Goal: Task Accomplishment & Management: Use online tool/utility

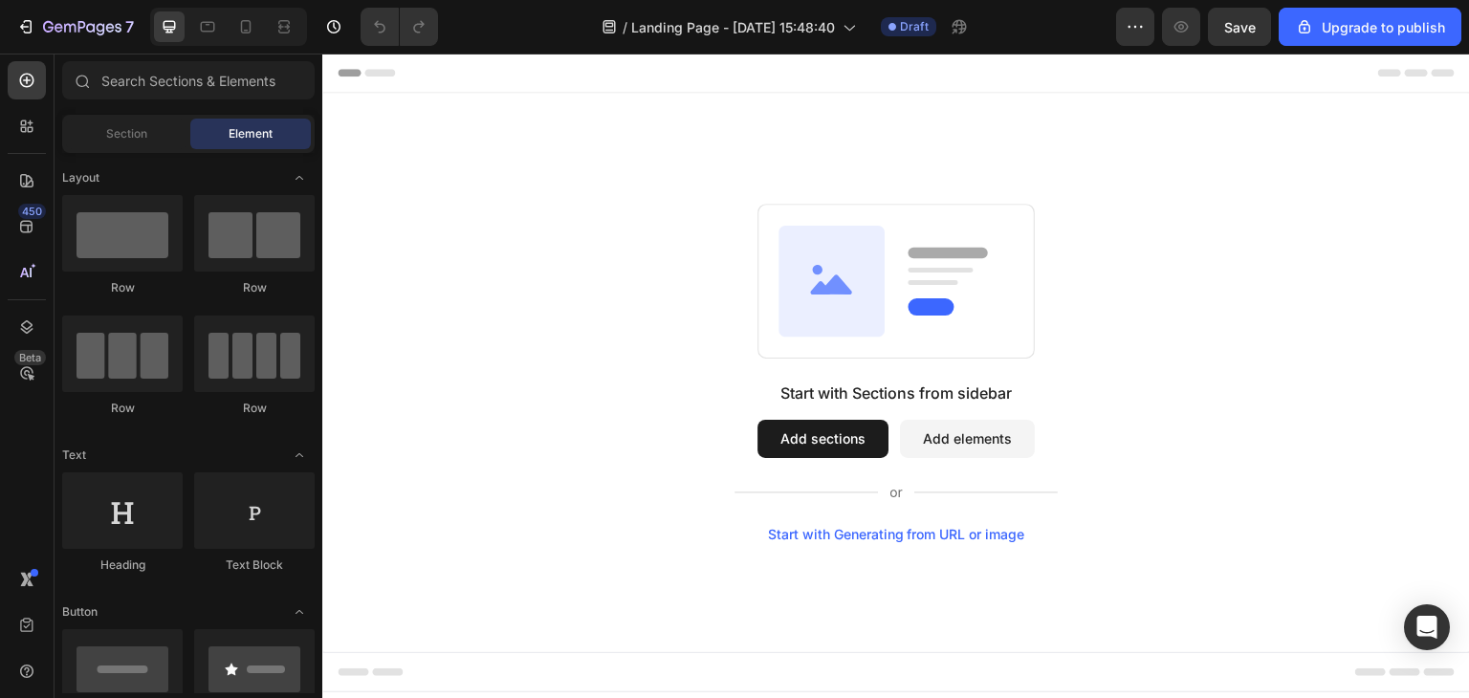
click at [964, 446] on button "Add elements" at bounding box center [967, 439] width 135 height 38
click at [141, 120] on div "Section" at bounding box center [126, 134] width 121 height 31
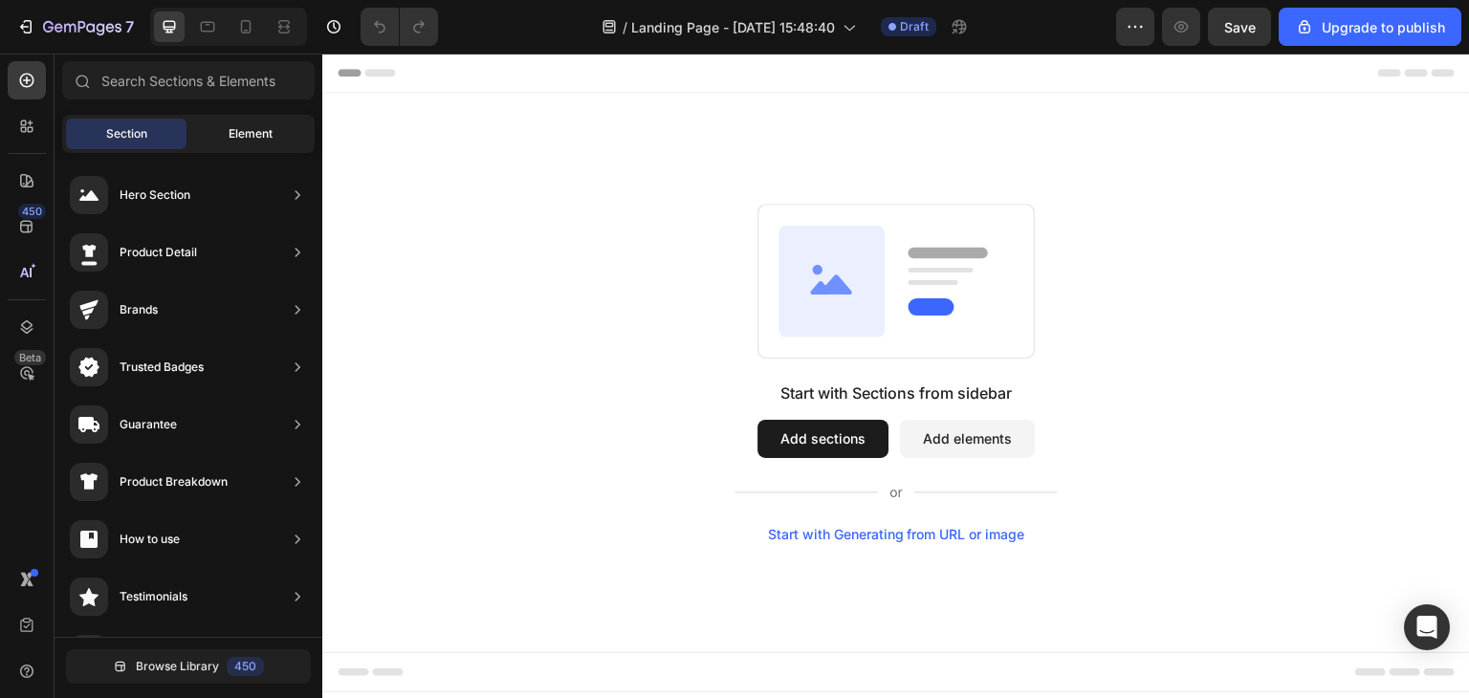
click at [242, 141] on span "Element" at bounding box center [251, 133] width 44 height 17
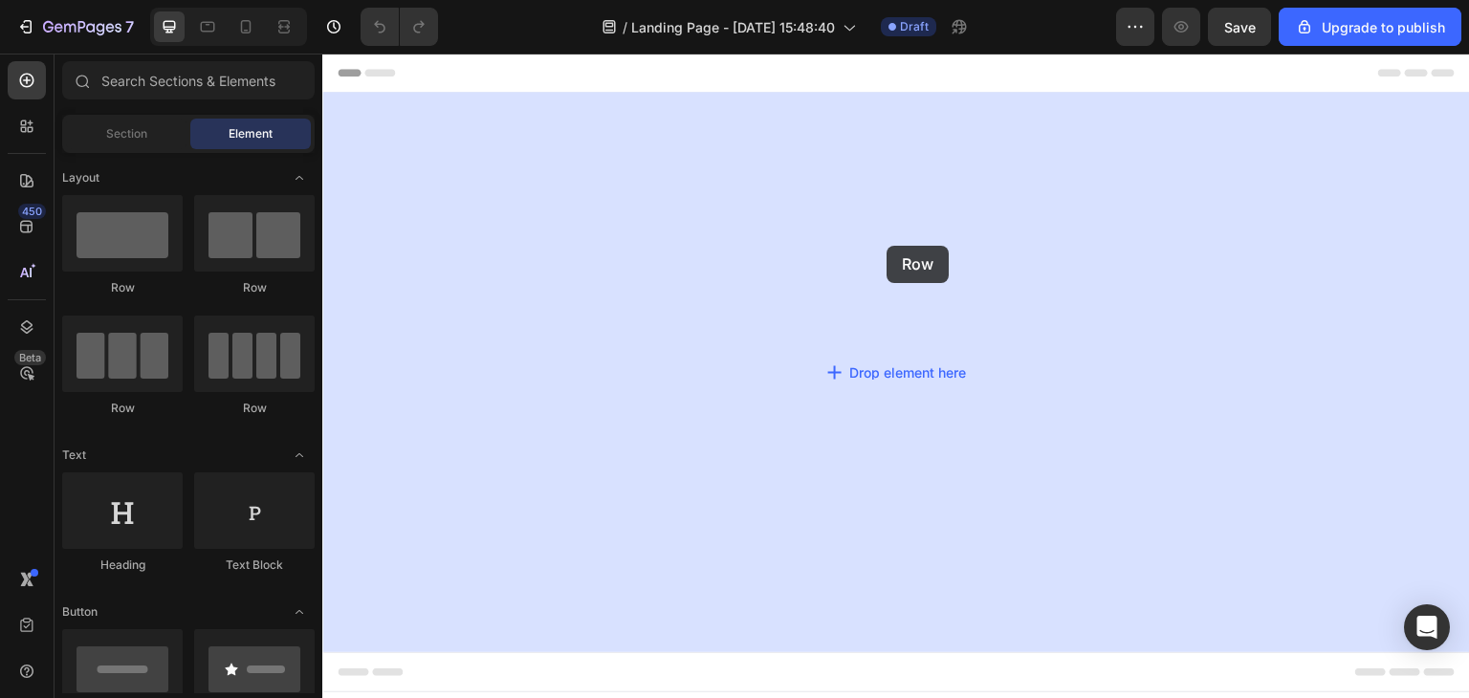
drag, startPoint x: 452, startPoint y: 297, endPoint x: 866, endPoint y: 250, distance: 415.9
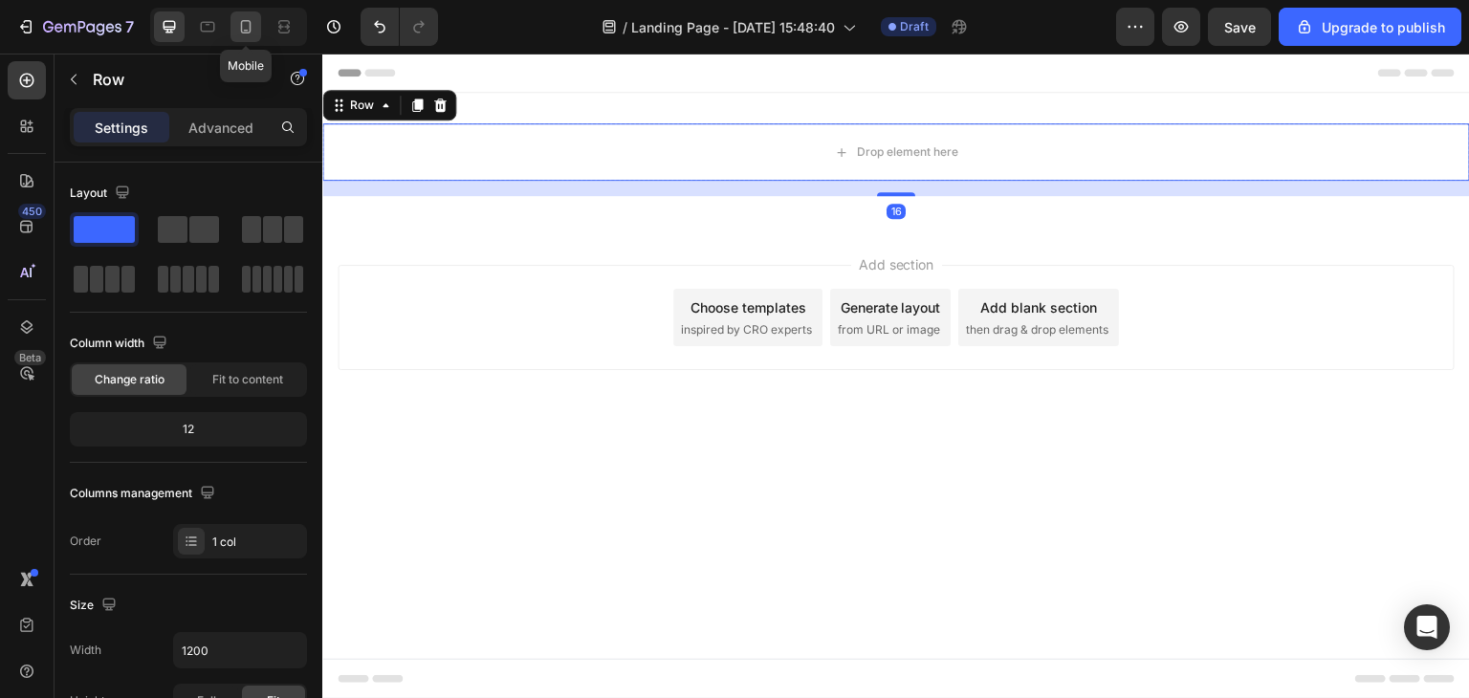
click at [240, 21] on icon at bounding box center [245, 26] width 19 height 19
type input "100%"
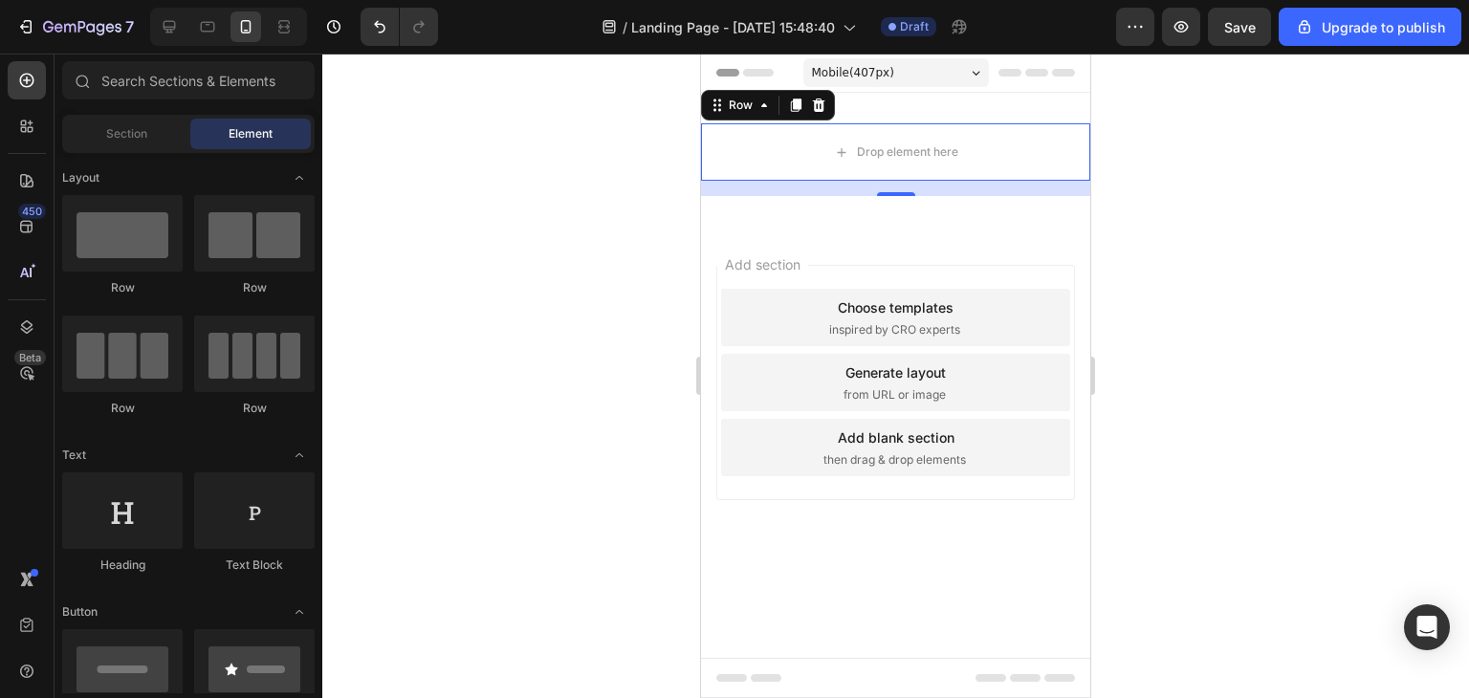
click at [909, 285] on div "Add section Choose templates inspired by CRO experts Generate layout from URL o…" at bounding box center [896, 382] width 359 height 235
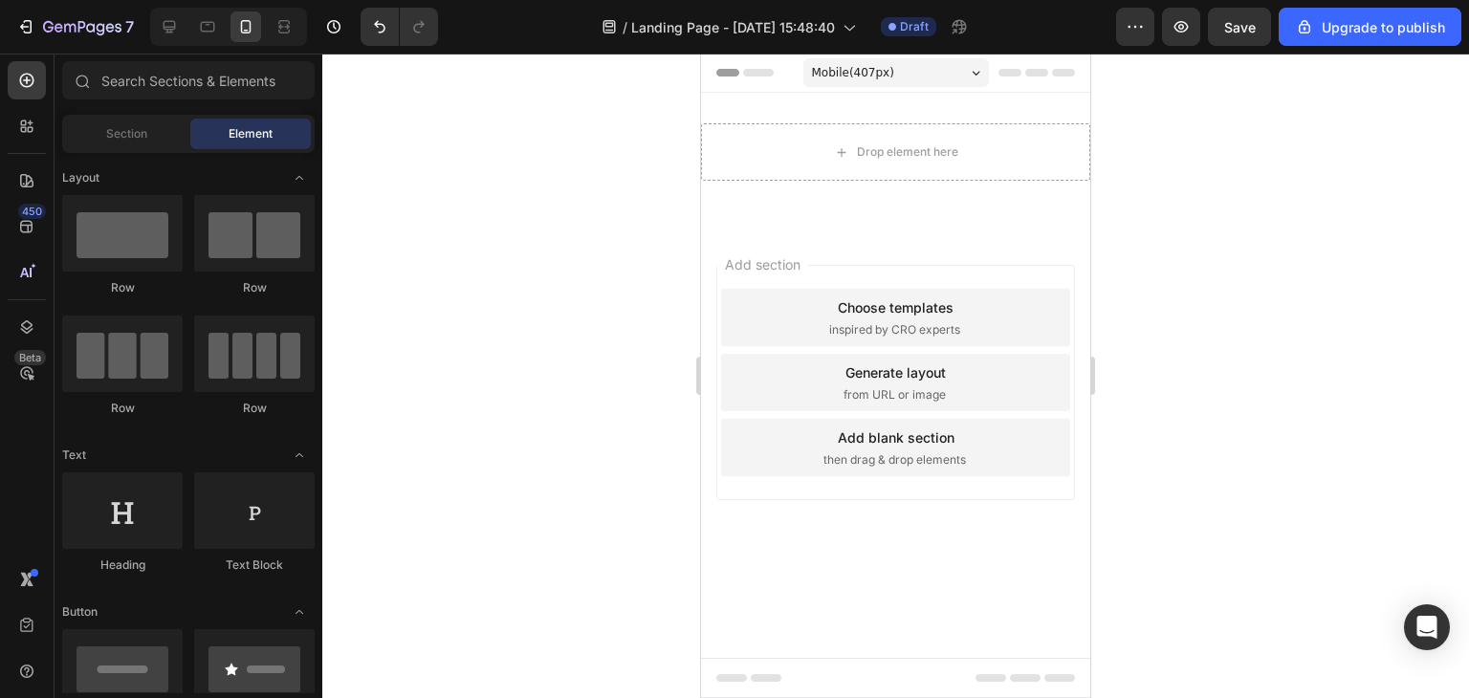
click at [791, 259] on span "Add section" at bounding box center [762, 264] width 91 height 20
drag, startPoint x: 752, startPoint y: 256, endPoint x: 768, endPoint y: 265, distance: 18.4
click at [753, 256] on span "Add section" at bounding box center [762, 264] width 91 height 20
click at [812, 269] on div "Add section Choose templates inspired by CRO experts Generate layout from URL o…" at bounding box center [896, 382] width 359 height 235
drag, startPoint x: 761, startPoint y: 240, endPoint x: 761, endPoint y: 273, distance: 32.5
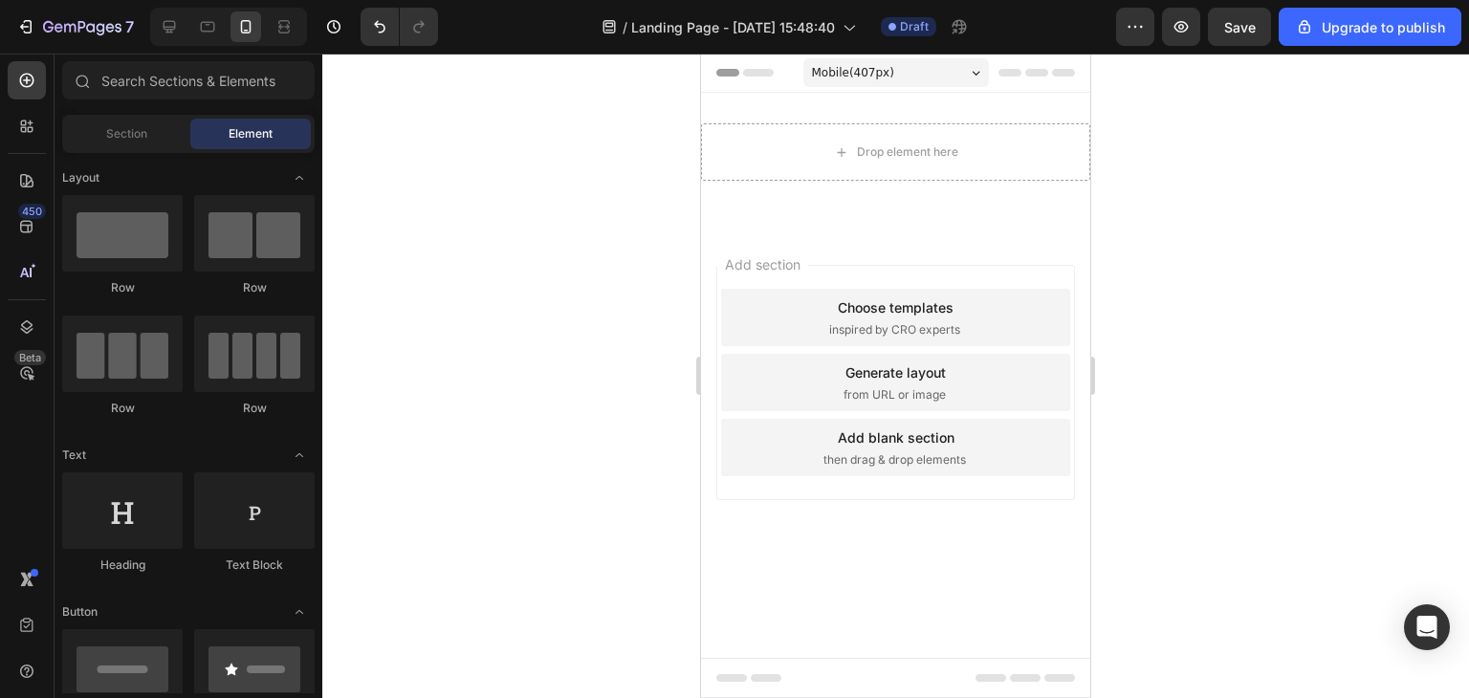
click at [761, 254] on div "Add section Choose templates inspired by CRO experts Generate layout from URL o…" at bounding box center [895, 409] width 389 height 365
drag, startPoint x: 773, startPoint y: 288, endPoint x: 800, endPoint y: 304, distance: 31.3
click at [788, 298] on div "Add section Choose templates inspired by CRO experts Generate layout from URL o…" at bounding box center [896, 382] width 359 height 235
click at [849, 305] on div "Choose templates" at bounding box center [896, 308] width 116 height 20
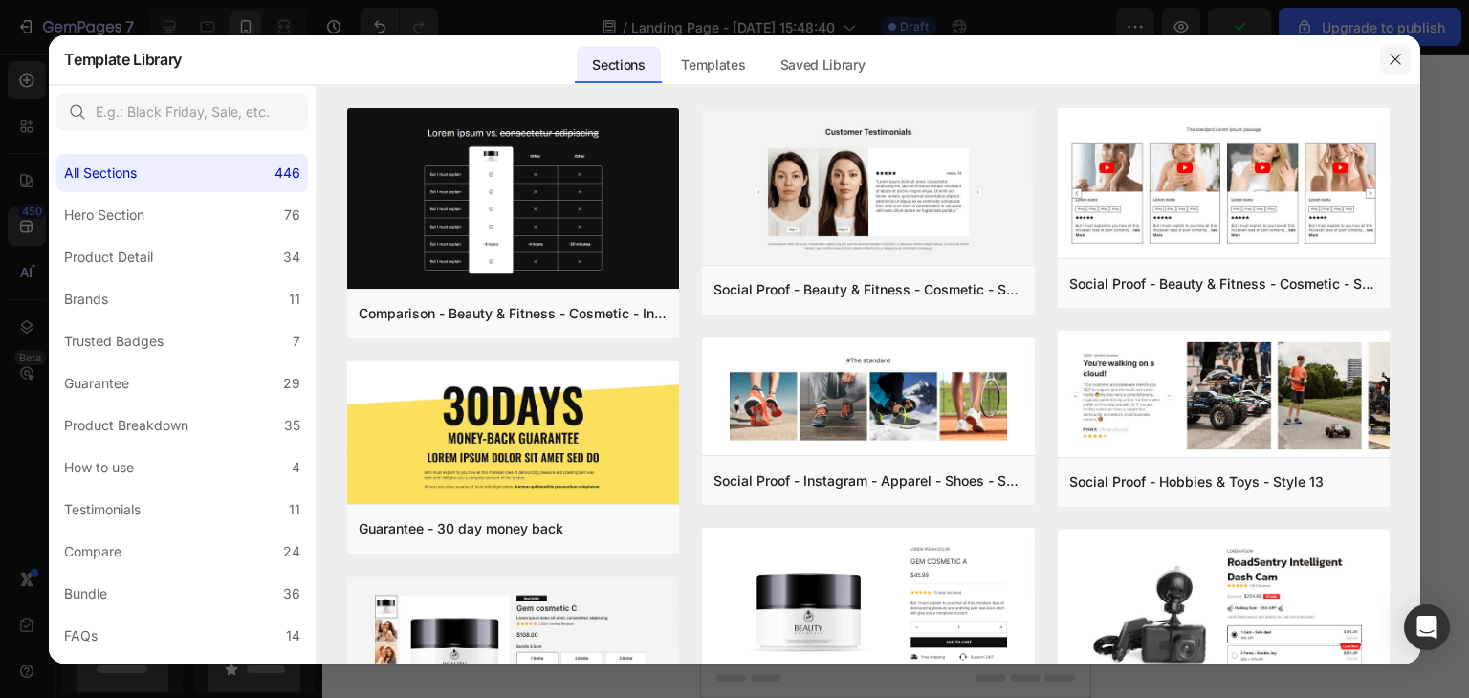
click at [1403, 55] on button "button" at bounding box center [1395, 59] width 31 height 31
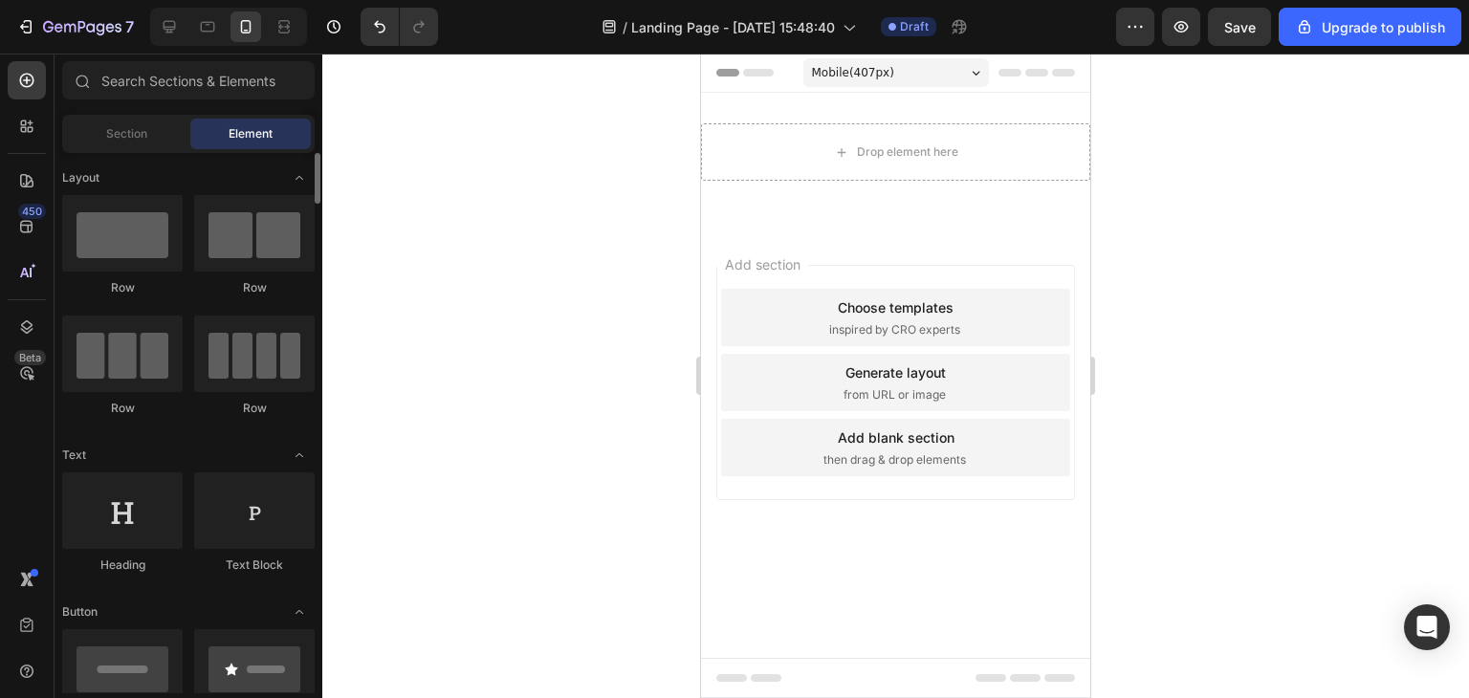
click at [145, 146] on div "Section" at bounding box center [126, 134] width 121 height 31
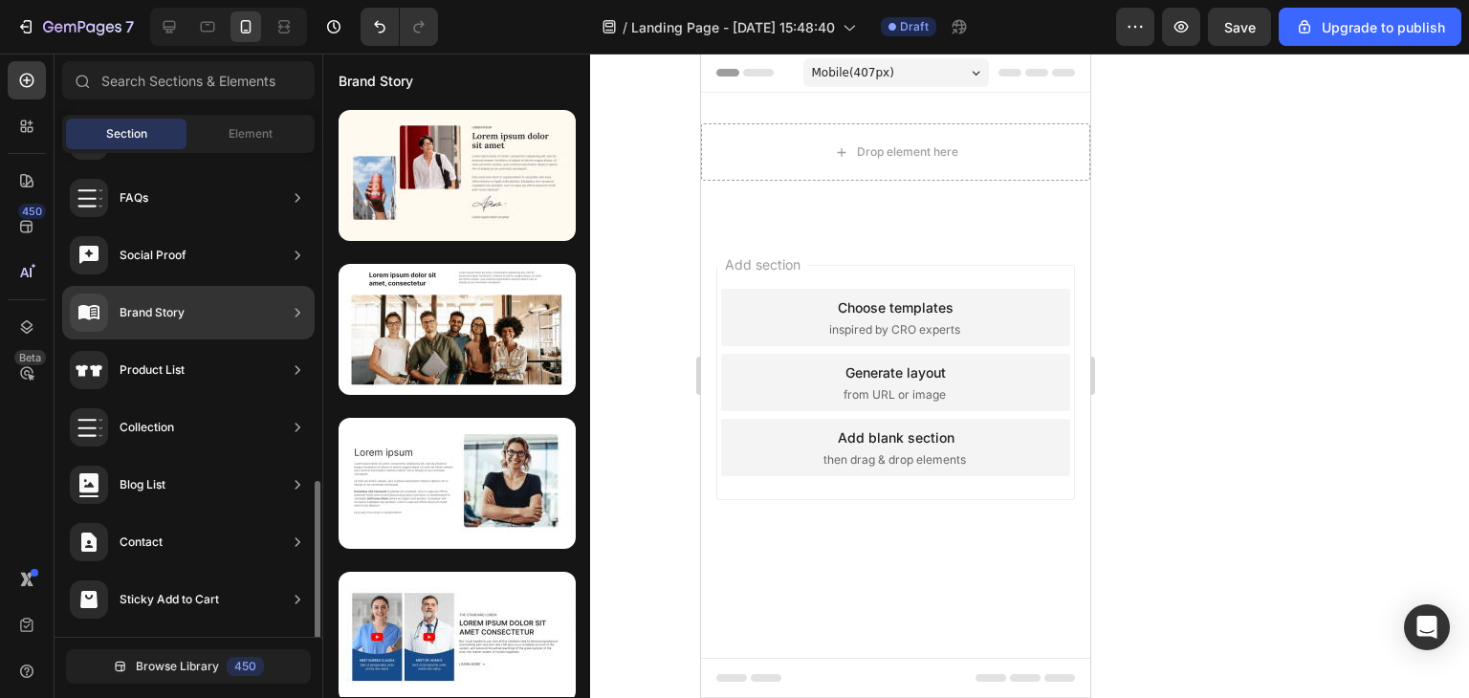
scroll to position [626, 0]
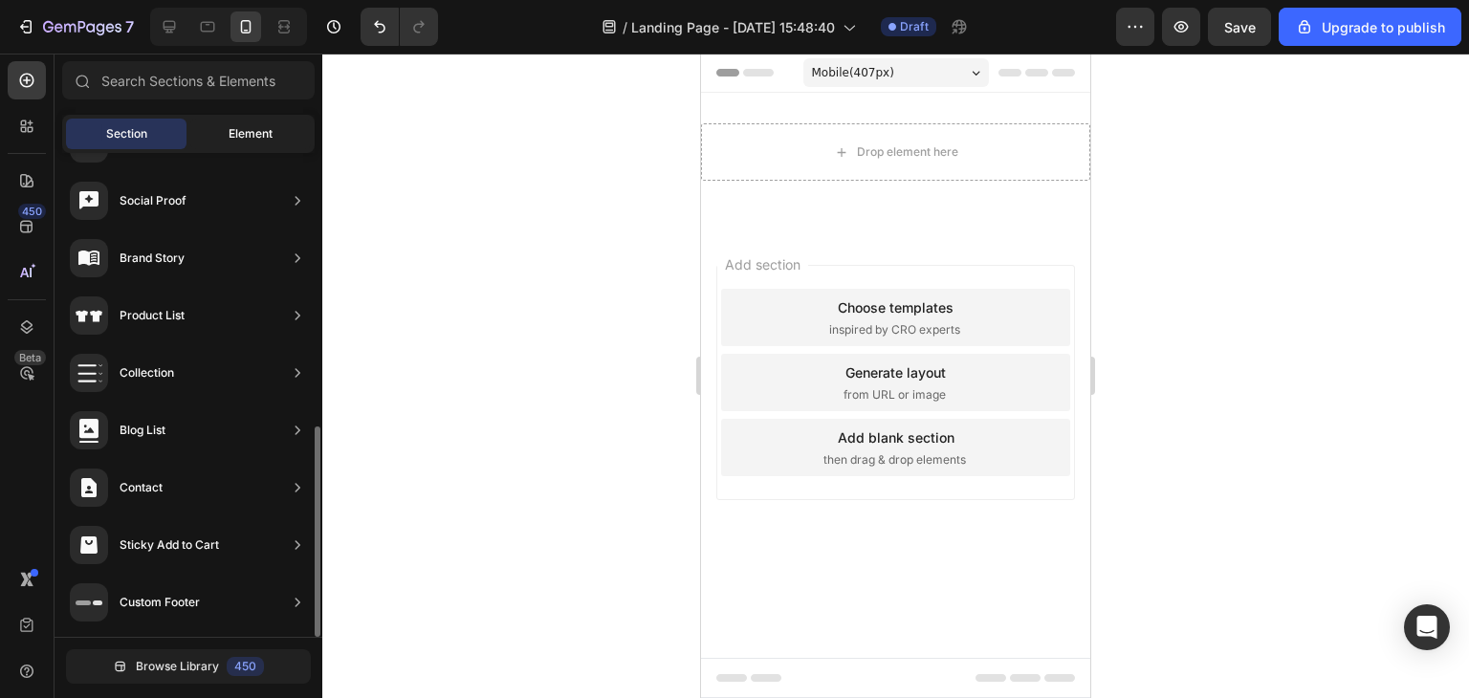
click at [229, 134] on span "Element" at bounding box center [251, 133] width 44 height 17
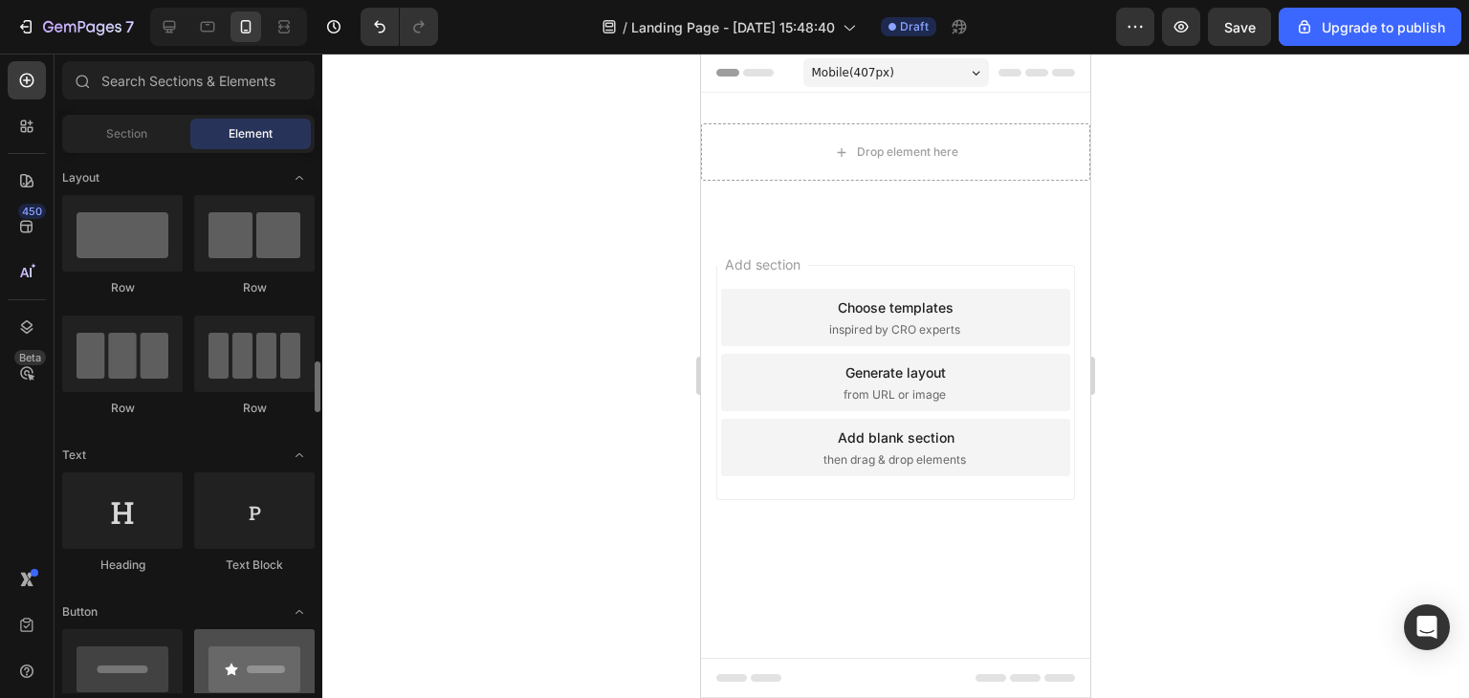
scroll to position [318, 0]
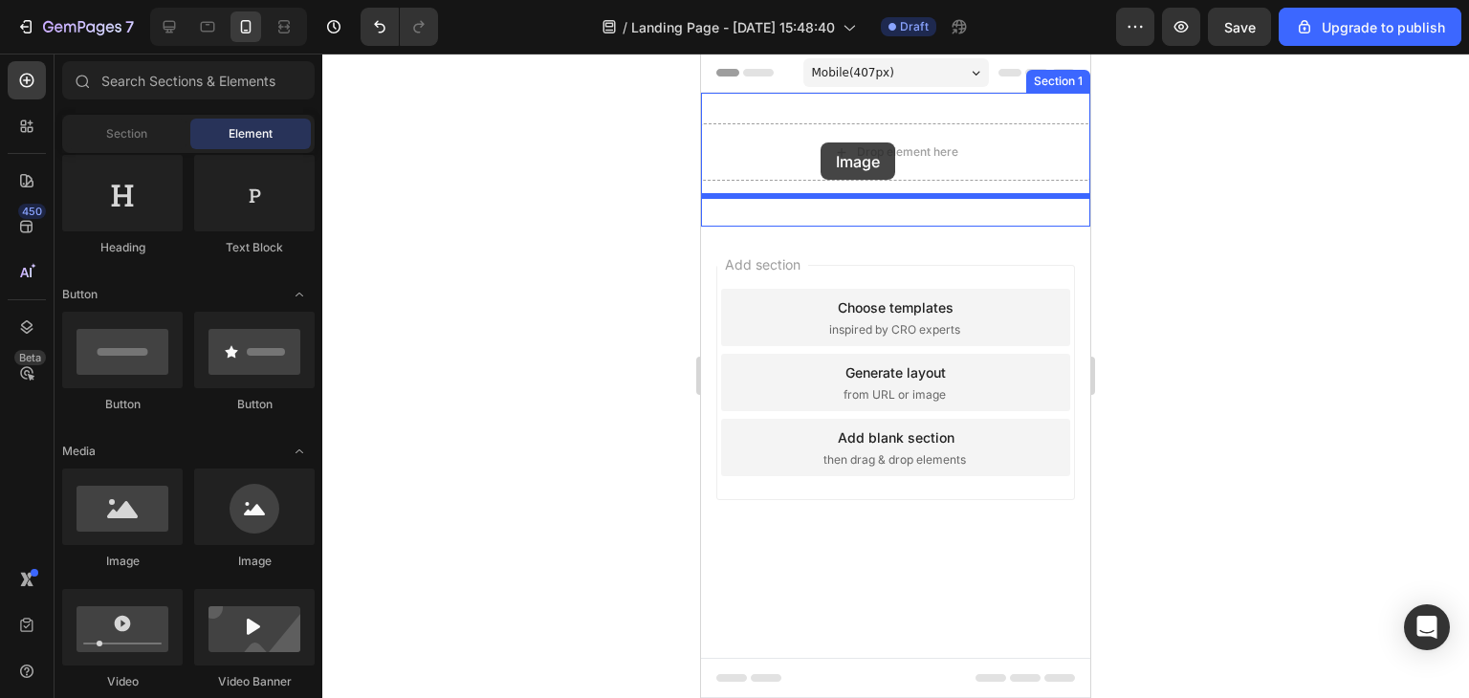
drag, startPoint x: 827, startPoint y: 578, endPoint x: 828, endPoint y: 122, distance: 455.4
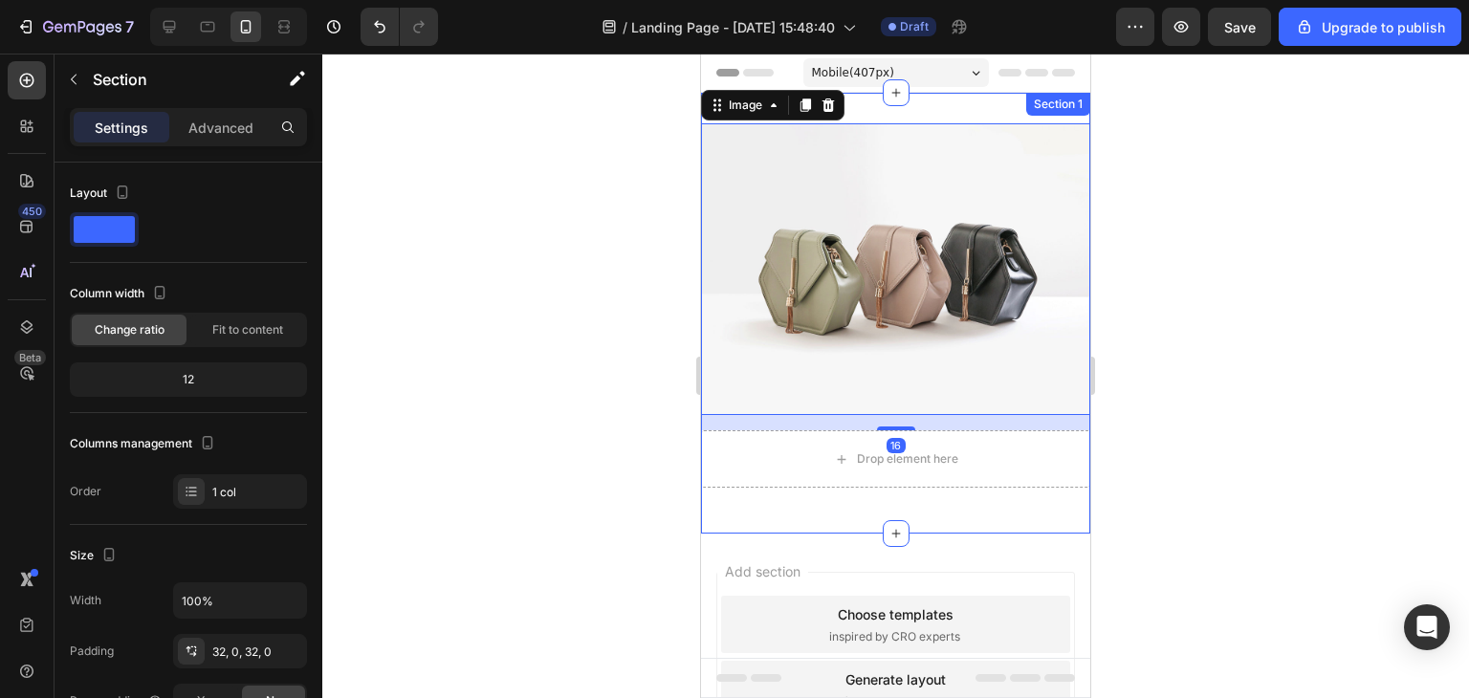
click at [914, 98] on div "Image 16 Drop element here Row Section 1" at bounding box center [895, 313] width 389 height 441
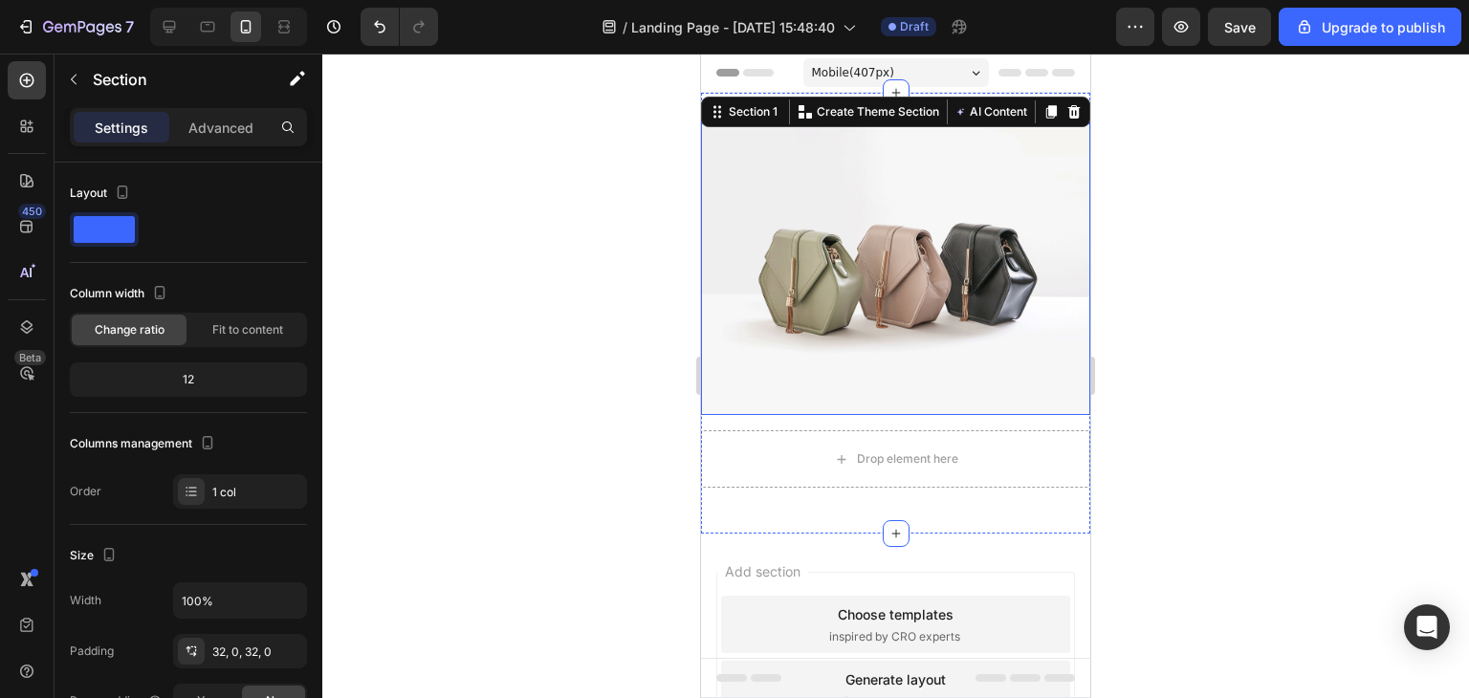
click at [823, 238] on img at bounding box center [895, 269] width 389 height 292
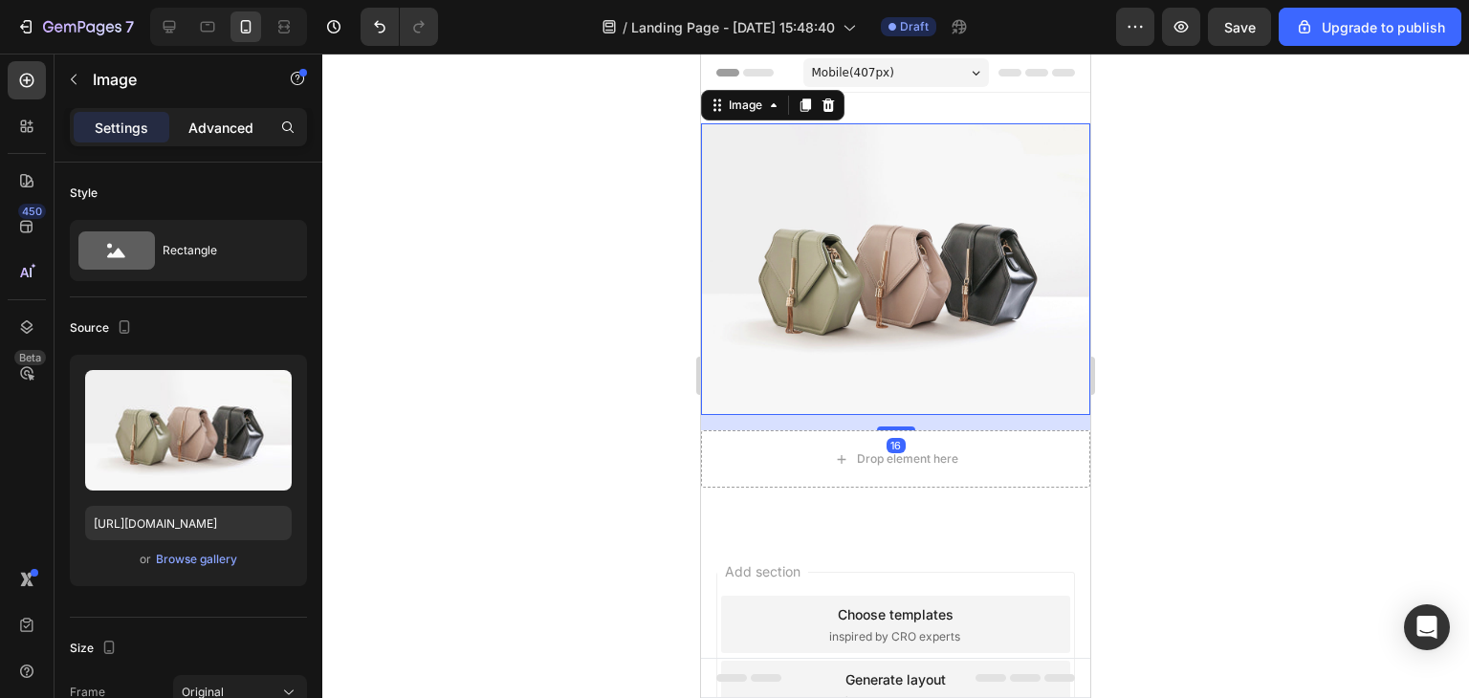
click at [252, 129] on p "Advanced" at bounding box center [220, 128] width 65 height 20
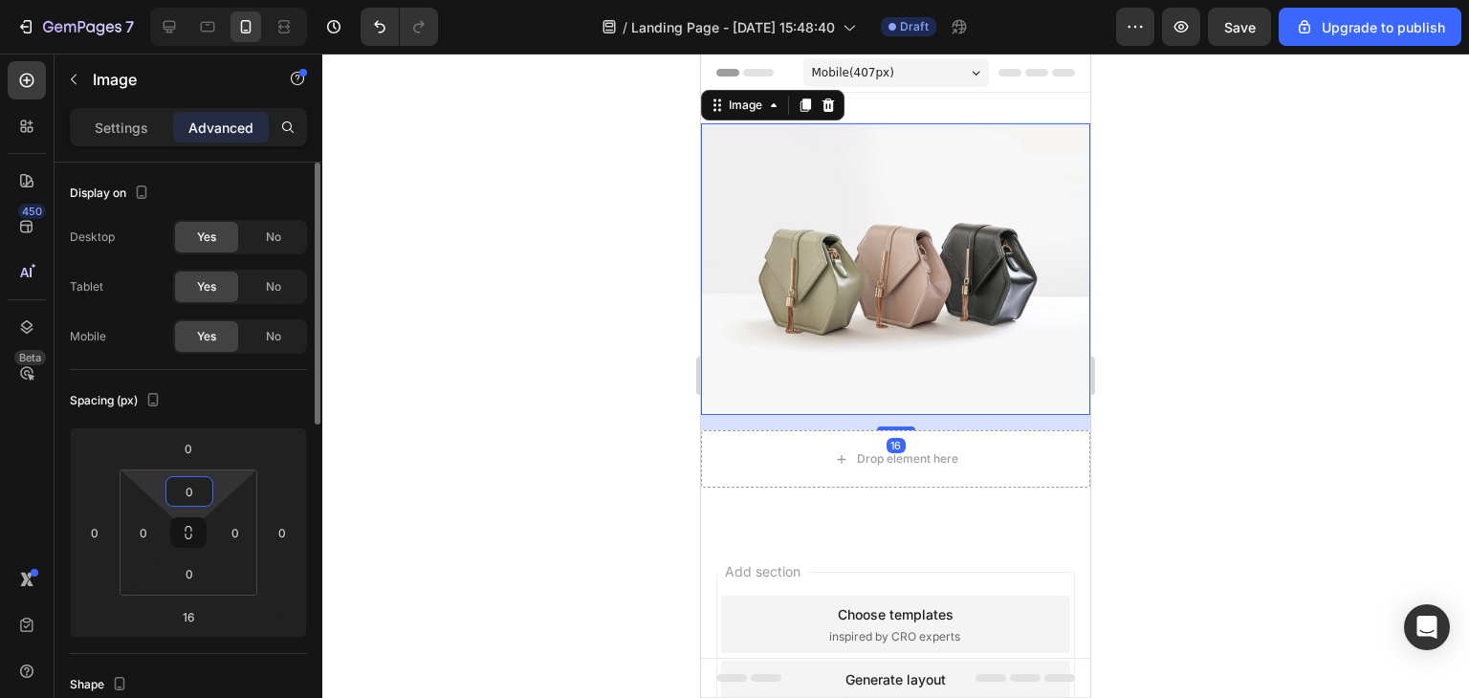
click at [211, 479] on div "0" at bounding box center [189, 491] width 48 height 31
click at [196, 489] on input "0" at bounding box center [189, 491] width 38 height 29
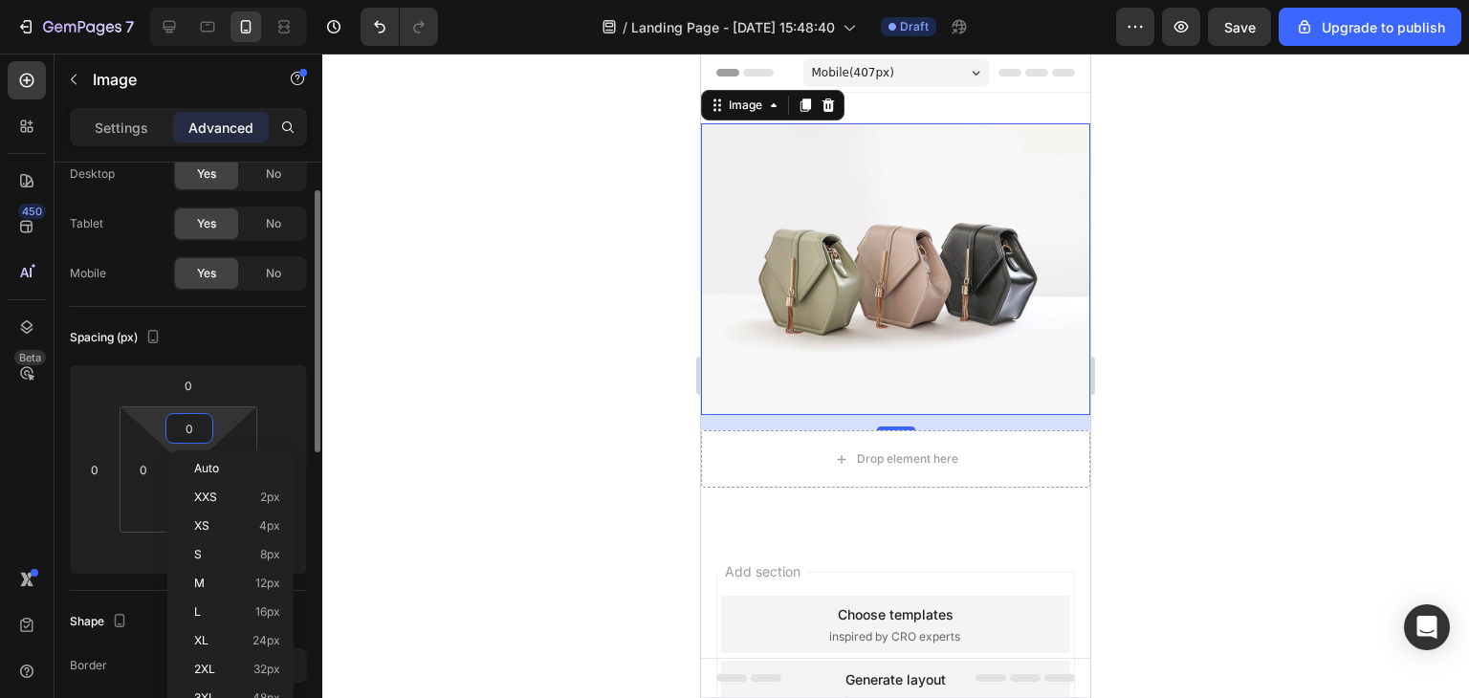
scroll to position [126, 0]
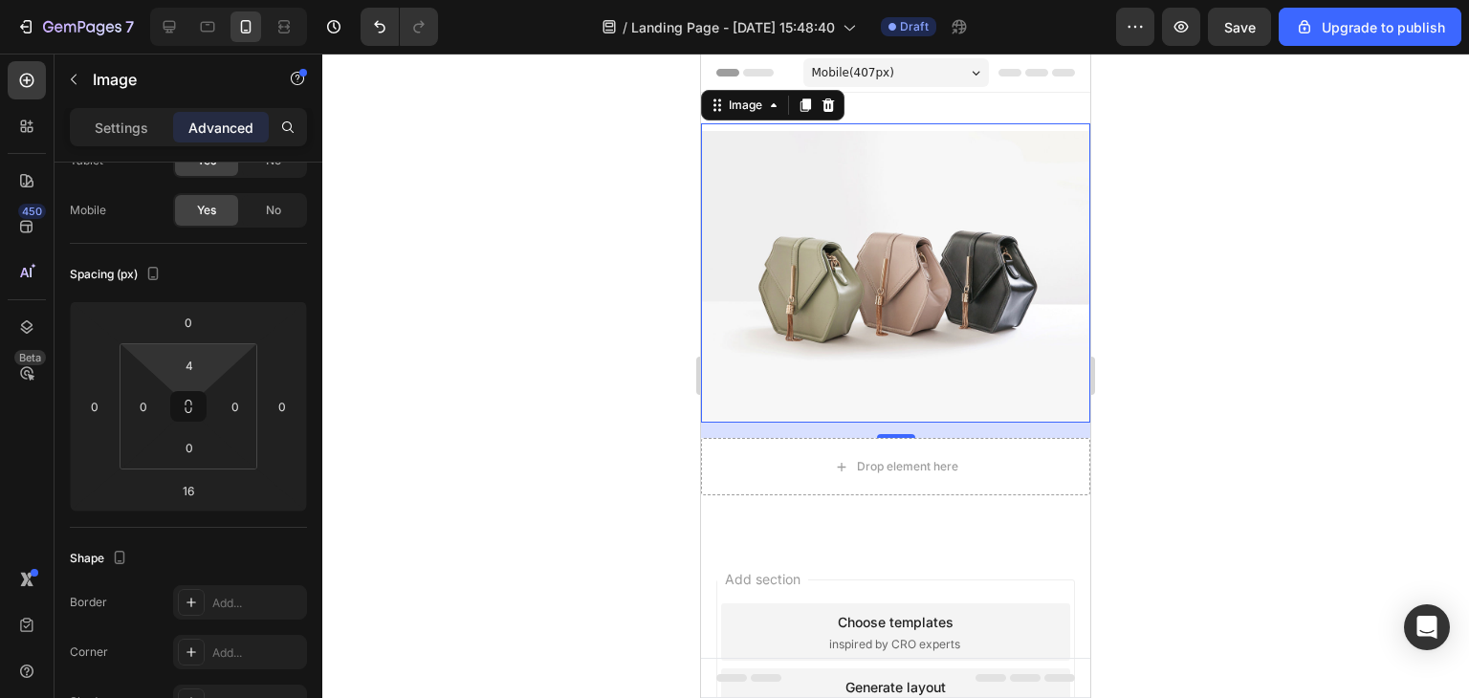
type input "2"
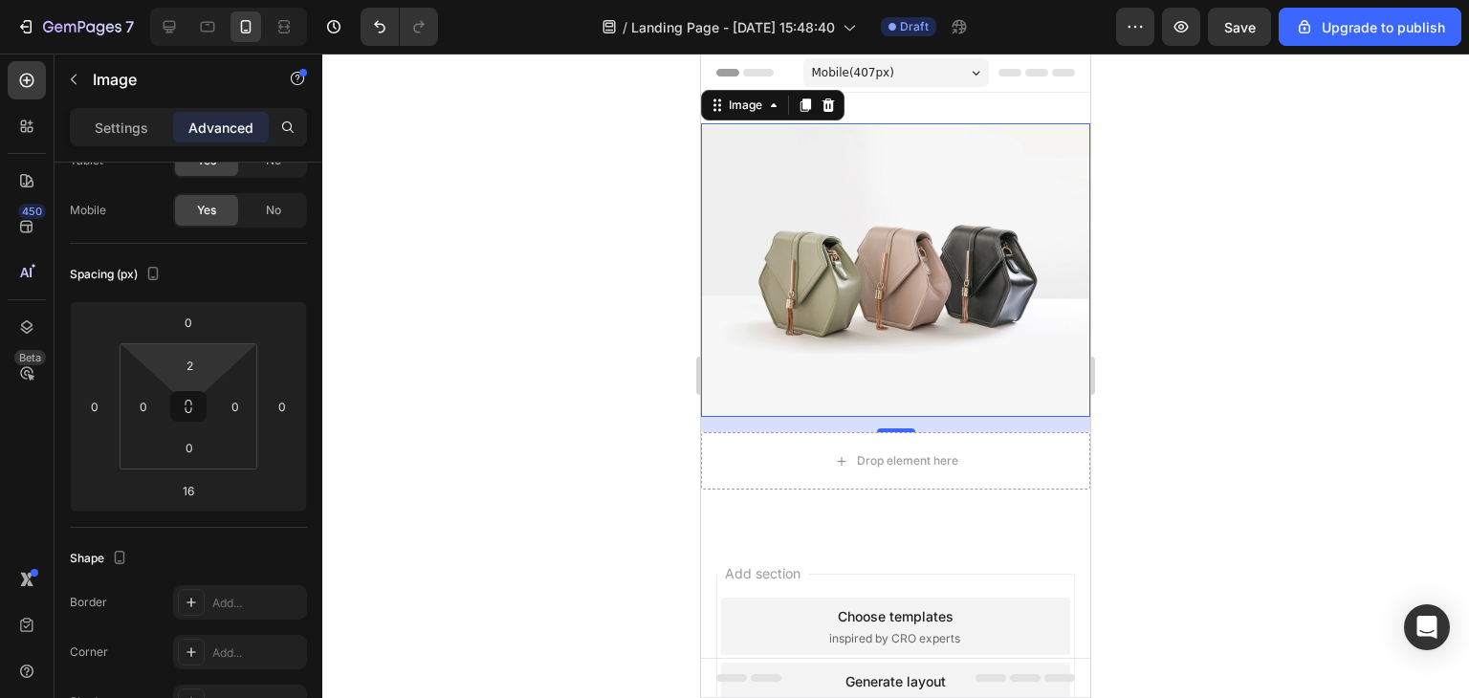
click at [232, 0] on html "7 / Landing Page - [DATE] 15:48:40 Draft Preview Save Upgrade to publish 450 Be…" at bounding box center [734, 0] width 1469 height 0
click at [773, 288] on img at bounding box center [895, 271] width 389 height 292
click at [899, 311] on img at bounding box center [895, 271] width 389 height 292
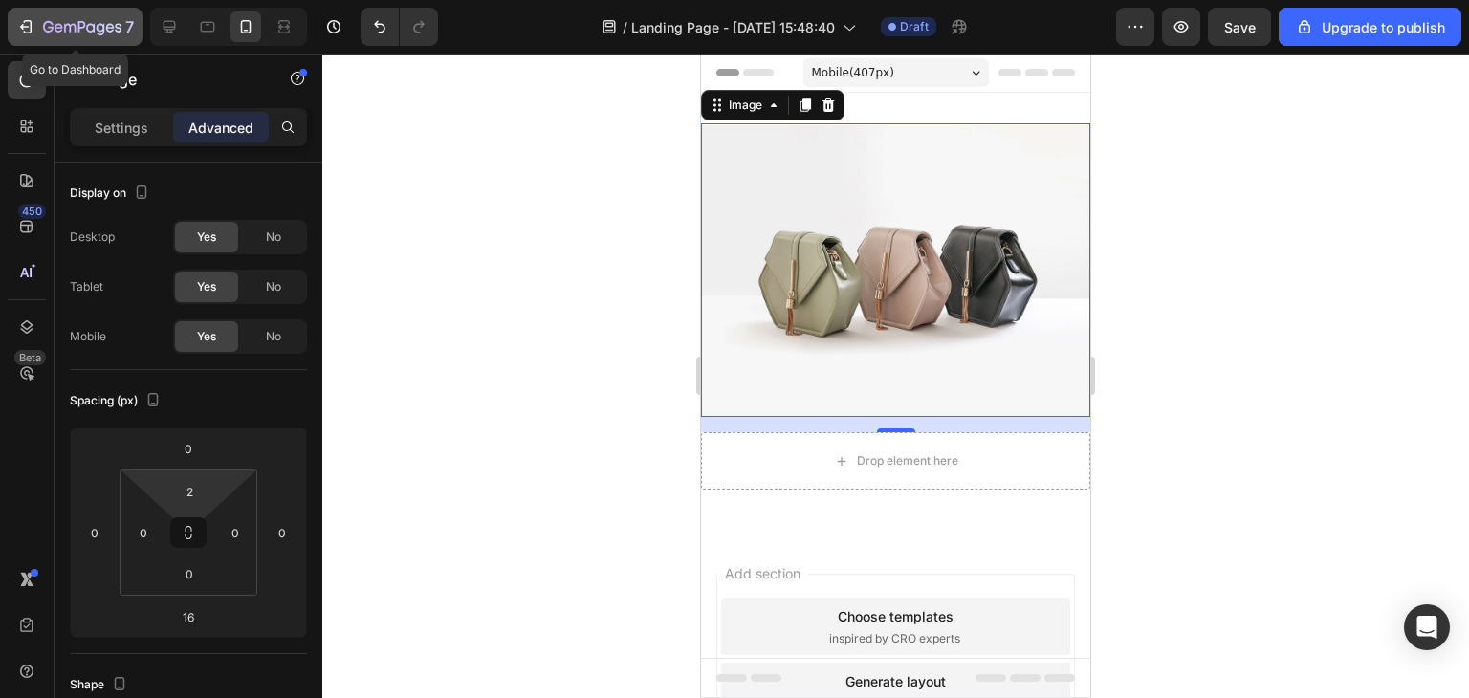
click at [81, 24] on icon "button" at bounding box center [82, 28] width 78 height 16
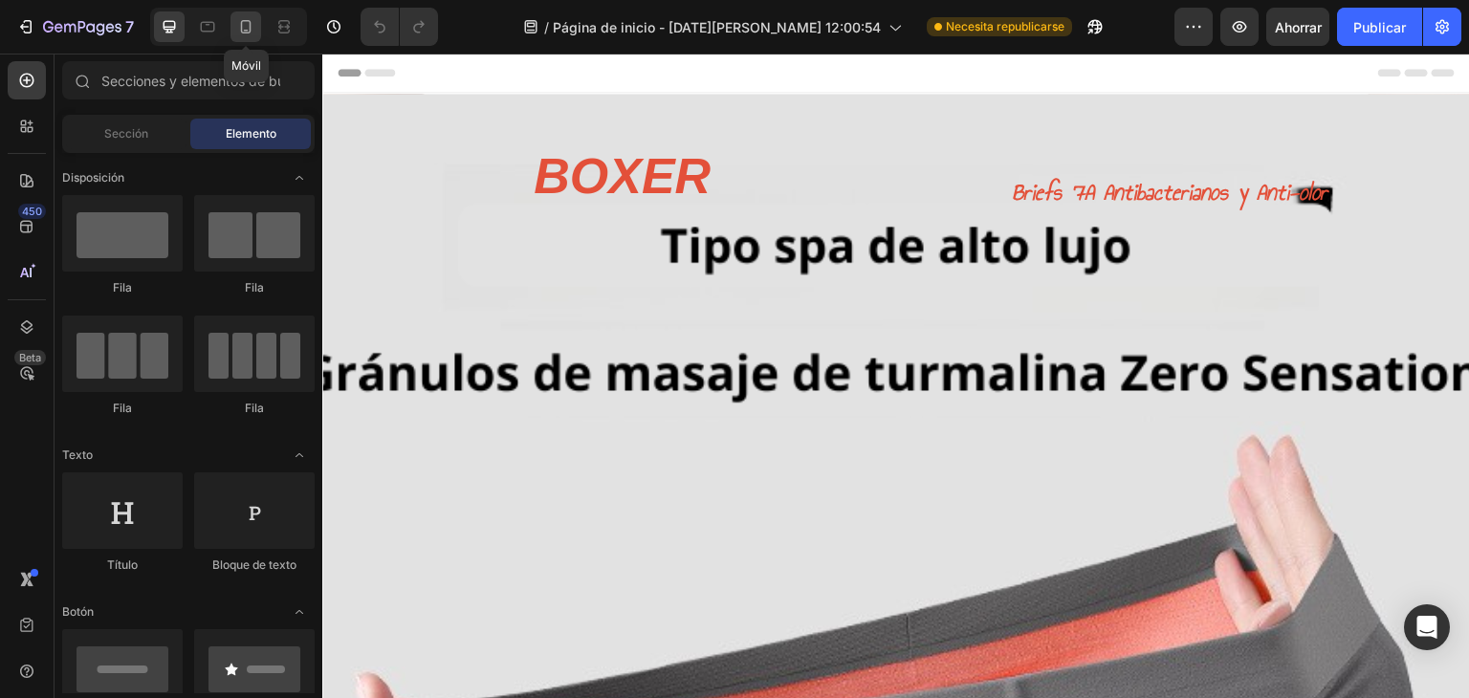
click at [252, 23] on icon at bounding box center [245, 26] width 19 height 19
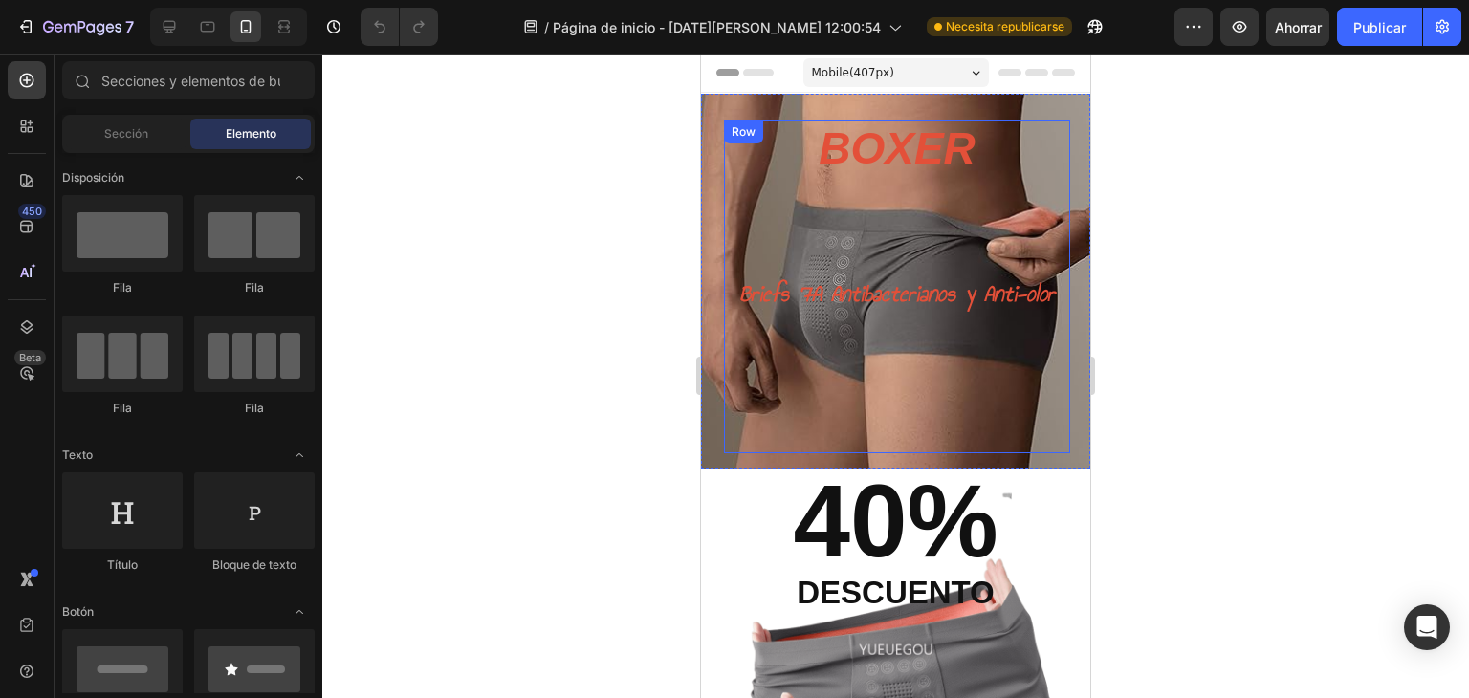
click at [991, 410] on div "Briefs 7A Antibacterianos y Anti-olor Heading" at bounding box center [897, 353] width 346 height 204
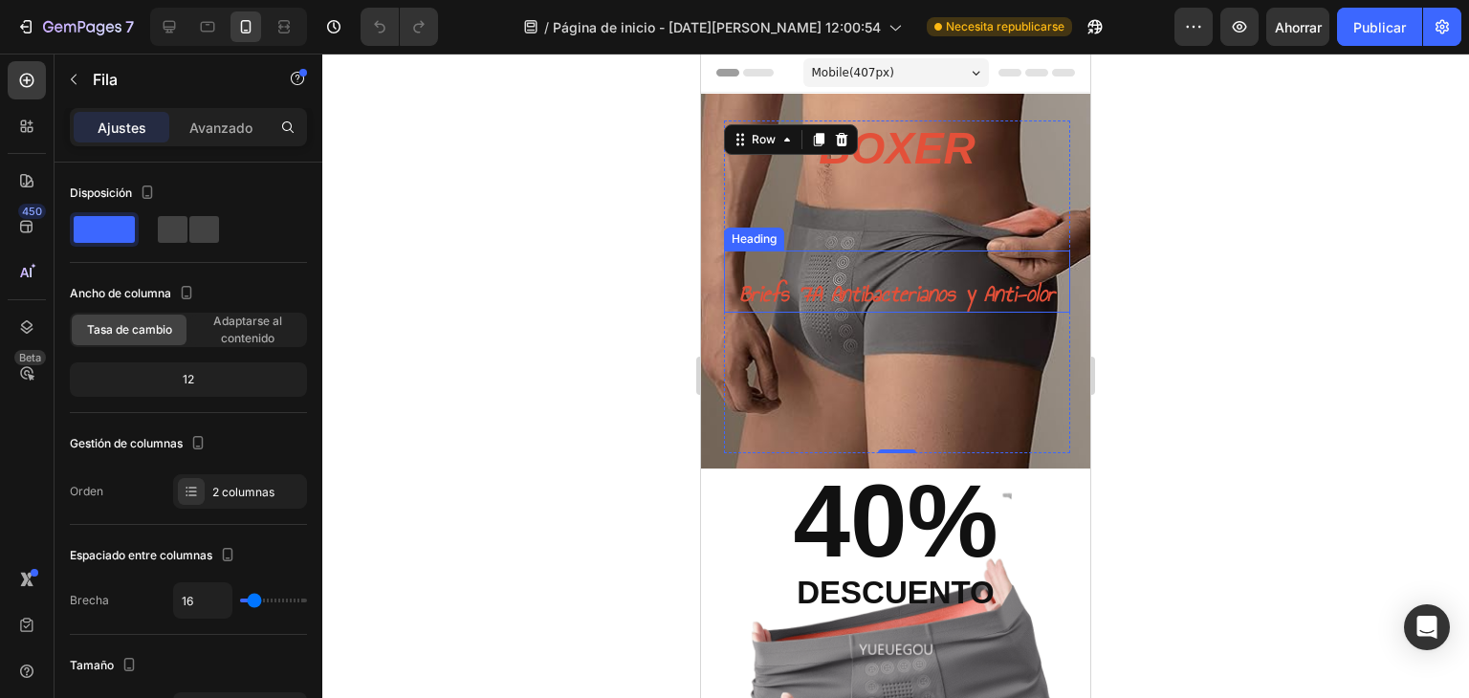
click at [1052, 271] on h2 "Briefs 7A Antibacterianos y Anti-olor" at bounding box center [897, 282] width 346 height 63
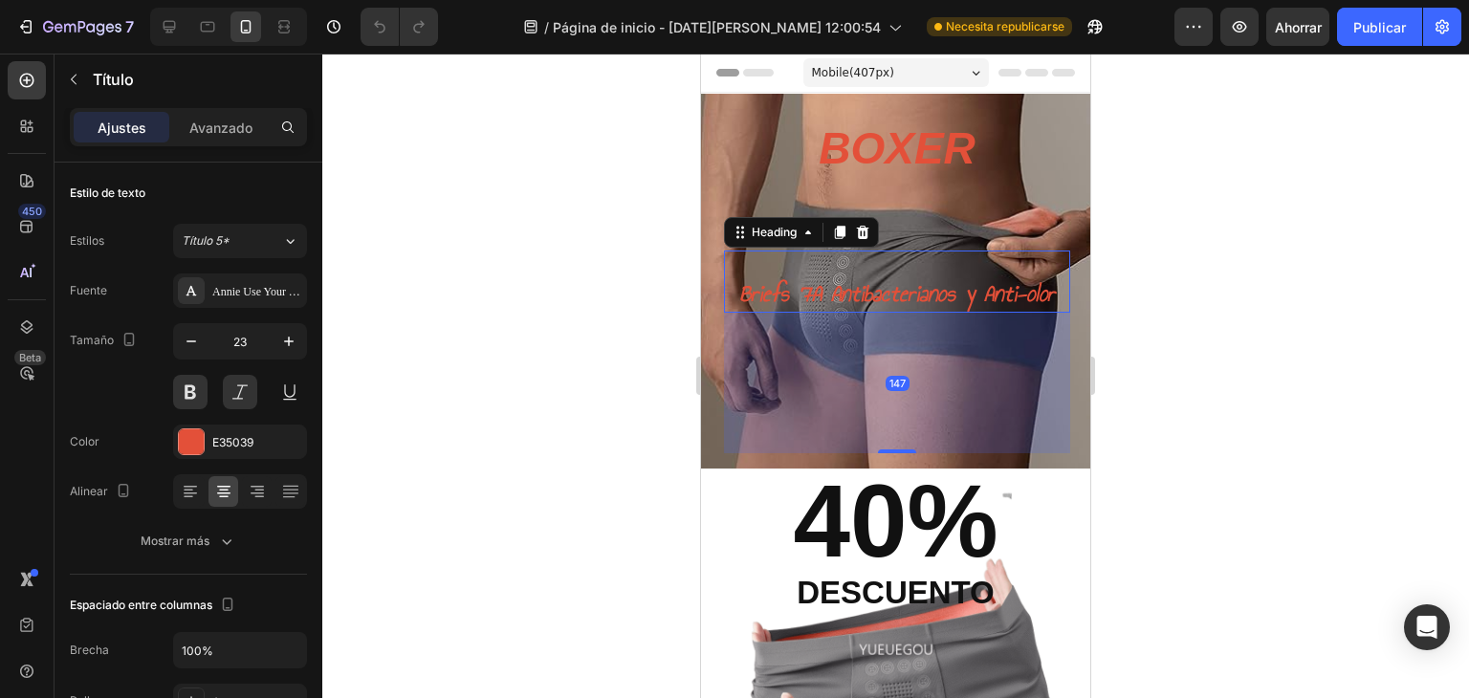
click at [1215, 242] on div at bounding box center [895, 376] width 1147 height 645
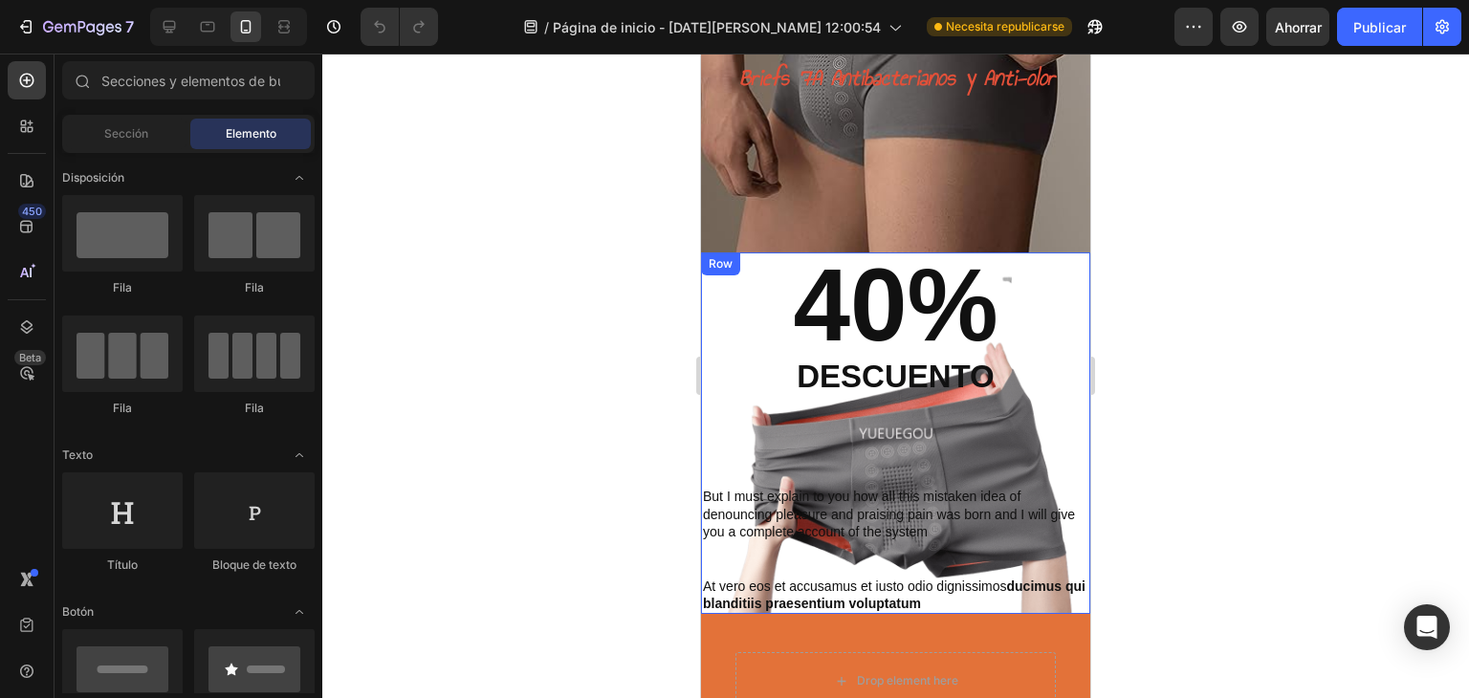
scroll to position [191, 0]
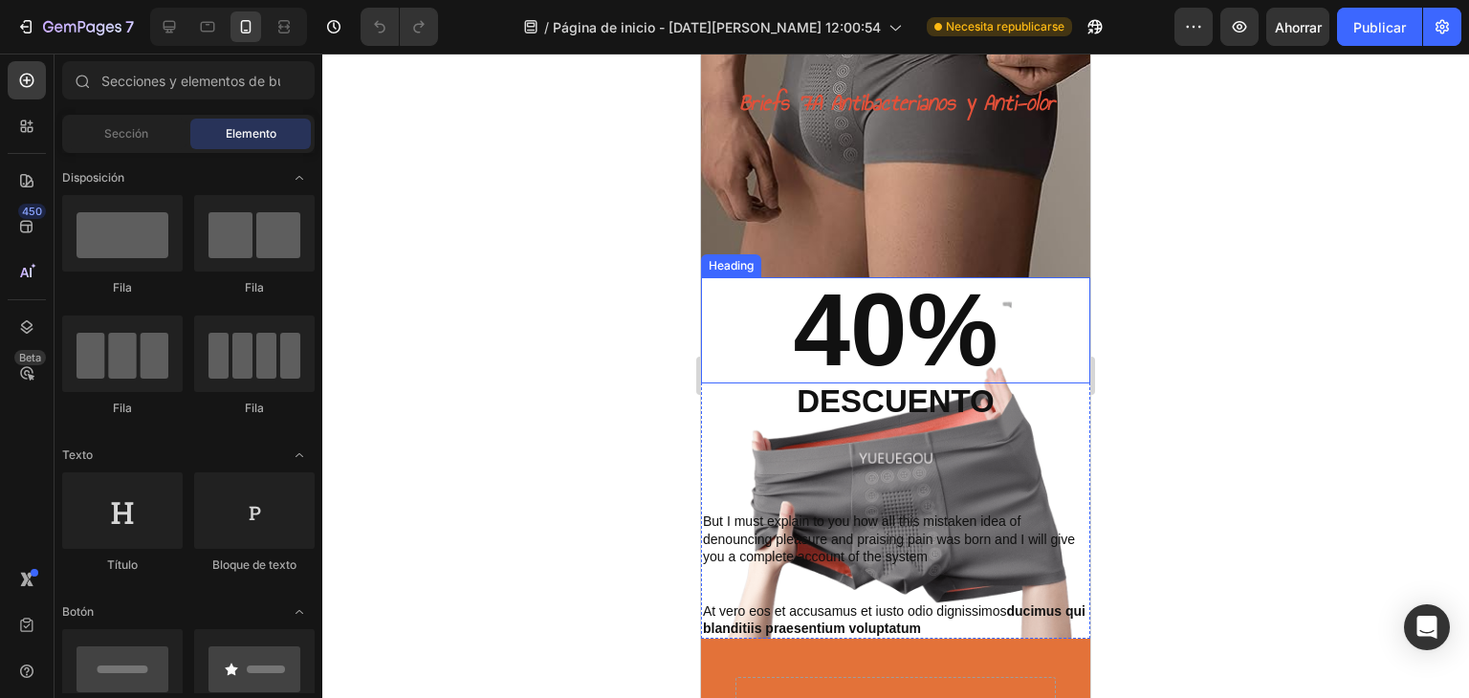
click at [734, 292] on h2 "40%" at bounding box center [895, 330] width 389 height 106
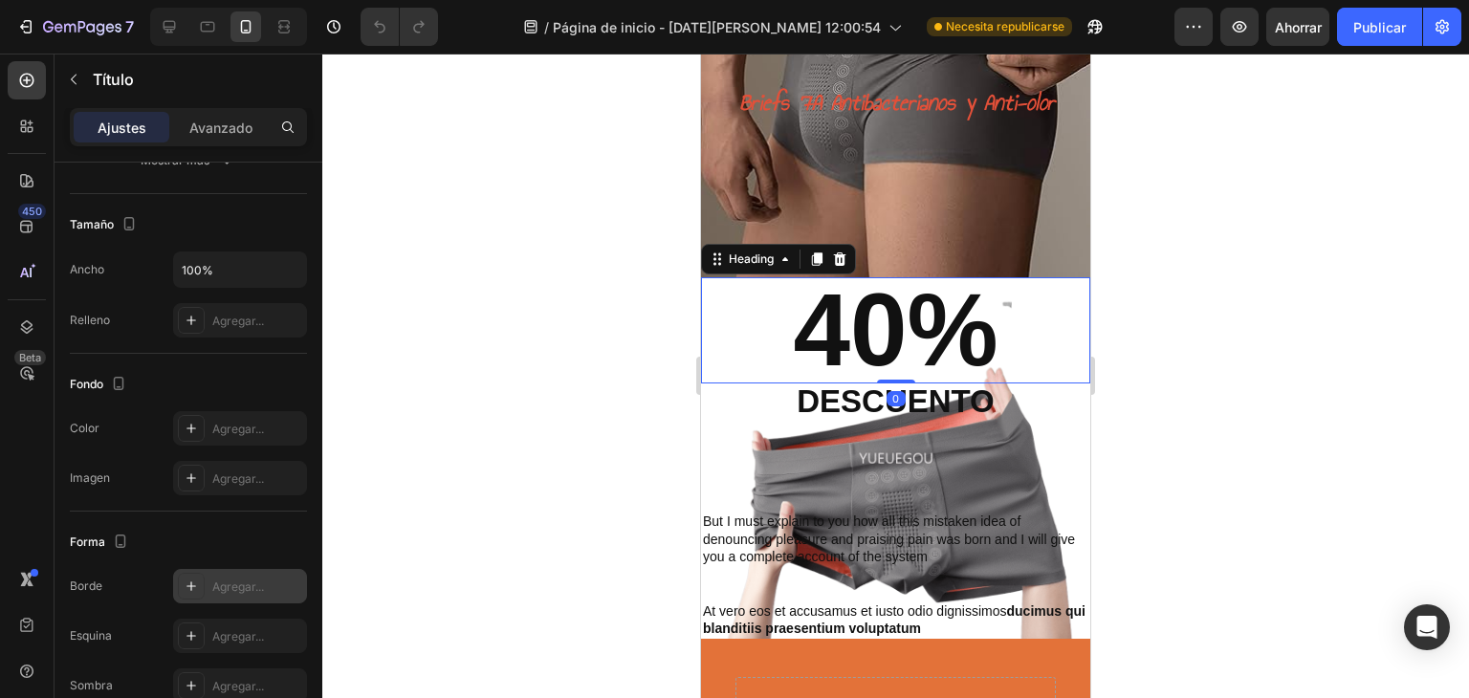
scroll to position [650, 0]
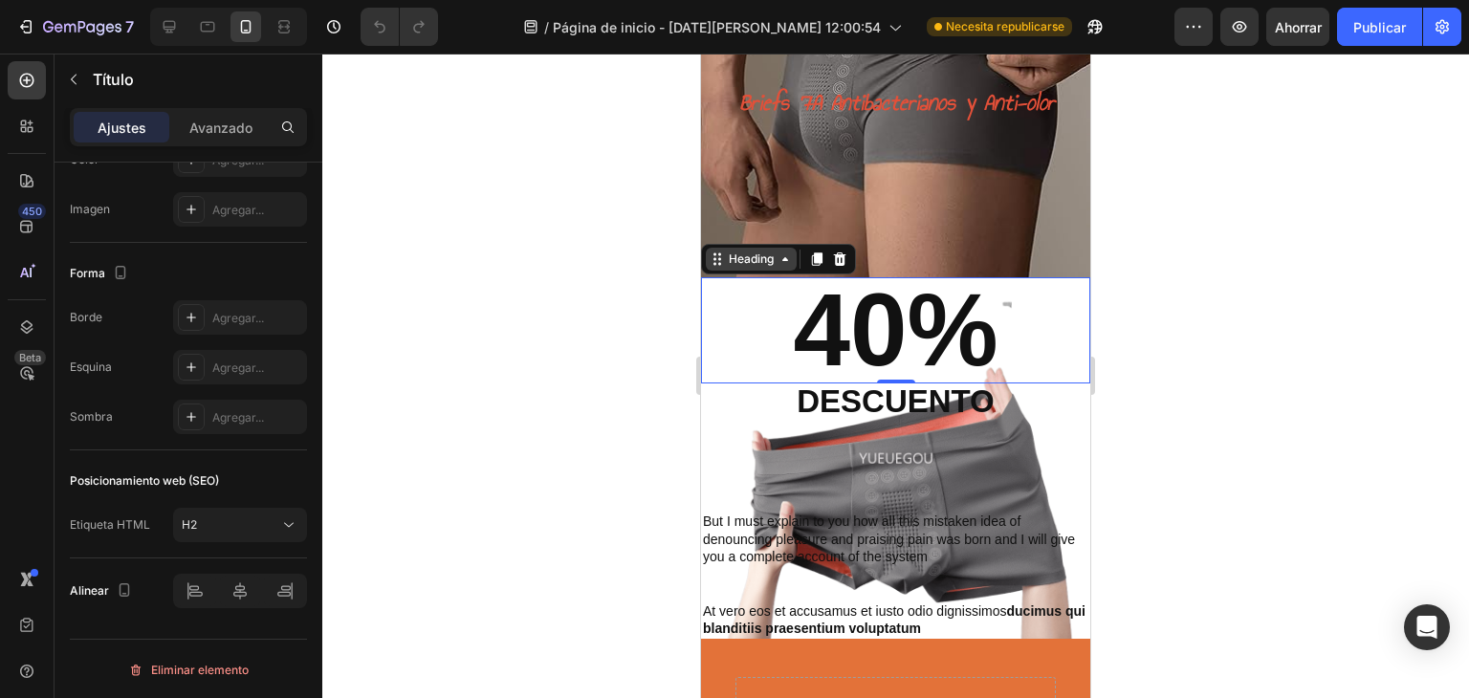
click at [748, 261] on div "Heading" at bounding box center [751, 259] width 53 height 17
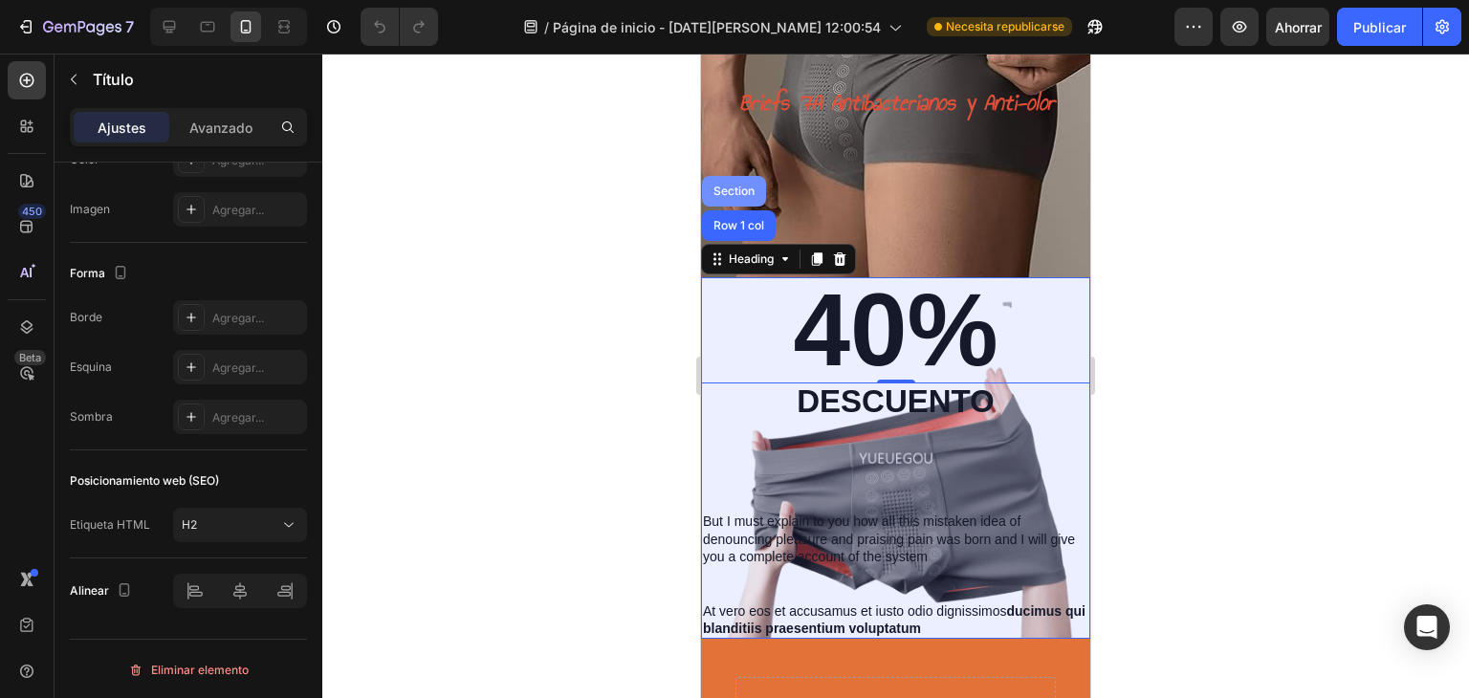
click at [742, 192] on div "Section" at bounding box center [734, 191] width 49 height 11
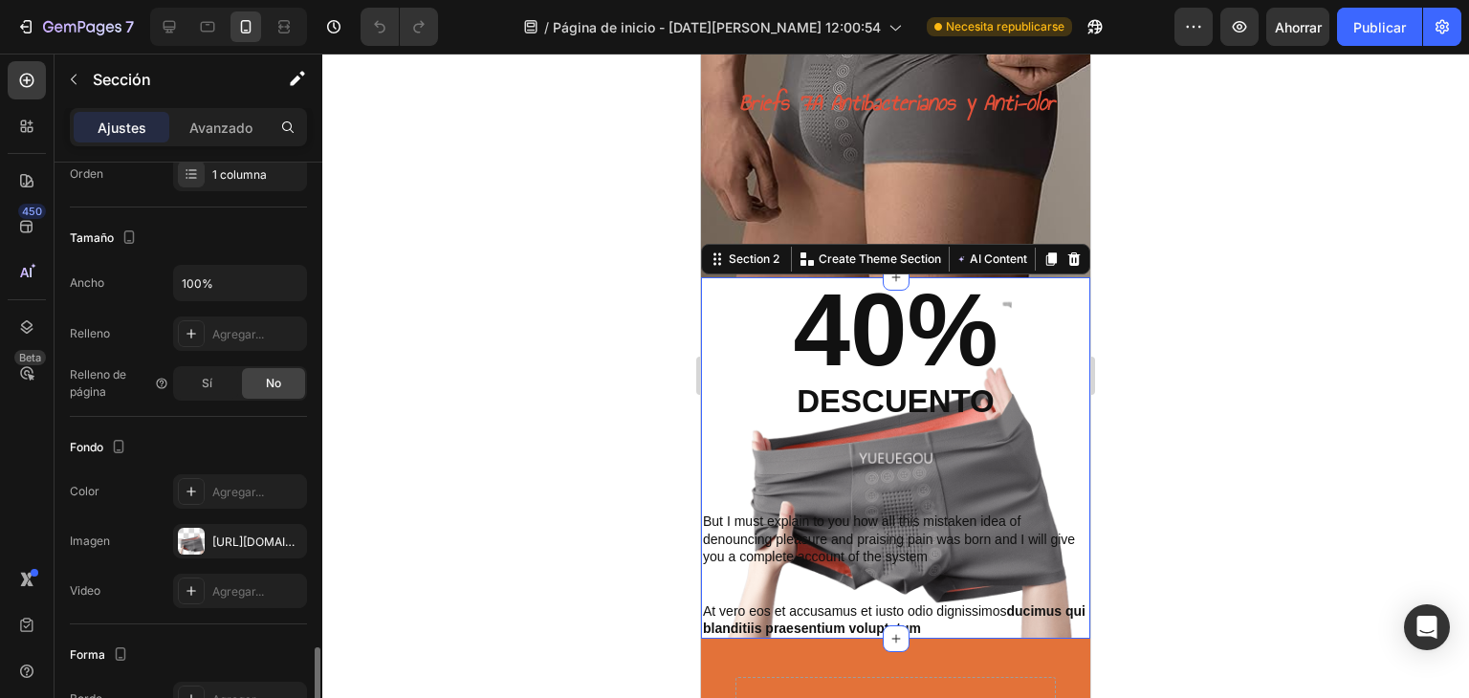
scroll to position [525, 0]
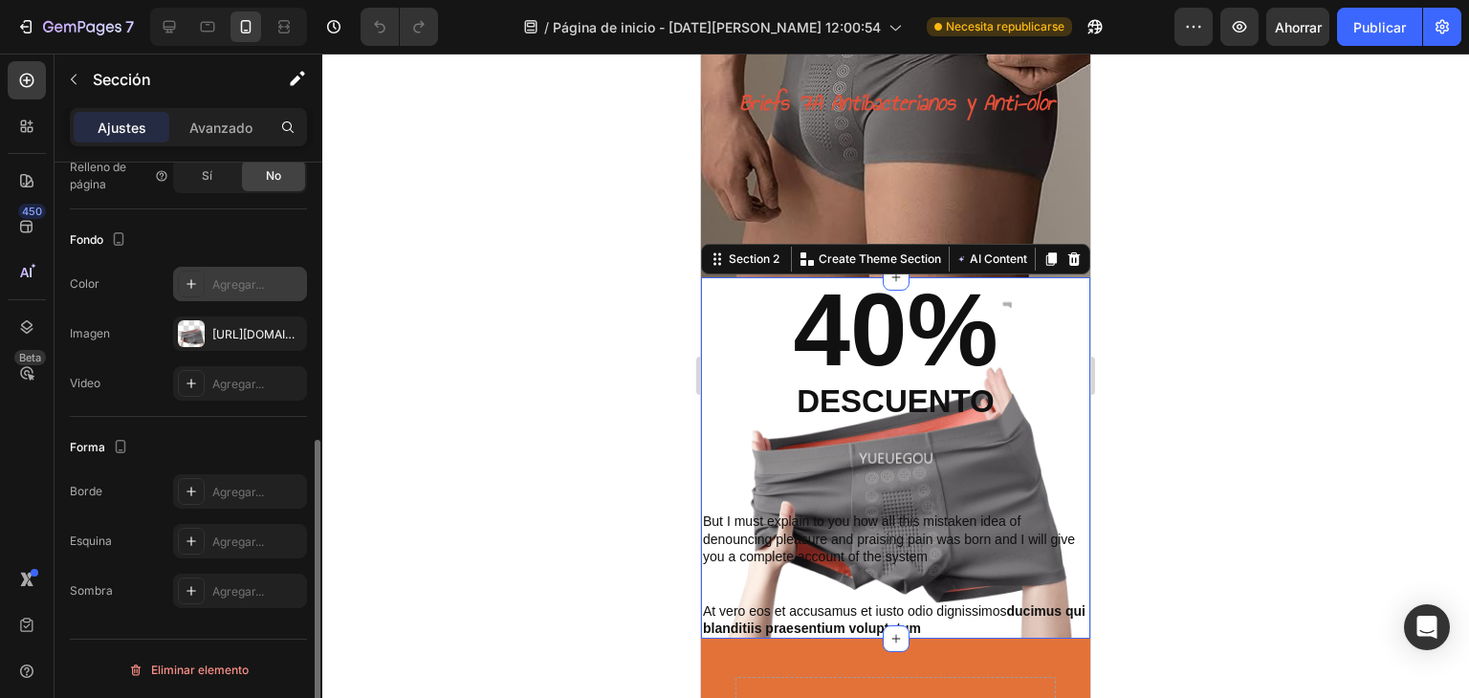
click at [230, 278] on font "Agregar..." at bounding box center [238, 284] width 52 height 14
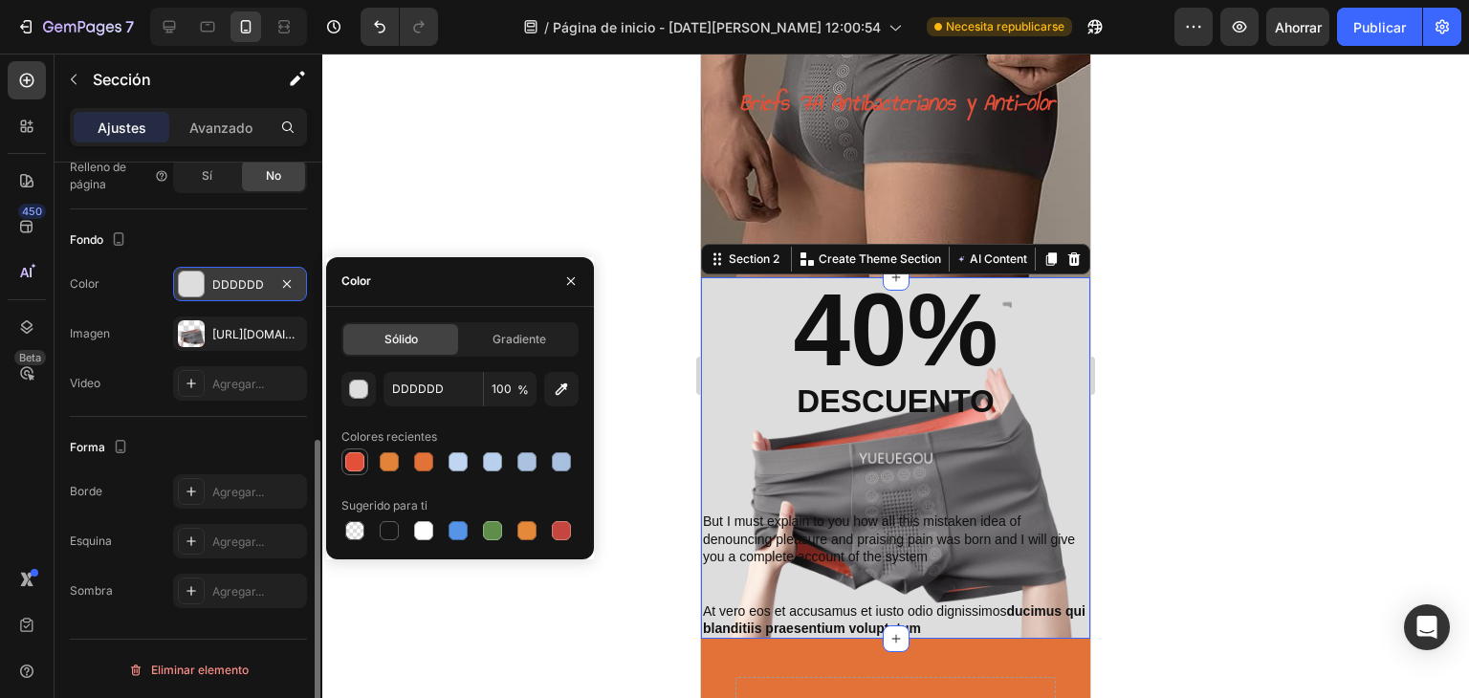
click at [347, 464] on div at bounding box center [354, 461] width 19 height 19
type input "E35039"
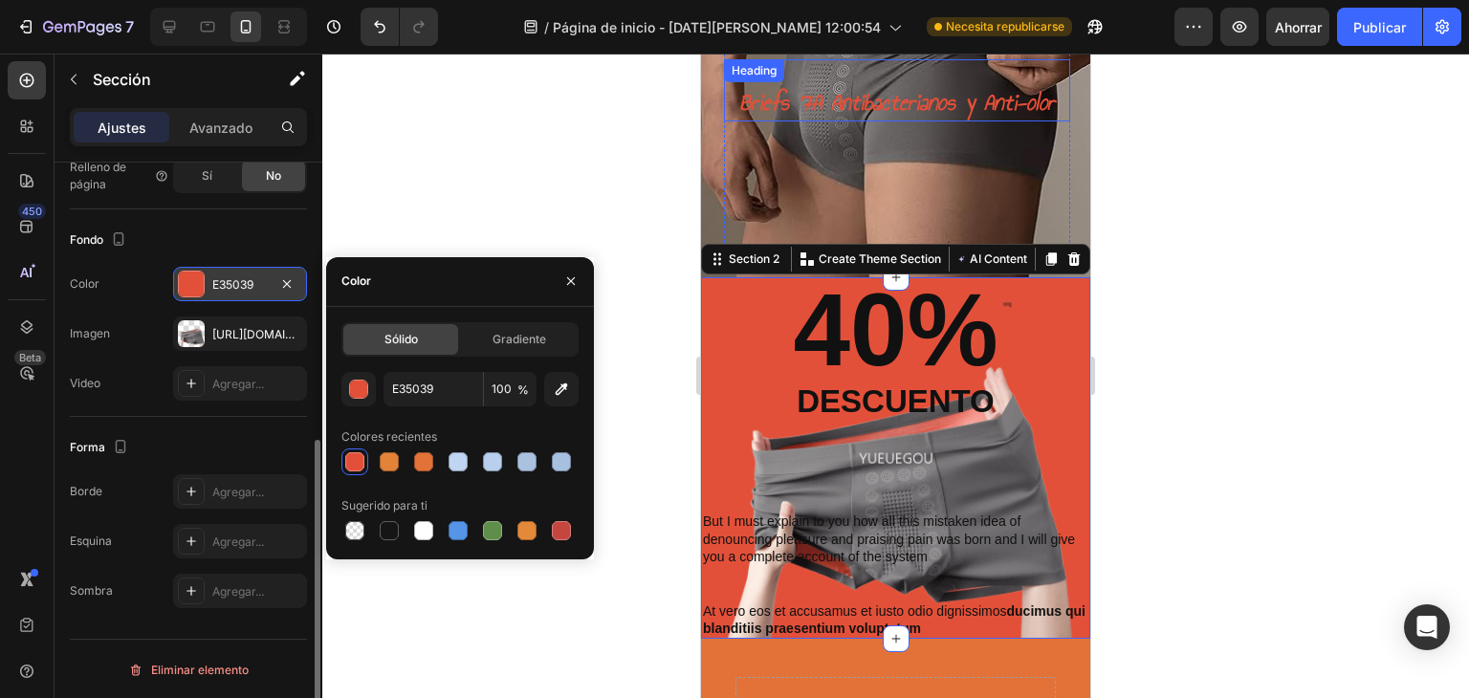
click at [814, 97] on sup "Briefs 7A Antibacterianos y Anti-olor" at bounding box center [897, 102] width 316 height 36
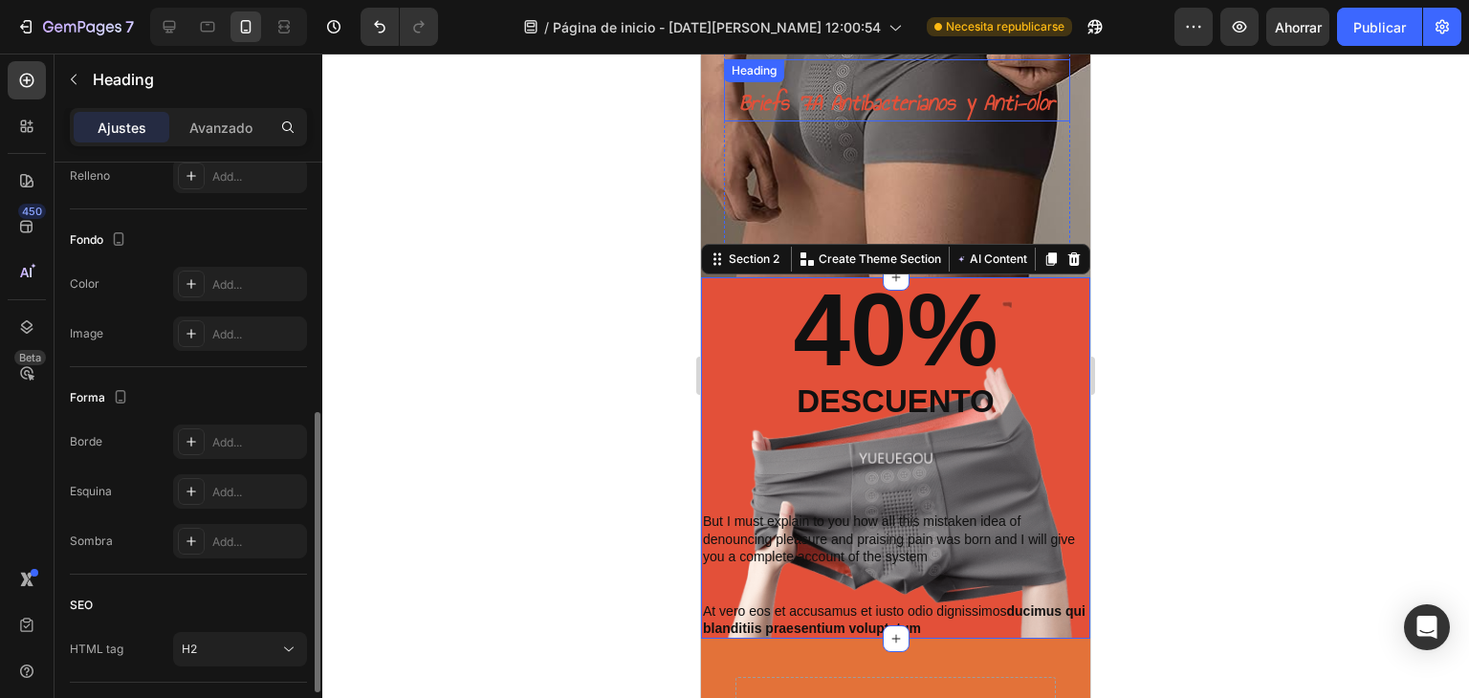
scroll to position [0, 0]
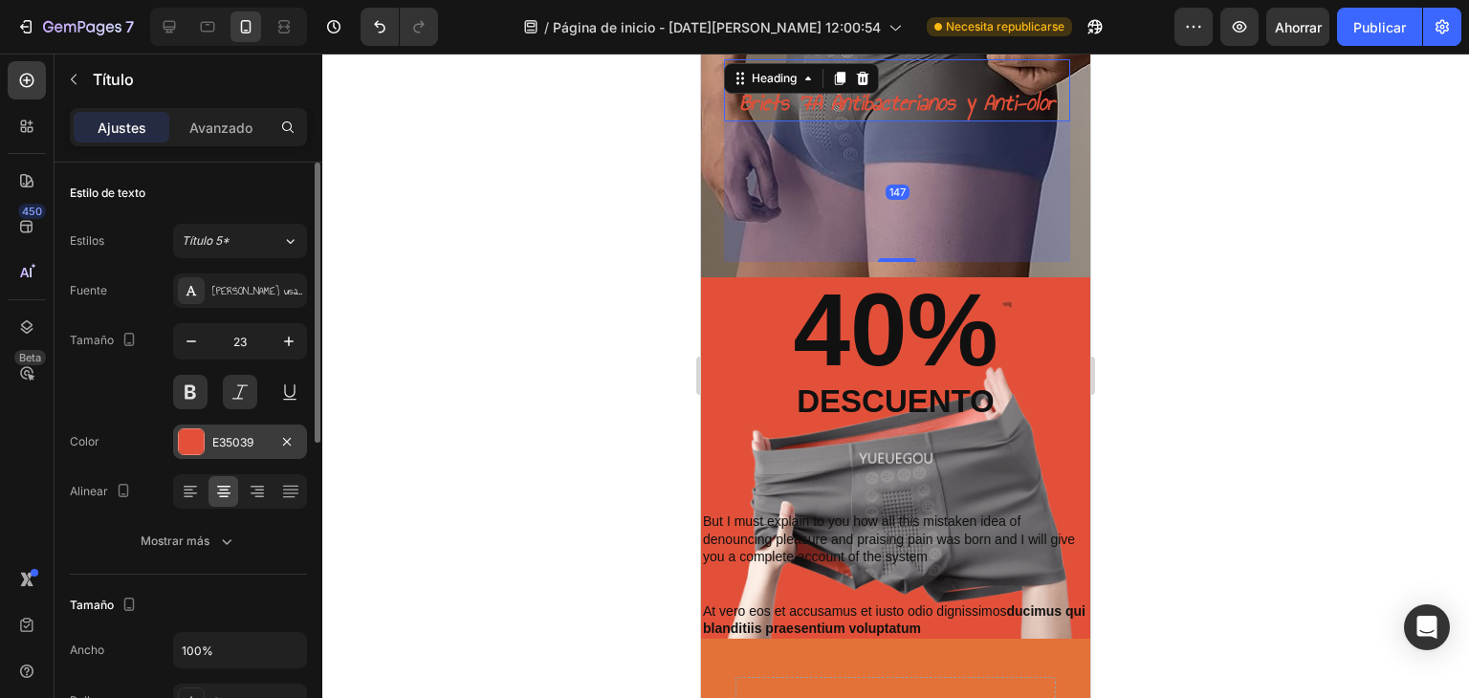
click at [233, 437] on font "E35039" at bounding box center [232, 442] width 41 height 14
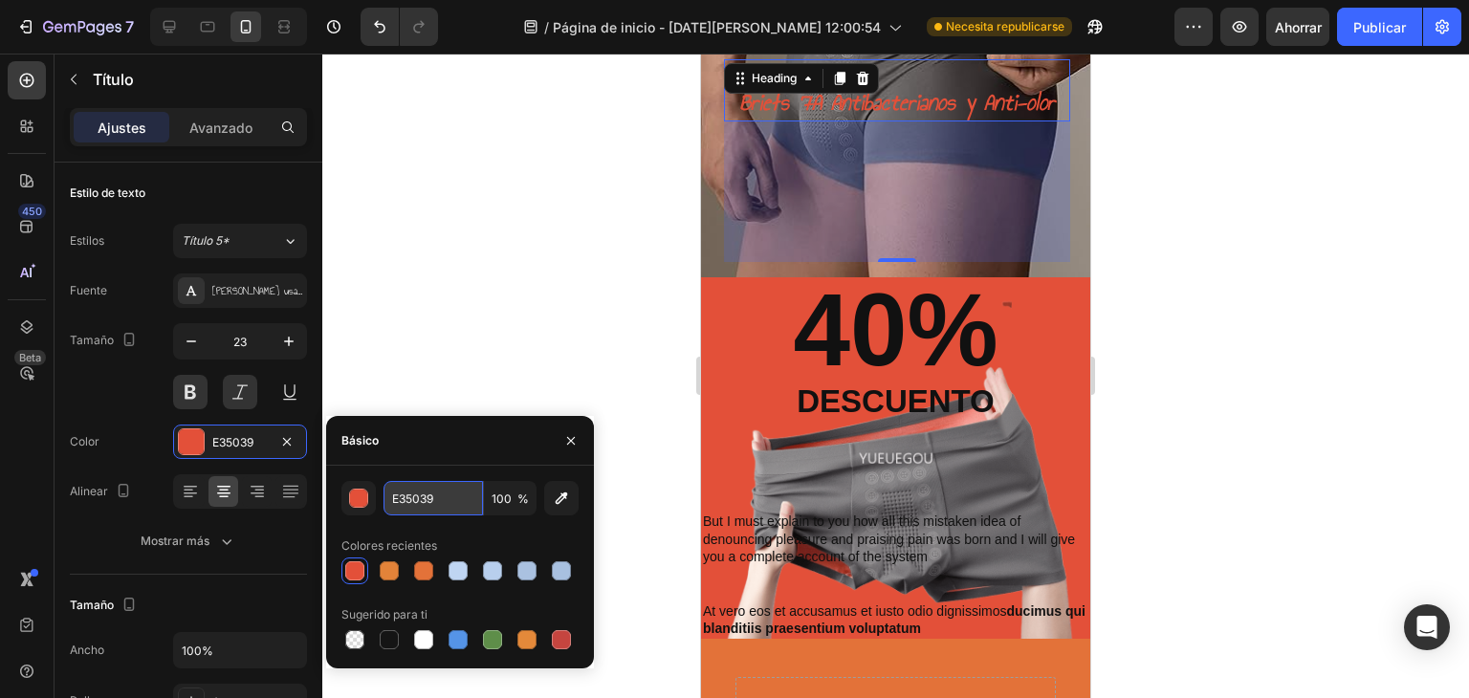
click at [444, 510] on input "E35039" at bounding box center [433, 498] width 99 height 34
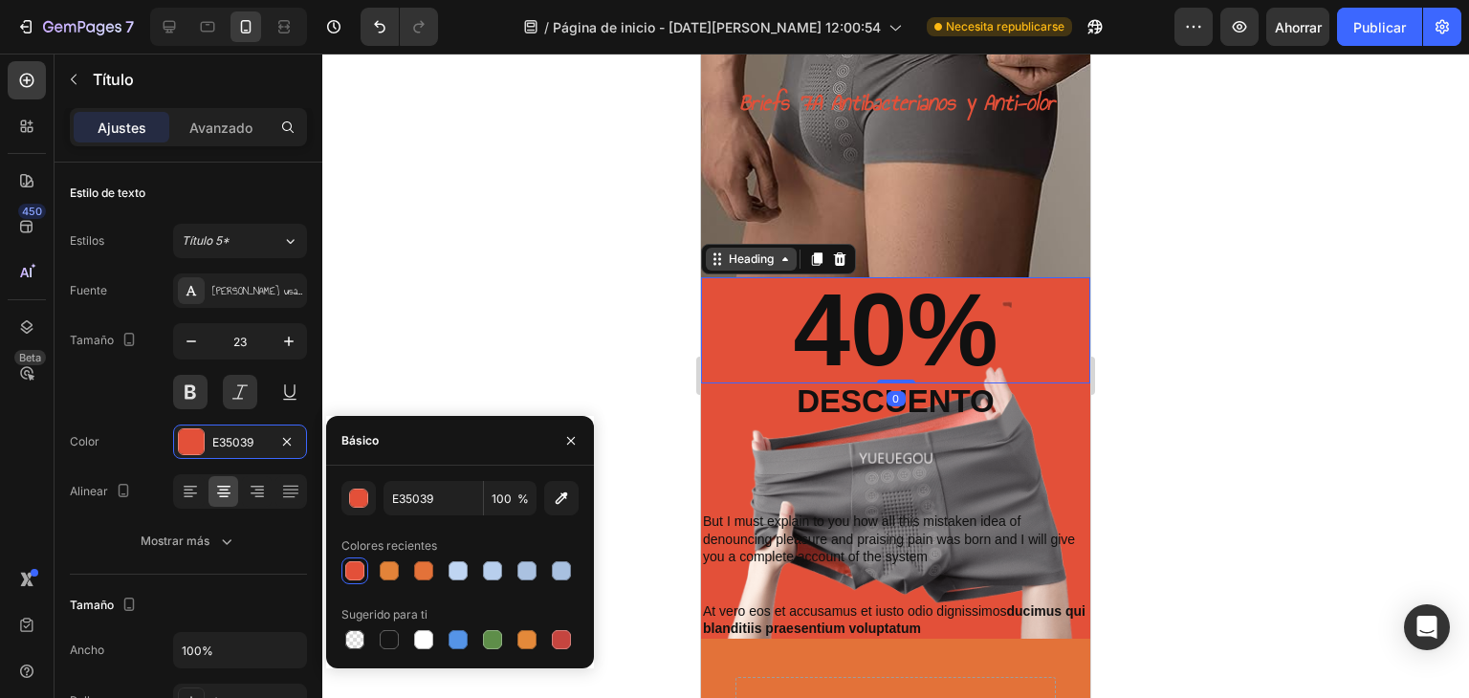
click at [735, 263] on div "Heading" at bounding box center [751, 259] width 53 height 17
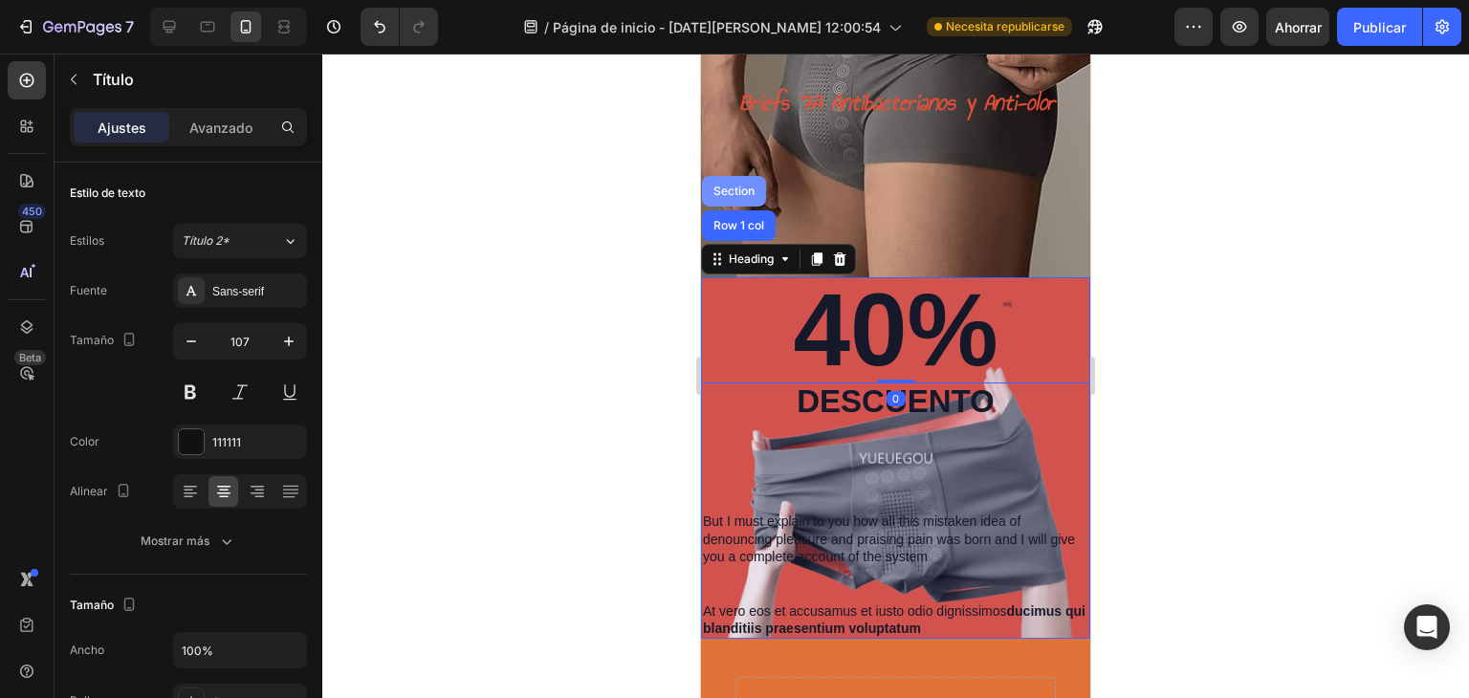
click at [734, 196] on div "Section" at bounding box center [734, 191] width 49 height 11
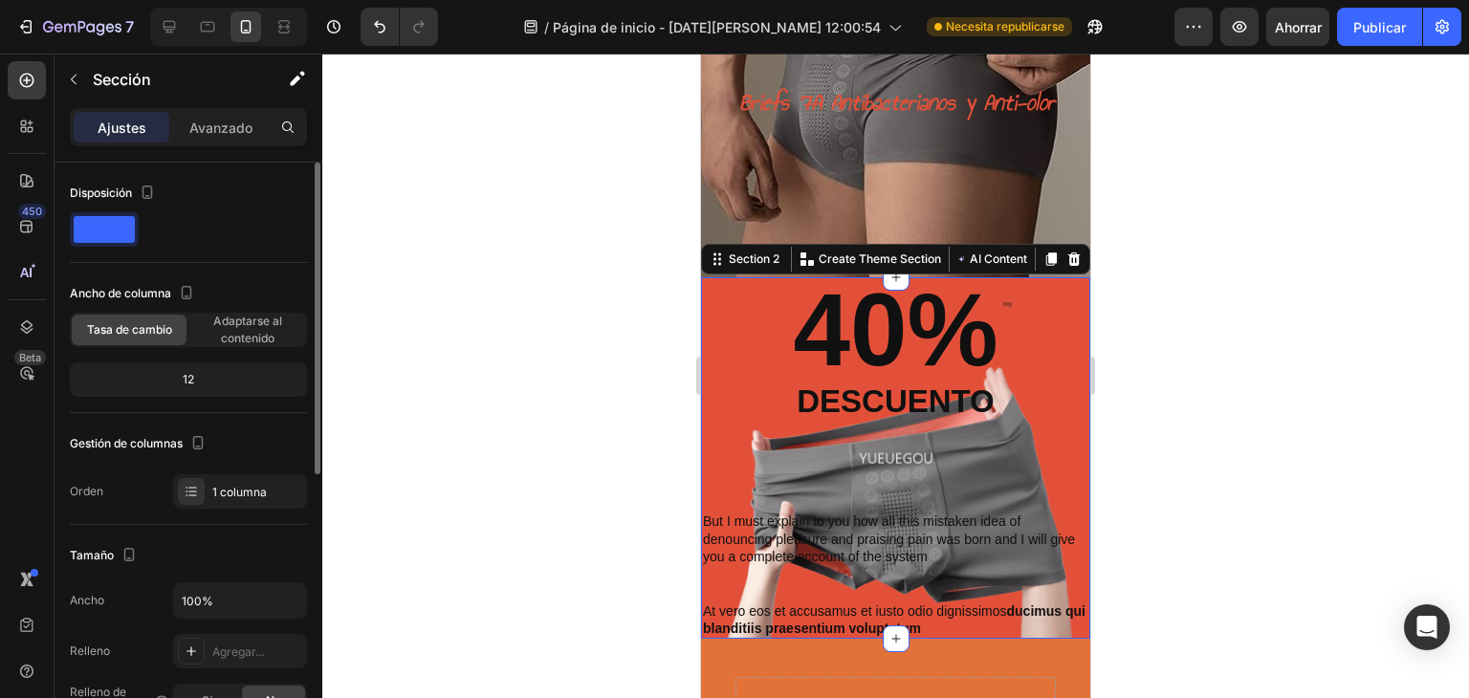
scroll to position [190, 0]
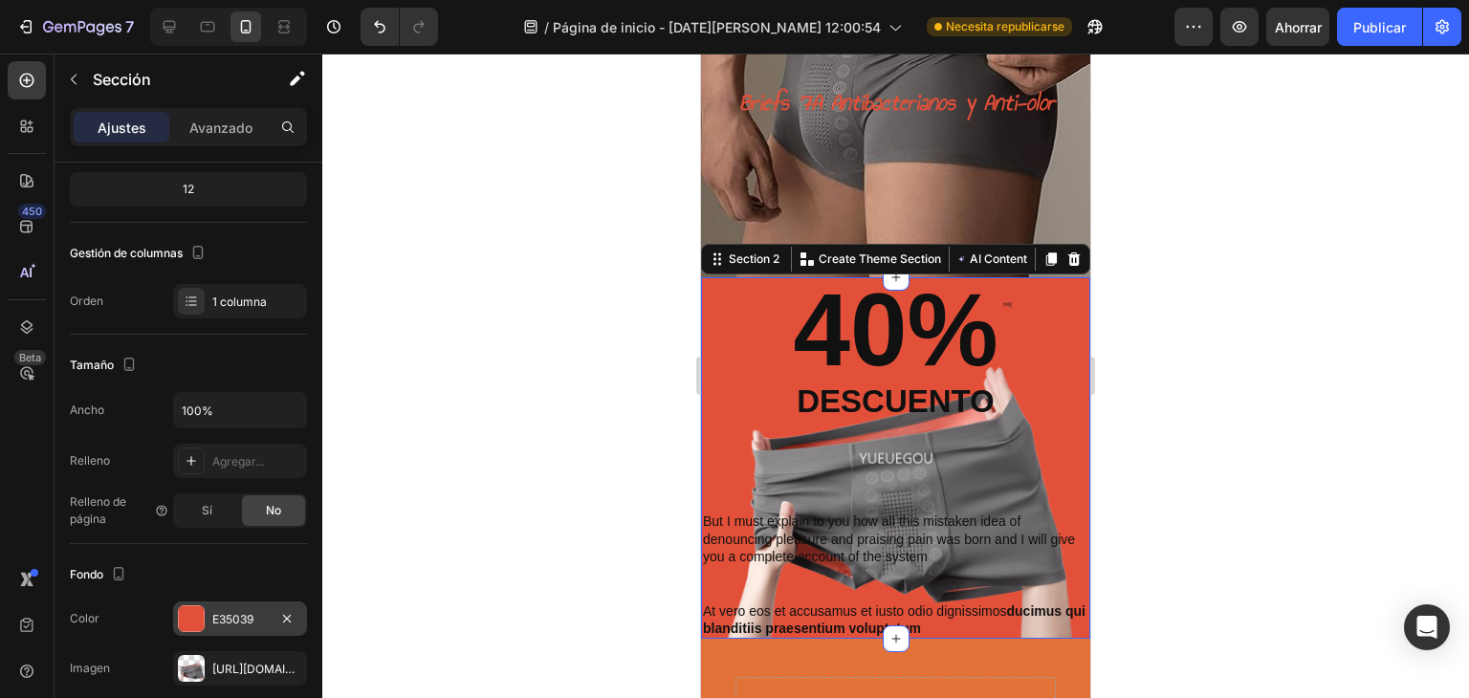
click at [229, 617] on font "E35039" at bounding box center [232, 619] width 41 height 14
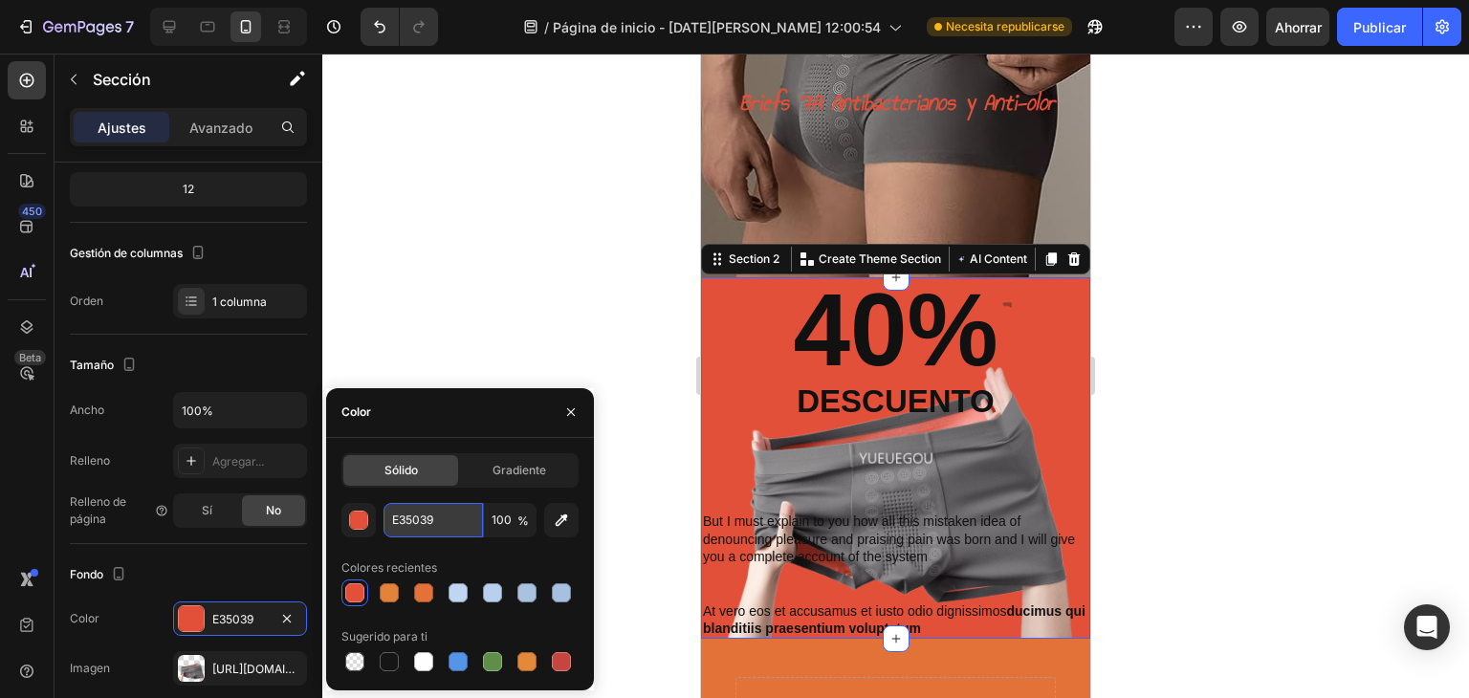
click at [444, 521] on input "E35039" at bounding box center [433, 520] width 99 height 34
click at [537, 189] on div at bounding box center [895, 376] width 1147 height 645
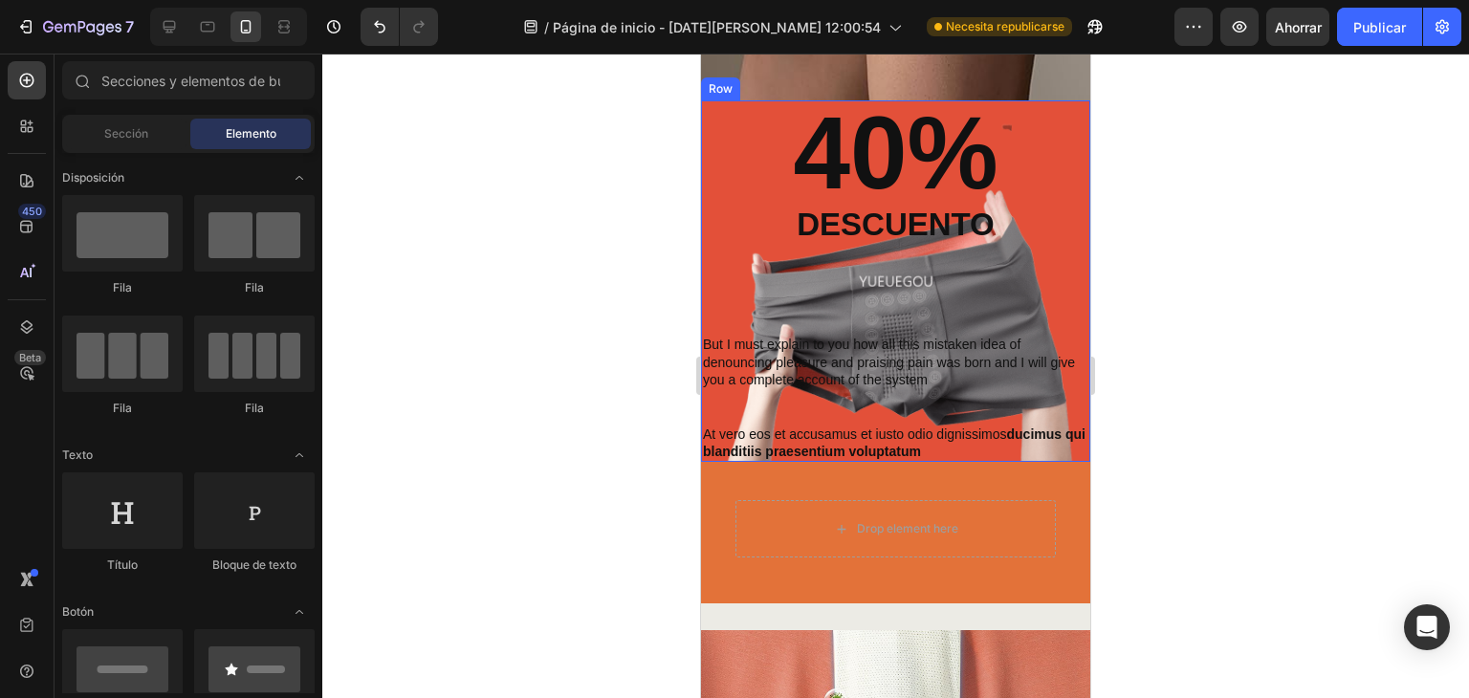
scroll to position [446, 0]
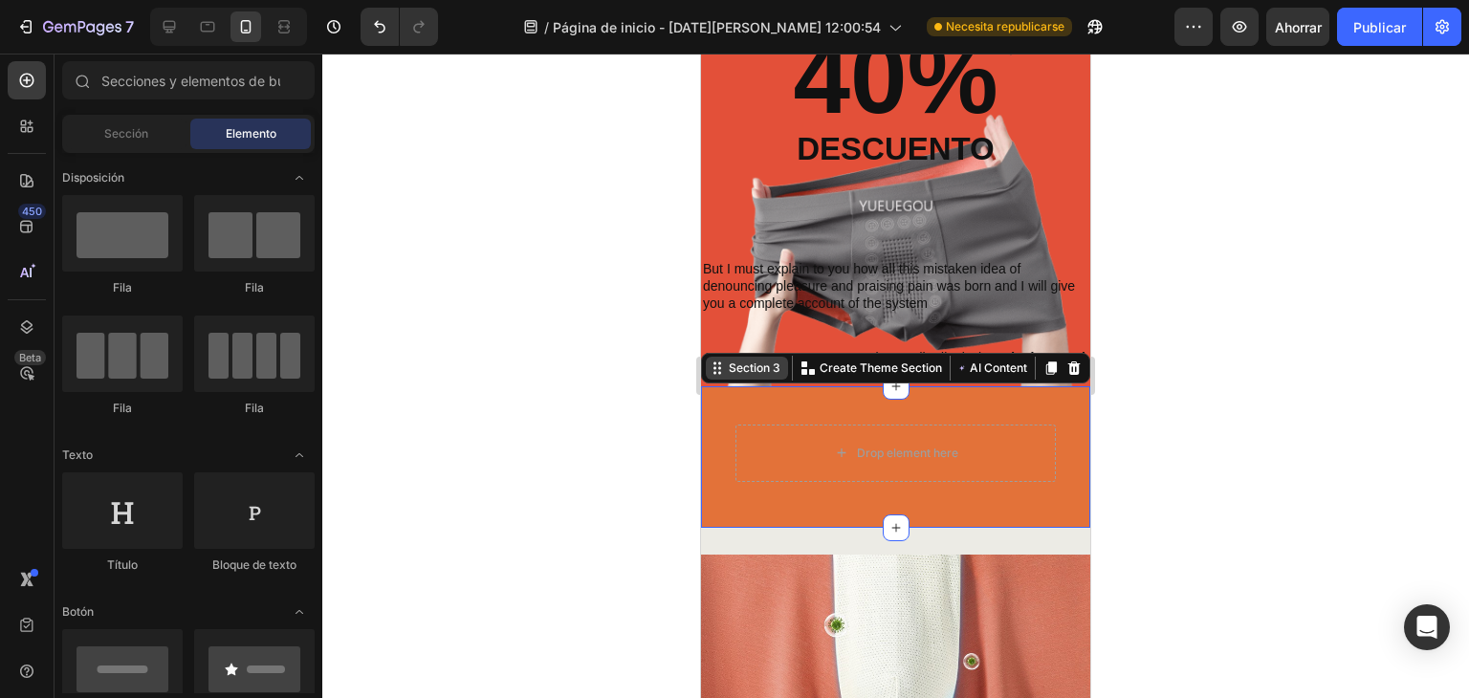
click at [1048, 374] on div "Section 3 You can create reusable sections Create Theme Section AI Content Writ…" at bounding box center [895, 368] width 389 height 31
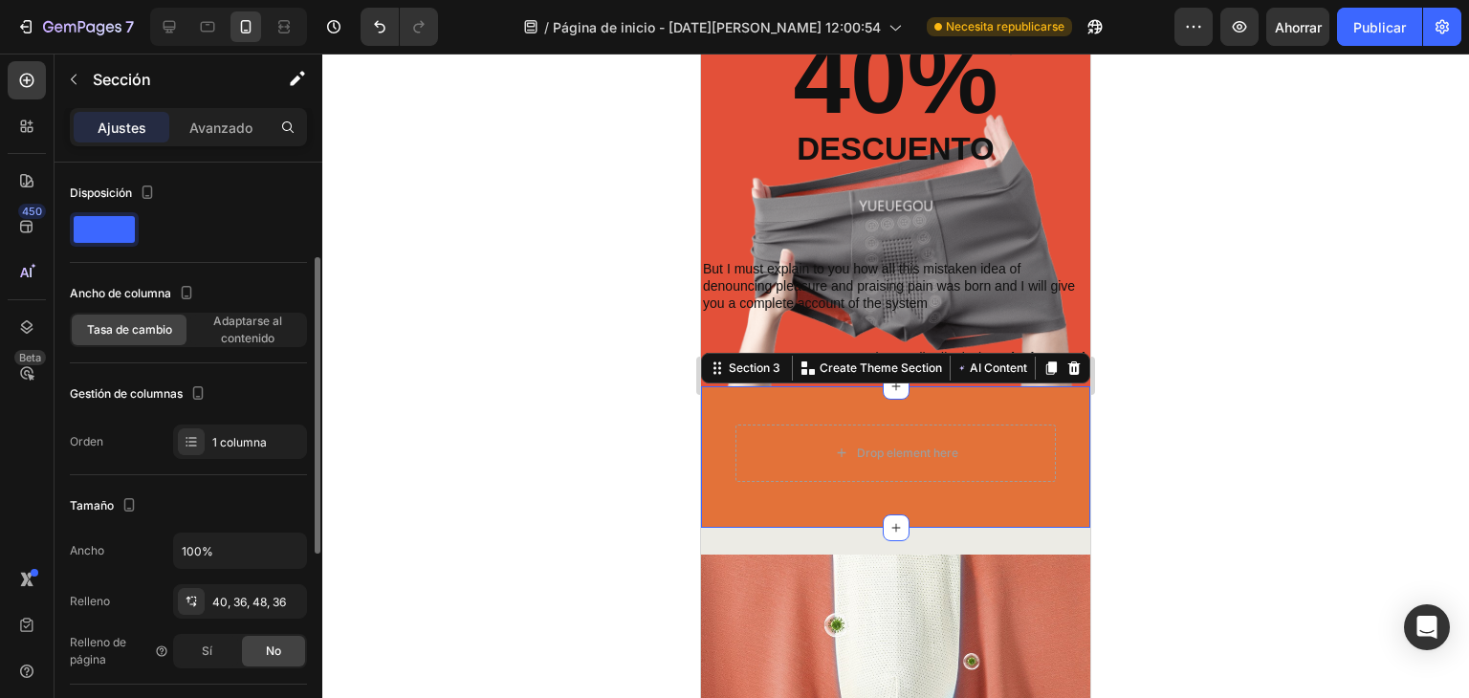
scroll to position [126, 0]
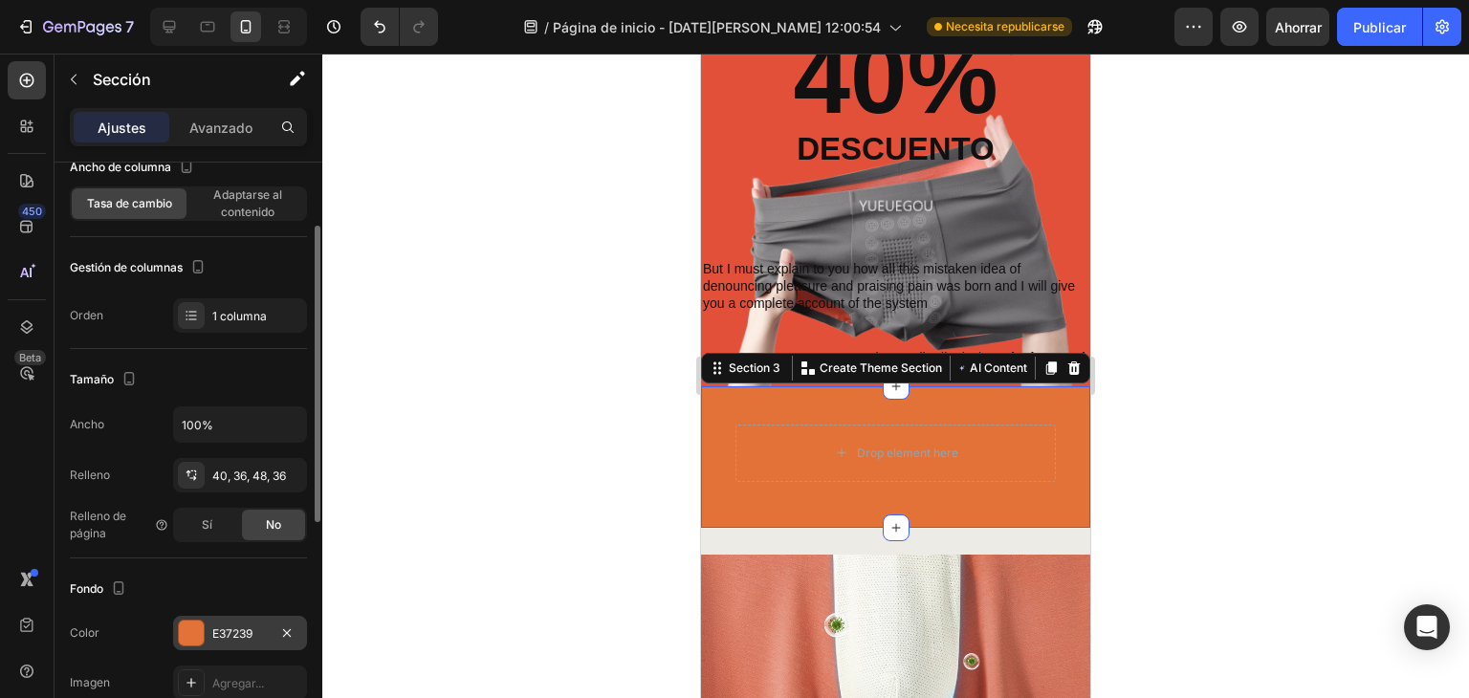
click at [192, 622] on div at bounding box center [191, 633] width 25 height 25
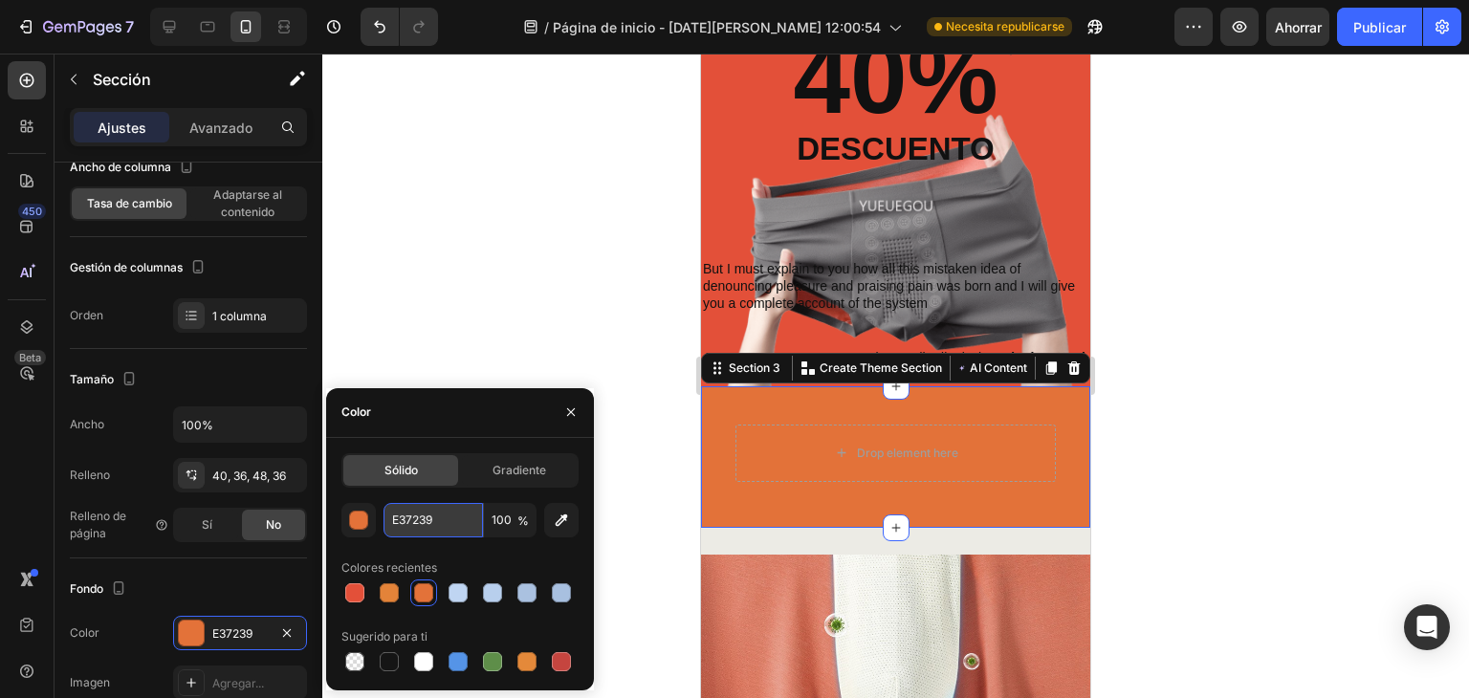
paste input "50"
type input "E35039"
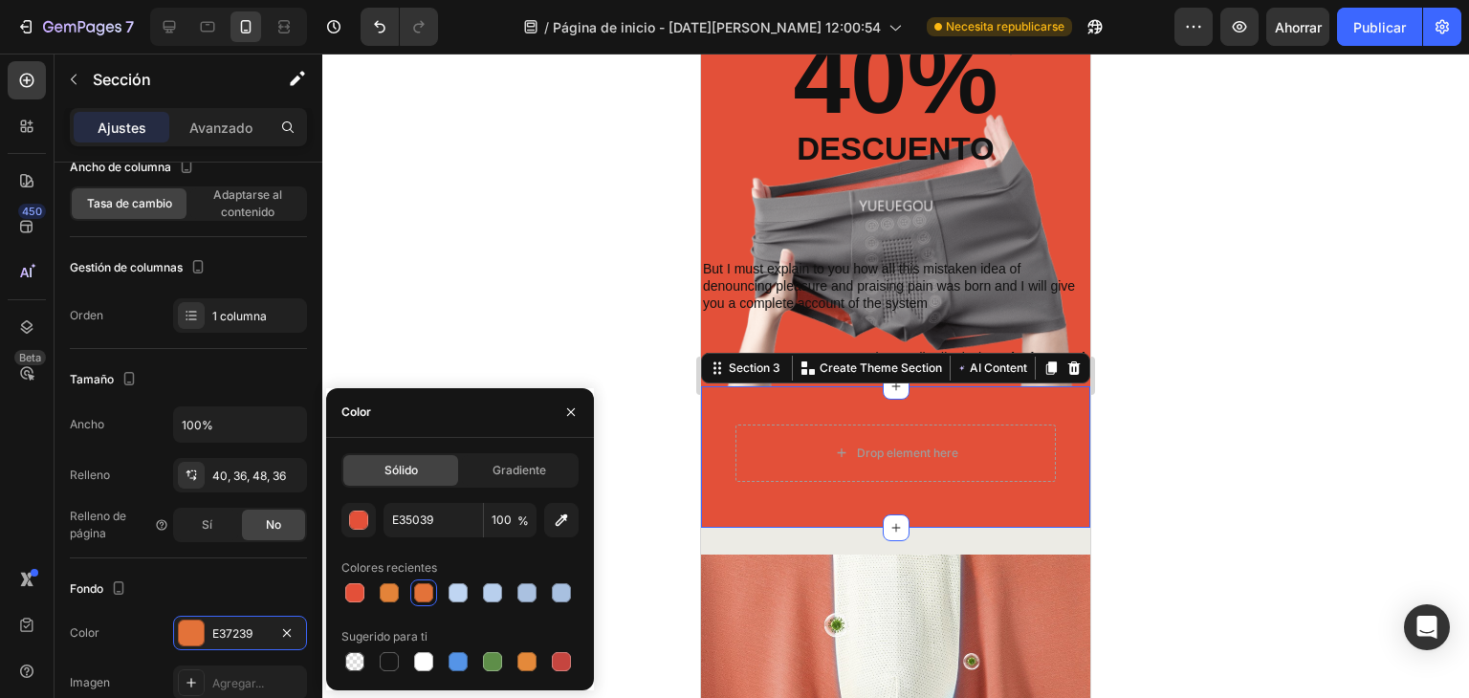
click at [561, 244] on div at bounding box center [895, 376] width 1147 height 645
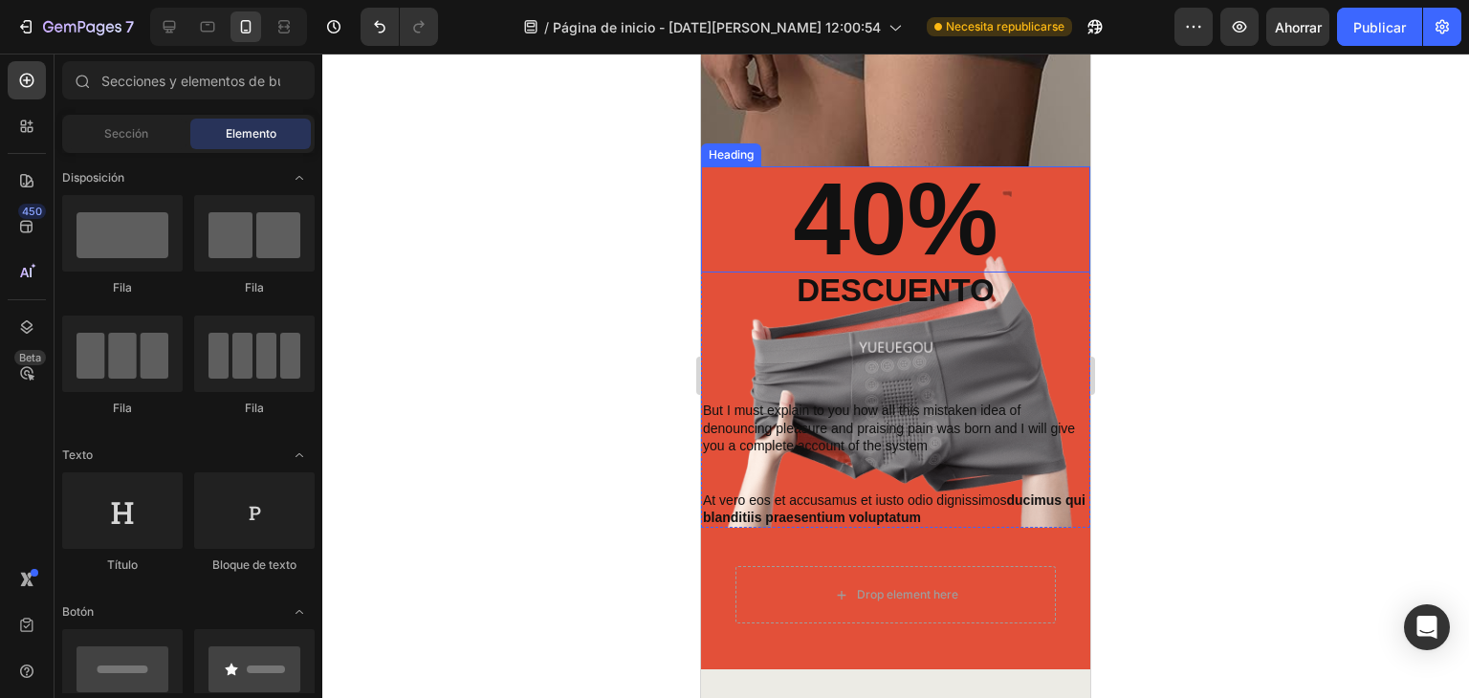
scroll to position [319, 0]
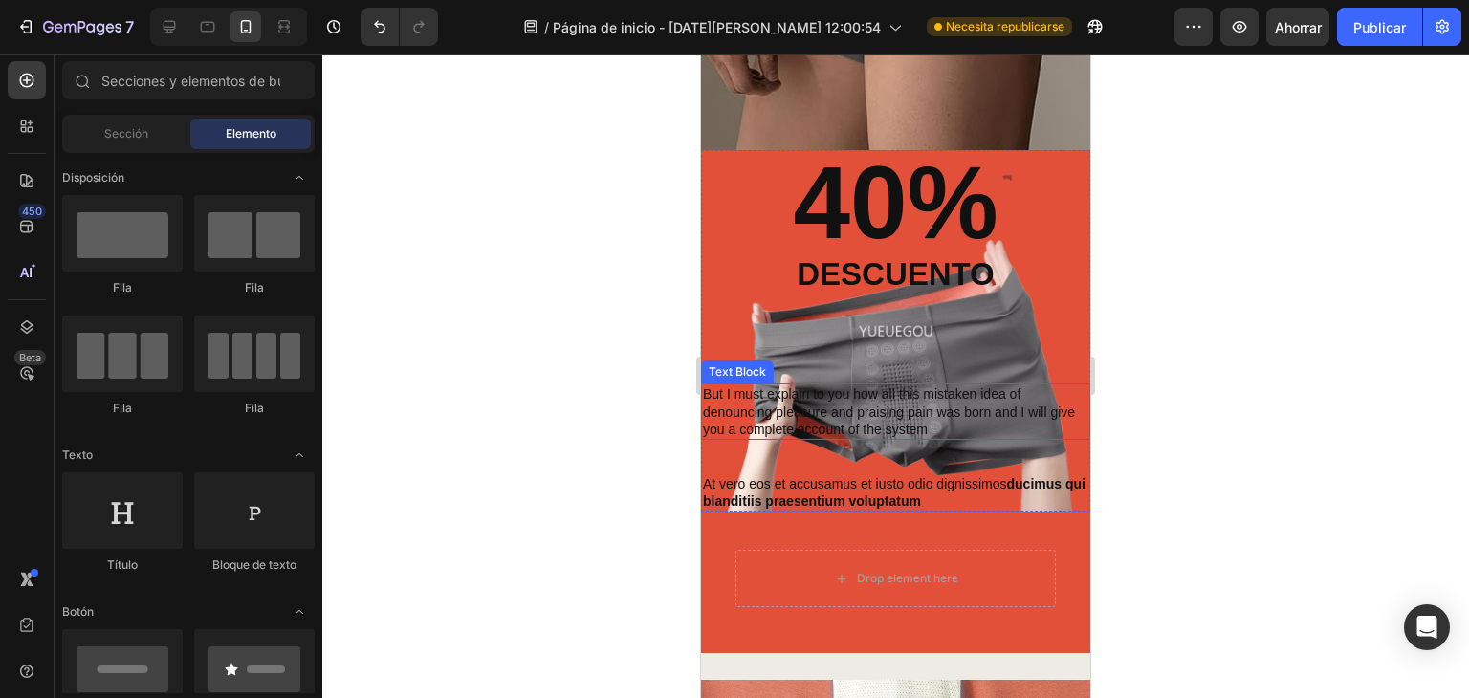
click at [866, 411] on p "But I must explain to you how all this mistaken idea of denouncing pleasure and…" at bounding box center [896, 412] width 386 height 53
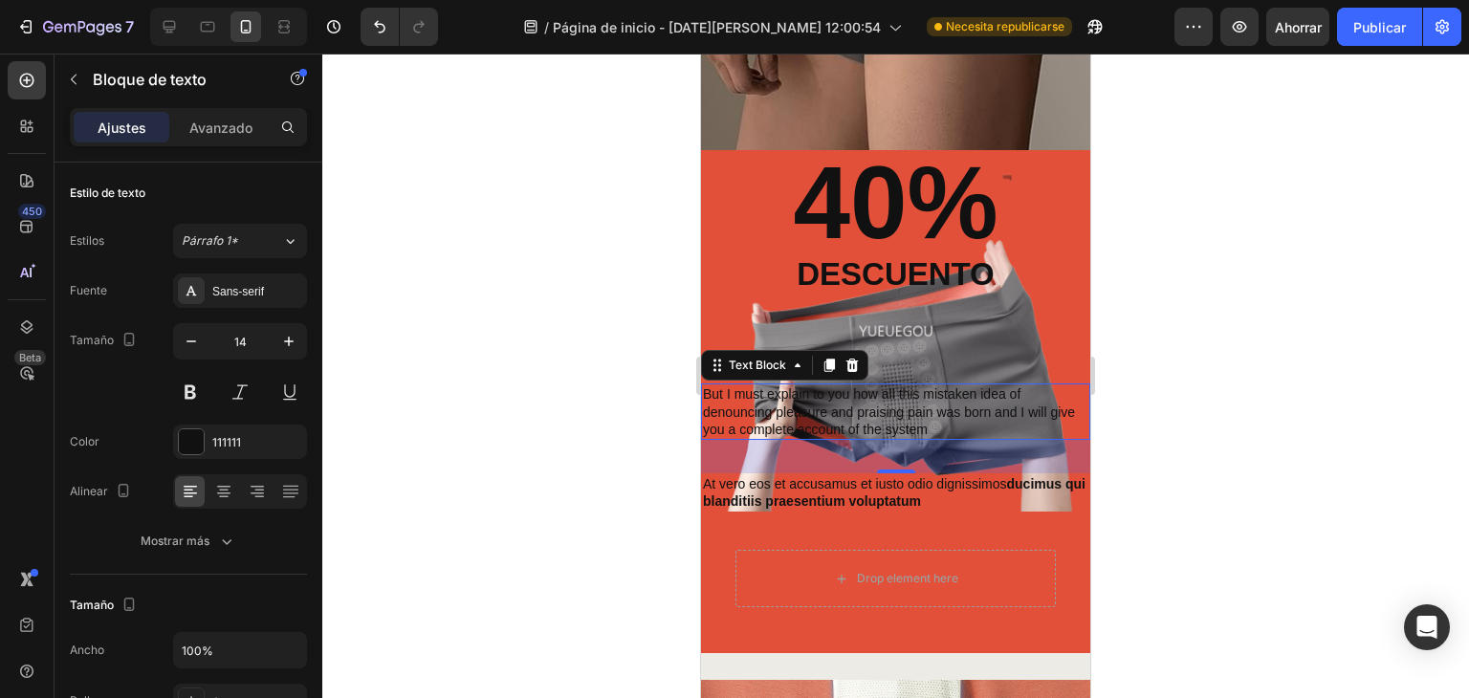
click at [918, 422] on p "But I must explain to you how all this mistaken idea of denouncing pleasure and…" at bounding box center [896, 412] width 386 height 53
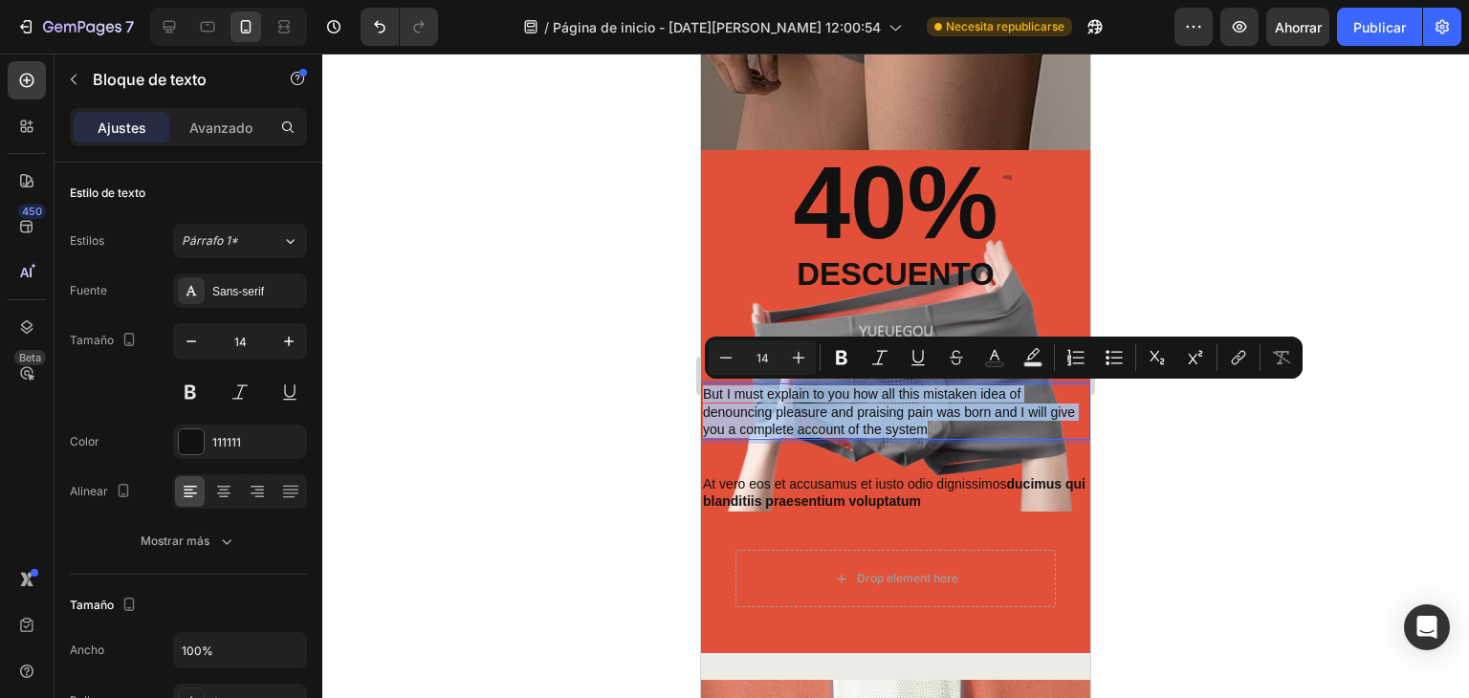
drag, startPoint x: 963, startPoint y: 426, endPoint x: 659, endPoint y: 366, distance: 309.9
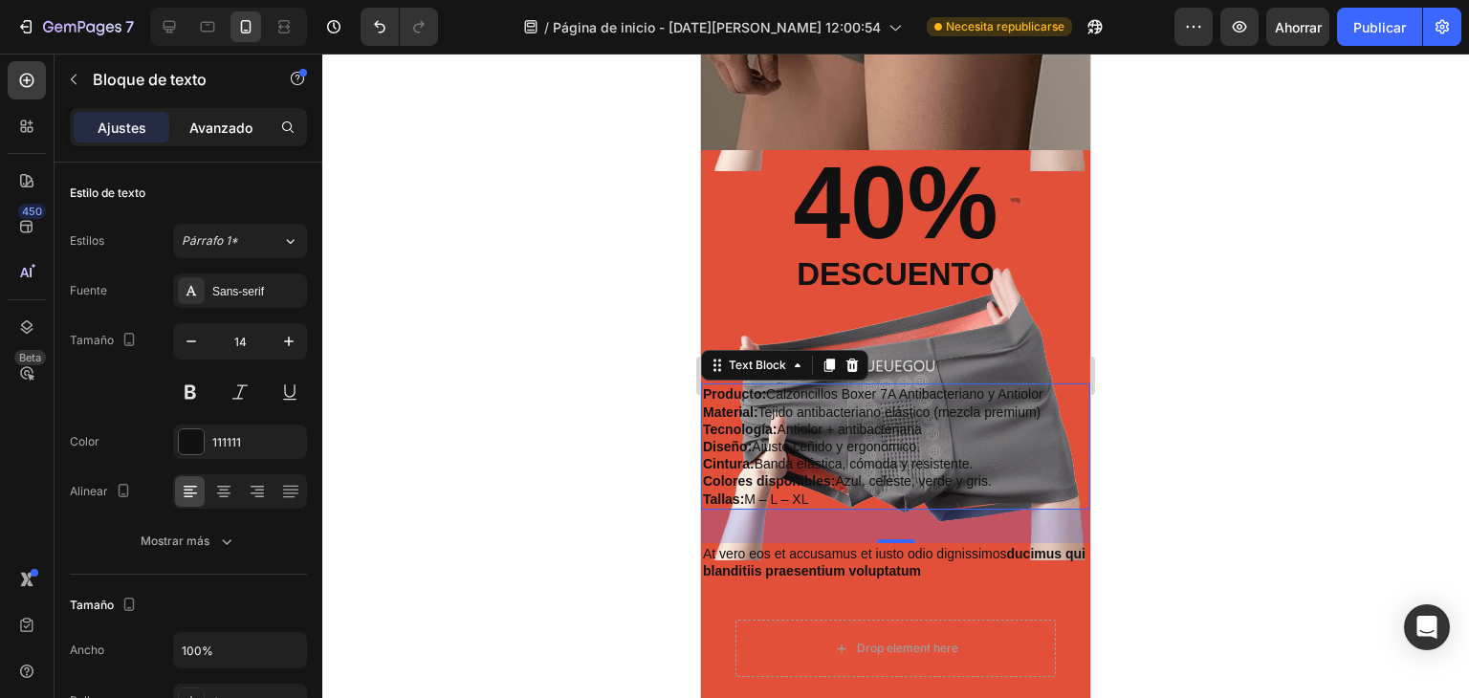
click at [202, 120] on font "Avanzado" at bounding box center [220, 128] width 63 height 16
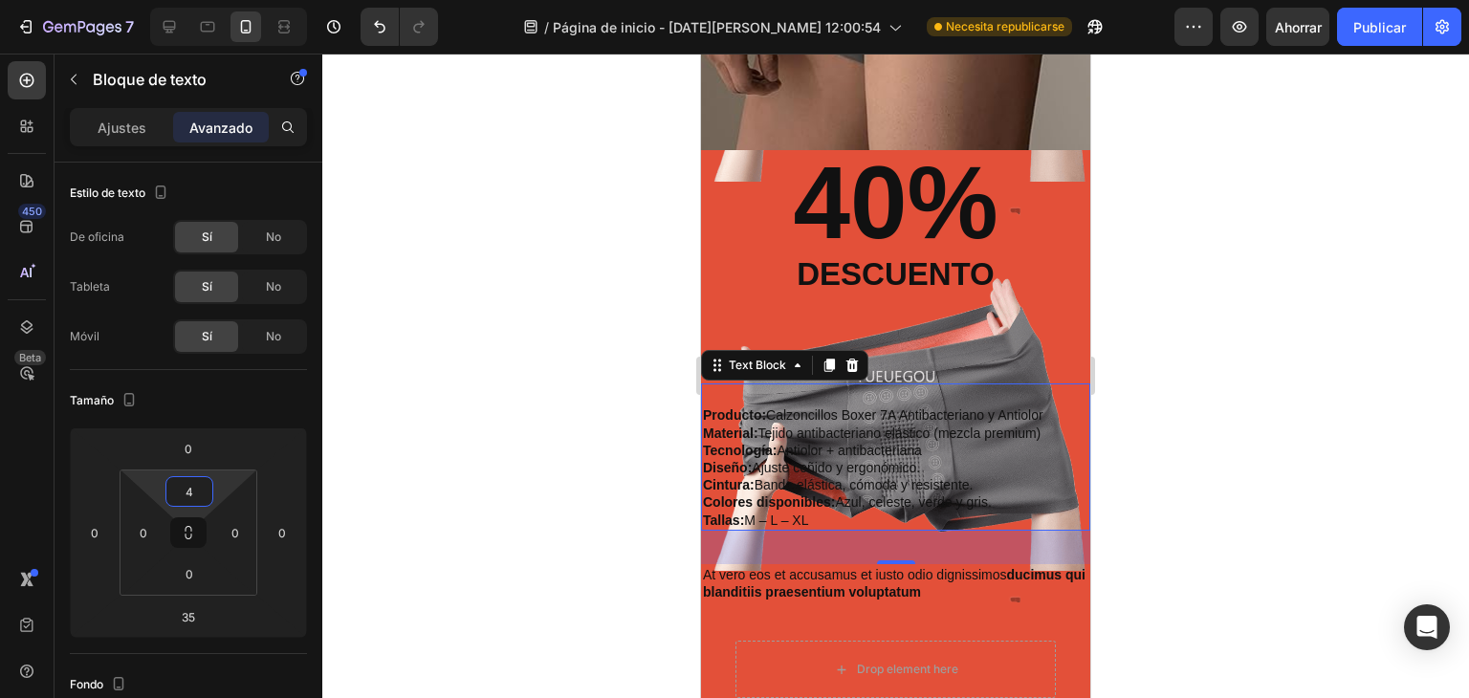
type input "0"
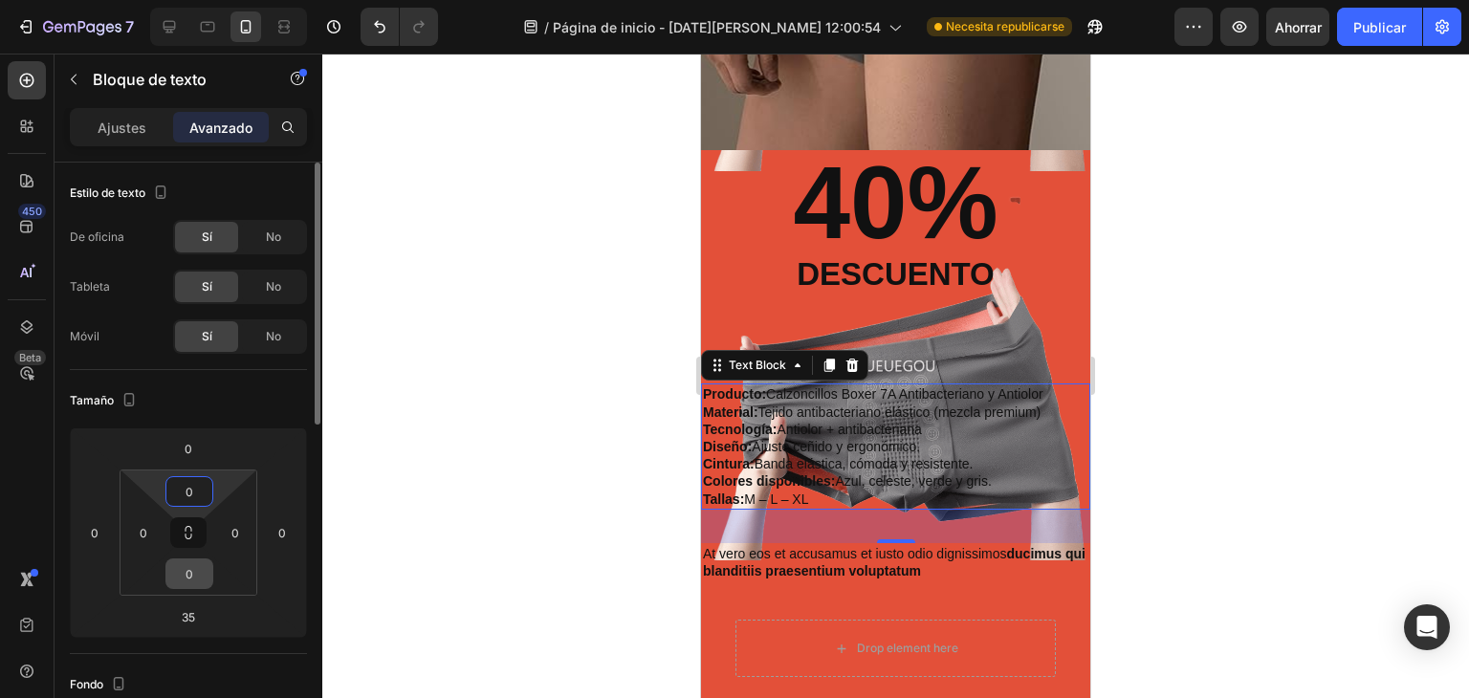
drag, startPoint x: 191, startPoint y: 472, endPoint x: 205, endPoint y: 566, distance: 95.6
click at [226, 0] on html "7 / Página de inicio - 27 de agosto, 12:00:54 Necesita republicarse Avance Ahor…" at bounding box center [734, 0] width 1469 height 0
type input "0"
drag, startPoint x: 192, startPoint y: 549, endPoint x: 202, endPoint y: 560, distance: 14.2
click at [202, 0] on html "7 / Página de inicio - 27 de agosto, 12:00:54 Necesita republicarse Avance Ahor…" at bounding box center [734, 0] width 1469 height 0
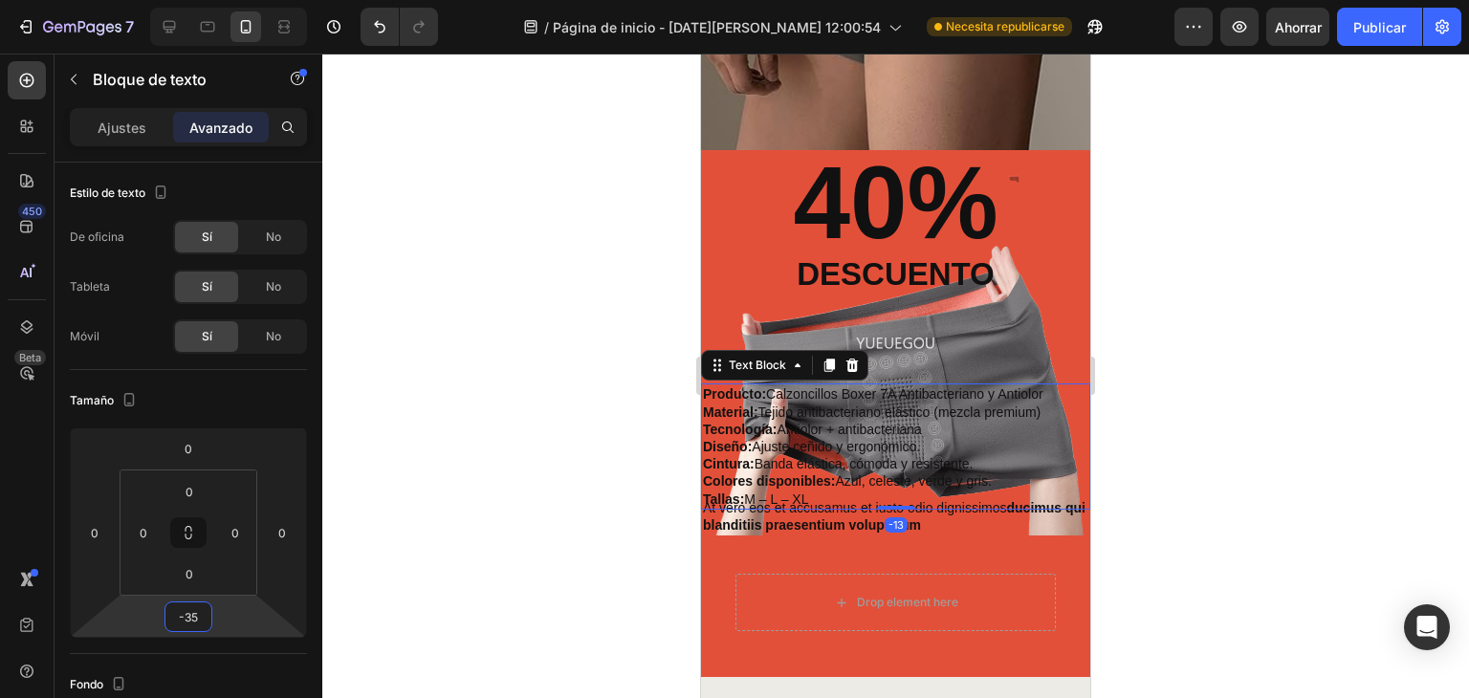
type input "-37"
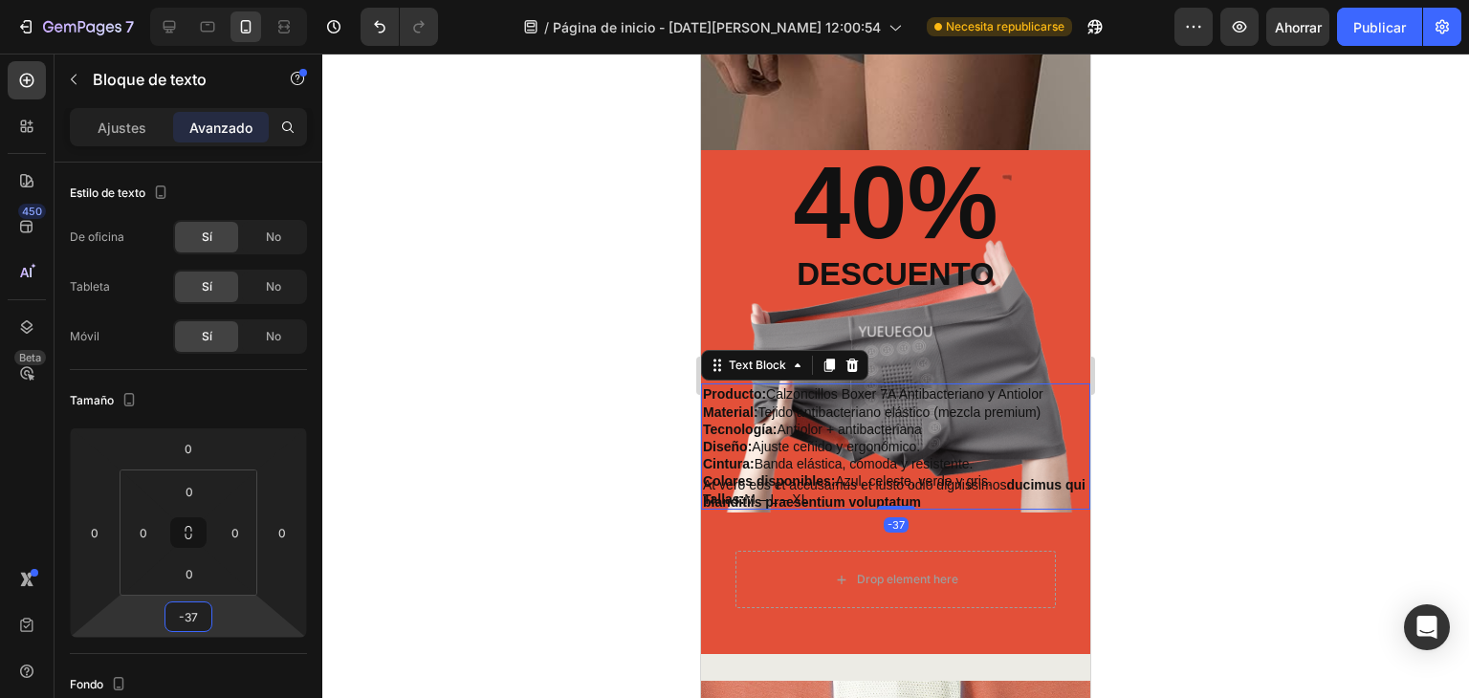
drag, startPoint x: 187, startPoint y: 599, endPoint x: 276, endPoint y: 633, distance: 94.5
click at [276, 0] on html "7 / Página de inicio - 27 de agosto, 12:00:54 Necesita republicarse Avance Ahor…" at bounding box center [734, 0] width 1469 height 0
click at [1328, 278] on div at bounding box center [895, 376] width 1147 height 645
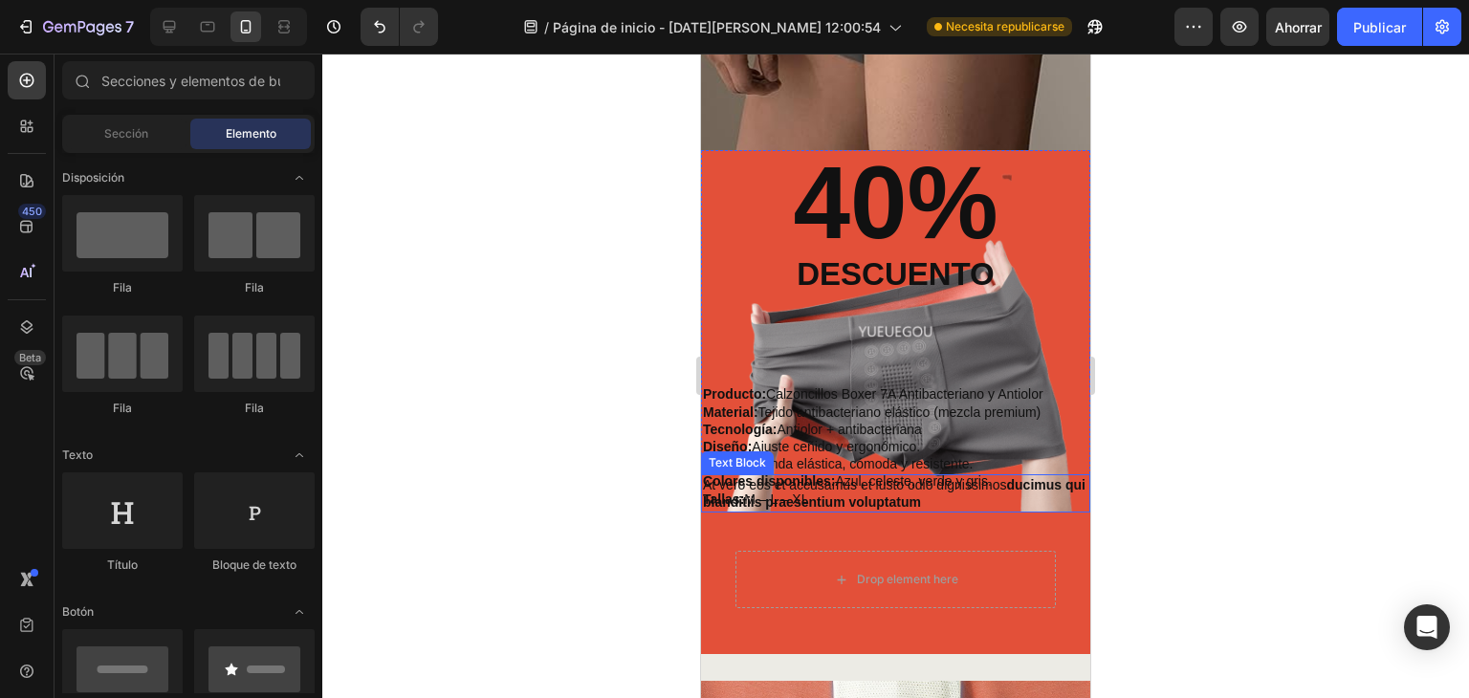
click at [832, 479] on p "At vero eos et accusamus et iusto odio dignissimos ducimus qui blanditiis praes…" at bounding box center [896, 493] width 386 height 34
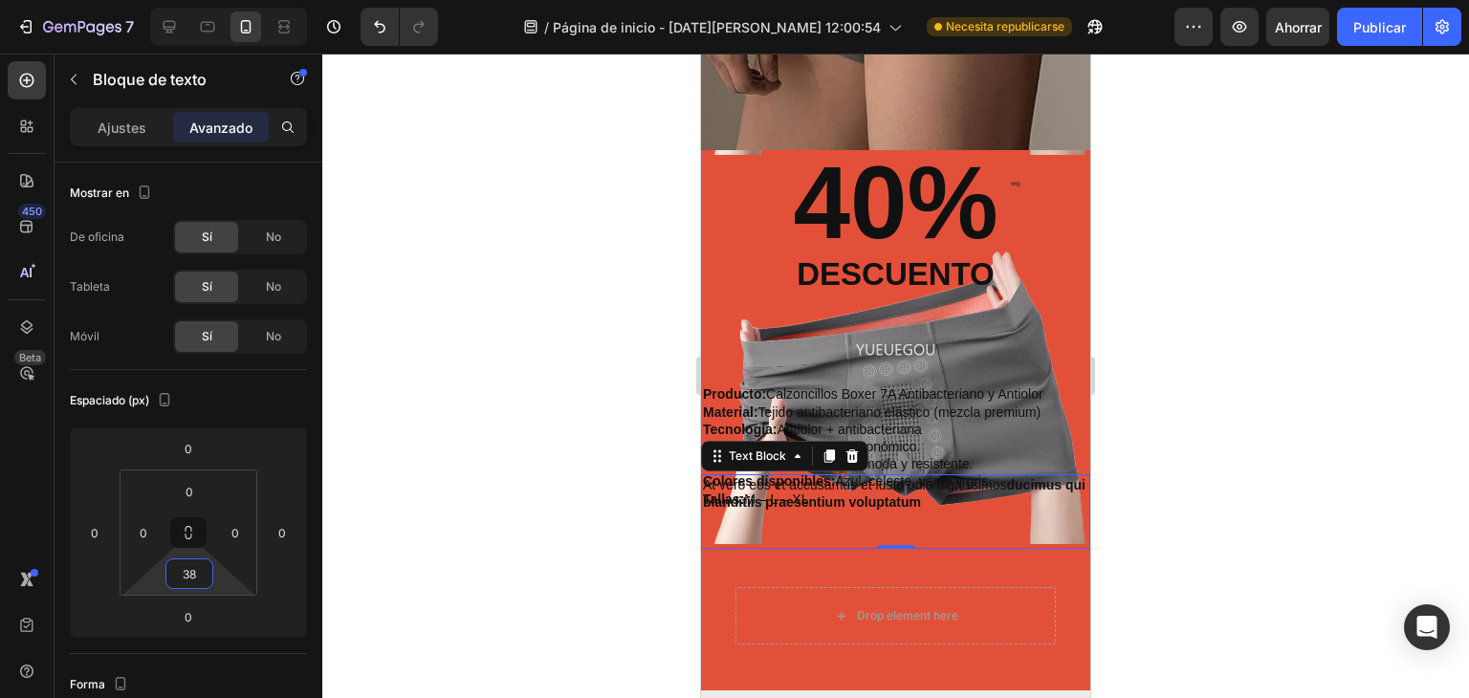
type input "36"
drag, startPoint x: 200, startPoint y: 594, endPoint x: 214, endPoint y: 577, distance: 22.4
click at [214, 0] on html "7 / Página de inicio - 27 de agosto, 12:00:54 Necesita republicarse Avance Ahor…" at bounding box center [734, 0] width 1469 height 0
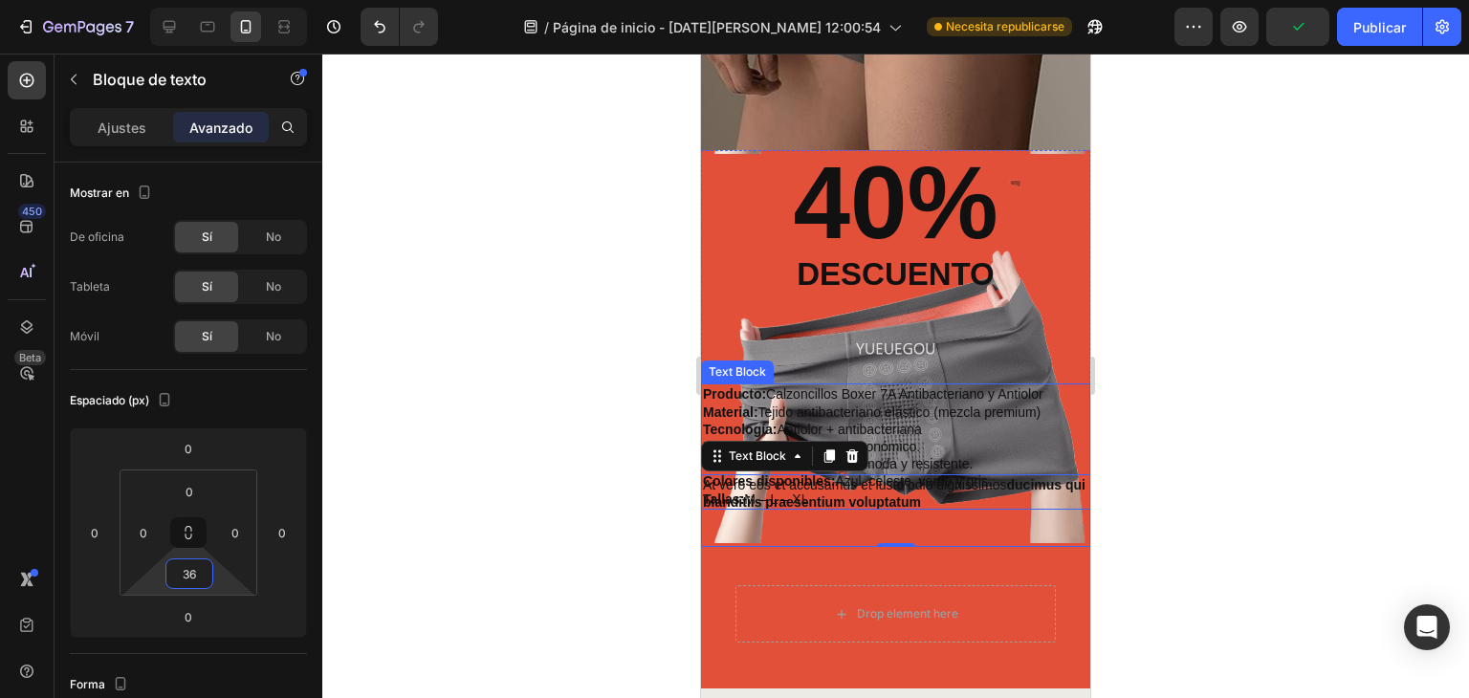
click at [983, 442] on p "Diseño: Ajuste ceñido y ergonómico." at bounding box center [896, 446] width 386 height 17
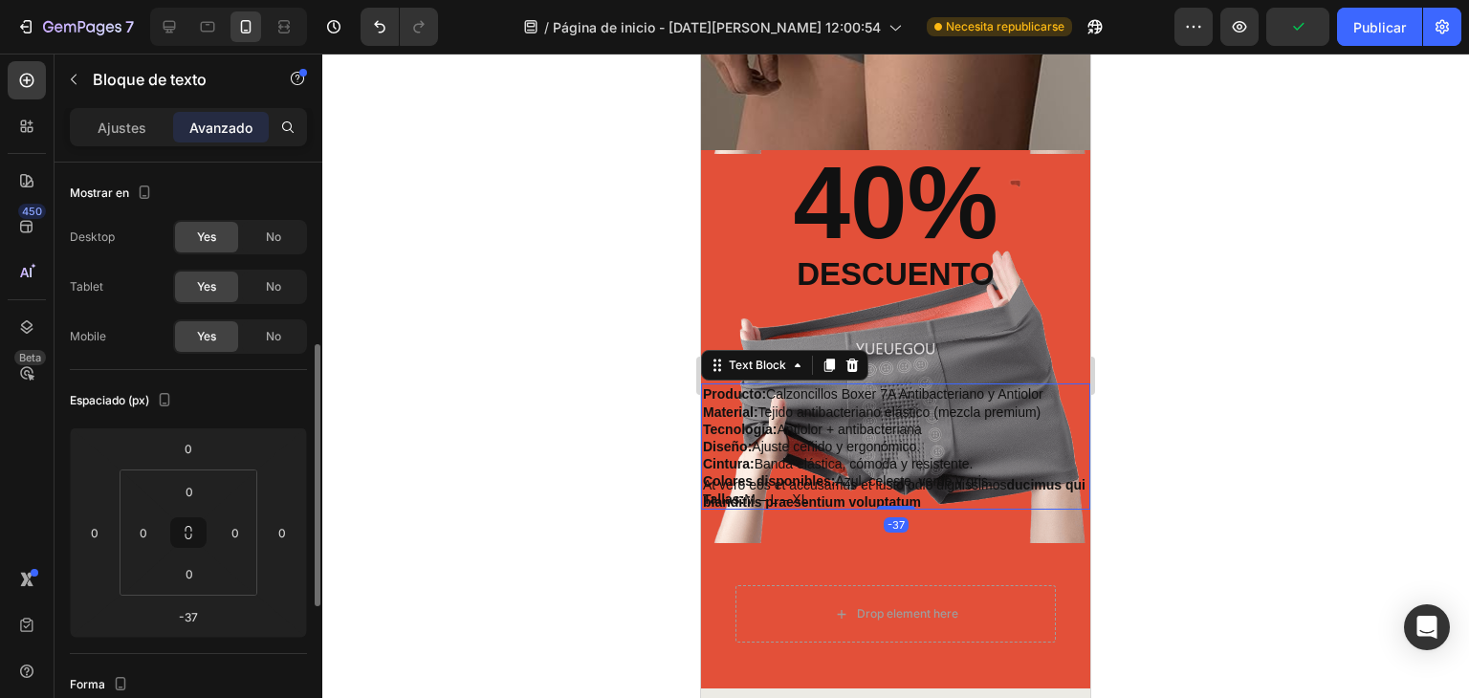
scroll to position [126, 0]
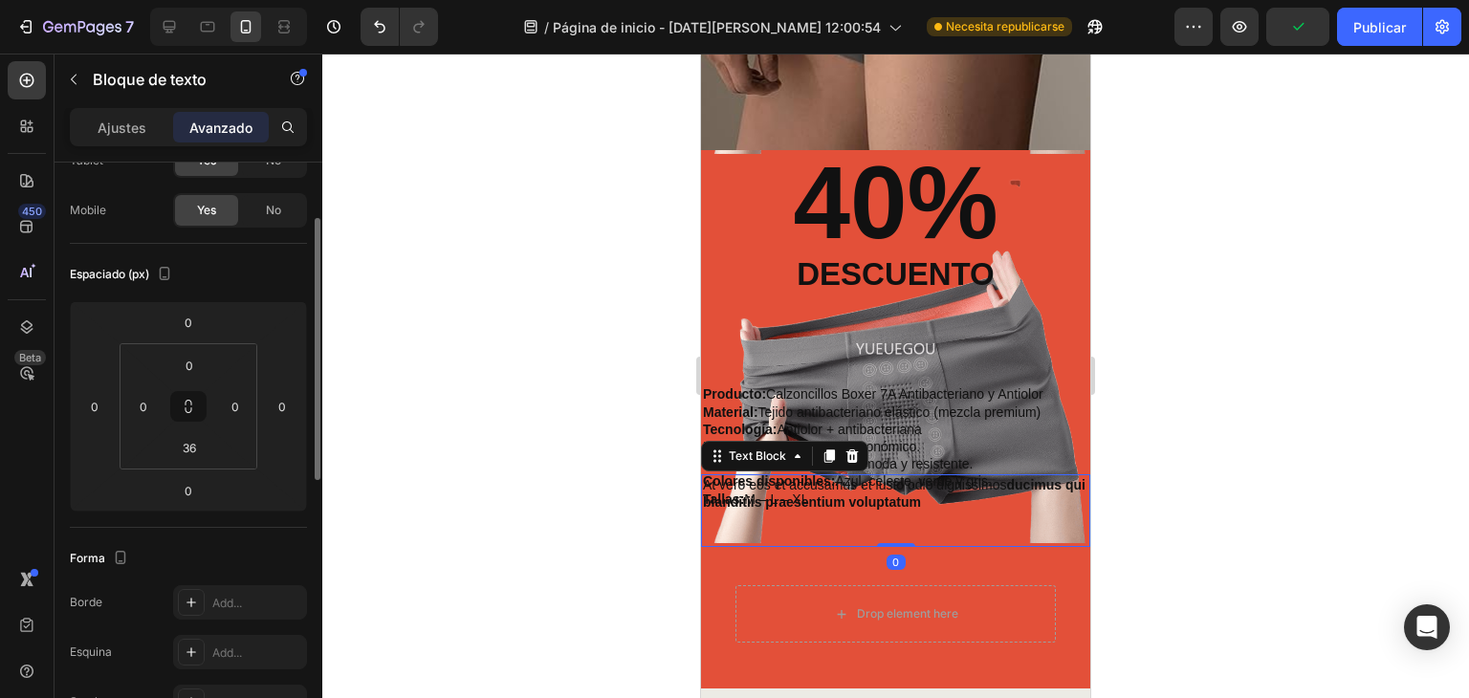
click at [949, 487] on p "At vero eos et accusamus et iusto odio dignissimos ducimus qui blanditiis praes…" at bounding box center [896, 493] width 386 height 34
click at [917, 476] on p "At vero eos et accusamus et iusto odio dignissimos ducimus qui blanditiis praes…" at bounding box center [896, 493] width 386 height 34
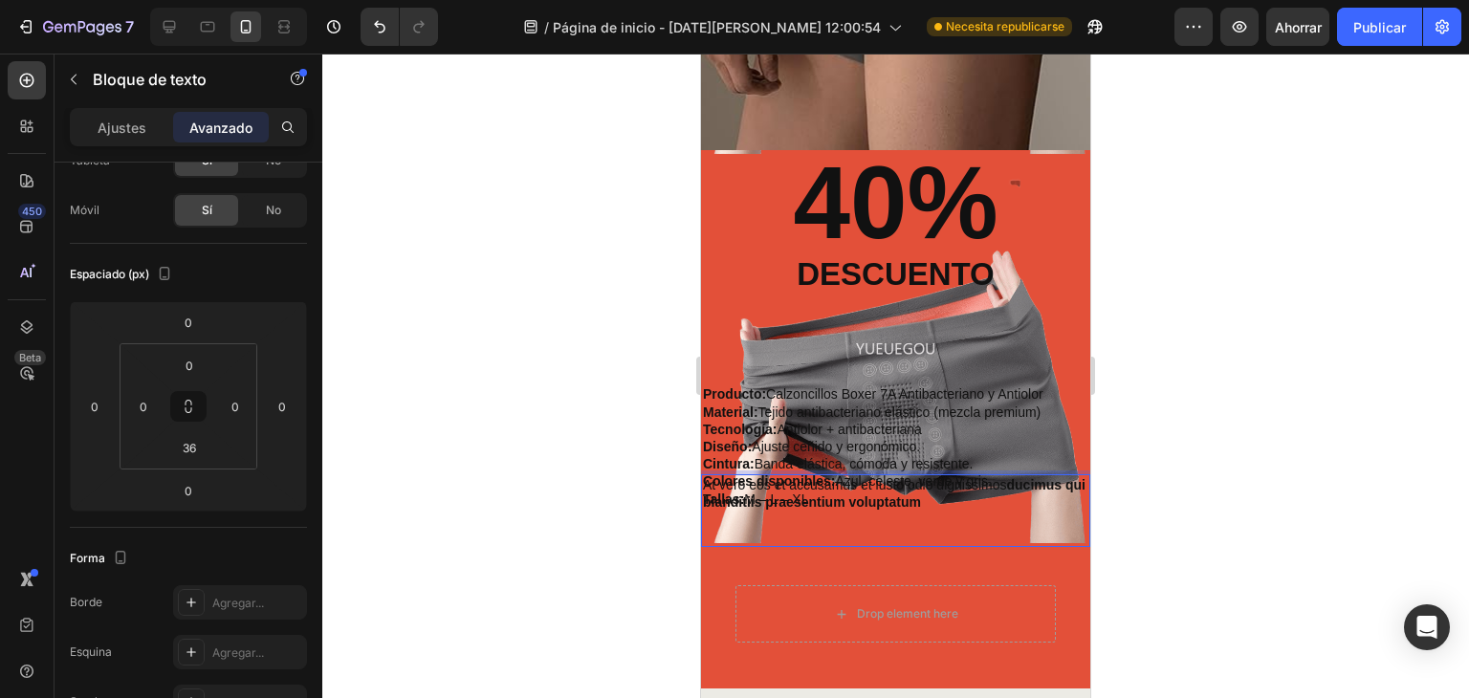
click at [873, 511] on div "At vero eos et accusamus et iusto odio dignissimos ducimus qui blanditiis praes…" at bounding box center [895, 493] width 389 height 38
drag, startPoint x: 828, startPoint y: 505, endPoint x: 911, endPoint y: 506, distance: 82.3
click at [836, 505] on strong "ducimus qui blanditiis praesentium voluptatum" at bounding box center [894, 493] width 383 height 33
click at [938, 504] on strong "ducimus qui blanditiis praesentium voluptatum" at bounding box center [894, 493] width 383 height 33
click at [939, 502] on strong "ducimus qui blanditiis praesentium voluptatum" at bounding box center [894, 493] width 383 height 33
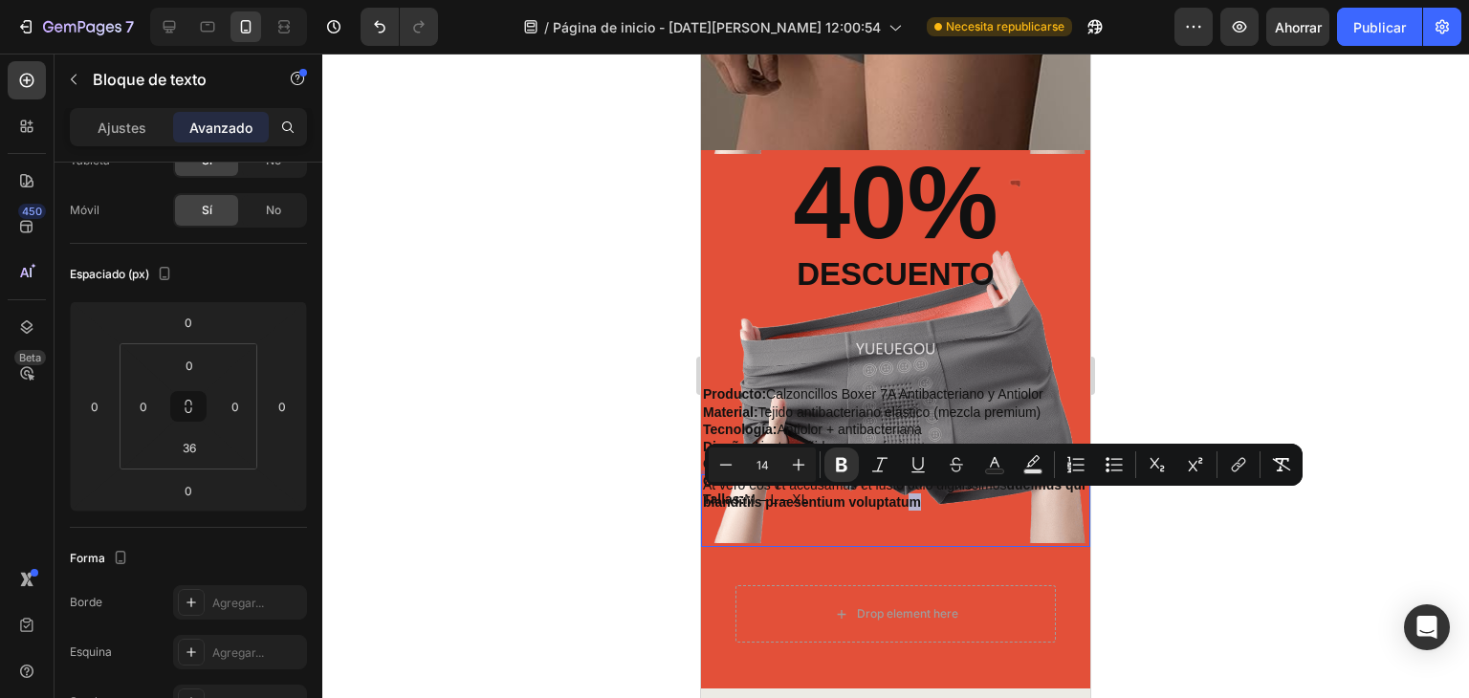
drag, startPoint x: 956, startPoint y: 507, endPoint x: 945, endPoint y: 505, distance: 10.7
click at [951, 507] on p "At vero eos et accusamus et iusto odio dignissimos ducimus qui blanditiis praes…" at bounding box center [896, 493] width 386 height 34
drag, startPoint x: 951, startPoint y: 503, endPoint x: 1141, endPoint y: 474, distance: 192.5
click at [701, 481] on div "At vero eos et accusamus et iusto odio dignissimos ducimus qui blanditiis praes…" at bounding box center [895, 493] width 389 height 38
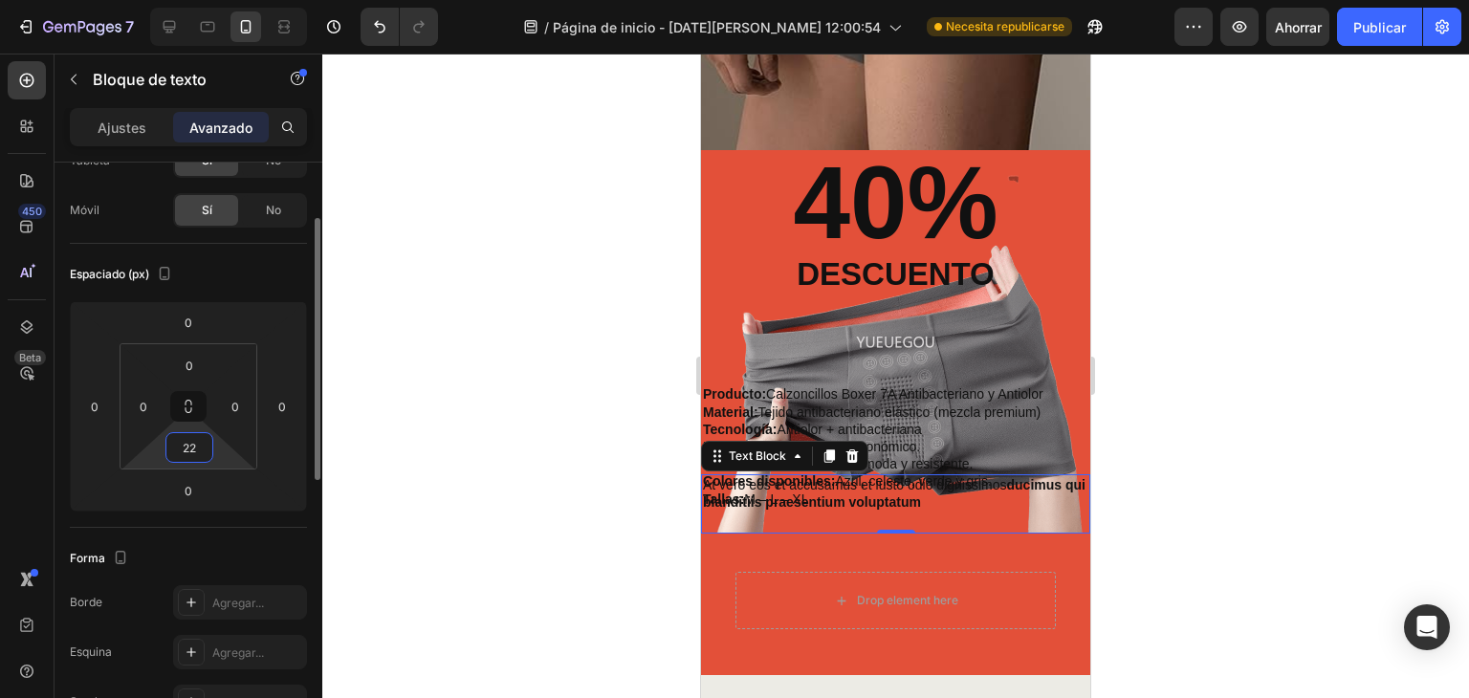
drag, startPoint x: 187, startPoint y: 426, endPoint x: 199, endPoint y: 431, distance: 12.8
click at [174, 0] on html "7 / Página de inicio - 27 de agosto, 12:00:54 Necesita republicarse Avance Ahor…" at bounding box center [734, 0] width 1469 height 0
type input "28"
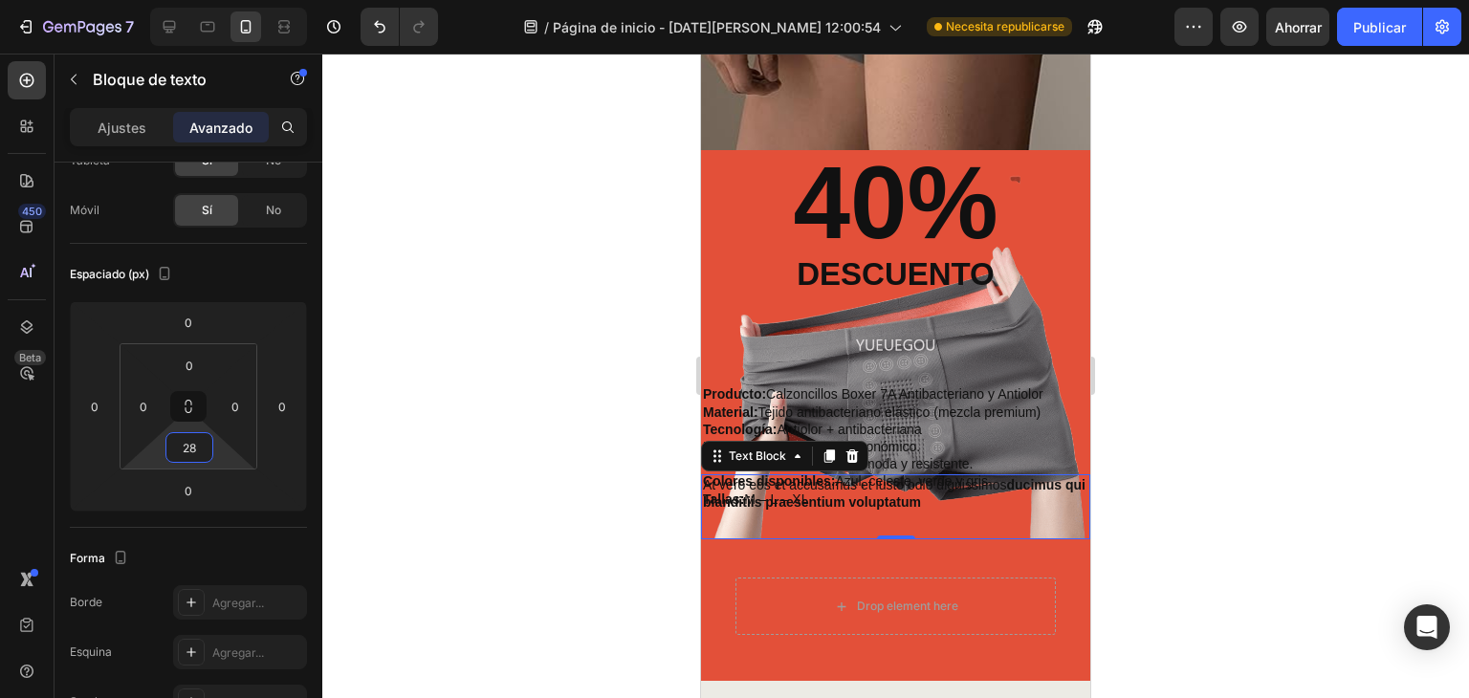
click at [871, 488] on p "At vero eos et accusamus et iusto odio dignissimos ducimus qui blanditiis praes…" at bounding box center [896, 493] width 386 height 34
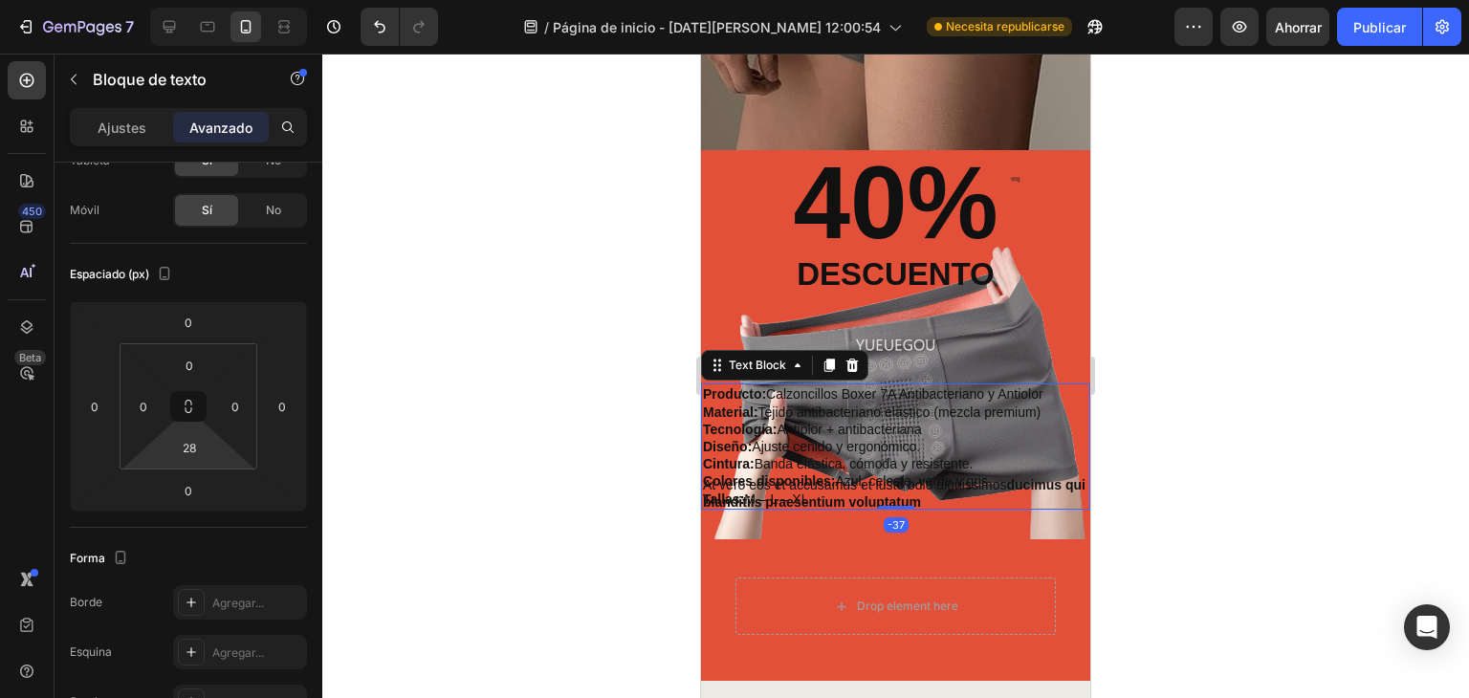
click at [786, 430] on p "Tecnología: Antiolor + antibacteriana" at bounding box center [896, 429] width 386 height 17
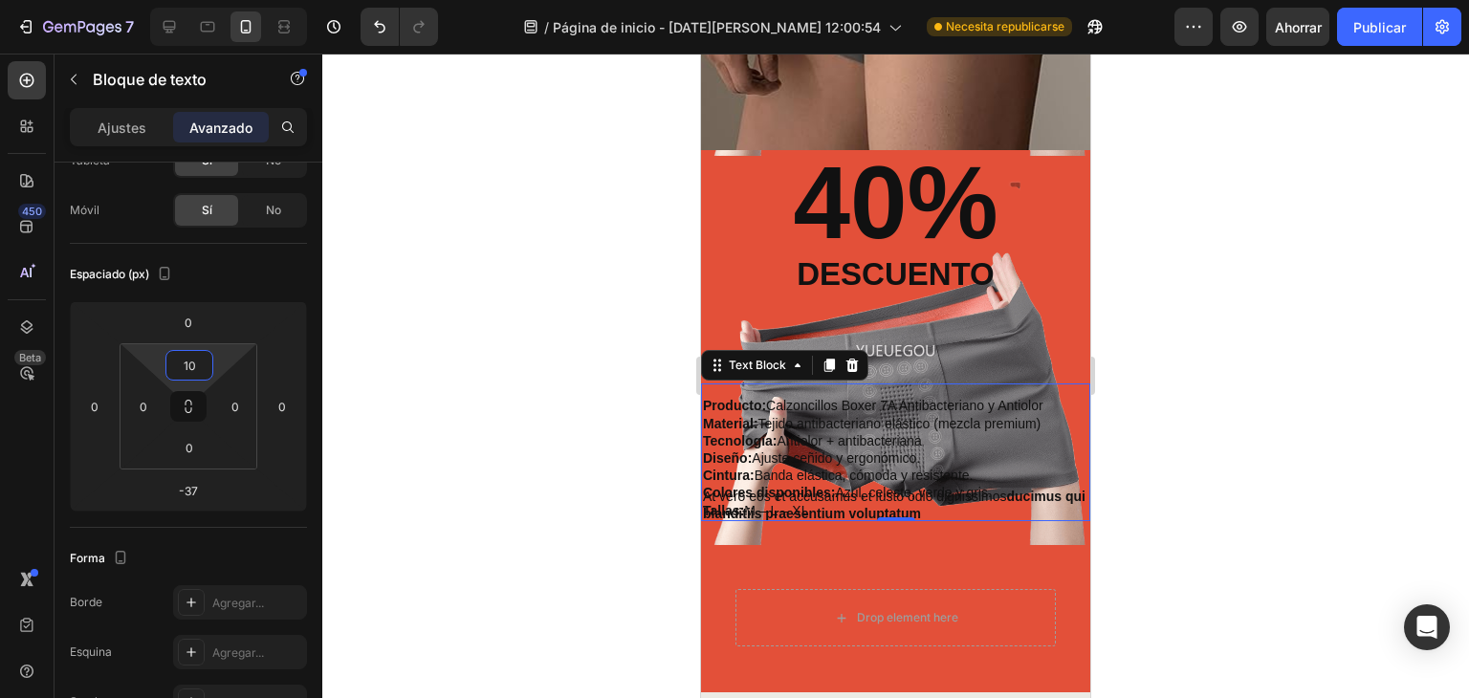
type input "0"
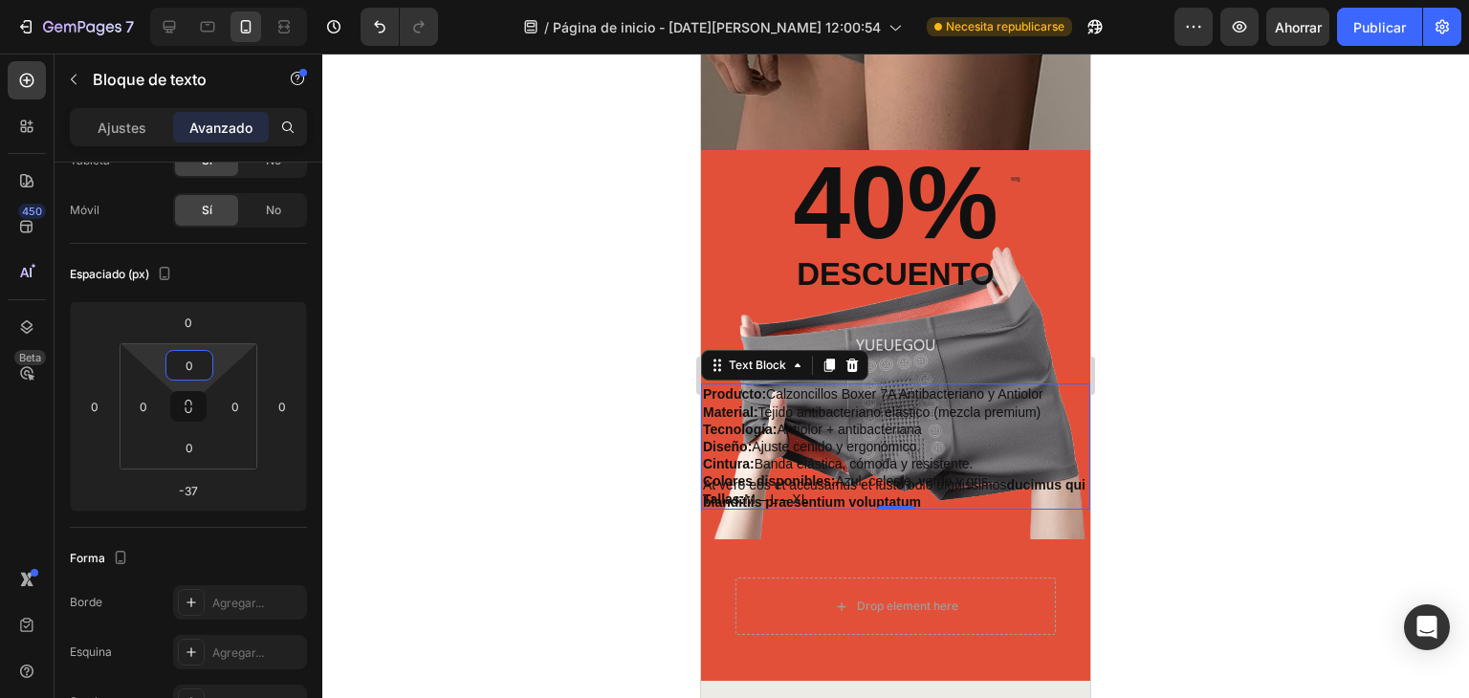
drag, startPoint x: 191, startPoint y: 388, endPoint x: 241, endPoint y: 453, distance: 81.9
click at [241, 0] on html "7 / Página de inicio - 27 de agosto, 12:00:54 Necesita republicarse Avance Ahor…" at bounding box center [734, 0] width 1469 height 0
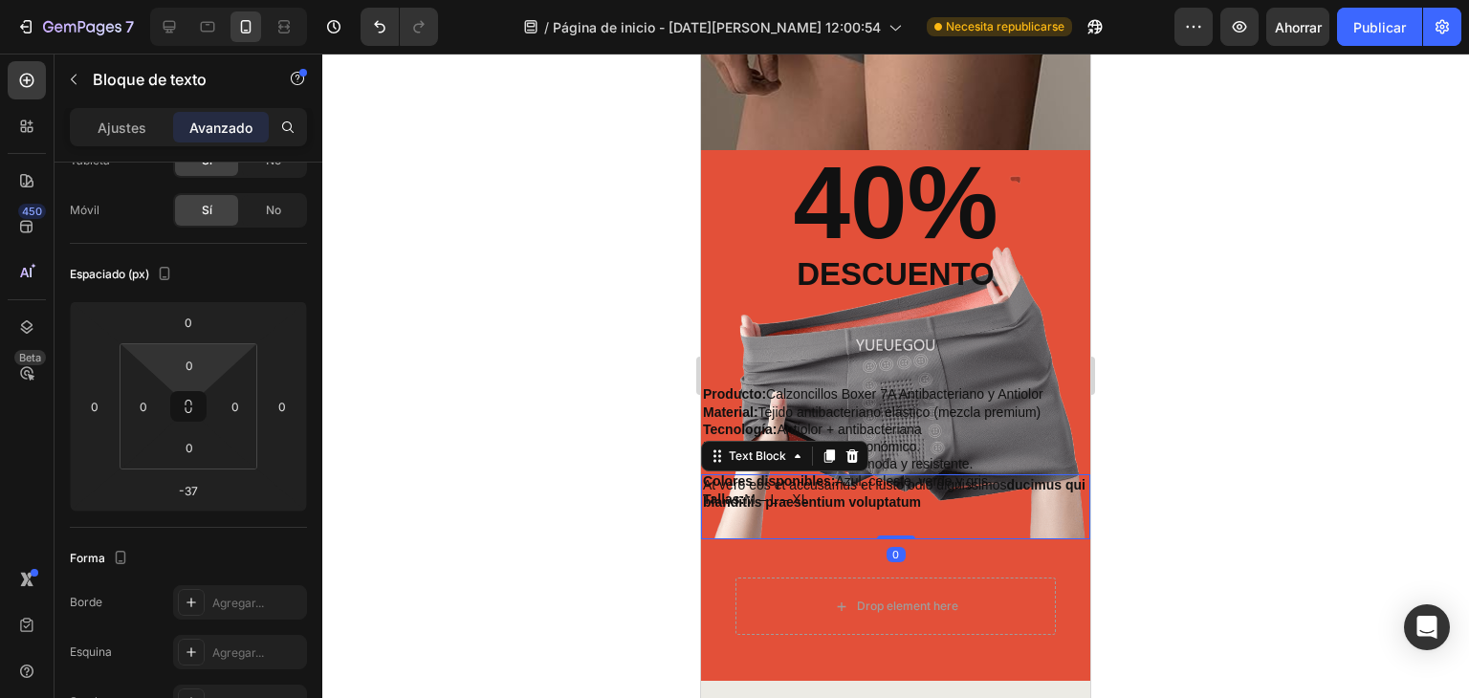
click at [819, 483] on p "At vero eos et accusamus et iusto odio dignissimos ducimus qui blanditiis praes…" at bounding box center [896, 493] width 386 height 34
click at [855, 456] on icon at bounding box center [853, 456] width 12 height 13
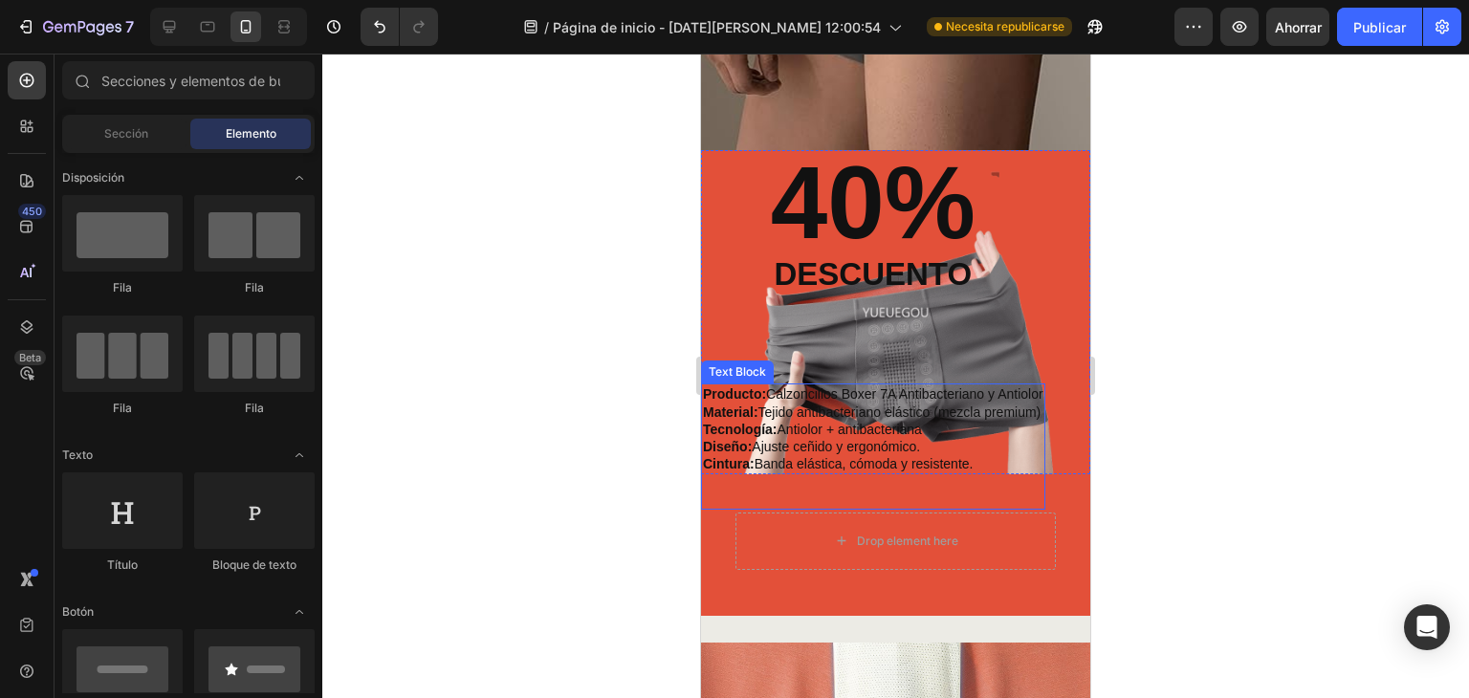
click at [892, 422] on p "Tecnología: Antiolor + antibacteriana" at bounding box center [873, 429] width 341 height 17
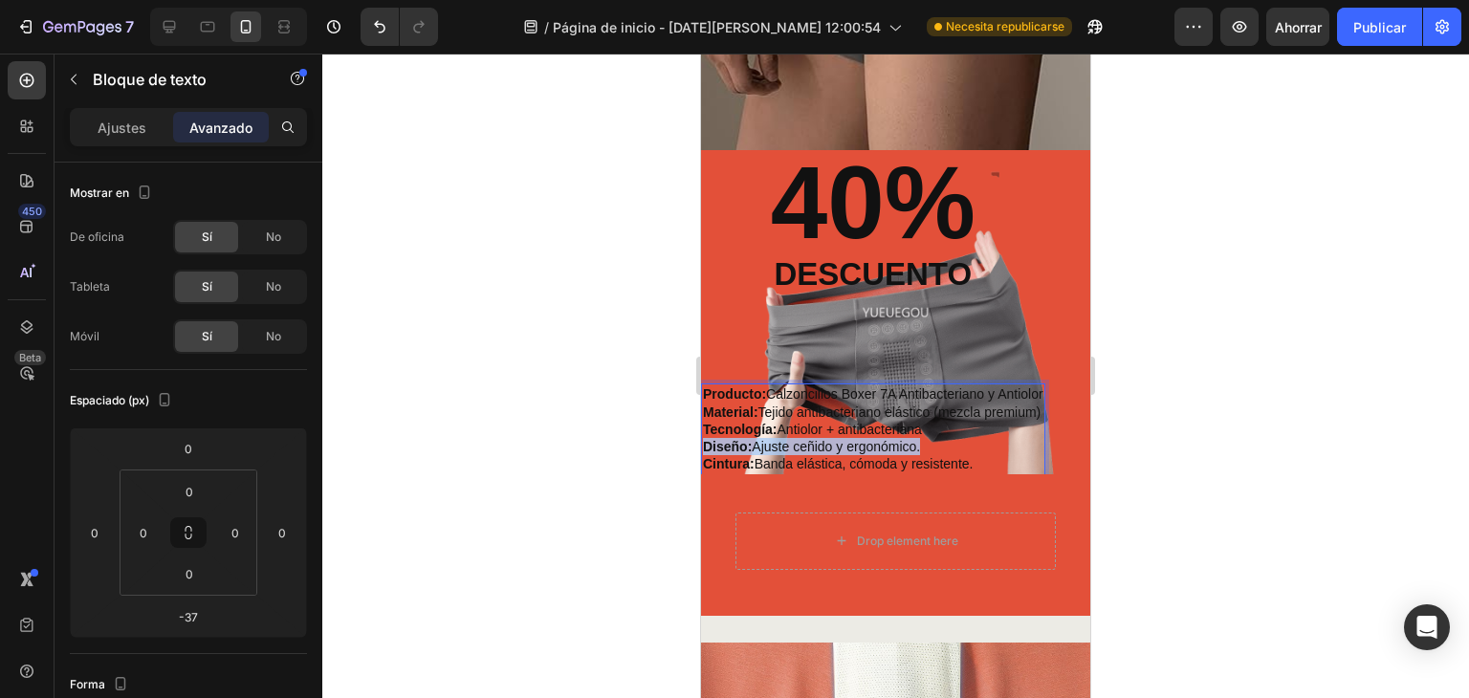
click at [849, 439] on p "Diseño: Ajuste ceñido y ergonómico." at bounding box center [873, 446] width 341 height 17
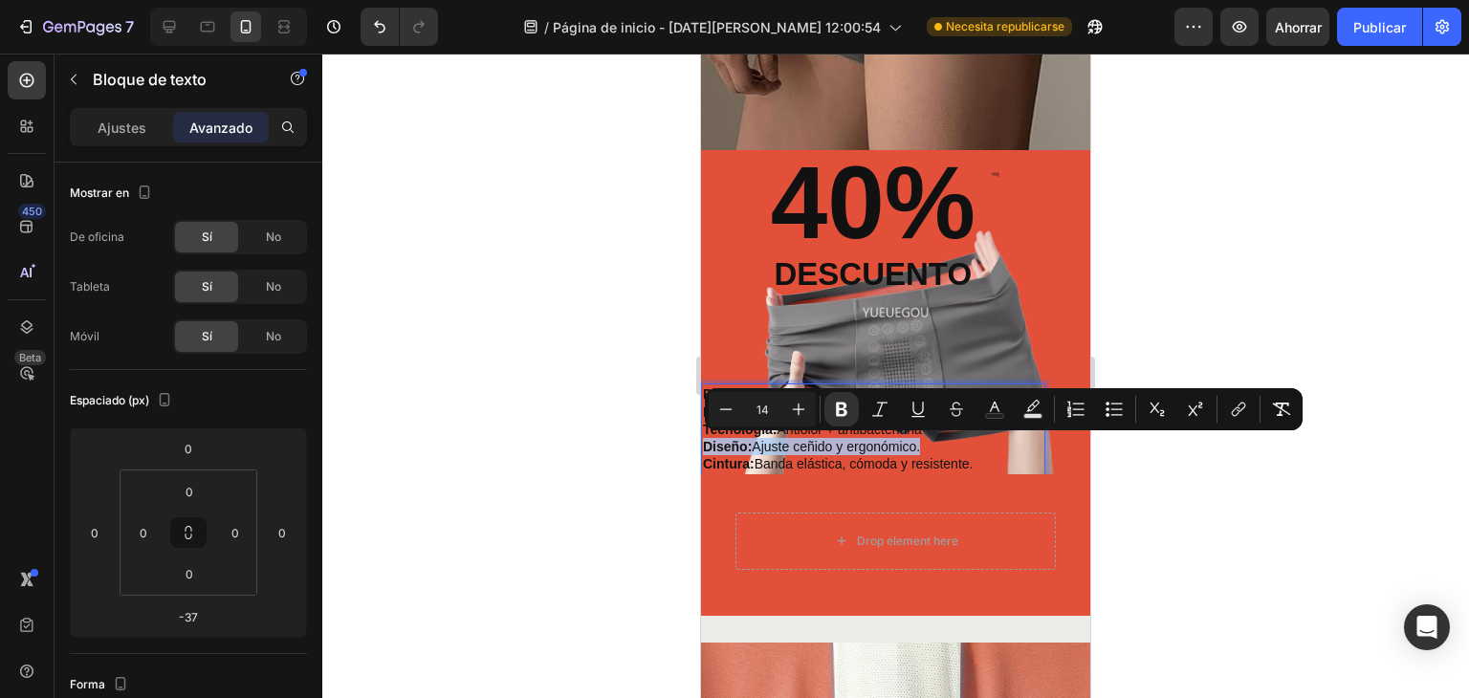
click at [988, 454] on p "Diseño: Ajuste ceñido y ergonómico." at bounding box center [873, 446] width 341 height 17
click at [993, 465] on p "Cintura: Banda elástica, cómoda y resistente." at bounding box center [873, 463] width 341 height 17
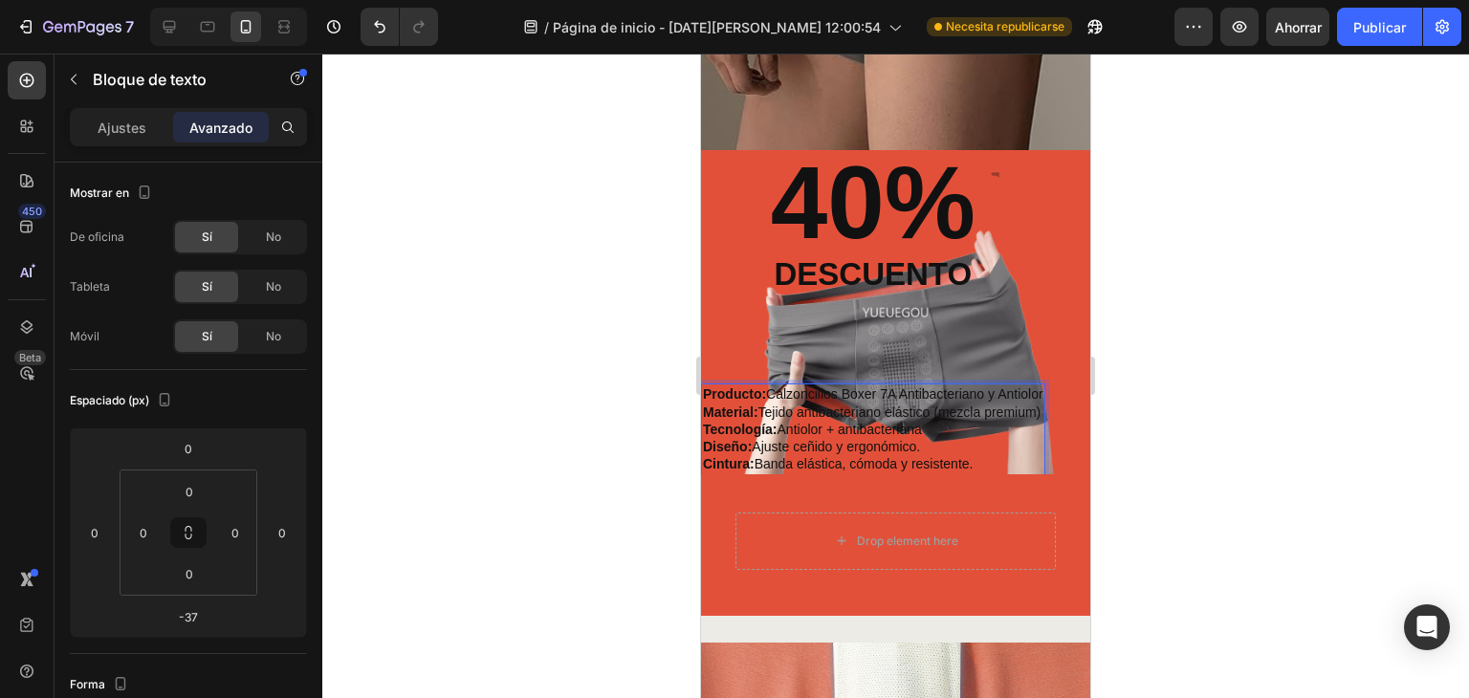
drag, startPoint x: 987, startPoint y: 467, endPoint x: 723, endPoint y: 393, distance: 274.1
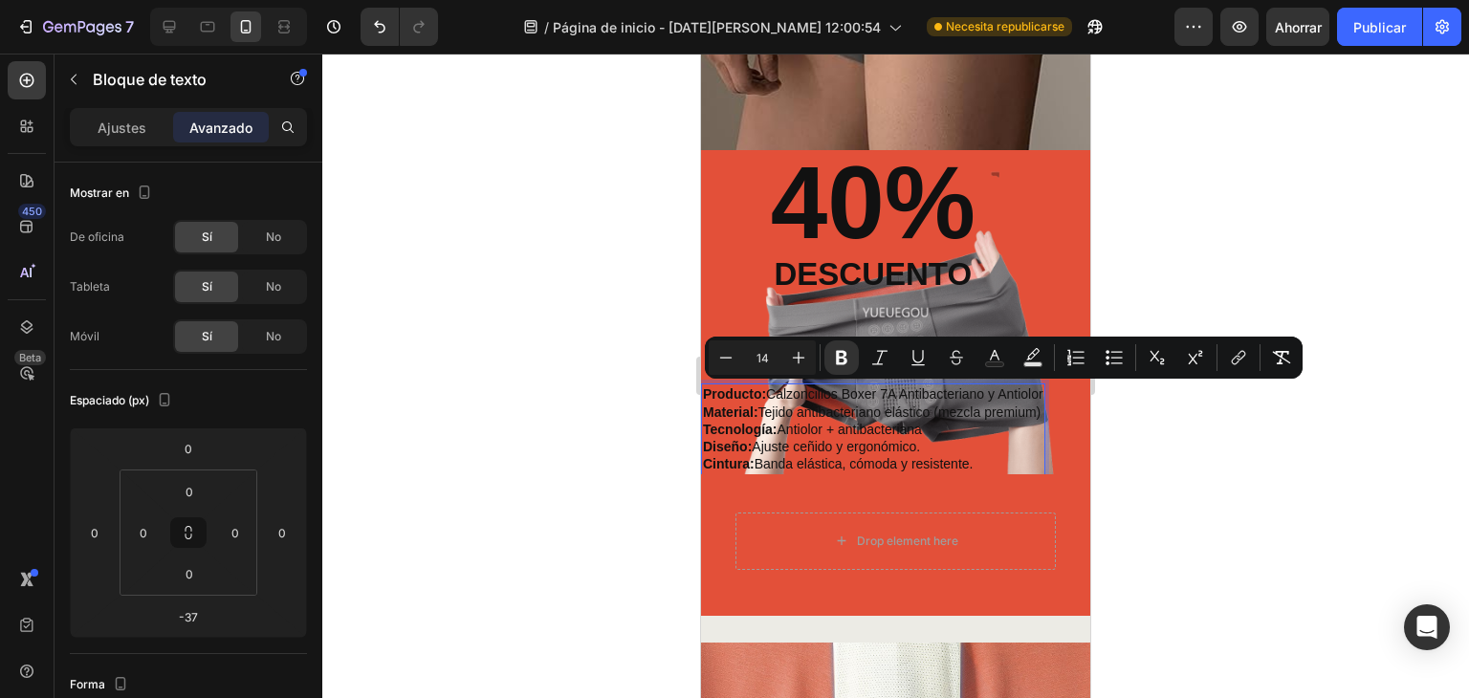
copy div "Producto: Calzoncillos Boxer 7A Antibacteriano y Antiolor Material: Tejido anti…"
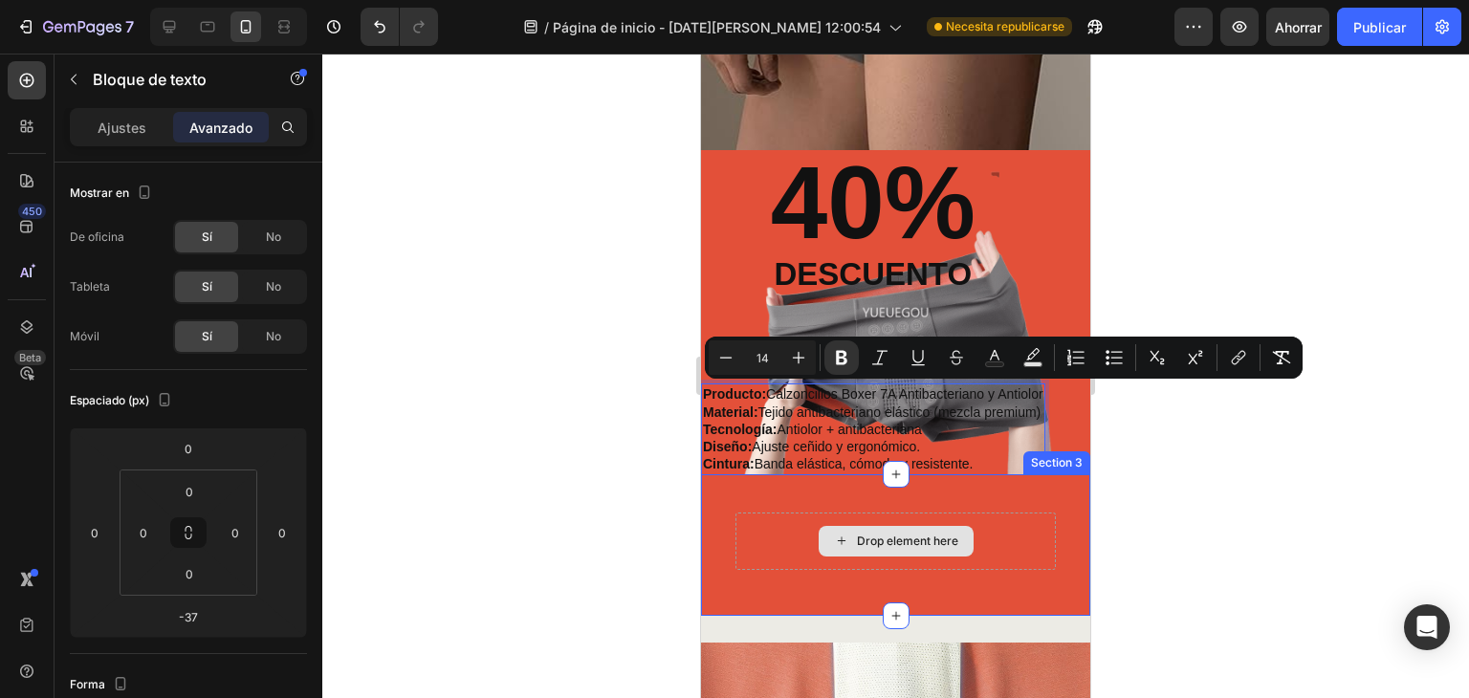
click at [834, 528] on div "Drop element here" at bounding box center [896, 541] width 155 height 31
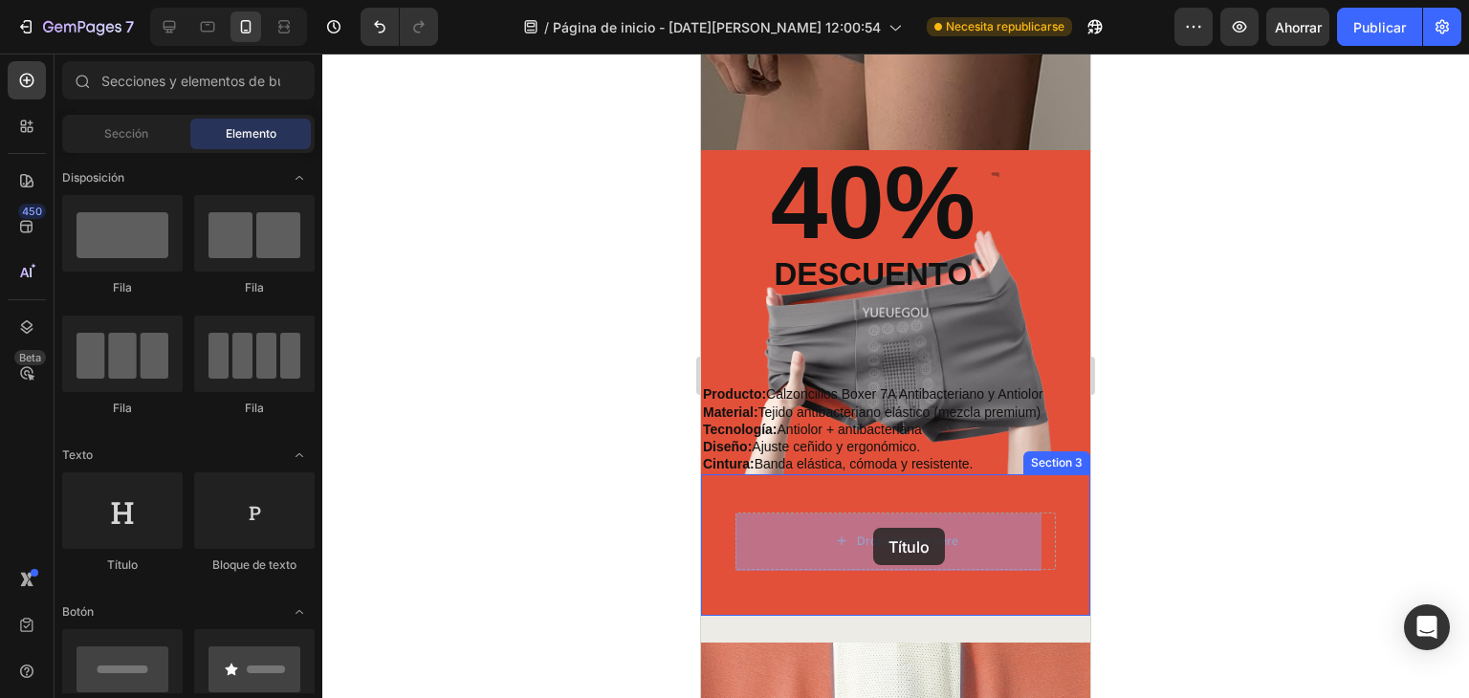
drag, startPoint x: 826, startPoint y: 571, endPoint x: 872, endPoint y: 528, distance: 63.6
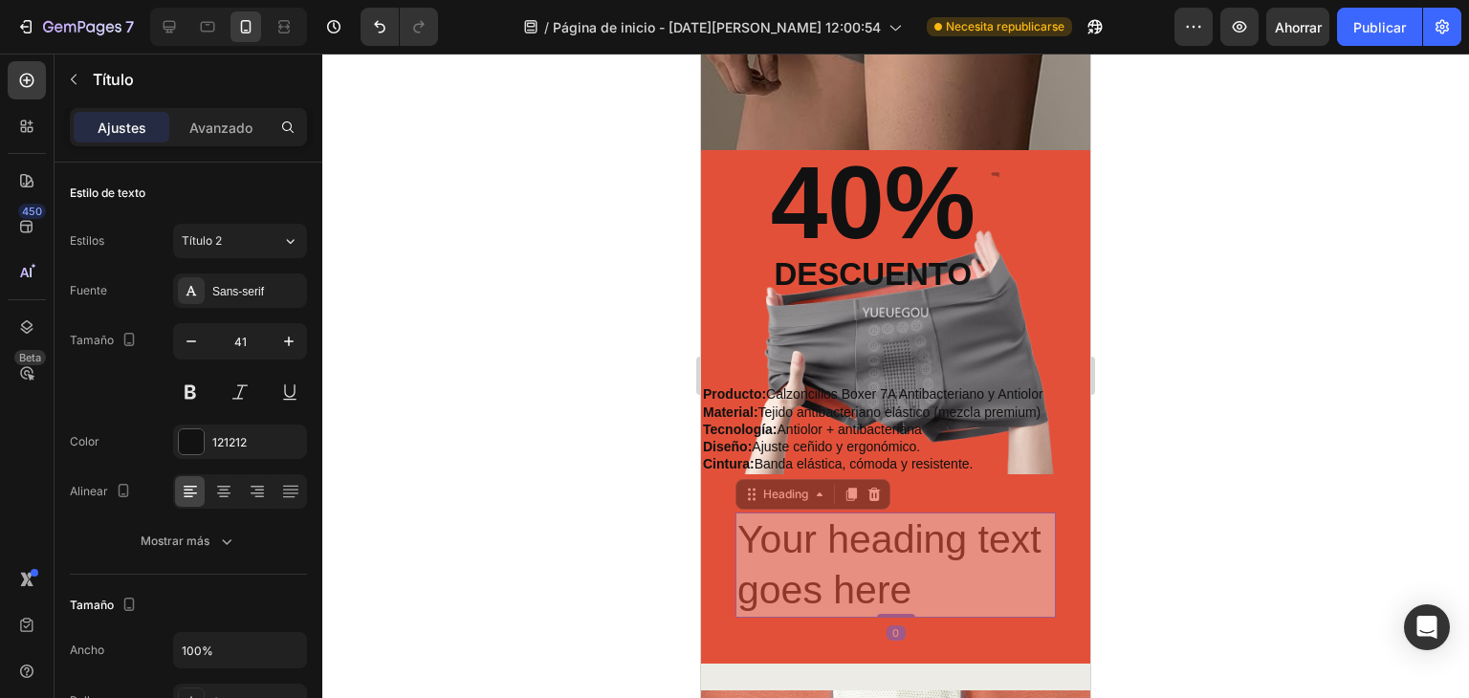
drag, startPoint x: 1029, startPoint y: 592, endPoint x: 765, endPoint y: 478, distance: 287.5
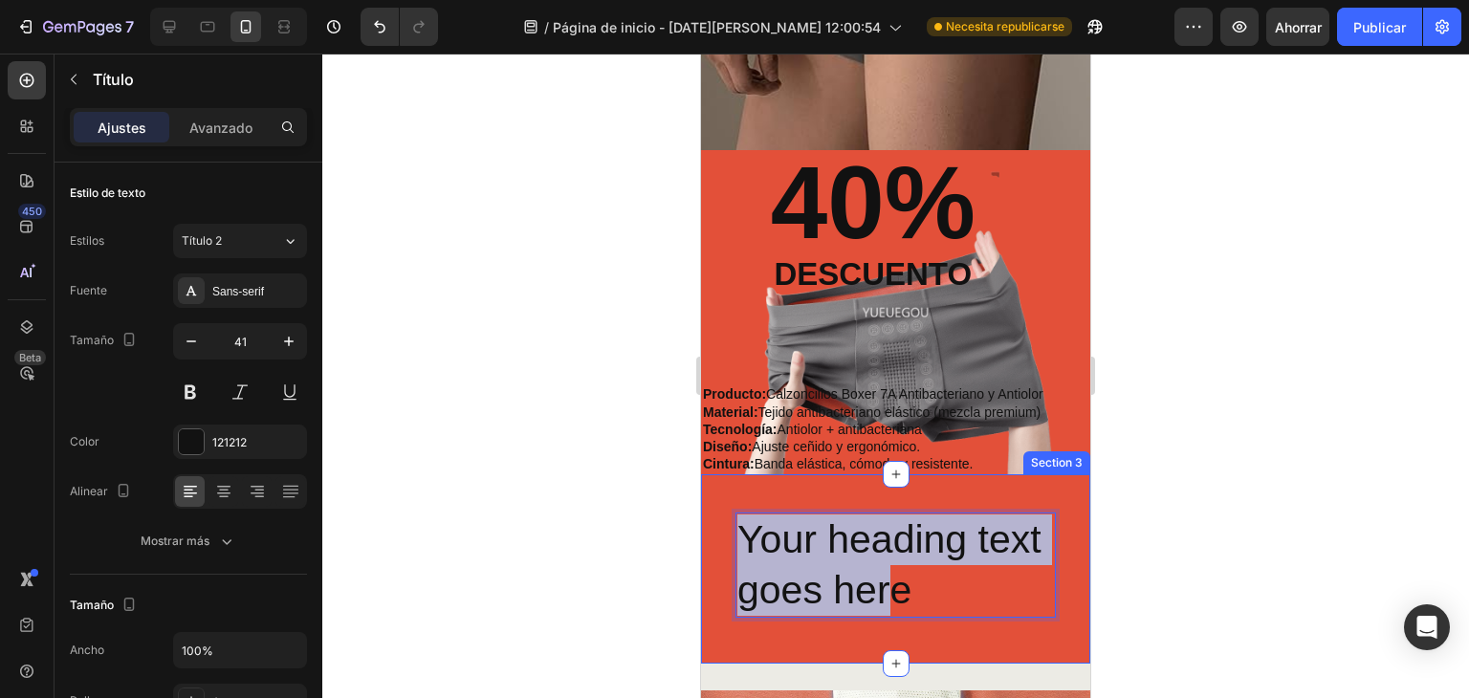
drag, startPoint x: 962, startPoint y: 582, endPoint x: 691, endPoint y: 479, distance: 290.3
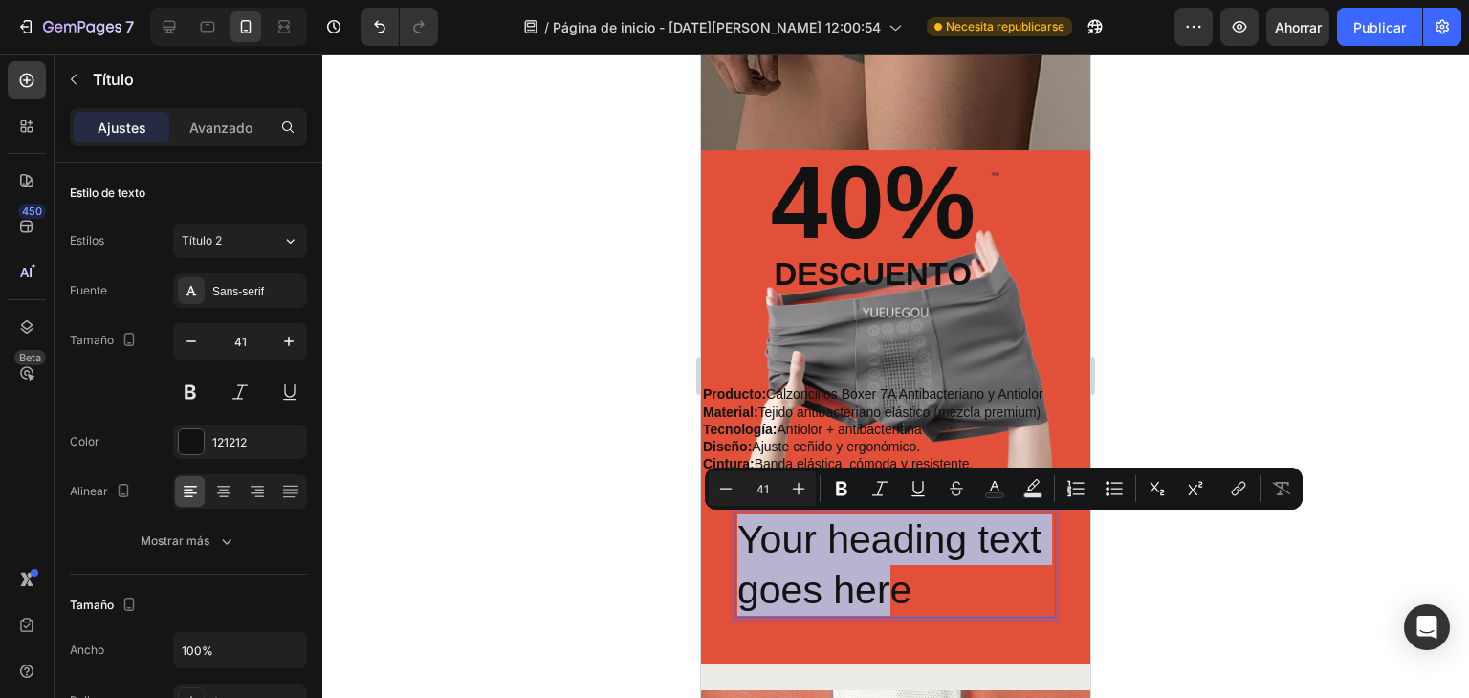
click at [961, 560] on p "Your heading text goes here" at bounding box center [896, 566] width 317 height 102
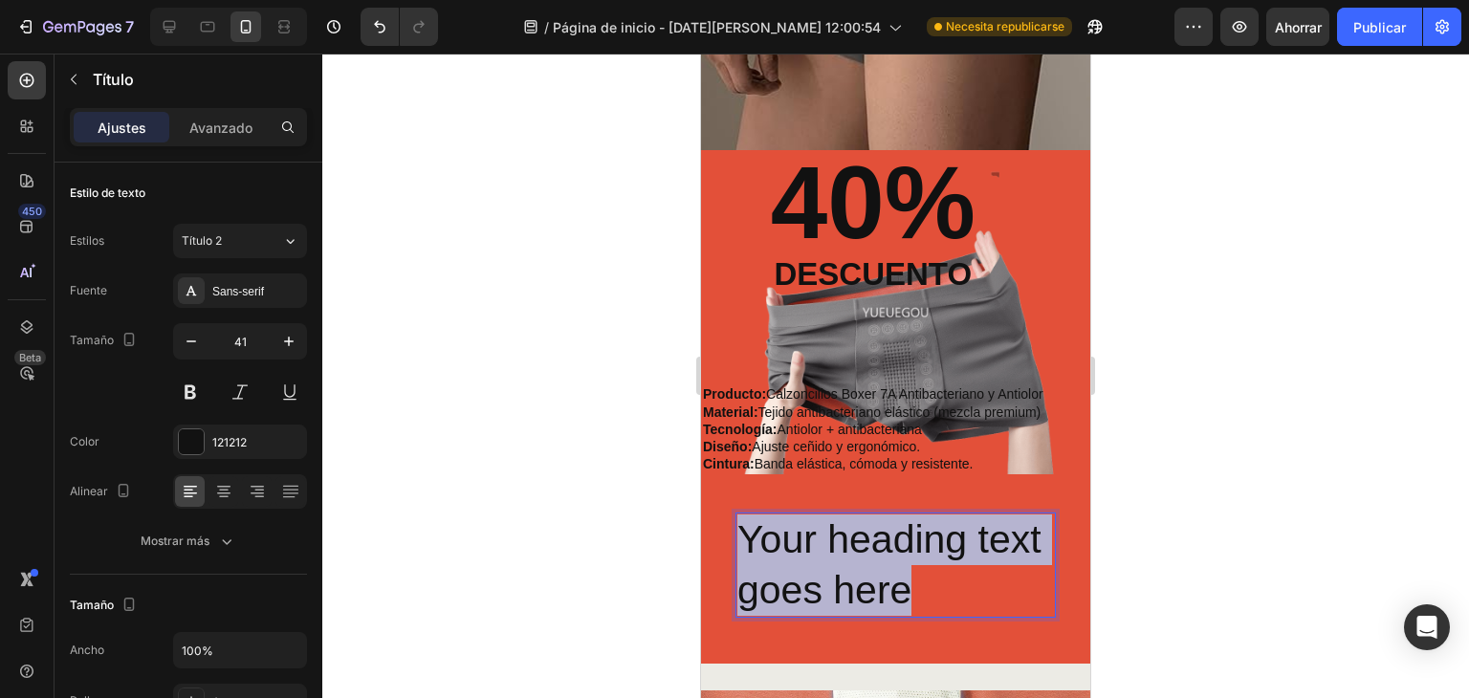
drag, startPoint x: 981, startPoint y: 584, endPoint x: 685, endPoint y: 495, distance: 308.7
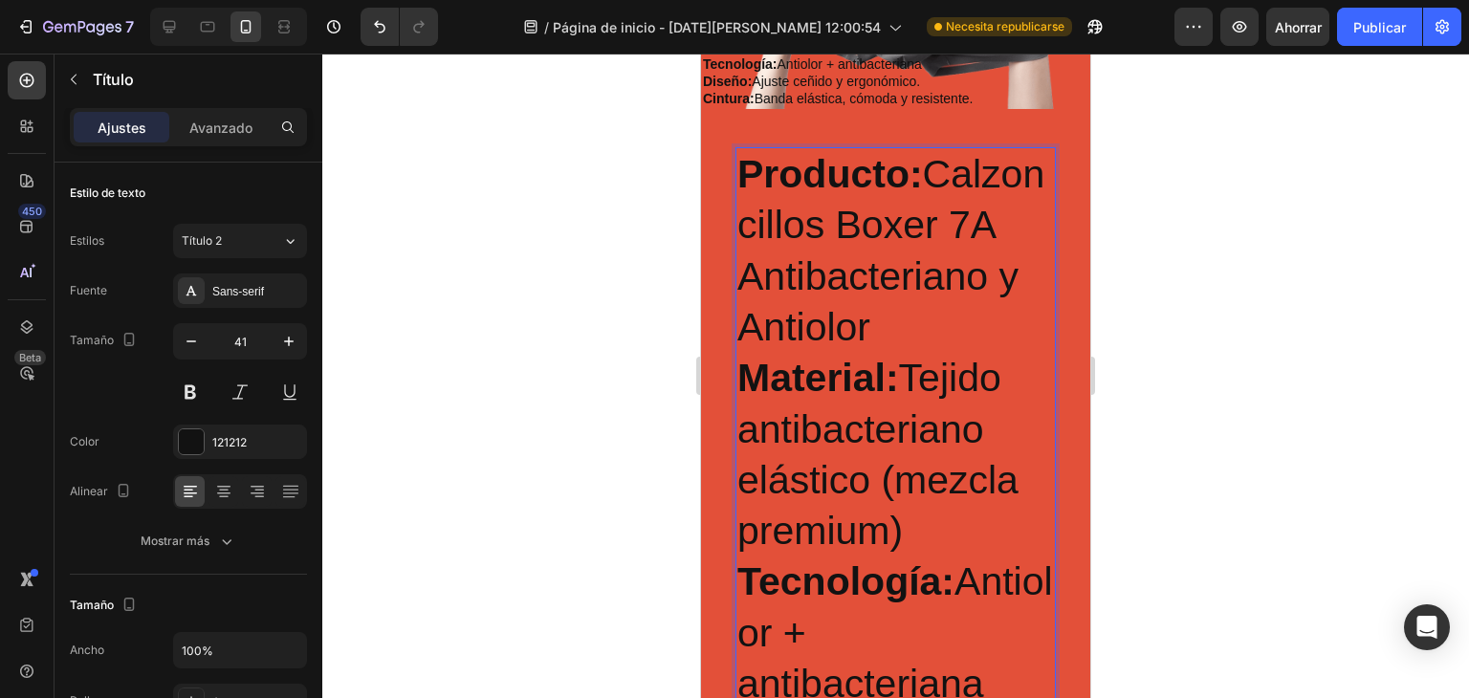
scroll to position [366, 0]
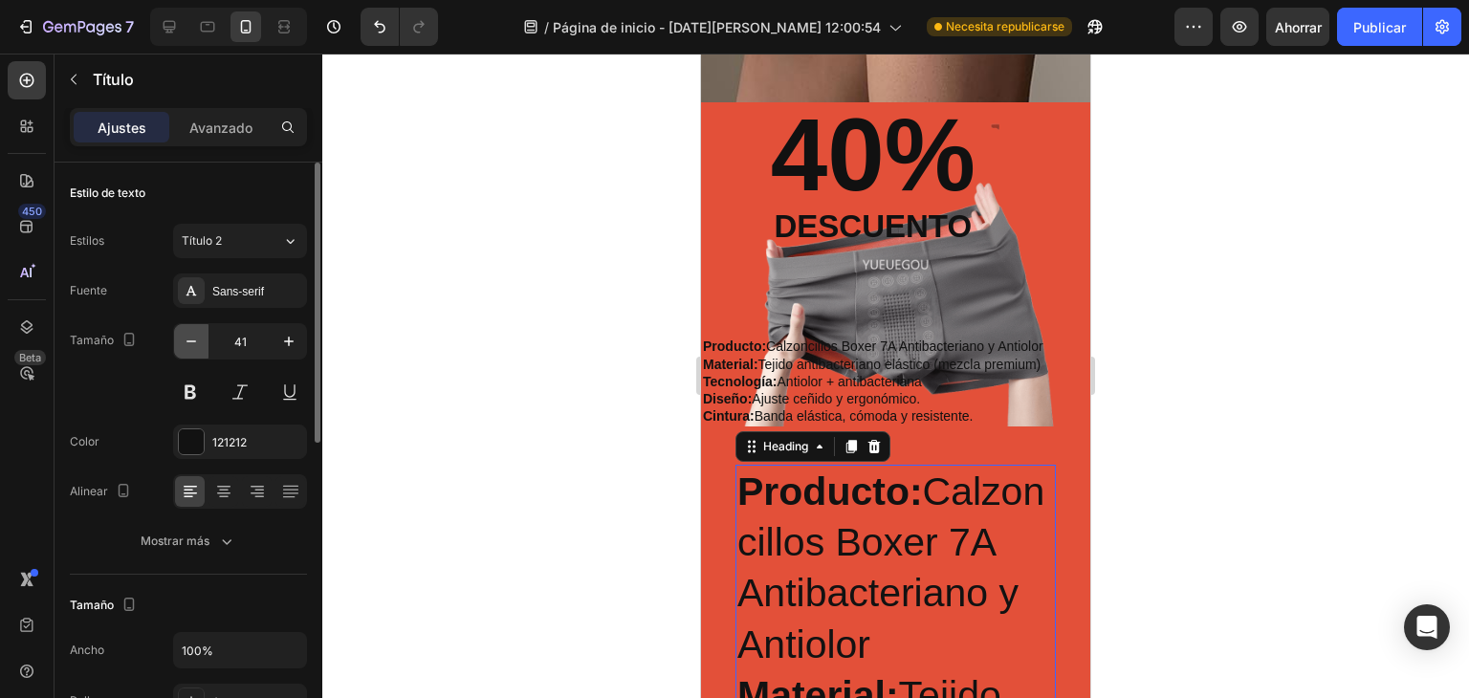
click at [187, 340] on icon "button" at bounding box center [191, 341] width 19 height 19
click at [188, 340] on icon "button" at bounding box center [191, 341] width 19 height 19
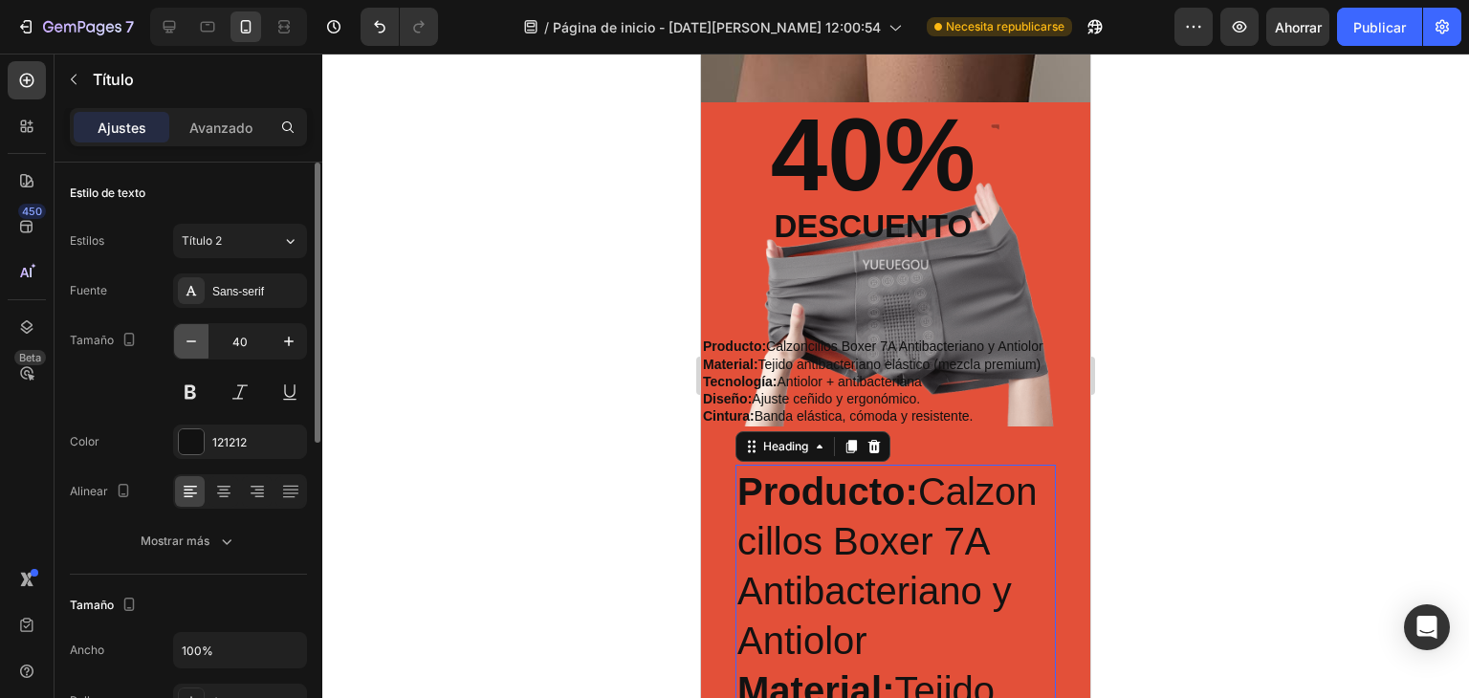
click at [189, 341] on icon "button" at bounding box center [192, 342] width 10 height 2
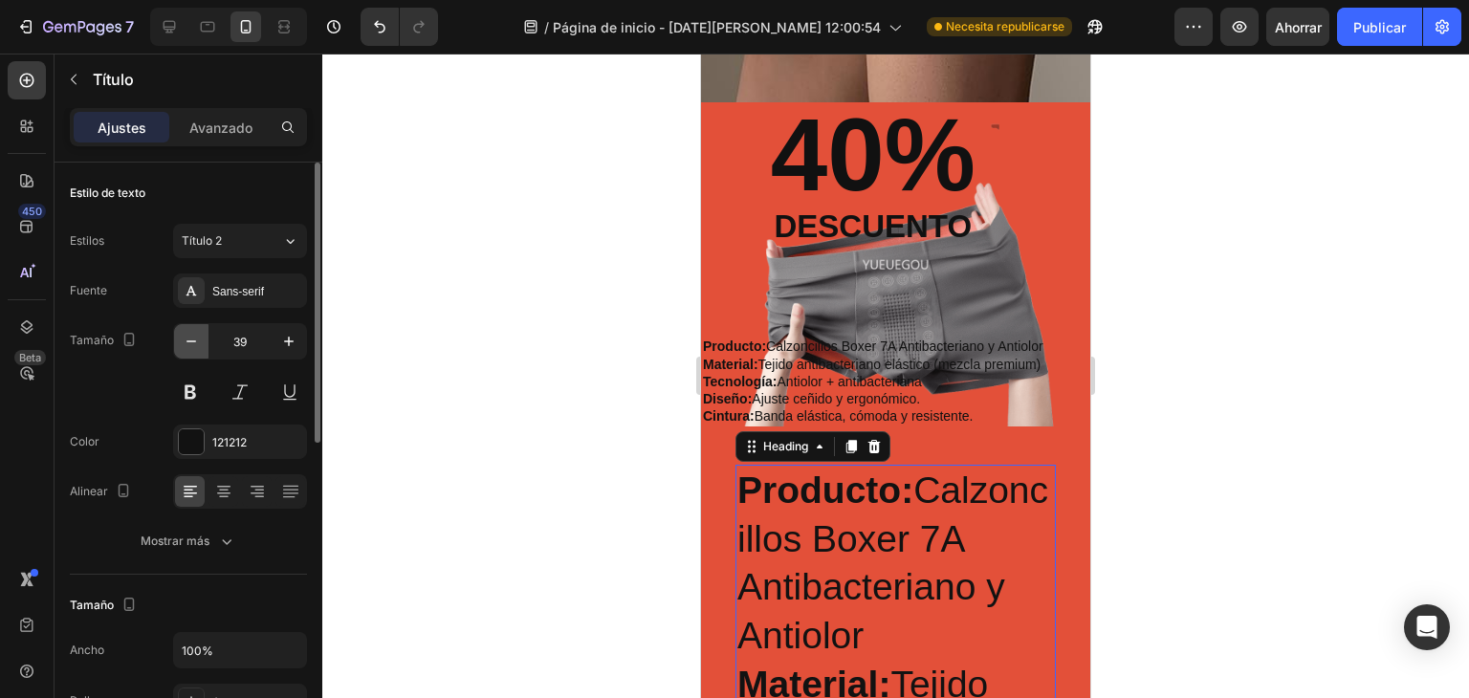
click at [189, 341] on icon "button" at bounding box center [192, 342] width 10 height 2
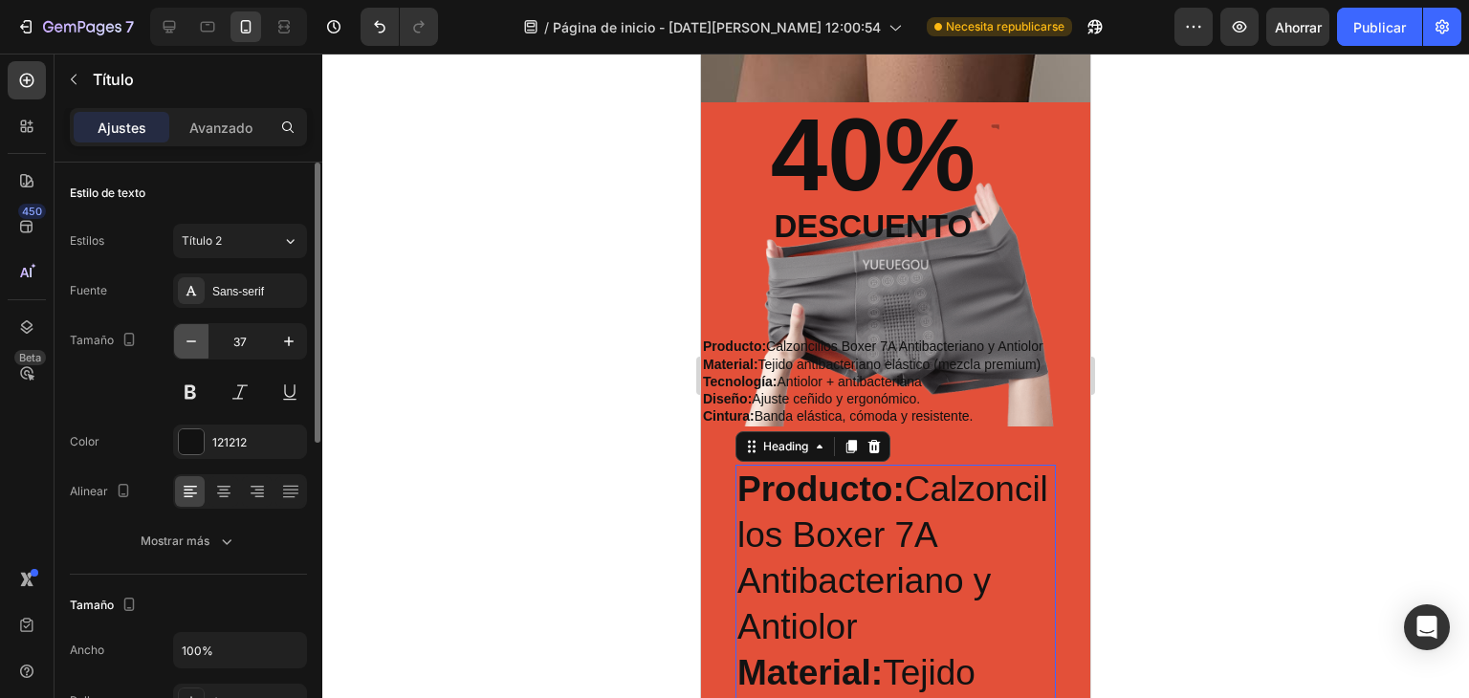
click at [189, 341] on icon "button" at bounding box center [192, 342] width 10 height 2
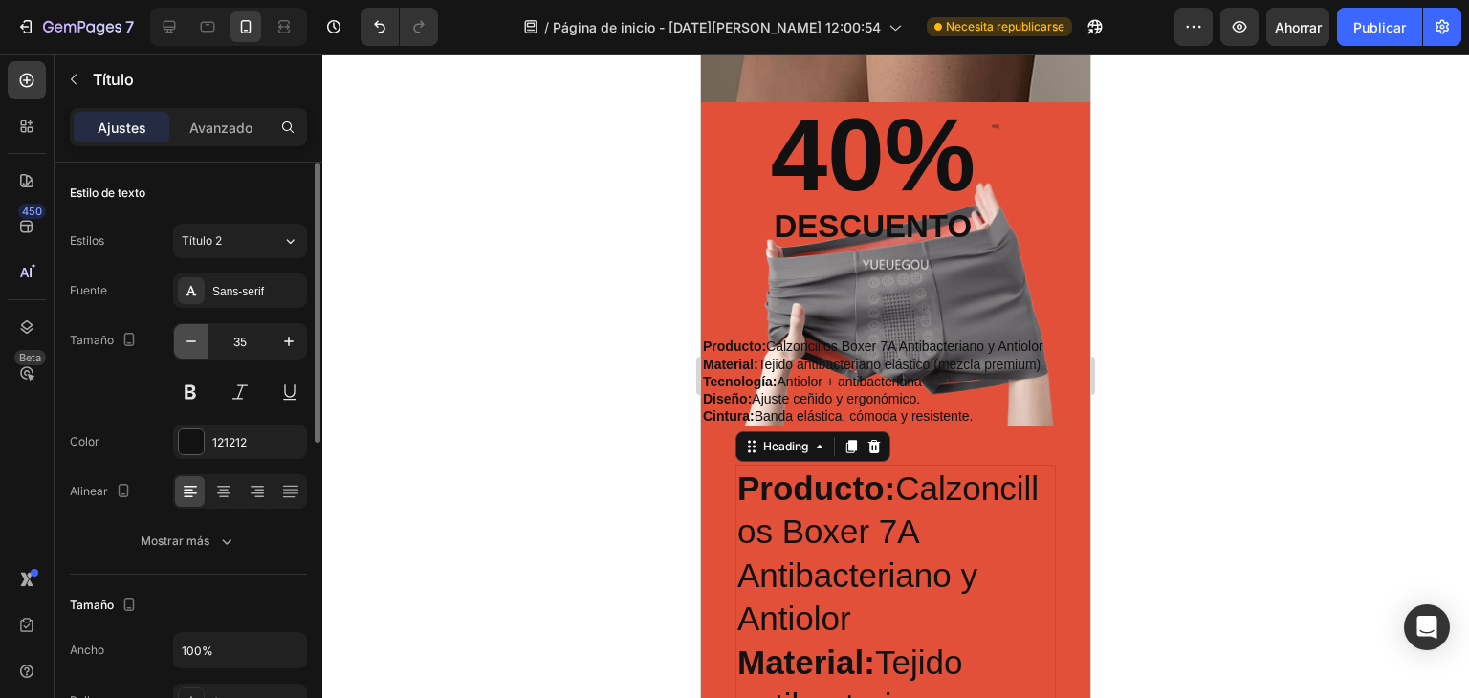
click at [189, 341] on icon "button" at bounding box center [192, 342] width 10 height 2
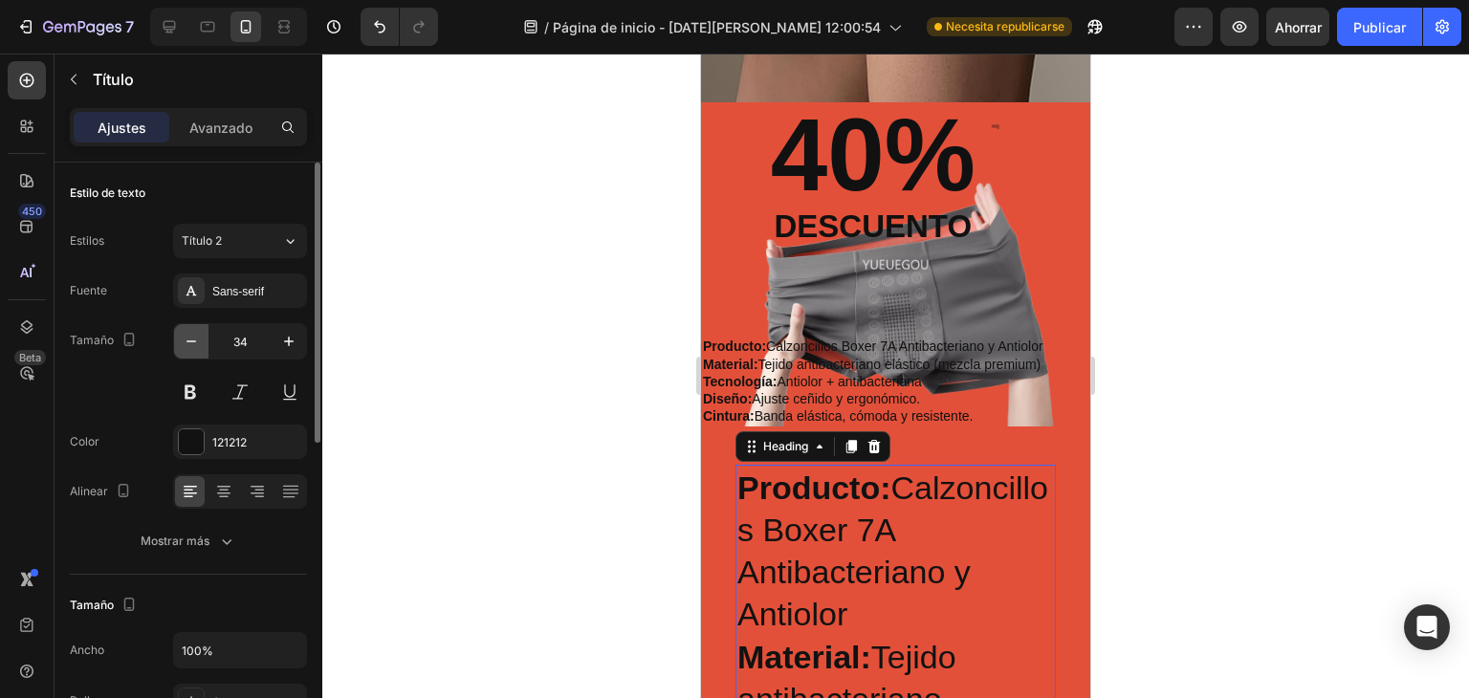
click at [189, 341] on icon "button" at bounding box center [192, 342] width 10 height 2
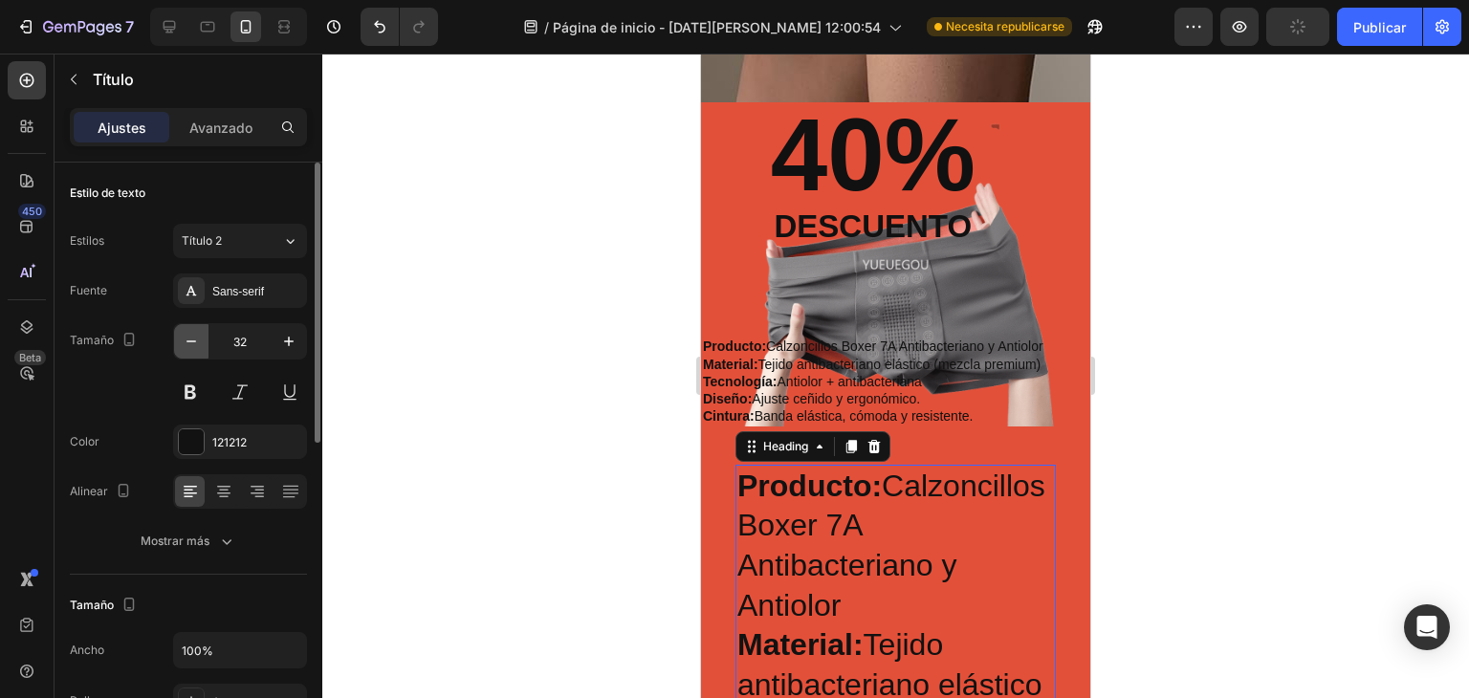
click at [189, 341] on icon "button" at bounding box center [192, 342] width 10 height 2
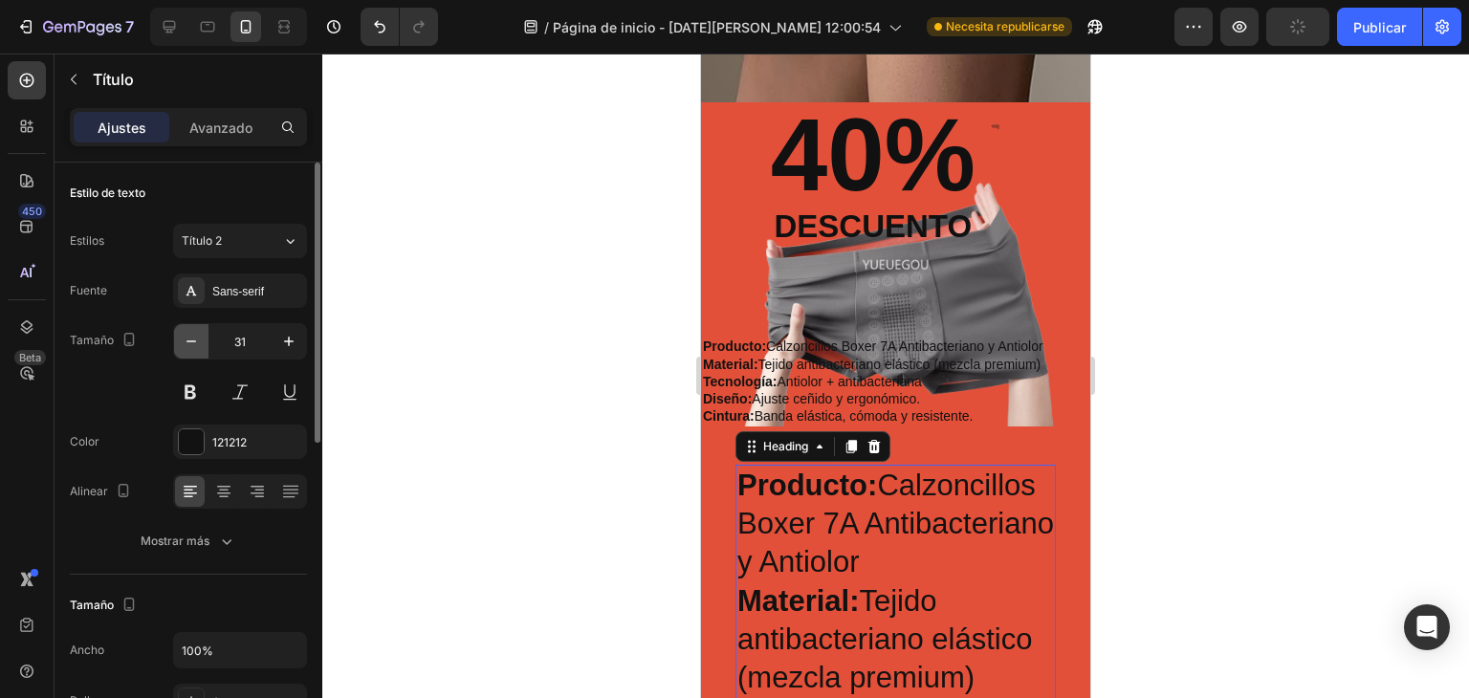
click at [189, 341] on icon "button" at bounding box center [192, 342] width 10 height 2
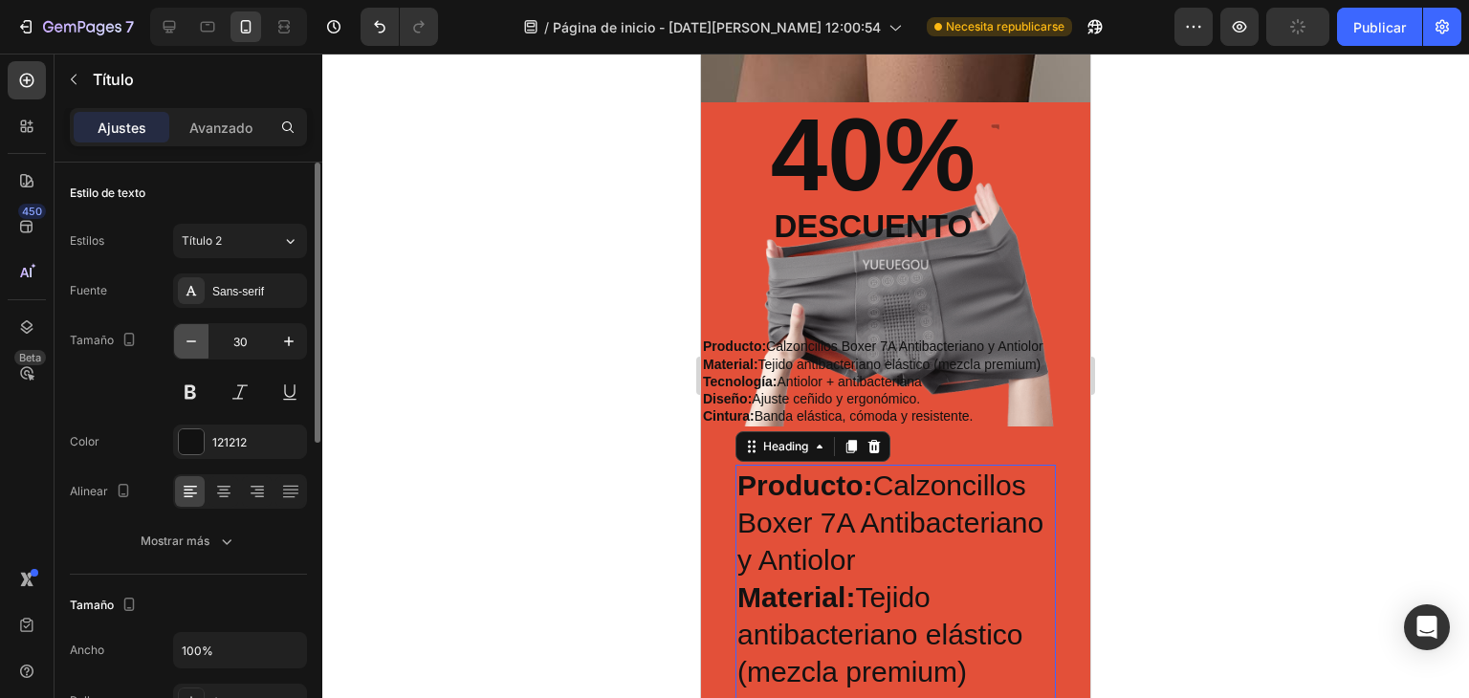
click at [189, 341] on icon "button" at bounding box center [192, 342] width 10 height 2
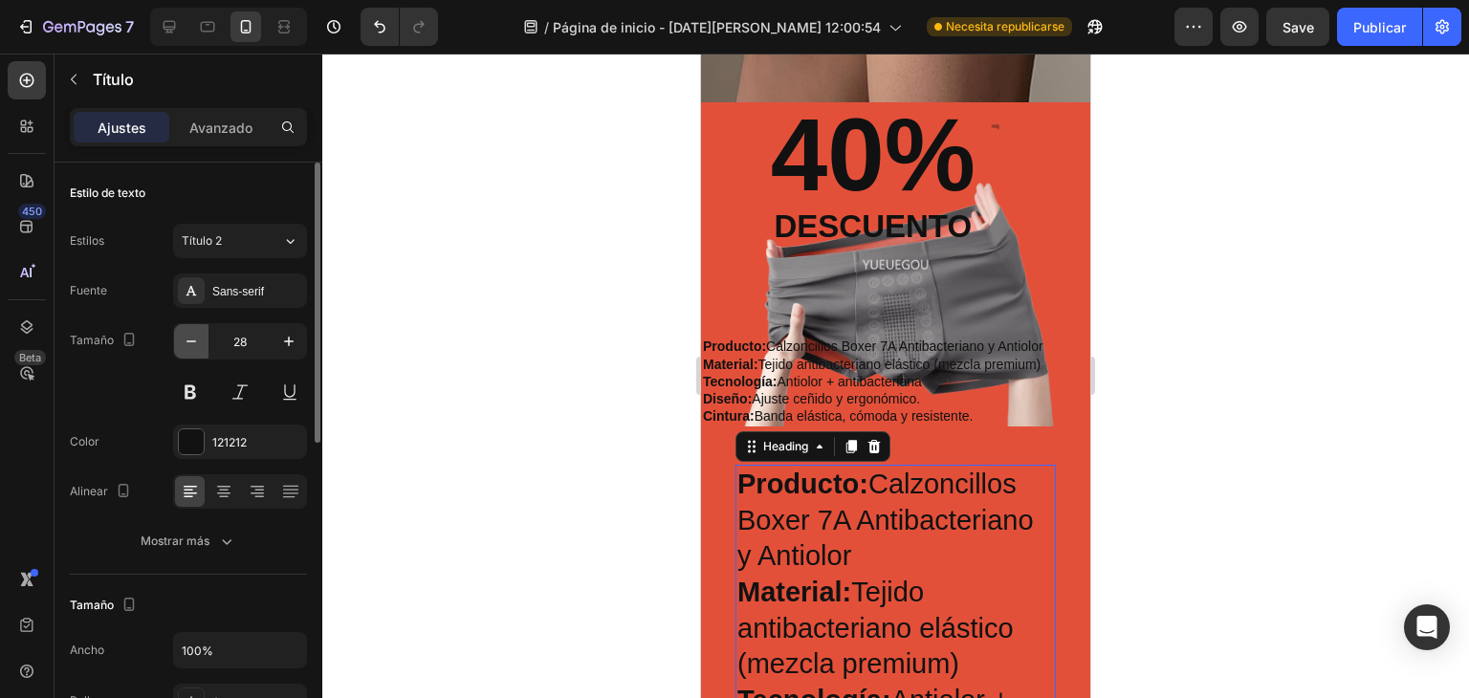
click at [189, 341] on icon "button" at bounding box center [192, 342] width 10 height 2
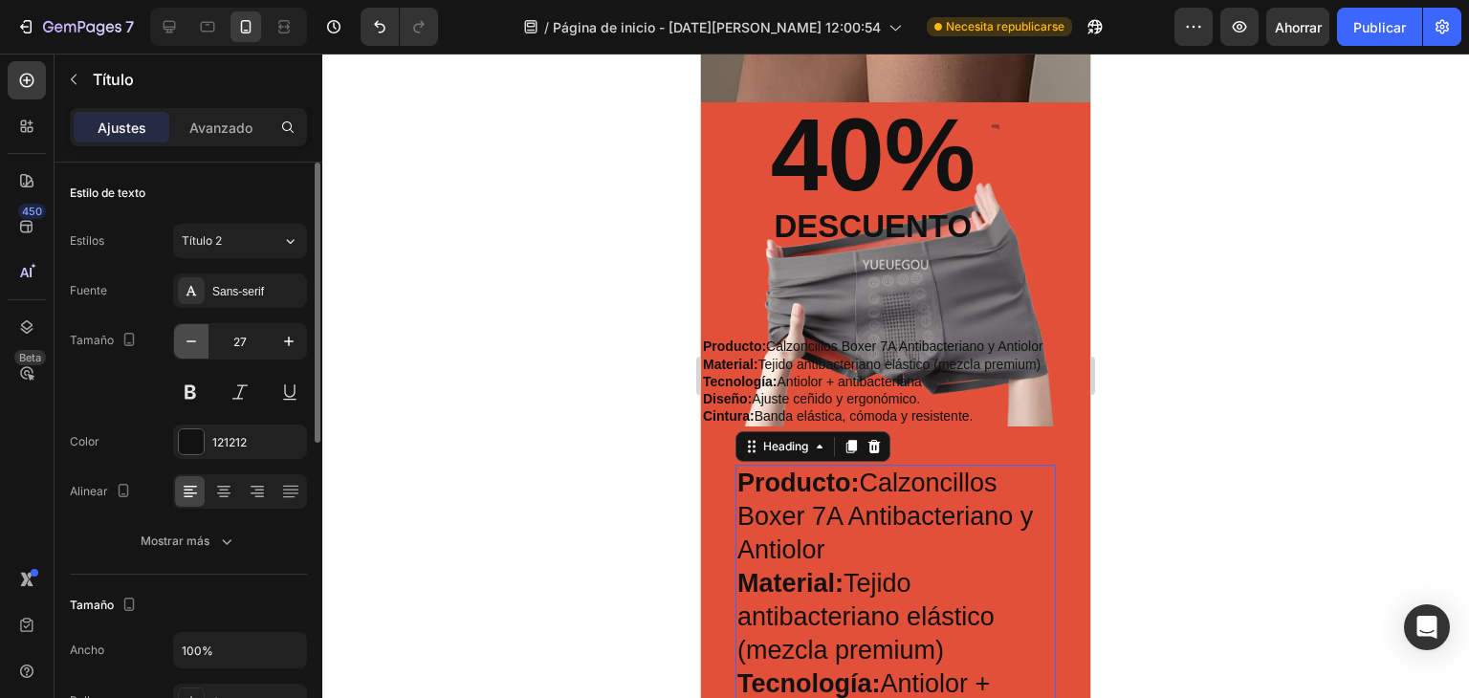
click at [189, 341] on icon "button" at bounding box center [192, 342] width 10 height 2
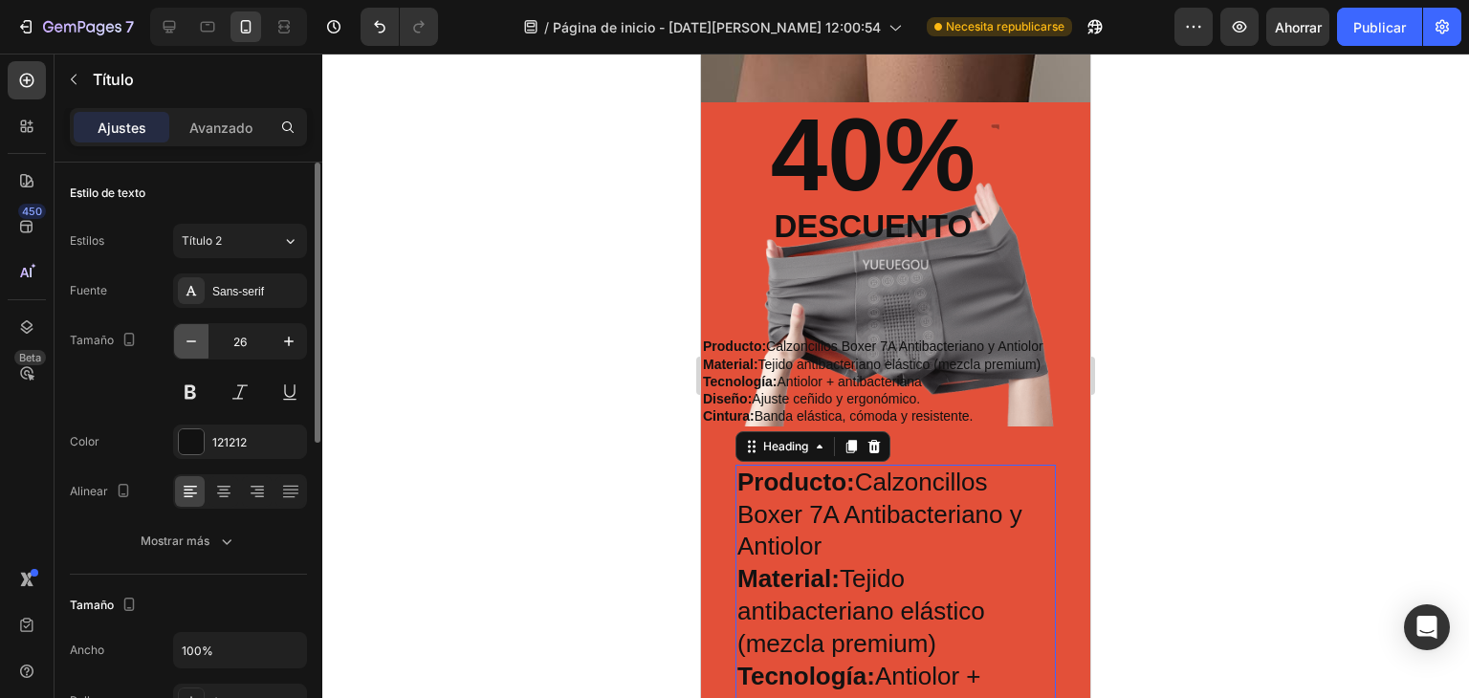
click at [189, 341] on icon "button" at bounding box center [192, 342] width 10 height 2
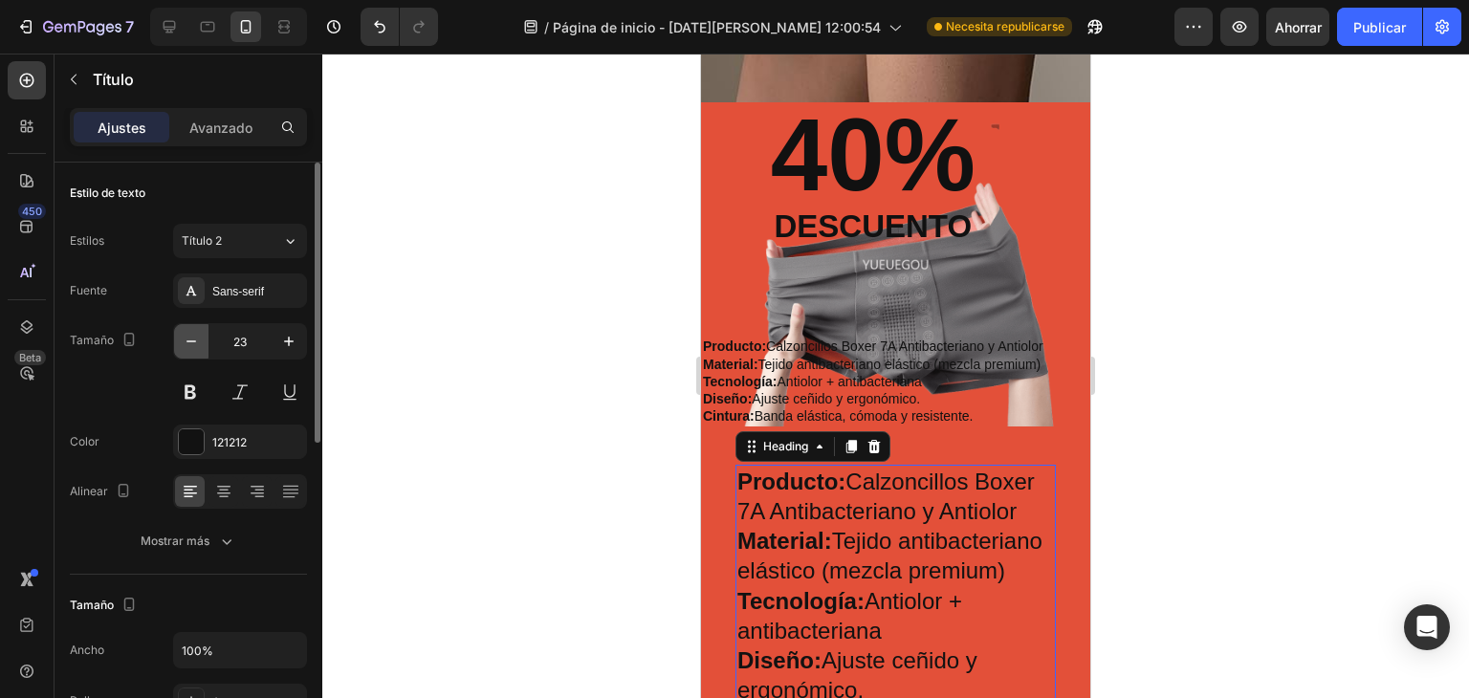
click at [189, 341] on icon "button" at bounding box center [192, 342] width 10 height 2
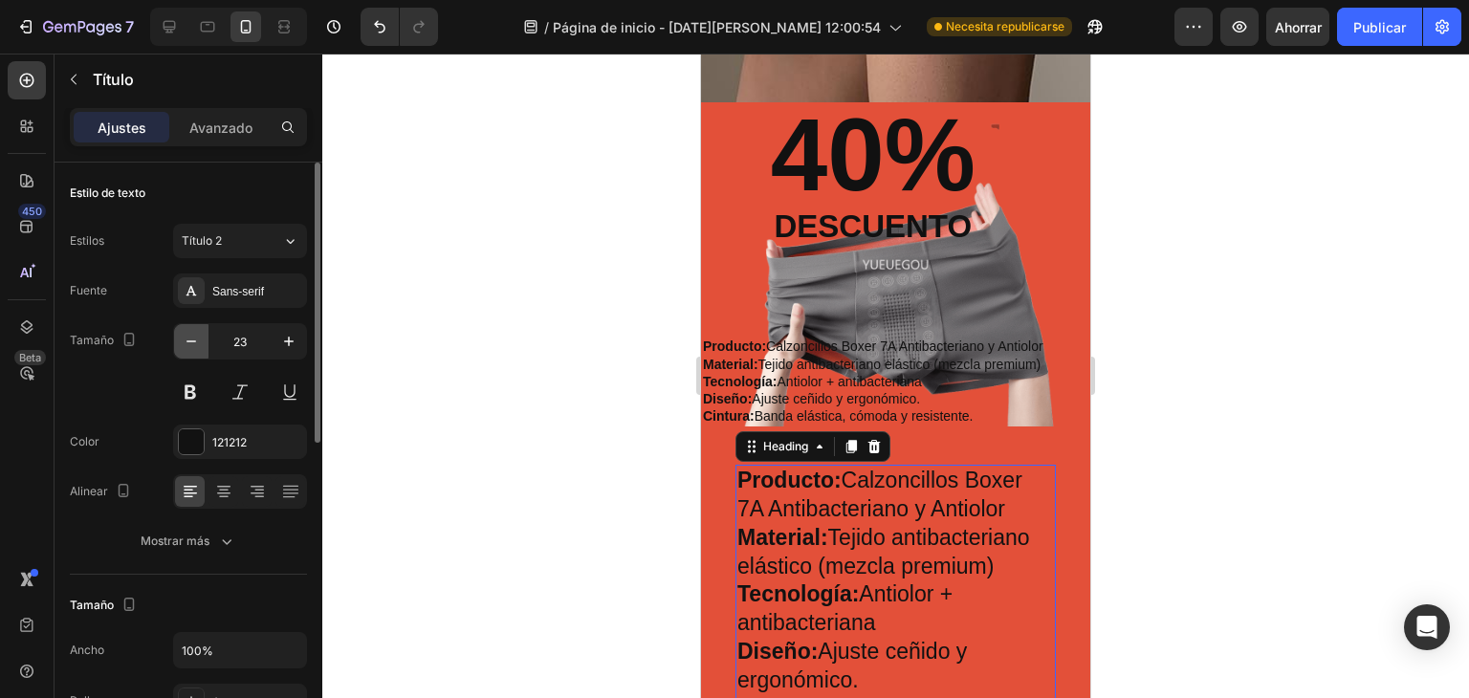
click at [189, 341] on icon "button" at bounding box center [192, 342] width 10 height 2
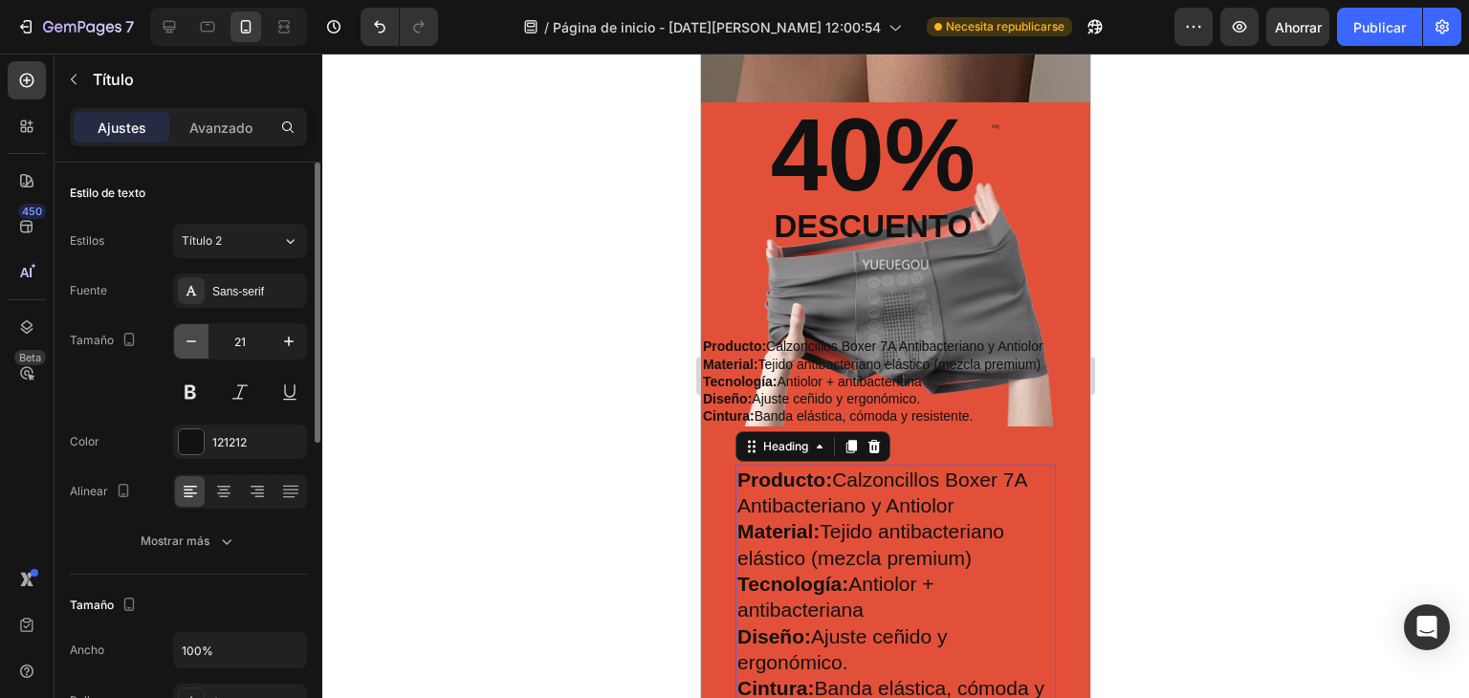
click at [189, 341] on icon "button" at bounding box center [192, 342] width 10 height 2
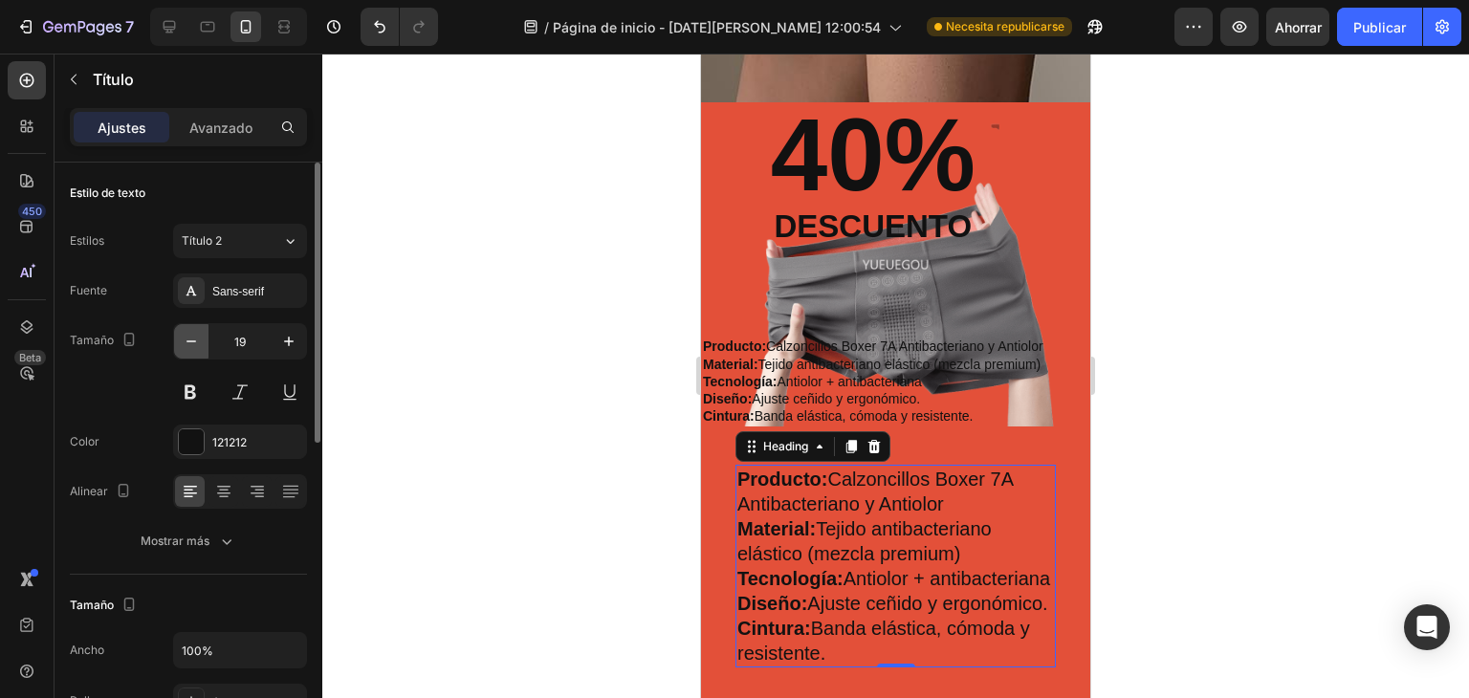
click at [189, 341] on icon "button" at bounding box center [192, 342] width 10 height 2
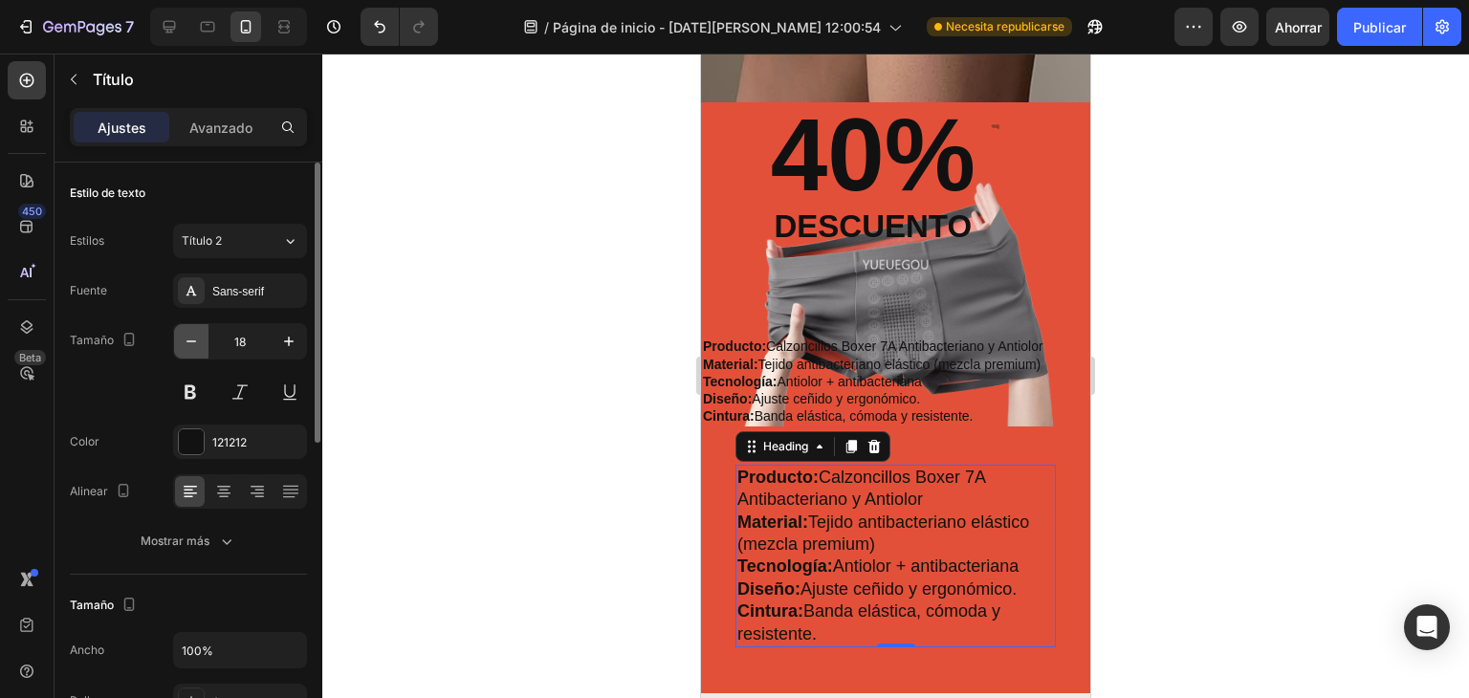
click at [189, 341] on icon "button" at bounding box center [192, 342] width 10 height 2
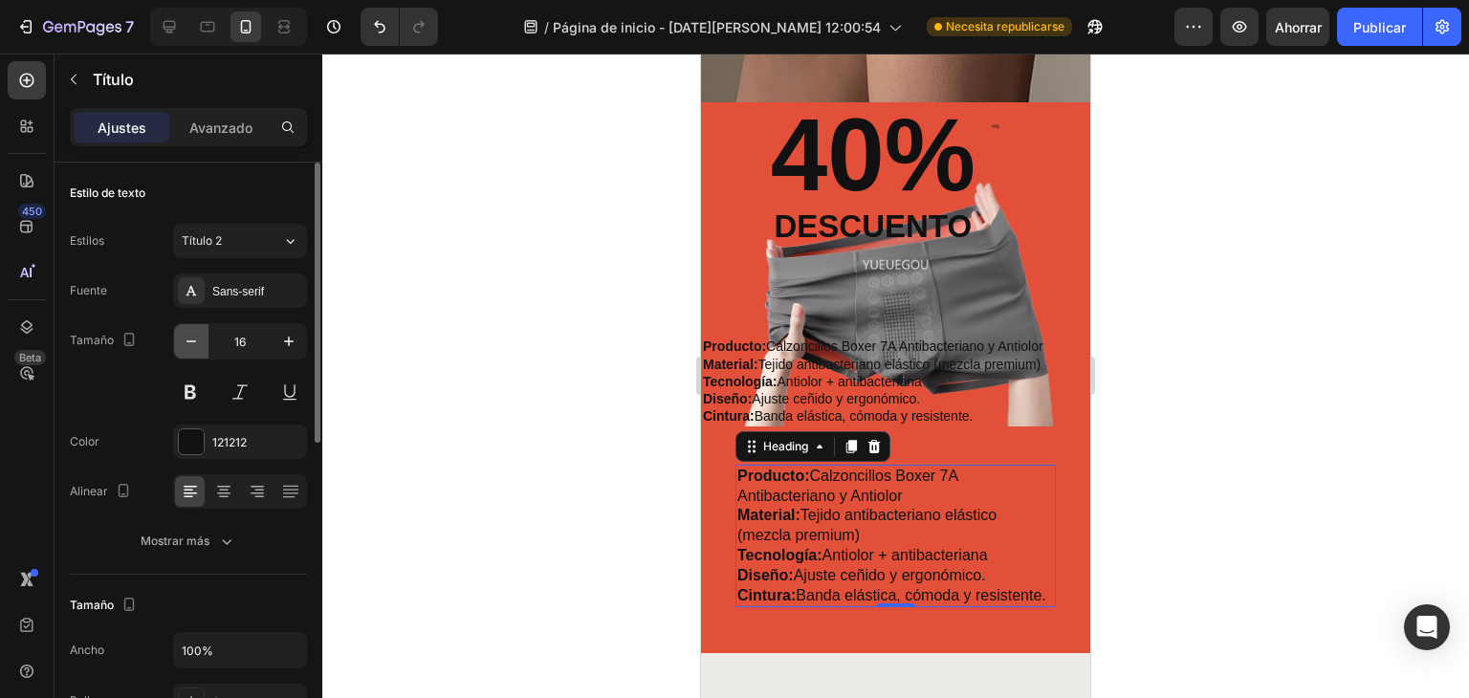
click at [189, 341] on icon "button" at bounding box center [192, 342] width 10 height 2
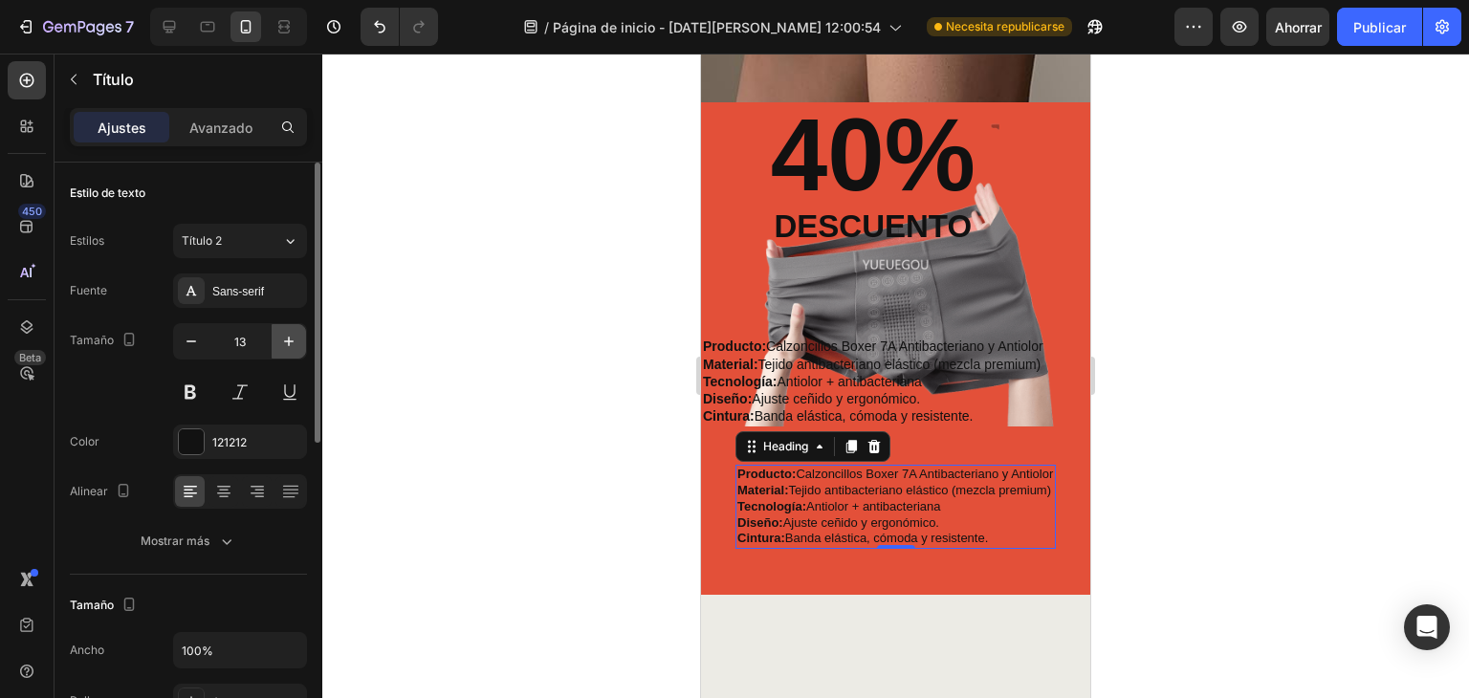
click at [275, 339] on button "button" at bounding box center [289, 341] width 34 height 34
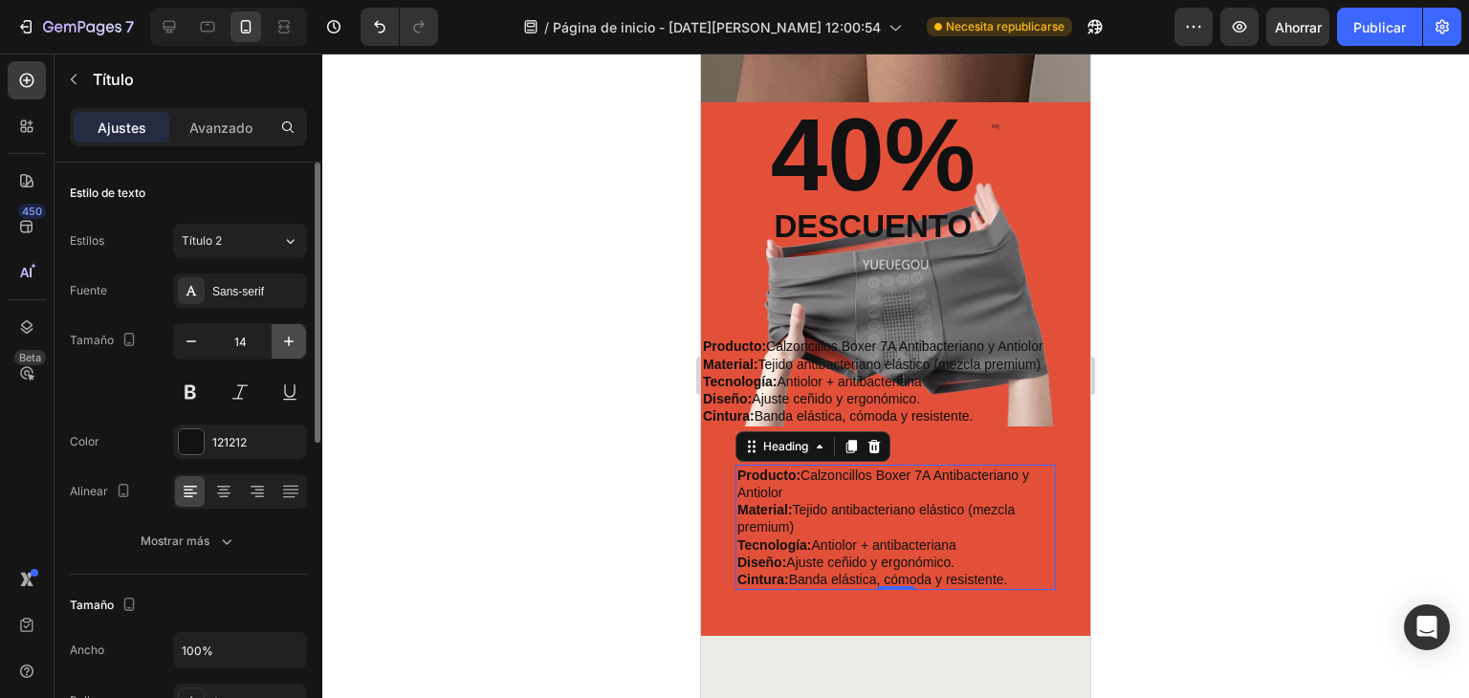
click at [275, 339] on button "button" at bounding box center [289, 341] width 34 height 34
type input "15"
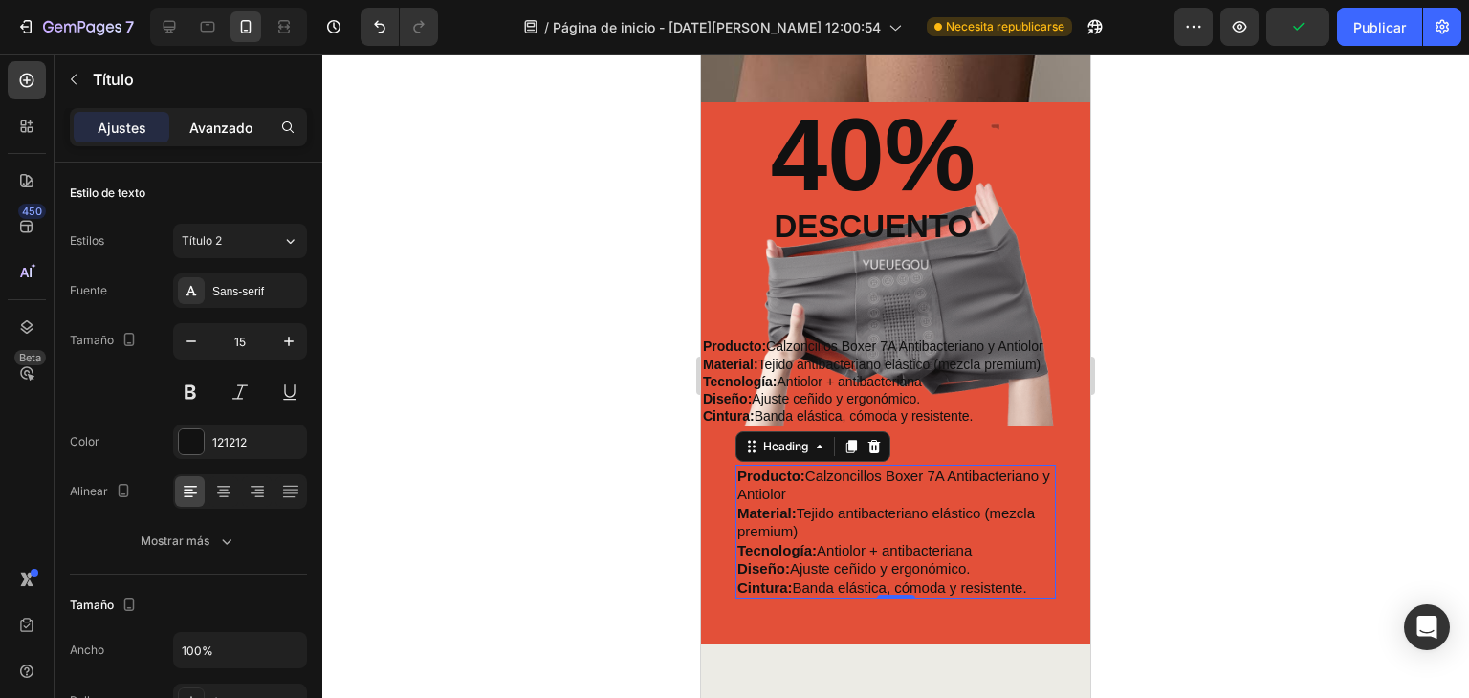
click at [199, 134] on font "Avanzado" at bounding box center [220, 128] width 63 height 16
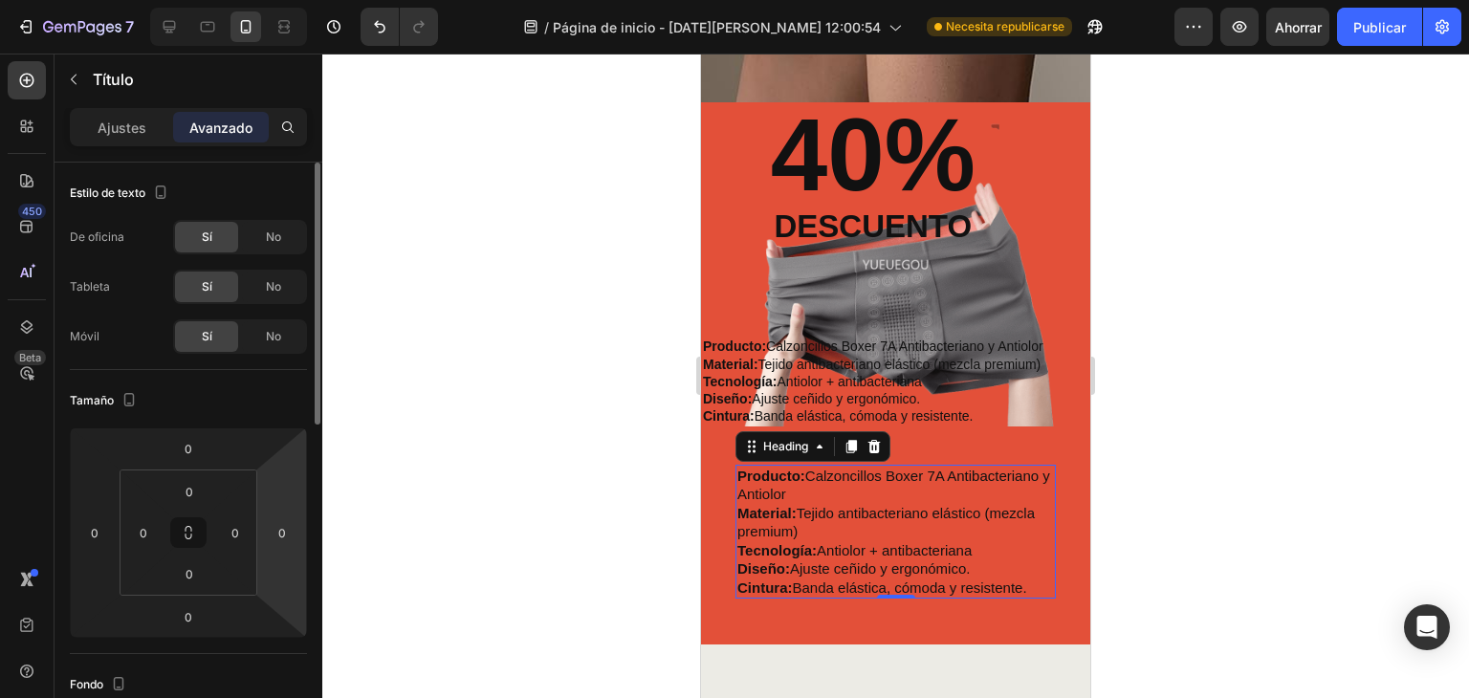
click at [258, 0] on html "7 / Página de inicio - 27 de agosto, 12:00:54 Necesita republicarse Avance Ahor…" at bounding box center [734, 0] width 1469 height 0
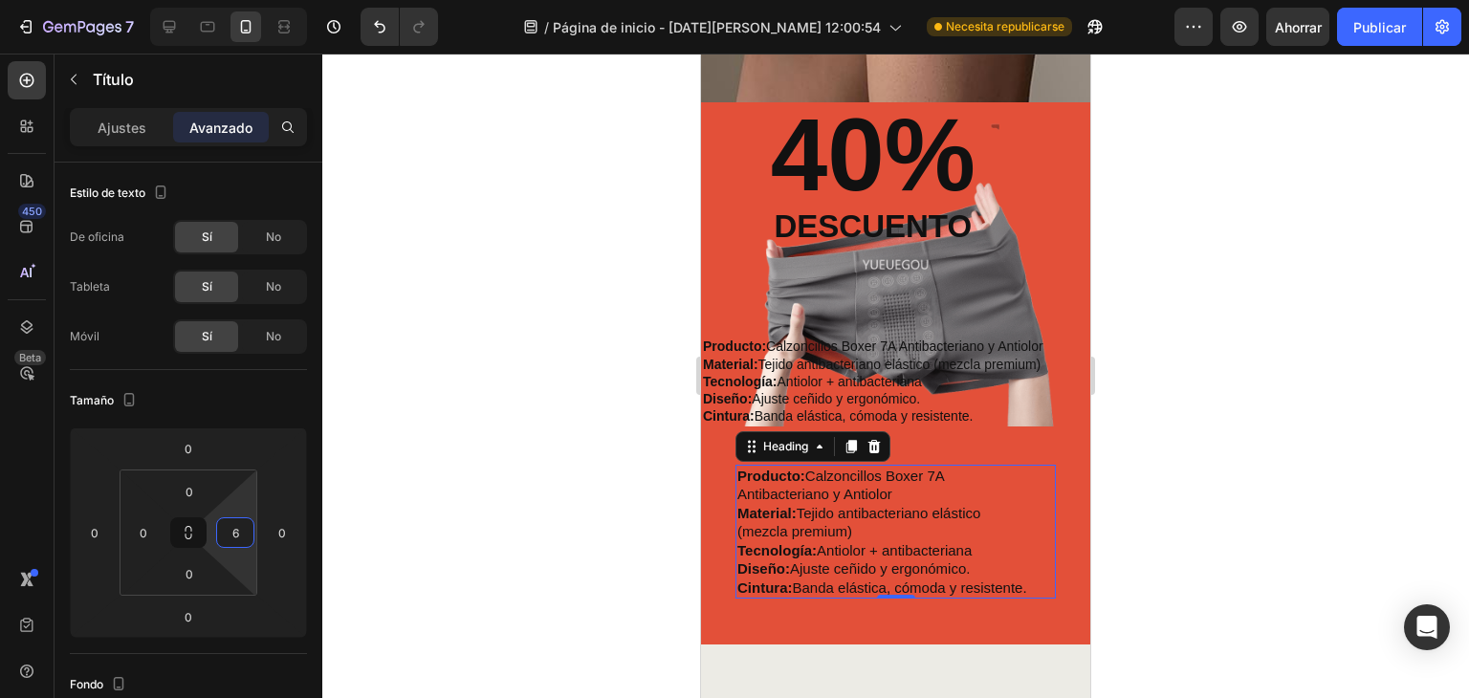
type input "0"
drag, startPoint x: 209, startPoint y: 527, endPoint x: 230, endPoint y: 576, distance: 53.1
click at [231, 0] on html "7 / Página de inicio - 27 de agosto, 12:00:54 Necesita republicarse Avance Ahor…" at bounding box center [734, 0] width 1469 height 0
type input "0"
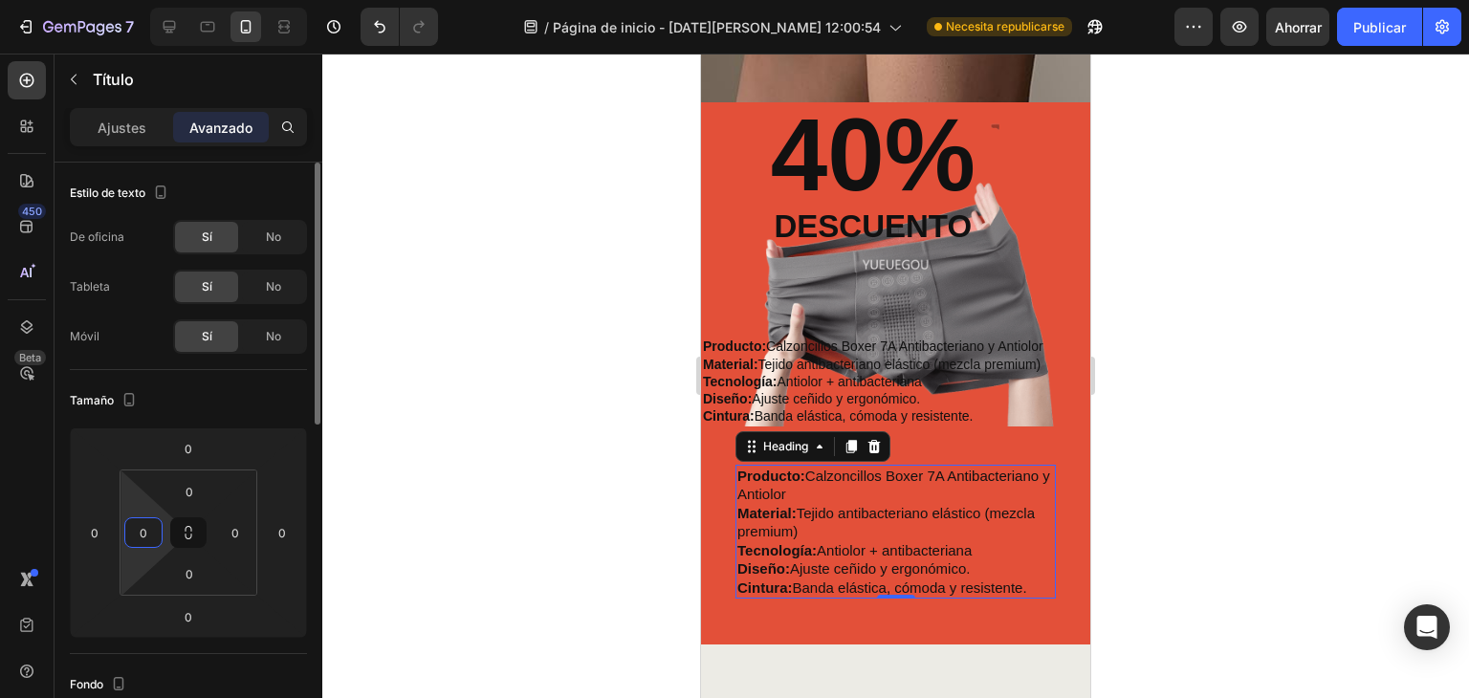
drag, startPoint x: 168, startPoint y: 530, endPoint x: 149, endPoint y: 556, distance: 32.1
click at [65, 0] on html "7 / Página de inicio - 27 de agosto, 12:00:54 Necesita republicarse Avance Ahor…" at bounding box center [734, 0] width 1469 height 0
drag, startPoint x: 258, startPoint y: 528, endPoint x: 177, endPoint y: 533, distance: 81.5
click at [179, 0] on html "7 / Página de inicio - 27 de agosto, 12:00:54 Necesita republicarse Avance Ahor…" at bounding box center [734, 0] width 1469 height 0
click at [254, 0] on html "7 / Página de inicio - 27 de agosto, 12:00:54 Necesita republicarse Avance Ahor…" at bounding box center [734, 0] width 1469 height 0
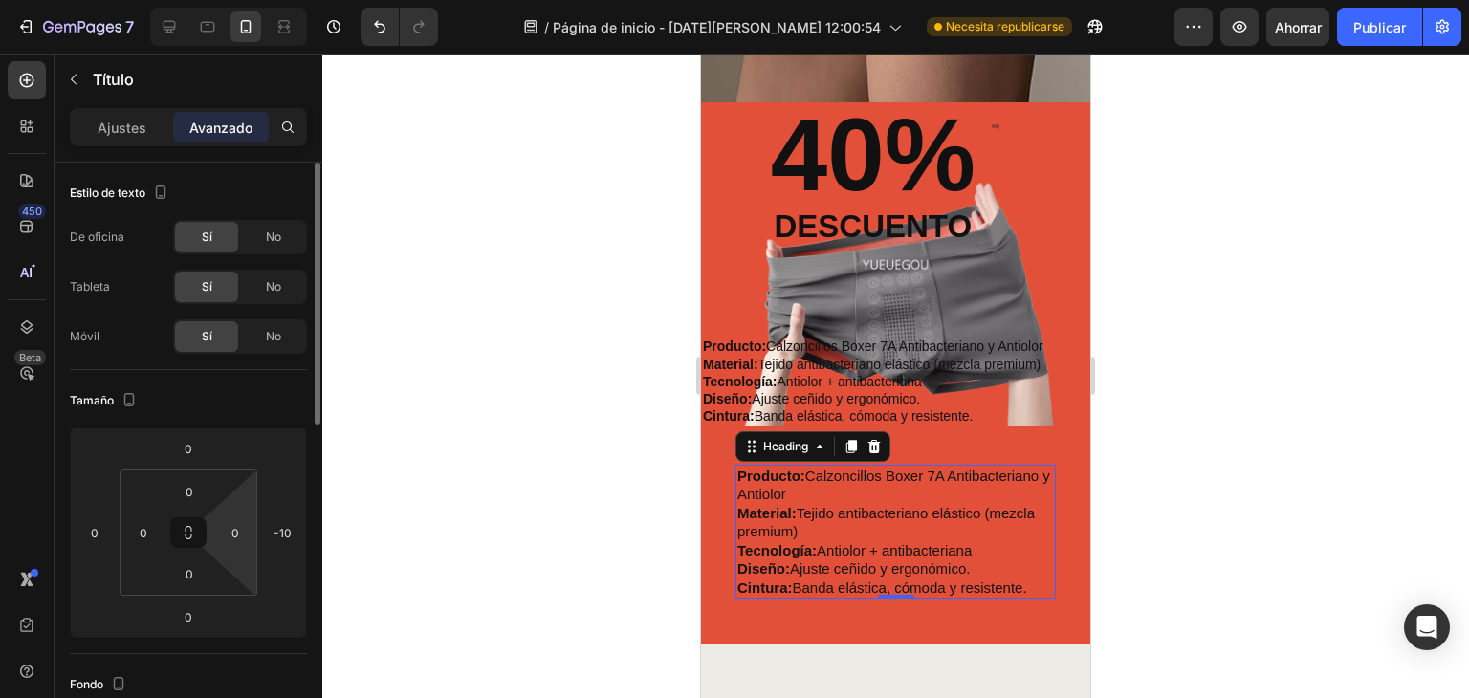
click at [255, 531] on div "0 0 0 0" at bounding box center [189, 533] width 138 height 126
drag, startPoint x: 207, startPoint y: 526, endPoint x: 222, endPoint y: 535, distance: 17.6
click at [247, 0] on html "7 / Página de inicio - 27 de agosto, 12:00:54 Necesita republicarse Avance Save…" at bounding box center [734, 0] width 1469 height 0
drag, startPoint x: 219, startPoint y: 533, endPoint x: 246, endPoint y: 534, distance: 26.8
click at [253, 537] on div "0" at bounding box center [235, 533] width 38 height 31
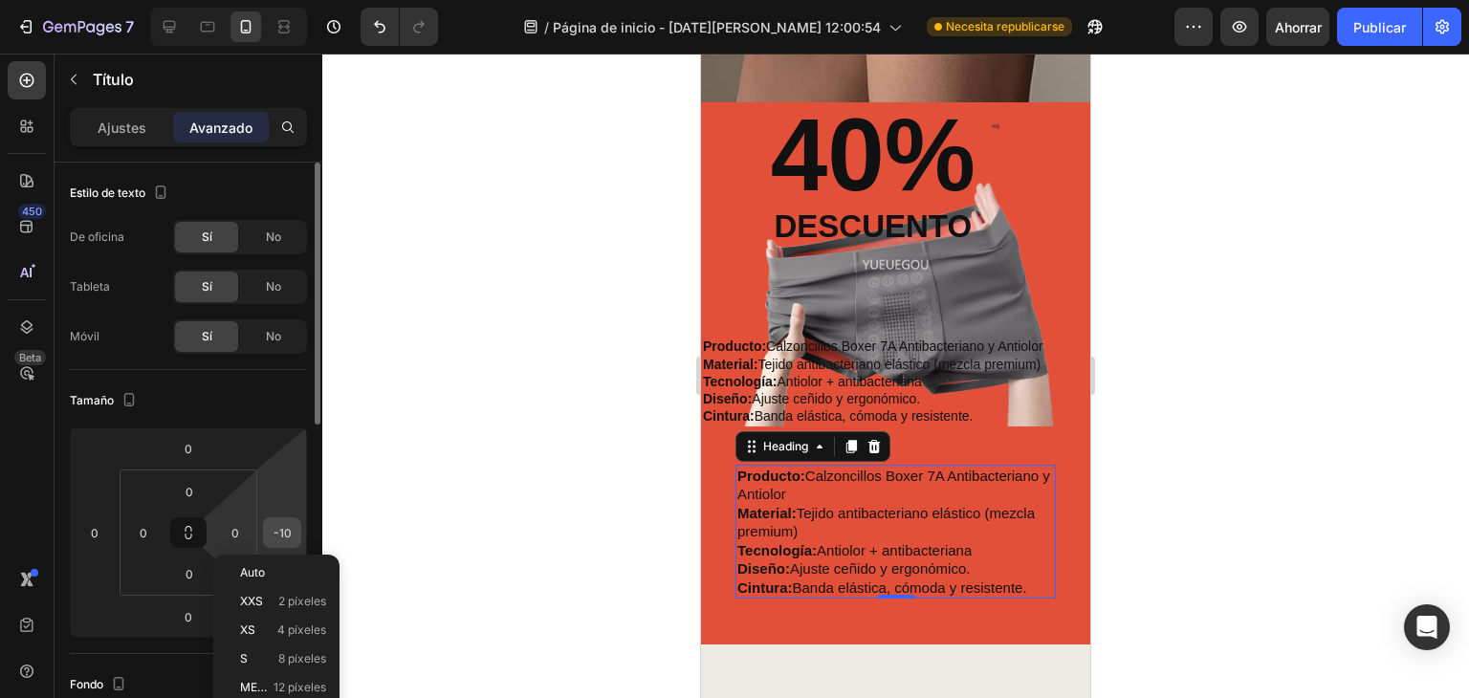
click at [266, 532] on div "-10" at bounding box center [282, 533] width 38 height 31
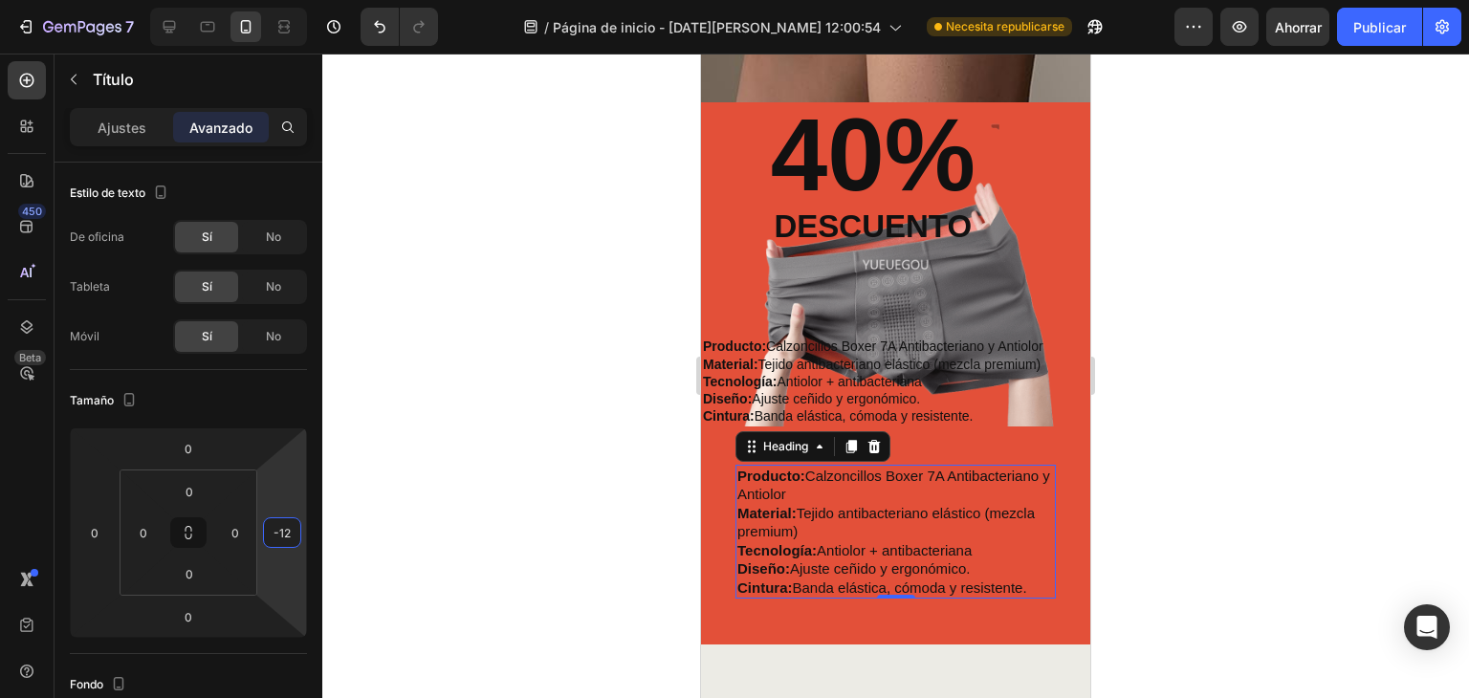
type input "-6"
click at [288, 0] on html "7 / Página de inicio - 27 de agosto, 12:00:54 Necesita republicarse Avance Ahor…" at bounding box center [734, 0] width 1469 height 0
click at [207, 0] on html "7 / Página de inicio - 27 de agosto, 12:00:54 Necesita republicarse Avance Ahor…" at bounding box center [734, 0] width 1469 height 0
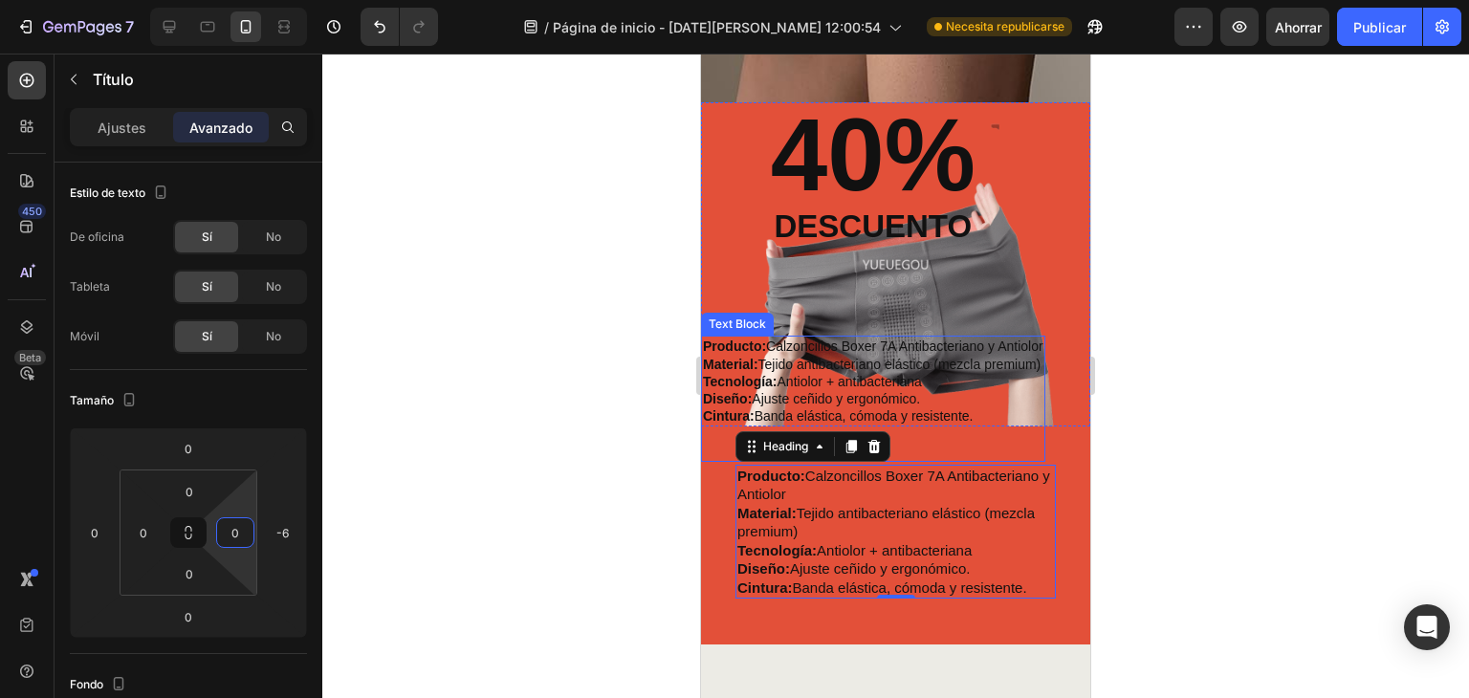
click at [840, 370] on p "Material: Tejido antibacteriano elástico (mezcla premium)" at bounding box center [873, 364] width 341 height 17
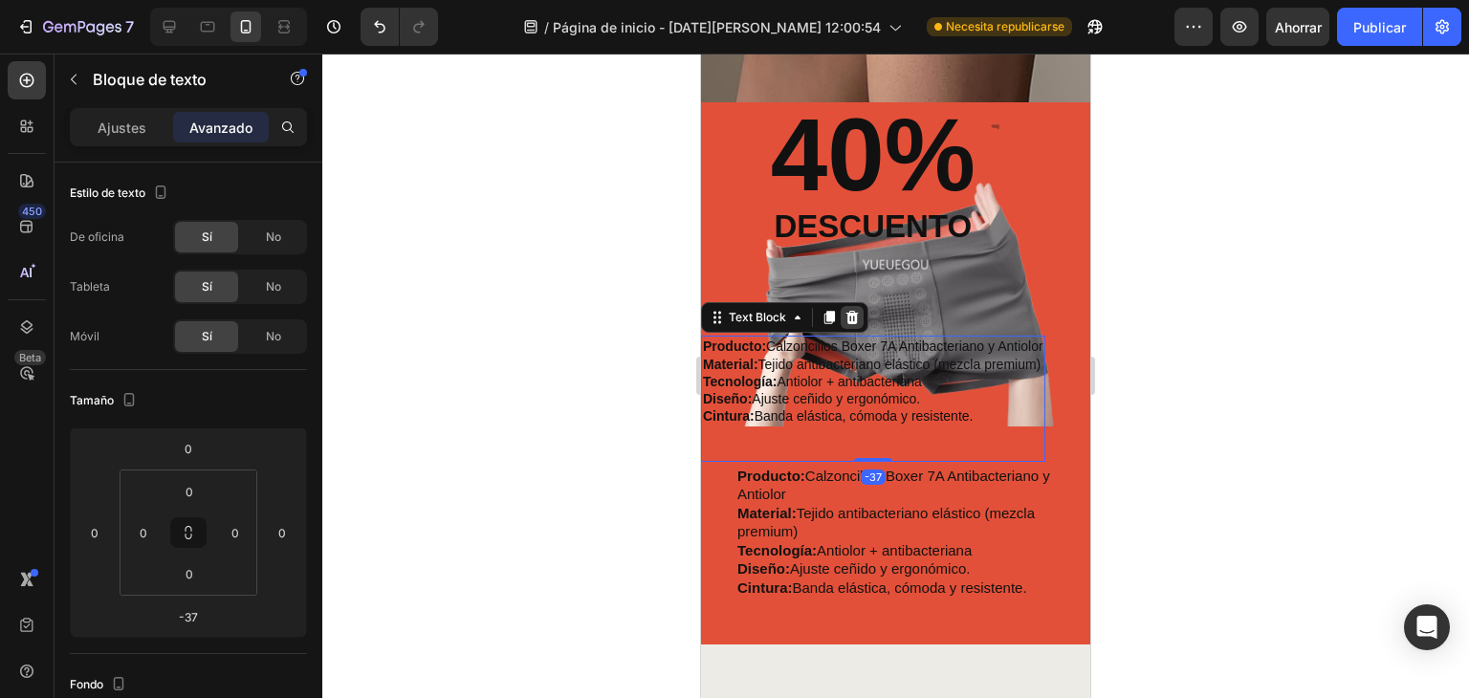
click at [853, 319] on icon at bounding box center [852, 317] width 15 height 15
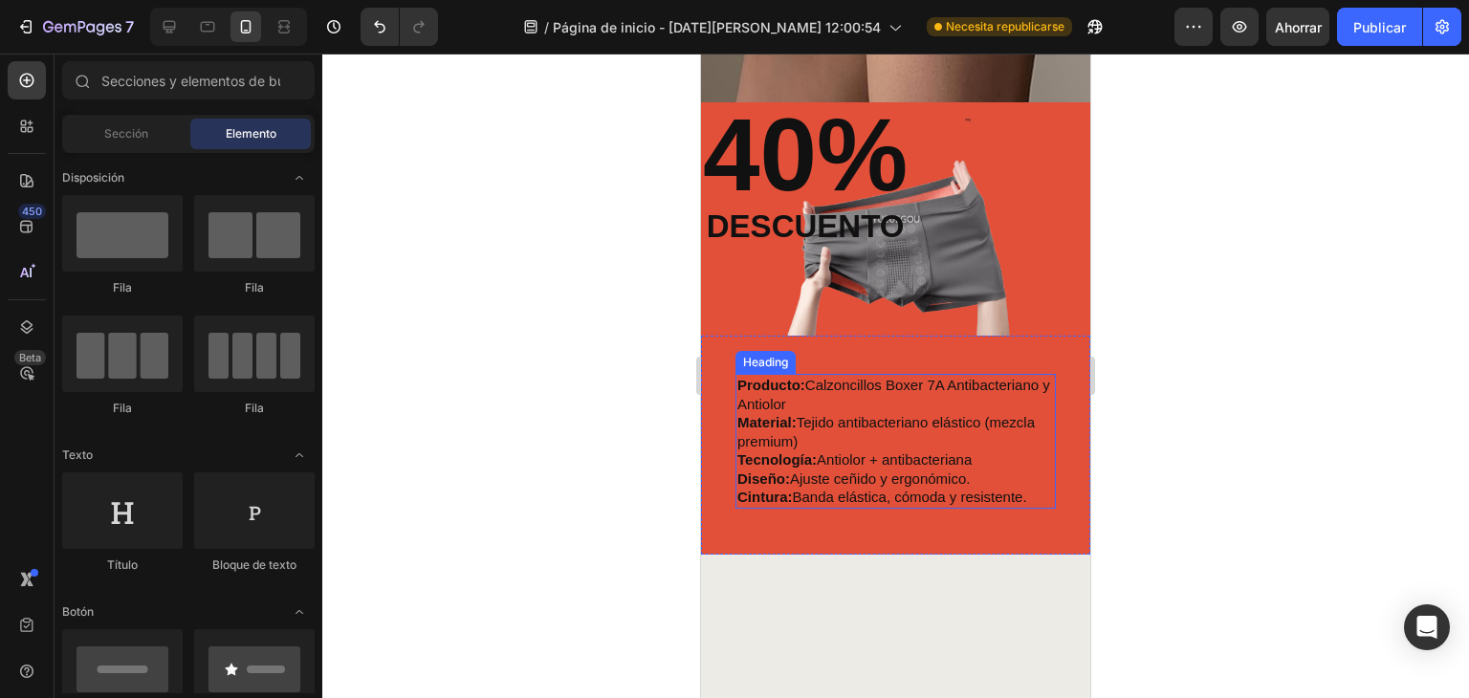
click at [796, 418] on p "⁠⁠⁠⁠⁠⁠⁠ Producto: Calzoncillos Boxer 7A Antibacteriano y Antiolor Material: Tej…" at bounding box center [896, 441] width 317 height 131
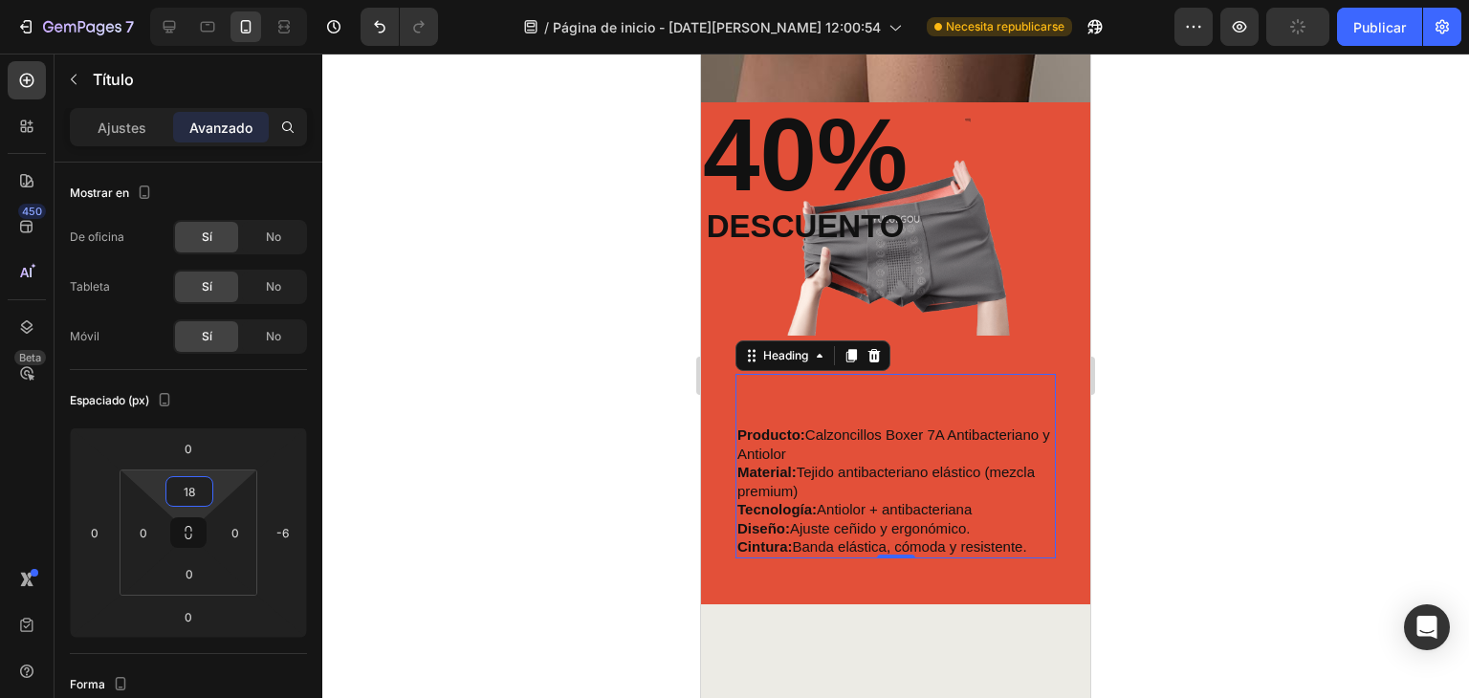
type input "0"
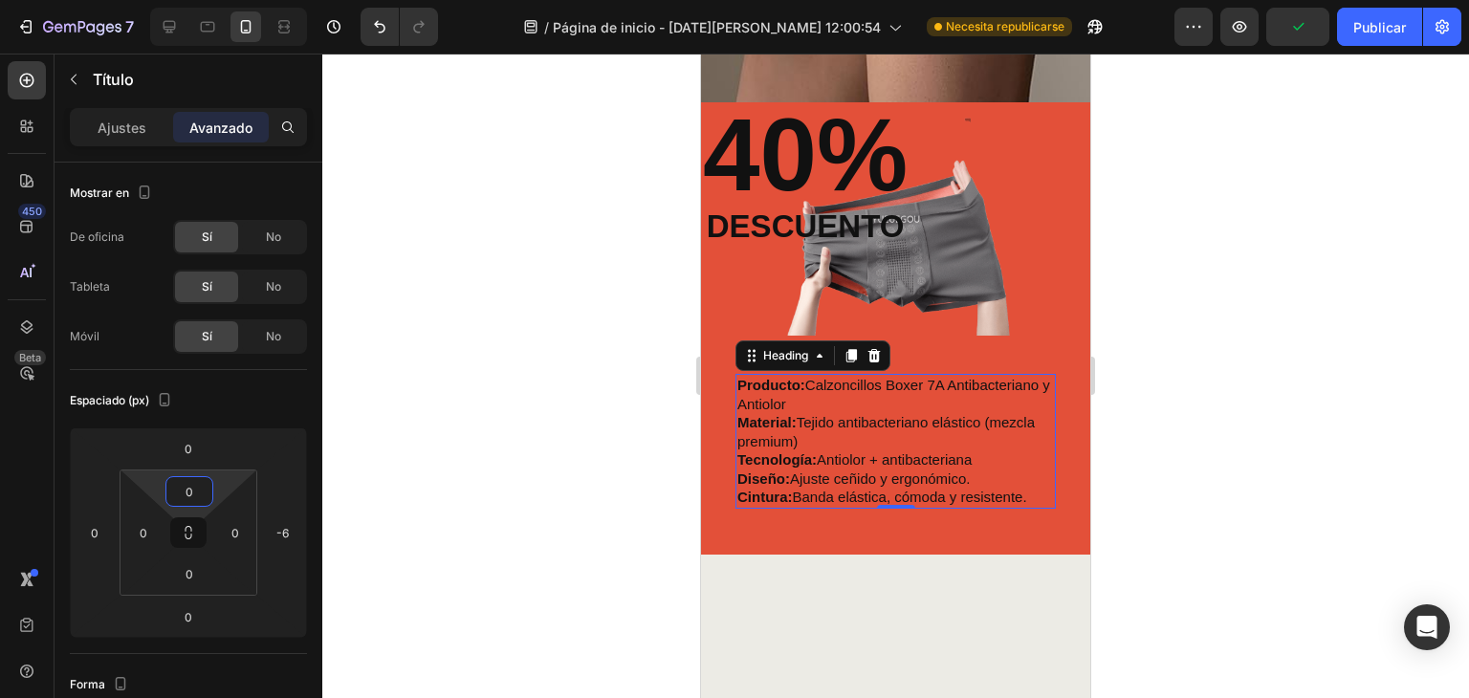
drag, startPoint x: 188, startPoint y: 473, endPoint x: 187, endPoint y: 514, distance: 41.1
click at [187, 0] on html "7 / Página de inicio - 27 de agosto, 12:00:54 Necesita republicarse Avance Publ…" at bounding box center [734, 0] width 1469 height 0
click at [189, 428] on icon at bounding box center [188, 533] width 237 height 210
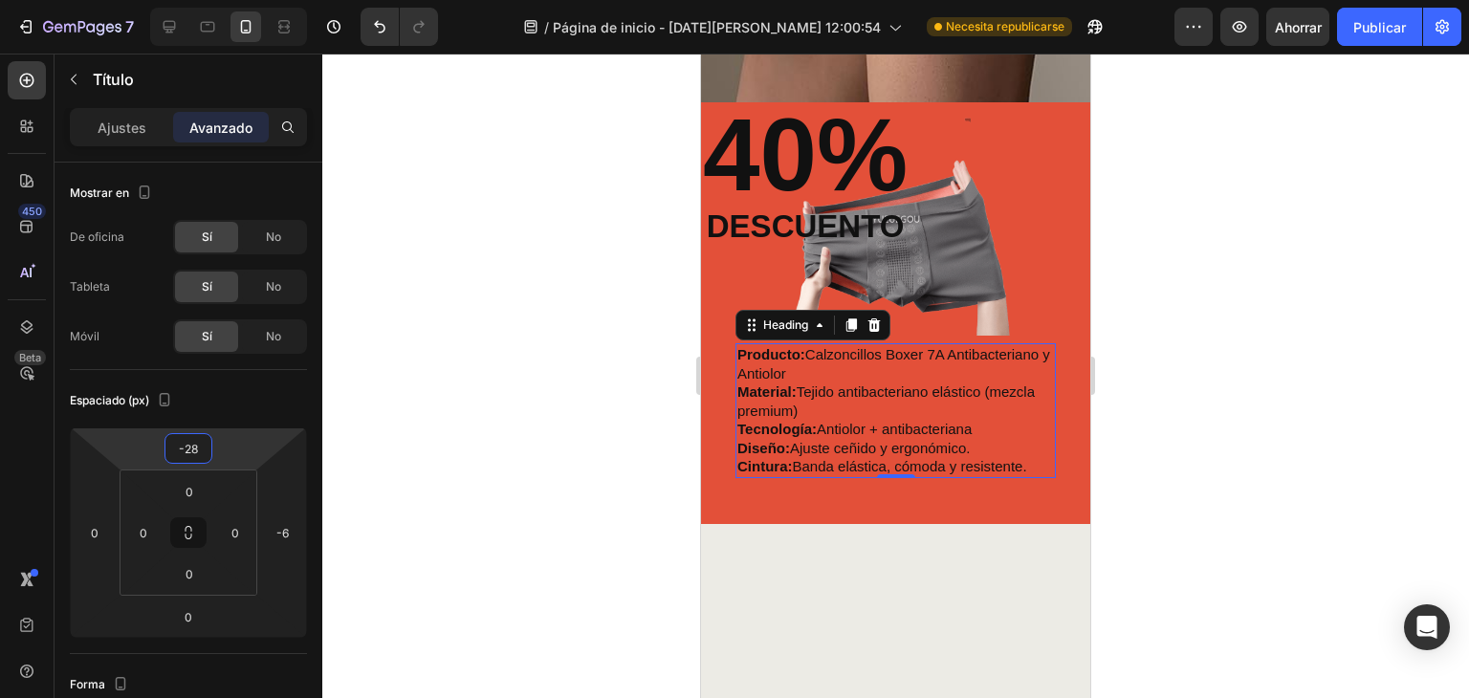
type input "-24"
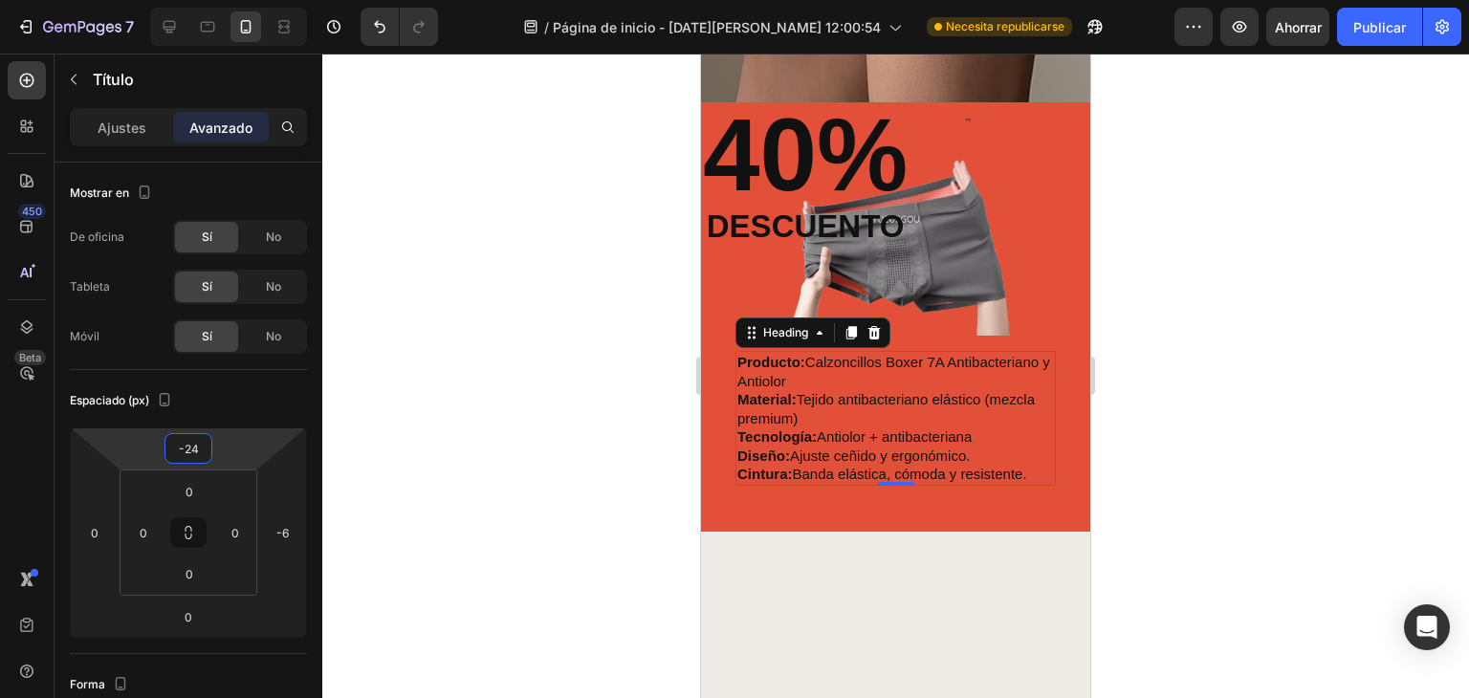
drag, startPoint x: 192, startPoint y: 430, endPoint x: 200, endPoint y: 442, distance: 13.8
click at [200, 0] on html "7 / Página de inicio - 27 de agosto, 12:00:54 Necesita republicarse Avance Ahor…" at bounding box center [734, 0] width 1469 height 0
click at [811, 162] on h2 "40%" at bounding box center [805, 155] width 209 height 106
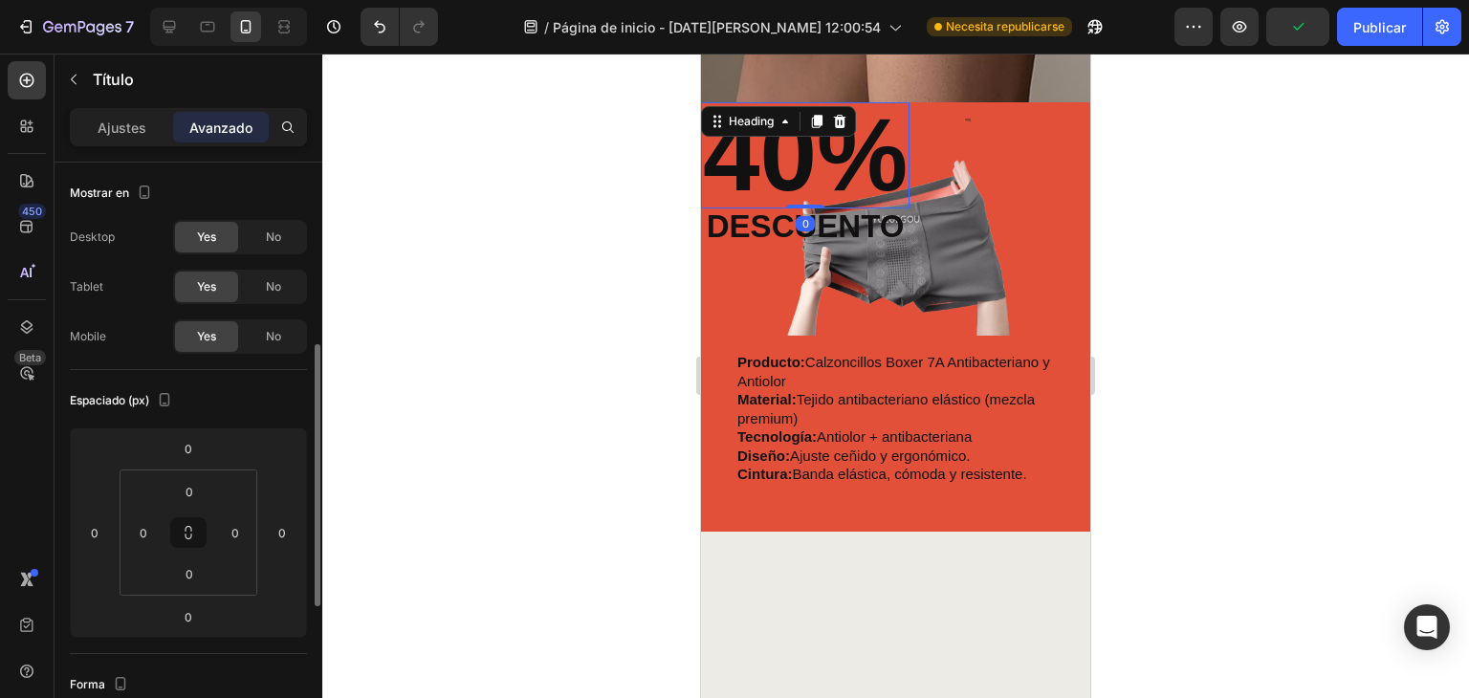
scroll to position [126, 0]
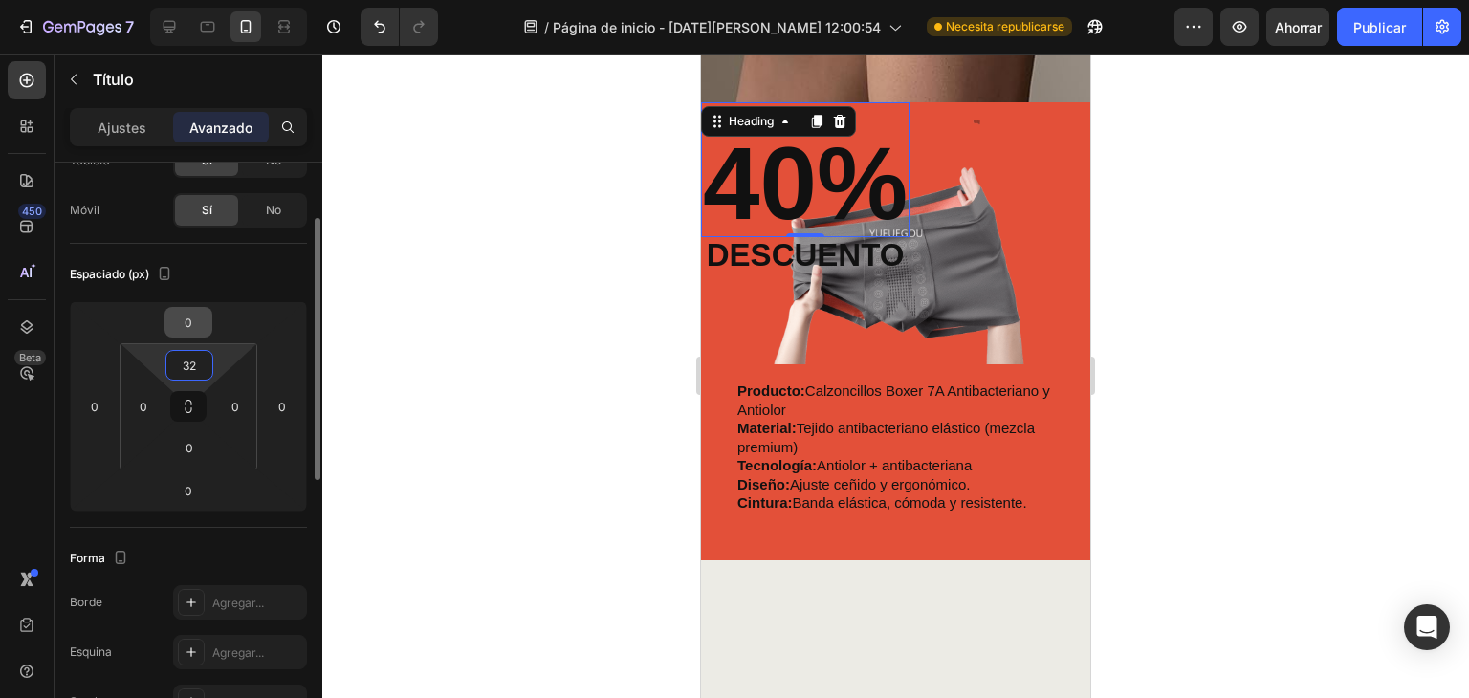
drag, startPoint x: 192, startPoint y: 345, endPoint x: 209, endPoint y: 329, distance: 23.0
click at [207, 0] on html "7 / Página de inicio - 27 de agosto, 12:00:54 Necesita republicarse Avance Ahor…" at bounding box center [734, 0] width 1469 height 0
type input "34"
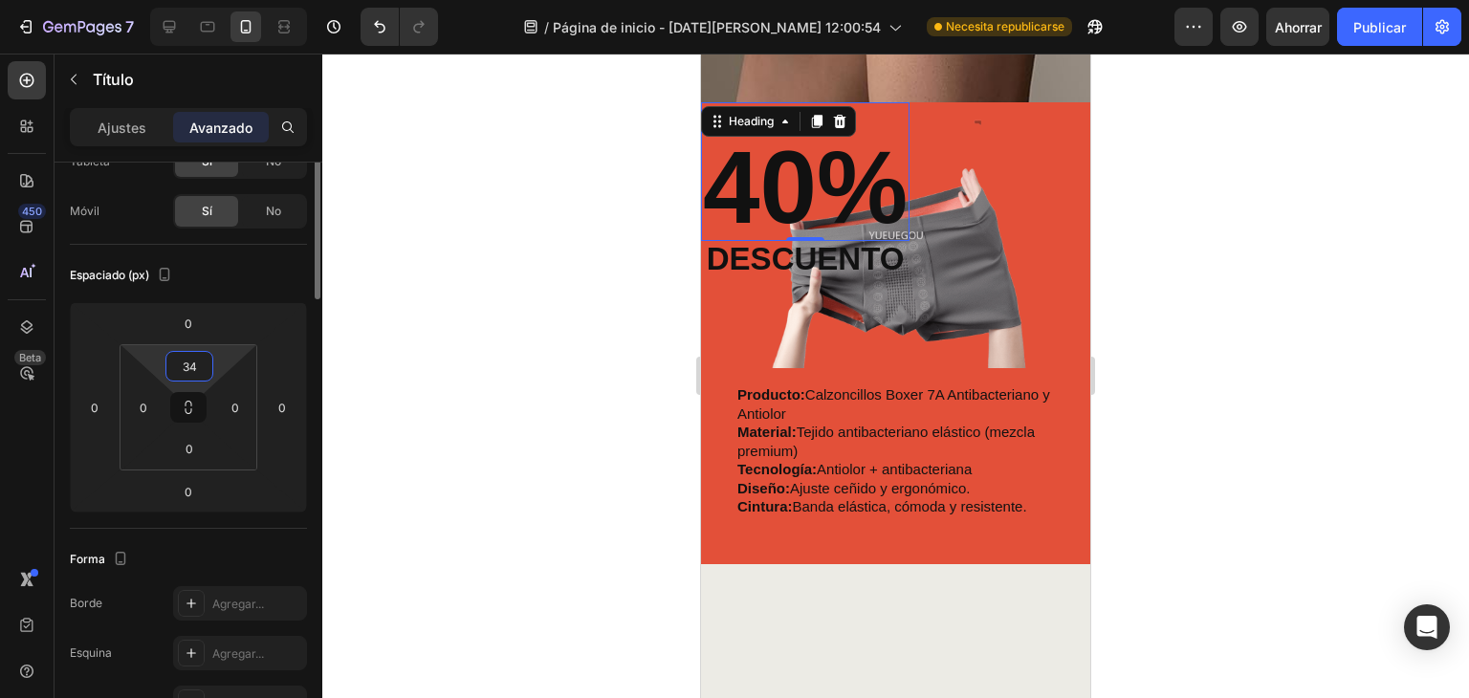
scroll to position [0, 0]
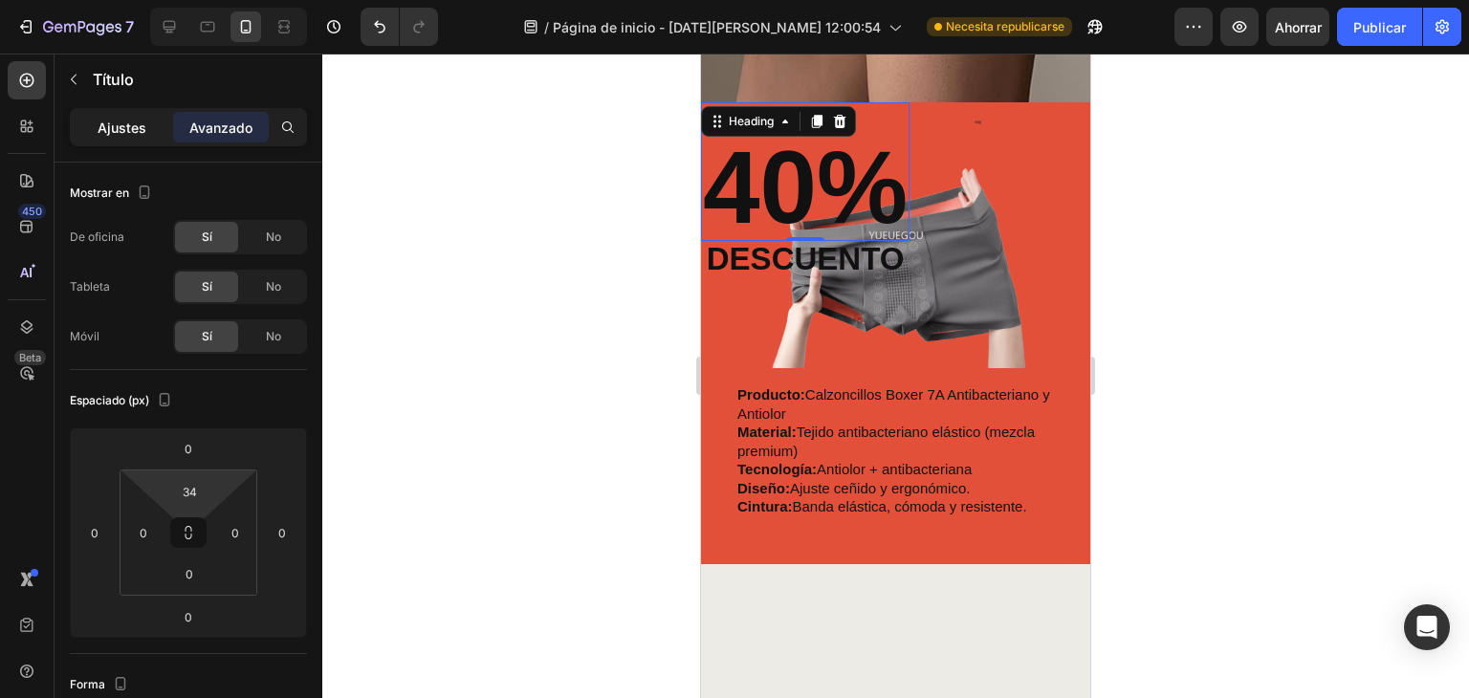
click at [115, 128] on font "Ajustes" at bounding box center [122, 128] width 49 height 16
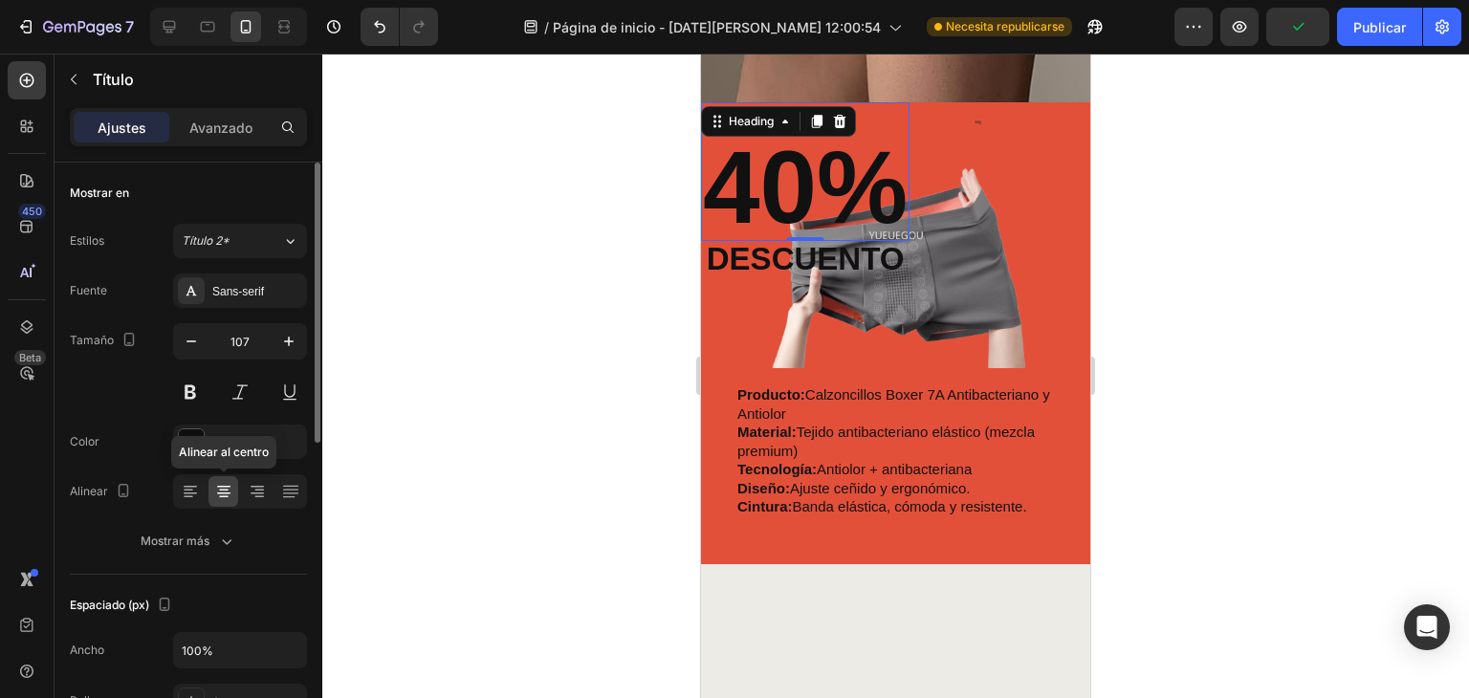
click at [224, 494] on icon at bounding box center [223, 491] width 19 height 19
click at [255, 487] on icon at bounding box center [257, 491] width 19 height 19
click at [187, 491] on icon at bounding box center [190, 491] width 19 height 19
click at [261, 496] on icon at bounding box center [259, 497] width 10 height 2
drag, startPoint x: 298, startPoint y: 495, endPoint x: 287, endPoint y: 490, distance: 12.4
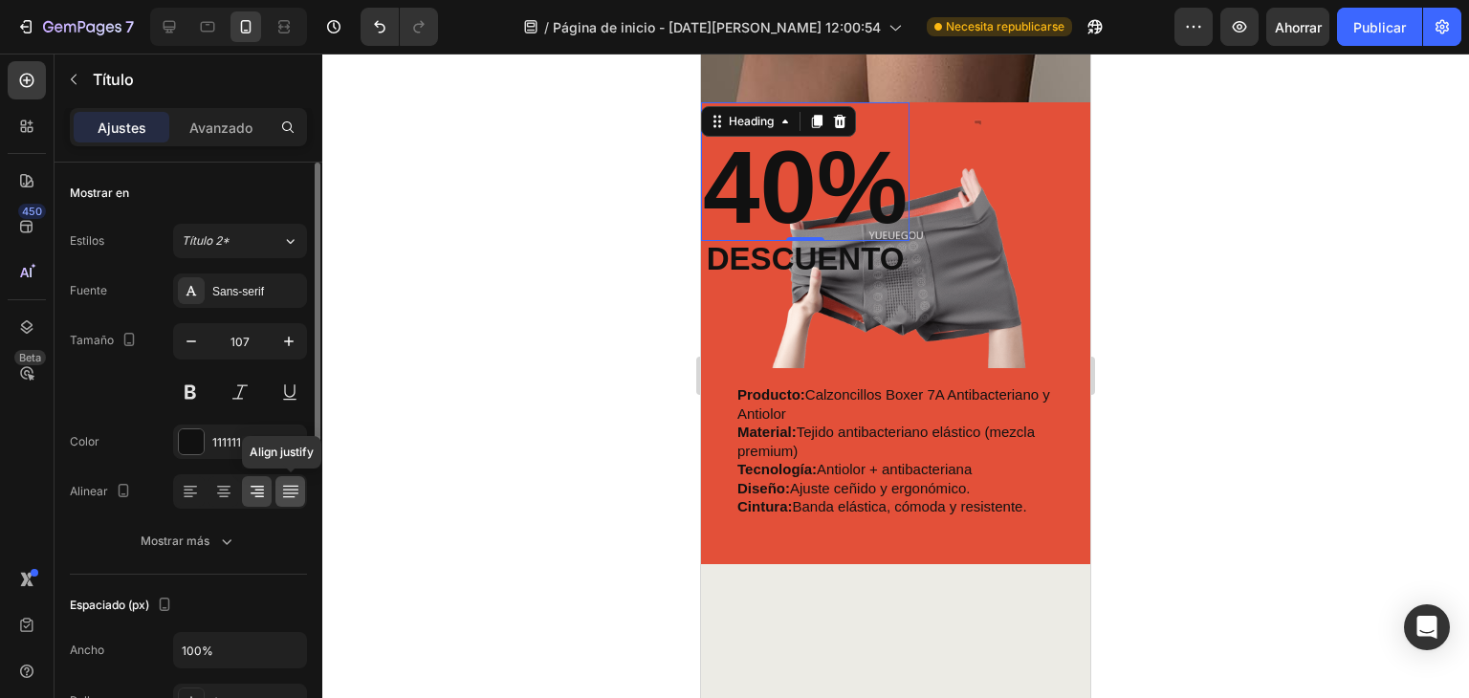
click at [298, 495] on icon at bounding box center [290, 491] width 19 height 19
click at [287, 490] on icon at bounding box center [290, 491] width 19 height 19
click at [839, 158] on h2 "40%" at bounding box center [805, 188] width 209 height 106
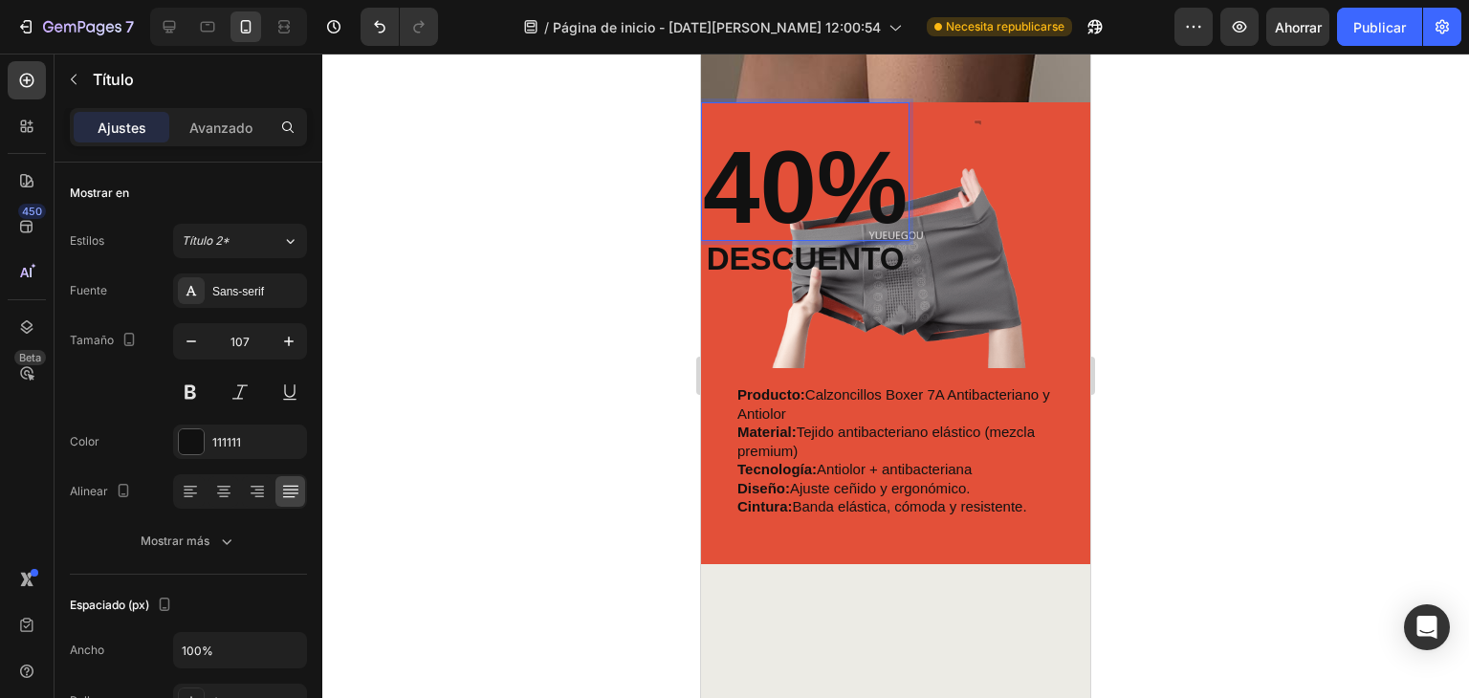
click at [801, 173] on p "40%" at bounding box center [805, 188] width 205 height 102
click at [799, 174] on p "40%" at bounding box center [805, 188] width 205 height 102
click at [788, 176] on p "40%" at bounding box center [805, 188] width 205 height 102
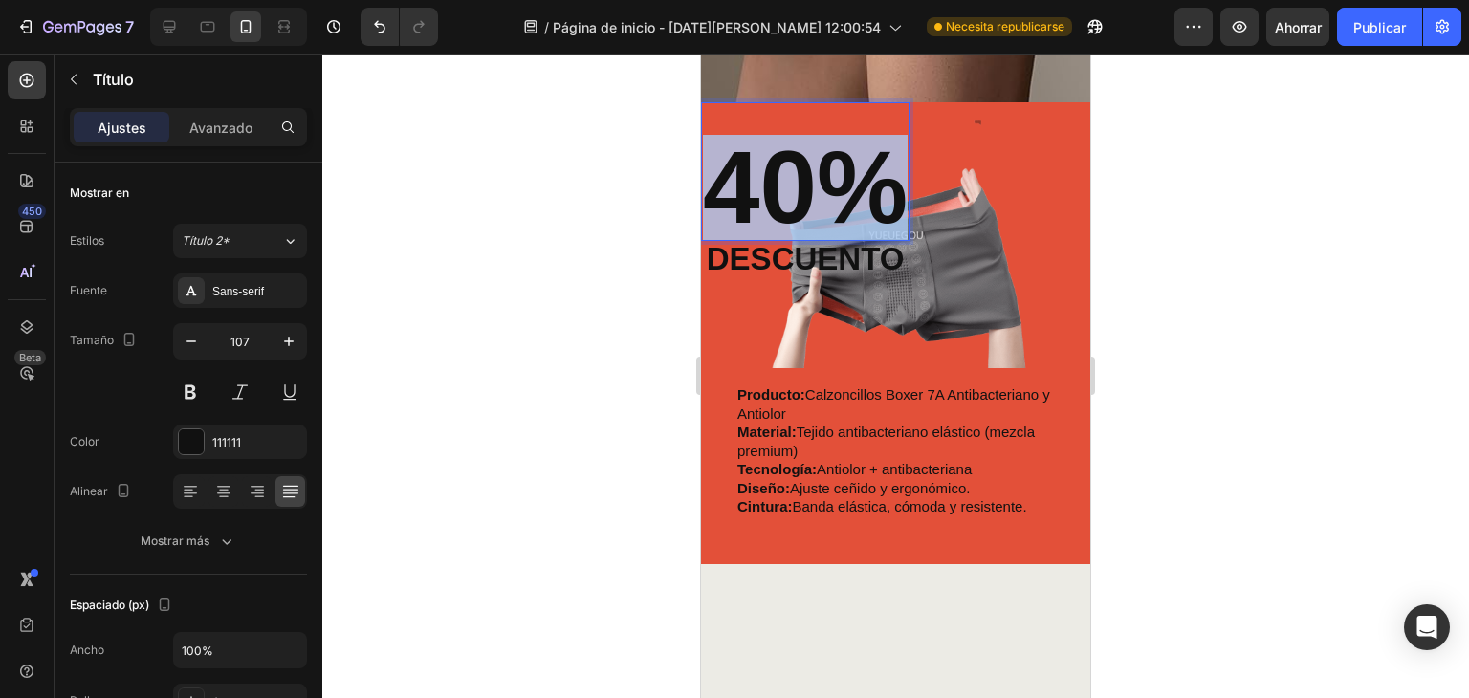
click at [788, 176] on p "40%" at bounding box center [805, 188] width 205 height 102
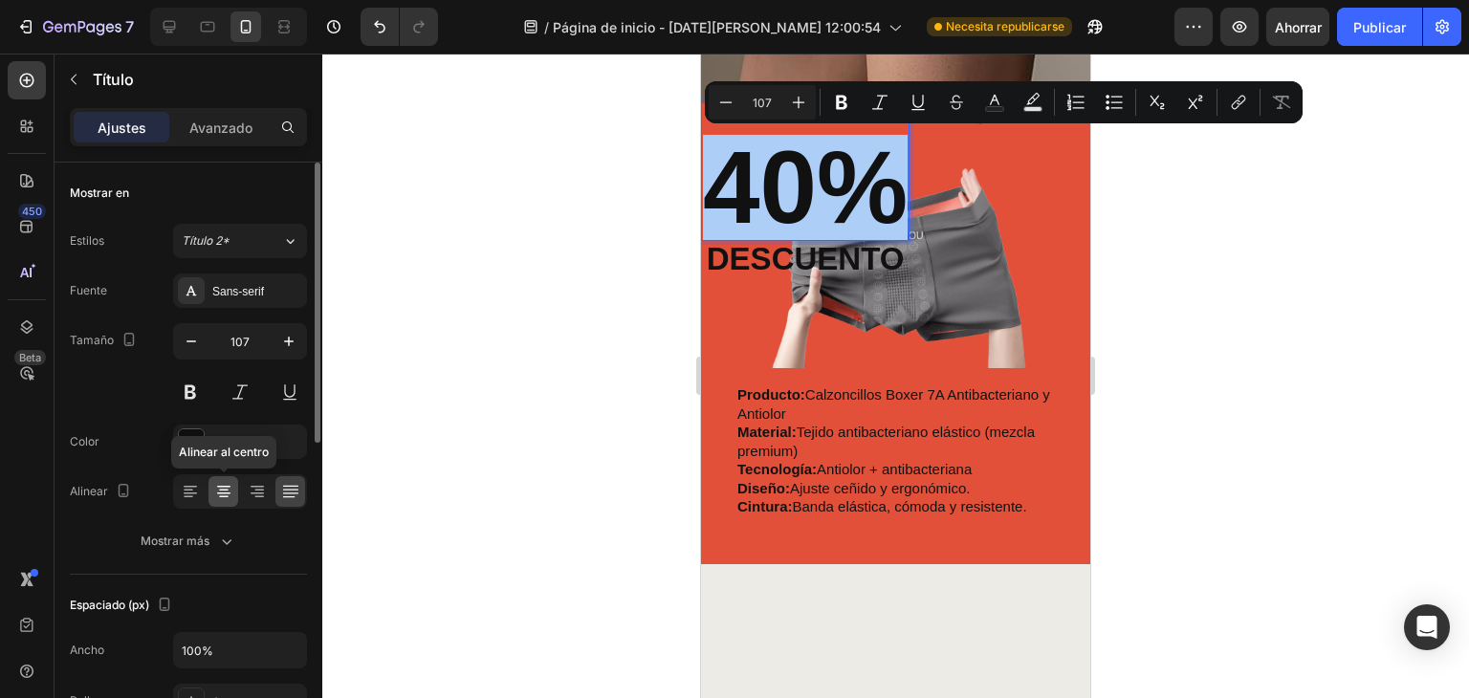
click at [231, 489] on icon at bounding box center [223, 491] width 19 height 19
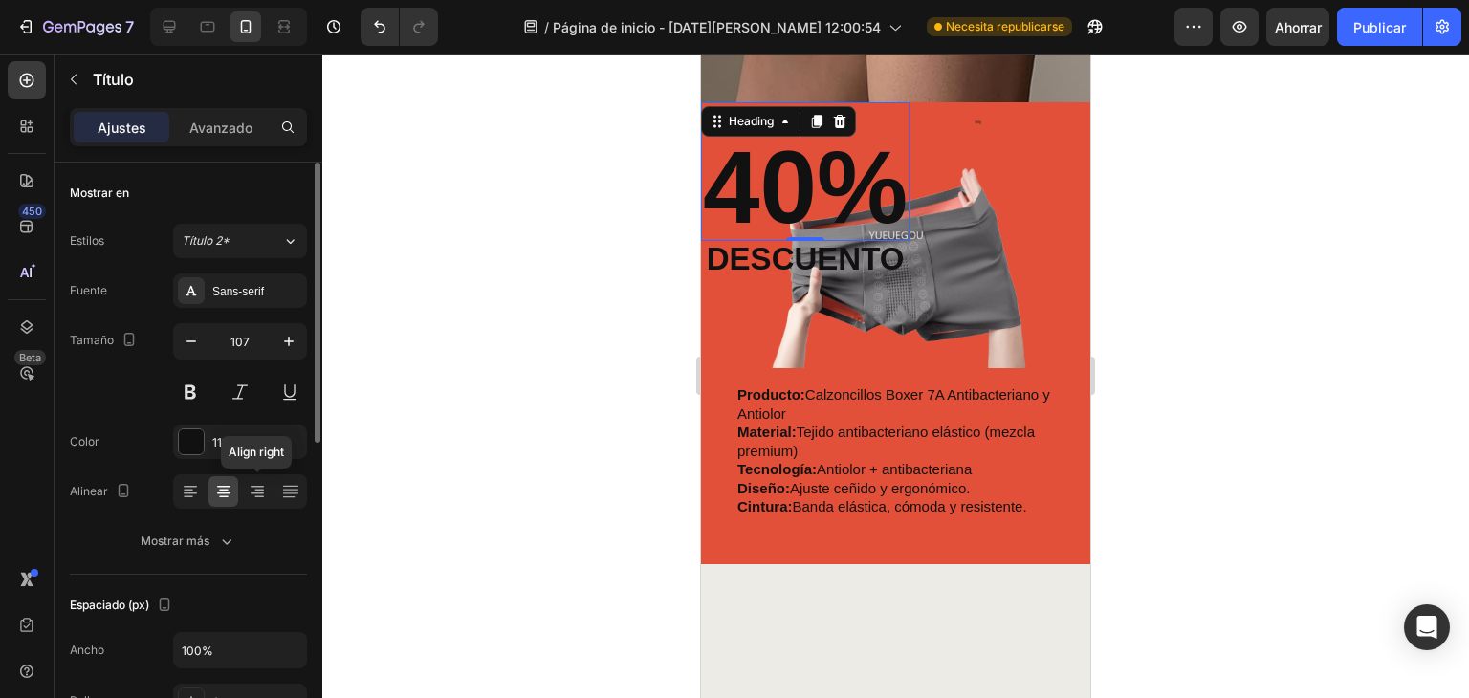
click at [274, 489] on div "Align right" at bounding box center [240, 491] width 134 height 34
click at [291, 494] on icon at bounding box center [290, 491] width 19 height 19
click at [255, 490] on icon at bounding box center [259, 491] width 10 height 2
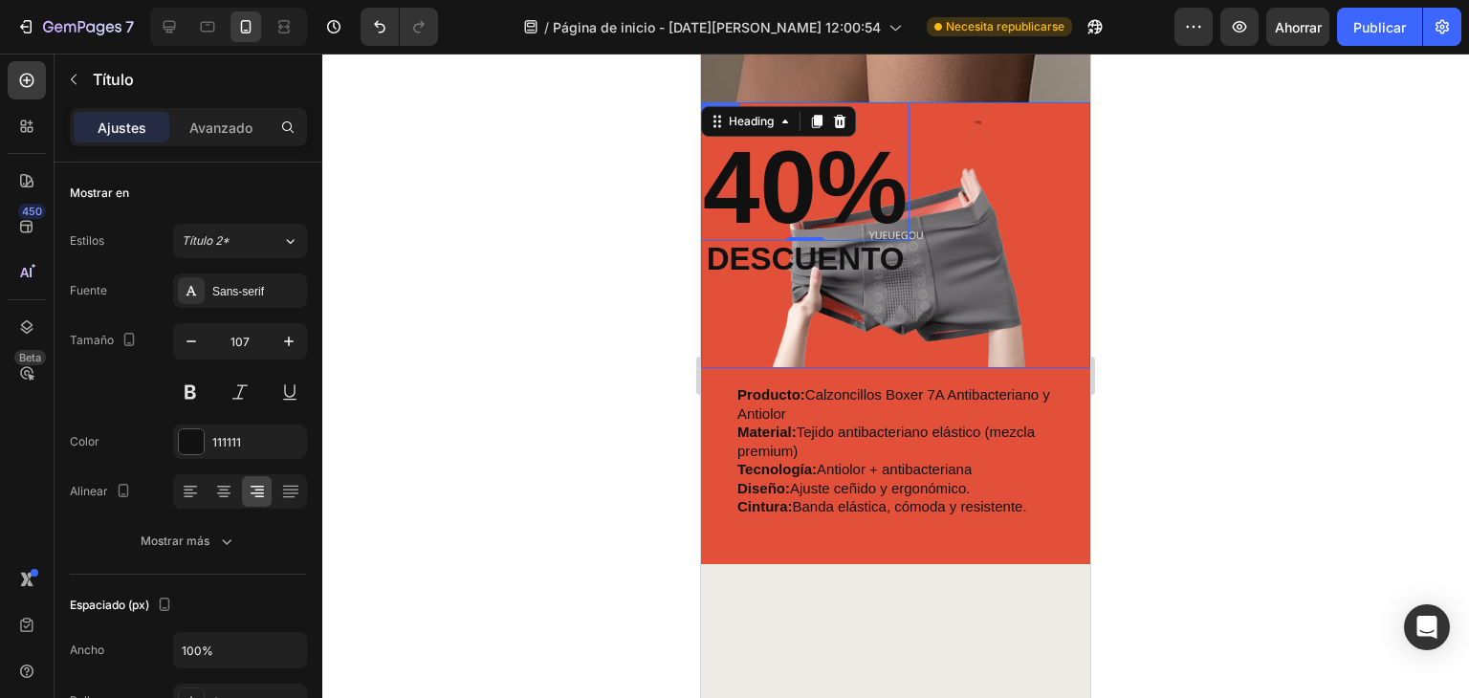
drag, startPoint x: 987, startPoint y: 249, endPoint x: 1038, endPoint y: 256, distance: 51.3
click at [989, 249] on div "40% Heading 0 descuento Text Block Row" at bounding box center [895, 235] width 389 height 266
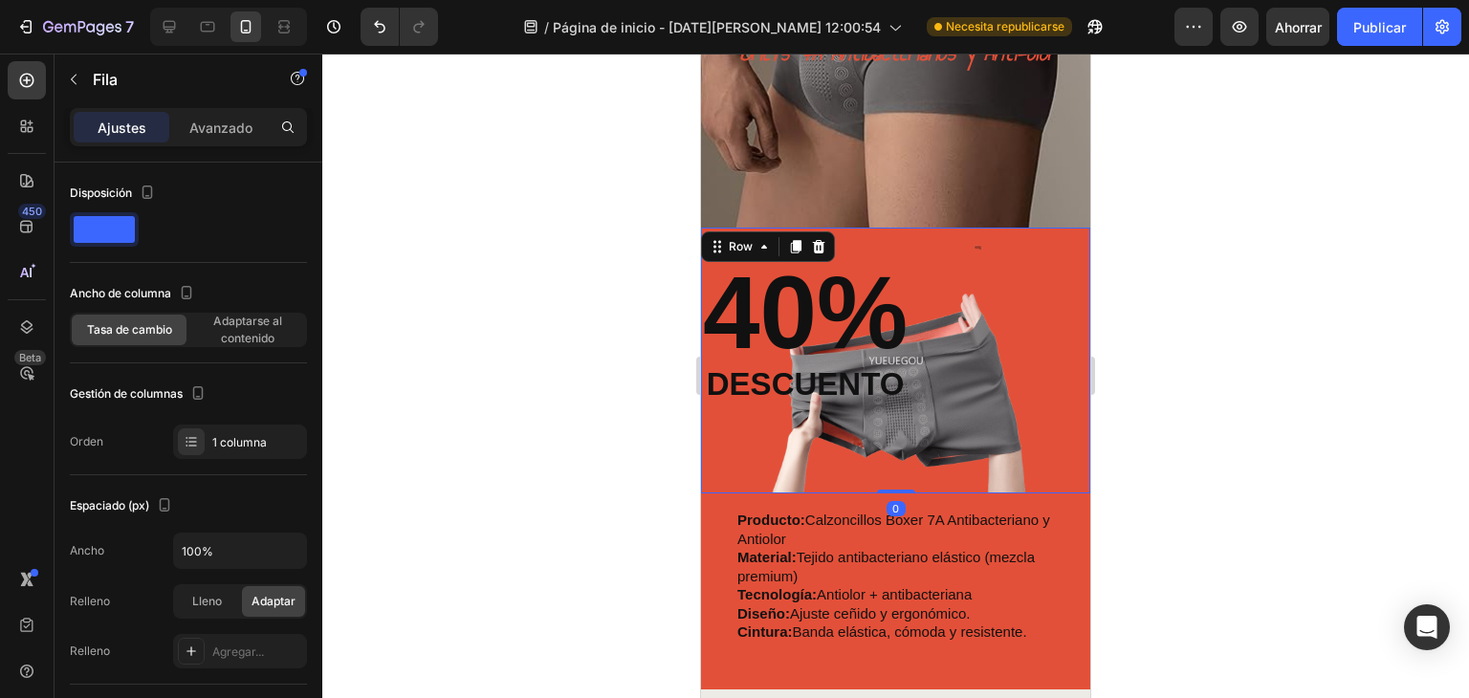
scroll to position [238, 0]
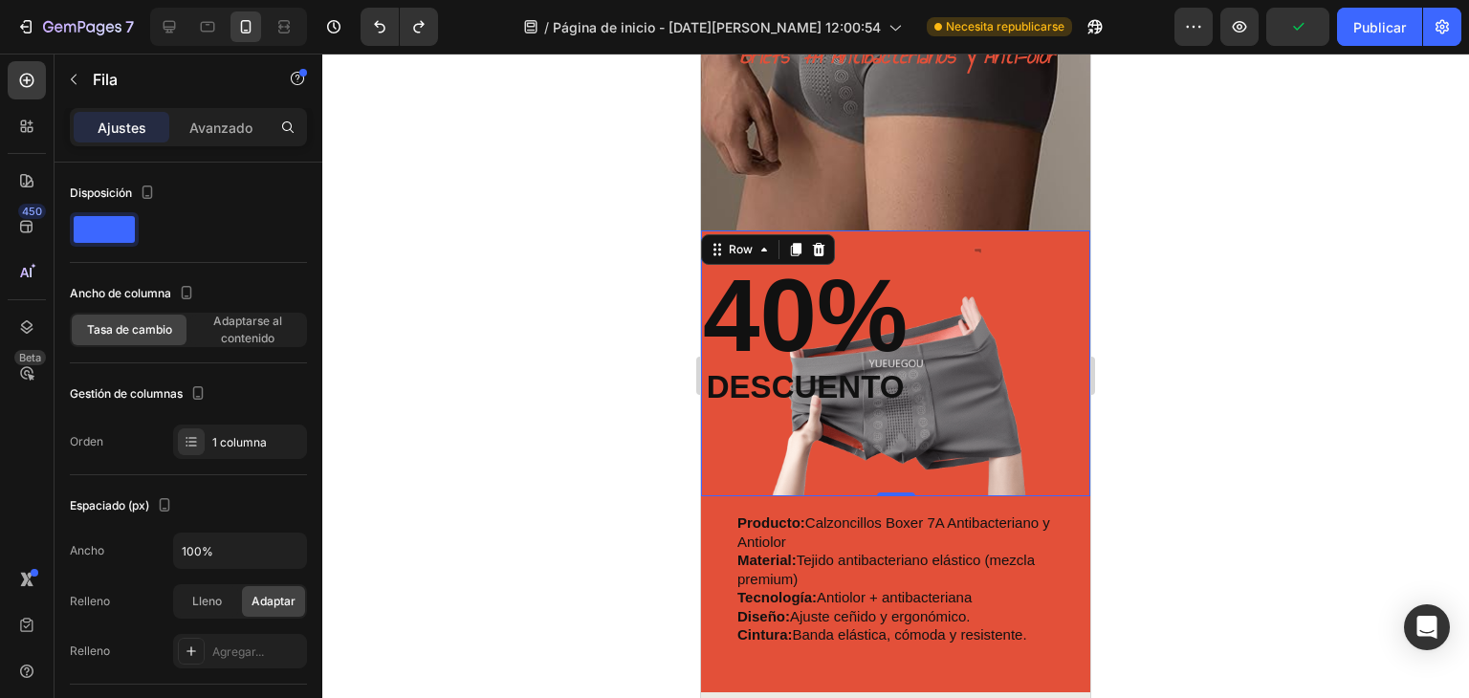
click at [938, 373] on div "40% Heading descuento Text Block Row 0" at bounding box center [895, 364] width 389 height 266
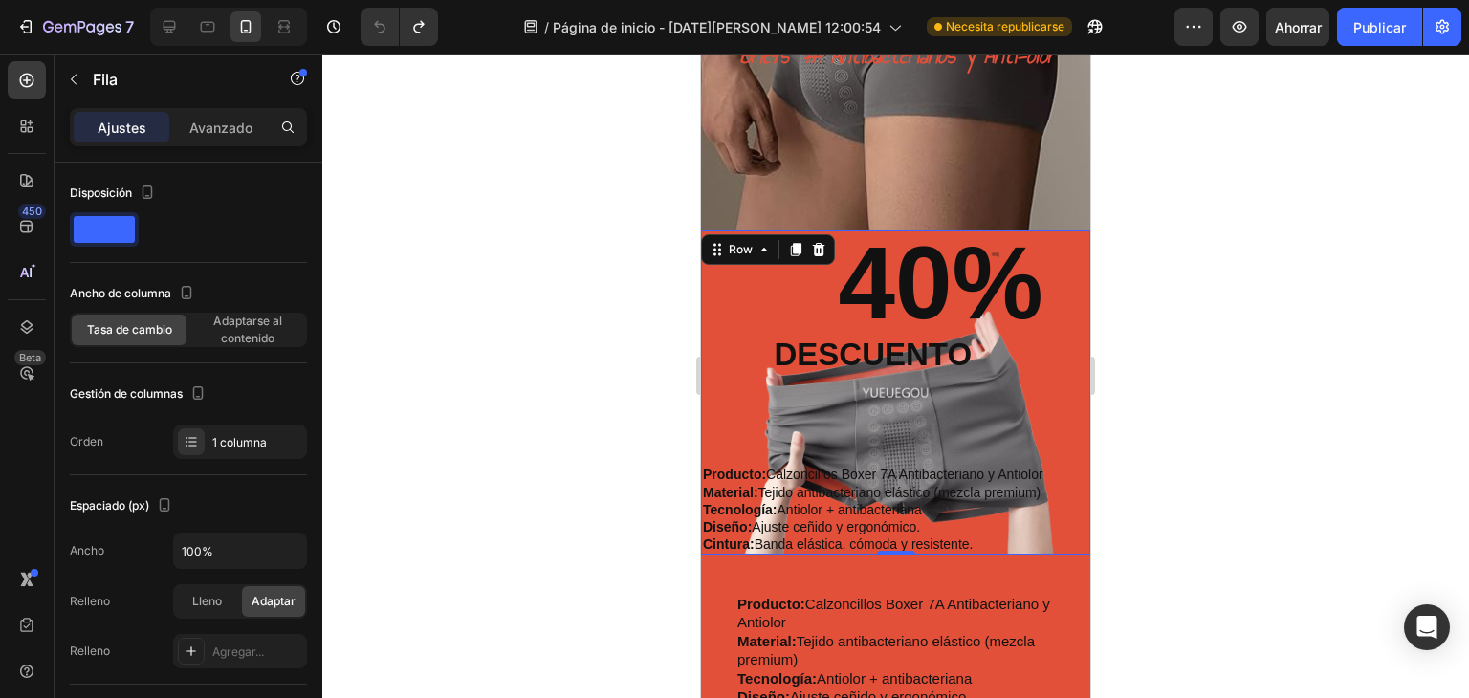
click at [937, 390] on div "40% Heading descuento Text Block Producto: Calzoncillos Boxer 7A Antibacteriano…" at bounding box center [873, 392] width 344 height 323
click at [915, 276] on p "40%" at bounding box center [873, 283] width 341 height 102
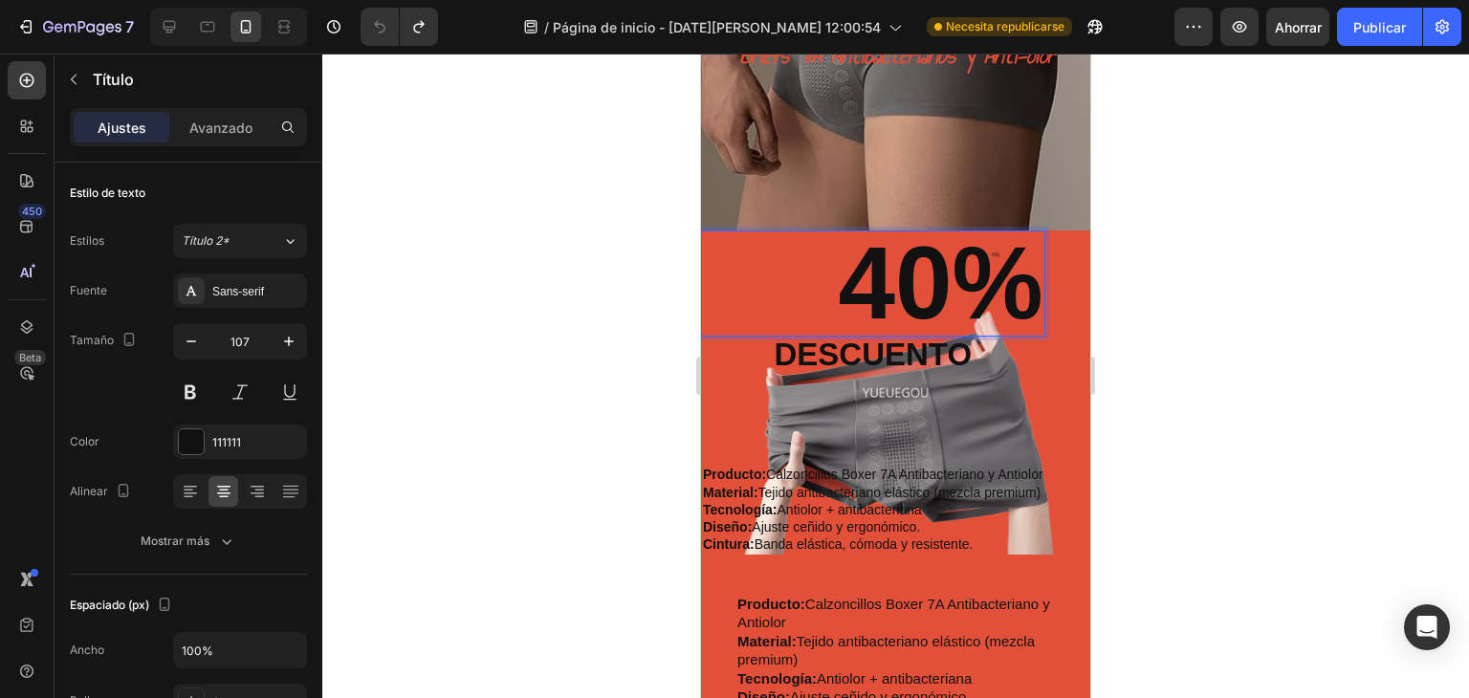
click at [908, 284] on p "40%" at bounding box center [873, 283] width 341 height 102
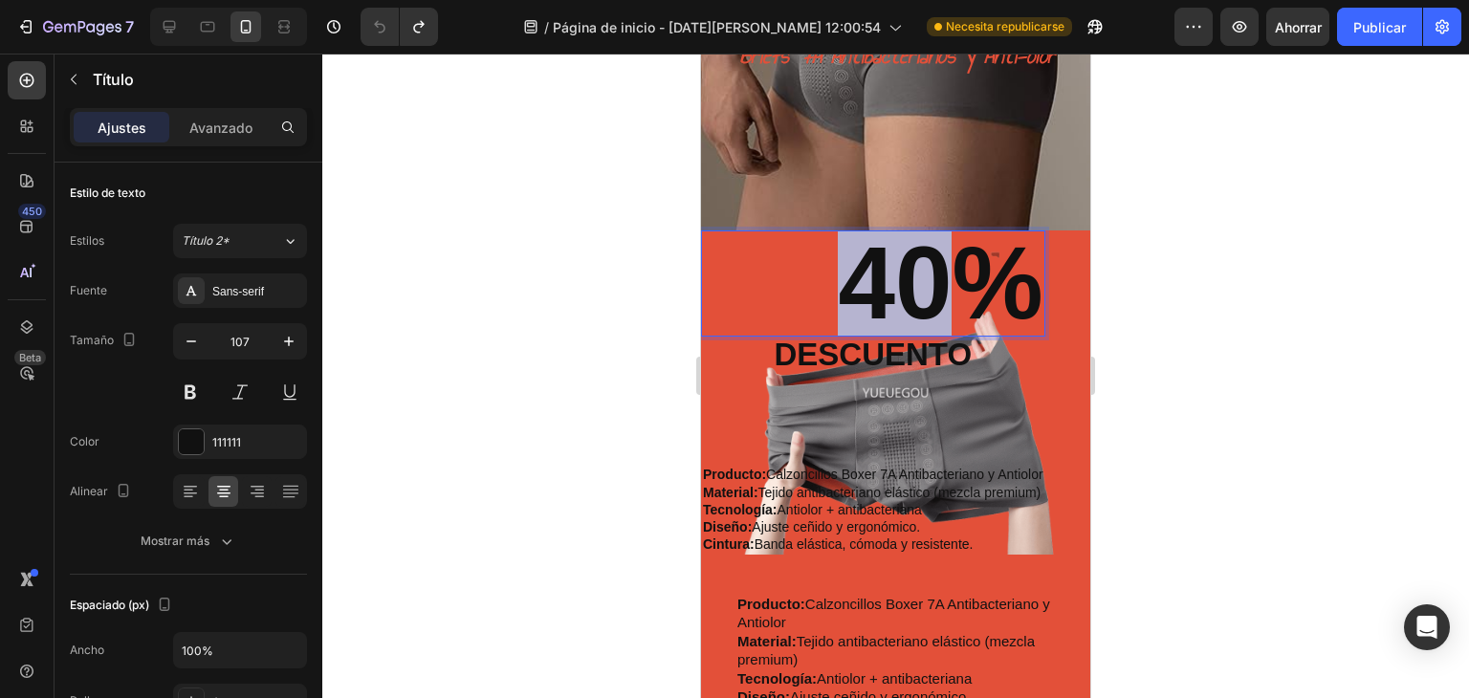
click at [908, 286] on p "40%" at bounding box center [873, 283] width 341 height 102
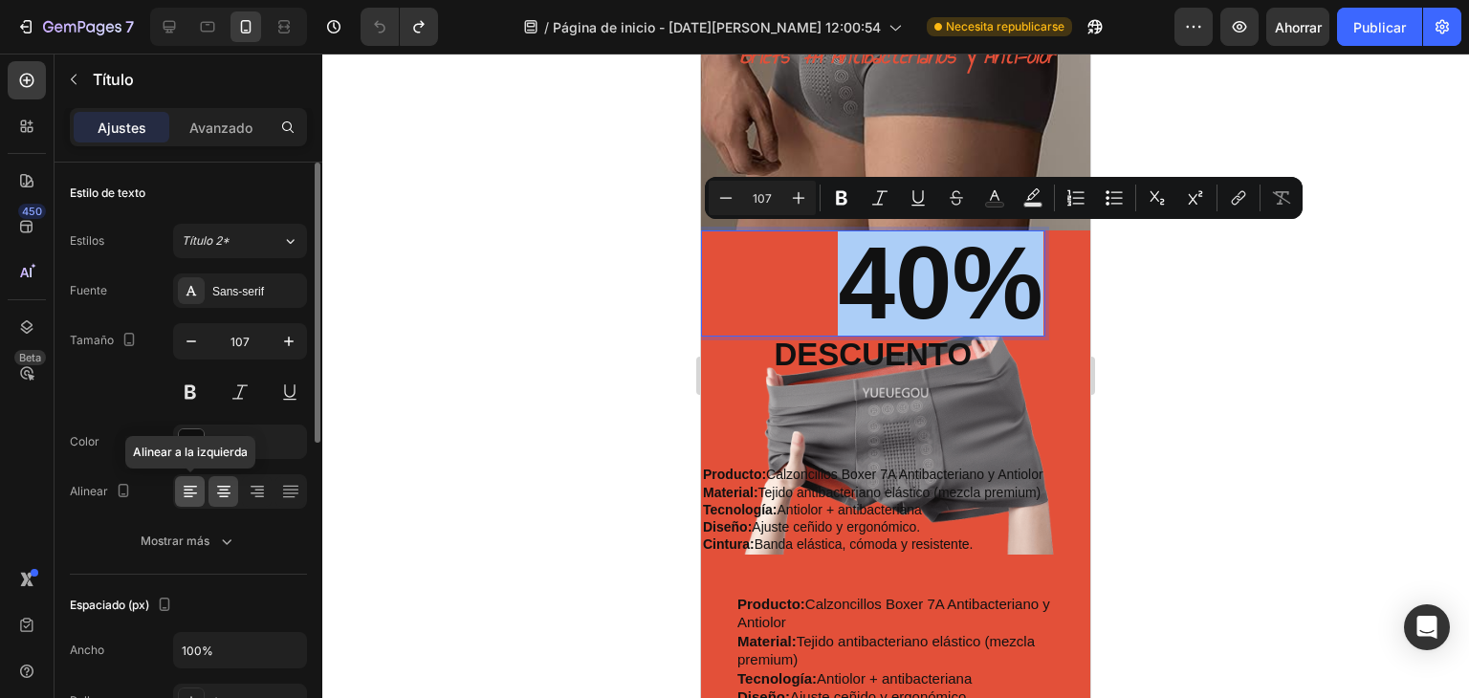
click at [182, 500] on div at bounding box center [190, 491] width 30 height 31
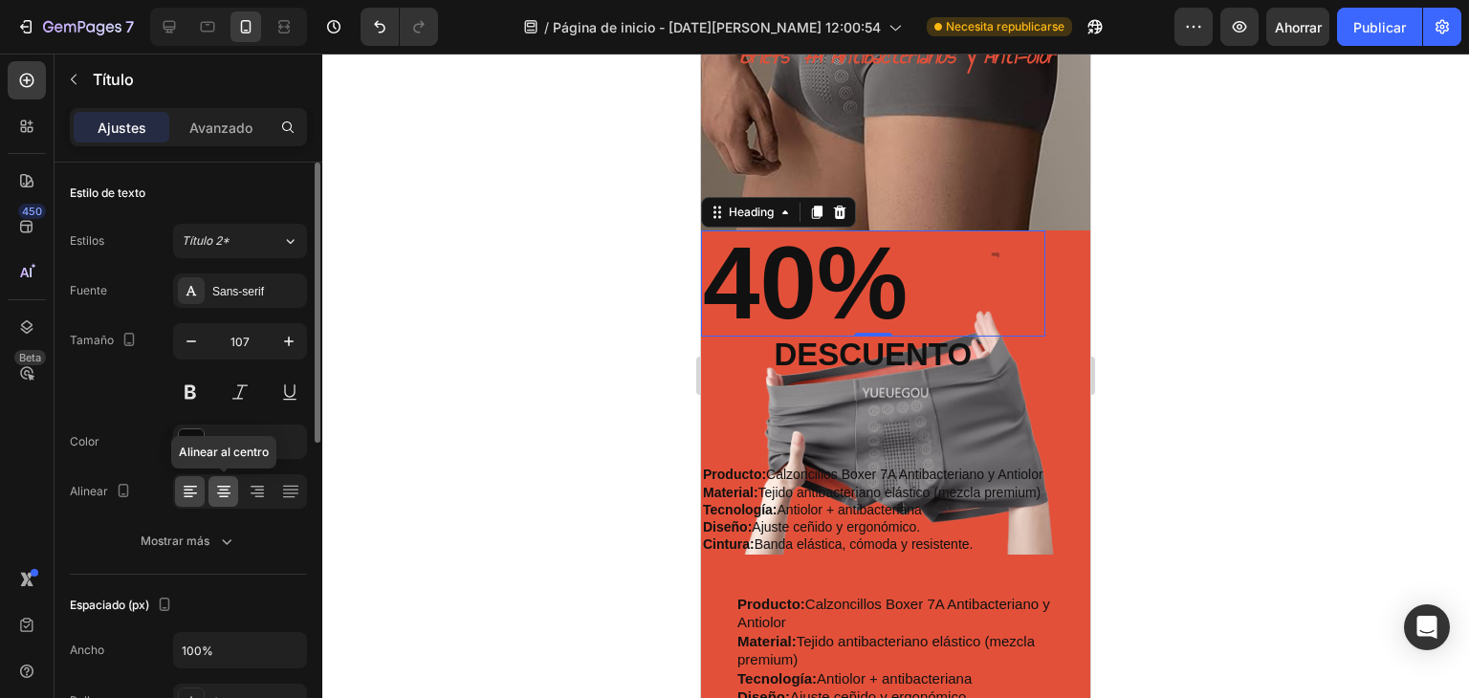
click at [216, 496] on icon at bounding box center [223, 491] width 19 height 19
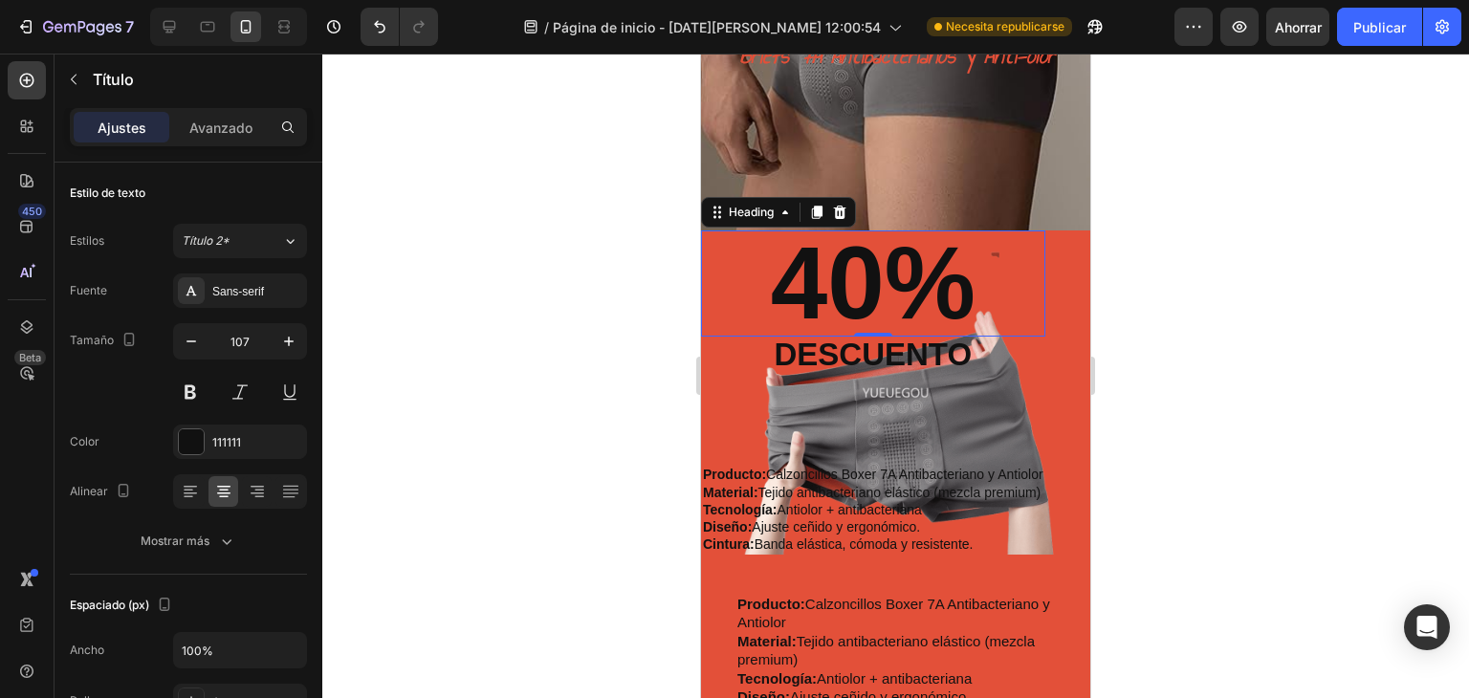
click at [998, 335] on p "40%" at bounding box center [873, 283] width 341 height 102
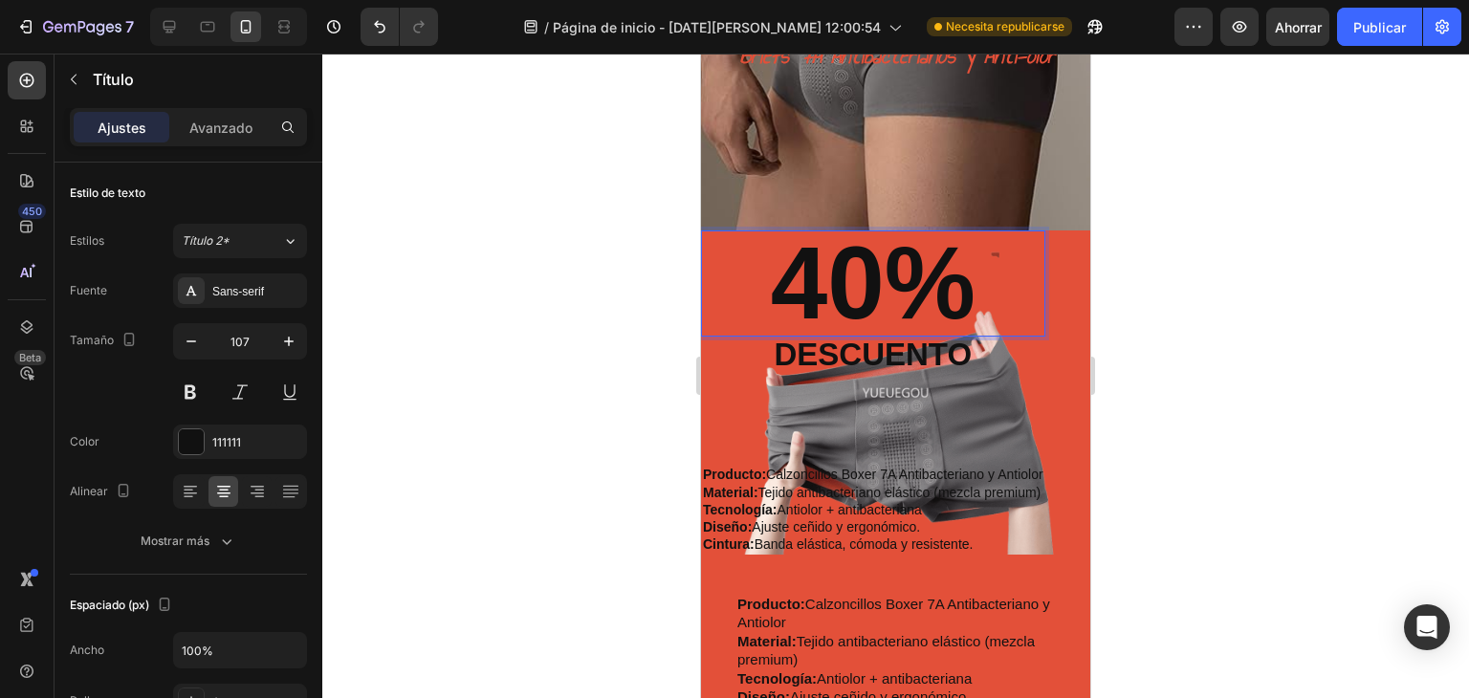
click at [991, 410] on div "40% Heading 0 descuento Text Block Producto: Calzoncillos Boxer 7A Antibacteria…" at bounding box center [873, 392] width 344 height 323
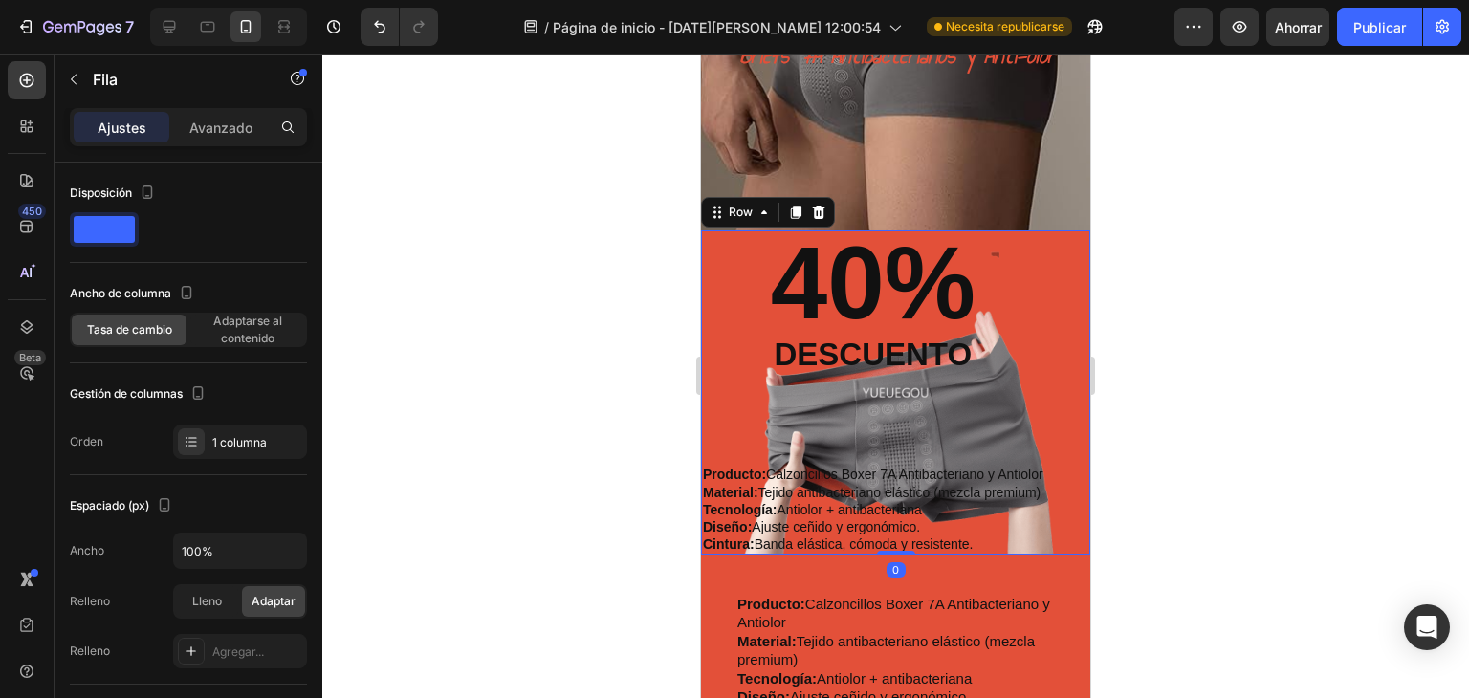
click at [1030, 390] on div "40% Heading descuento Text Block Producto: Calzoncillos Boxer 7A Antibacteriano…" at bounding box center [873, 392] width 344 height 323
click at [202, 133] on font "Avanzado" at bounding box center [220, 128] width 63 height 16
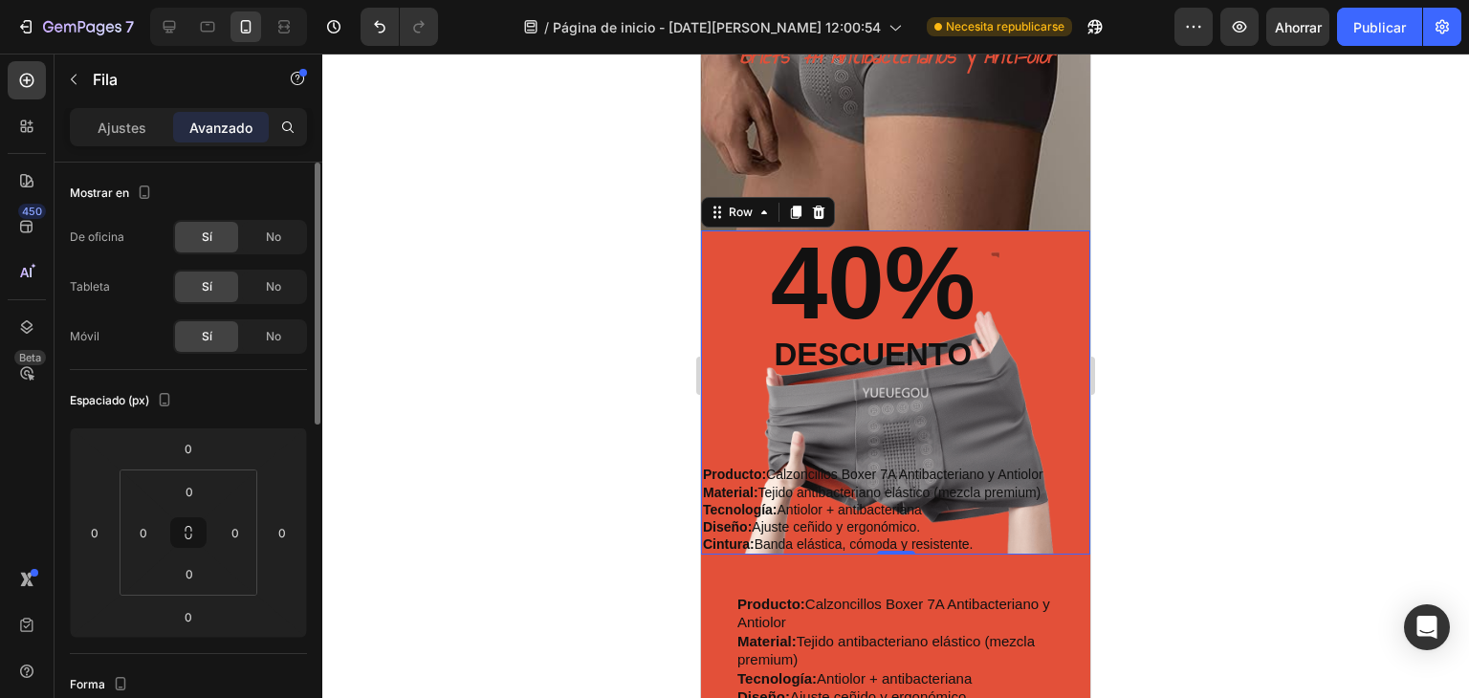
click at [195, 471] on icon at bounding box center [190, 534] width 138 height 126
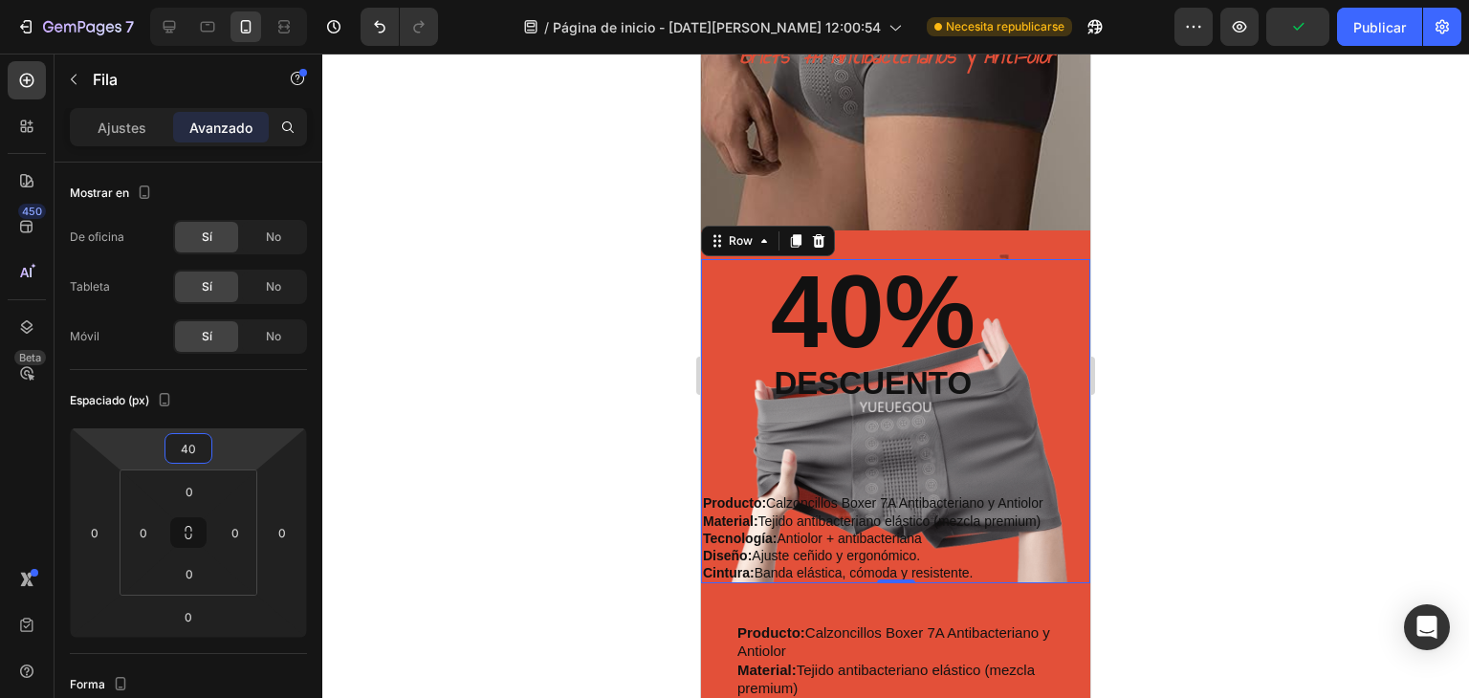
type input "42"
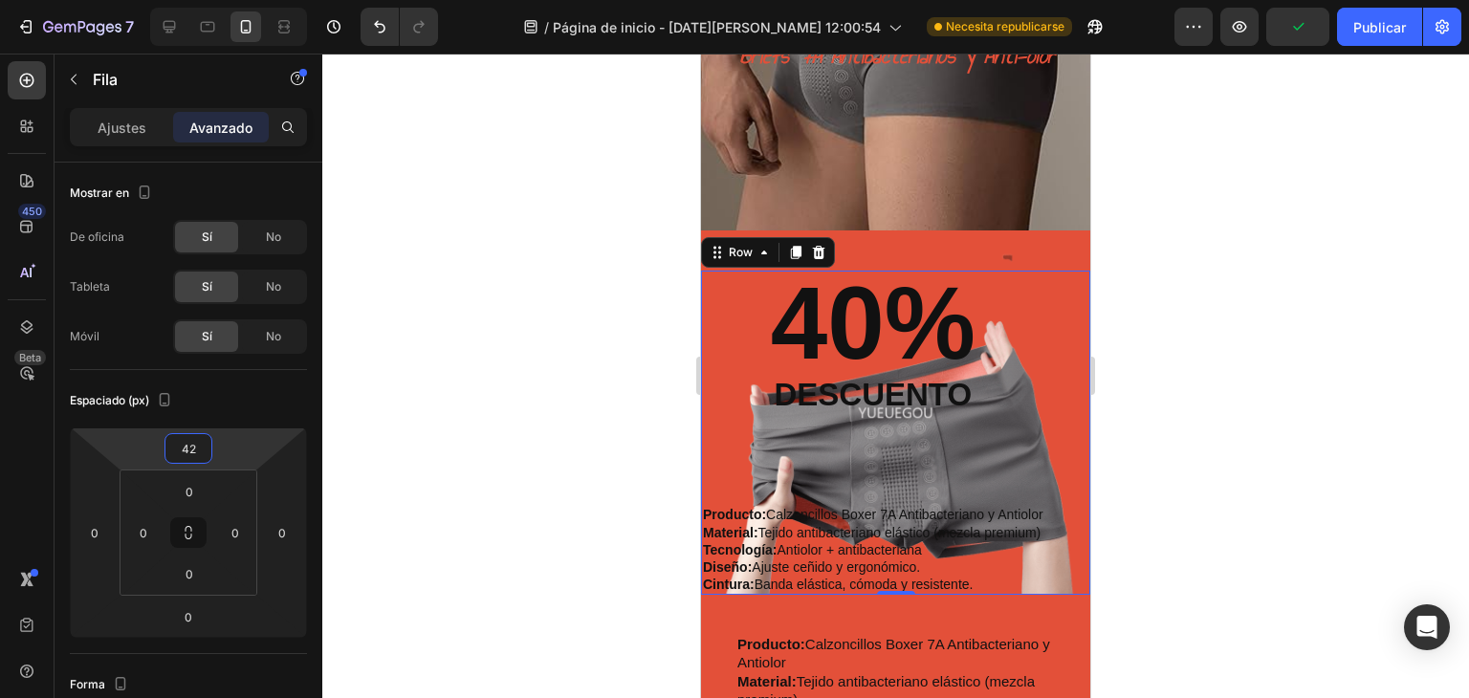
drag, startPoint x: 199, startPoint y: 466, endPoint x: 221, endPoint y: 446, distance: 29.8
click at [221, 0] on html "7 / Página de inicio - 27 de agosto, 12:00:54 Necesita republicarse Avance Publ…" at bounding box center [734, 0] width 1469 height 0
click at [911, 325] on p "40%" at bounding box center [873, 324] width 341 height 102
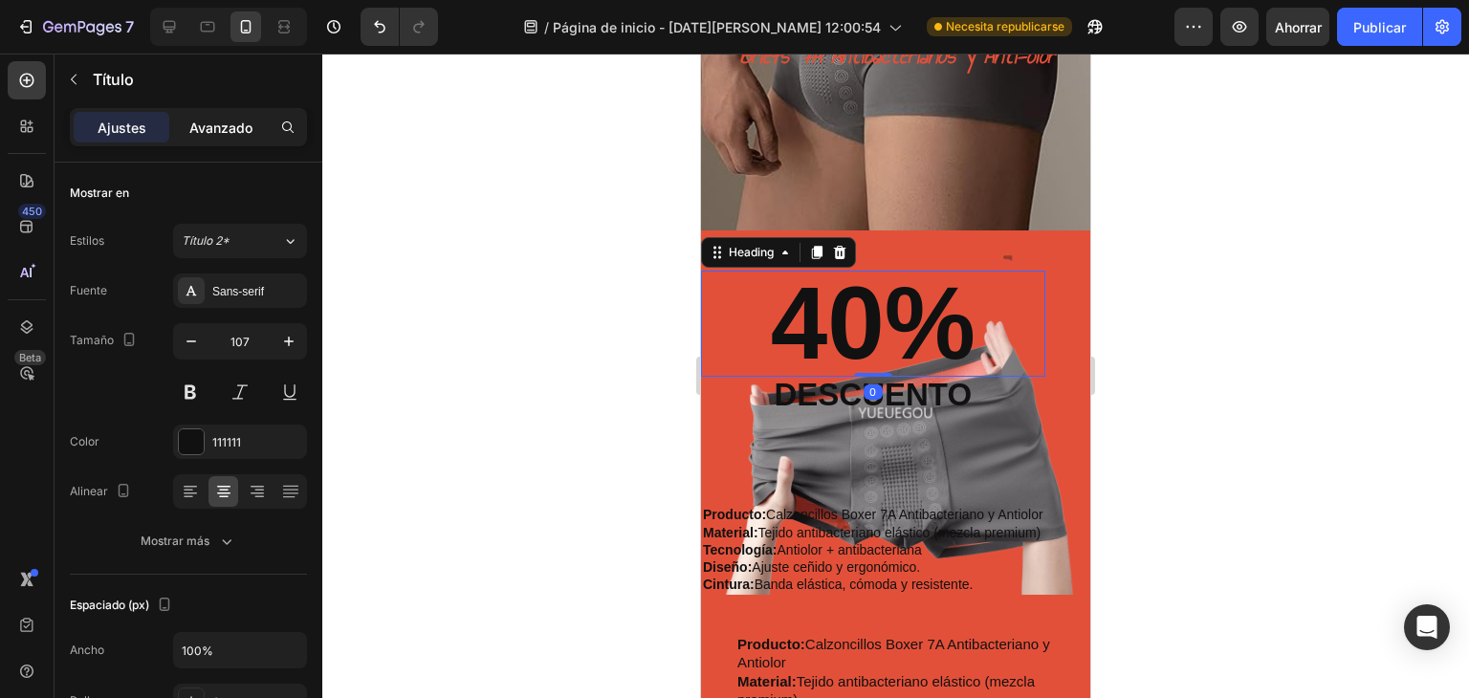
click at [199, 132] on font "Avanzado" at bounding box center [220, 128] width 63 height 16
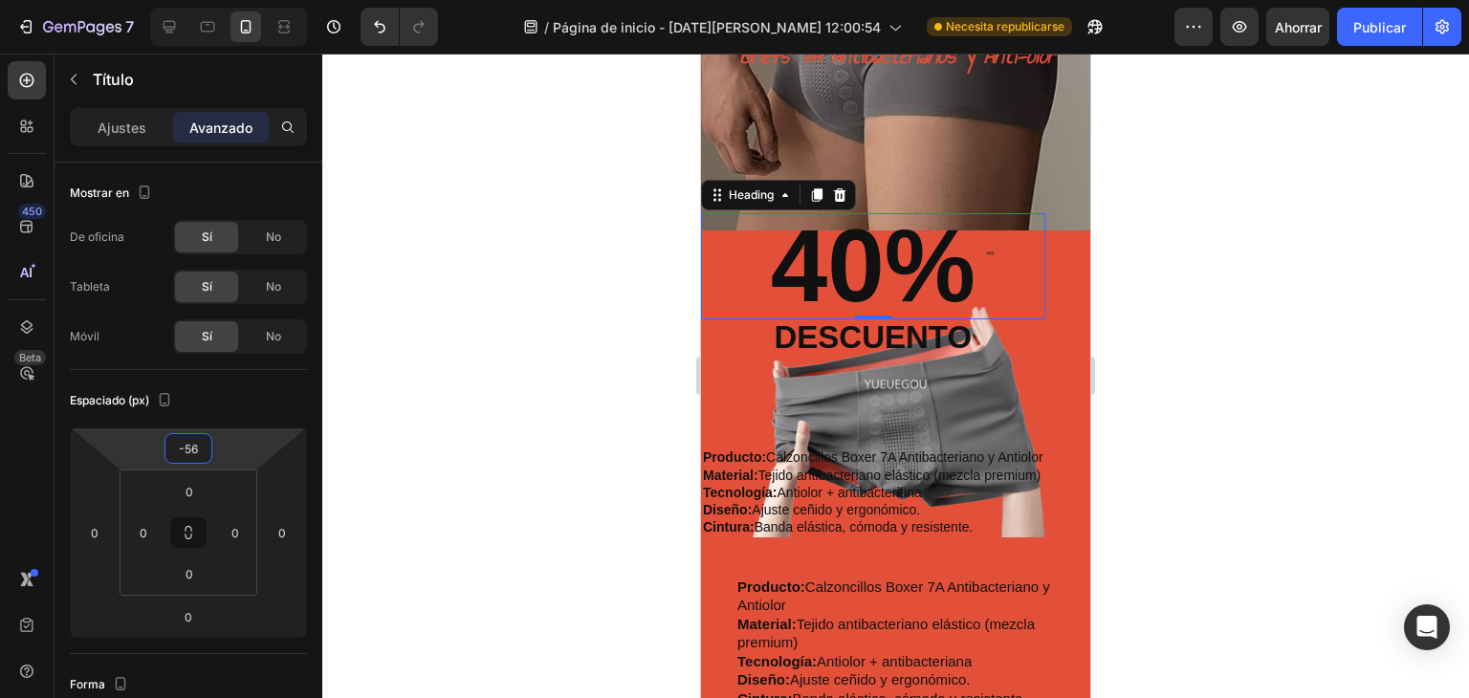
type input "-50"
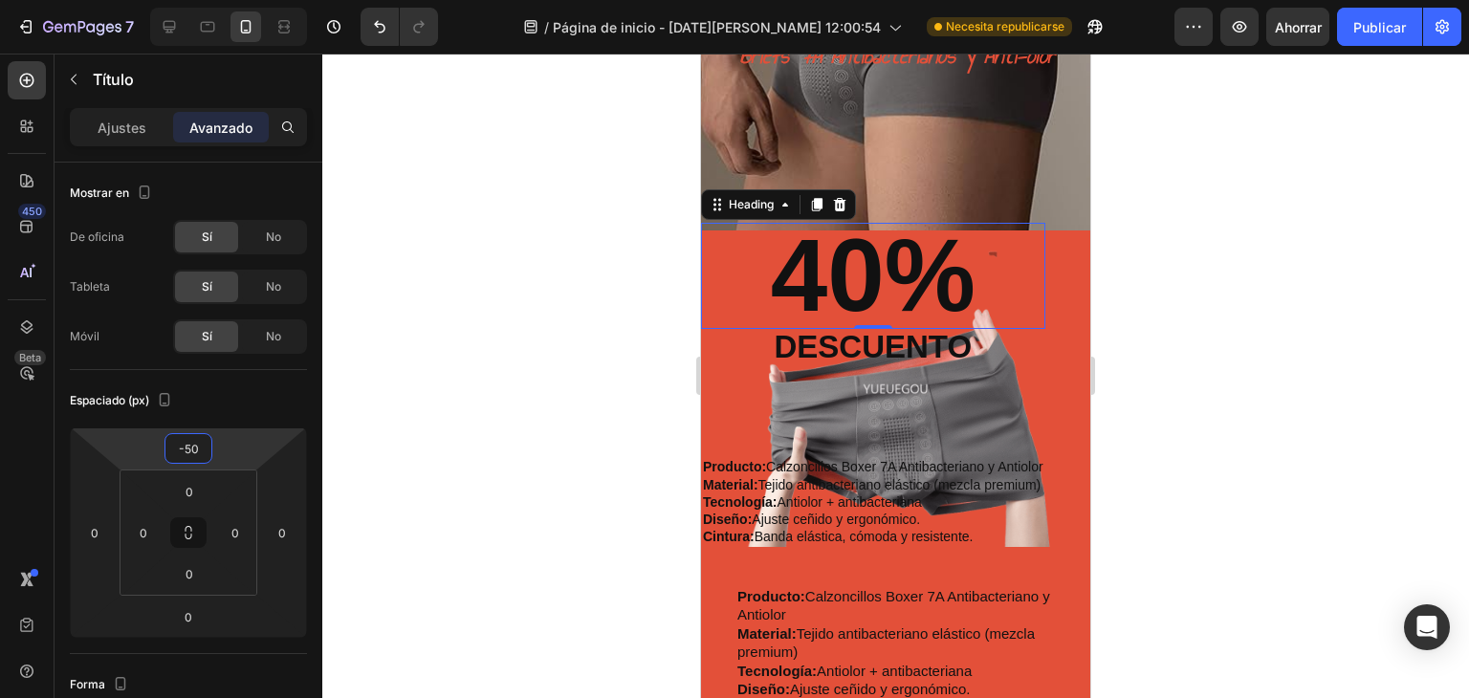
drag, startPoint x: 192, startPoint y: 430, endPoint x: 210, endPoint y: 454, distance: 30.0
click at [210, 0] on html "7 / Página de inicio - 27 de agosto, 12:00:54 Necesita republicarse Avance Ahor…" at bounding box center [734, 0] width 1469 height 0
click at [915, 375] on div "40% Heading 0 descuento Text Block Producto: Calzoncillos Boxer 7A Antibacteria…" at bounding box center [873, 409] width 344 height 276
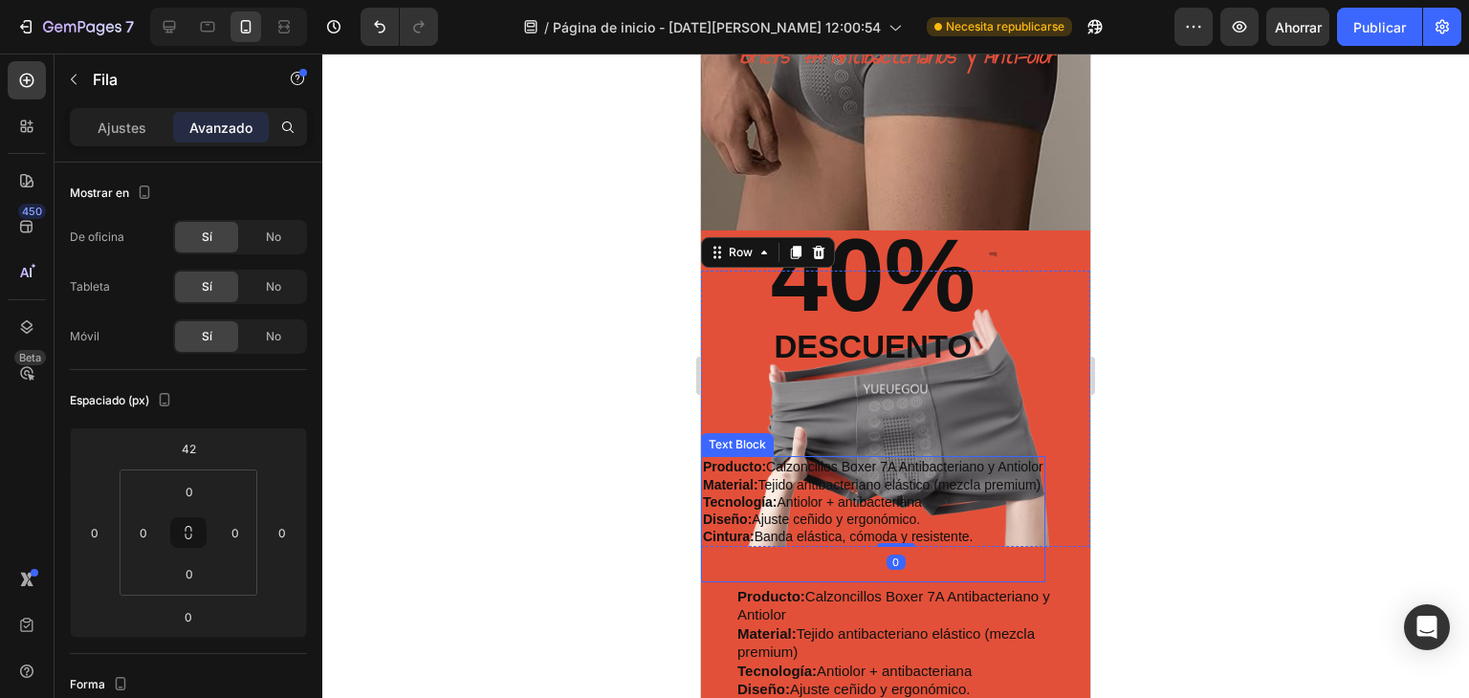
click at [910, 477] on p "Material: Tejido antibacteriano elástico (mezcla premium)" at bounding box center [873, 484] width 341 height 17
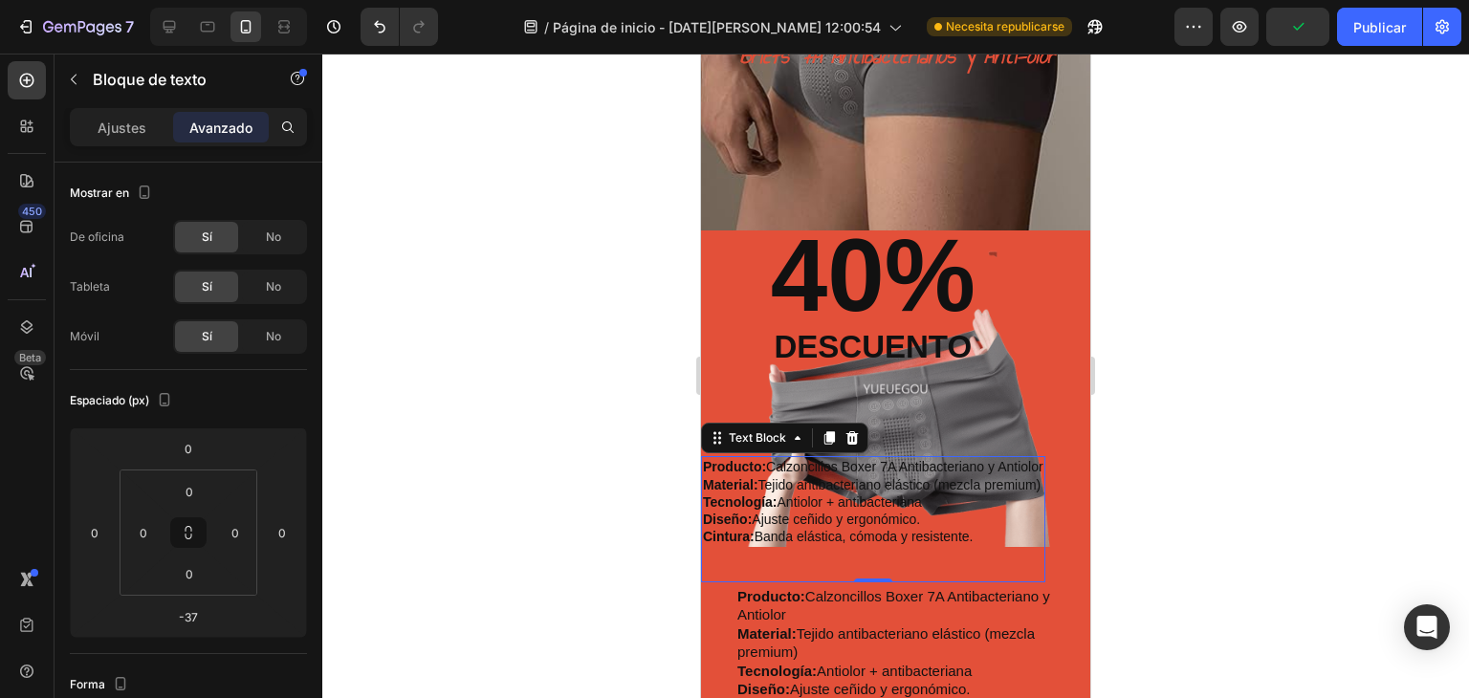
click at [856, 439] on icon at bounding box center [853, 437] width 12 height 13
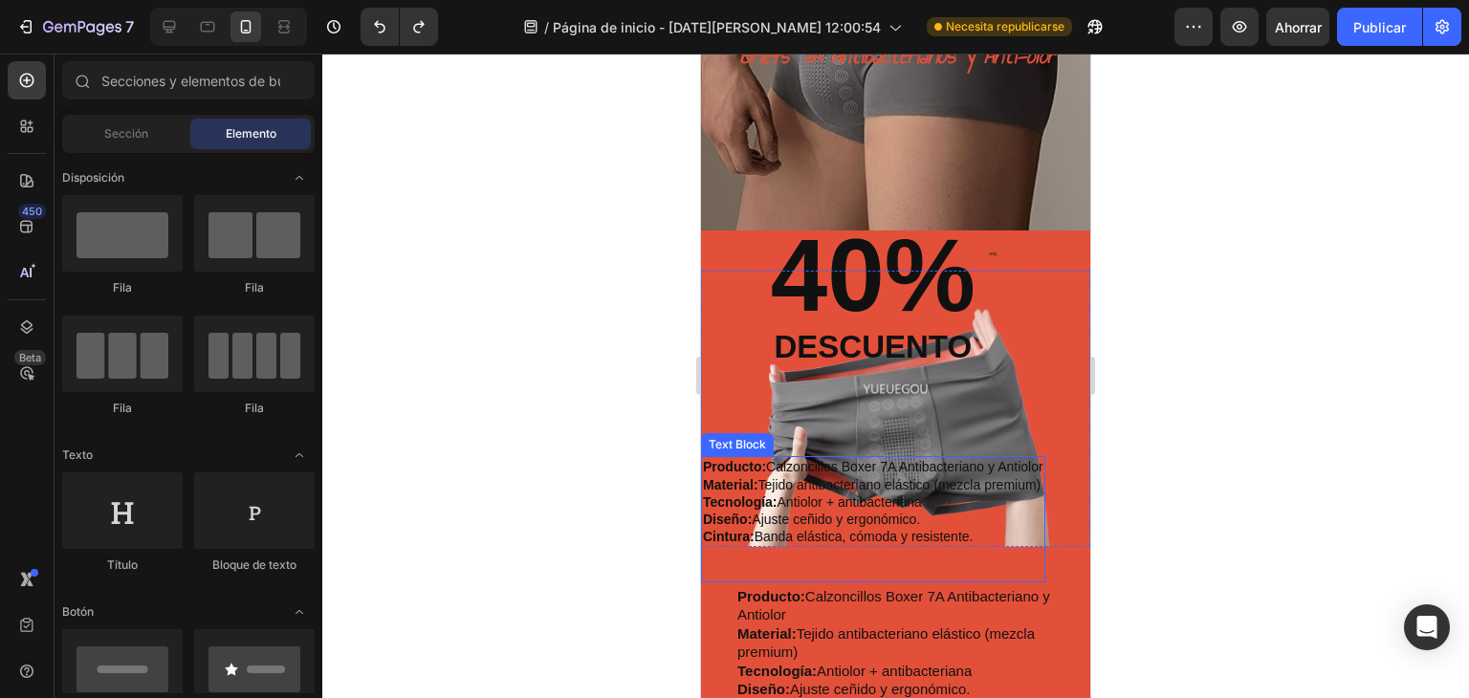
click at [943, 487] on p "Material: Tejido antibacteriano elástico (mezcla premium)" at bounding box center [873, 484] width 341 height 17
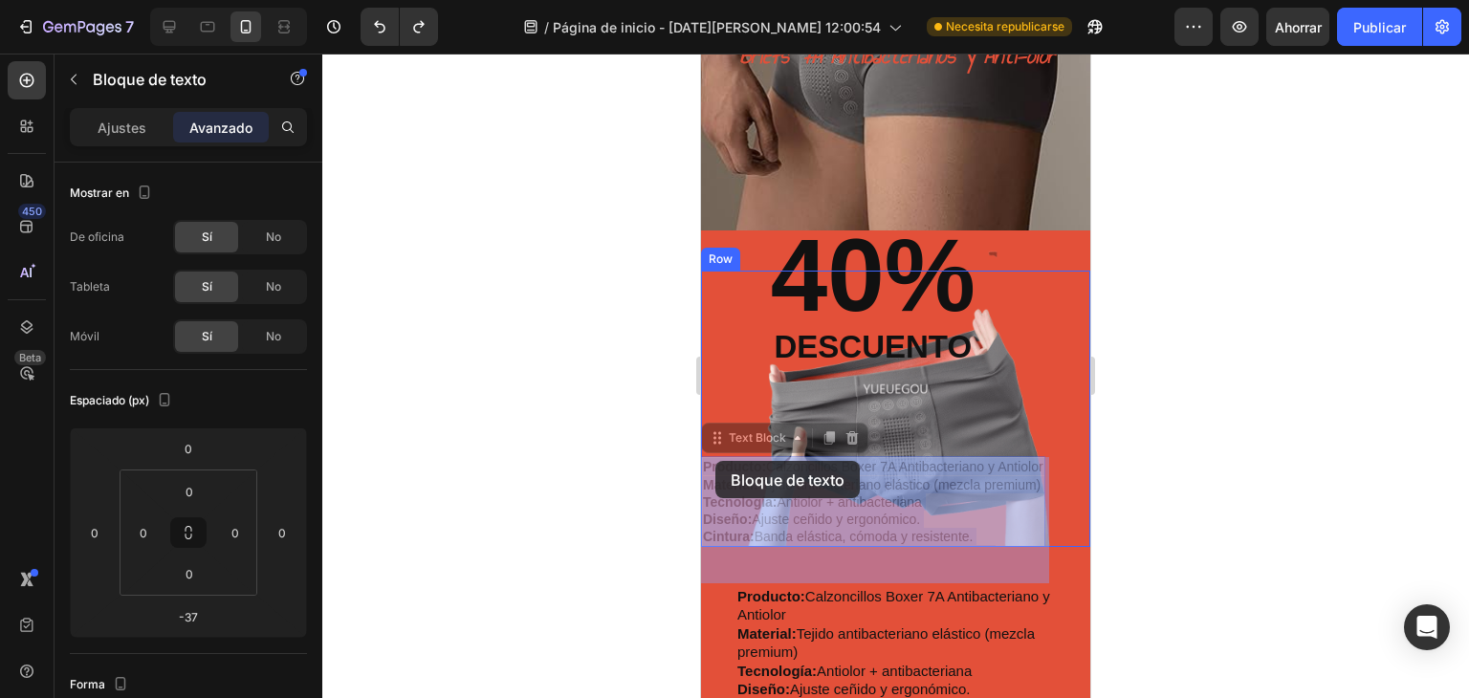
drag, startPoint x: 953, startPoint y: 534, endPoint x: 763, endPoint y: 483, distance: 196.1
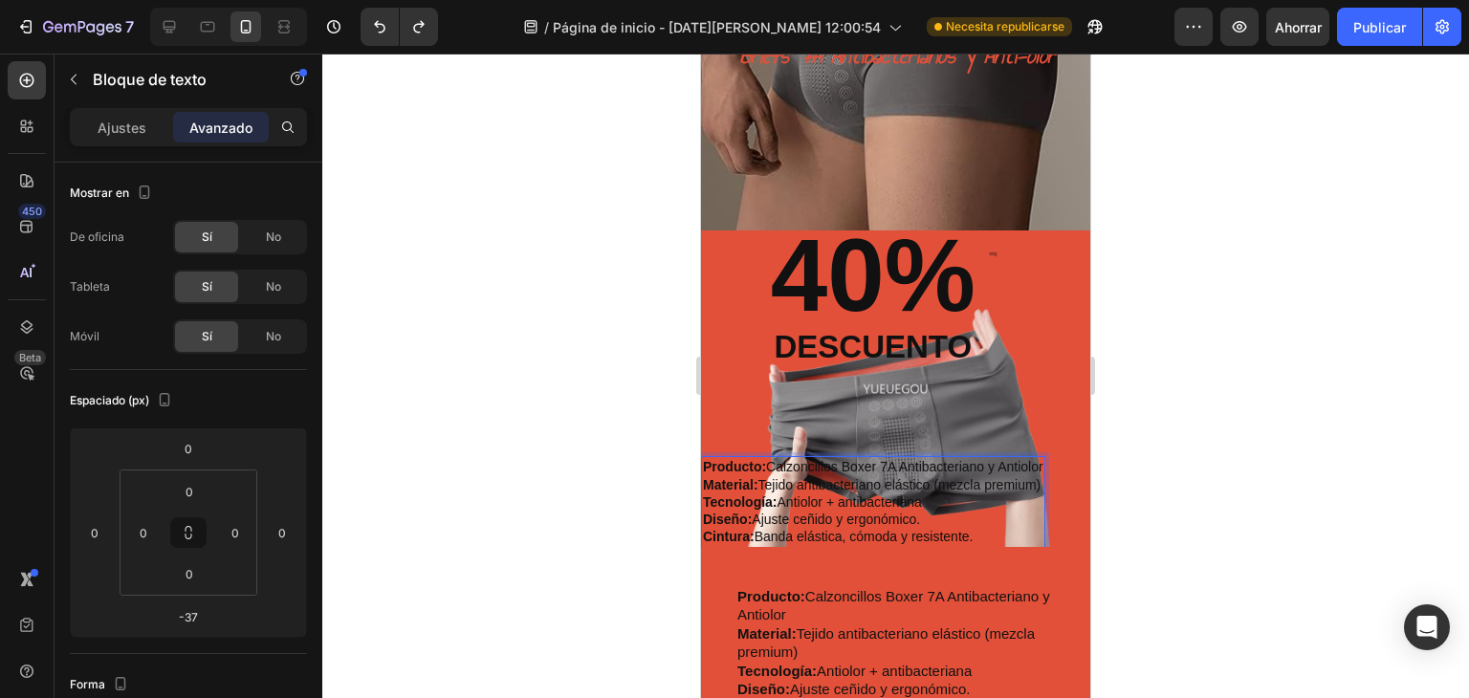
click at [894, 535] on p "Cintura: Banda elástica, cómoda y resistente." at bounding box center [873, 536] width 341 height 17
click at [893, 534] on p "Cintura: Banda elástica, cómoda y resistente." at bounding box center [873, 536] width 341 height 17
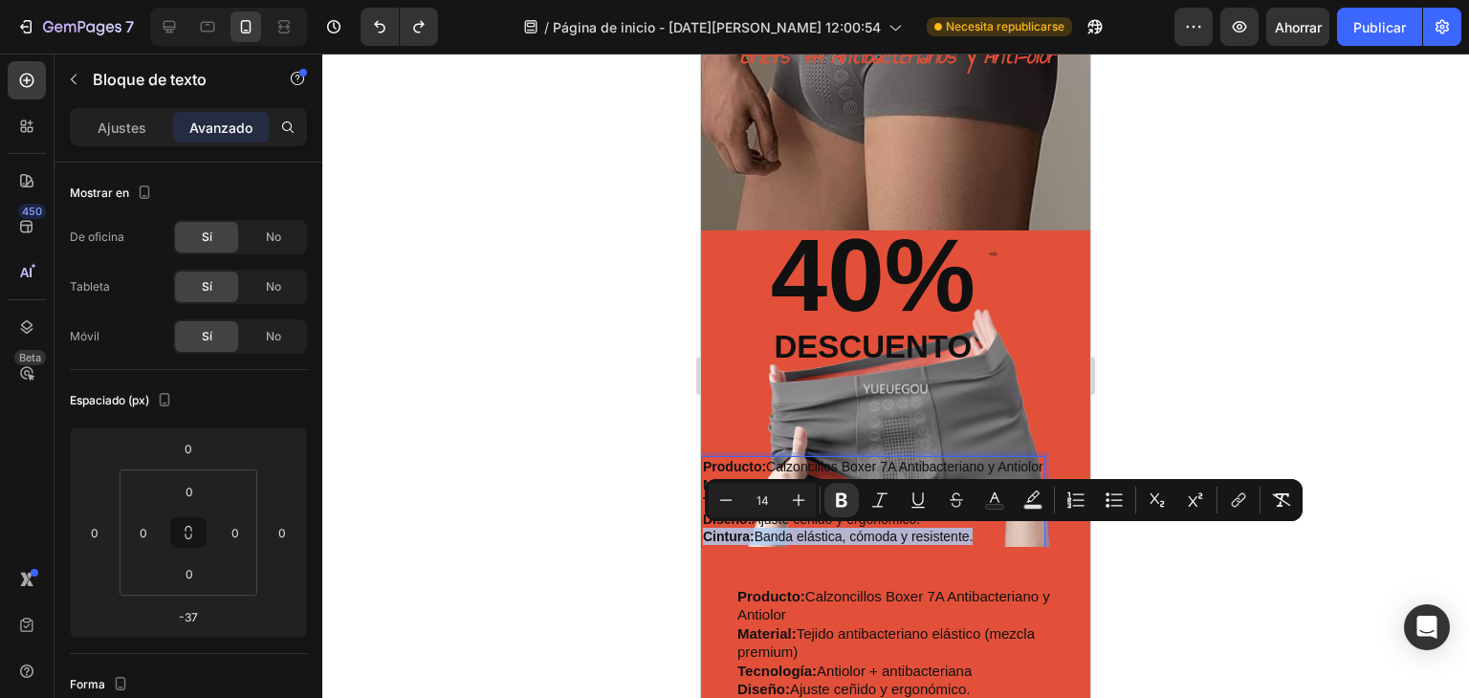
click at [892, 534] on p "Cintura: Banda elástica, cómoda y resistente." at bounding box center [873, 536] width 341 height 17
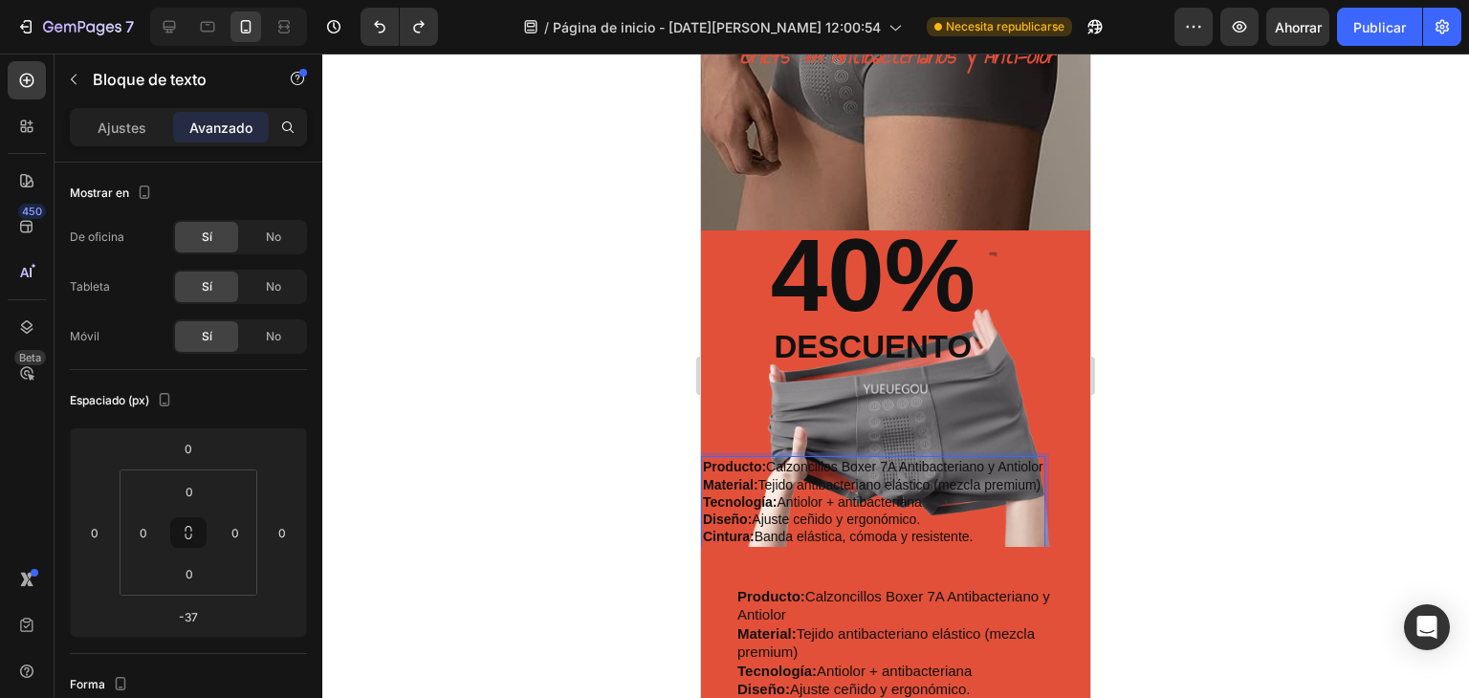
click at [981, 537] on p "Cintura: Banda elástica, cómoda y resistente." at bounding box center [873, 536] width 341 height 17
drag, startPoint x: 988, startPoint y: 538, endPoint x: 700, endPoint y: 466, distance: 296.7
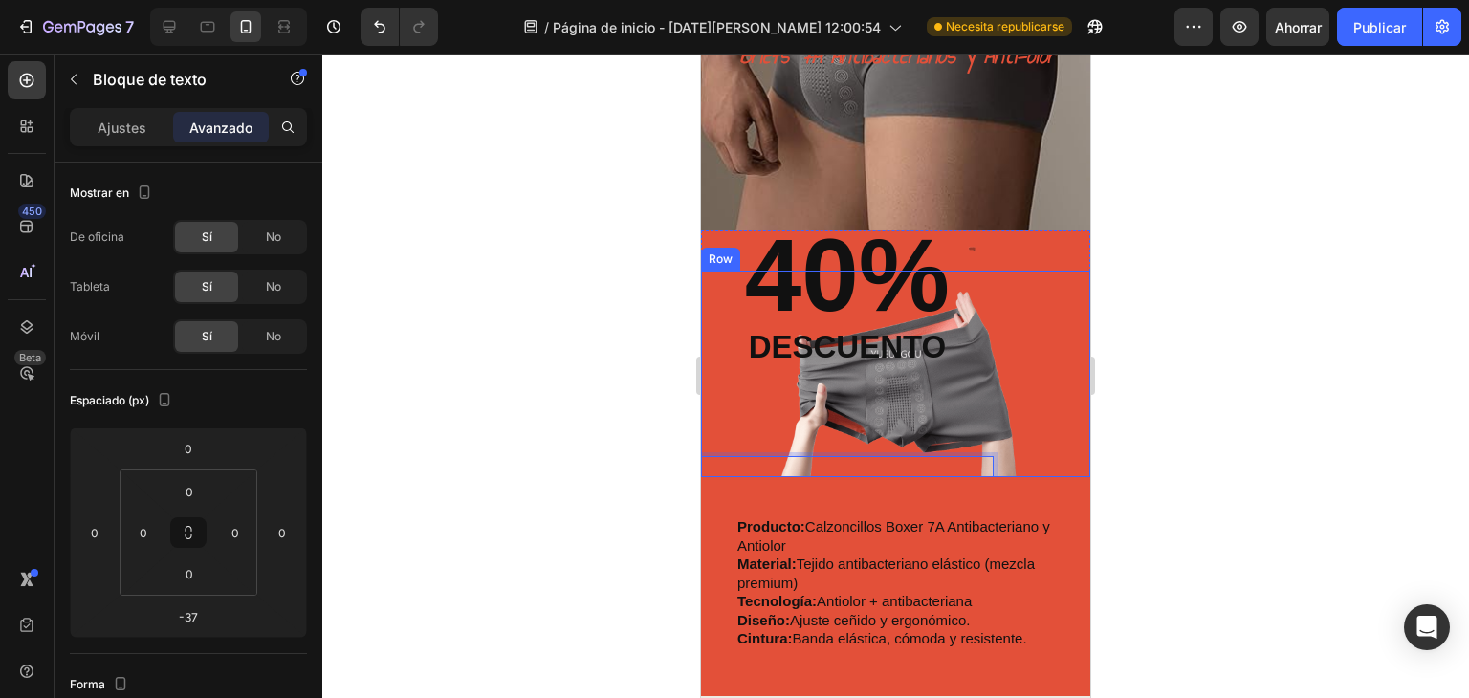
click at [930, 403] on div "40% Heading descuento Text Block Colores disponibles: Azul, celeste, verde y gr…" at bounding box center [847, 374] width 293 height 207
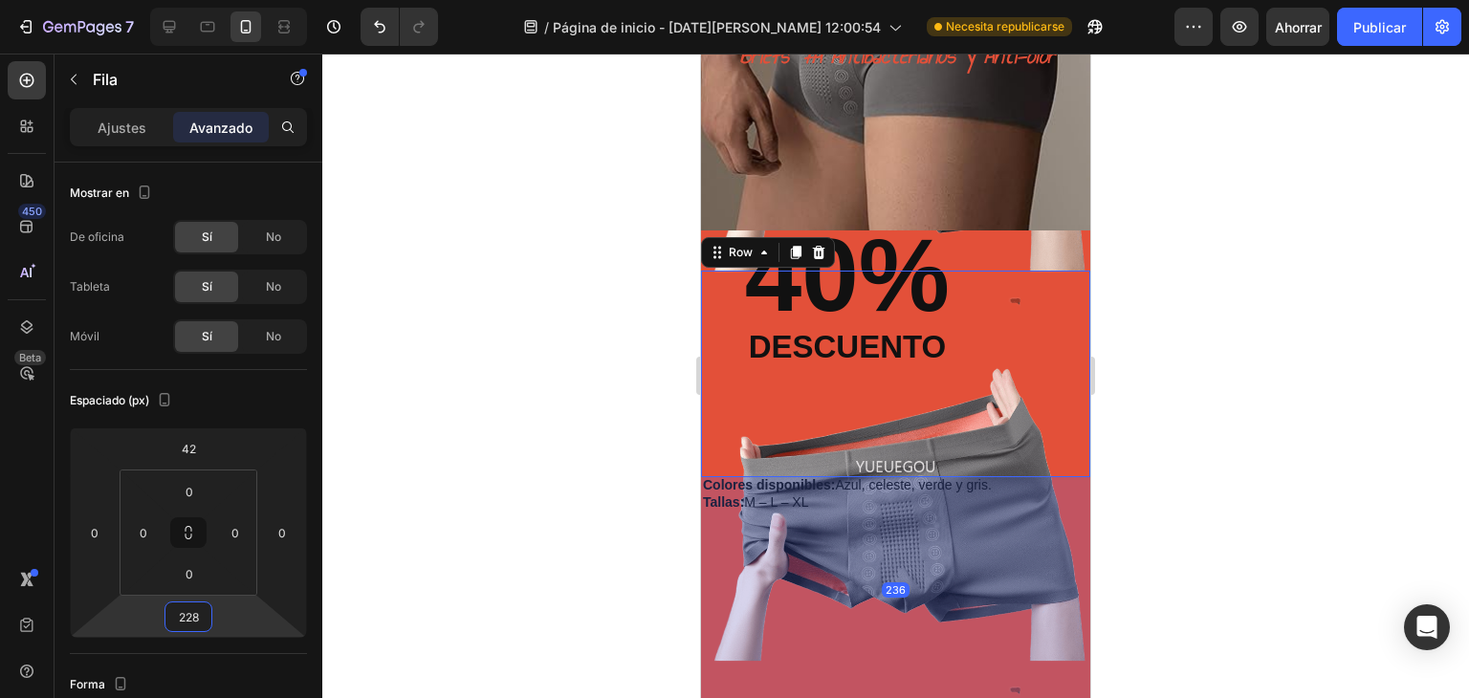
type input "212"
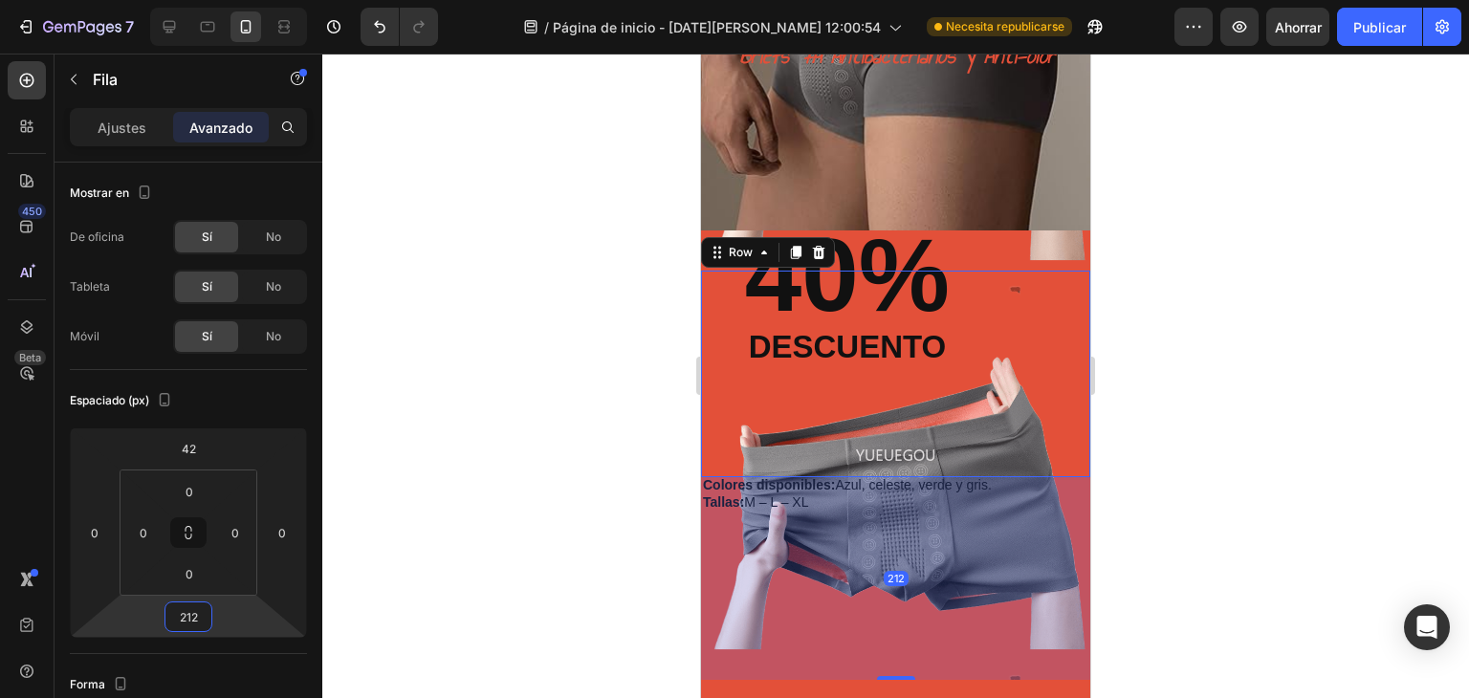
drag, startPoint x: 190, startPoint y: 596, endPoint x: 275, endPoint y: 495, distance: 131.8
click at [275, 0] on html "7 / Página de inicio - 27 de agosto, 12:00:54 Necesita republicarse Avance Ahor…" at bounding box center [734, 0] width 1469 height 0
click at [274, 0] on html "7 / Página de inicio - 27 de agosto, 12:00:54 Necesita republicarse Avance Ahor…" at bounding box center [734, 0] width 1469 height 0
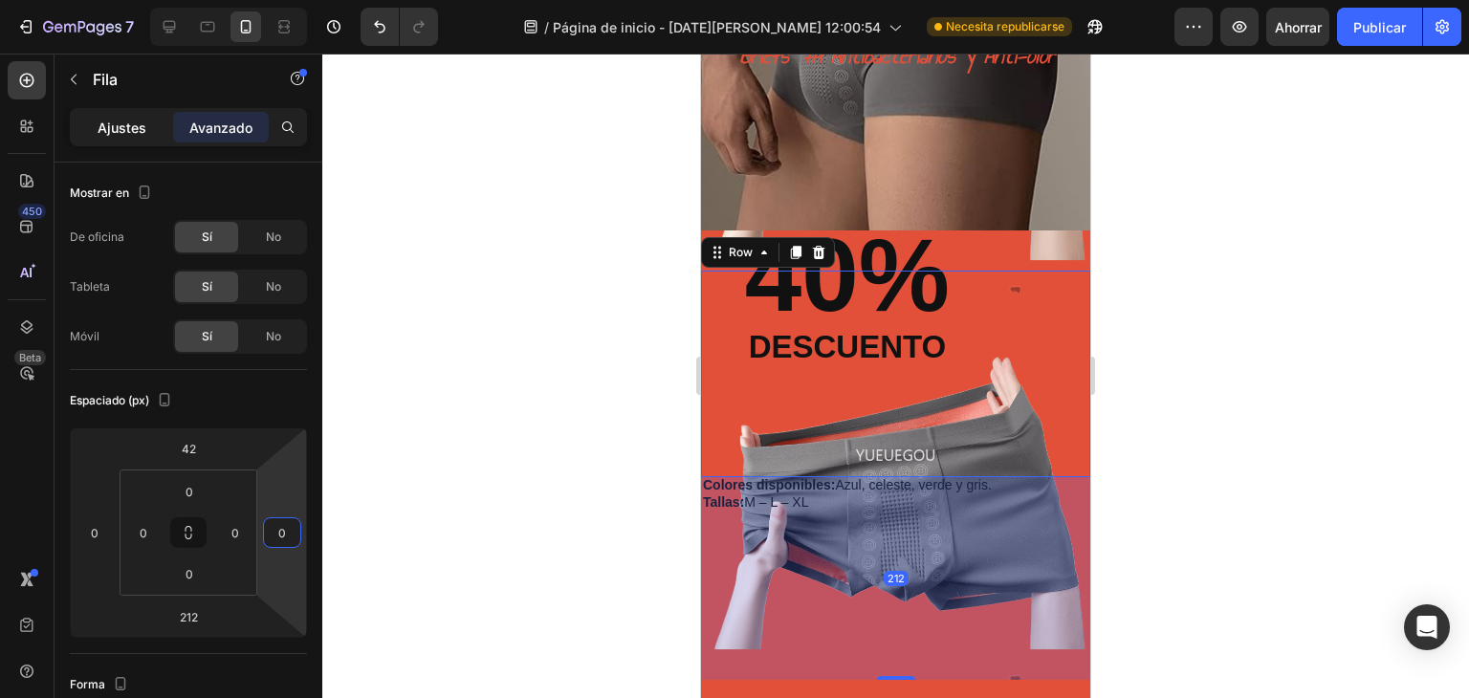
click at [144, 123] on font "Ajustes" at bounding box center [122, 128] width 49 height 16
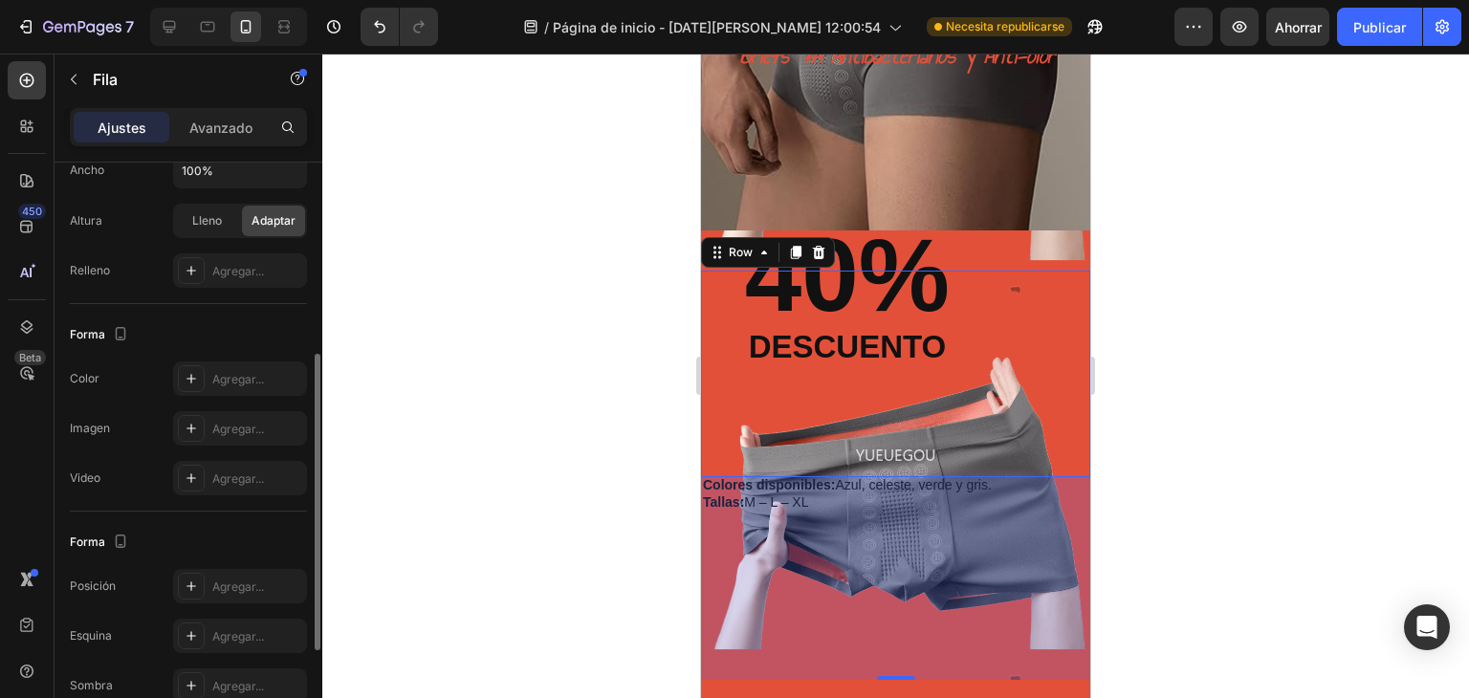
scroll to position [584, 0]
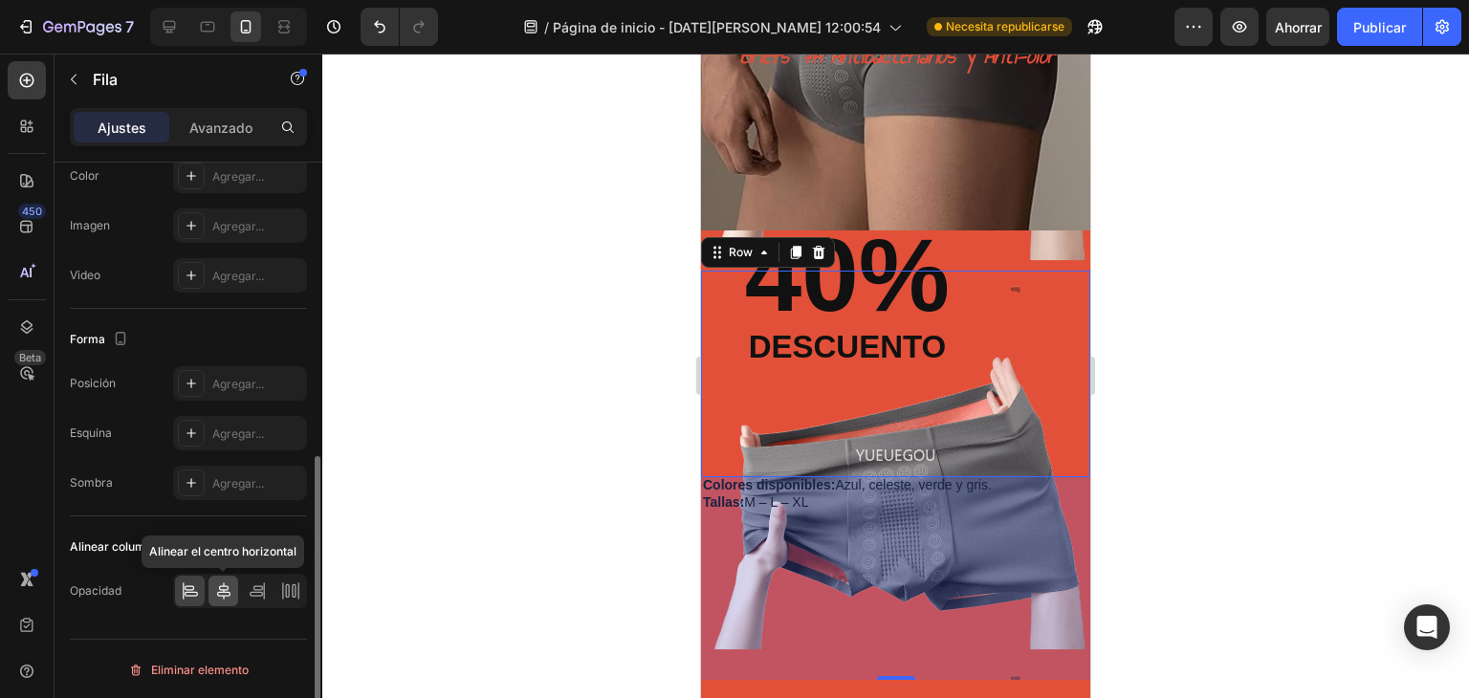
click at [227, 578] on div at bounding box center [224, 591] width 30 height 31
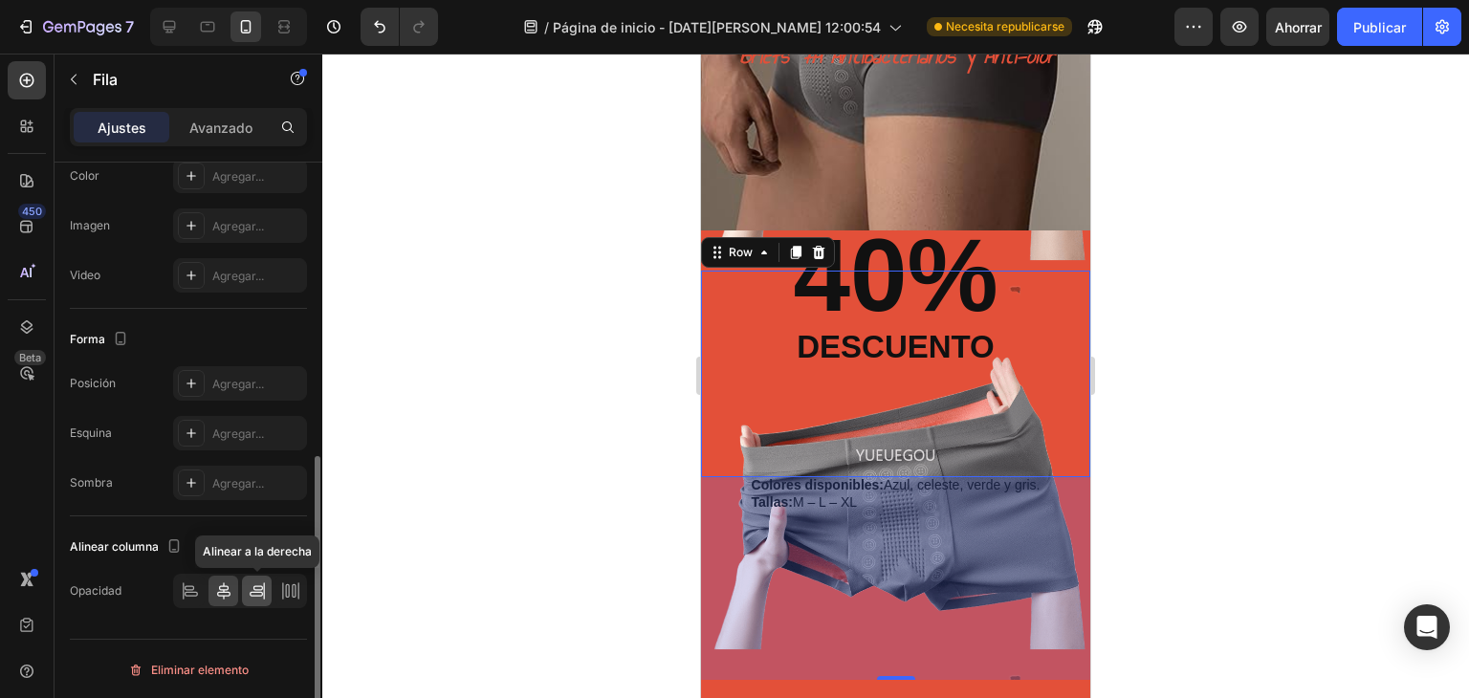
click at [246, 579] on div at bounding box center [257, 591] width 30 height 31
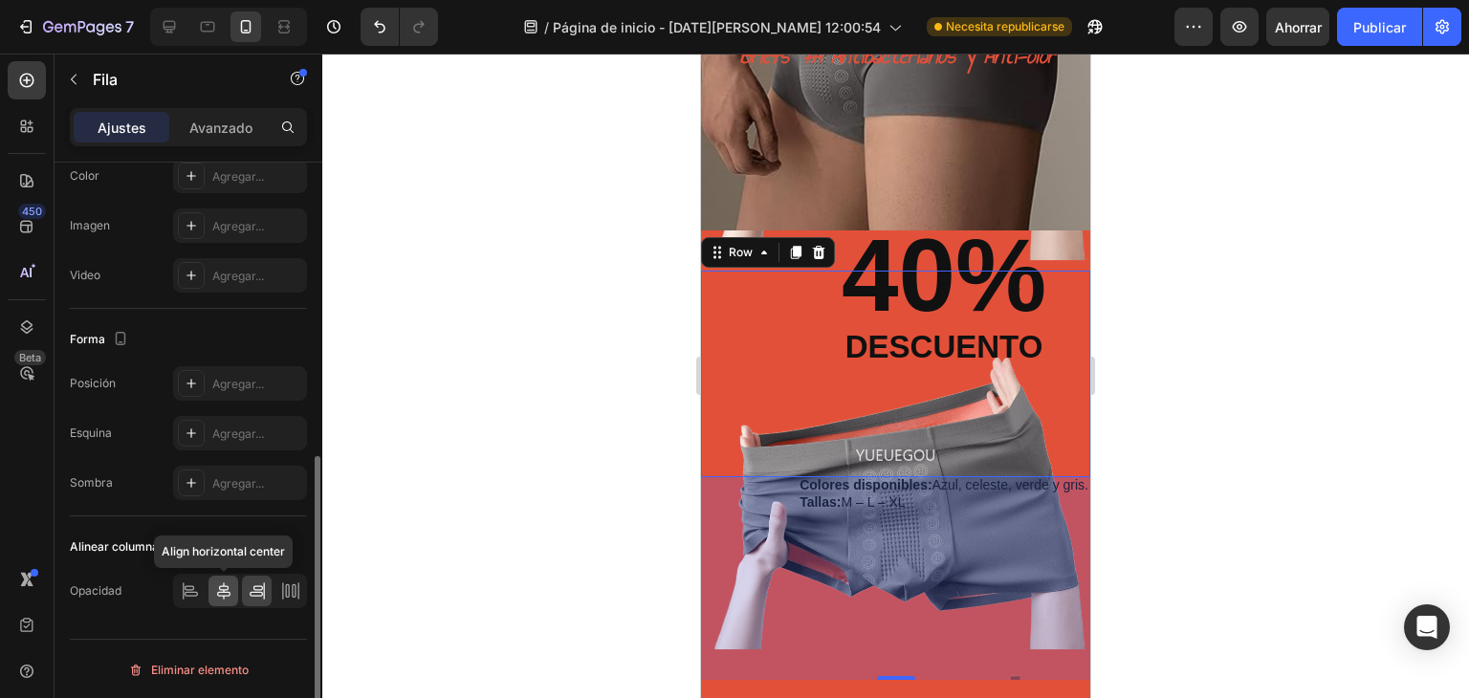
click at [209, 585] on div at bounding box center [224, 591] width 30 height 31
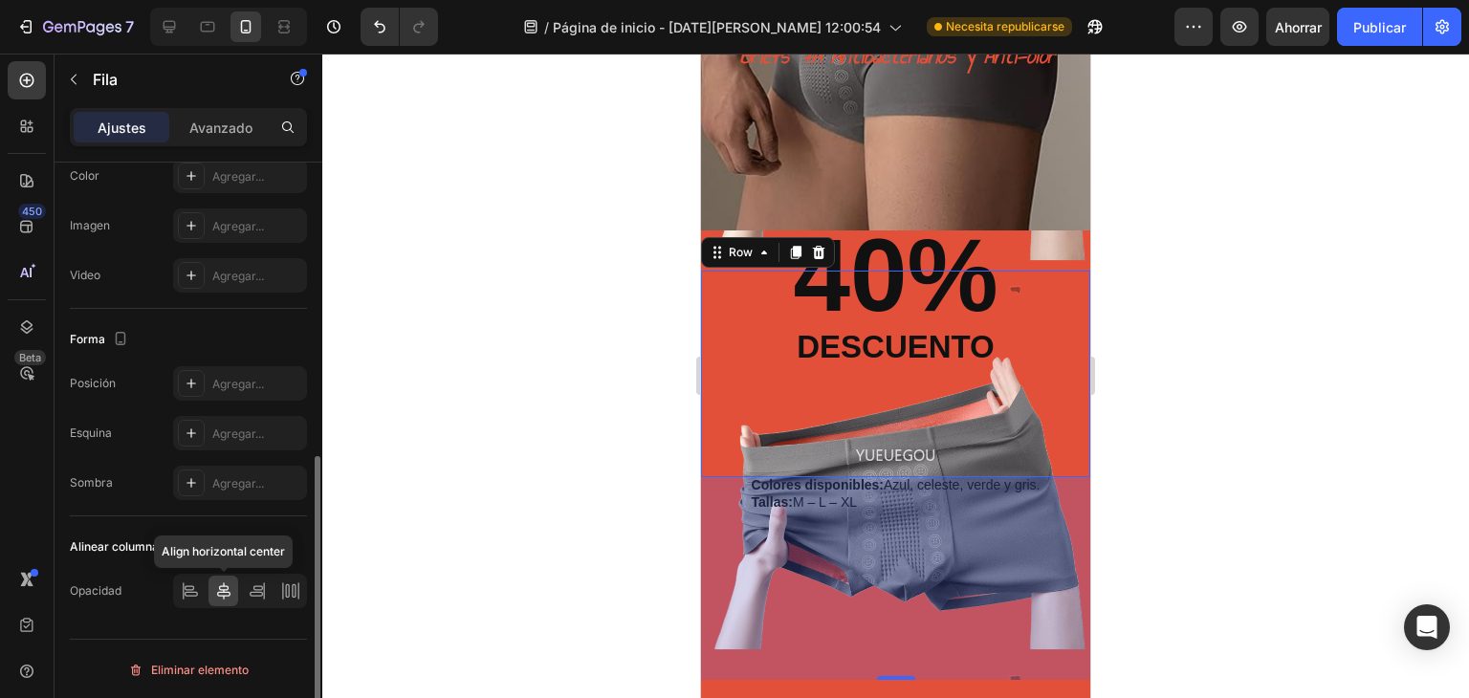
click at [236, 583] on div at bounding box center [224, 591] width 30 height 31
click at [226, 591] on icon at bounding box center [223, 591] width 19 height 19
click at [823, 496] on div "212" at bounding box center [895, 578] width 389 height 203
click at [922, 531] on div "212" at bounding box center [895, 578] width 389 height 203
click at [933, 402] on div "40% Heading descuento Text Block Colores disponibles: Azul, celeste, verde y gr…" at bounding box center [896, 374] width 293 height 207
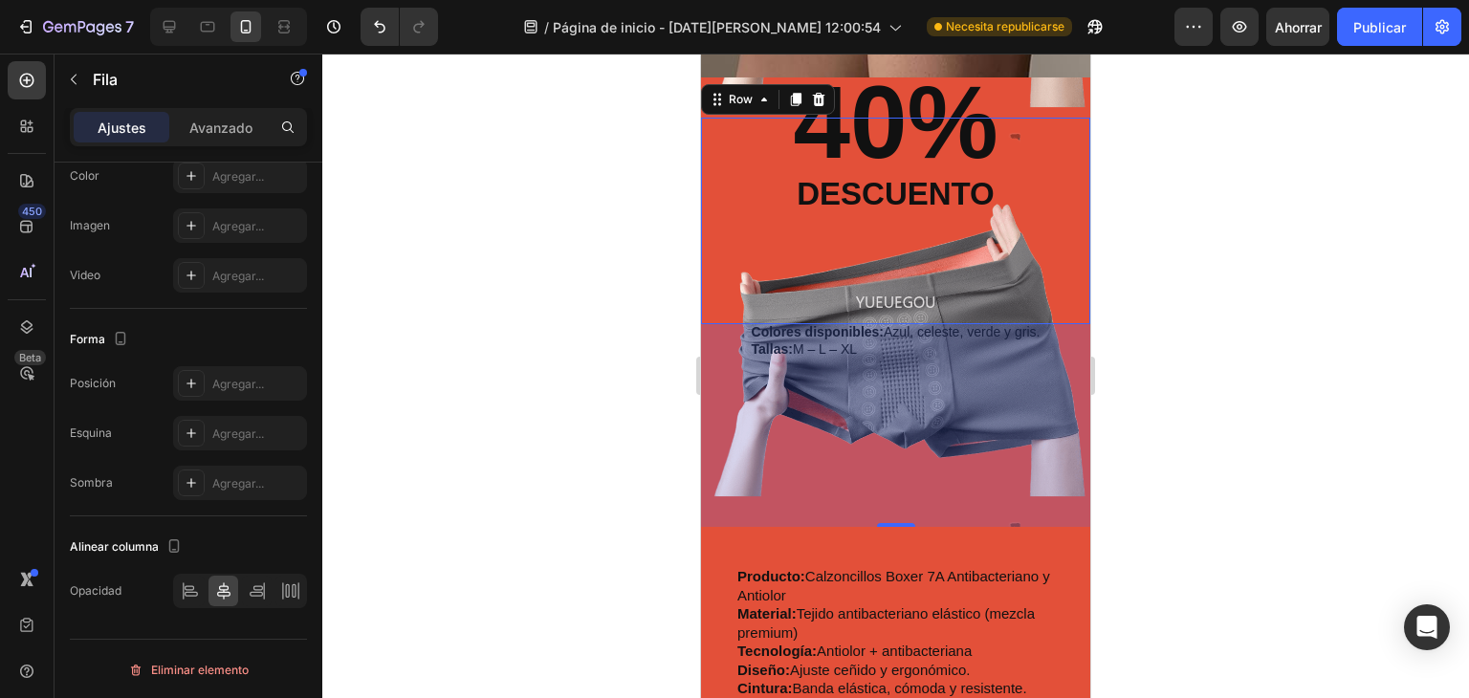
scroll to position [302, 0]
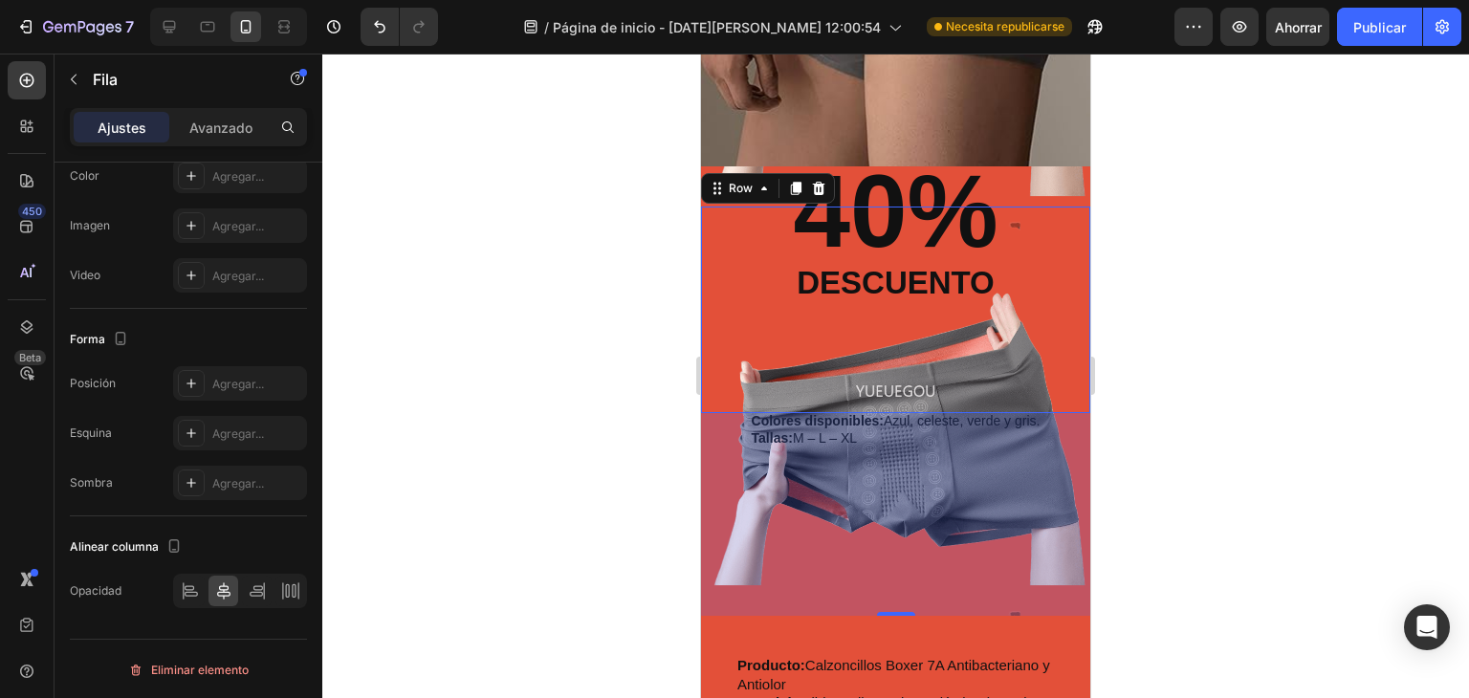
click at [875, 437] on div "212" at bounding box center [895, 514] width 389 height 203
click at [837, 434] on div "212" at bounding box center [895, 514] width 389 height 203
click at [840, 434] on div "212" at bounding box center [895, 514] width 389 height 203
click at [852, 441] on div "212" at bounding box center [895, 514] width 389 height 203
click at [953, 543] on div "212" at bounding box center [895, 514] width 389 height 203
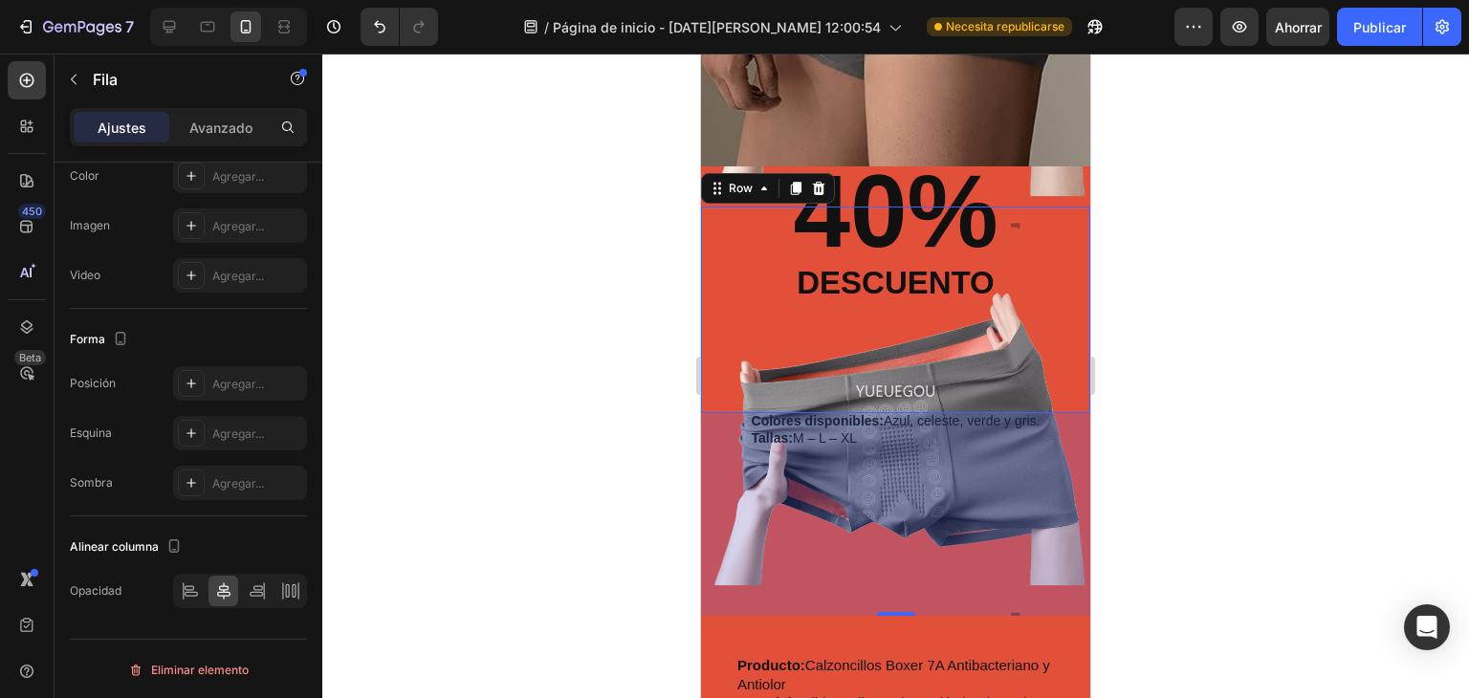
click at [1014, 405] on p "Rich Text Editor. Editing area: main" at bounding box center [896, 402] width 289 height 17
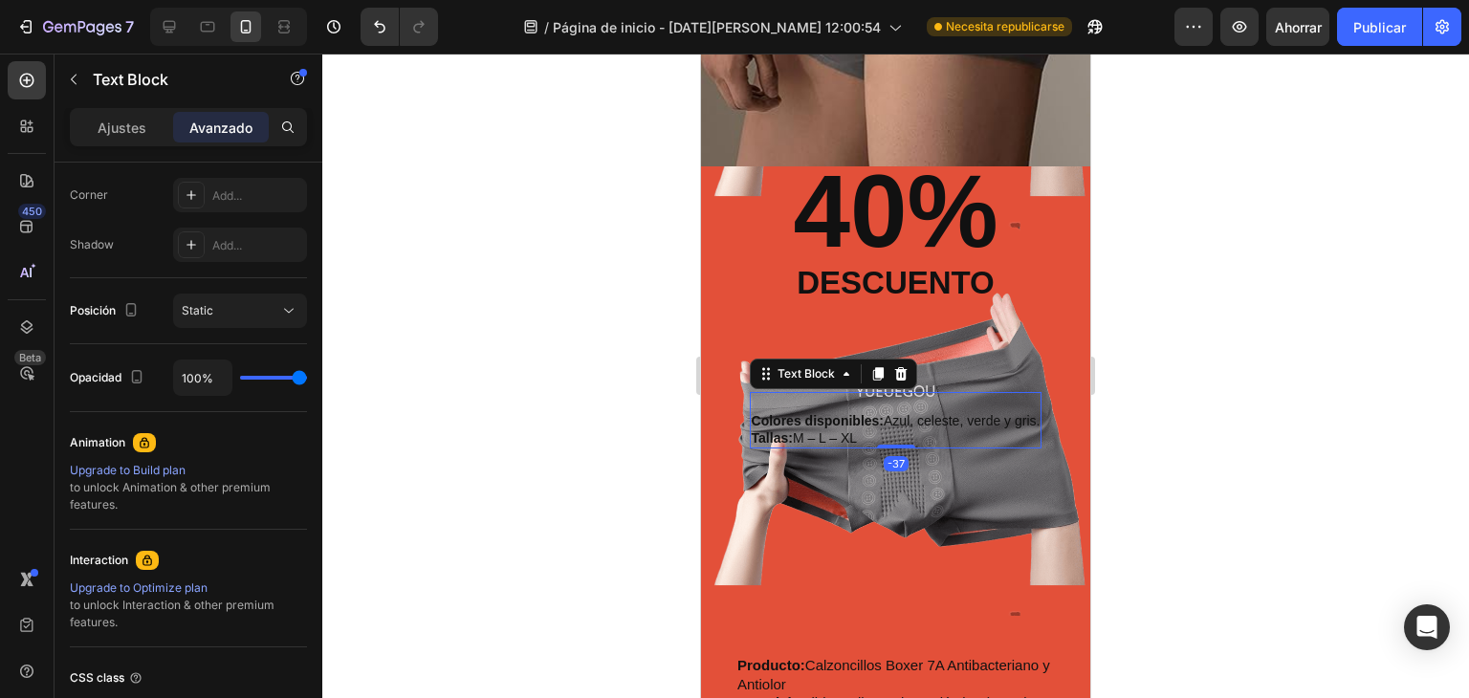
scroll to position [0, 0]
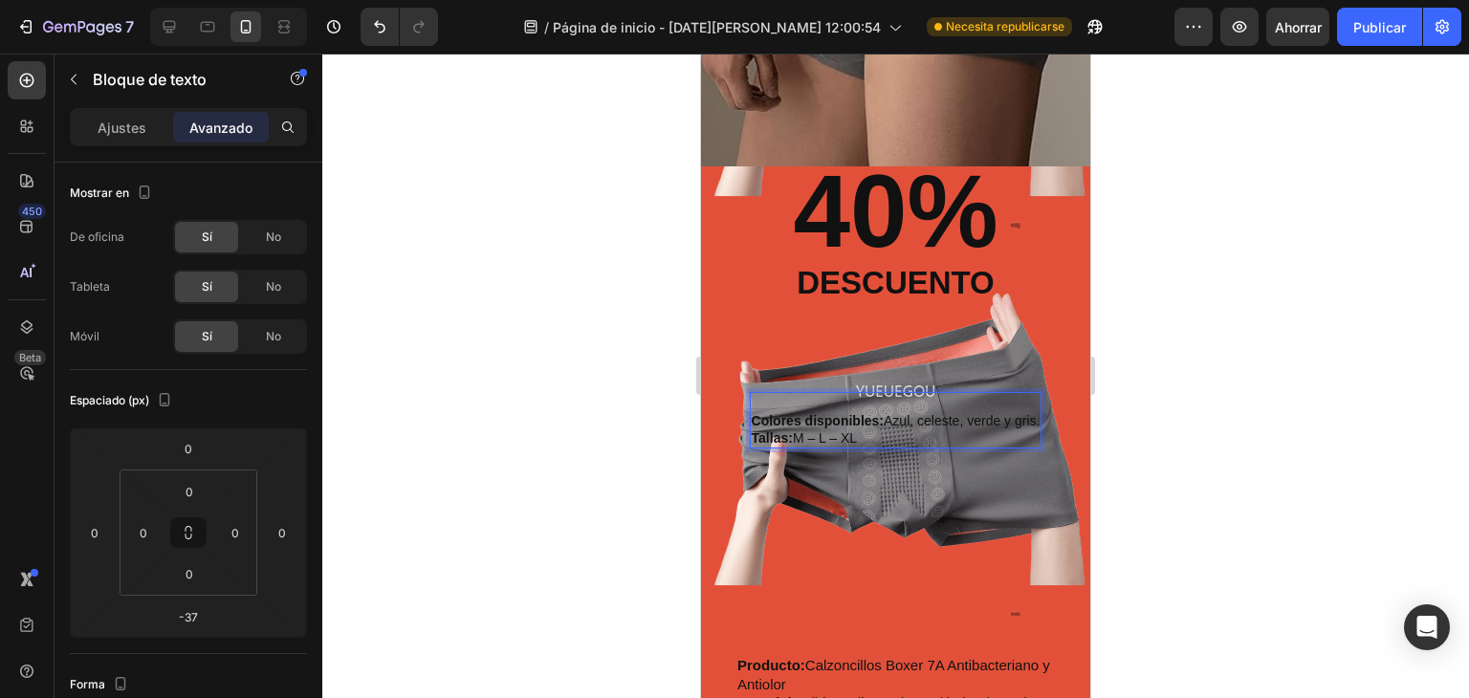
drag, startPoint x: 866, startPoint y: 437, endPoint x: 749, endPoint y: 401, distance: 122.2
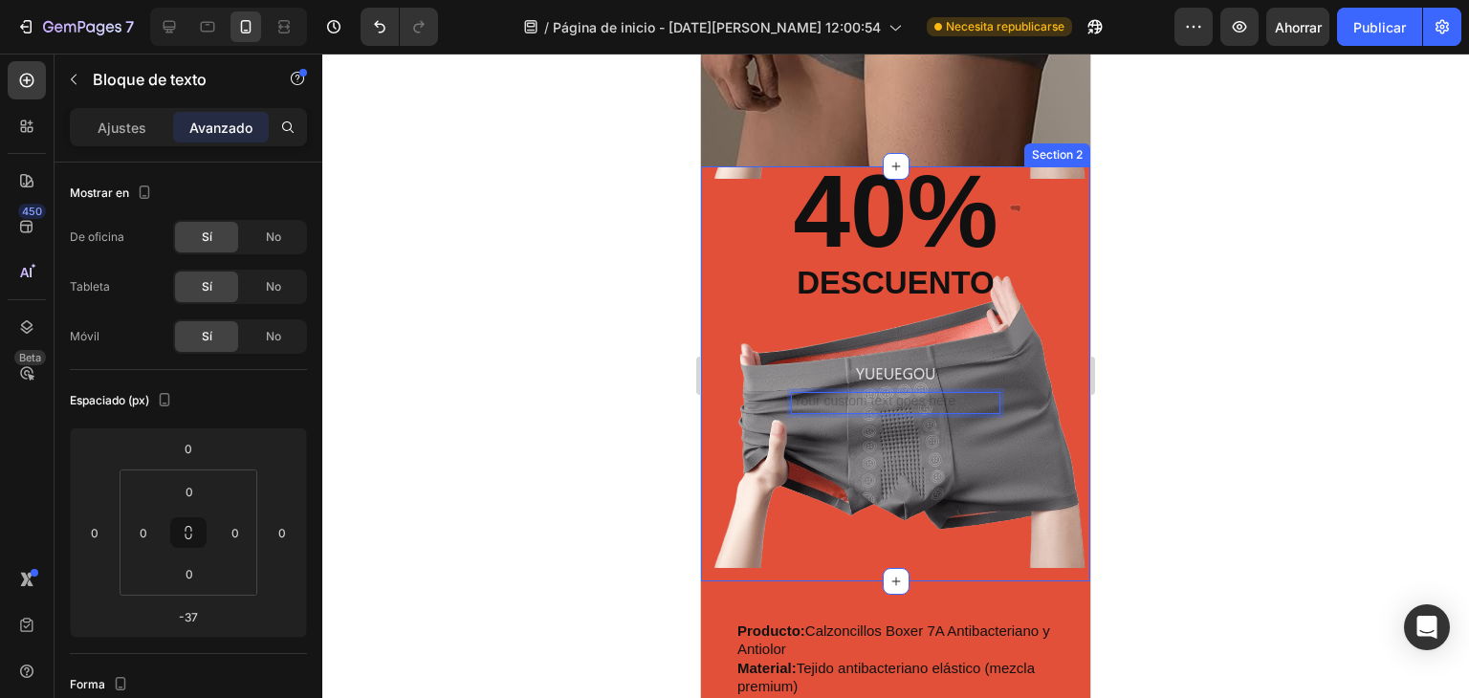
click at [902, 443] on div "40% Heading descuento Text Block Text Block -37 Row" at bounding box center [895, 373] width 389 height 414
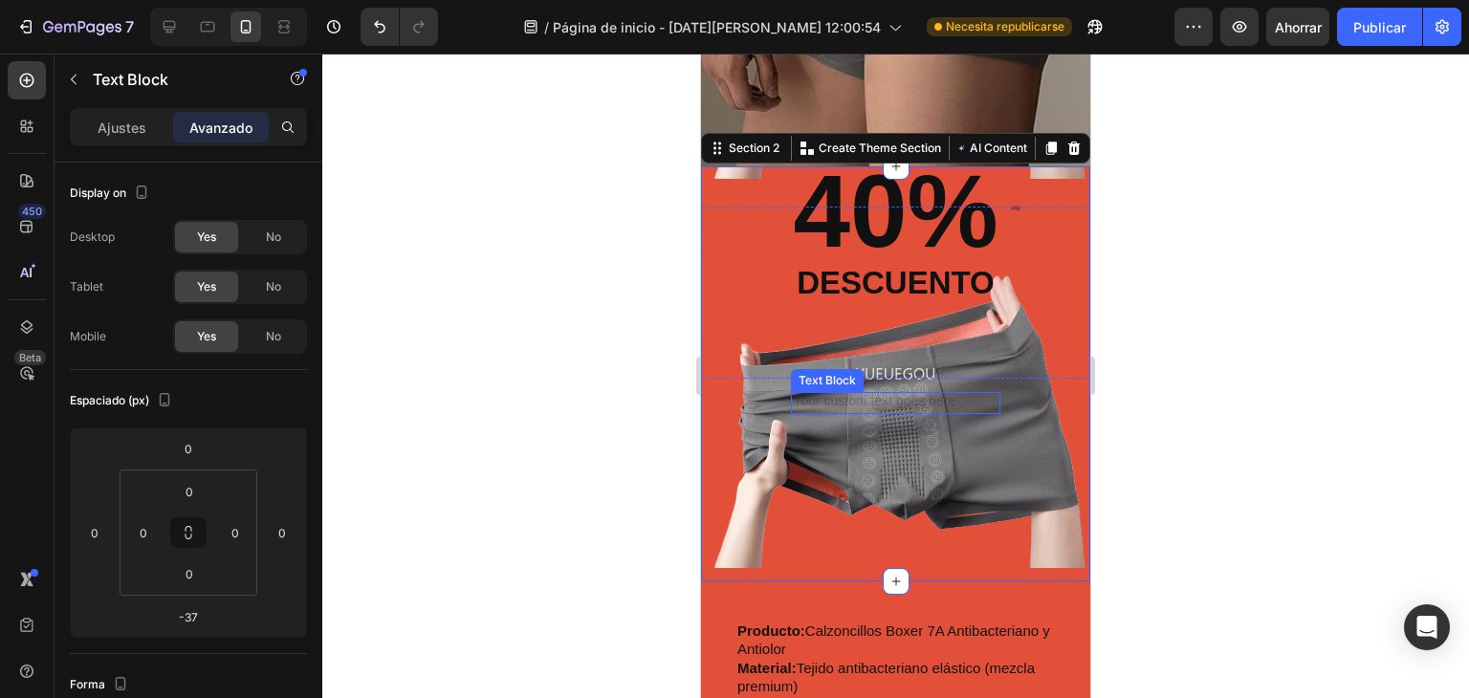
click at [931, 399] on div "Rich Text Editor. Editing area: main" at bounding box center [895, 402] width 209 height 21
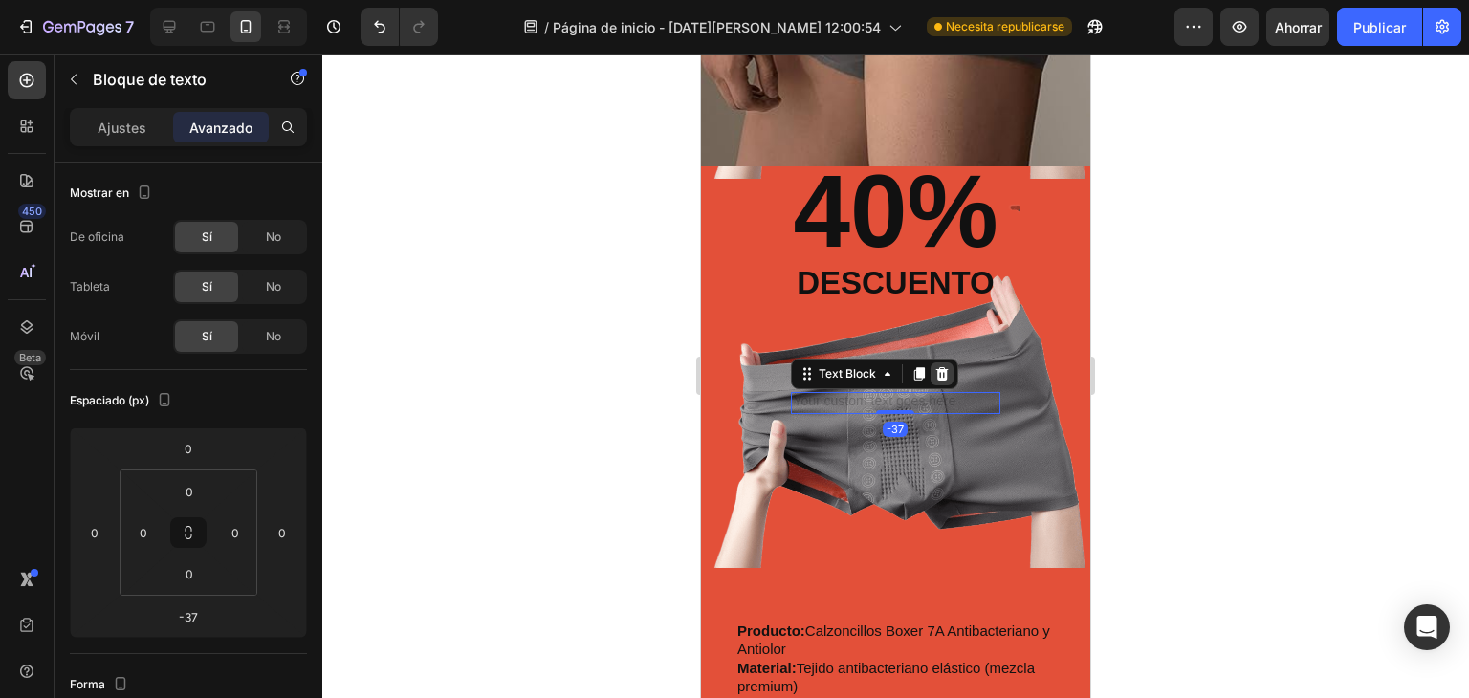
click at [937, 376] on icon at bounding box center [942, 373] width 15 height 15
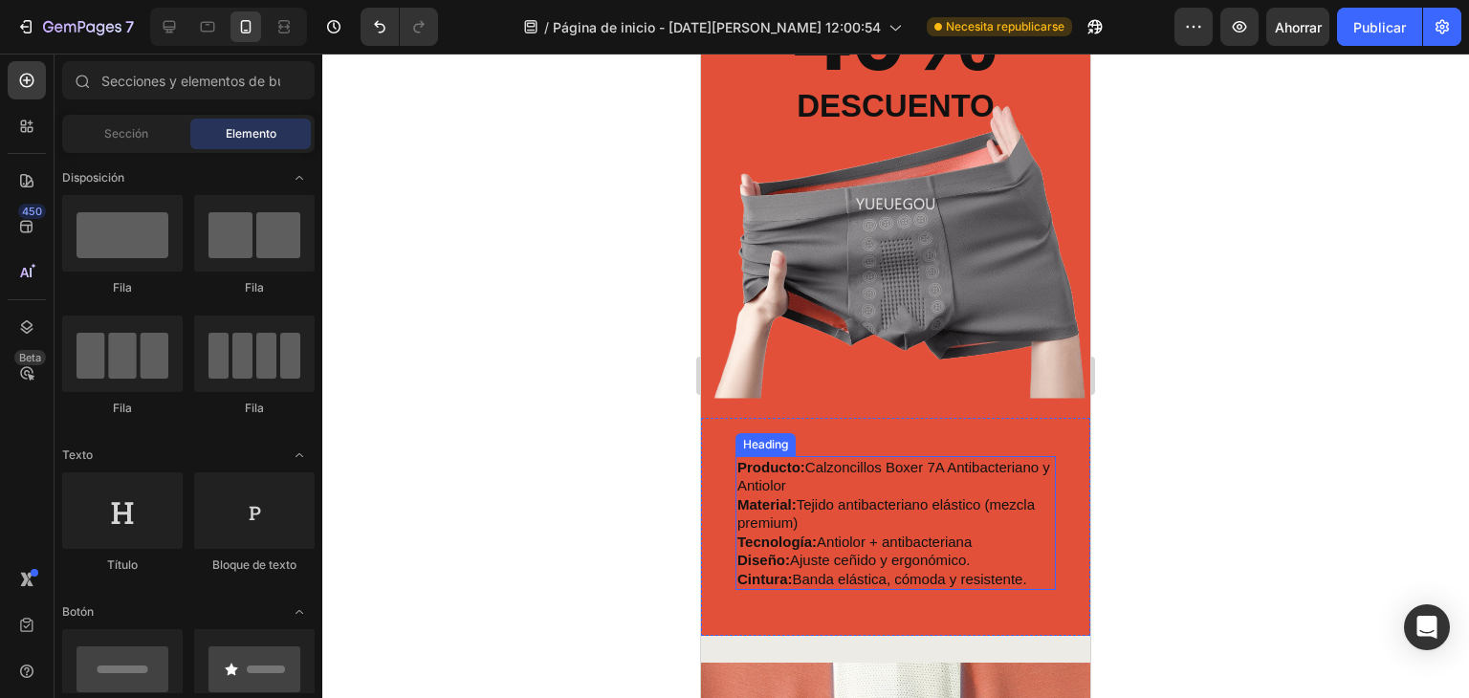
scroll to position [558, 0]
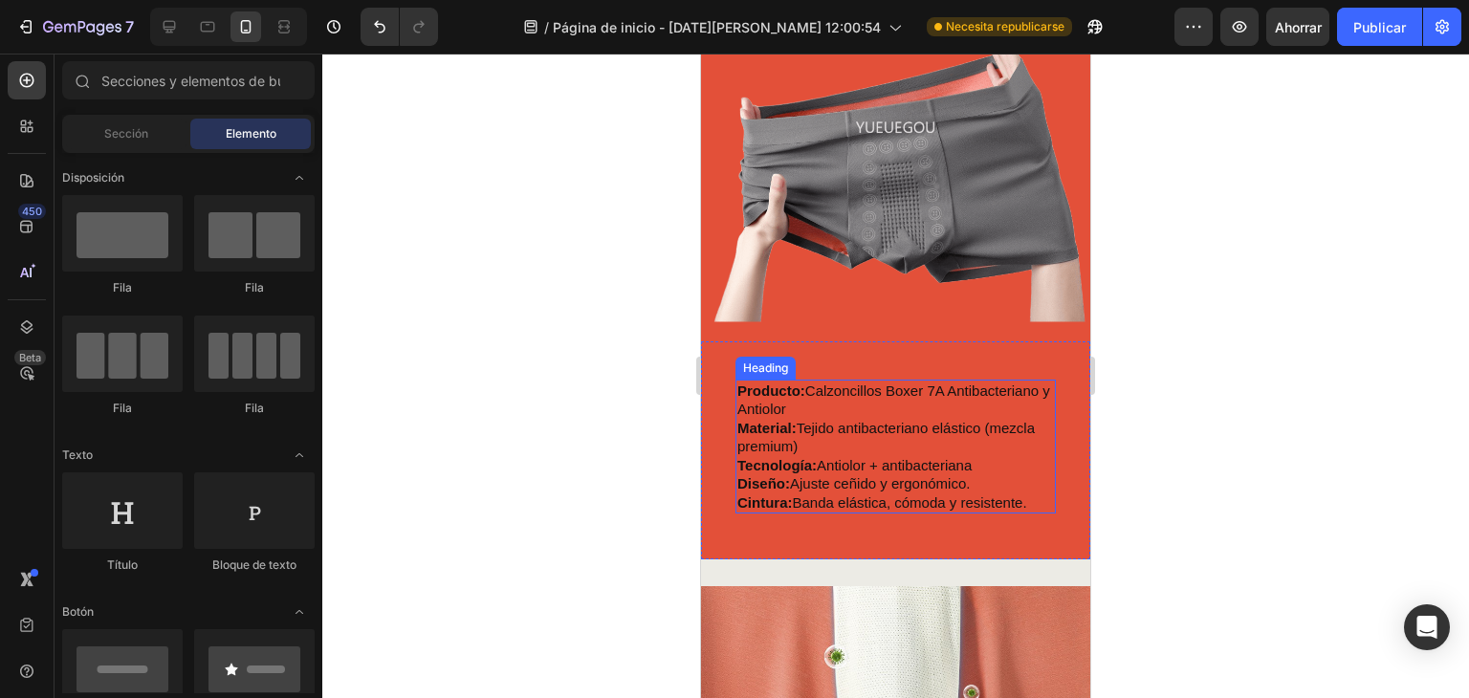
click at [825, 384] on p "⁠⁠⁠⁠⁠⁠⁠ Producto: Calzoncillos Boxer 7A Antibacteriano y Antiolor Material: Tej…" at bounding box center [896, 447] width 317 height 131
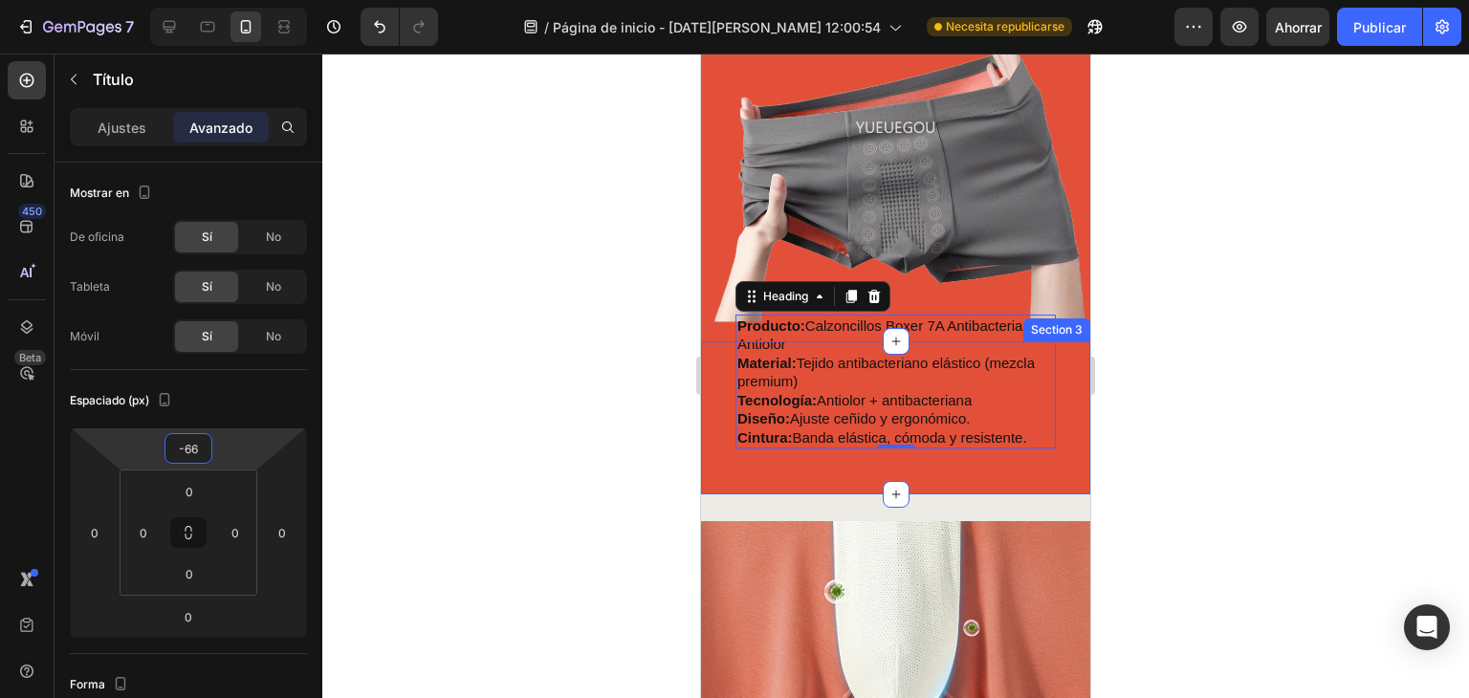
type input "-60"
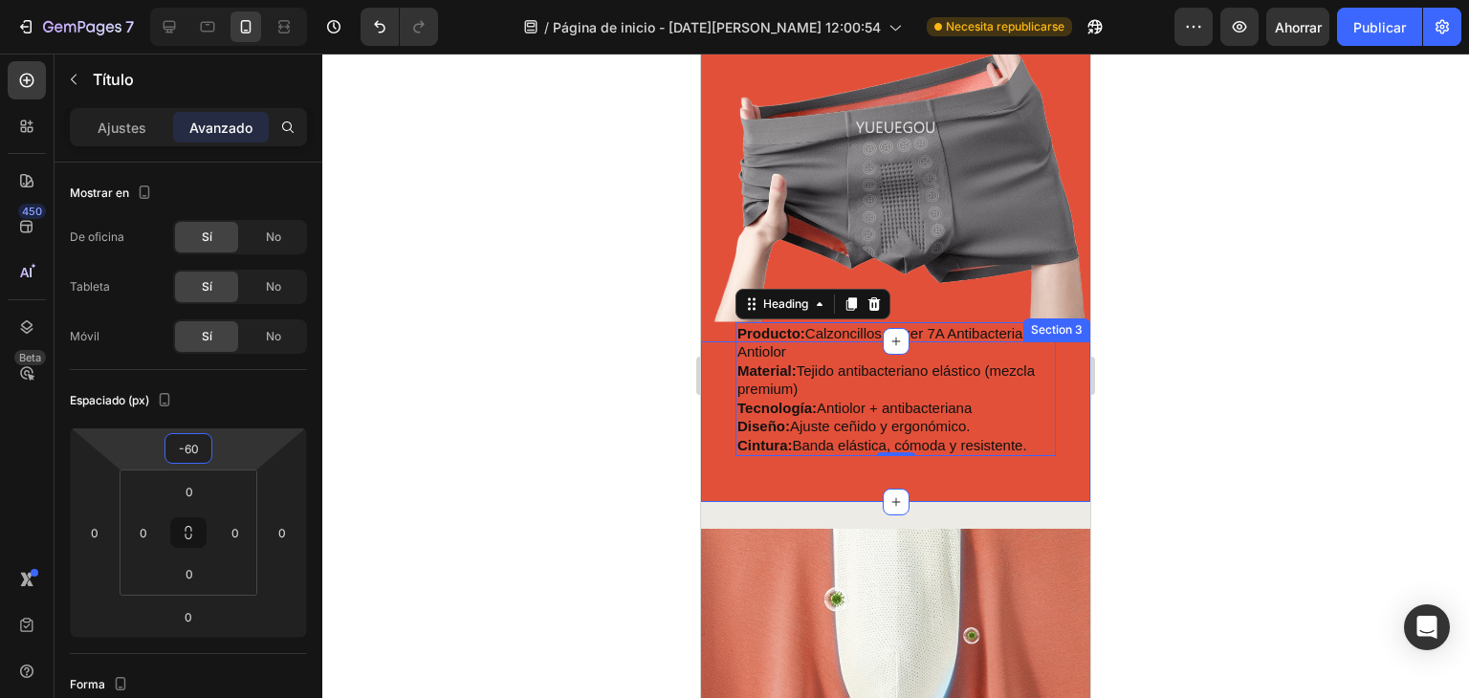
drag, startPoint x: 188, startPoint y: 429, endPoint x: 192, endPoint y: 457, distance: 29.0
click at [192, 0] on html "7 / Página de inicio - 27 de agosto, 12:00:54 Necesita republicarse Avance Ahor…" at bounding box center [734, 0] width 1469 height 0
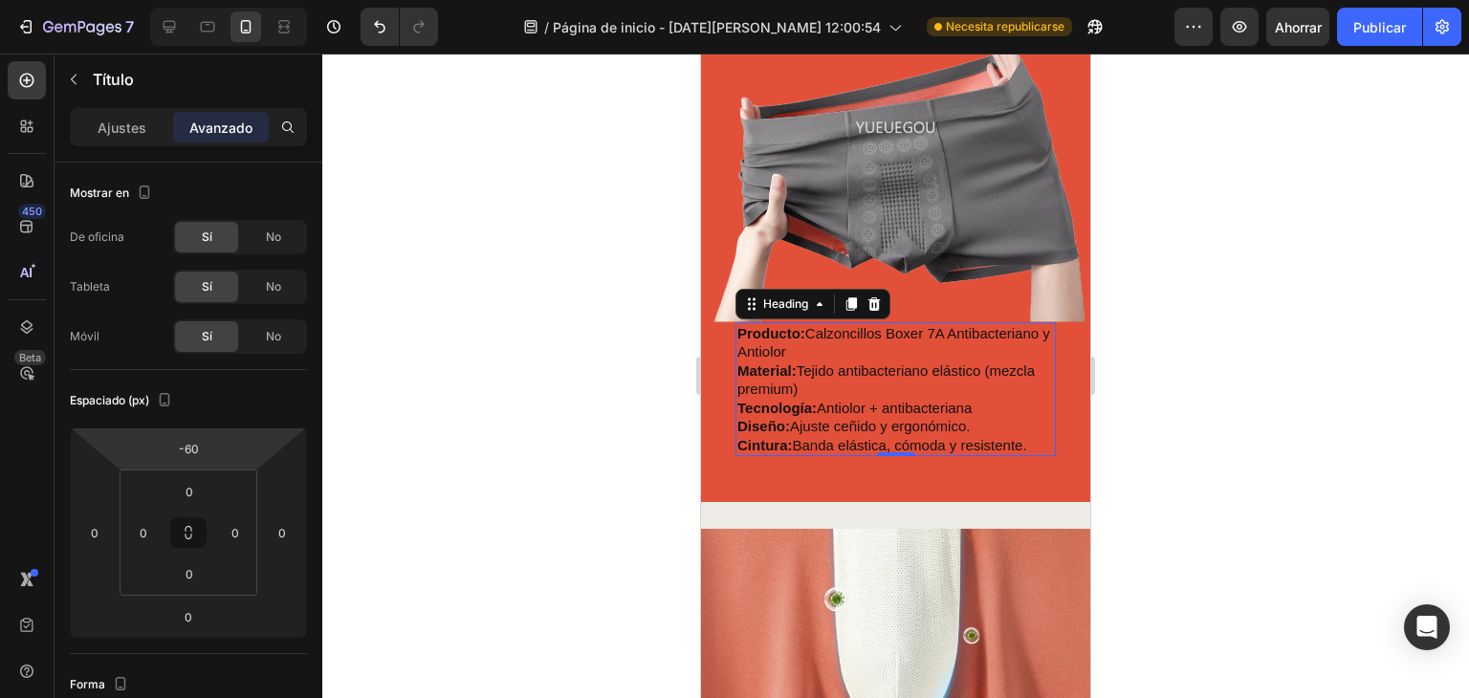
drag, startPoint x: 660, startPoint y: 343, endPoint x: 65, endPoint y: 319, distance: 595.5
click at [660, 343] on div at bounding box center [895, 376] width 1147 height 645
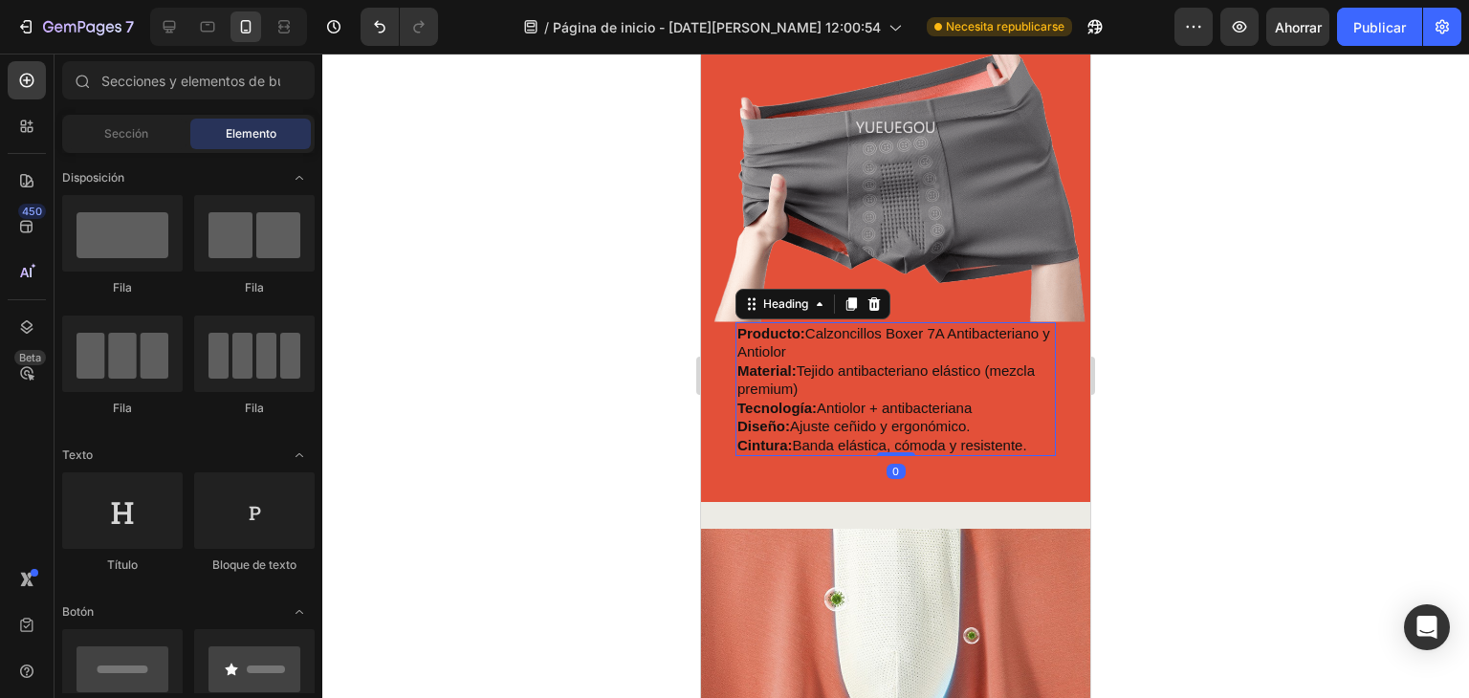
click at [1018, 434] on p "⁠⁠⁠⁠⁠⁠⁠ Producto: Calzoncillos Boxer 7A Antibacteriano y Antiolor Material: Tej…" at bounding box center [896, 389] width 317 height 131
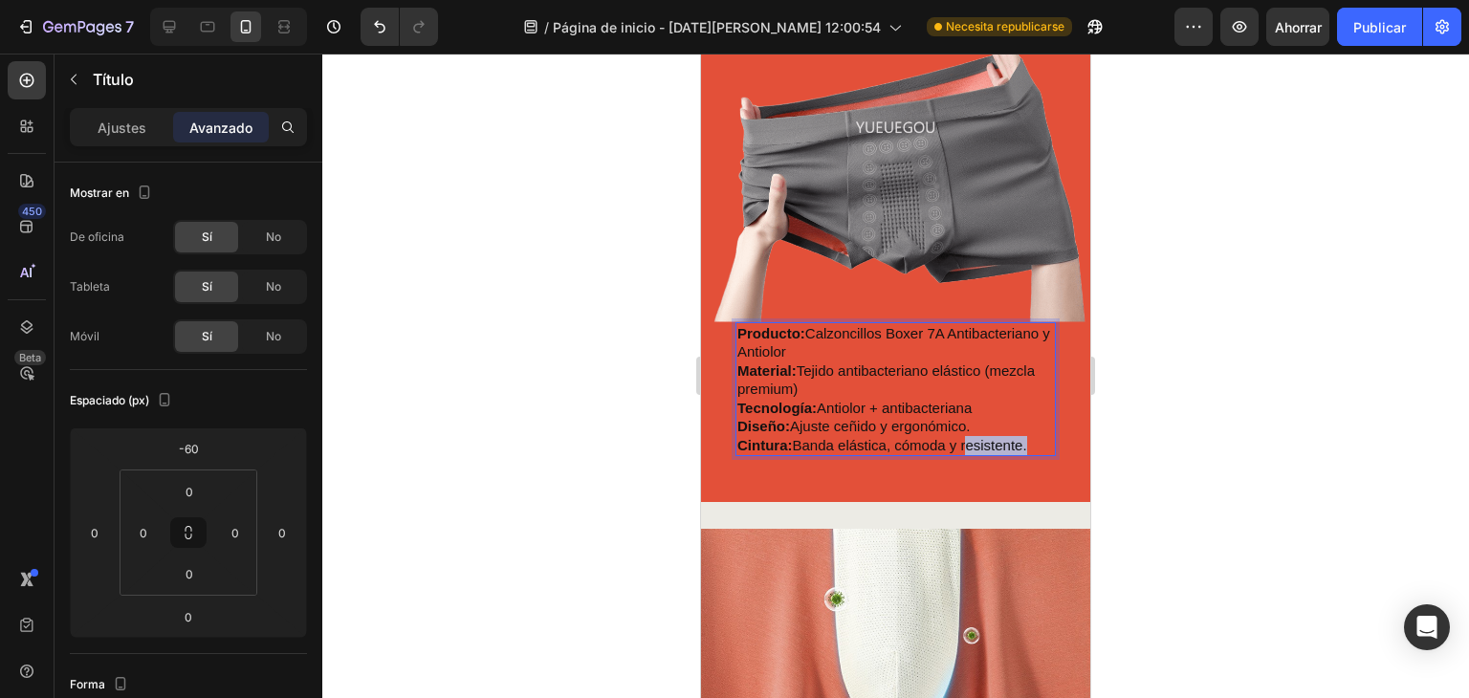
click at [1022, 444] on p "Producto: Calzoncillos Boxer 7A Antibacteriano y Antiolor Material: Tejido anti…" at bounding box center [896, 389] width 317 height 131
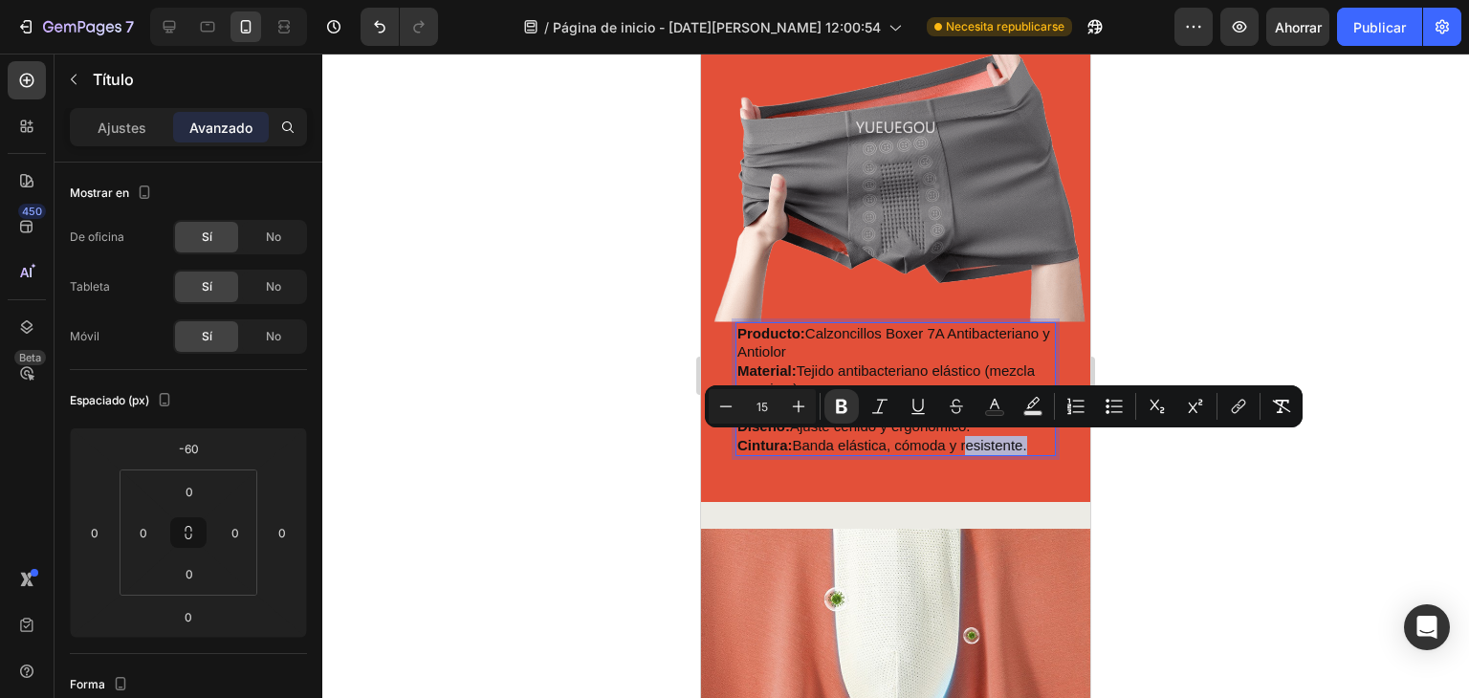
click at [1026, 444] on p "Producto: Calzoncillos Boxer 7A Antibacteriano y Antiolor Material: Tejido anti…" at bounding box center [896, 389] width 317 height 131
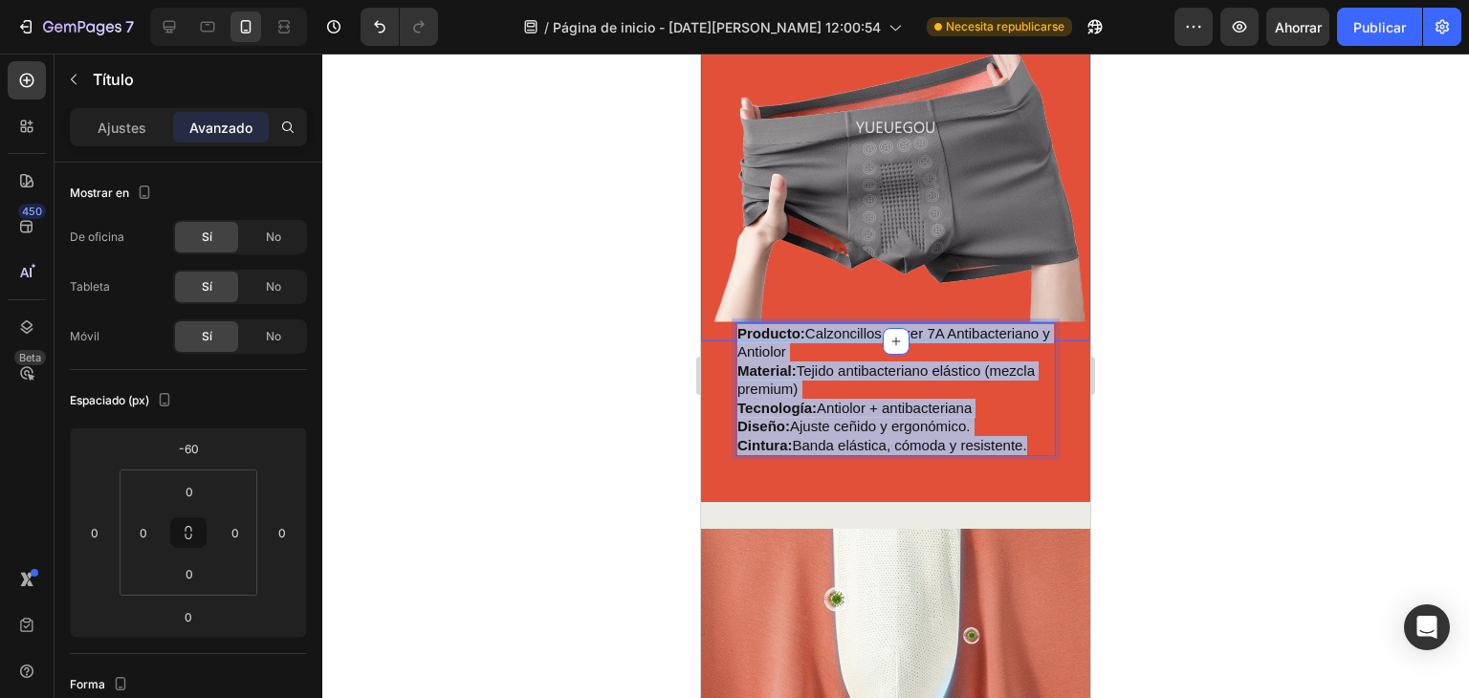
drag, startPoint x: 1026, startPoint y: 441, endPoint x: 731, endPoint y: 333, distance: 314.7
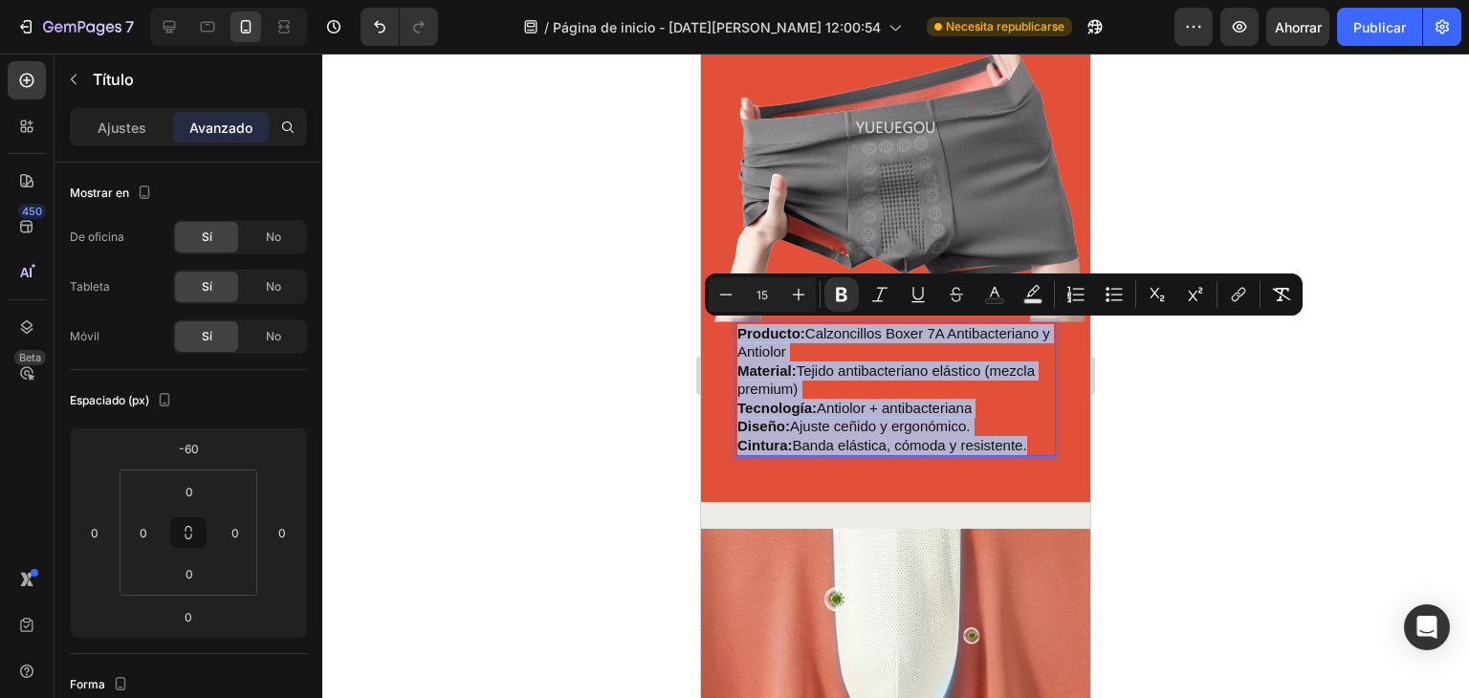
copy p "Producto: Calzoncillos Boxer 7A Antibacteriano y Antiolor Material: Tejido anti…"
click at [747, 376] on strong "Material:" at bounding box center [767, 371] width 59 height 16
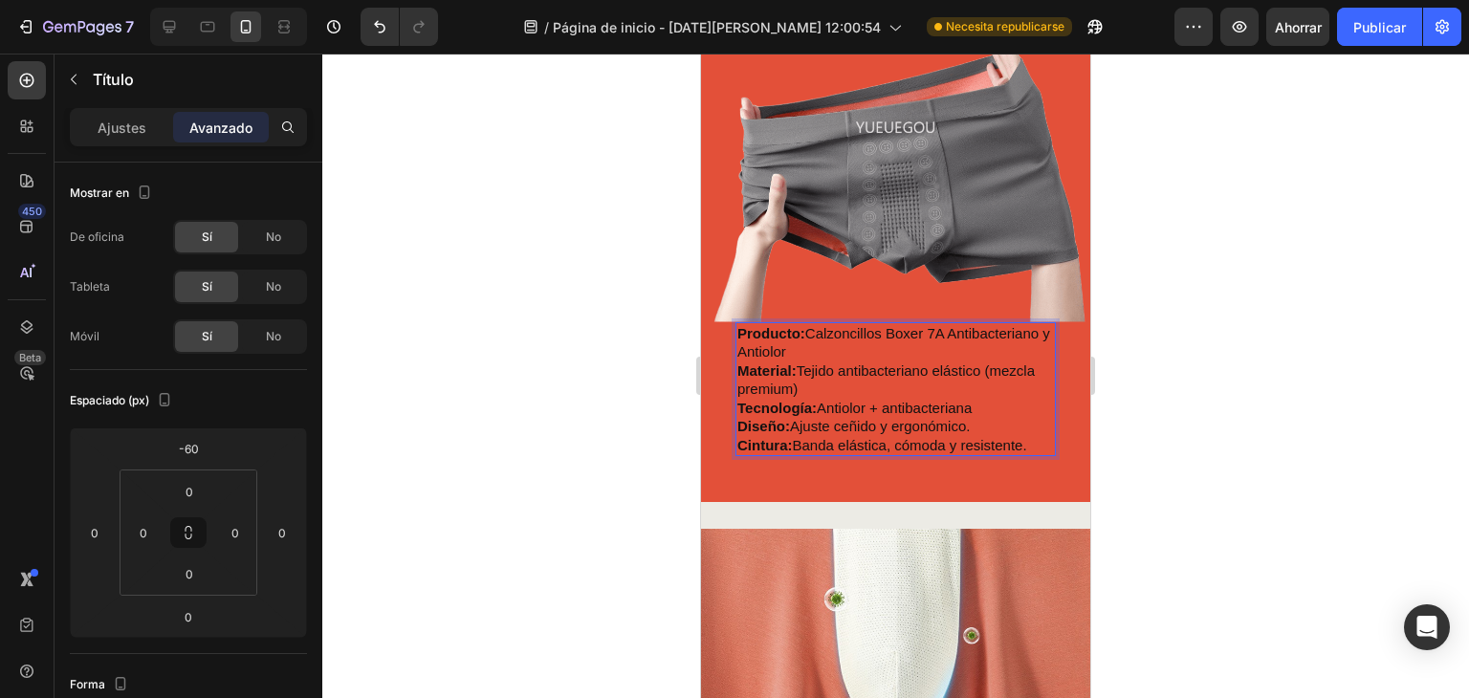
click at [897, 387] on p "Producto: Calzoncillos Boxer 7A Antibacteriano y Antiolor Material: Tejido anti…" at bounding box center [896, 389] width 317 height 131
click at [1026, 339] on p "Producto: Calzoncillos Boxer 7A Antibacteriano y Antiolor Material: Tejido anti…" at bounding box center [896, 389] width 317 height 131
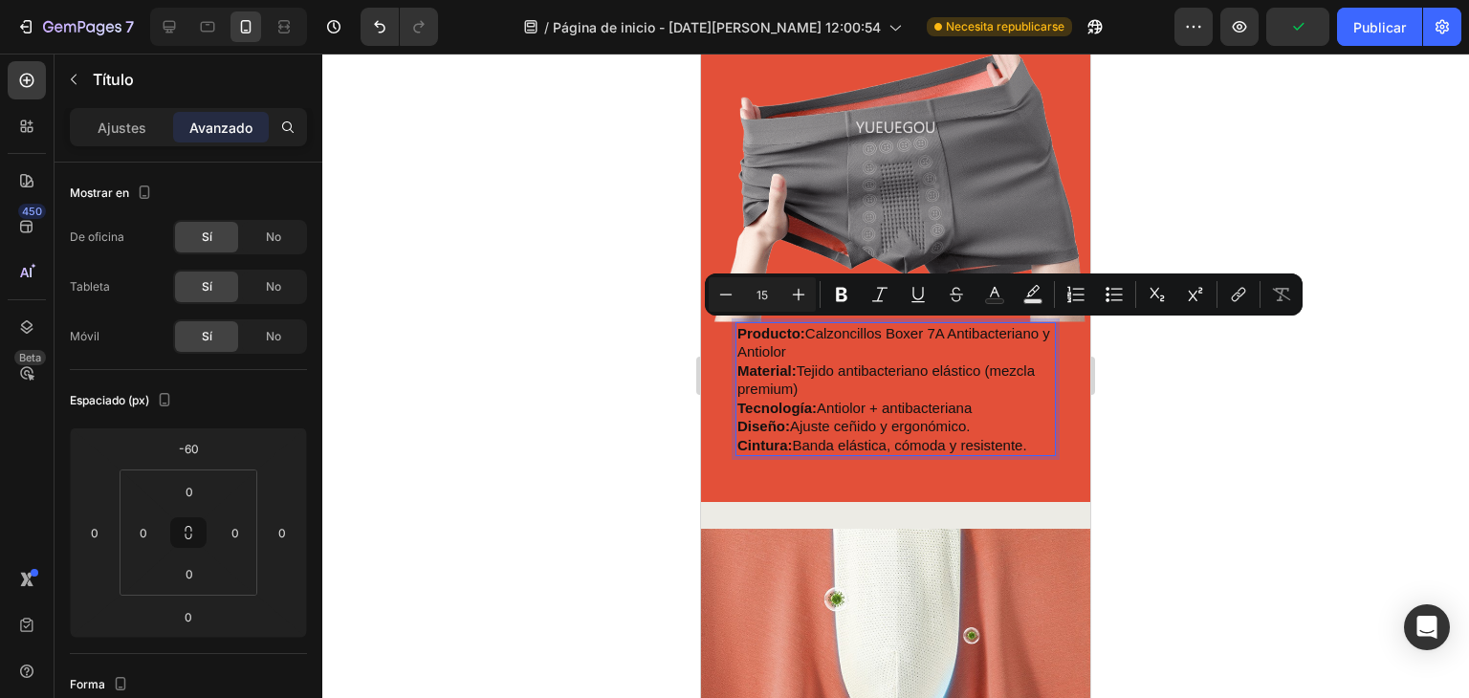
click at [939, 360] on p "Producto: Calzoncillos Boxer 7A Antibacteriano y Antiolor Material: Tejido anti…" at bounding box center [896, 389] width 317 height 131
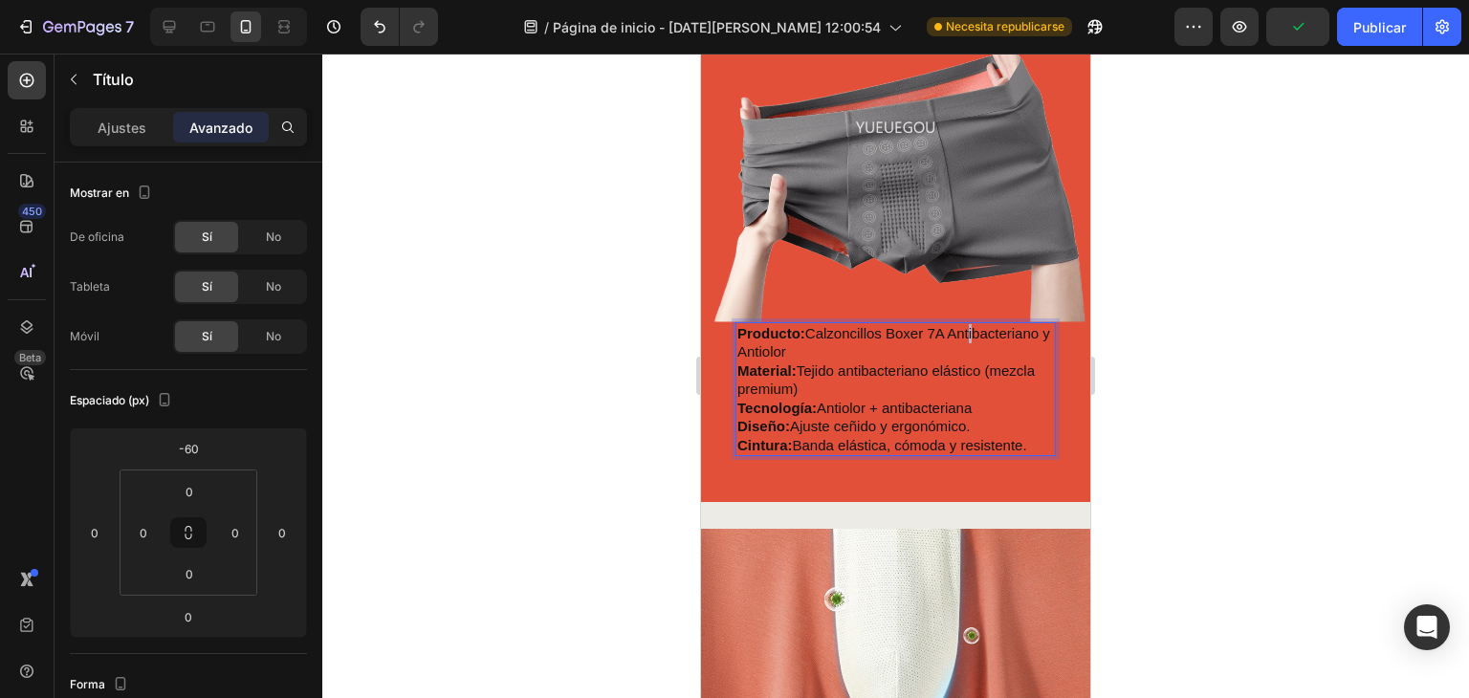
click at [760, 346] on p "Producto: Calzoncillos Boxer 7A Antibacteriano y Antiolor Material: Tejido anti…" at bounding box center [896, 389] width 317 height 131
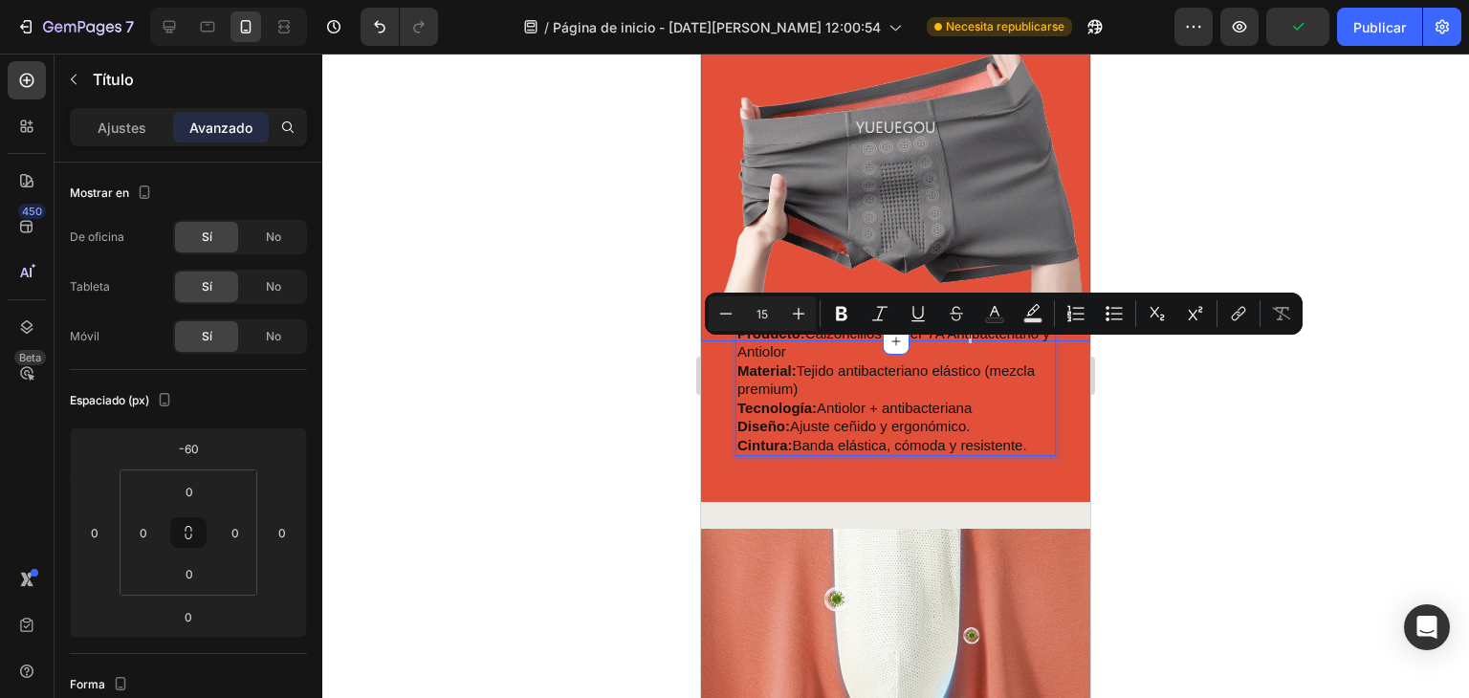
drag, startPoint x: 55, startPoint y: 265, endPoint x: 755, endPoint y: 326, distance: 702.9
click at [756, 320] on input "15" at bounding box center [762, 313] width 38 height 23
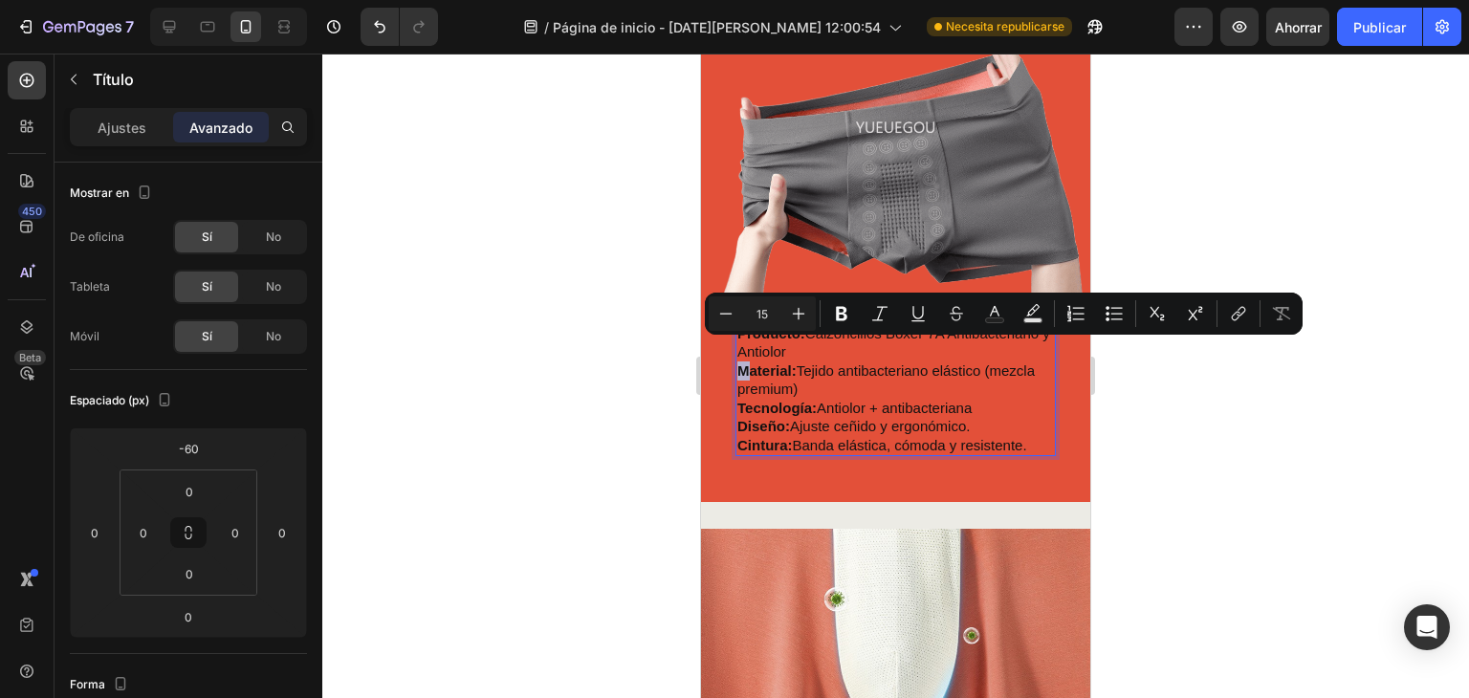
click at [745, 372] on strong "Material:" at bounding box center [767, 371] width 59 height 16
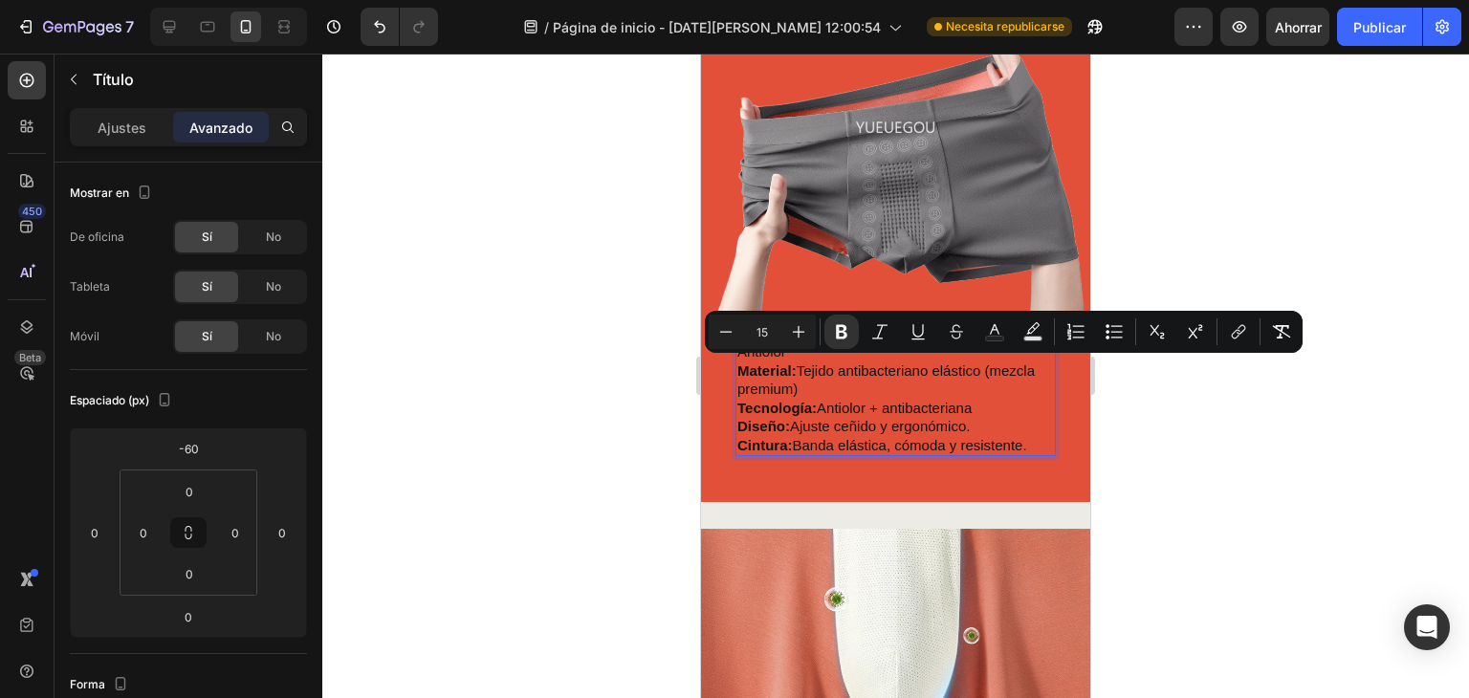
click at [984, 433] on p "Producto: Calzoncillos Boxer 7A Antibacteriano y Antiolor Material: Tejido anti…" at bounding box center [896, 389] width 317 height 131
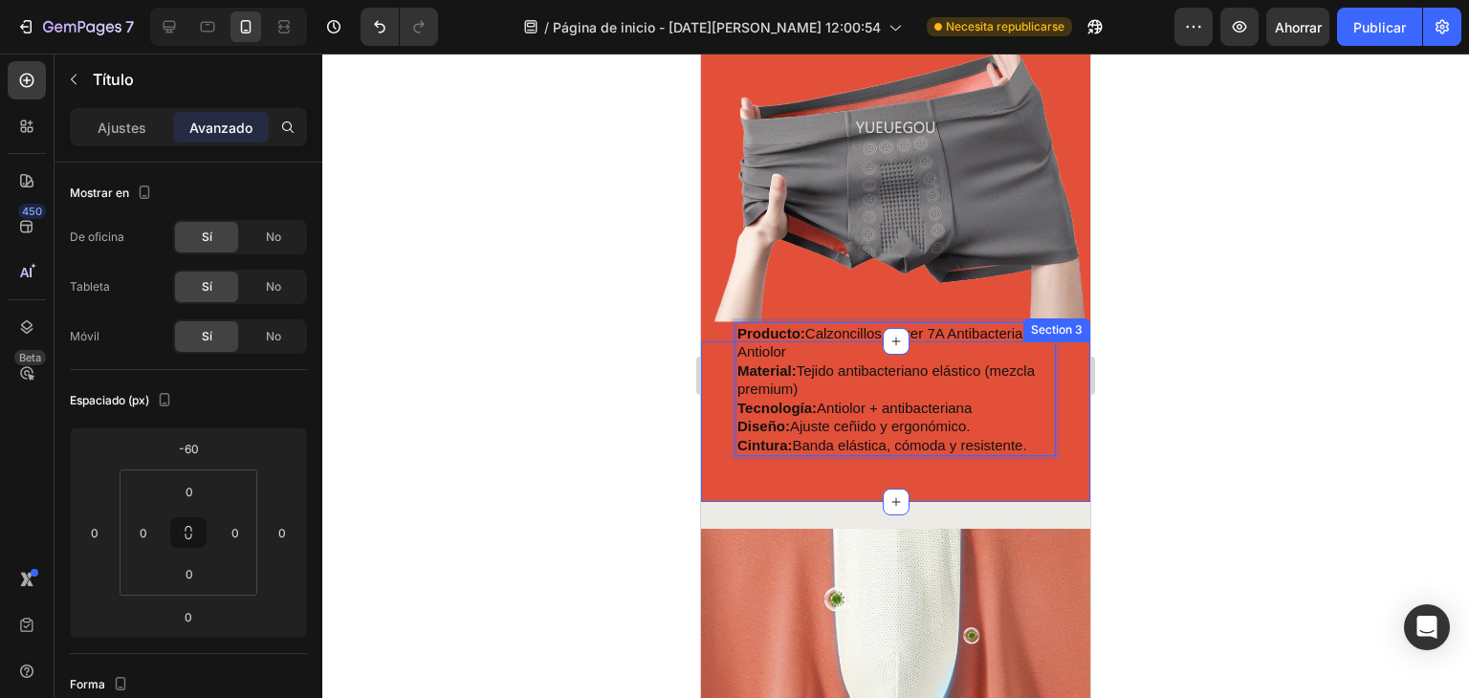
click at [1056, 328] on div "Section 3" at bounding box center [1056, 329] width 59 height 17
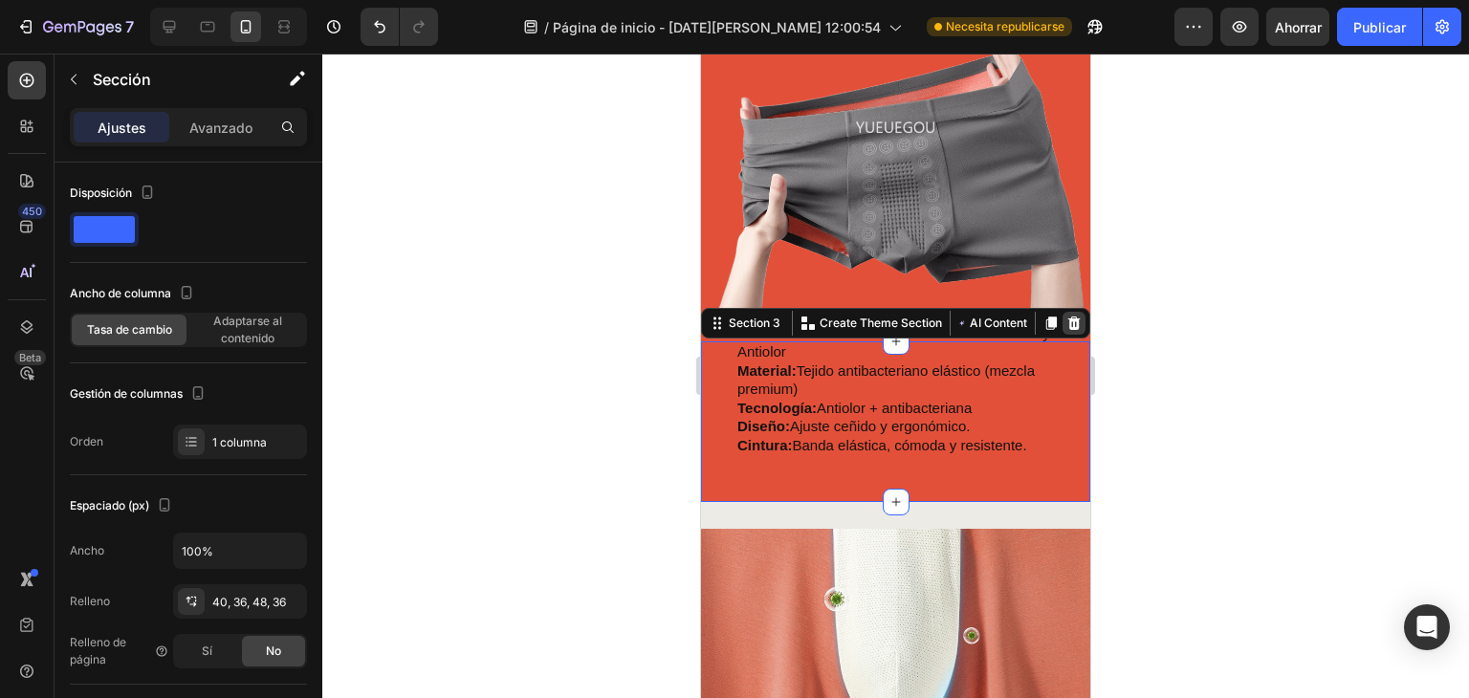
click at [1069, 326] on icon at bounding box center [1075, 322] width 12 height 13
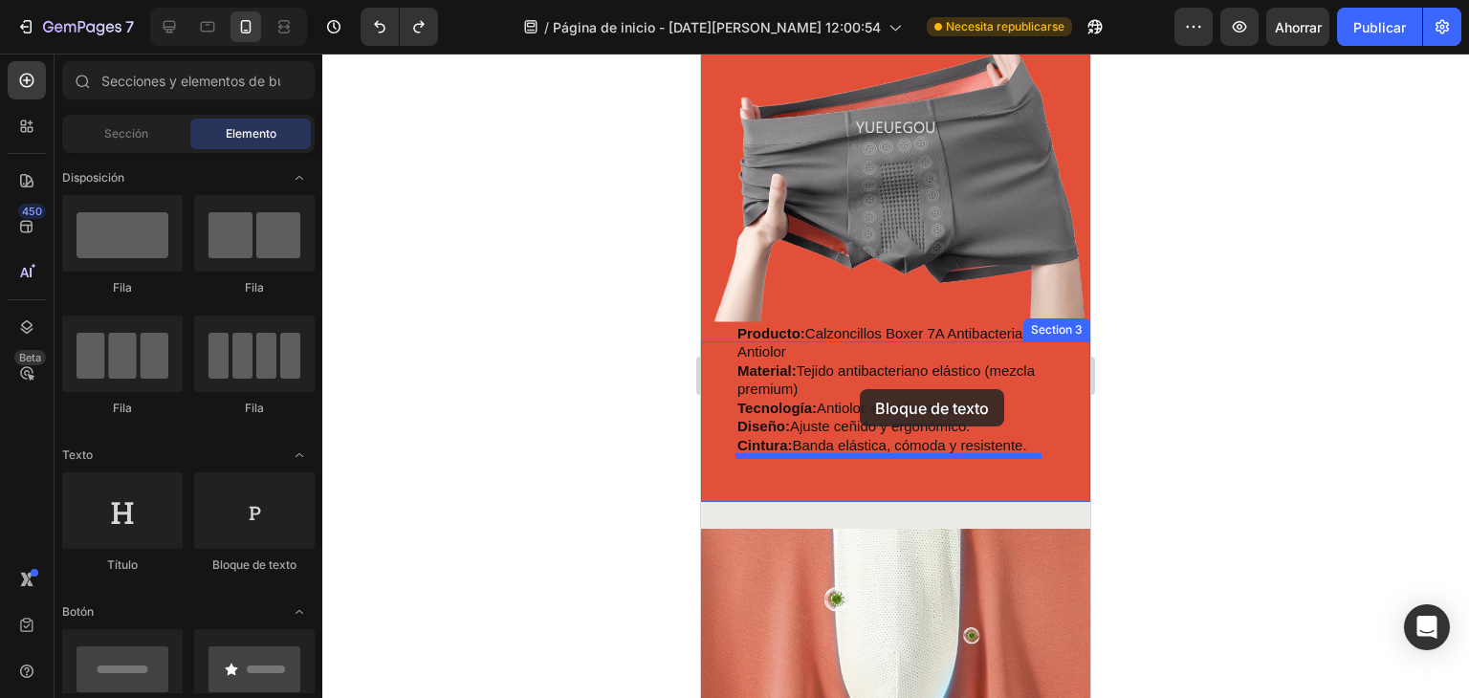
drag, startPoint x: 958, startPoint y: 570, endPoint x: 864, endPoint y: 385, distance: 207.9
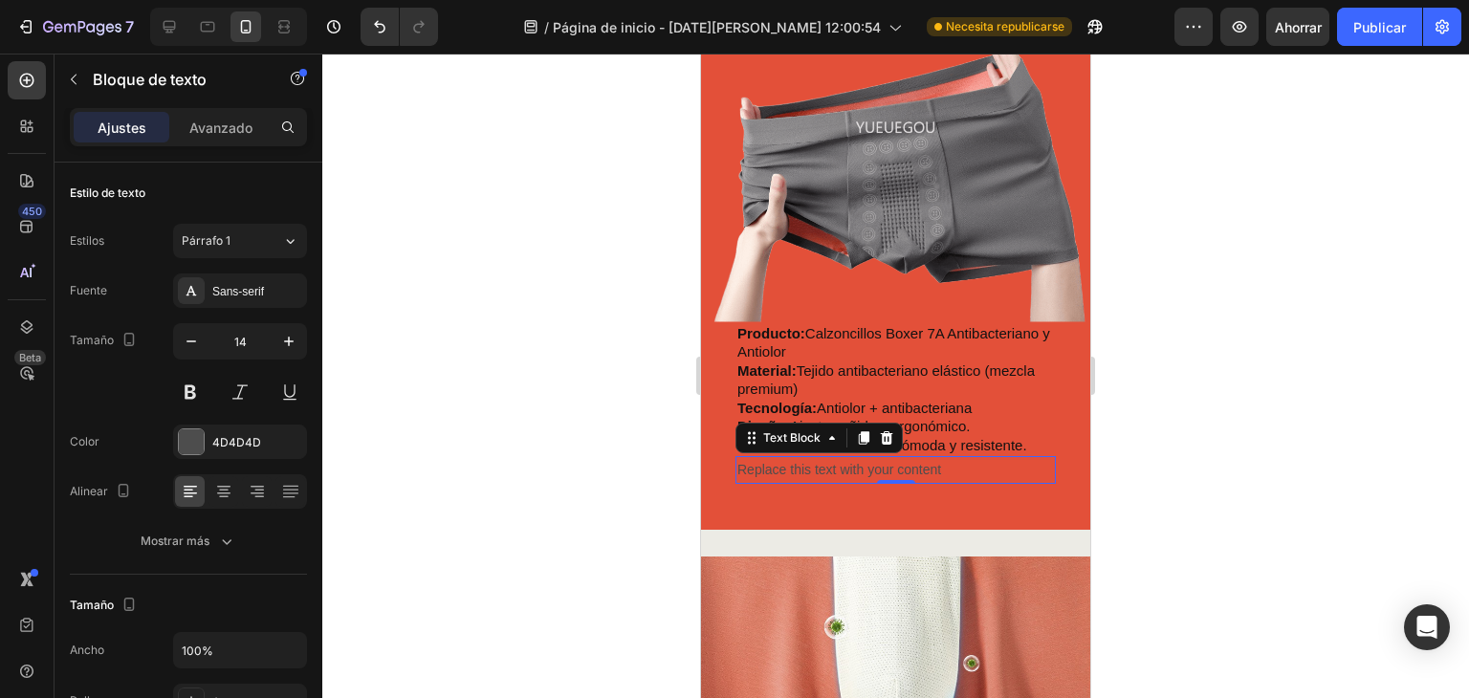
click at [891, 468] on div "Replace this text with your content" at bounding box center [896, 470] width 320 height 28
click at [980, 467] on p "Replace this text with your content" at bounding box center [896, 470] width 317 height 24
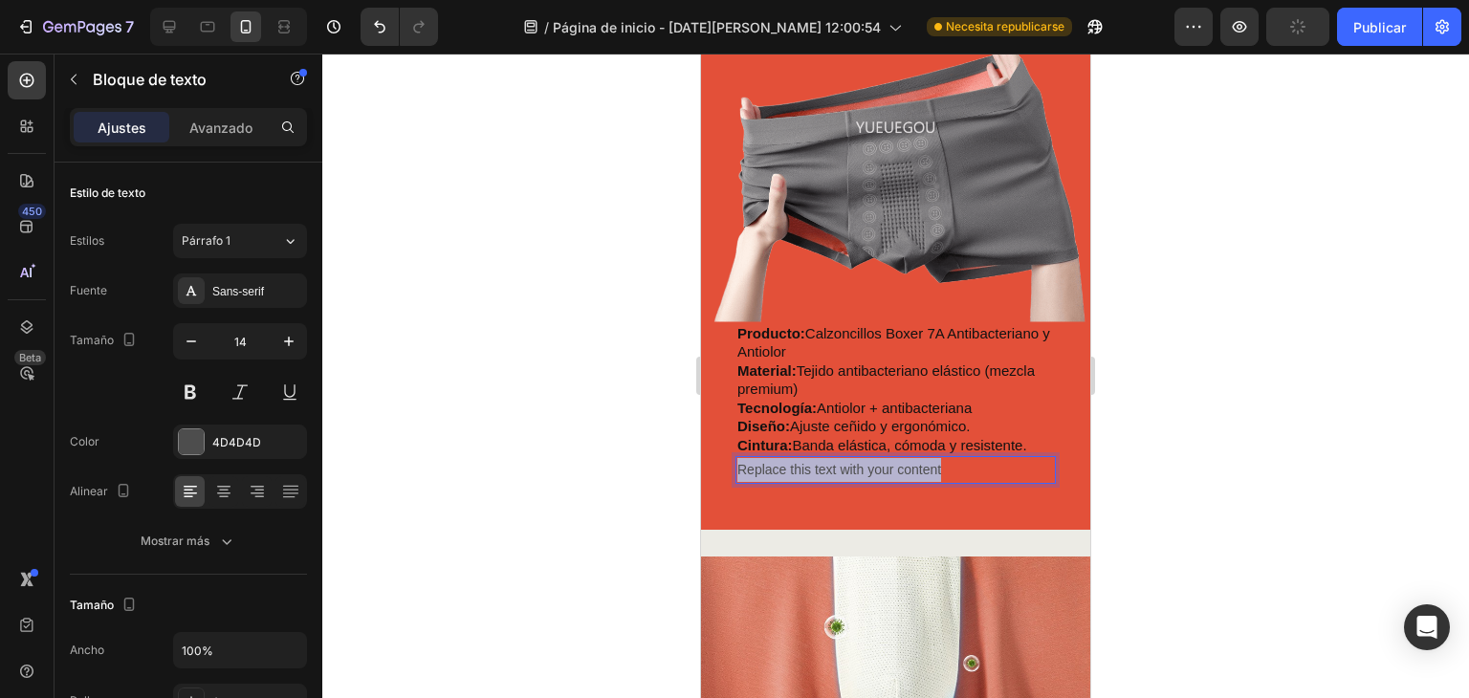
drag, startPoint x: 976, startPoint y: 467, endPoint x: 676, endPoint y: 455, distance: 299.6
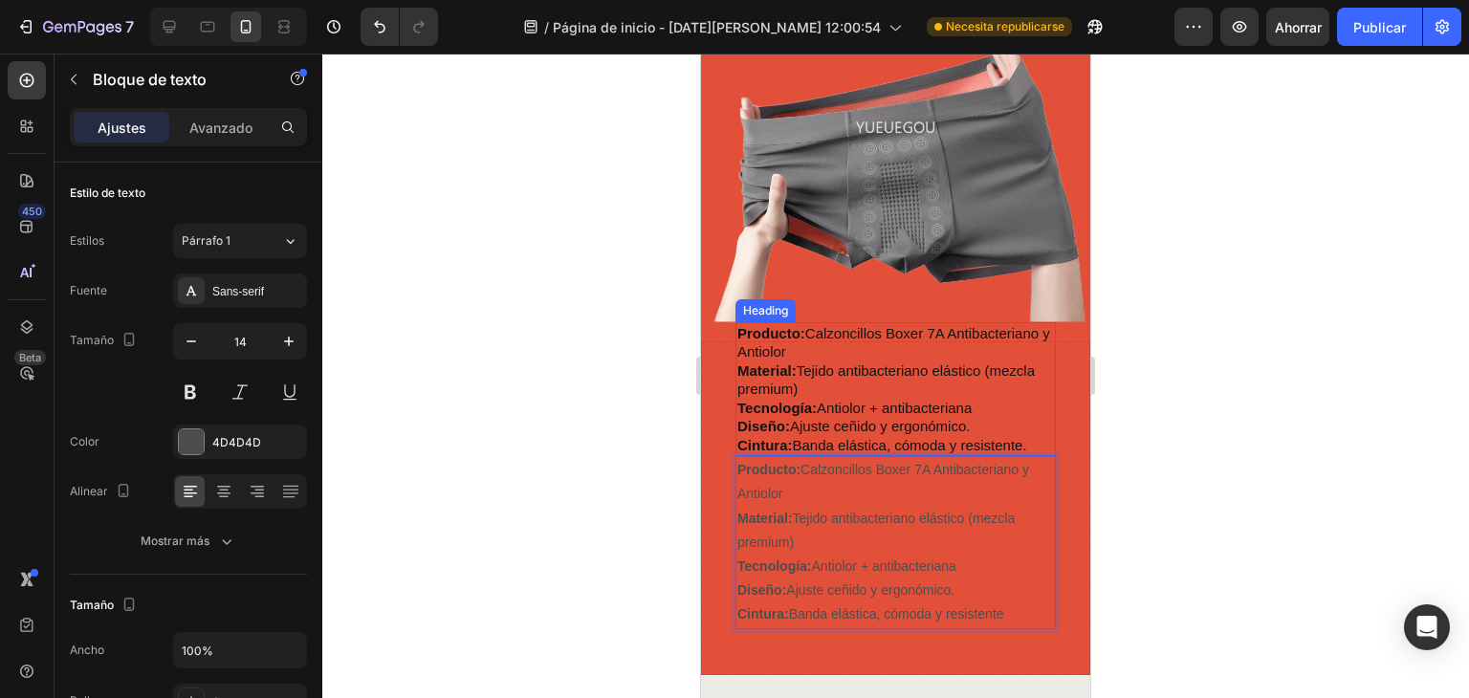
click at [788, 386] on h2 "Producto: Calzoncillos Boxer 7A Antibacteriano y Antiolor Material: Tejido anti…" at bounding box center [896, 389] width 320 height 135
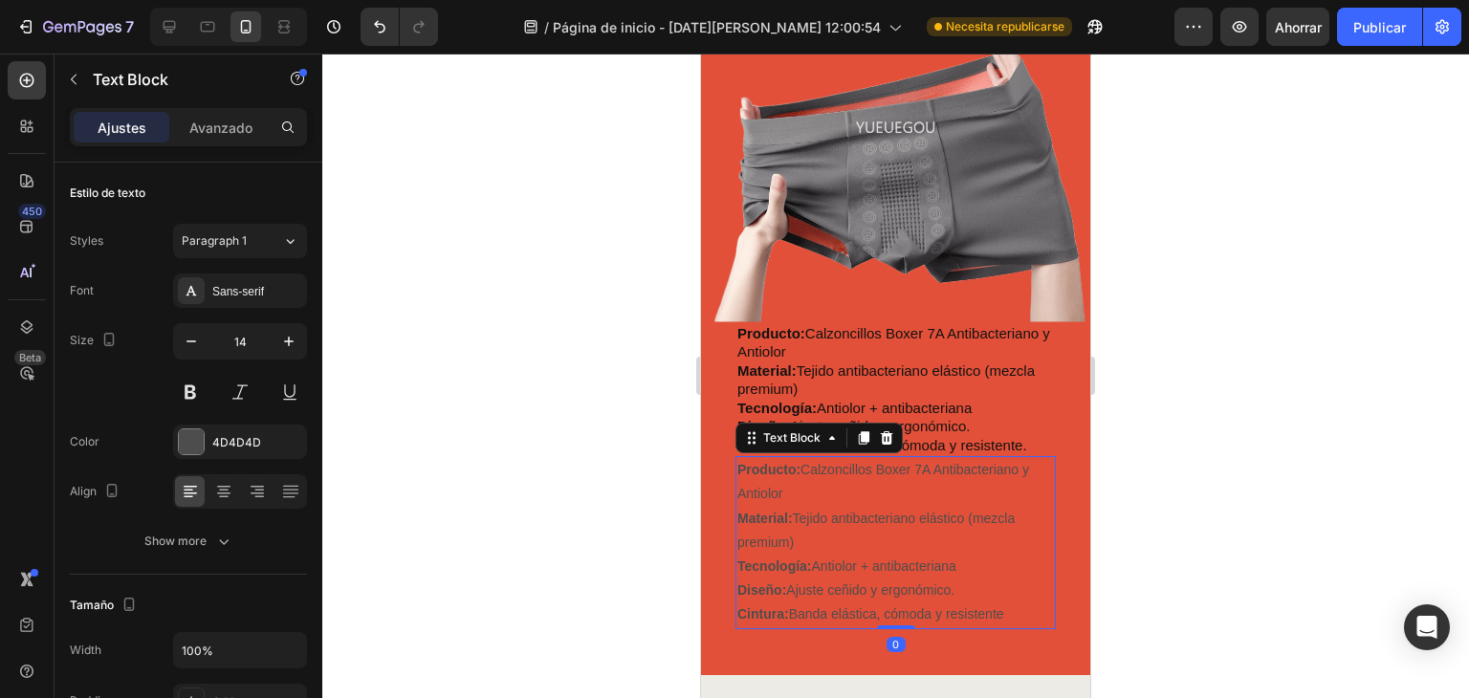
click at [804, 471] on p "Producto: Calzoncillos Boxer 7A Antibacteriano y Antiolor Material: Tejido anti…" at bounding box center [896, 542] width 317 height 168
click at [817, 405] on h2 "Producto: Calzoncillos Boxer 7A Antibacteriano y Antiolor Material: Tejido anti…" at bounding box center [896, 389] width 320 height 135
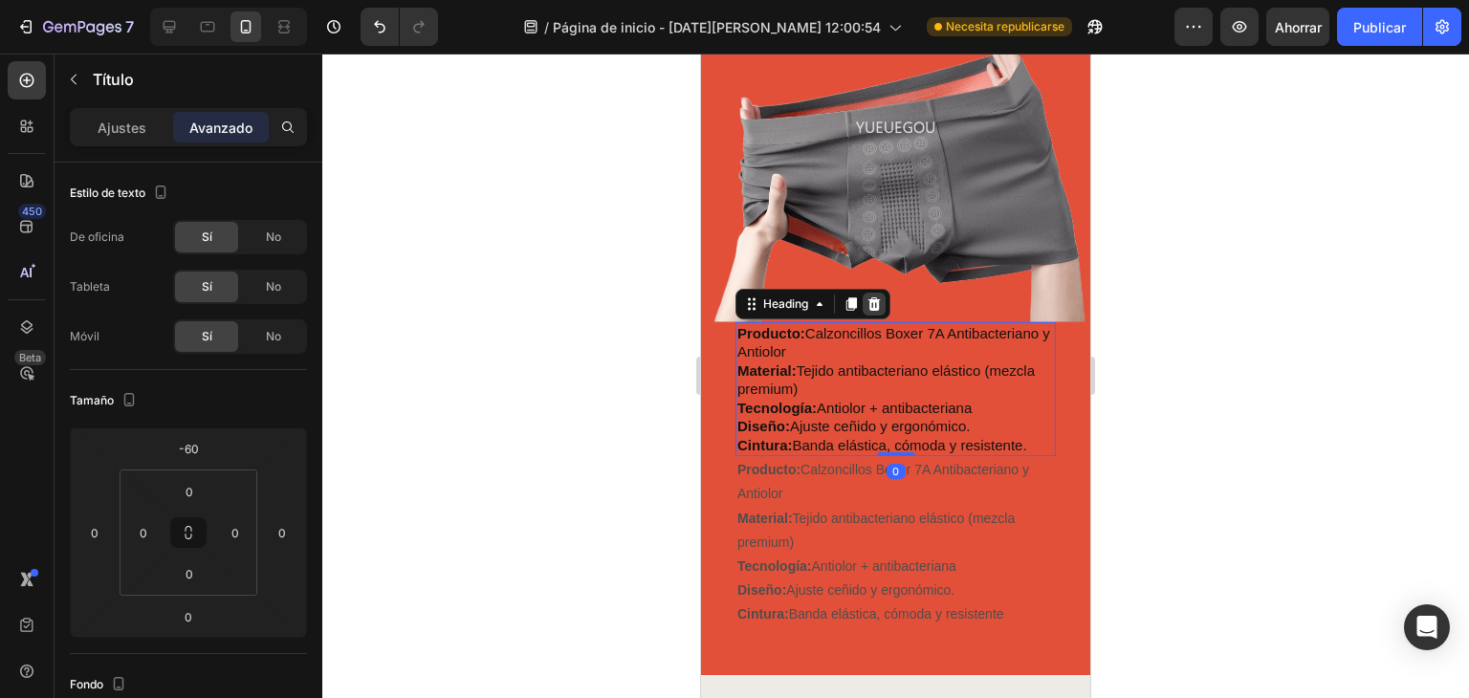
click at [872, 302] on icon at bounding box center [874, 304] width 15 height 15
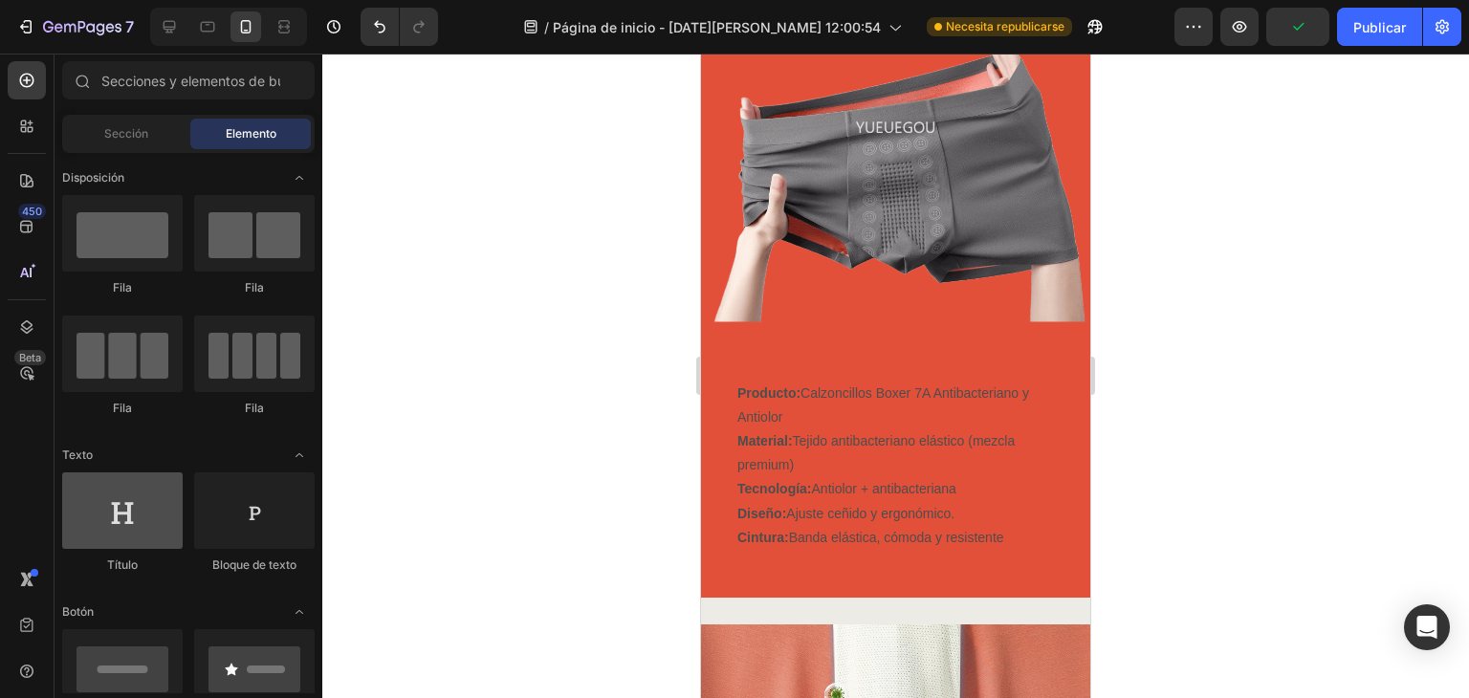
scroll to position [63, 0]
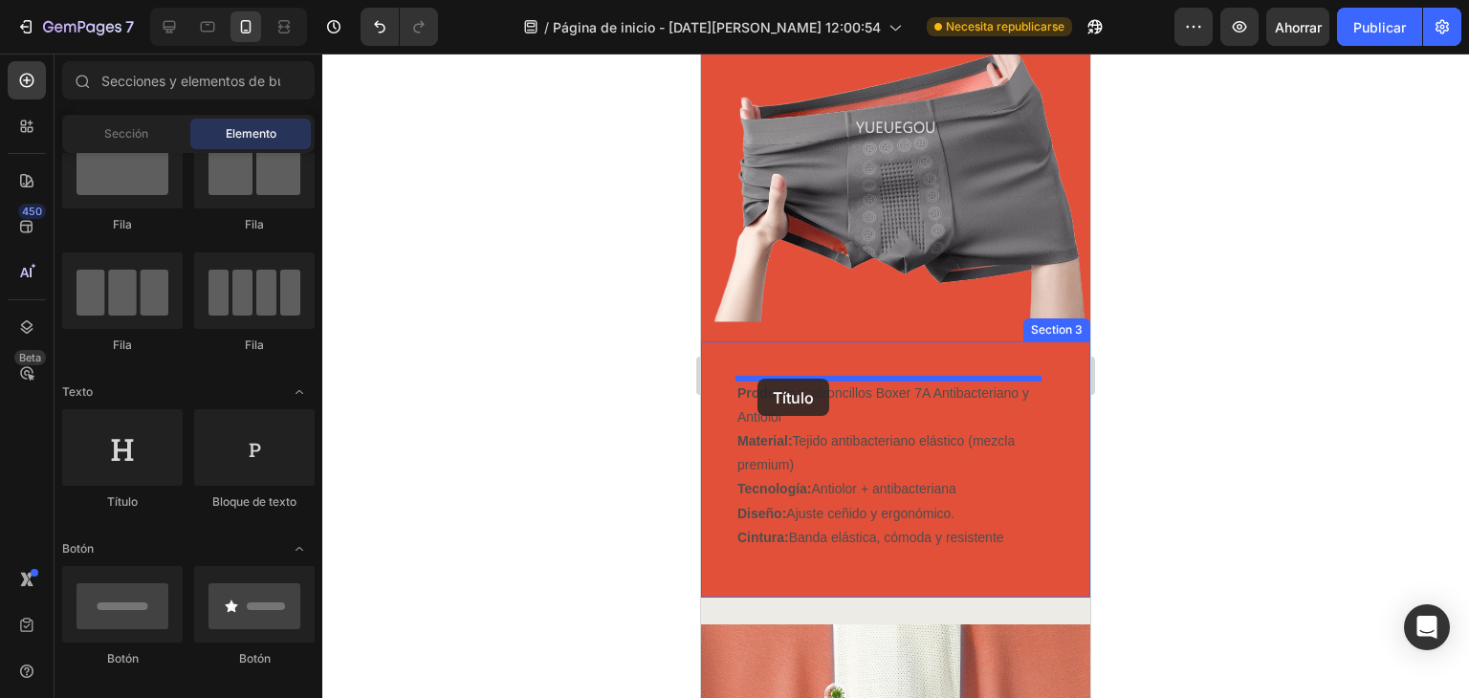
drag, startPoint x: 821, startPoint y: 491, endPoint x: 758, endPoint y: 379, distance: 128.5
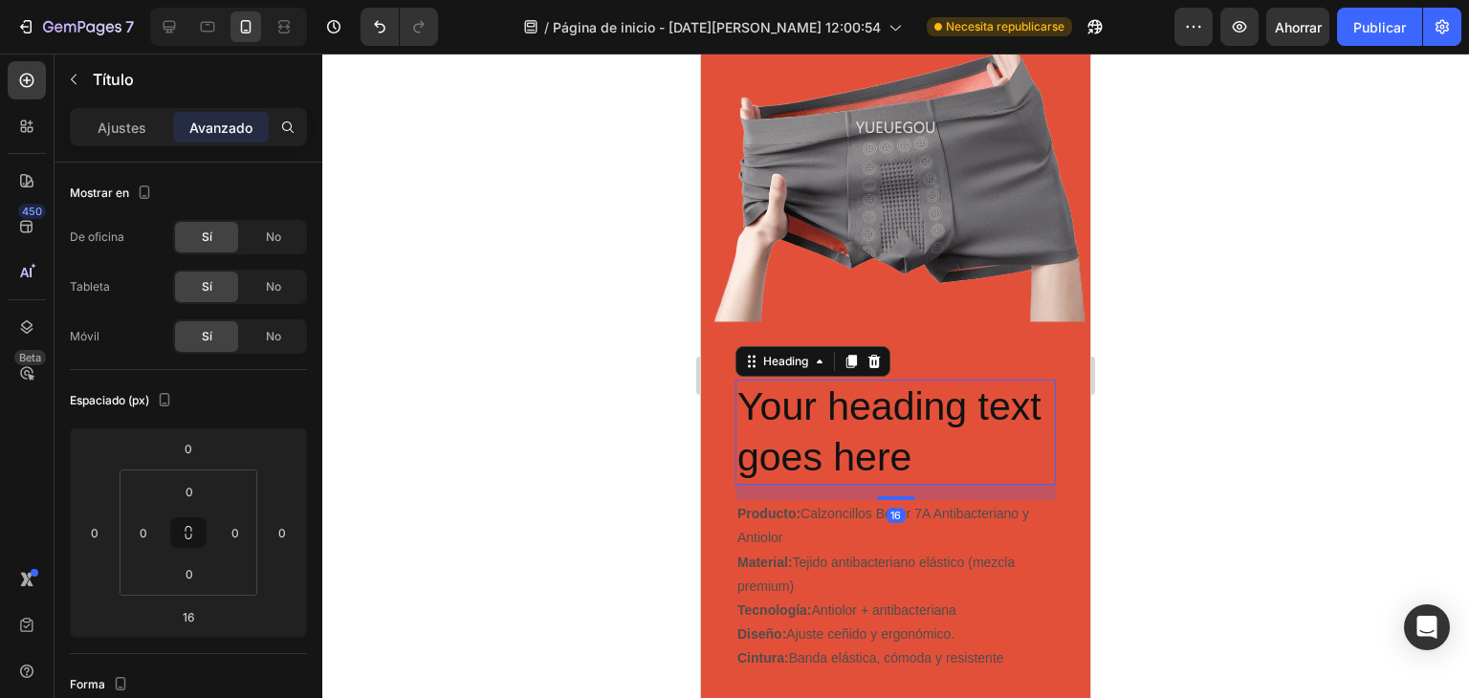
click at [1000, 452] on h2 "Your heading text goes here" at bounding box center [896, 433] width 320 height 106
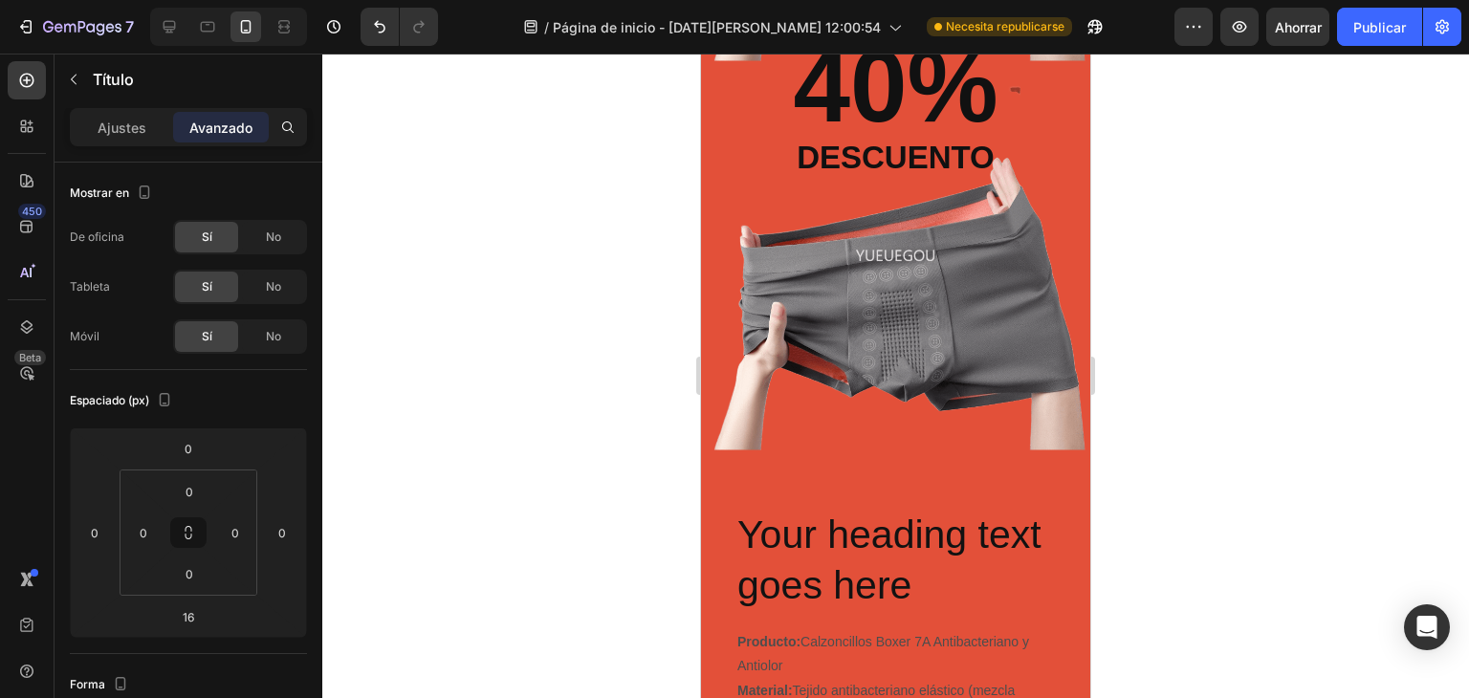
scroll to position [685, 0]
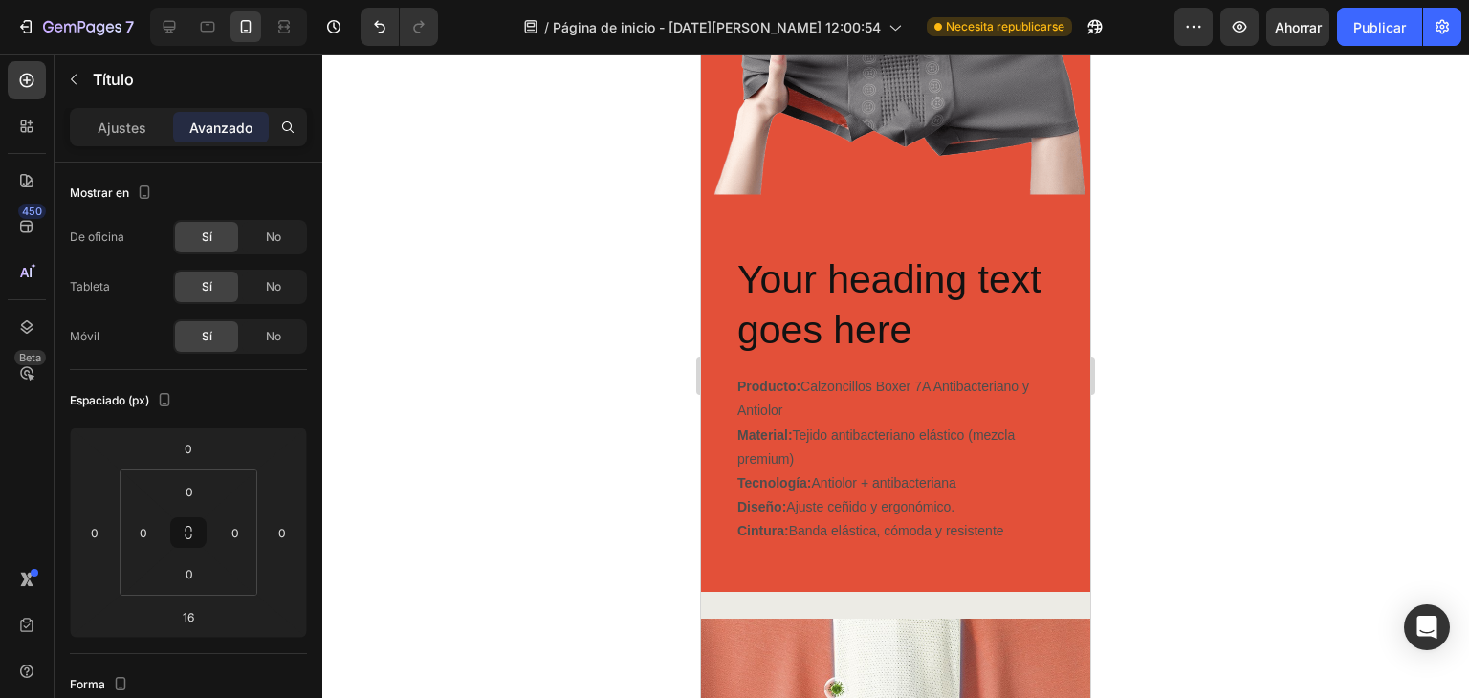
click at [899, 296] on h2 "Your heading text goes here" at bounding box center [896, 306] width 320 height 106
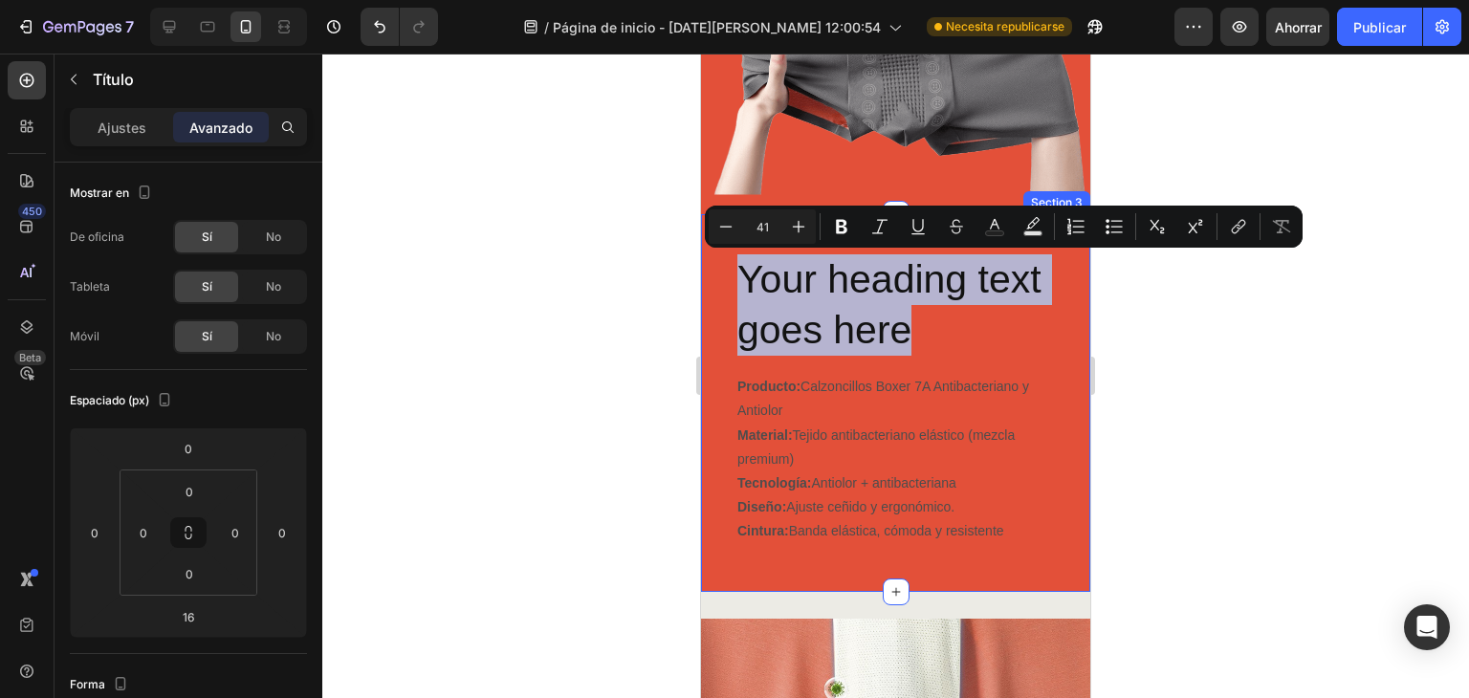
drag, startPoint x: 1008, startPoint y: 325, endPoint x: 716, endPoint y: 265, distance: 298.9
click at [716, 265] on div "Your heading text goes here Heading Producto: Calzoncillos Boxer 7A Antibacteri…" at bounding box center [895, 403] width 389 height 378
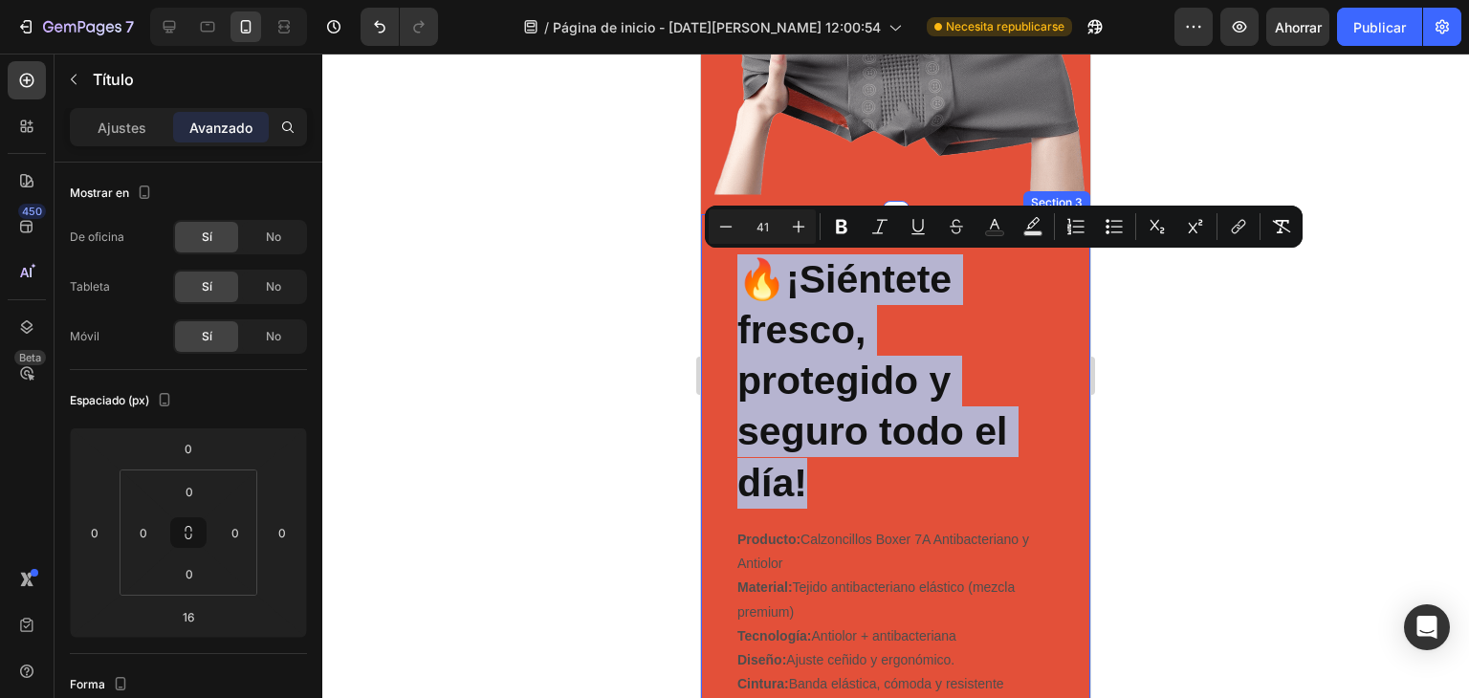
drag, startPoint x: 820, startPoint y: 480, endPoint x: 723, endPoint y: 273, distance: 229.0
click at [723, 273] on div "🔥 ¡Siéntete fresco, protegido y seguro todo el día! Heading Producto: Calzoncil…" at bounding box center [895, 479] width 389 height 531
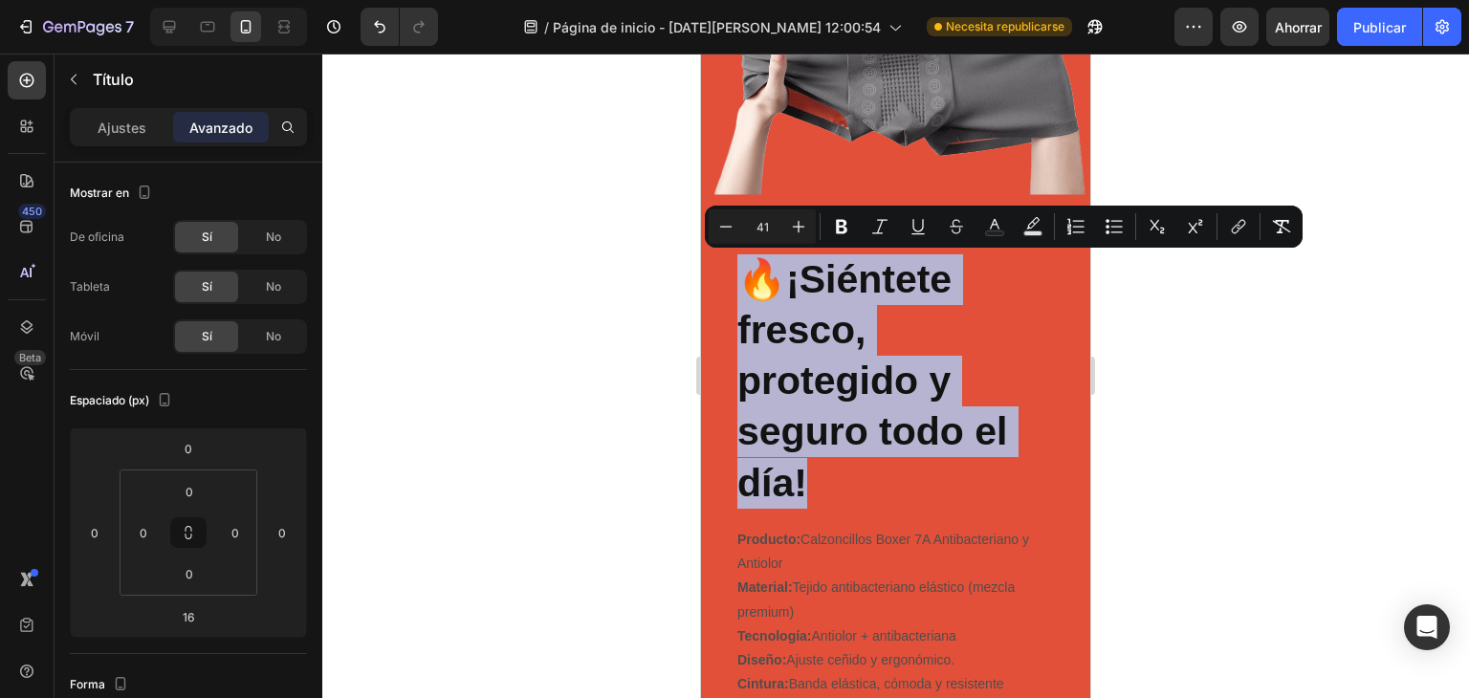
click at [881, 327] on p "🔥 ¡Siéntete fresco, protegido y seguro todo el día!" at bounding box center [896, 381] width 317 height 254
drag, startPoint x: 805, startPoint y: 277, endPoint x: 935, endPoint y: 458, distance: 222.2
click at [944, 473] on p "🔥 ¡Siéntete fresco, protegido y seguro todo el día!" at bounding box center [896, 381] width 317 height 254
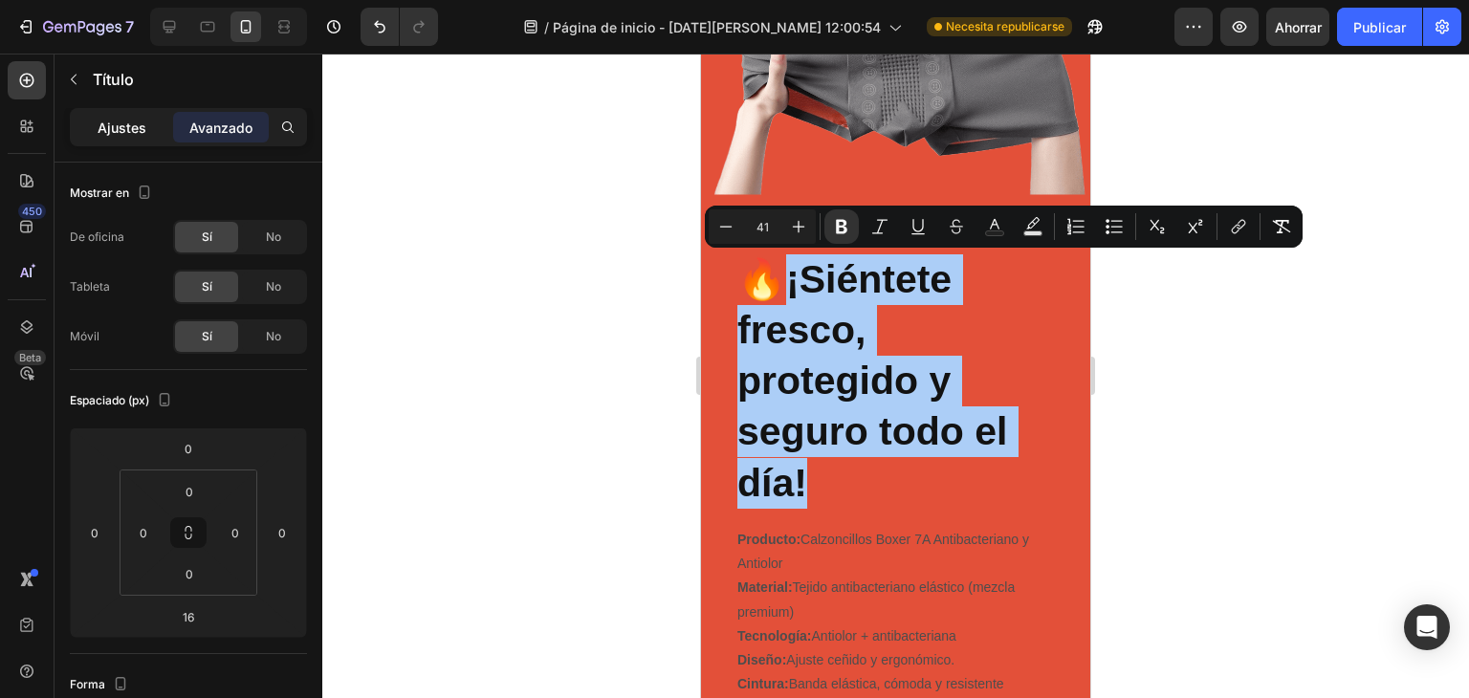
click at [119, 124] on font "Ajustes" at bounding box center [122, 128] width 49 height 16
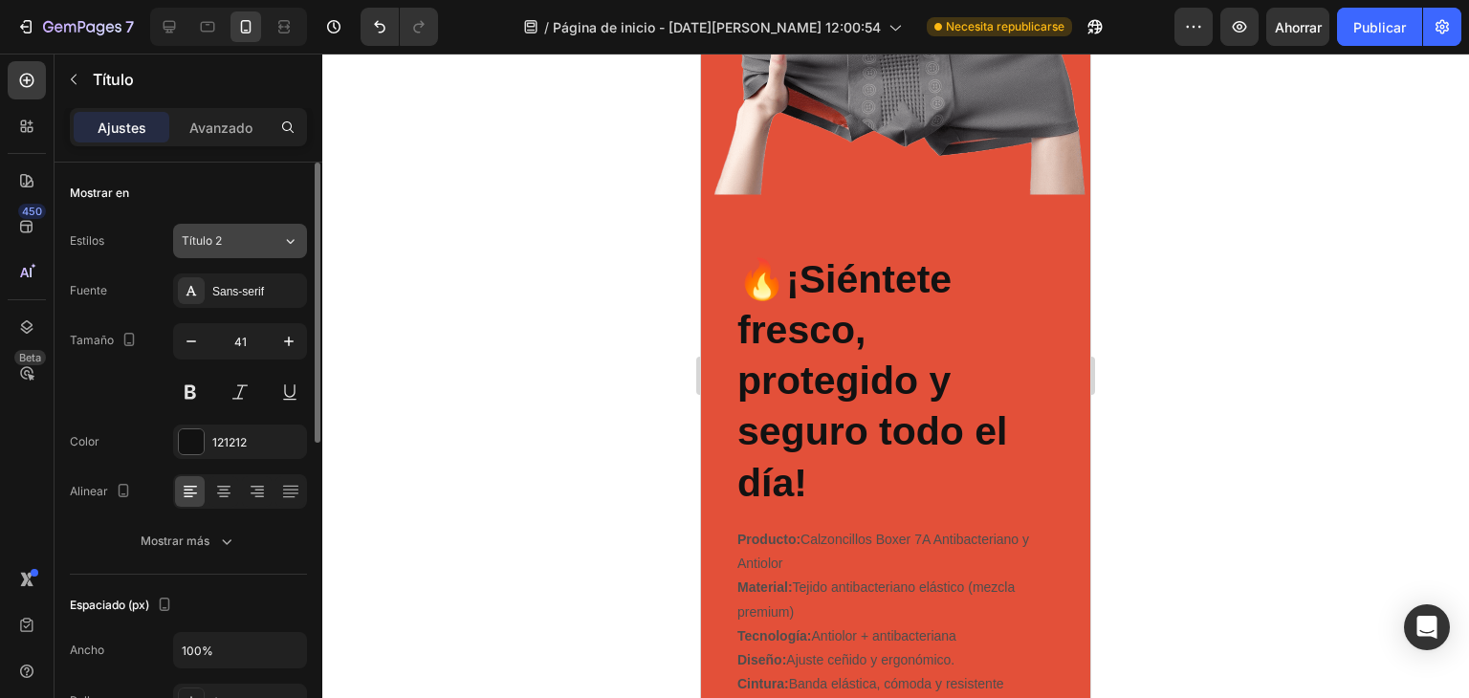
click at [242, 246] on div "Título 2" at bounding box center [220, 240] width 77 height 17
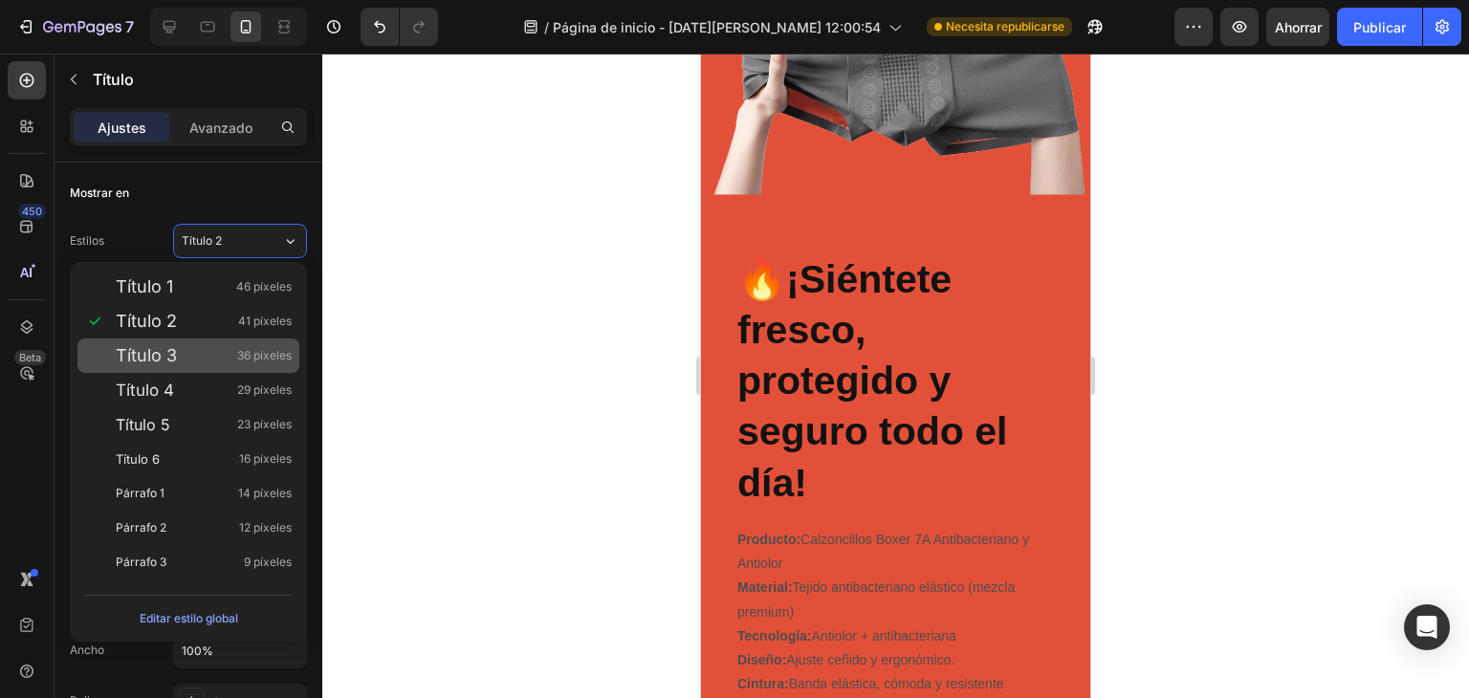
click at [188, 355] on div "Título 3 36 píxeles" at bounding box center [204, 355] width 176 height 19
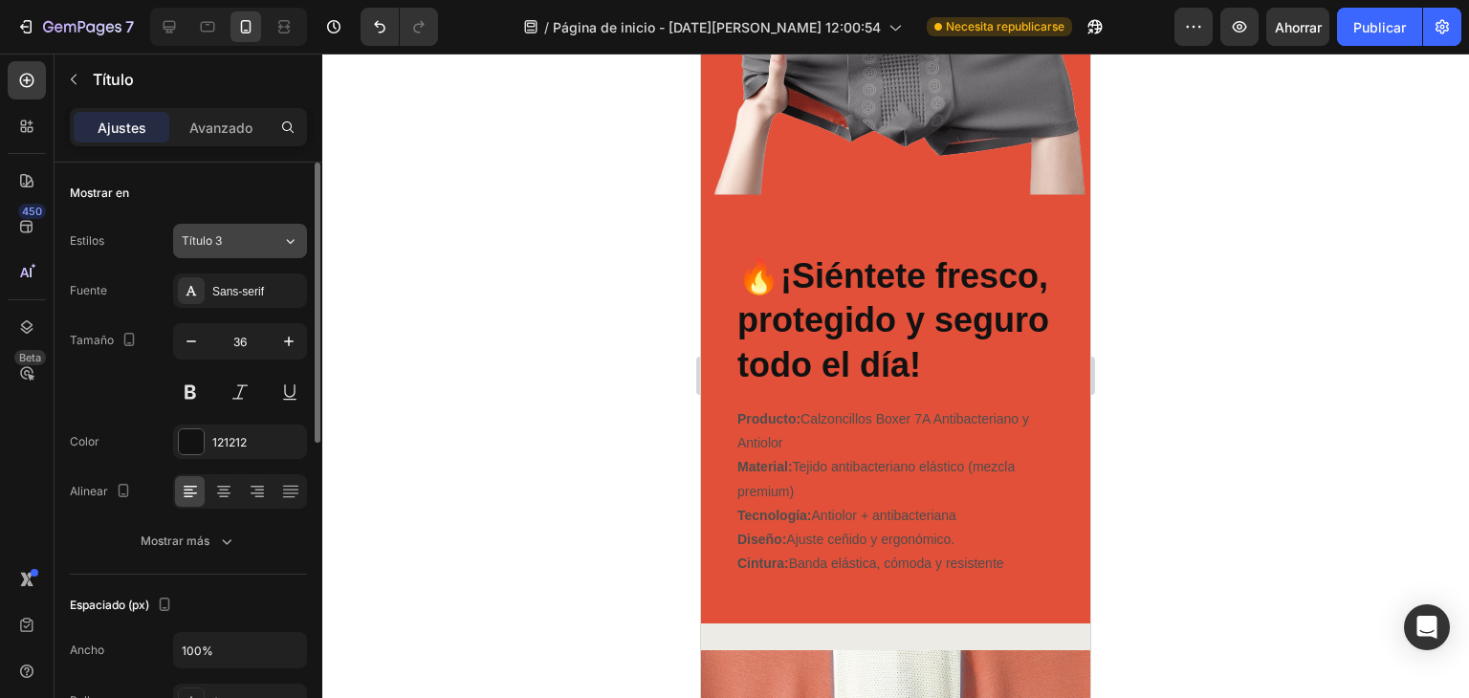
click at [241, 246] on div "Título 3" at bounding box center [220, 240] width 77 height 17
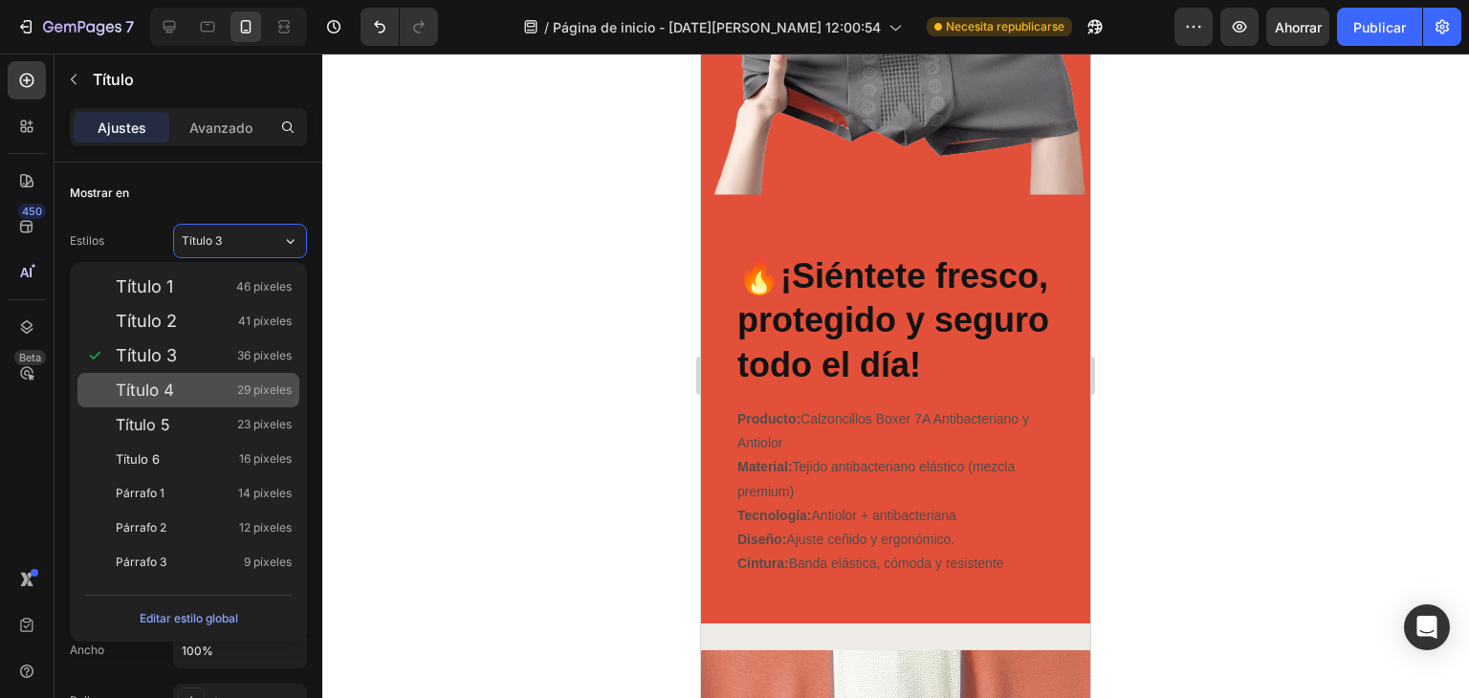
click at [187, 389] on div "Título 4 29 píxeles" at bounding box center [204, 390] width 176 height 19
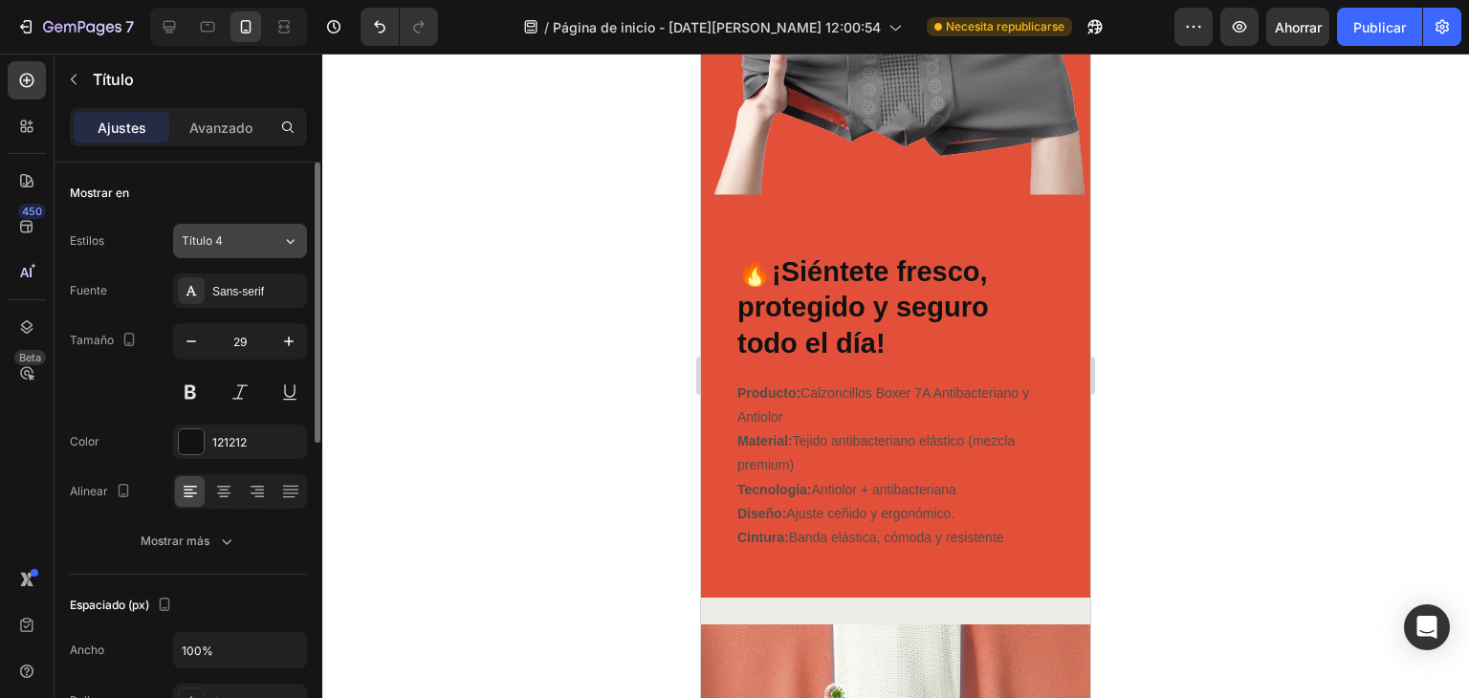
click at [240, 243] on div "Título 4" at bounding box center [220, 240] width 77 height 17
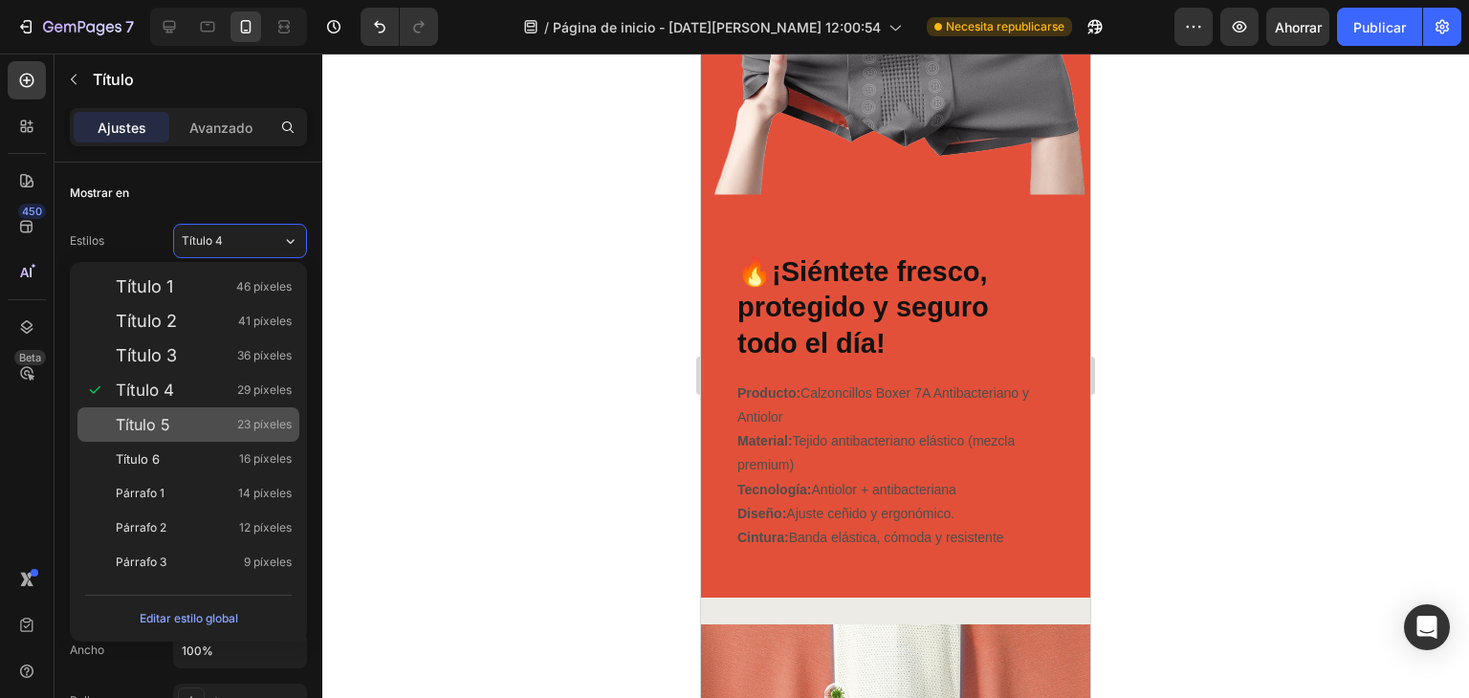
click at [203, 429] on div "Título 5 23 píxeles" at bounding box center [204, 424] width 176 height 19
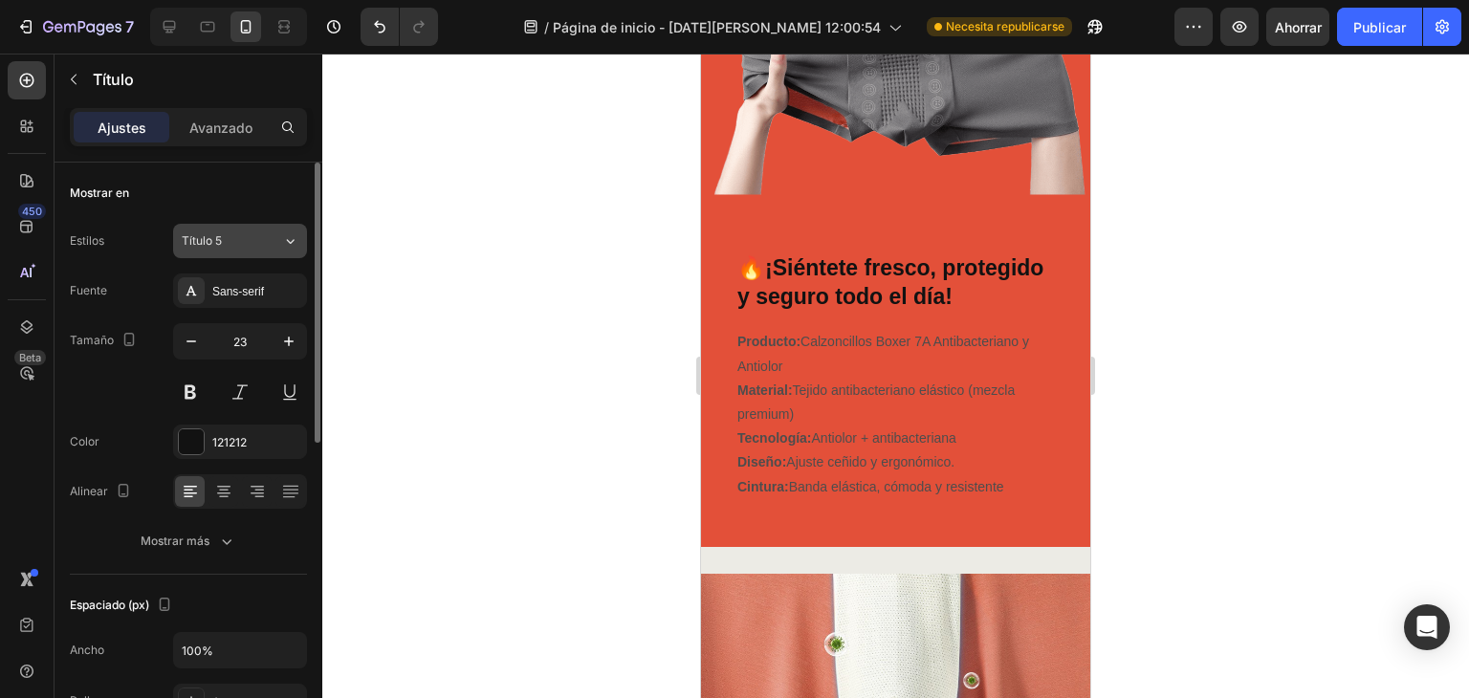
click at [249, 232] on div "Título 5" at bounding box center [220, 240] width 77 height 17
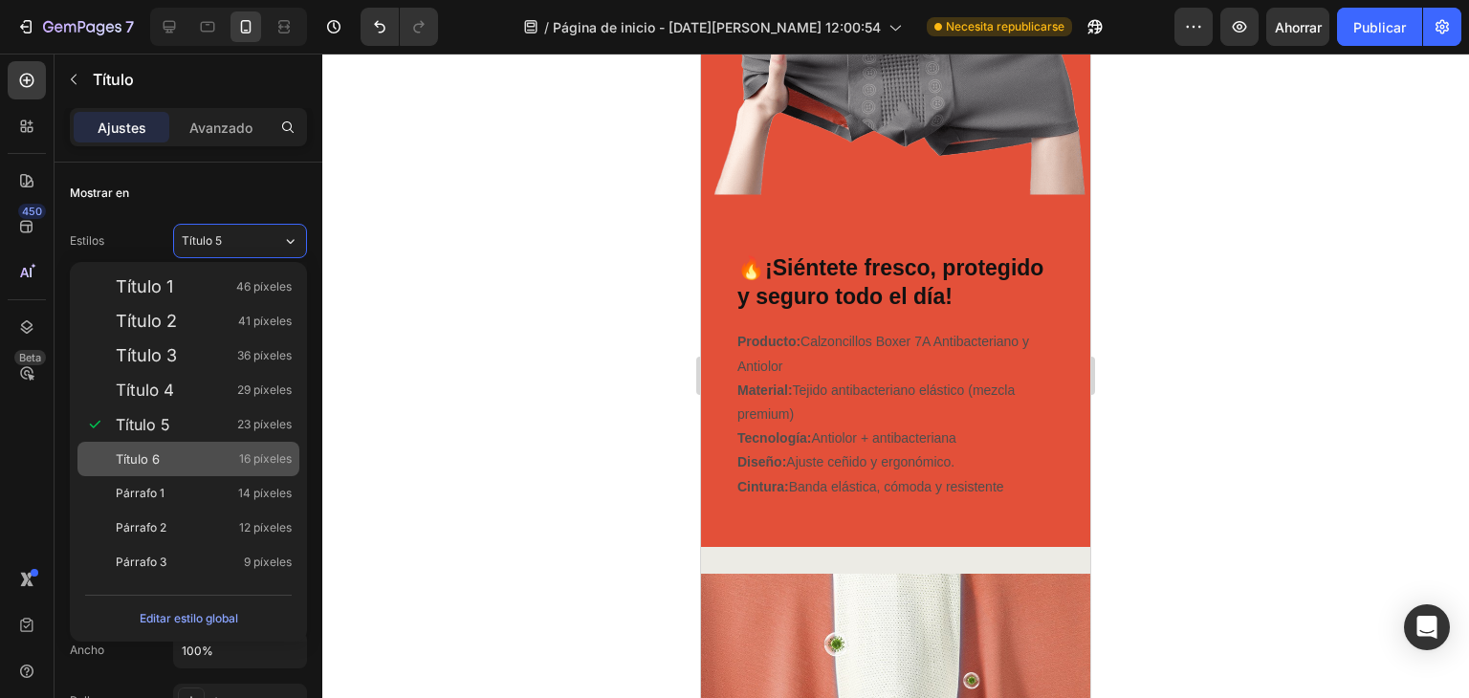
click at [174, 456] on div "Título 6 16 píxeles" at bounding box center [204, 459] width 176 height 19
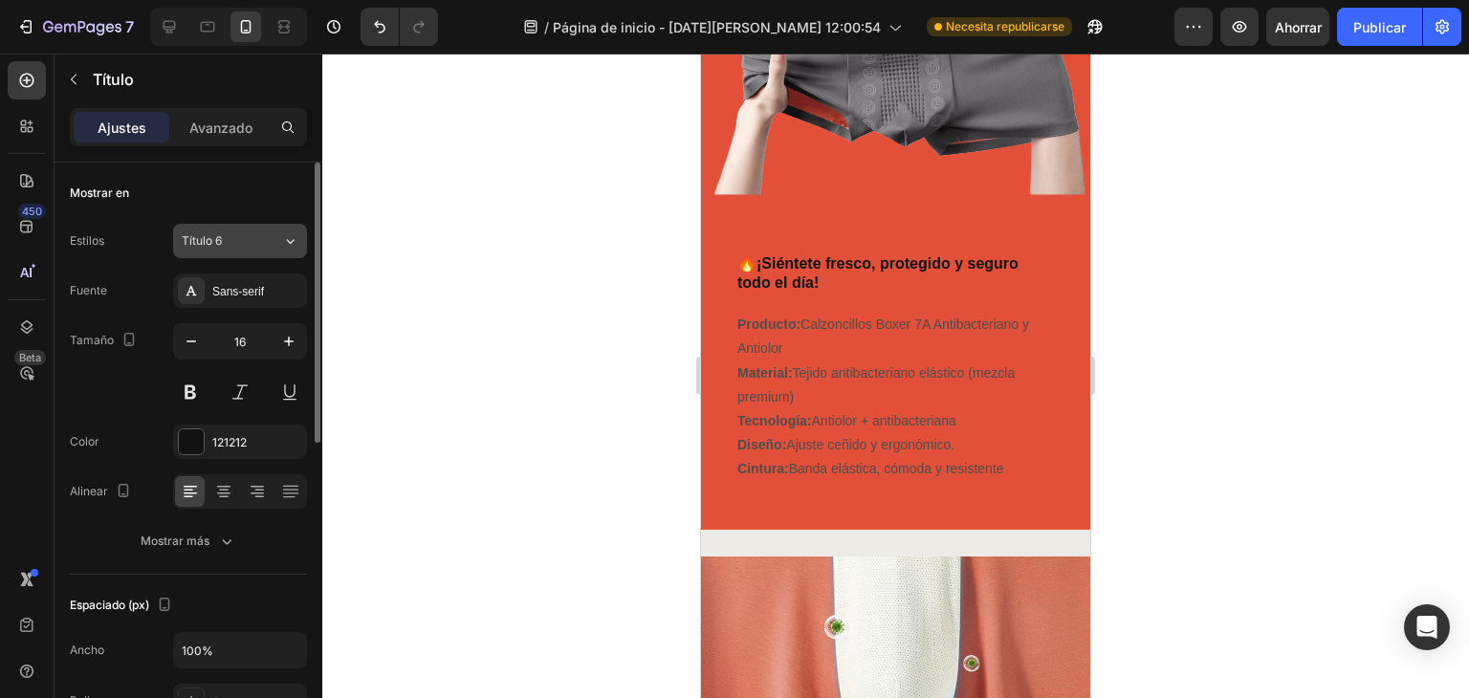
click at [256, 245] on div "Título 6" at bounding box center [220, 240] width 77 height 17
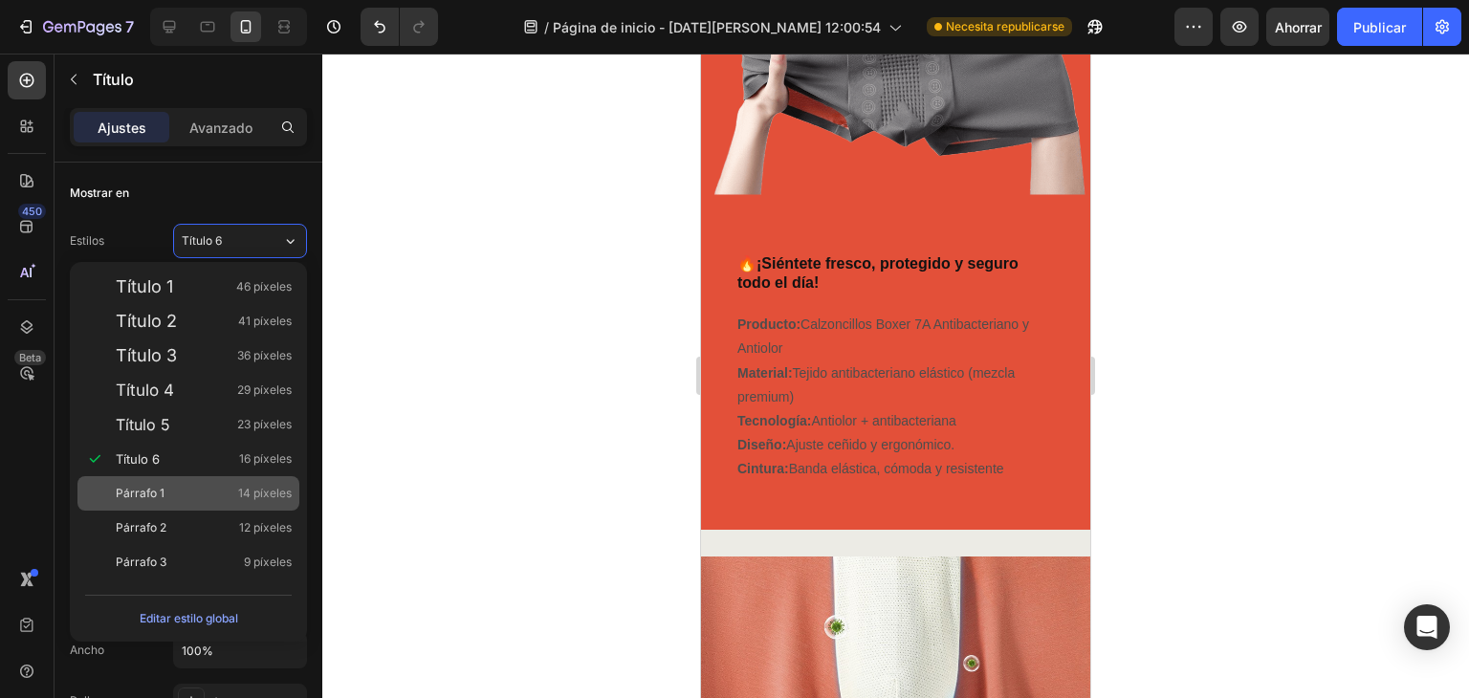
click at [175, 502] on div "Párrafo 1 14 píxeles" at bounding box center [204, 493] width 176 height 19
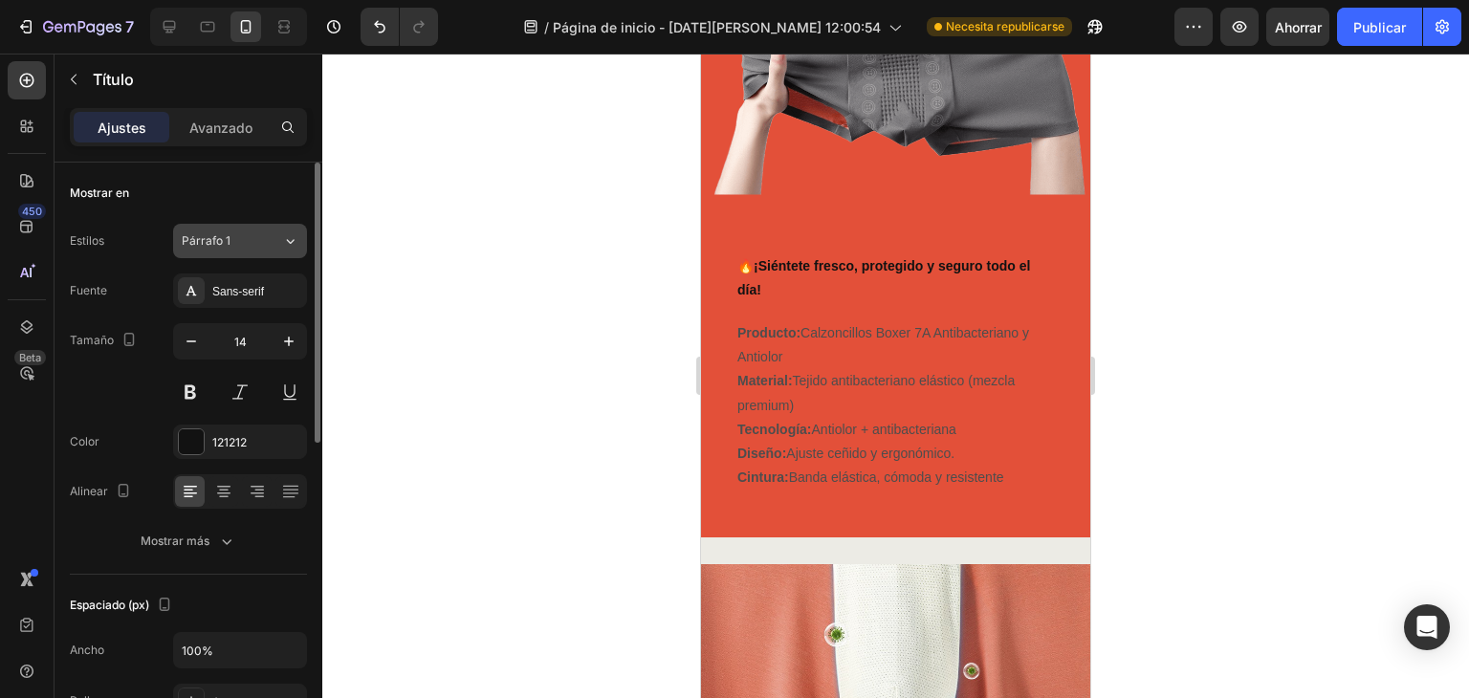
click at [253, 243] on div "Párrafo 1" at bounding box center [220, 240] width 77 height 17
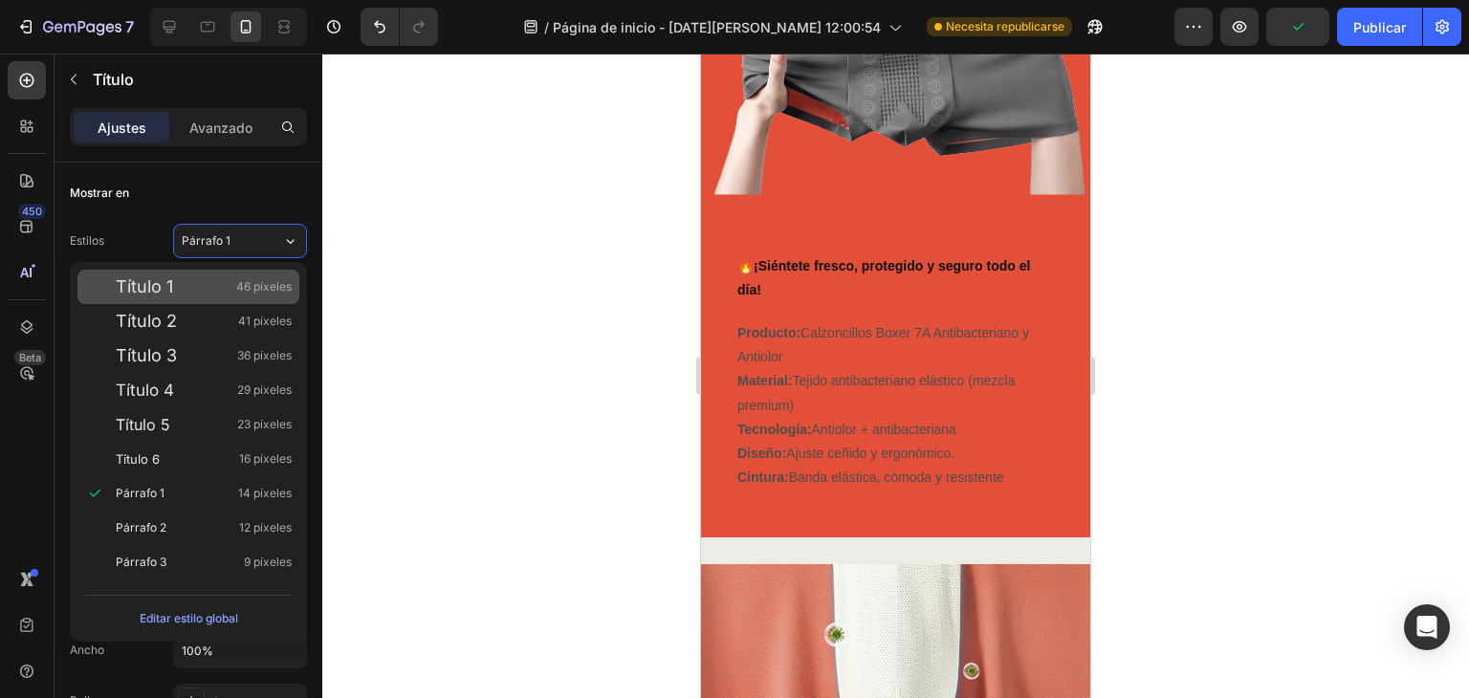
click at [176, 288] on div "Título 1 46 píxeles" at bounding box center [204, 286] width 176 height 19
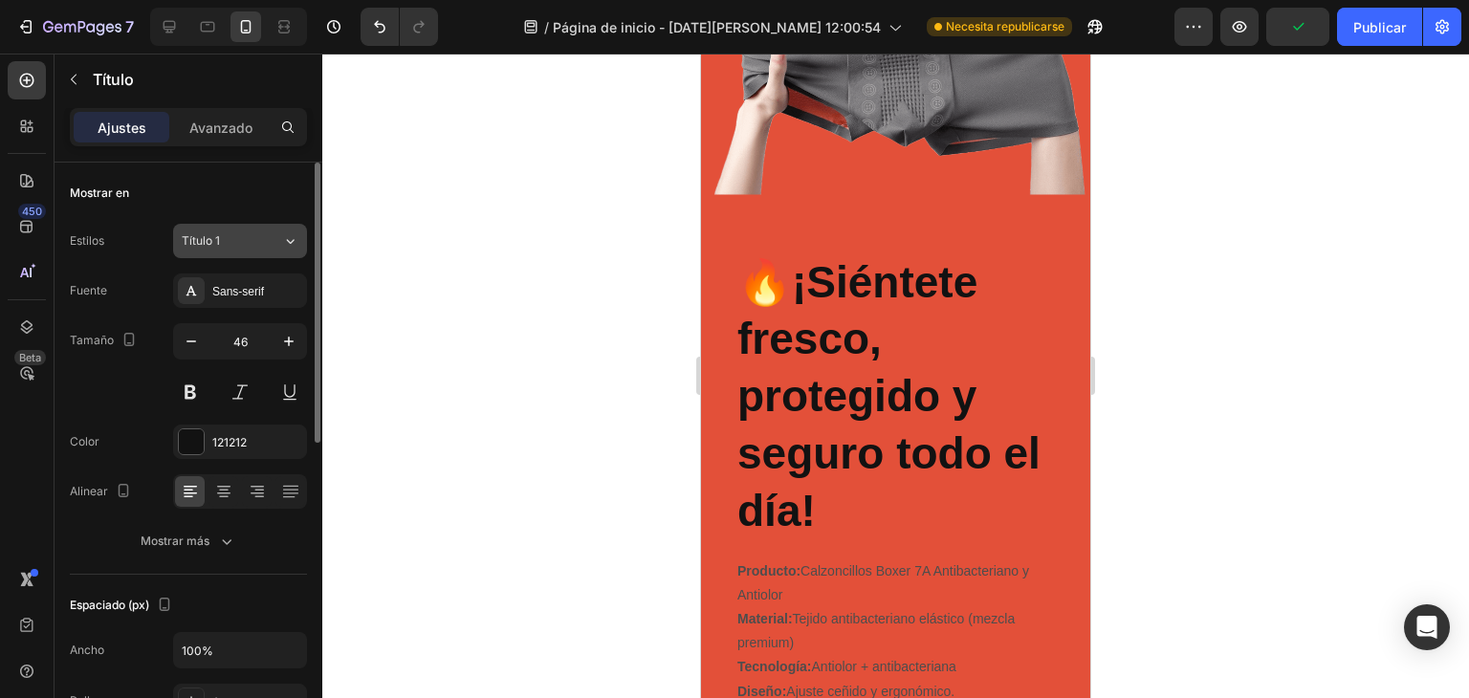
click at [267, 249] on div "Título 1" at bounding box center [232, 240] width 100 height 17
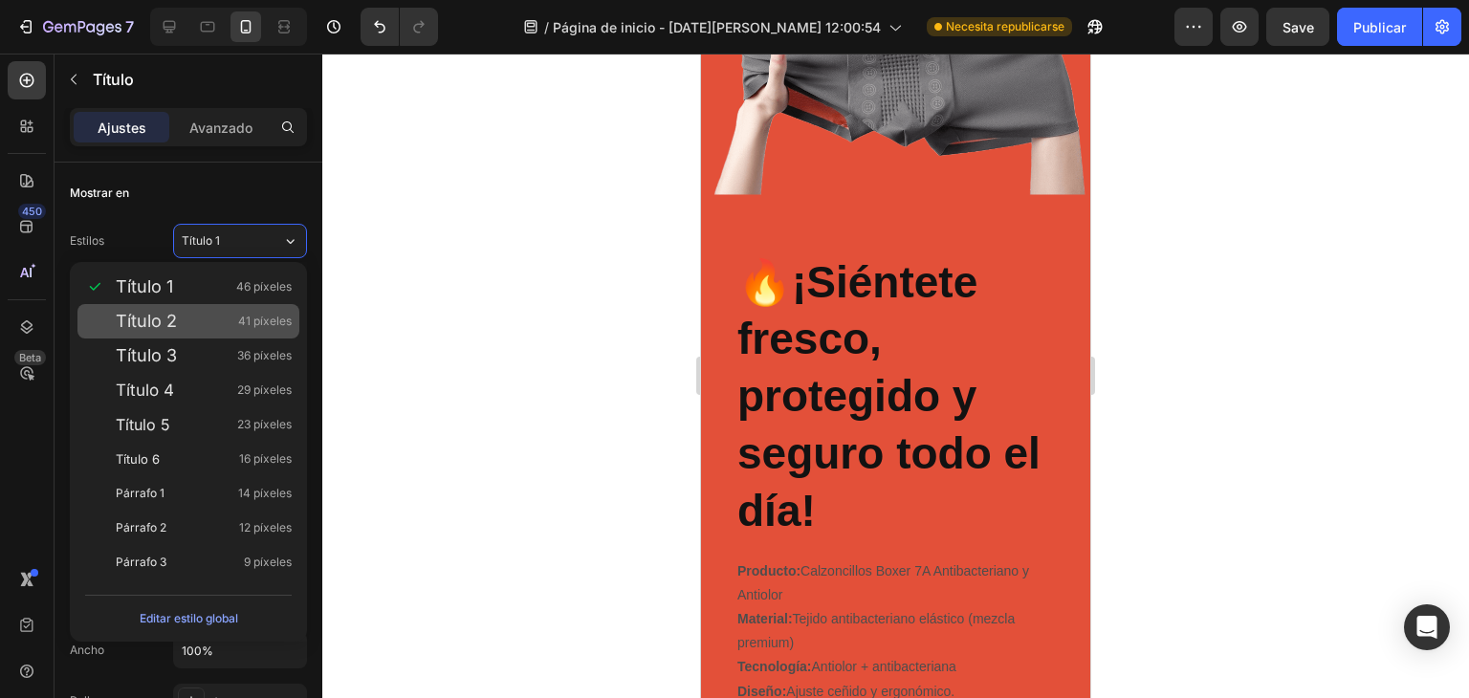
click at [195, 328] on div "Título 2 41 píxeles" at bounding box center [204, 321] width 176 height 19
type input "41"
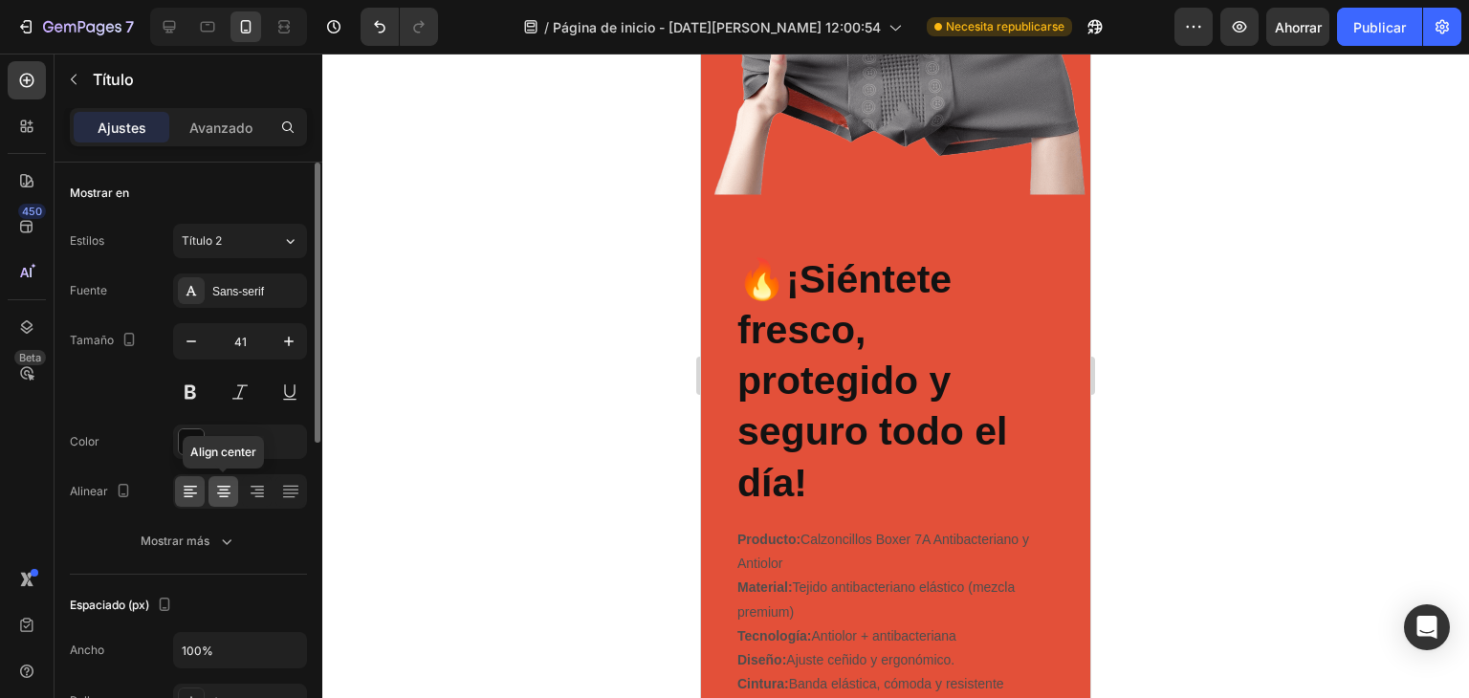
click at [225, 487] on icon at bounding box center [223, 491] width 19 height 19
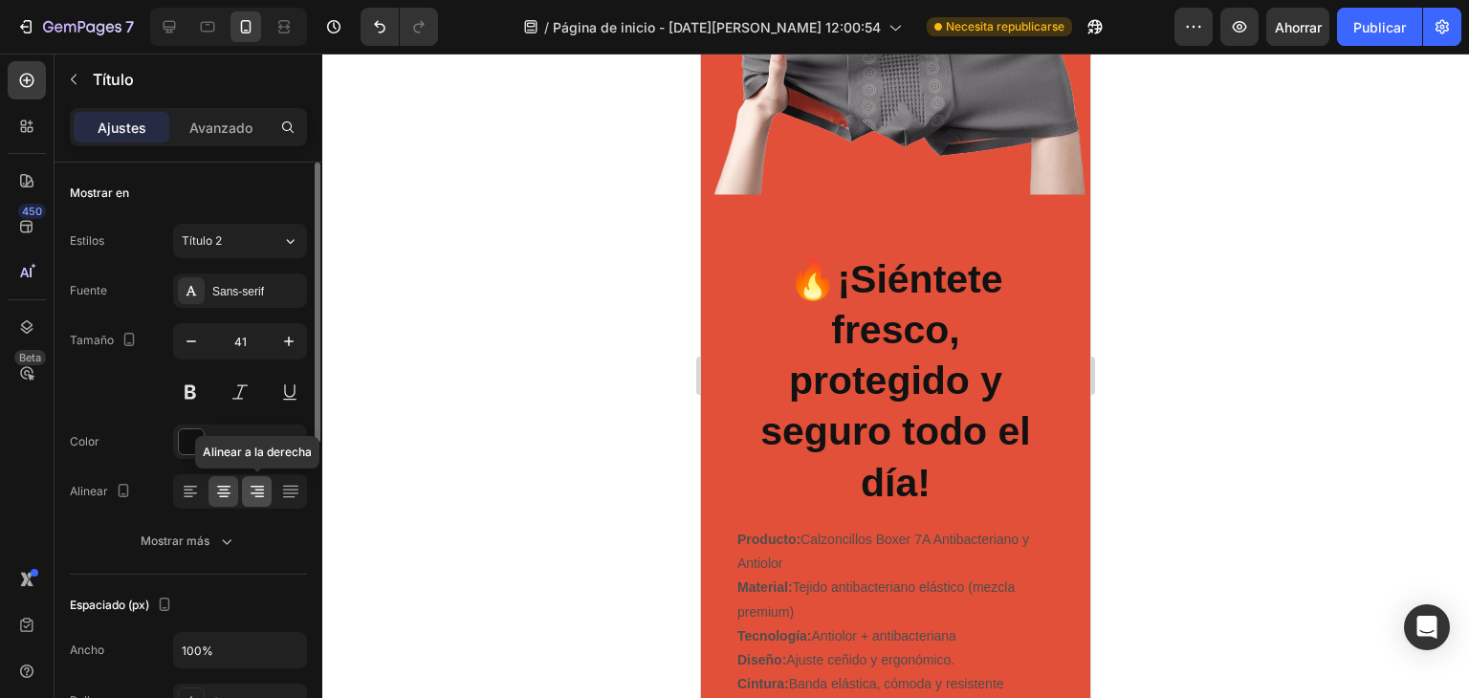
click at [261, 489] on icon at bounding box center [257, 491] width 19 height 19
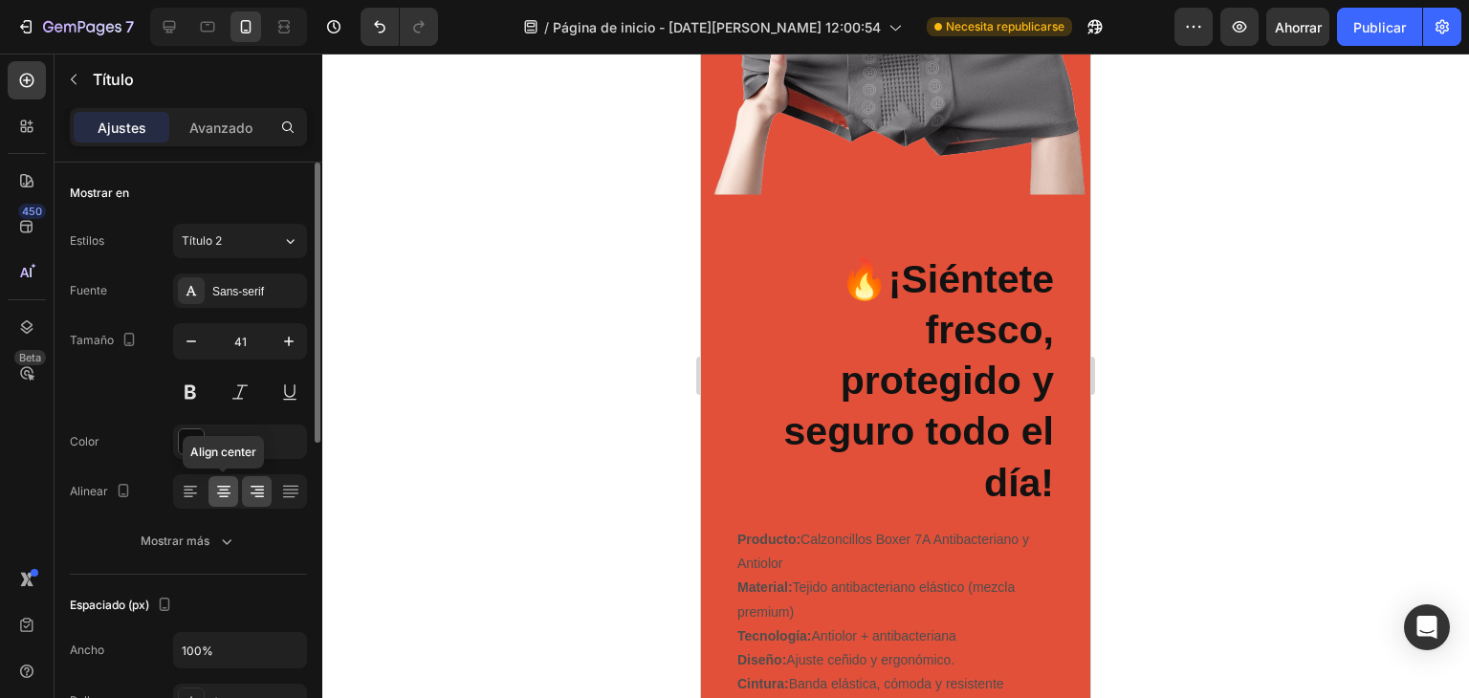
click at [224, 493] on icon at bounding box center [223, 494] width 13 height 2
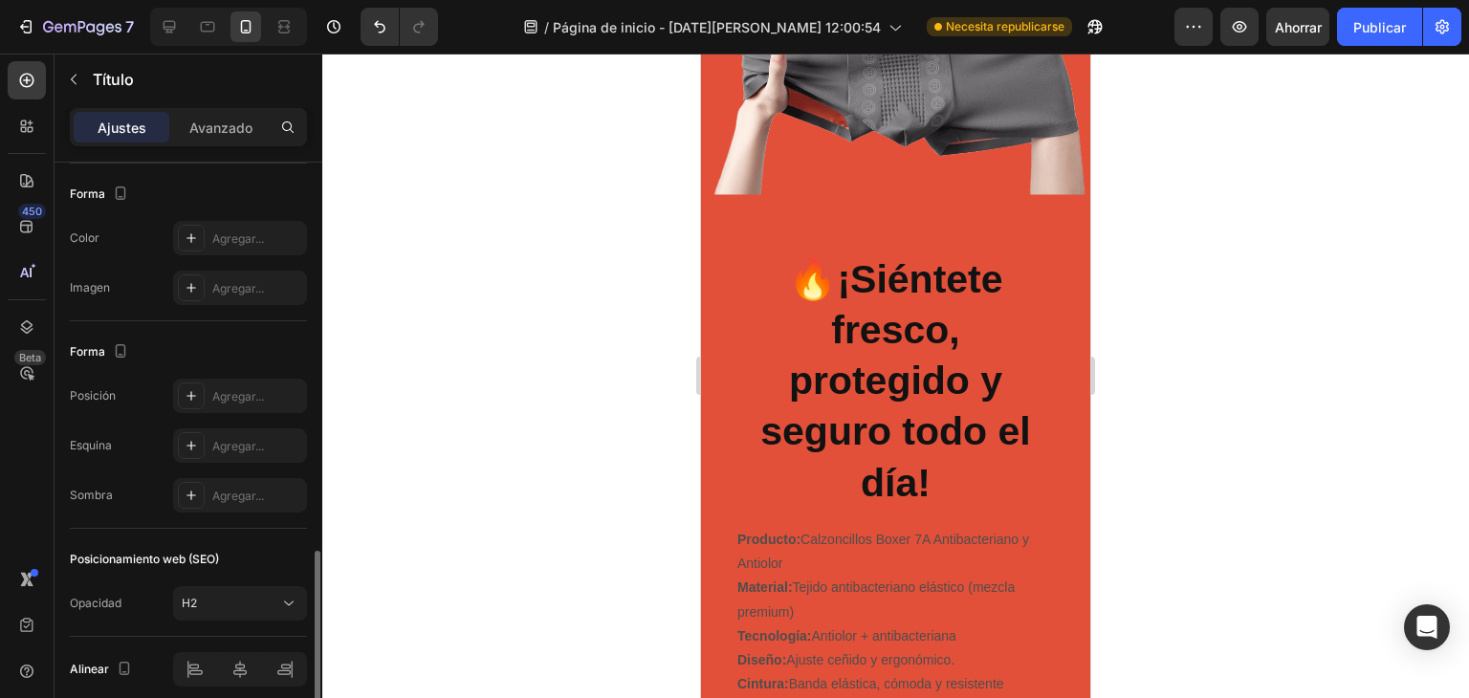
scroll to position [650, 0]
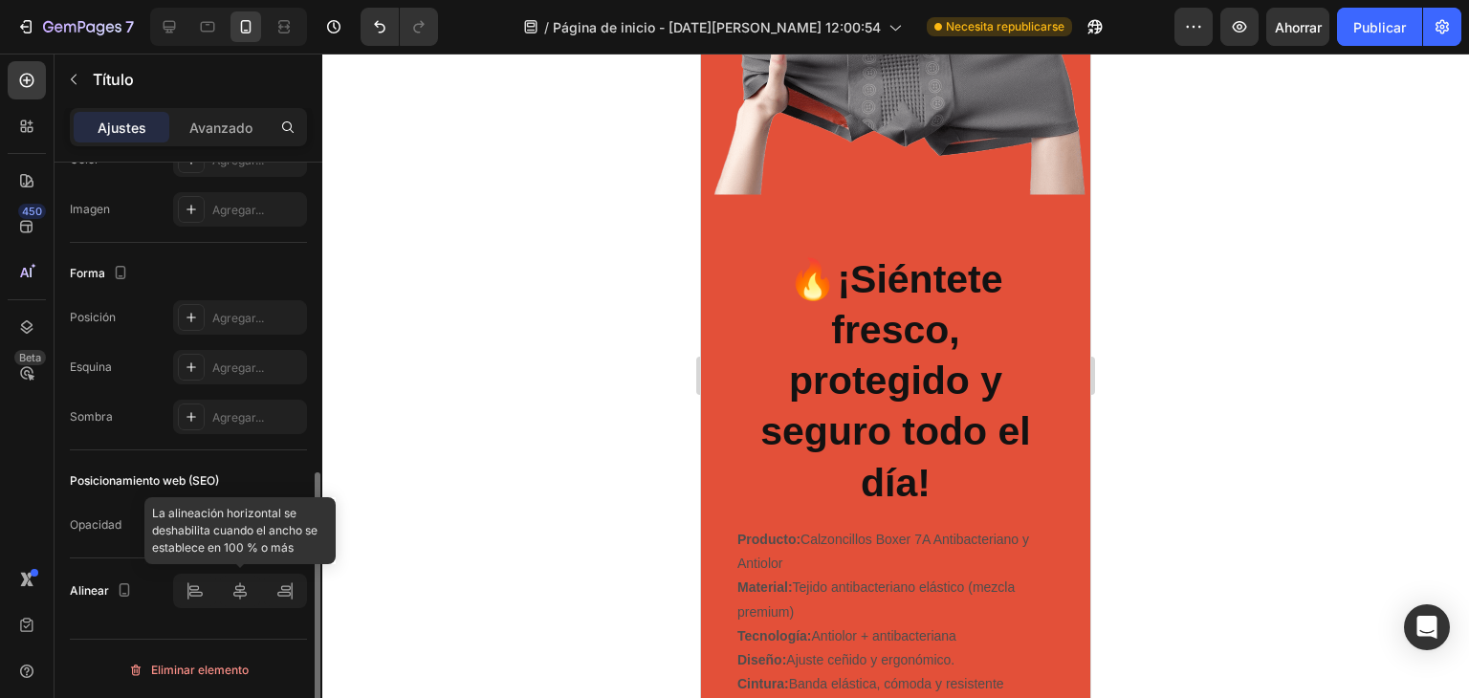
click at [241, 594] on div at bounding box center [240, 591] width 134 height 34
click at [191, 595] on div at bounding box center [240, 591] width 134 height 34
click at [228, 520] on div "H2" at bounding box center [231, 525] width 98 height 17
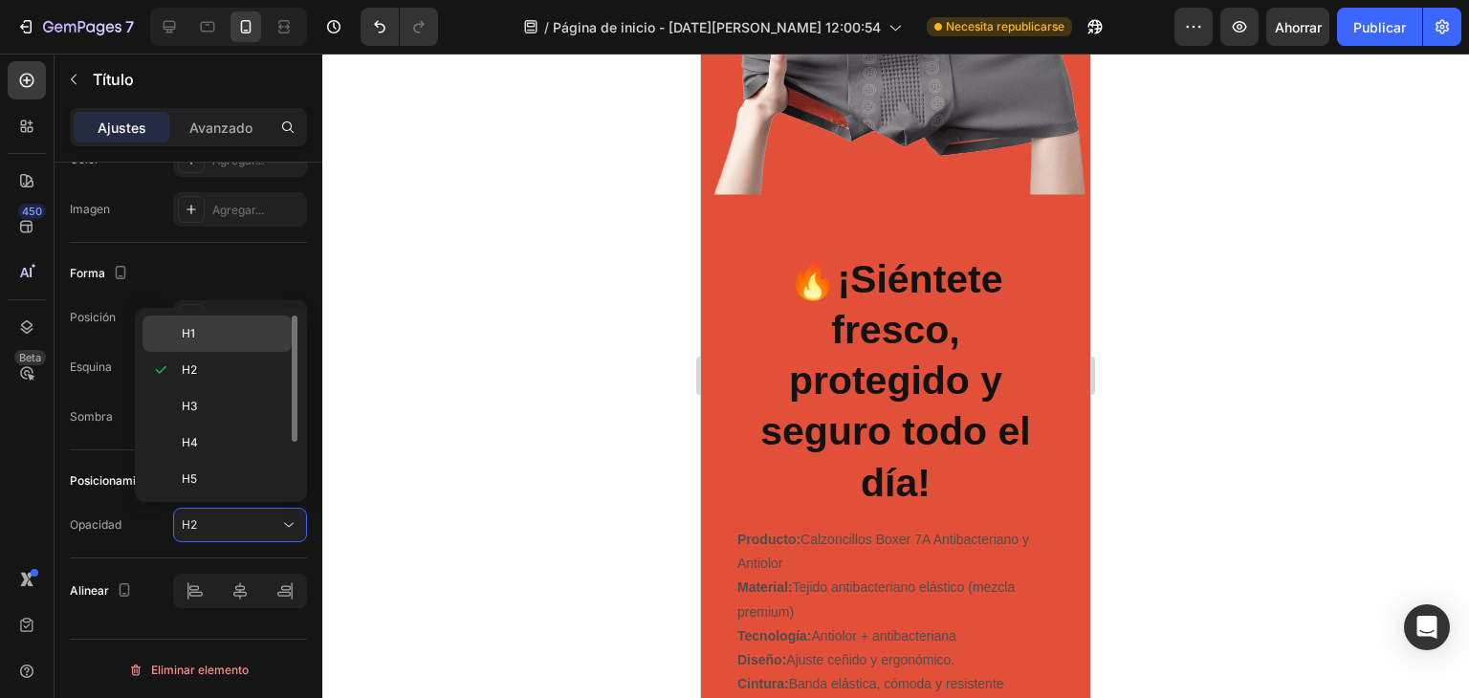
click at [200, 332] on p "H1" at bounding box center [232, 333] width 101 height 17
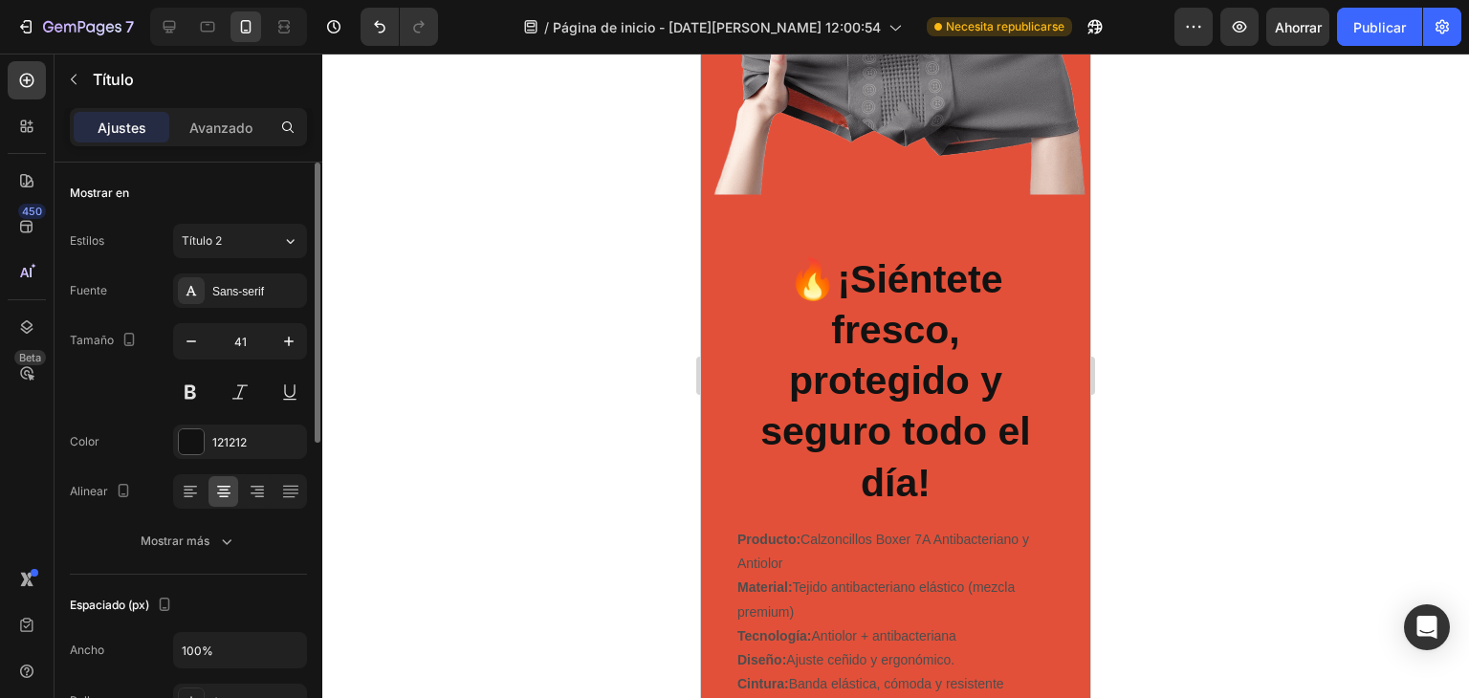
scroll to position [190, 0]
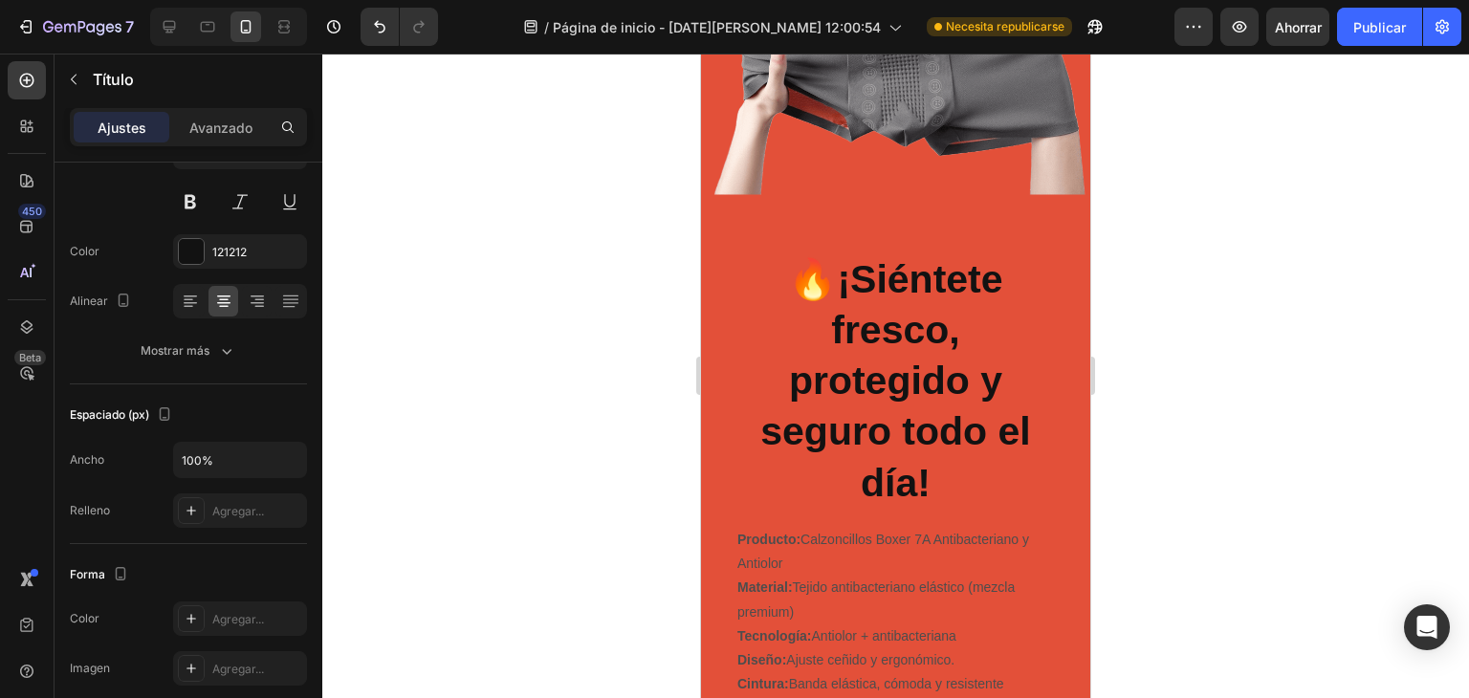
click at [915, 460] on strong "¡Siéntete fresco, protegido y seguro todo el día!" at bounding box center [896, 381] width 270 height 248
click at [916, 460] on strong "¡Siéntete fresco, protegido y seguro todo el día!" at bounding box center [896, 381] width 270 height 248
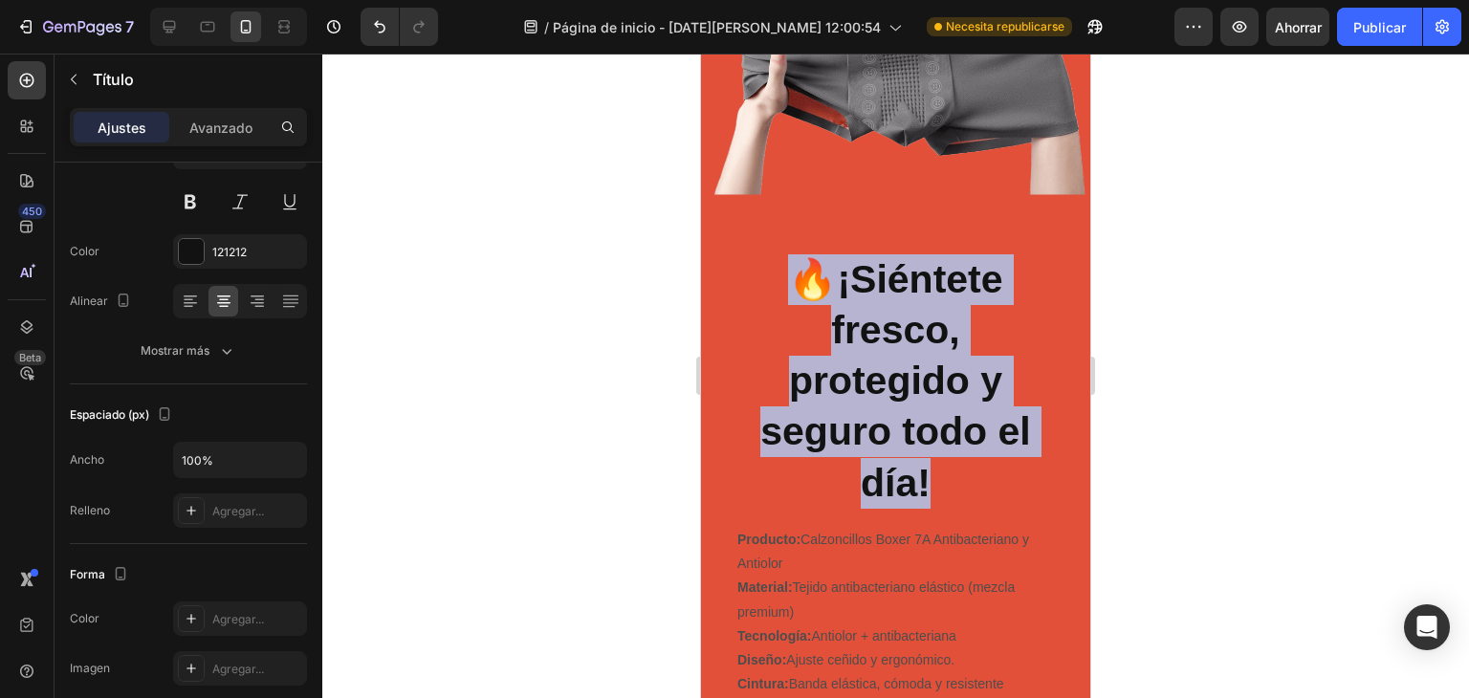
click at [917, 460] on strong "¡Siéntete fresco, protegido y seguro todo el día!" at bounding box center [896, 381] width 270 height 248
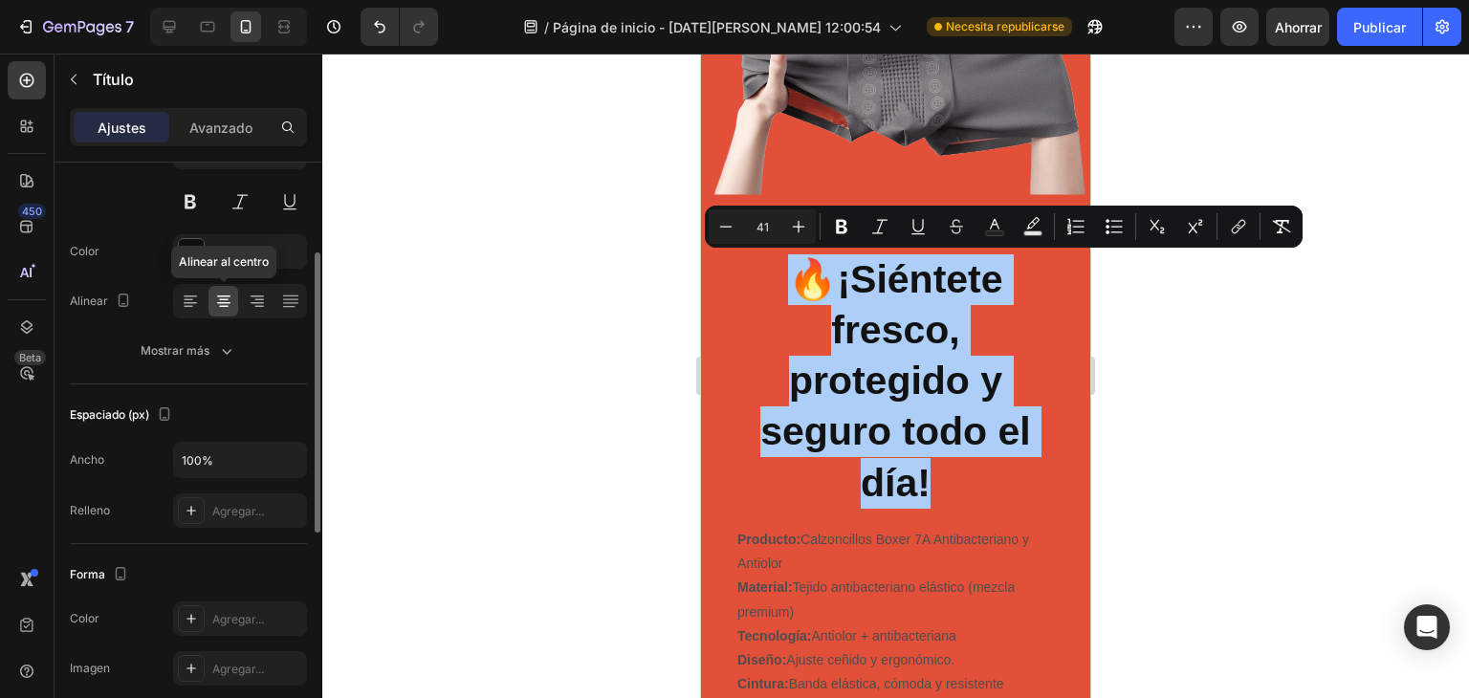
click at [230, 293] on icon at bounding box center [223, 301] width 19 height 19
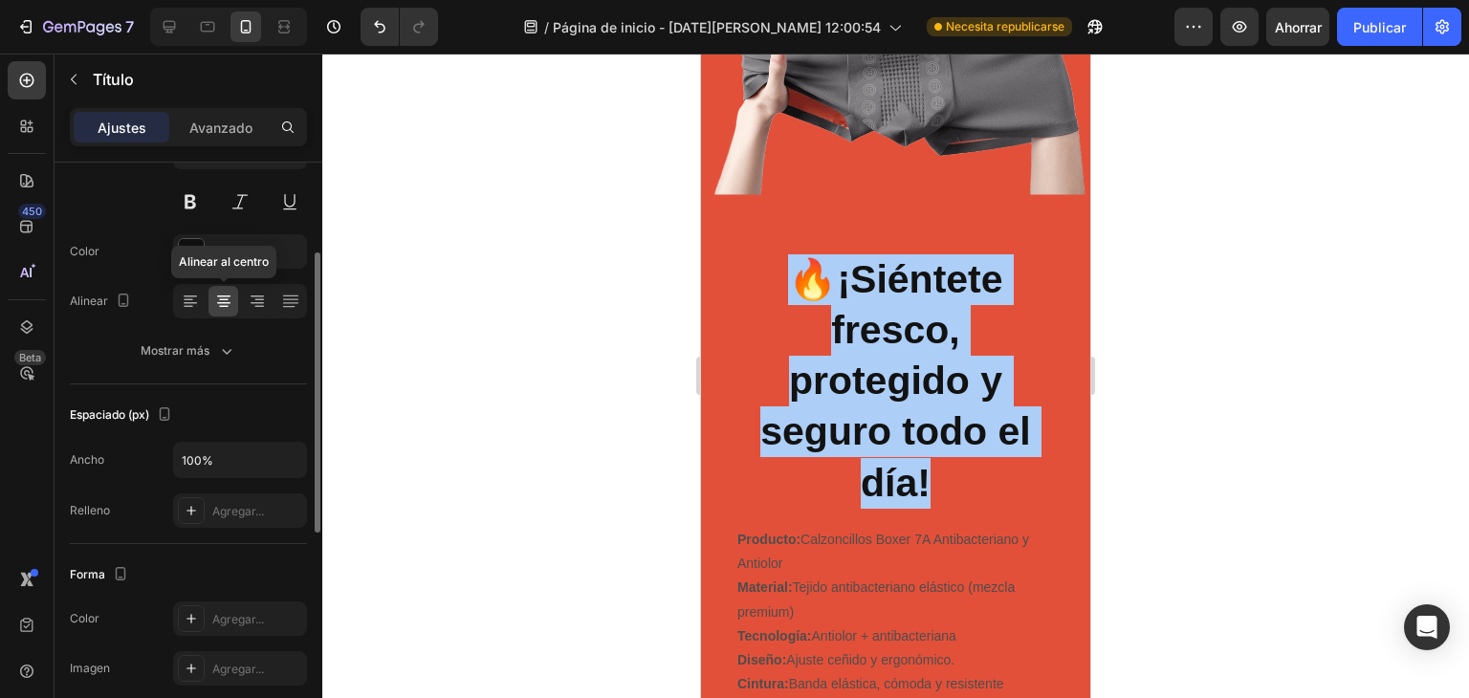
click at [226, 296] on icon at bounding box center [223, 301] width 19 height 19
click at [226, 297] on icon at bounding box center [223, 301] width 19 height 19
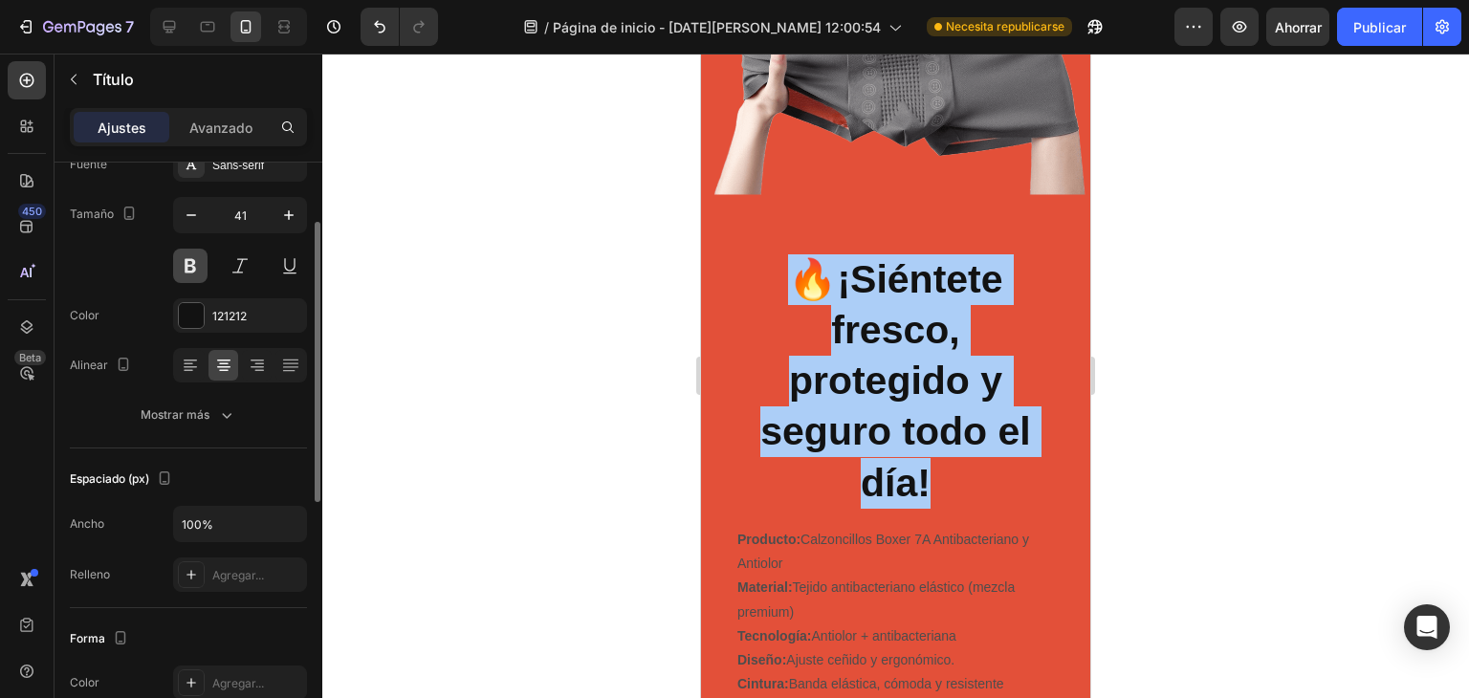
click at [201, 272] on button at bounding box center [190, 266] width 34 height 34
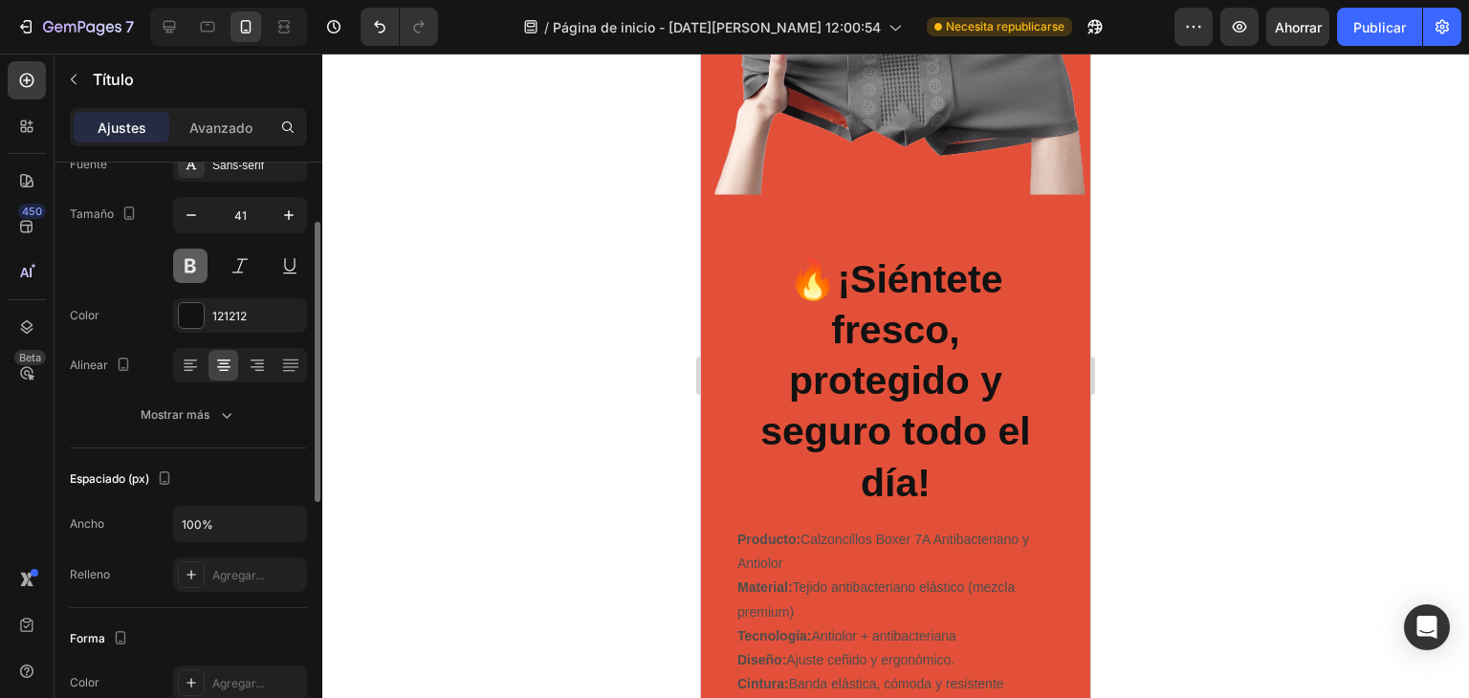
click at [190, 266] on button at bounding box center [190, 266] width 34 height 34
click at [218, 271] on div at bounding box center [240, 266] width 134 height 34
click at [242, 269] on button at bounding box center [240, 266] width 34 height 34
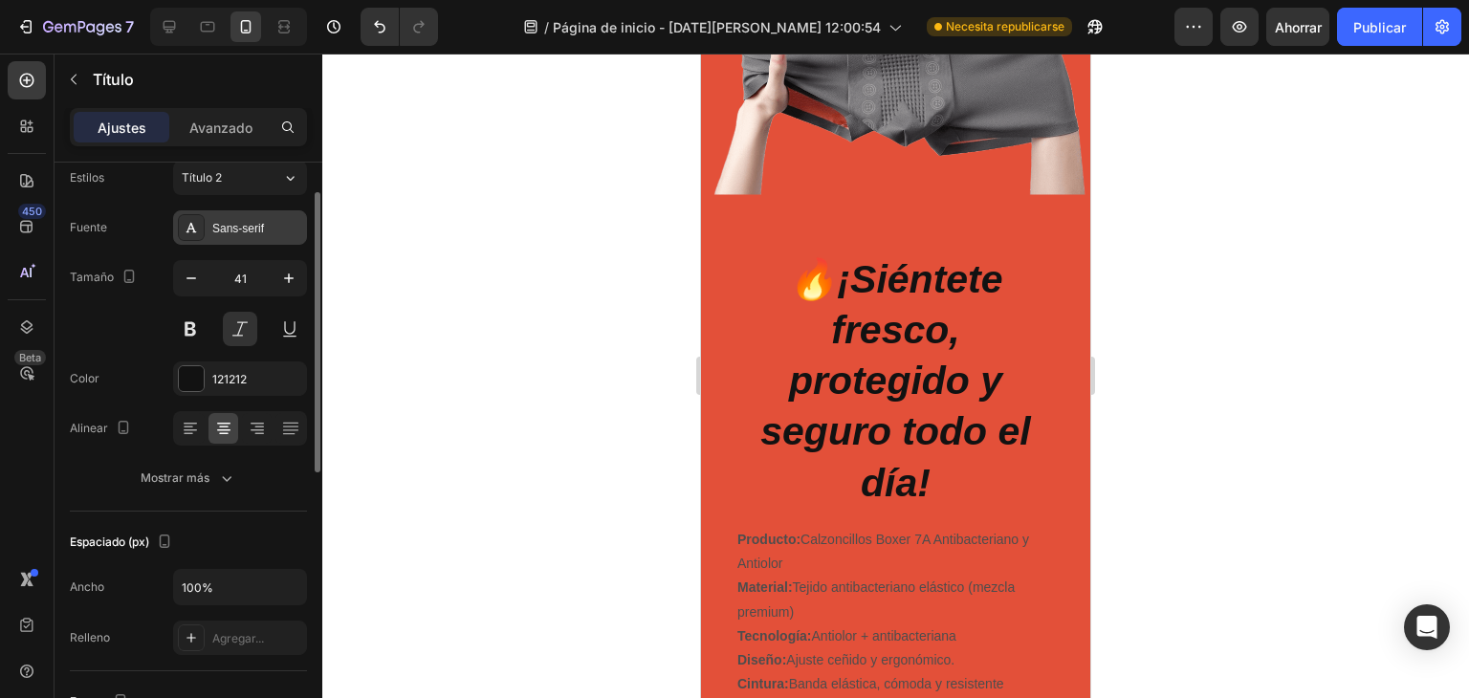
click at [226, 226] on font "Sans-serif" at bounding box center [238, 228] width 52 height 13
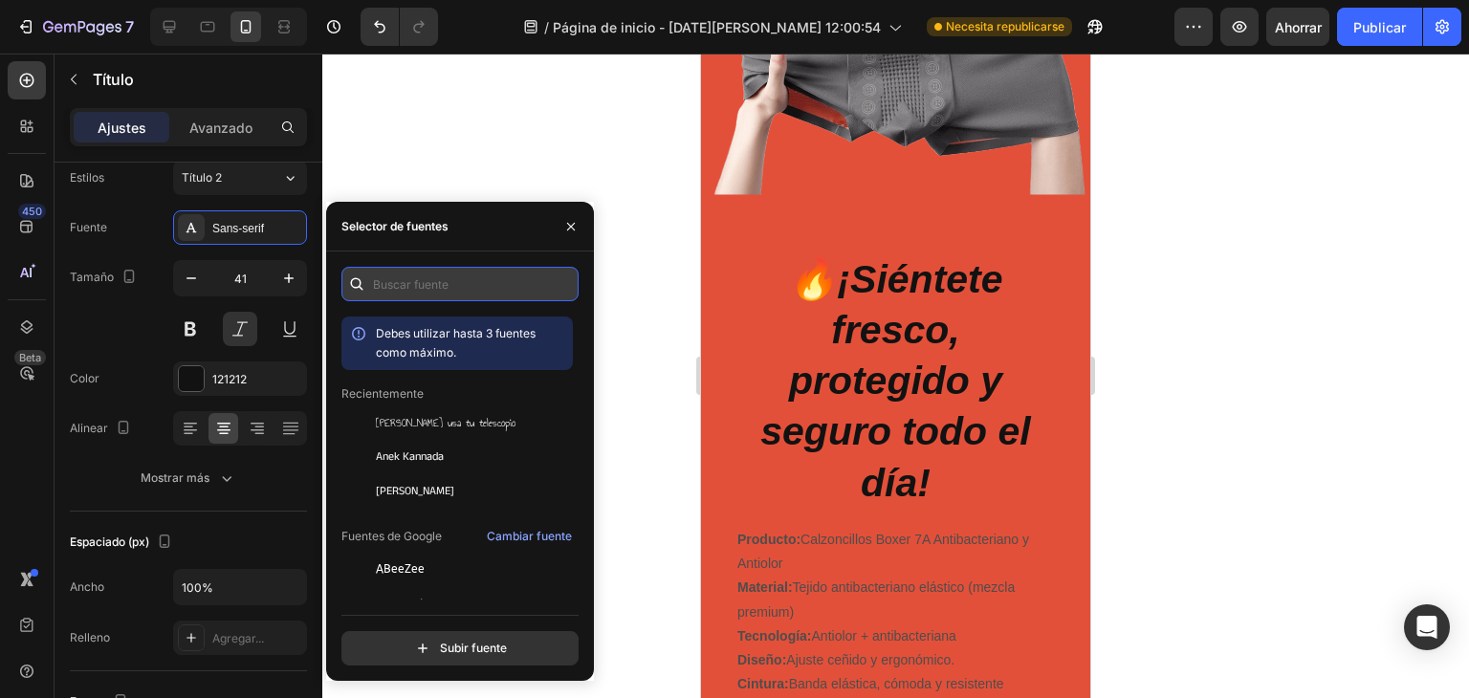
click at [421, 292] on input "text" at bounding box center [460, 284] width 237 height 34
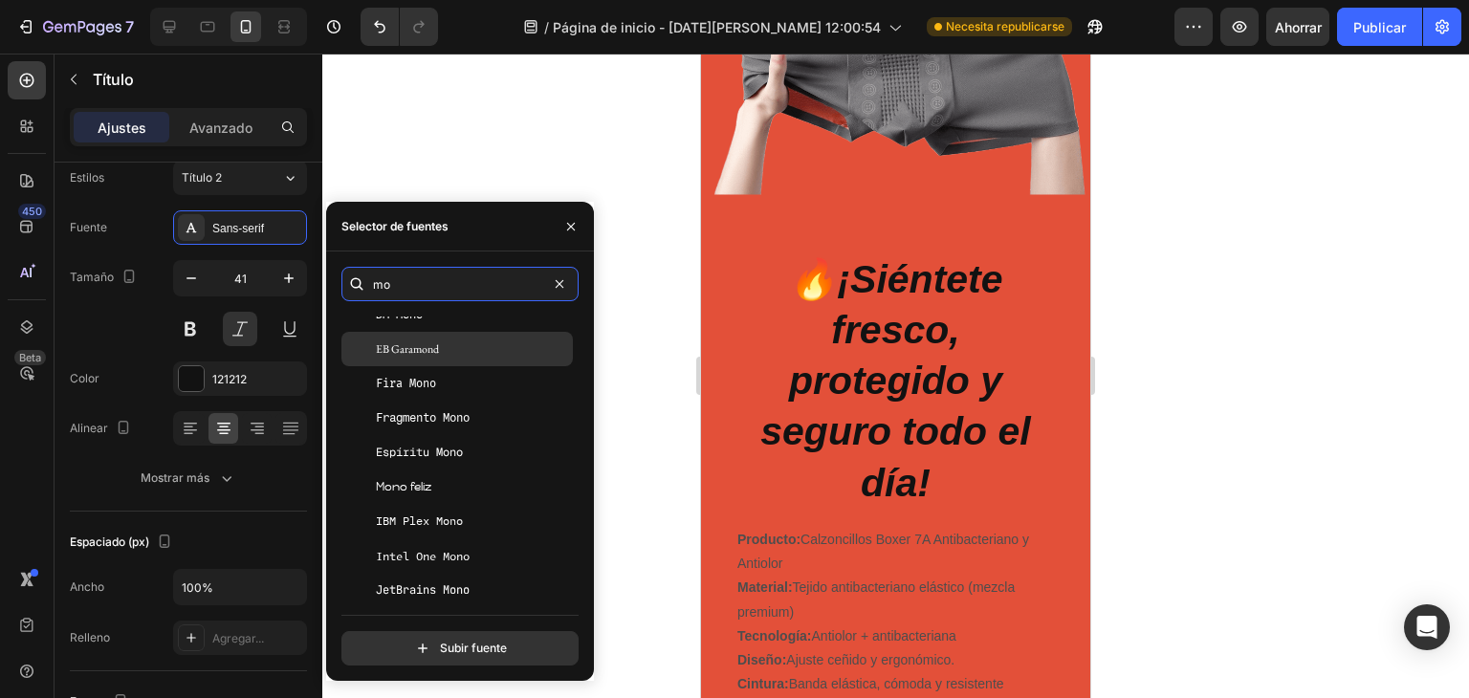
scroll to position [0, 0]
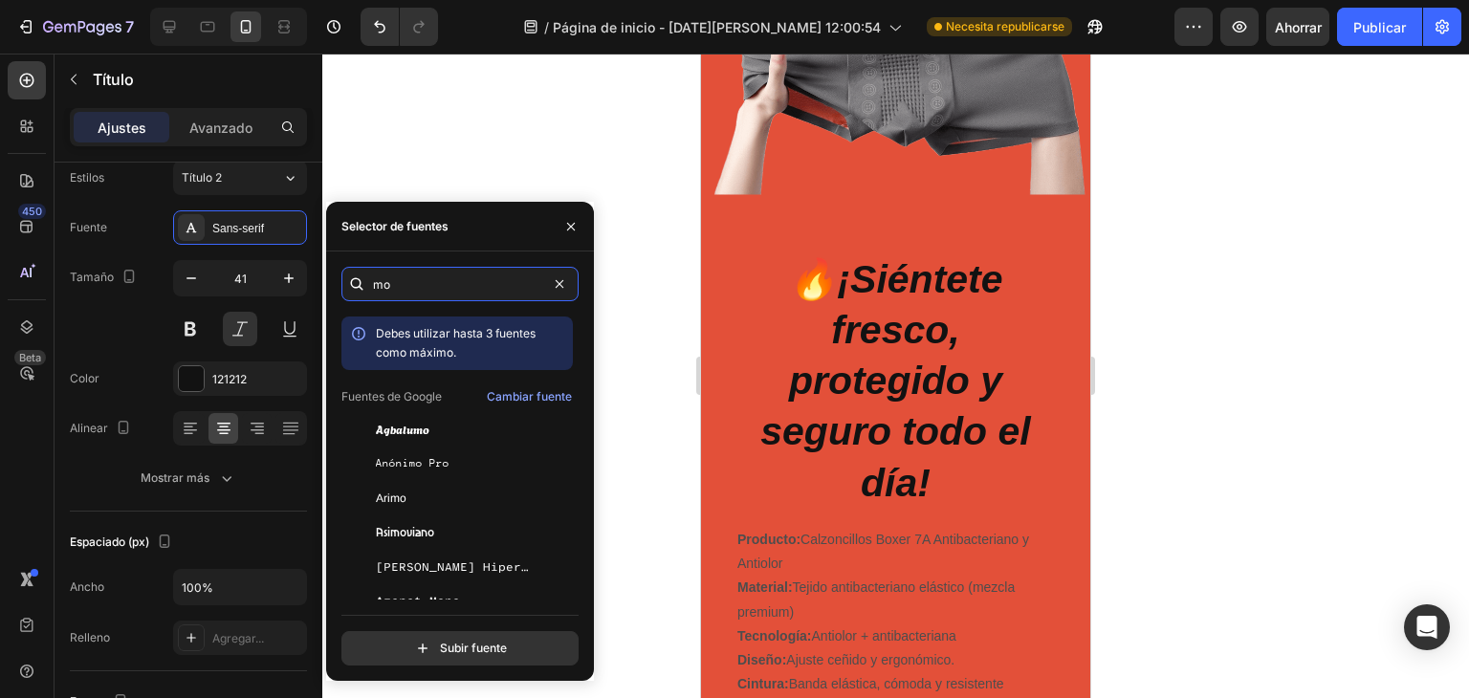
type input "m"
type input "o"
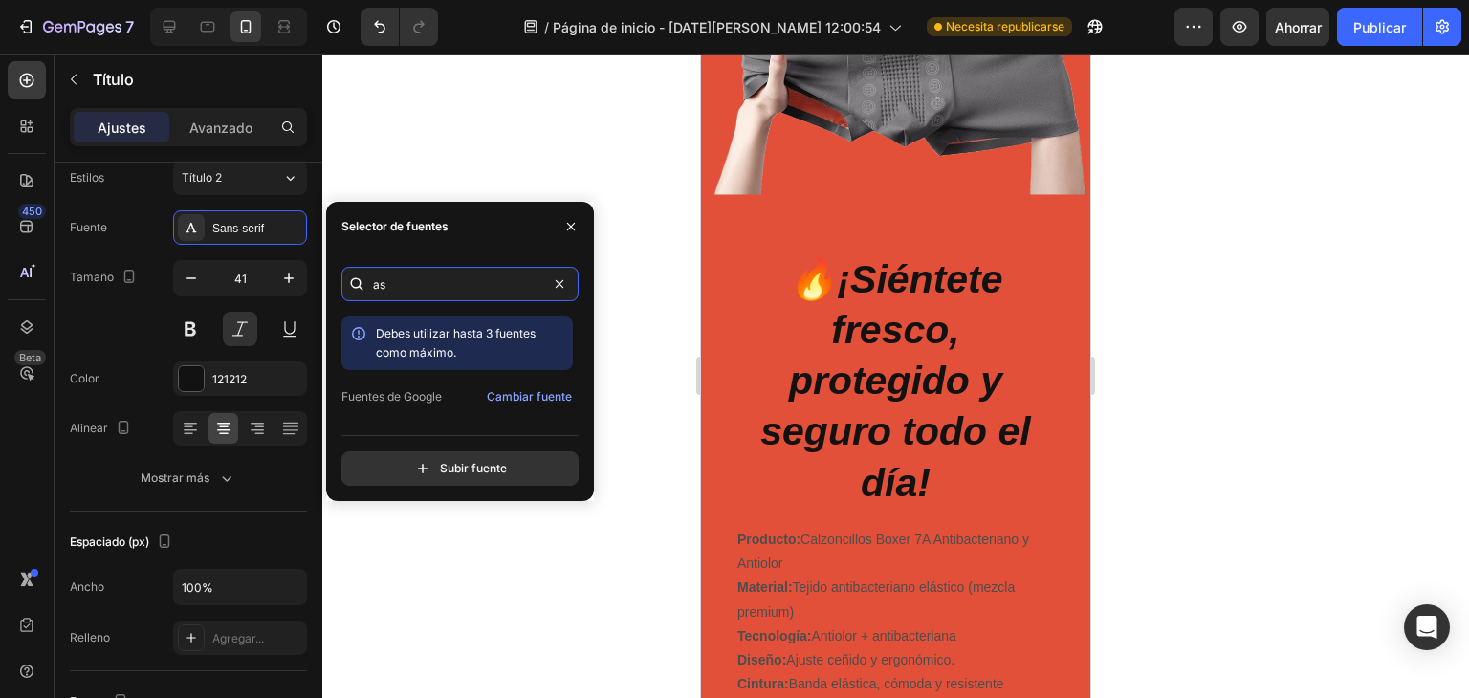
type input "a"
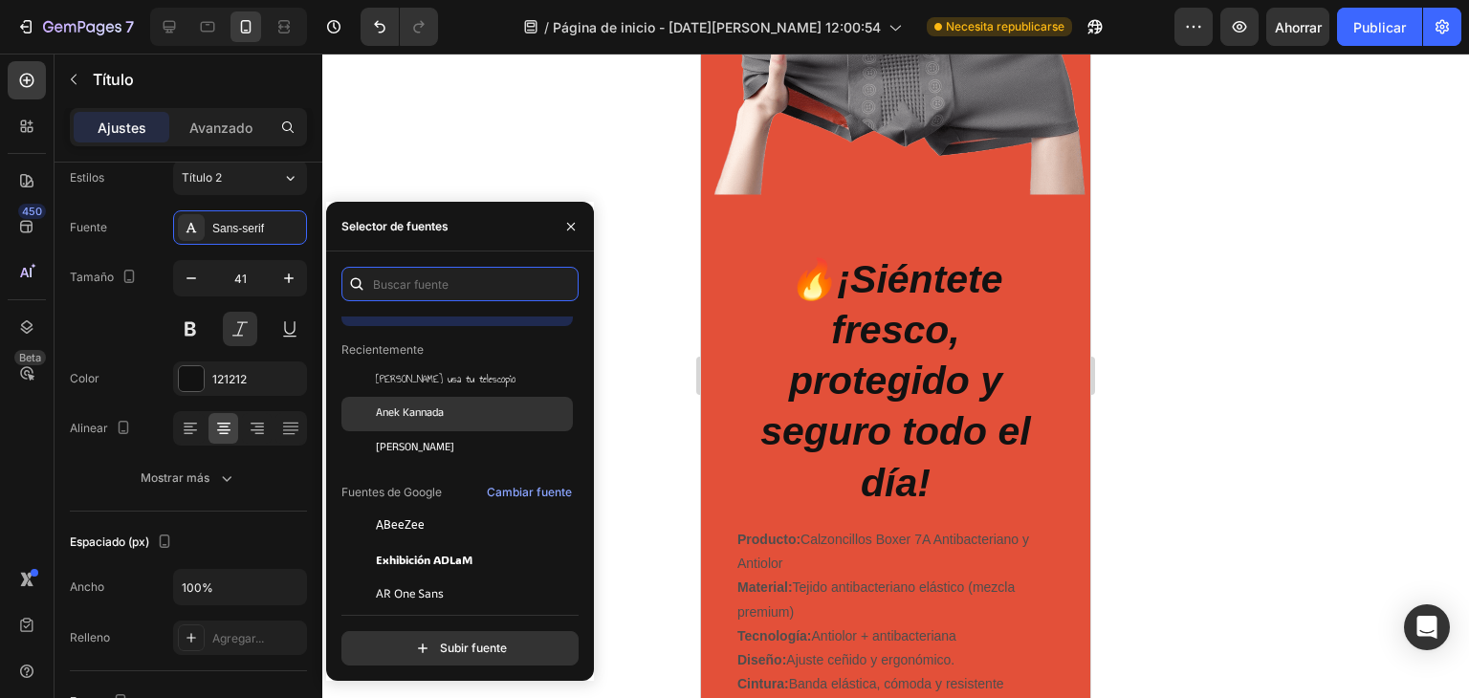
scroll to position [127, 0]
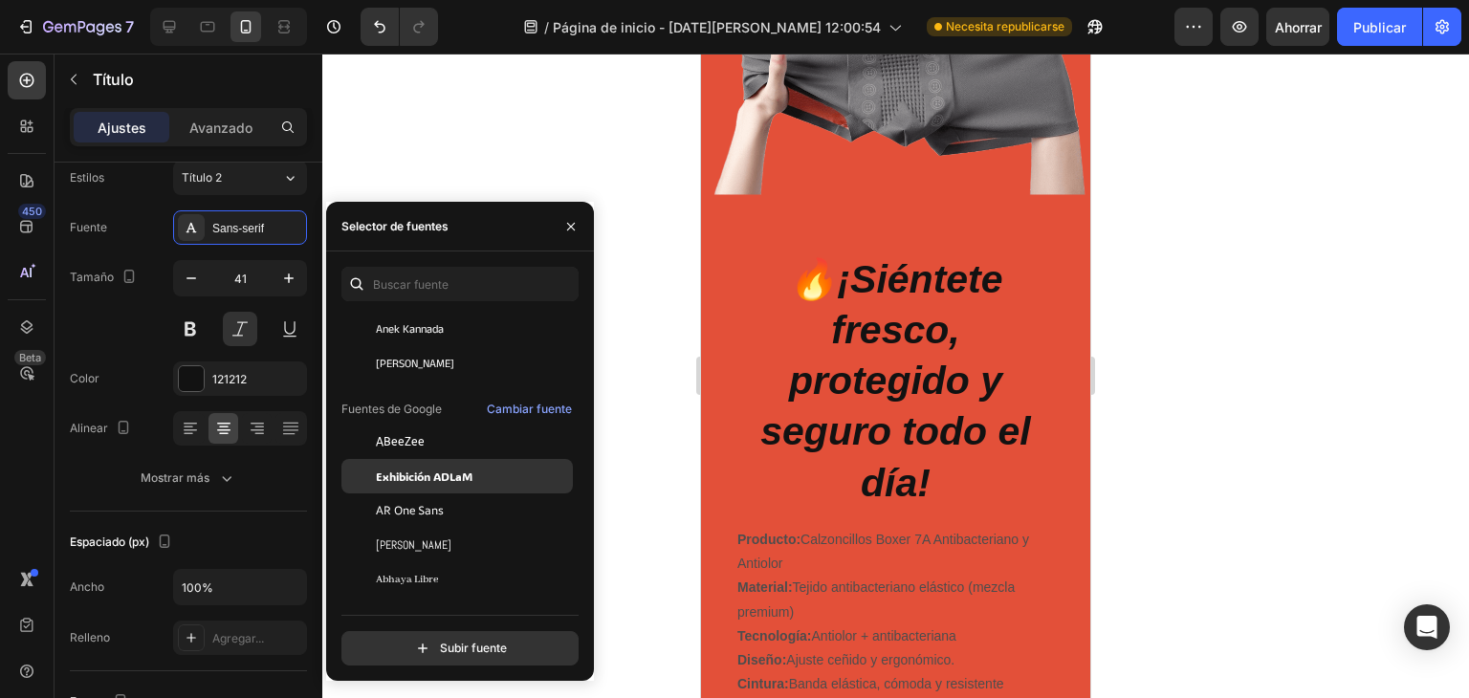
click at [465, 476] on font "Exhibición ADLaM" at bounding box center [424, 476] width 97 height 15
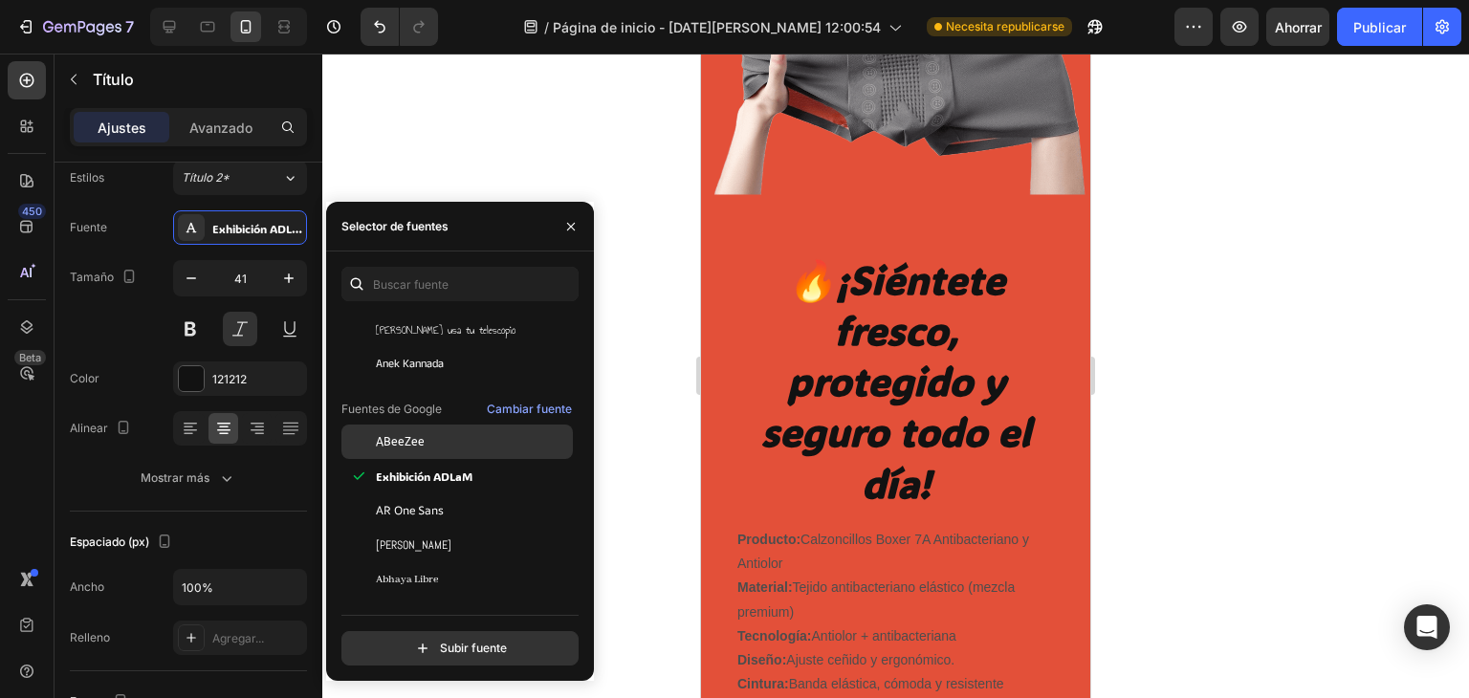
click at [429, 433] on div "ABeeZee" at bounding box center [472, 441] width 193 height 17
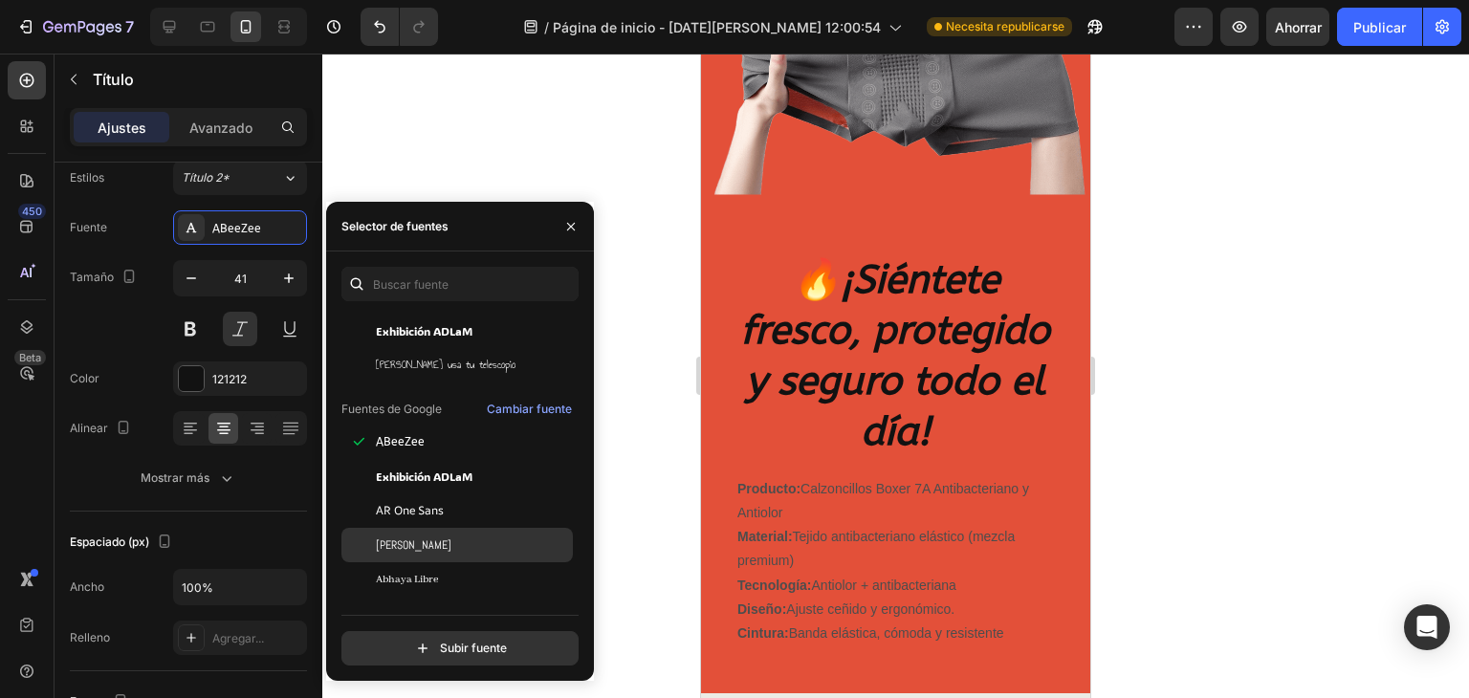
click at [460, 556] on div "Abel" at bounding box center [458, 545] width 232 height 34
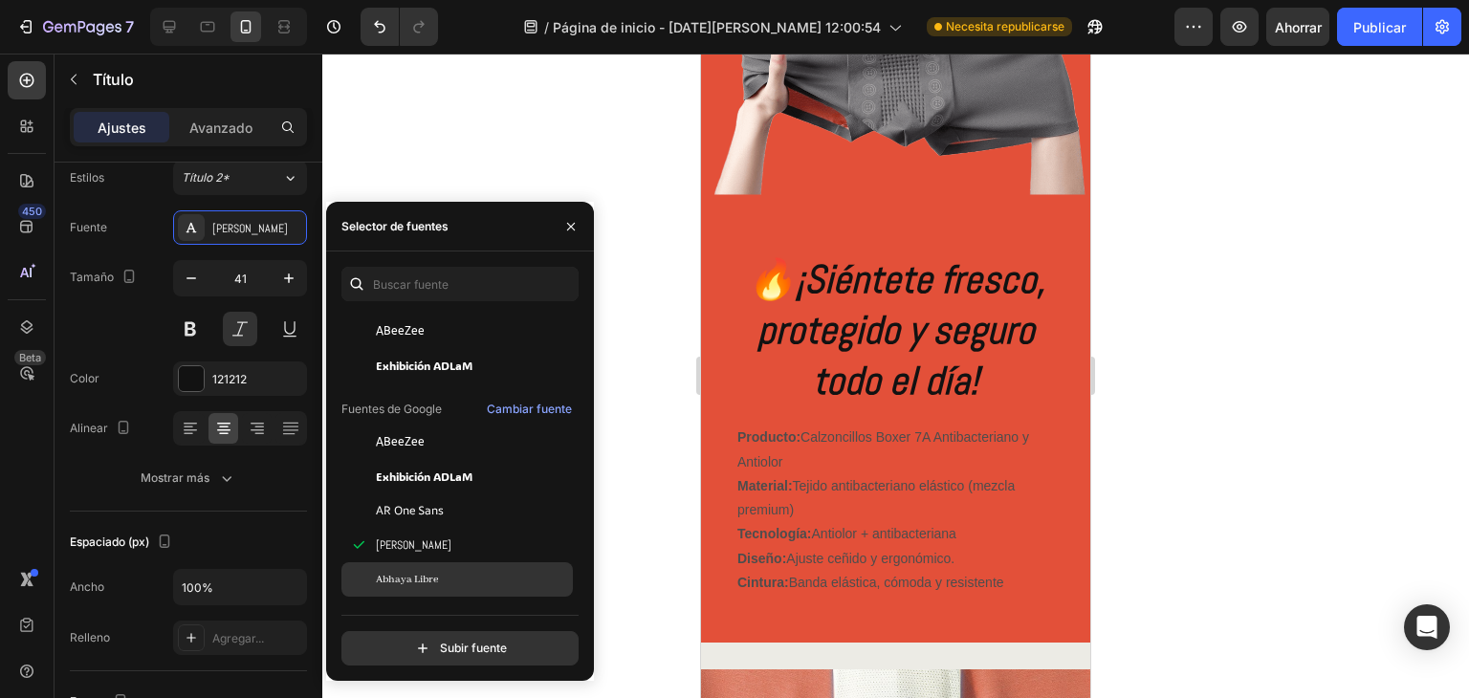
click at [470, 574] on div "Abhaya Libre" at bounding box center [472, 579] width 193 height 17
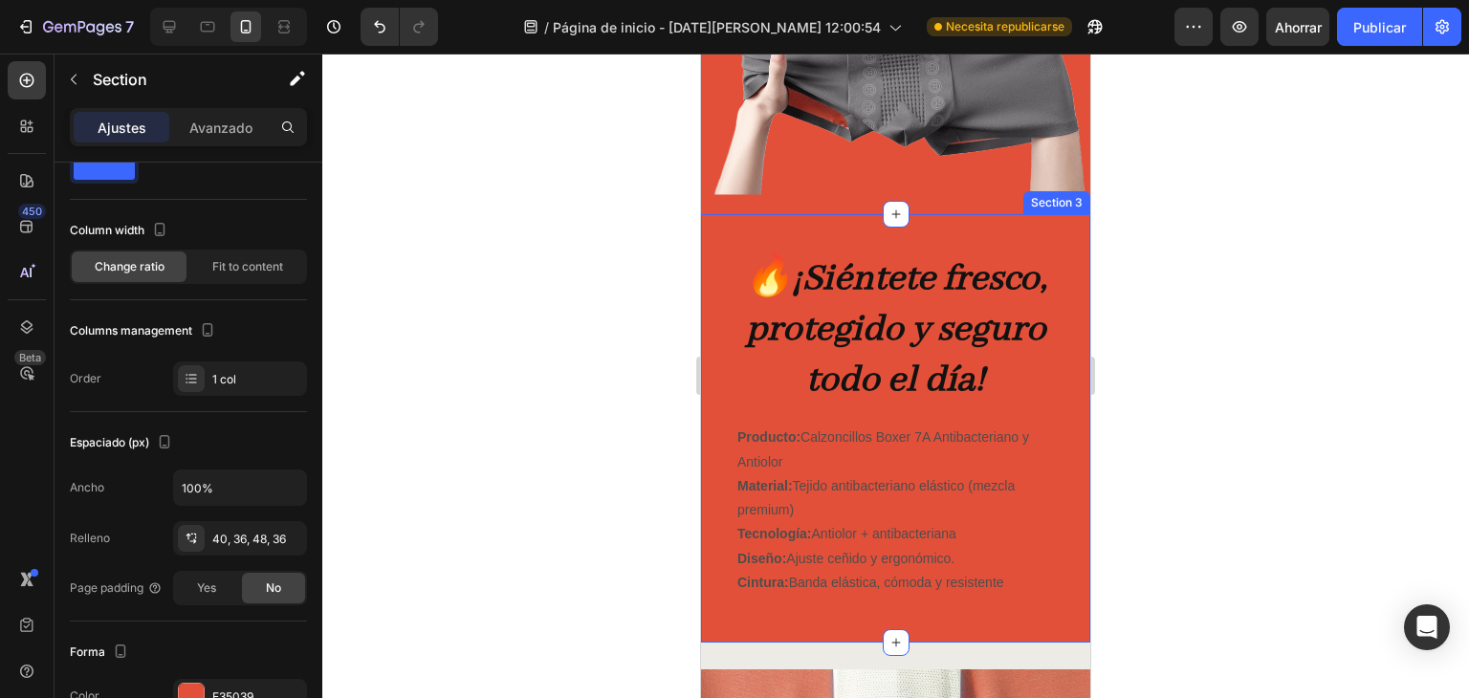
click at [703, 254] on div "🔥 ¡Siéntete fresco, protegido y seguro todo el día! Heading Producto: Calzoncil…" at bounding box center [895, 428] width 389 height 429
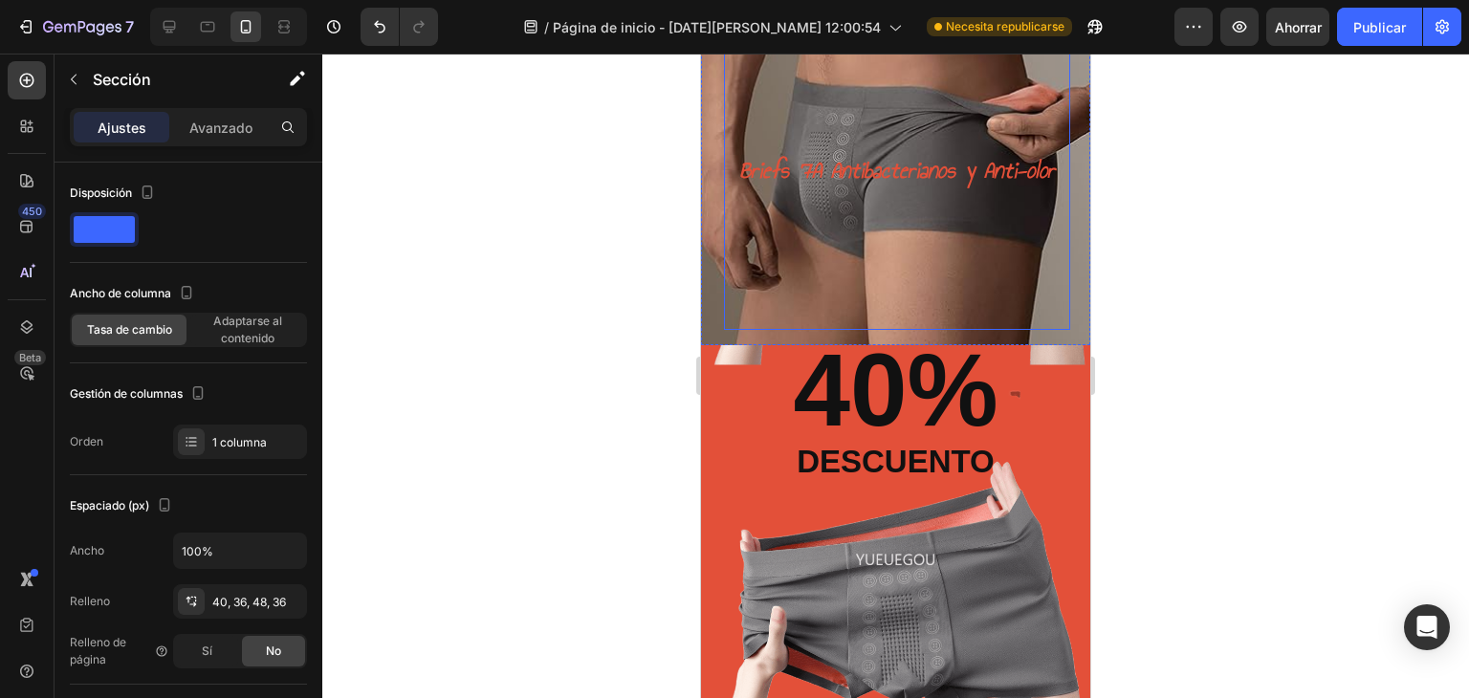
scroll to position [0, 0]
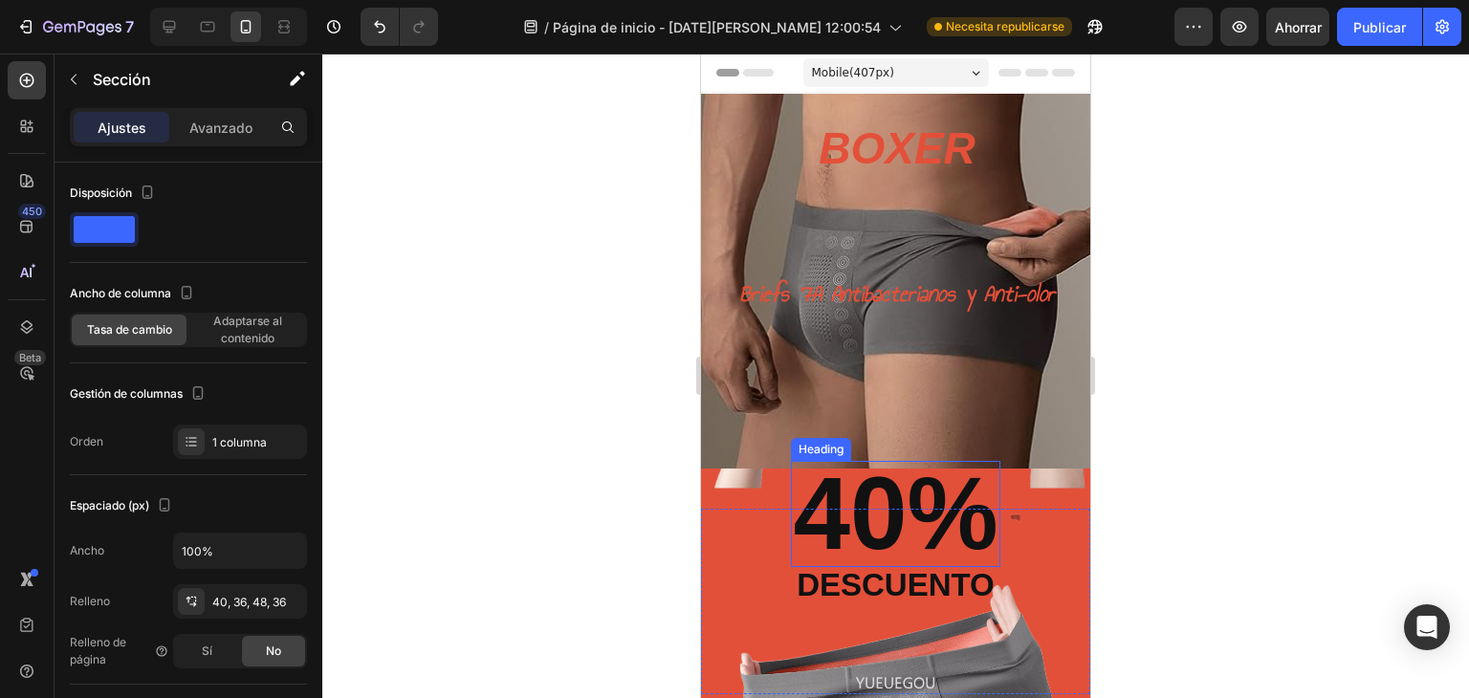
click at [911, 508] on p "40%" at bounding box center [895, 514] width 205 height 102
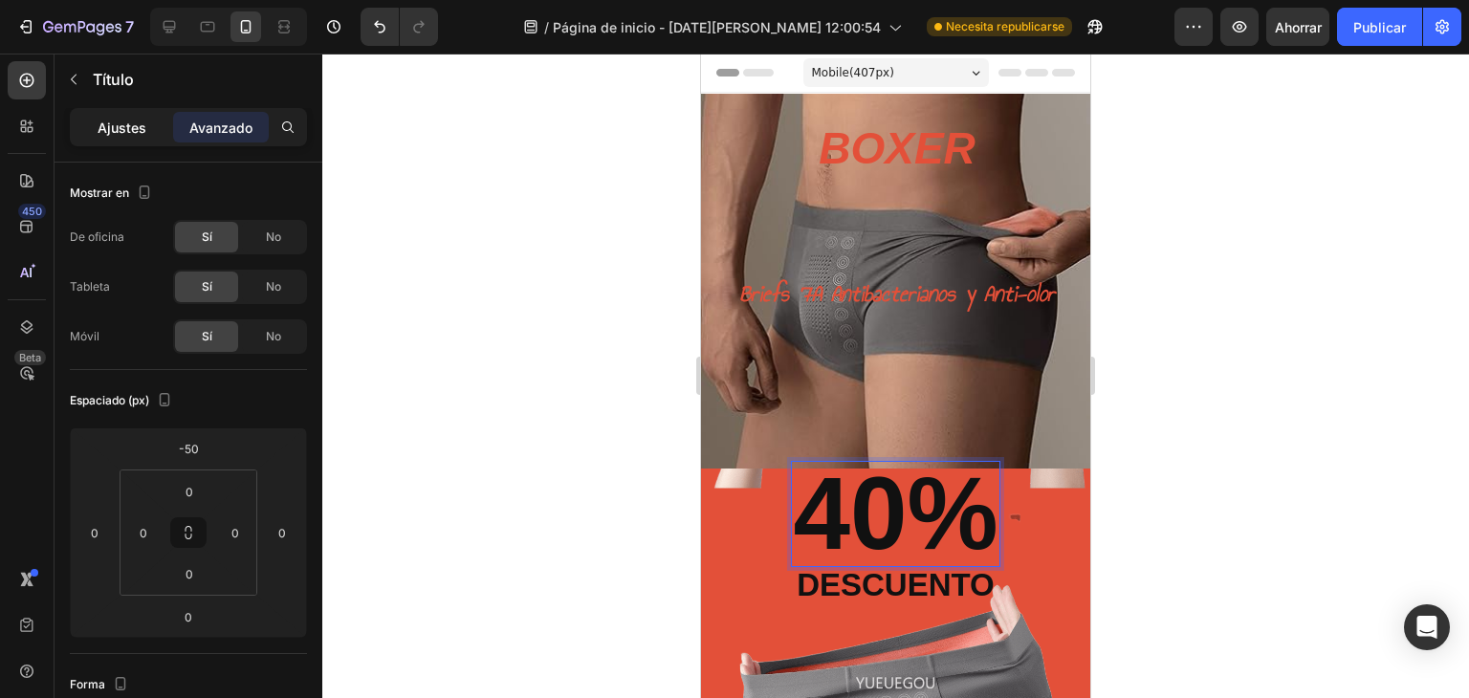
click at [131, 123] on font "Ajustes" at bounding box center [122, 128] width 49 height 16
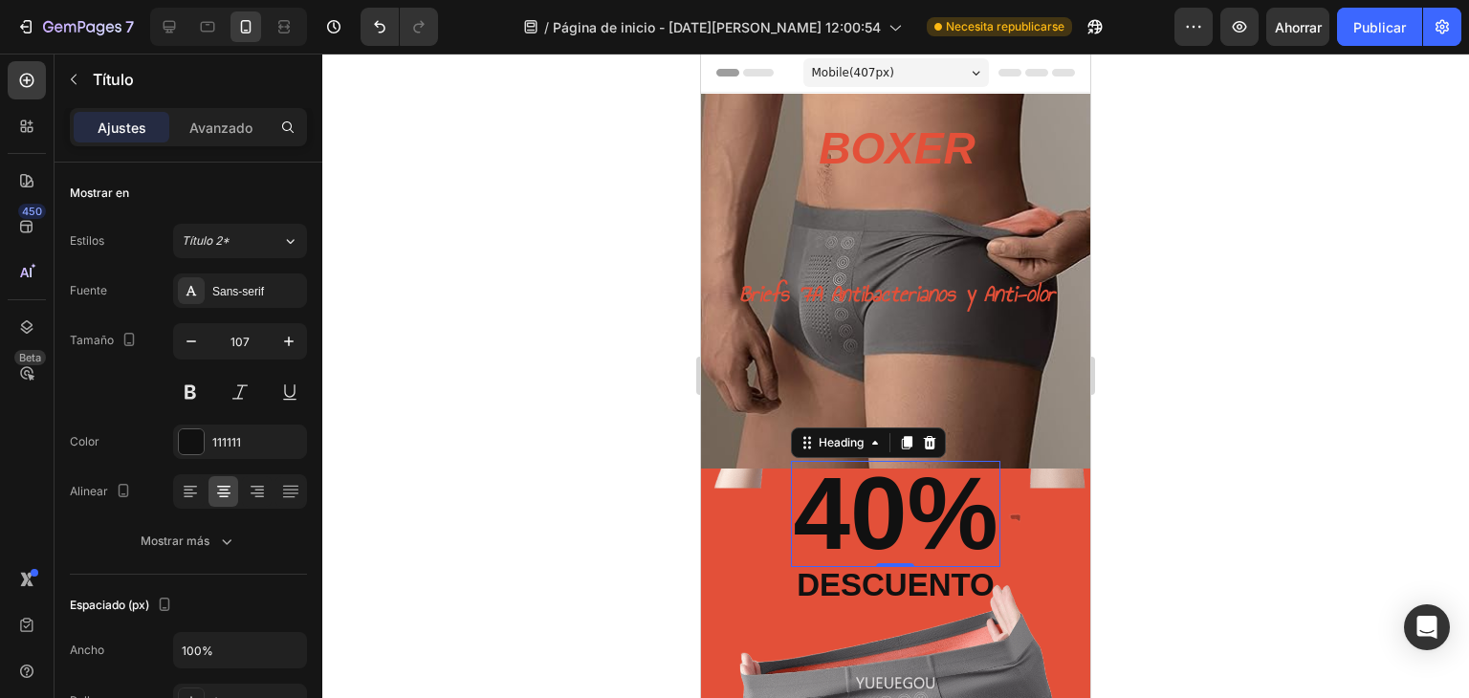
click at [1378, 399] on div at bounding box center [895, 376] width 1147 height 645
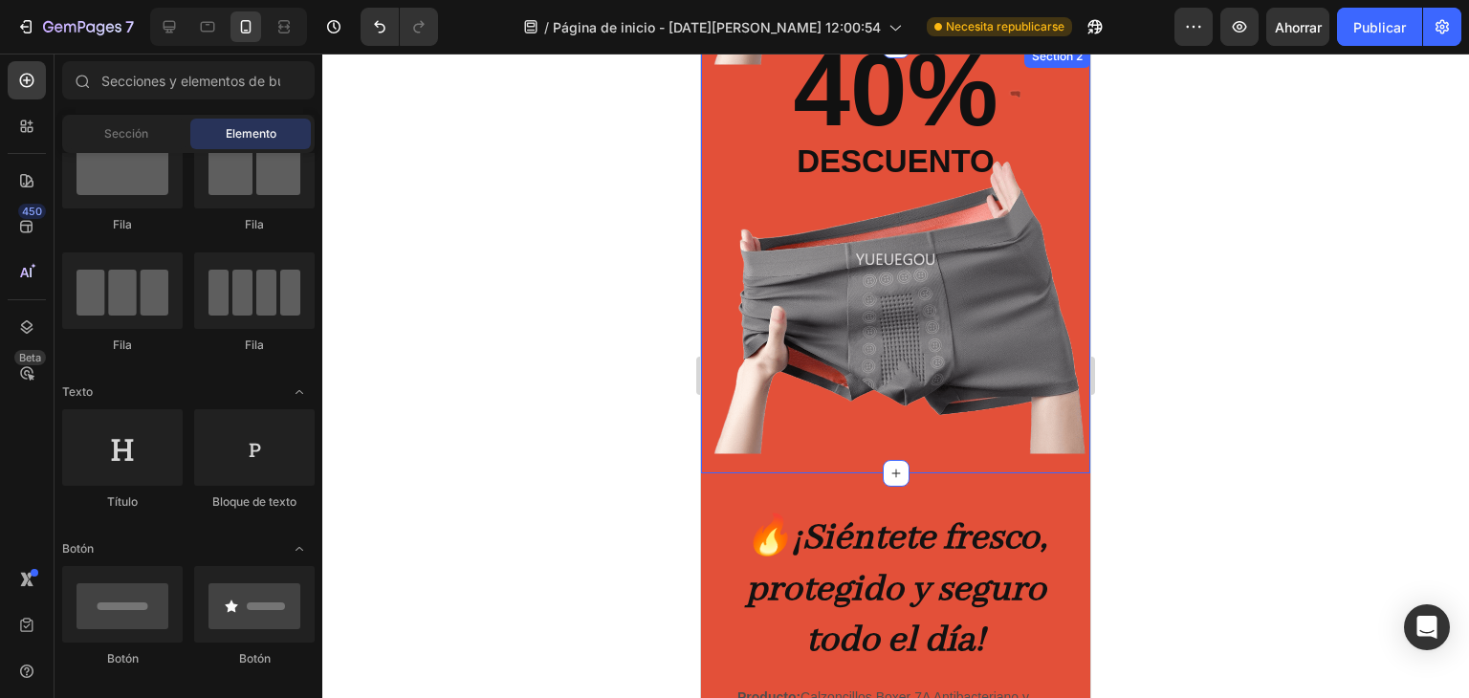
scroll to position [510, 0]
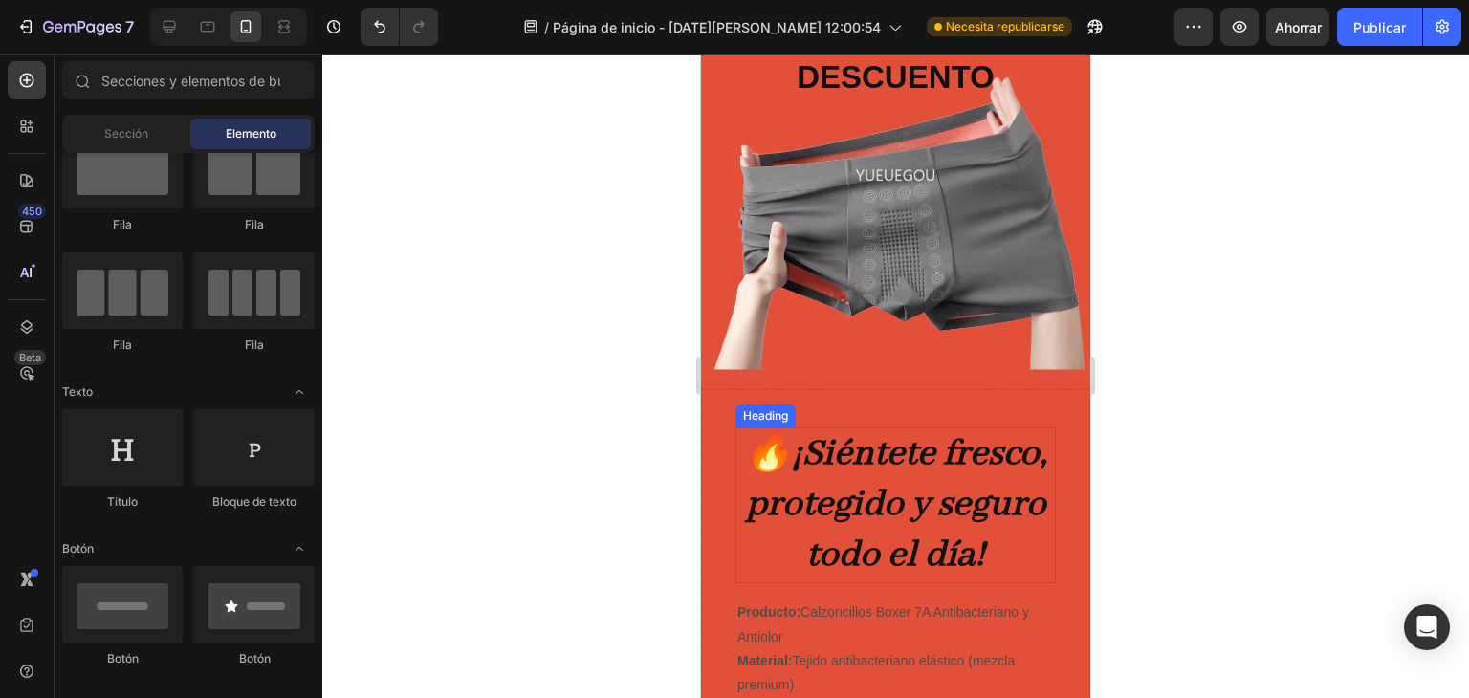
click at [969, 468] on strong "¡Siéntete fresco, protegido y seguro todo el día!" at bounding box center [897, 505] width 302 height 148
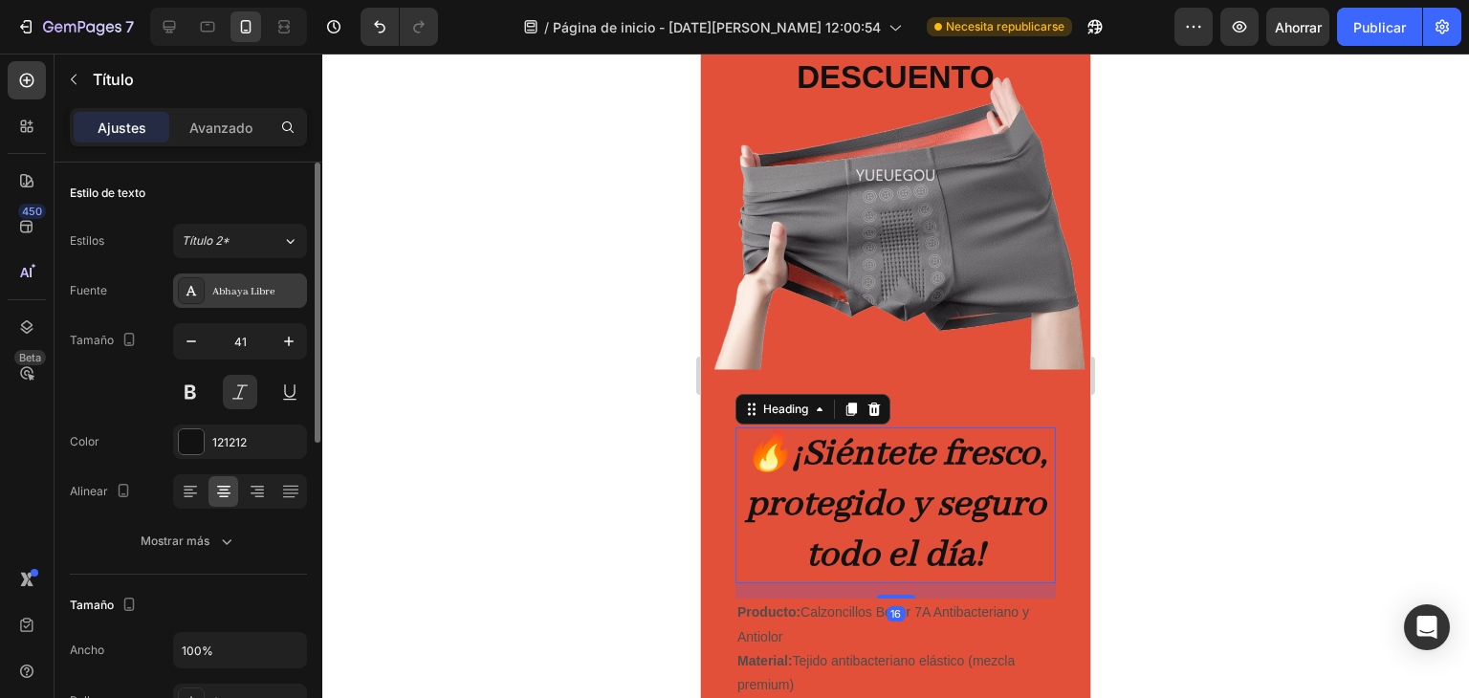
click at [250, 285] on font "Abhaya Libre" at bounding box center [243, 291] width 62 height 13
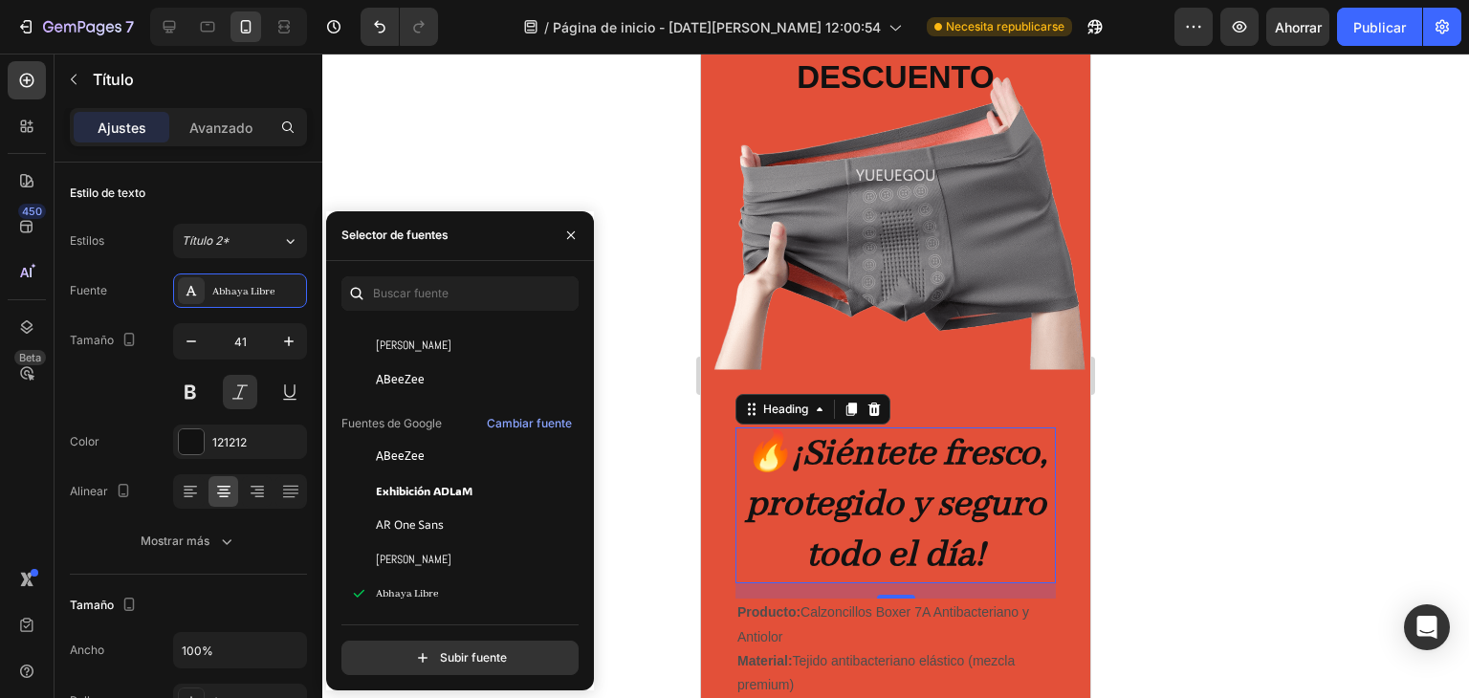
scroll to position [127, 0]
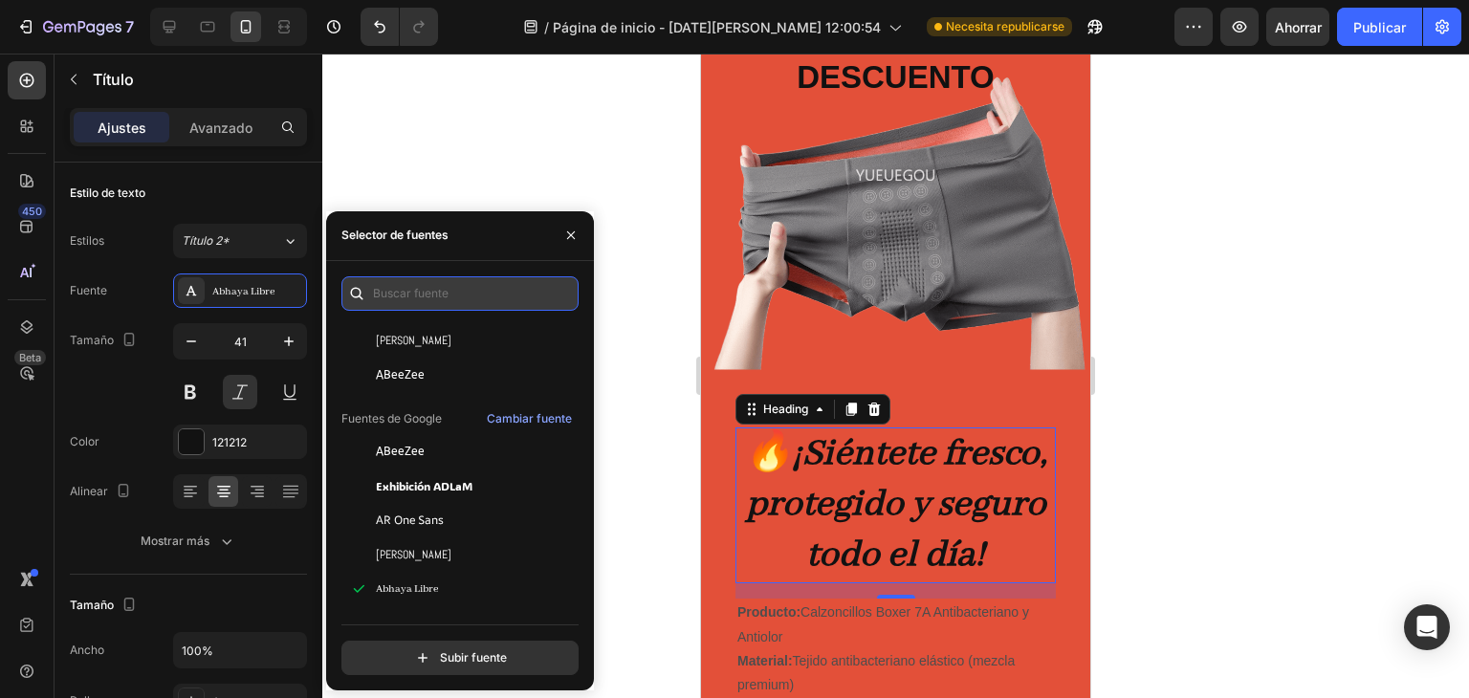
click at [425, 286] on input "text" at bounding box center [460, 293] width 237 height 34
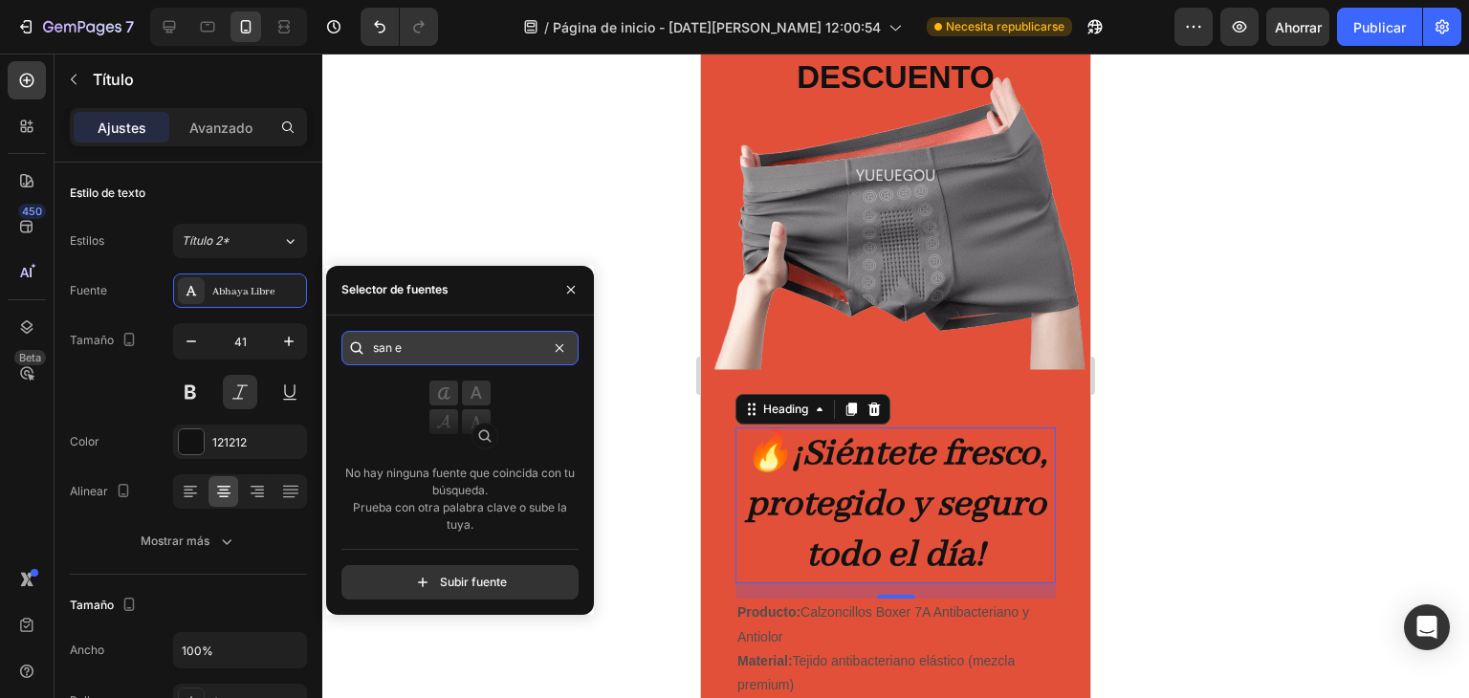
type input "san"
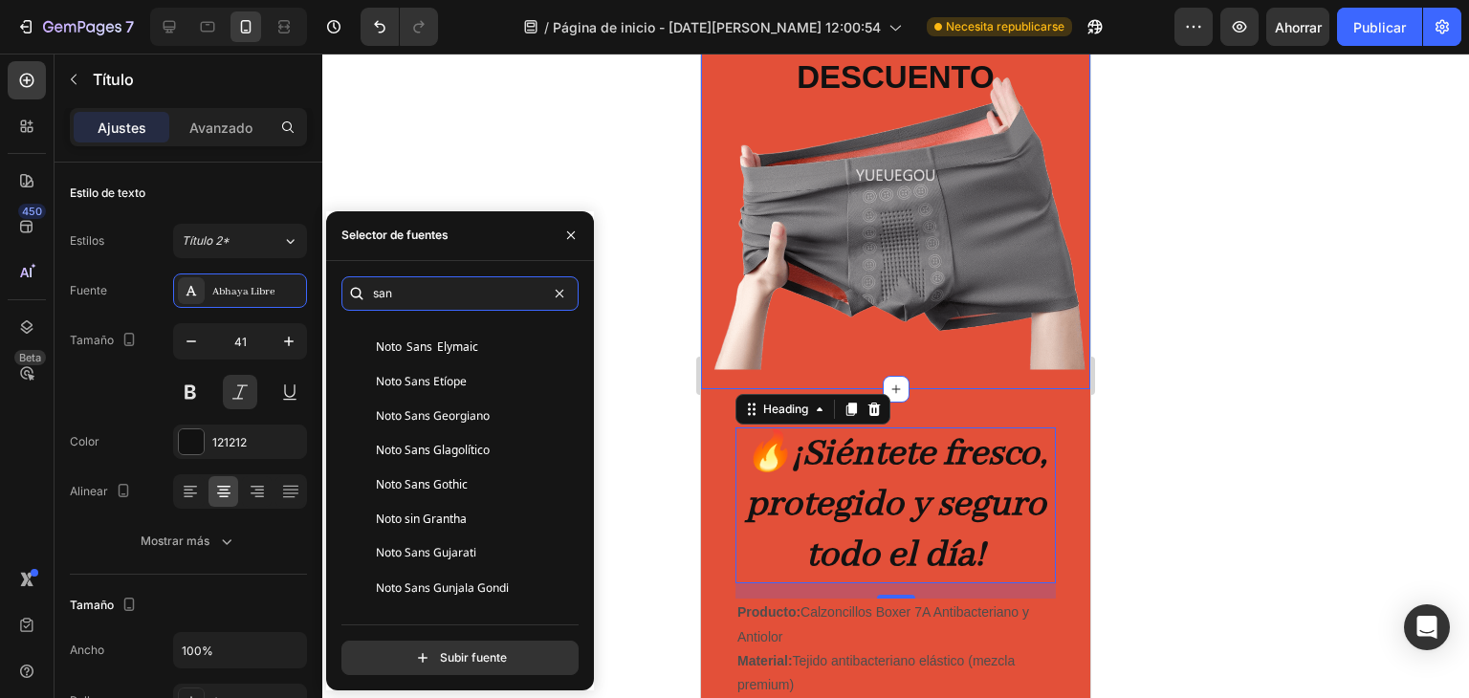
scroll to position [3316, 0]
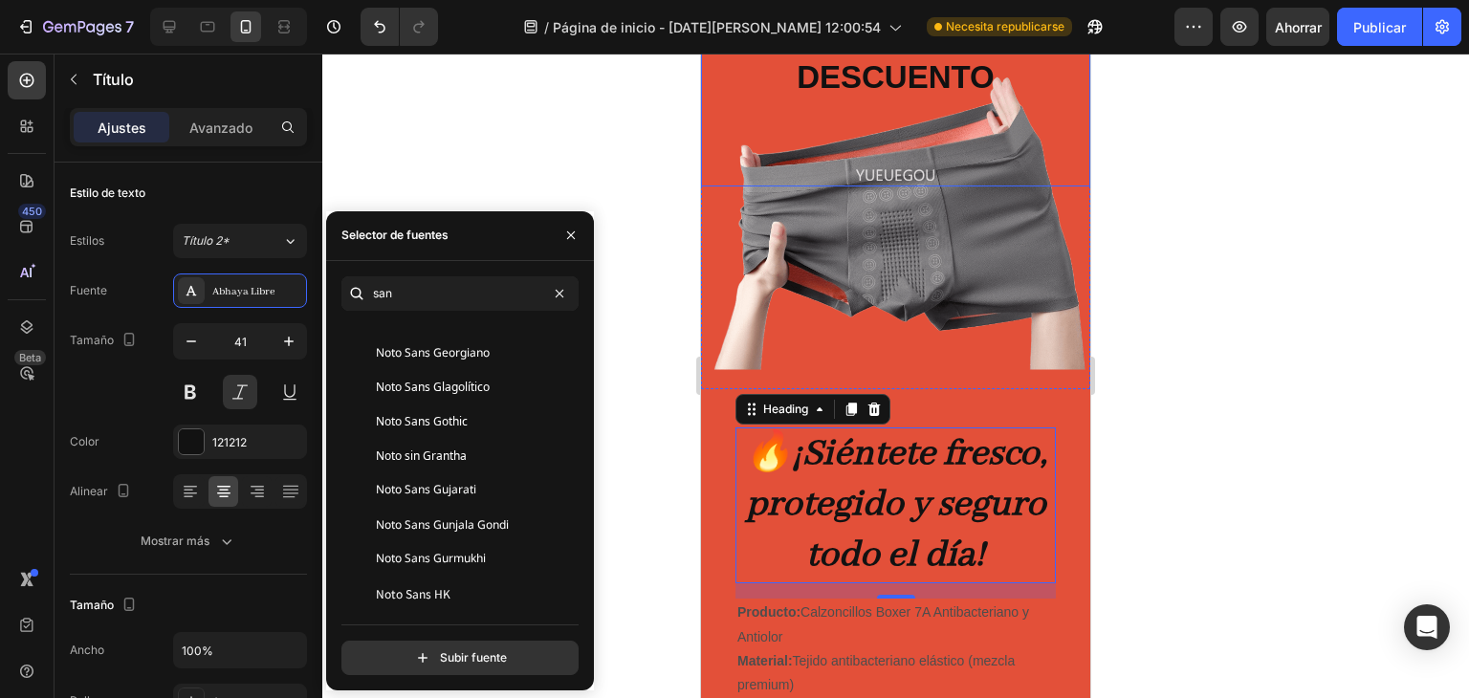
click at [871, 91] on p "descuento" at bounding box center [896, 77] width 198 height 32
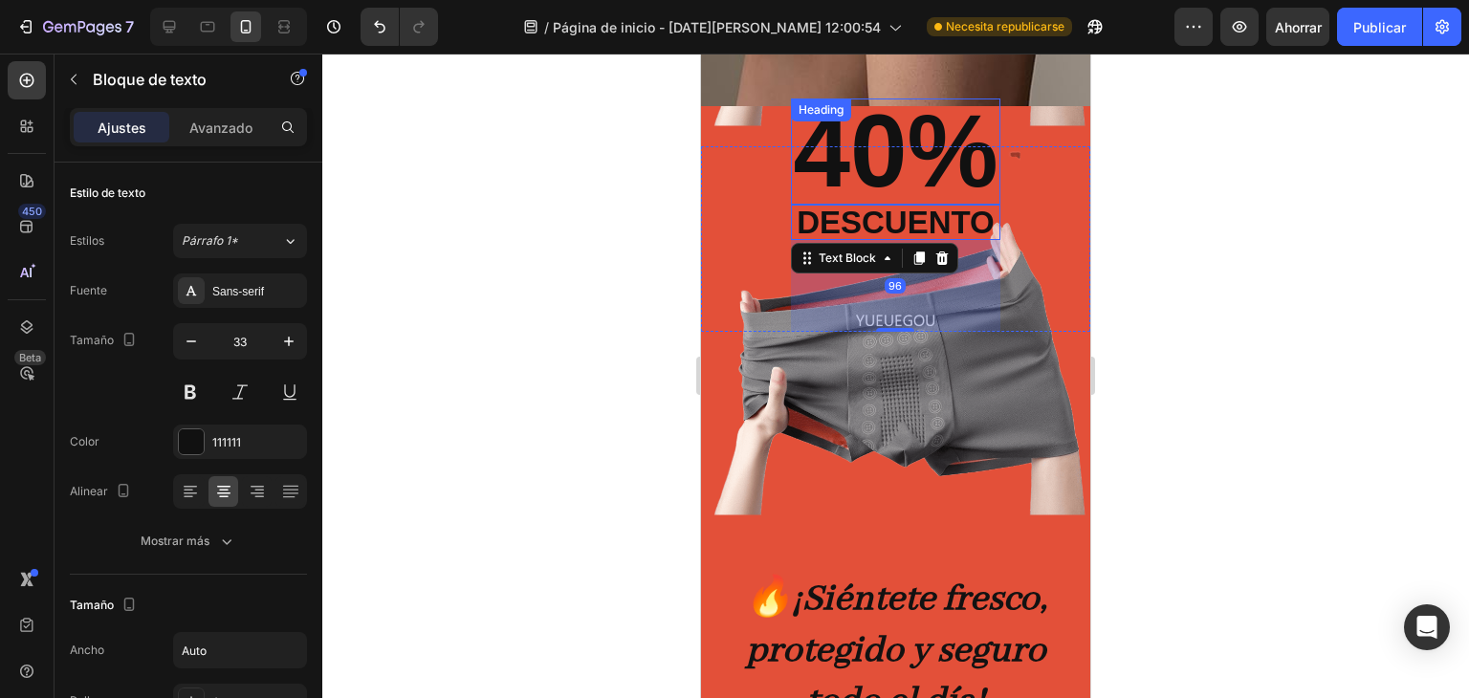
scroll to position [319, 0]
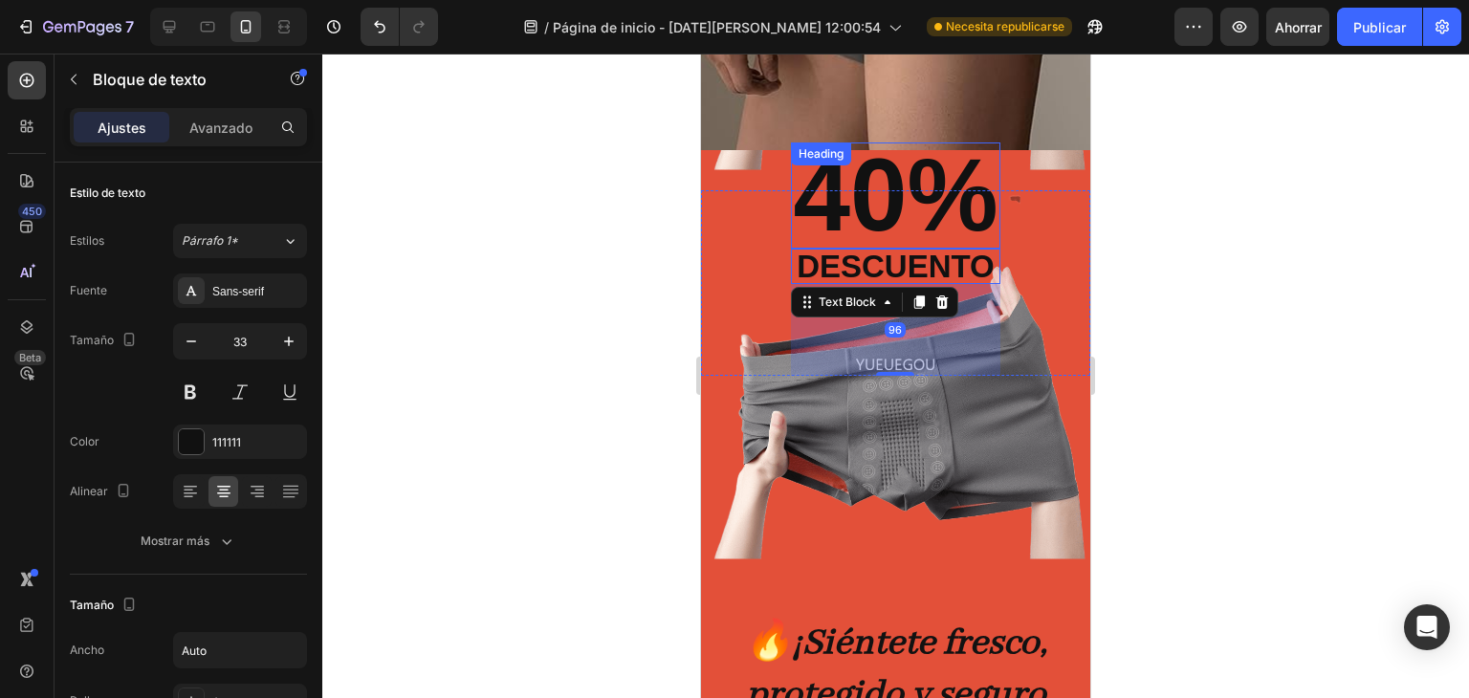
click at [888, 179] on p "40%" at bounding box center [895, 195] width 205 height 102
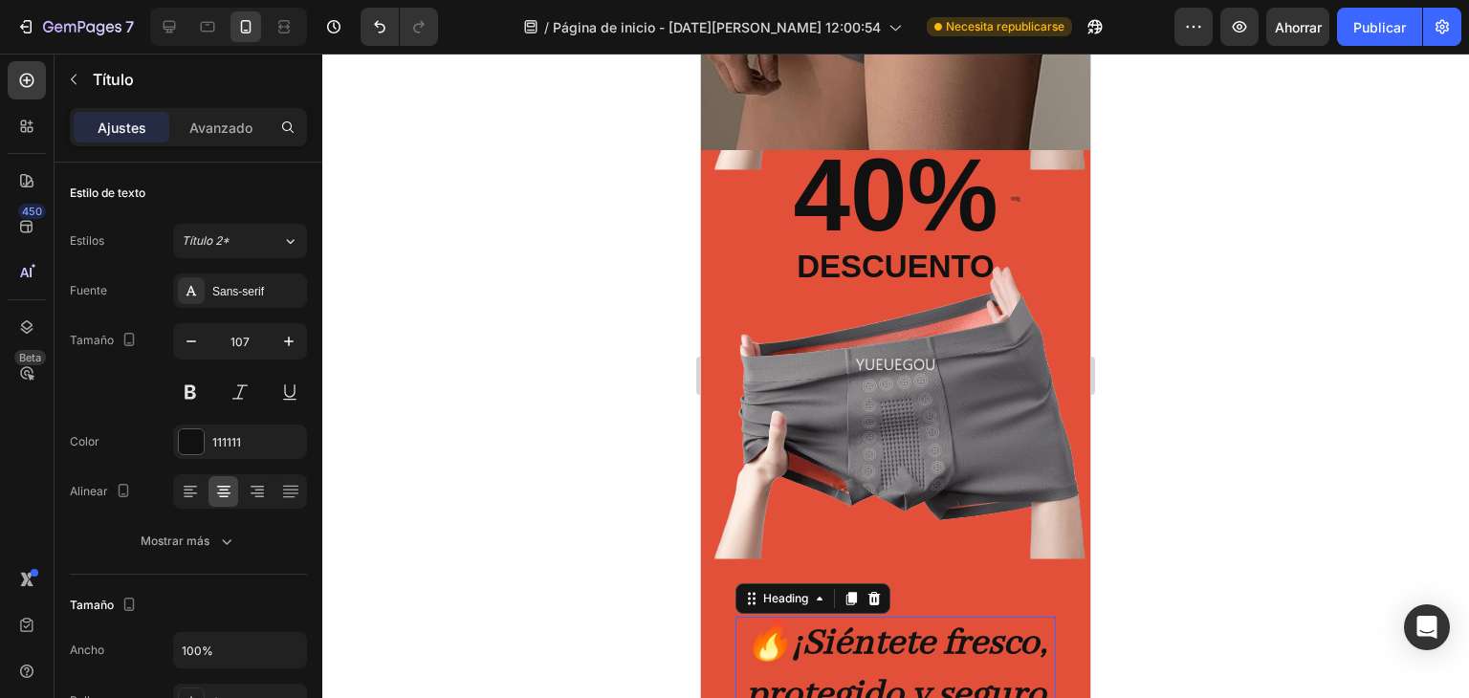
click at [934, 640] on strong "¡Siéntete fresco, protegido y seguro todo el día!" at bounding box center [897, 695] width 302 height 148
click at [234, 288] on font "Abhaya Libre" at bounding box center [243, 291] width 62 height 13
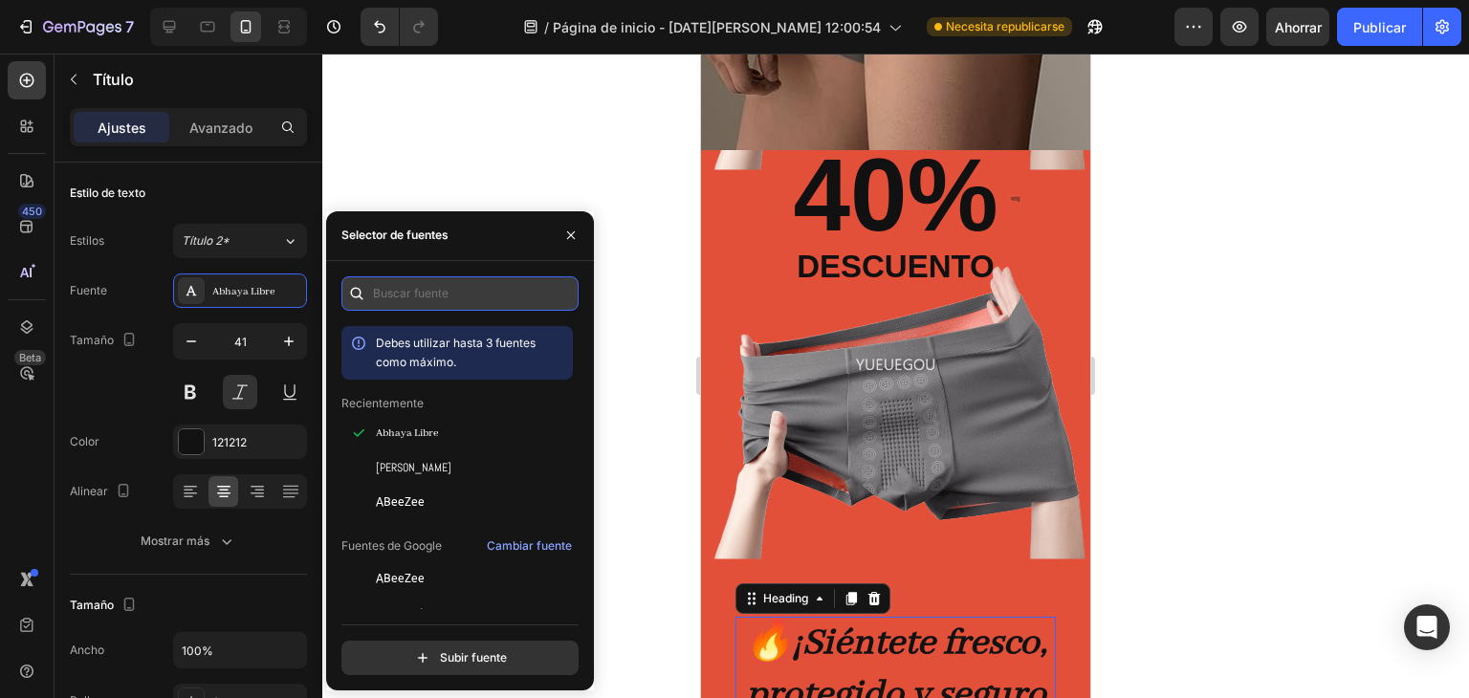
click at [425, 290] on input "text" at bounding box center [460, 293] width 237 height 34
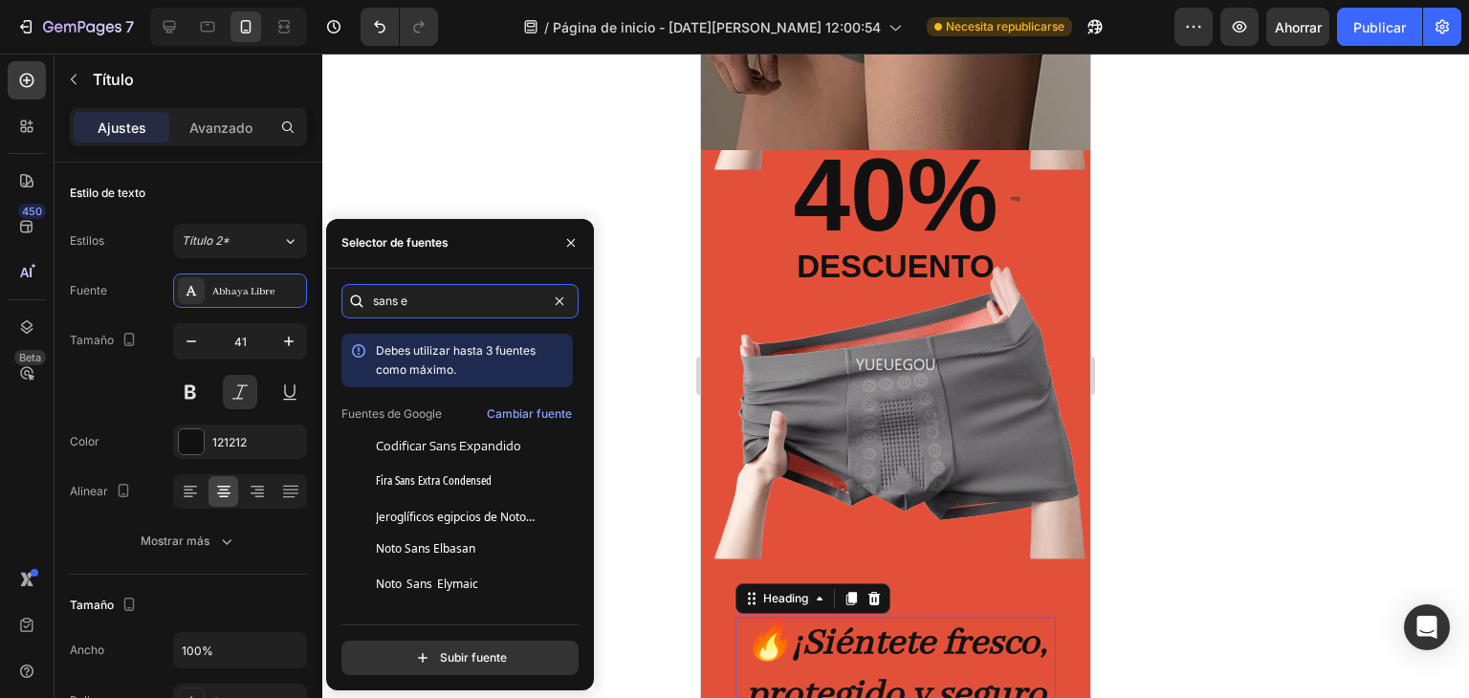
type input "sans"
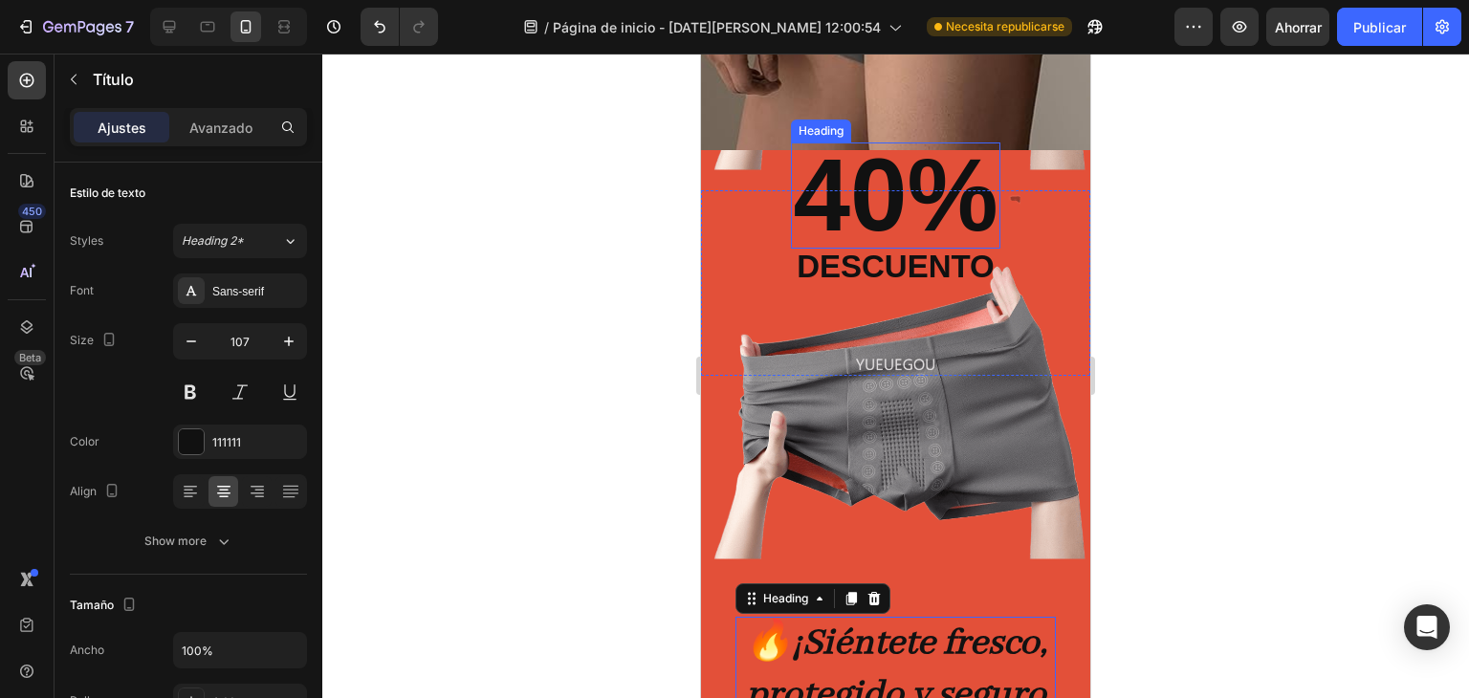
click at [885, 185] on p "40%" at bounding box center [895, 195] width 205 height 102
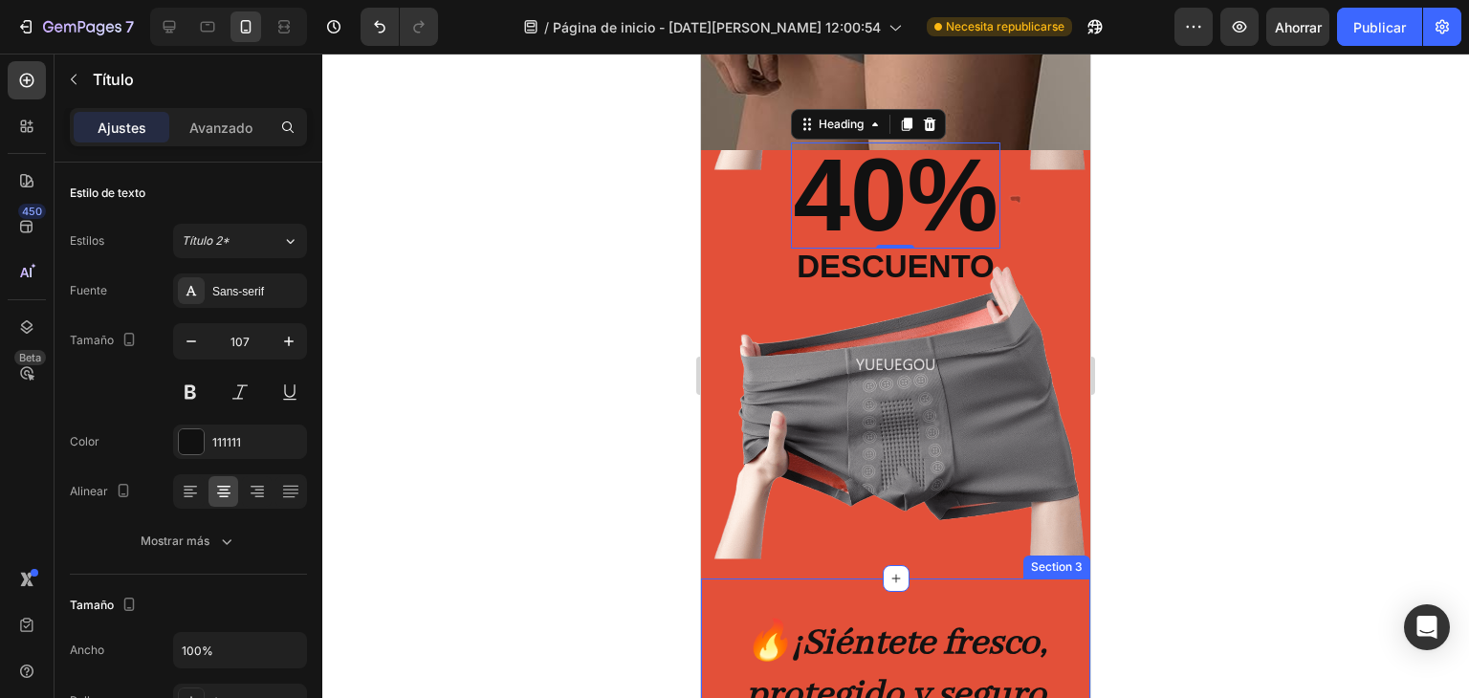
click at [942, 638] on strong "¡Siéntete fresco, protegido y seguro todo el día!" at bounding box center [897, 695] width 302 height 148
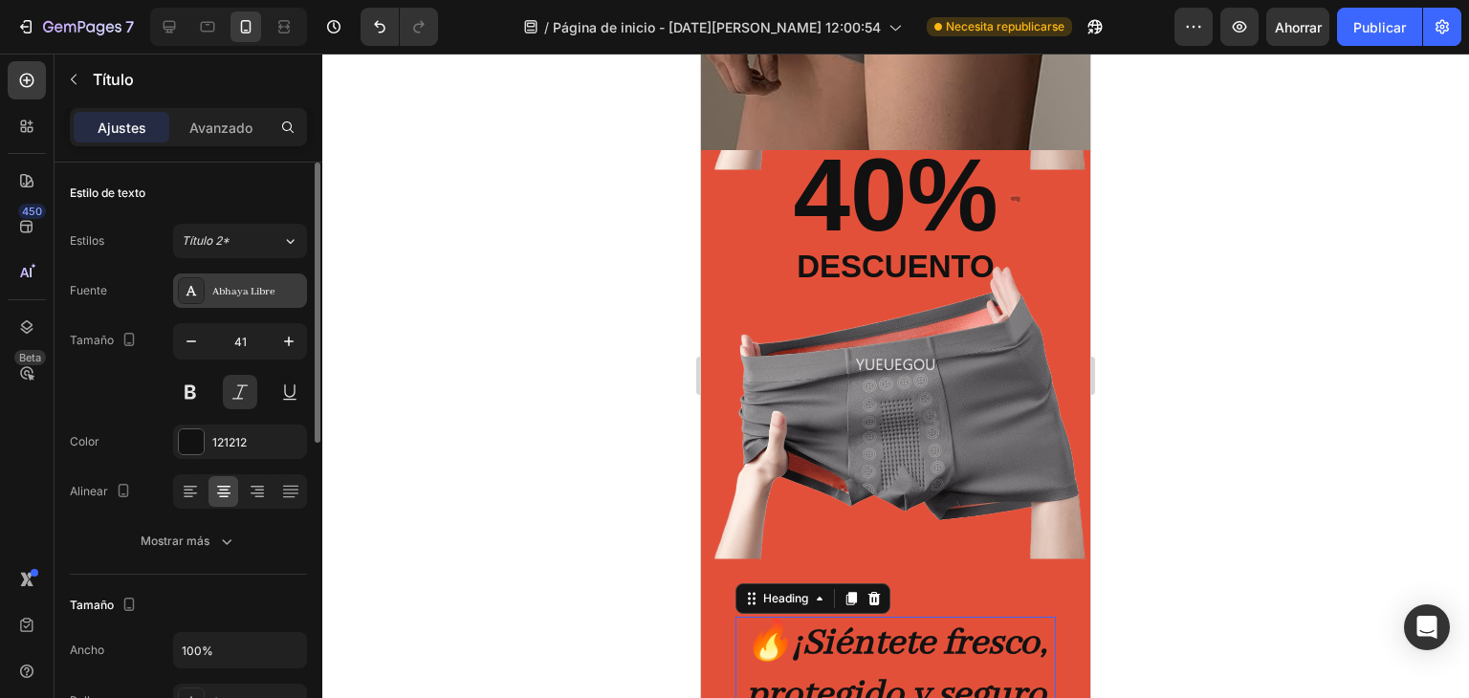
click at [233, 292] on font "Abhaya Libre" at bounding box center [243, 291] width 62 height 13
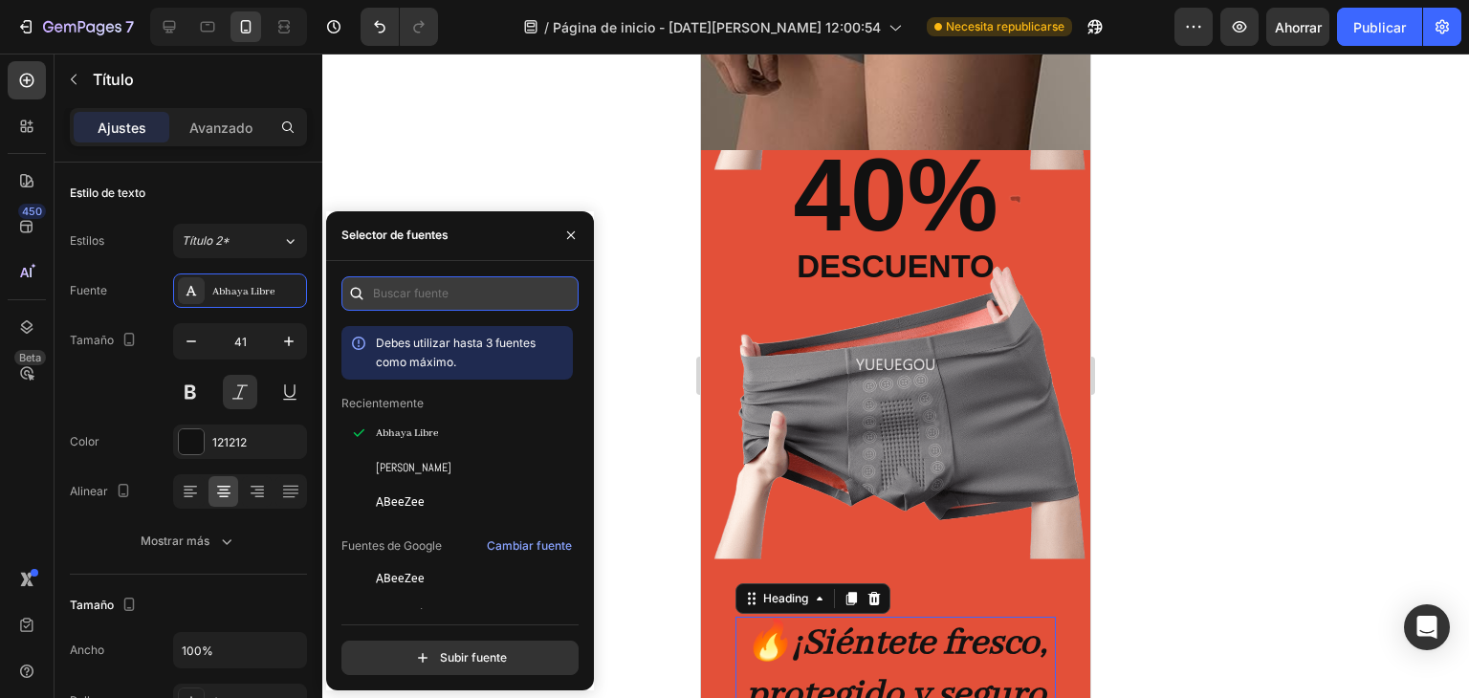
click at [434, 299] on input "text" at bounding box center [460, 293] width 237 height 34
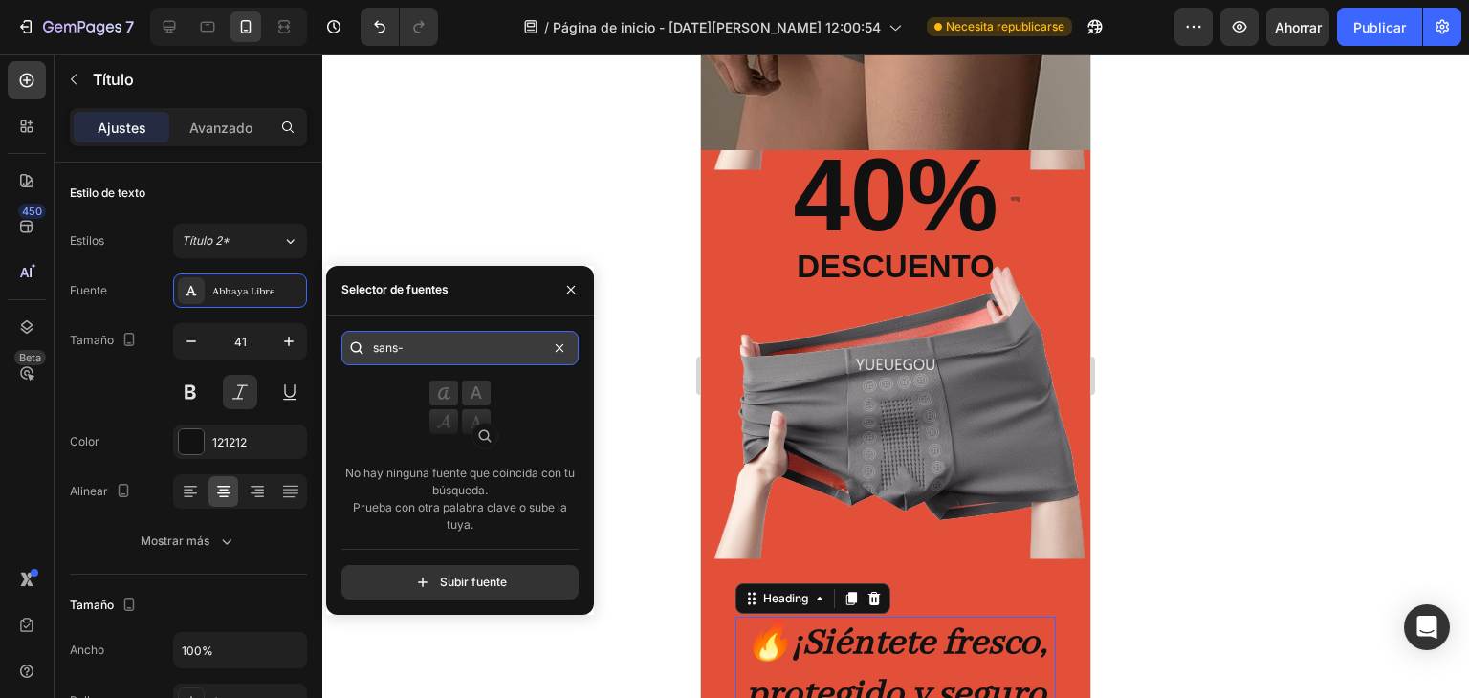
type input "sans"
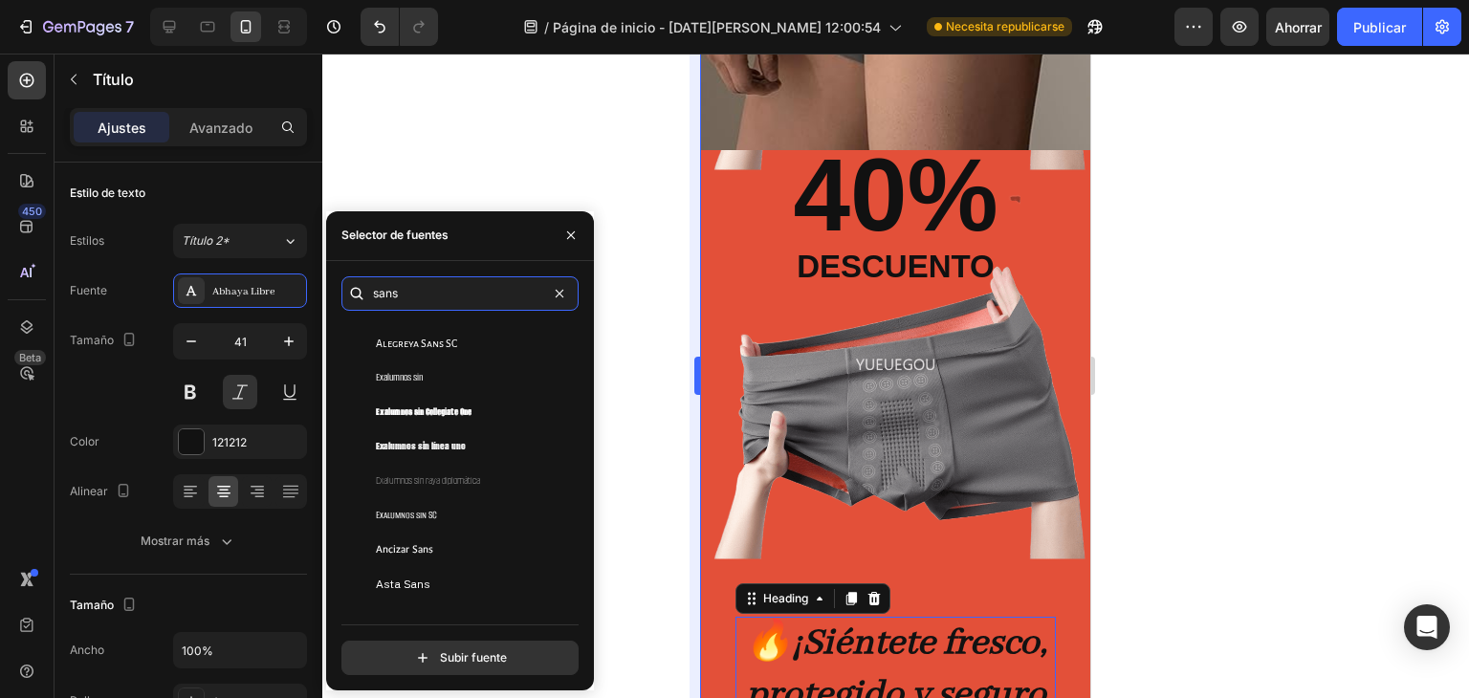
scroll to position [191, 0]
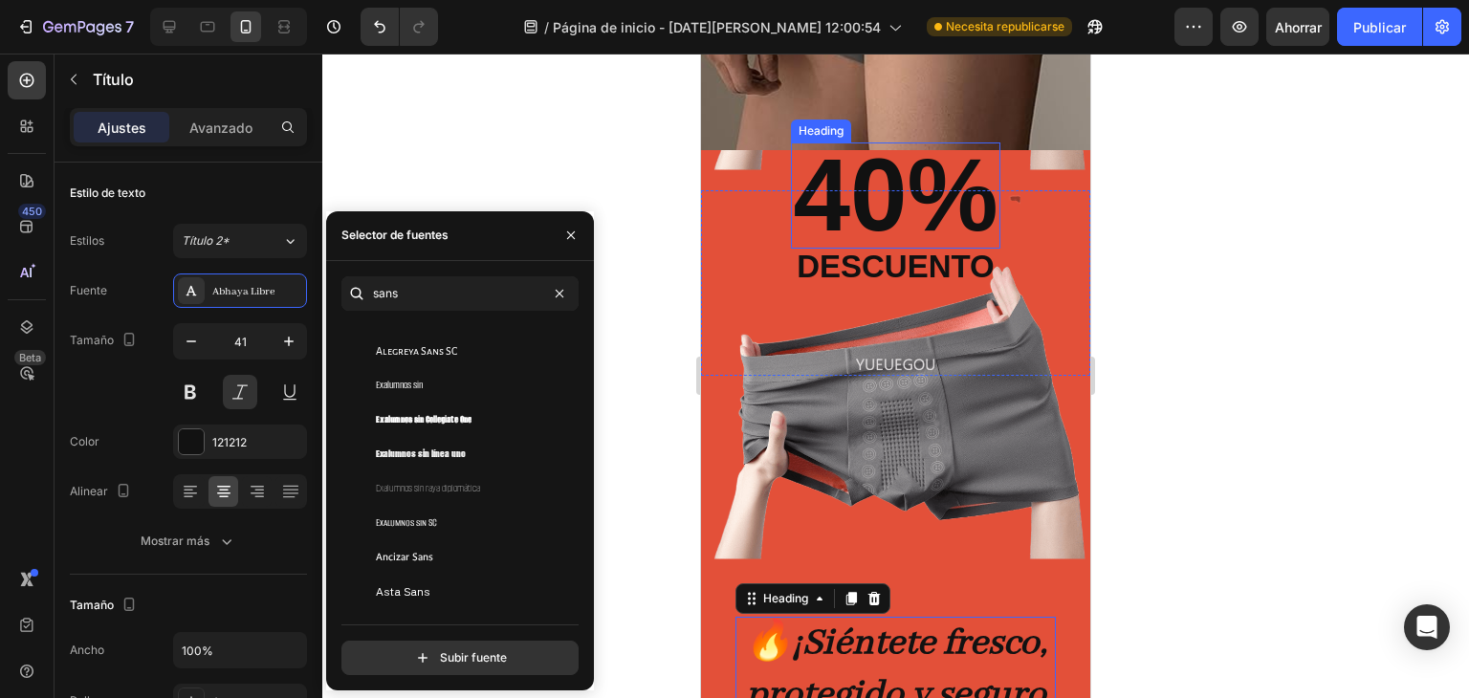
click at [889, 188] on p "40%" at bounding box center [895, 195] width 205 height 102
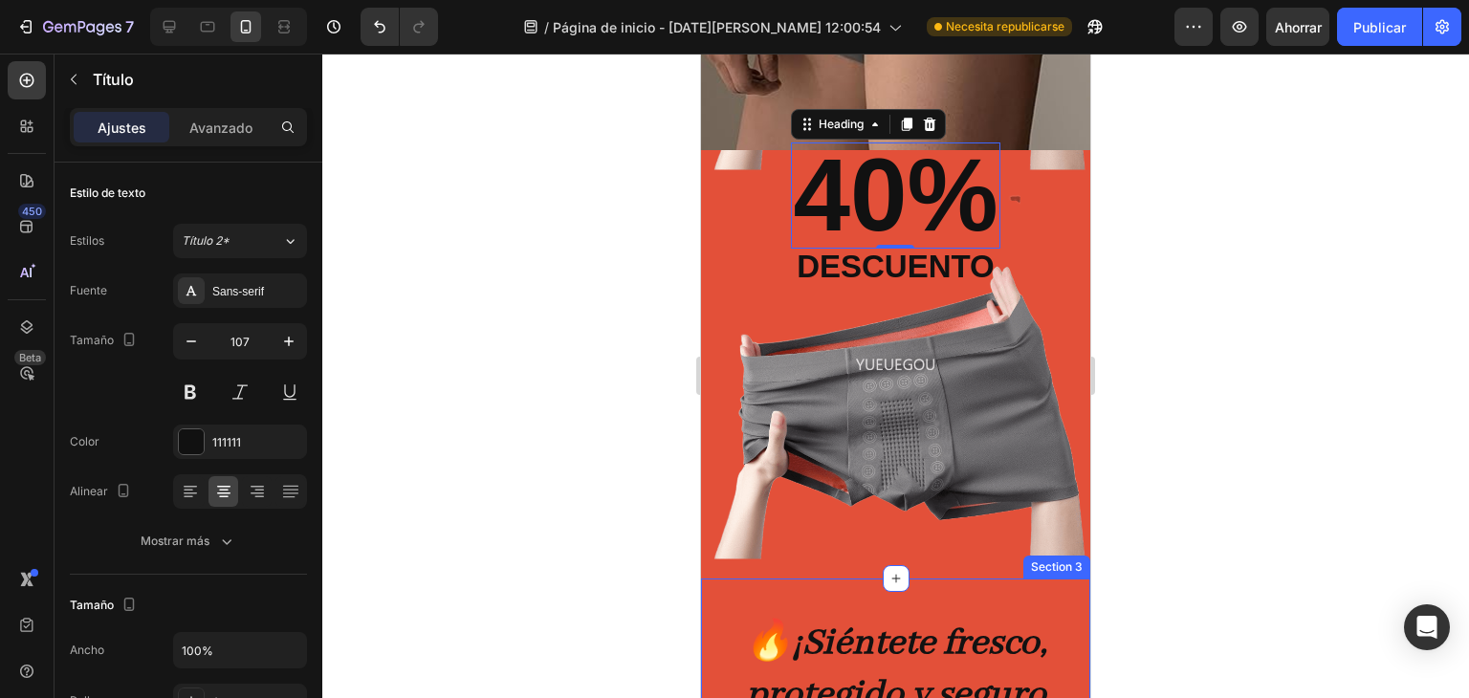
click at [908, 629] on strong "¡Siéntete fresco, protegido y seguro todo el día!" at bounding box center [897, 695] width 302 height 148
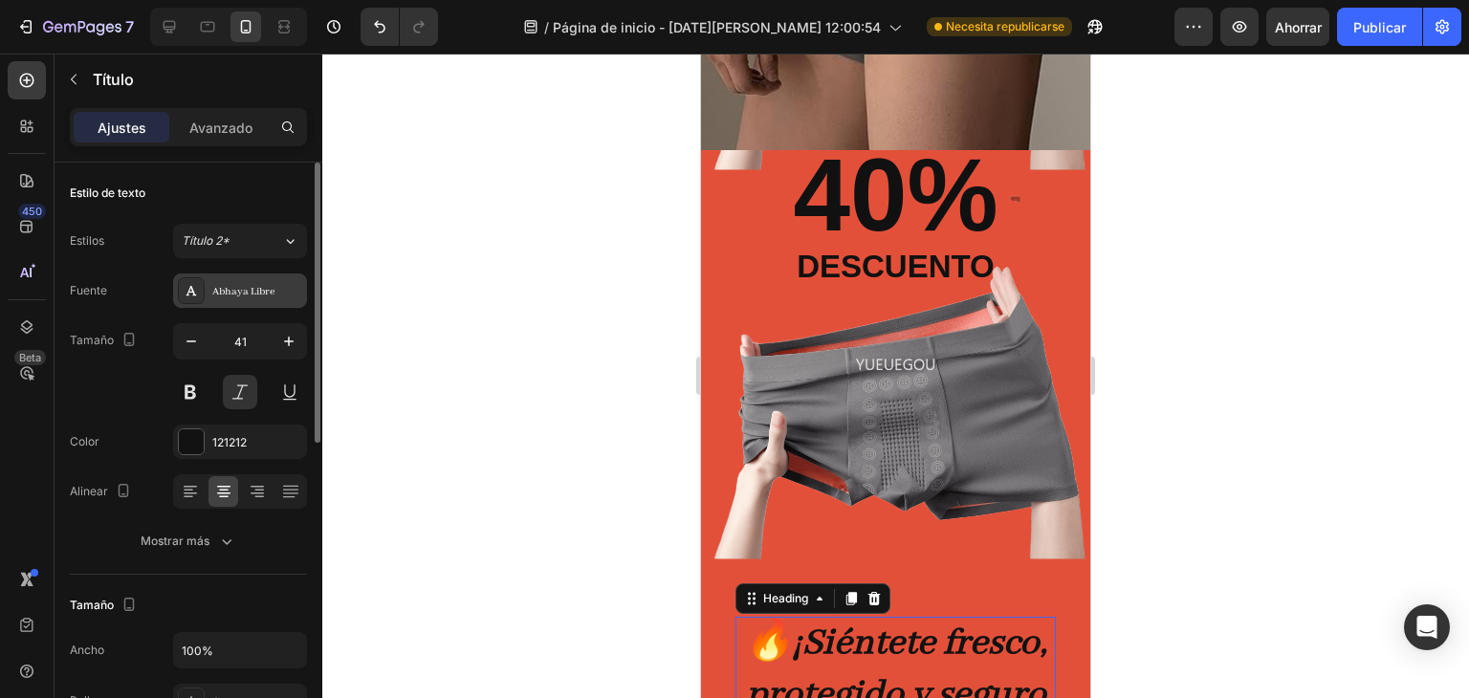
click at [226, 296] on font "Abhaya Libre" at bounding box center [243, 291] width 62 height 13
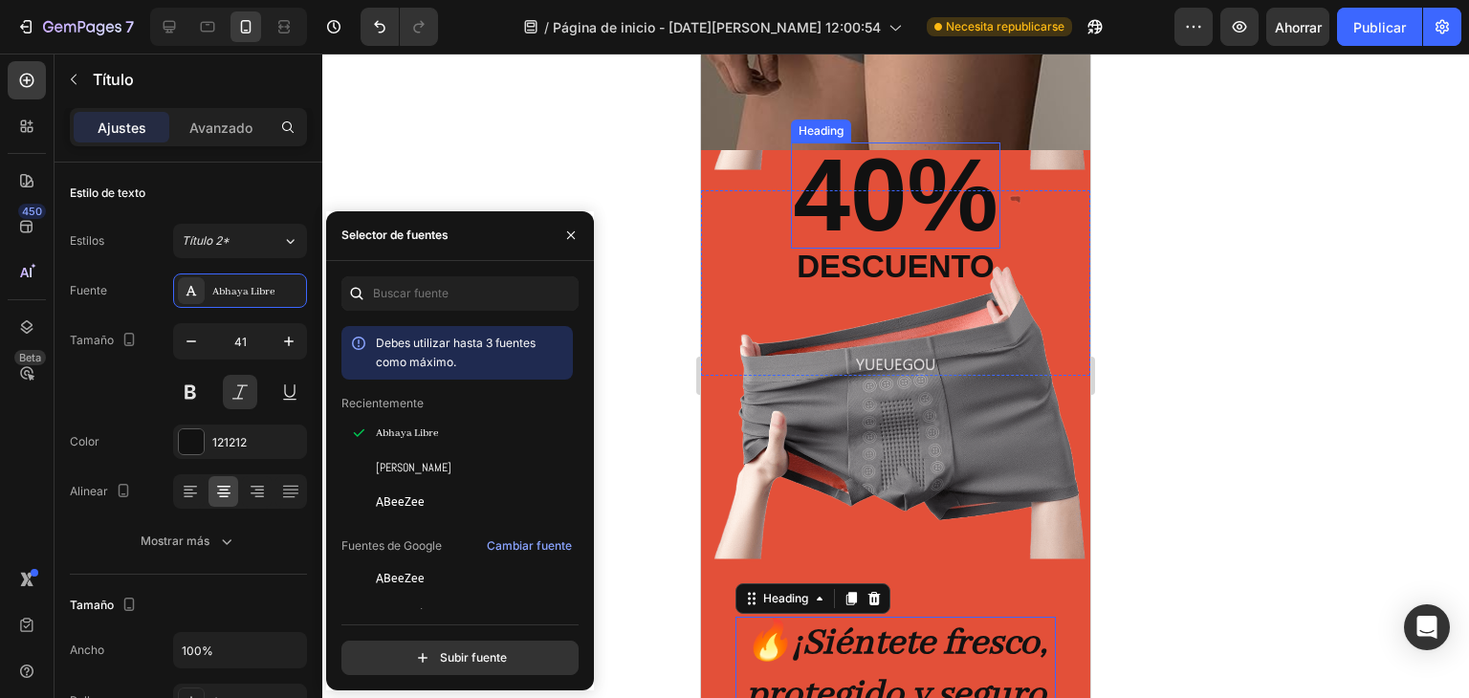
click at [872, 187] on p "40%" at bounding box center [895, 195] width 205 height 102
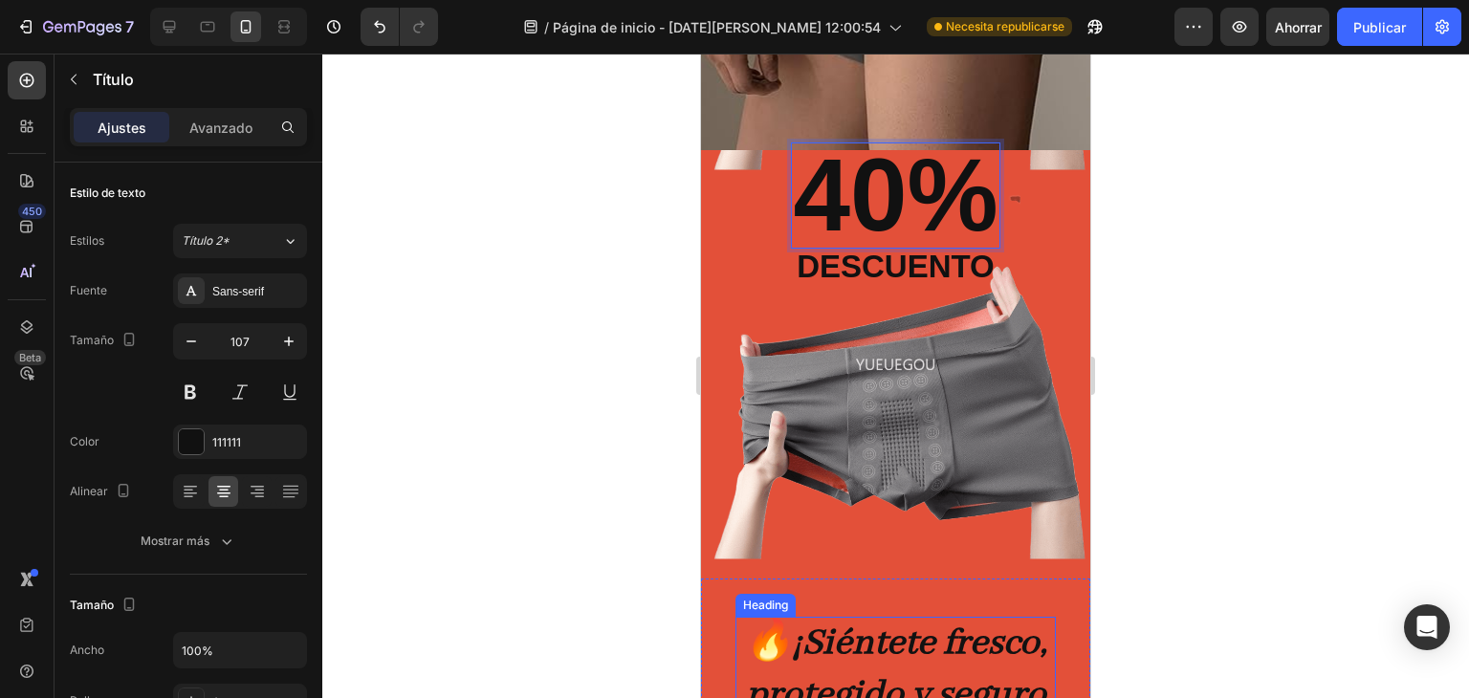
click at [928, 642] on strong "¡Siéntete fresco, protegido y seguro todo el día!" at bounding box center [897, 695] width 302 height 148
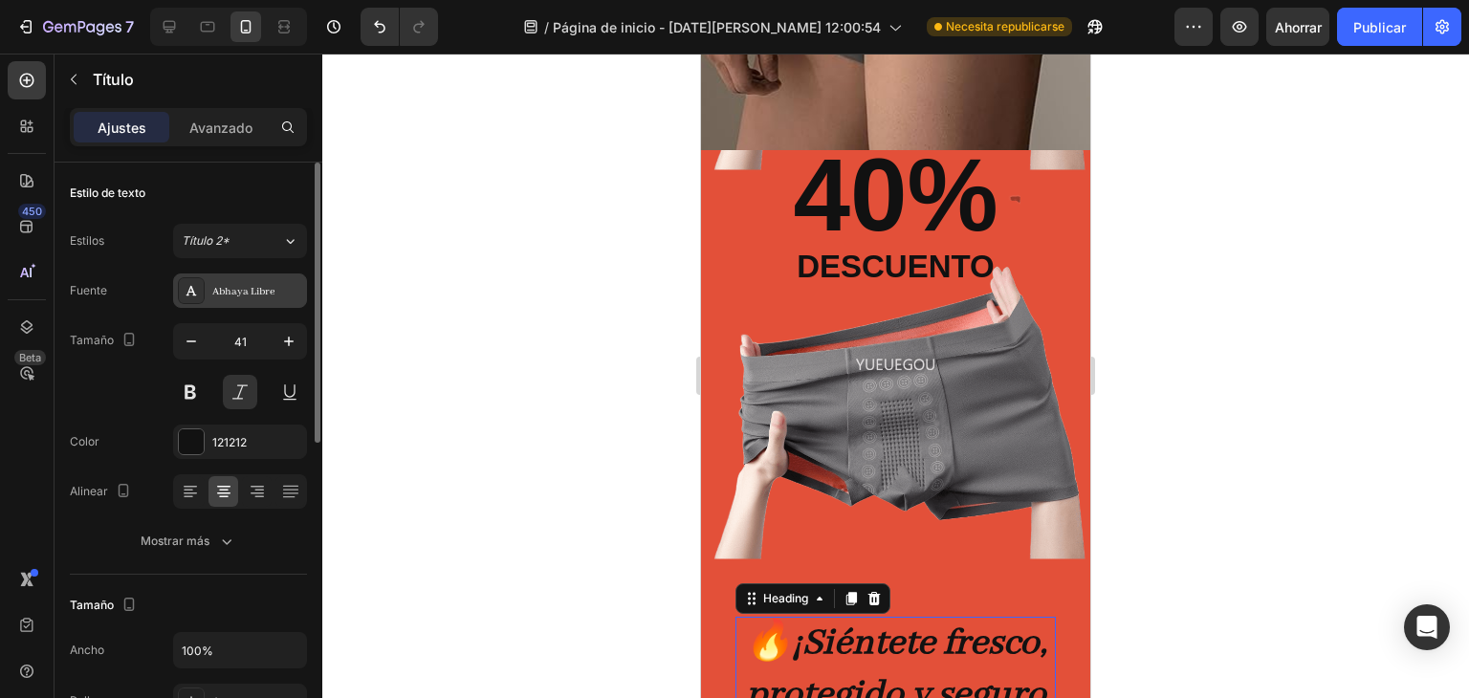
click at [232, 303] on div "Abhaya Libre" at bounding box center [240, 291] width 134 height 34
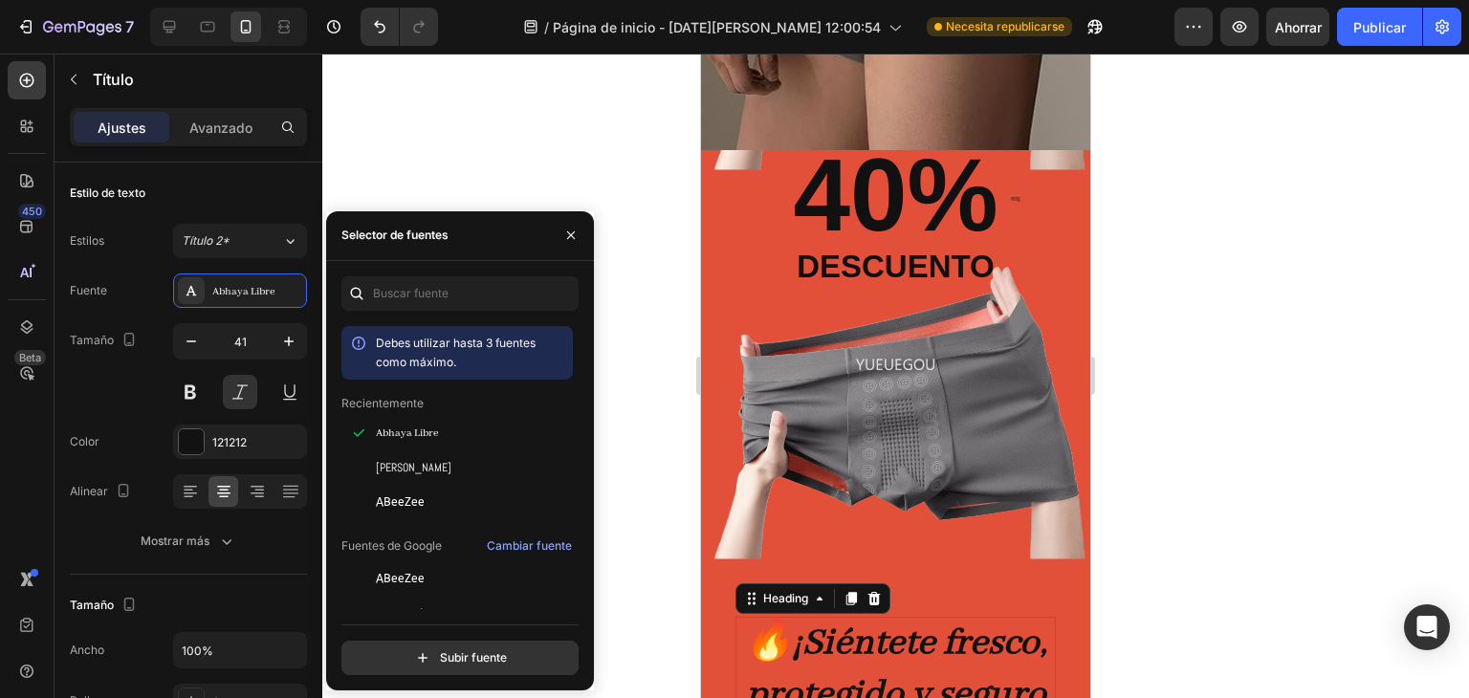
click at [425, 311] on div "Debes utilizar hasta 3 fuentes como máximo. Recientemente Abhaya Libre Abel ABe…" at bounding box center [460, 475] width 237 height 399
click at [426, 300] on input "text" at bounding box center [460, 293] width 237 height 34
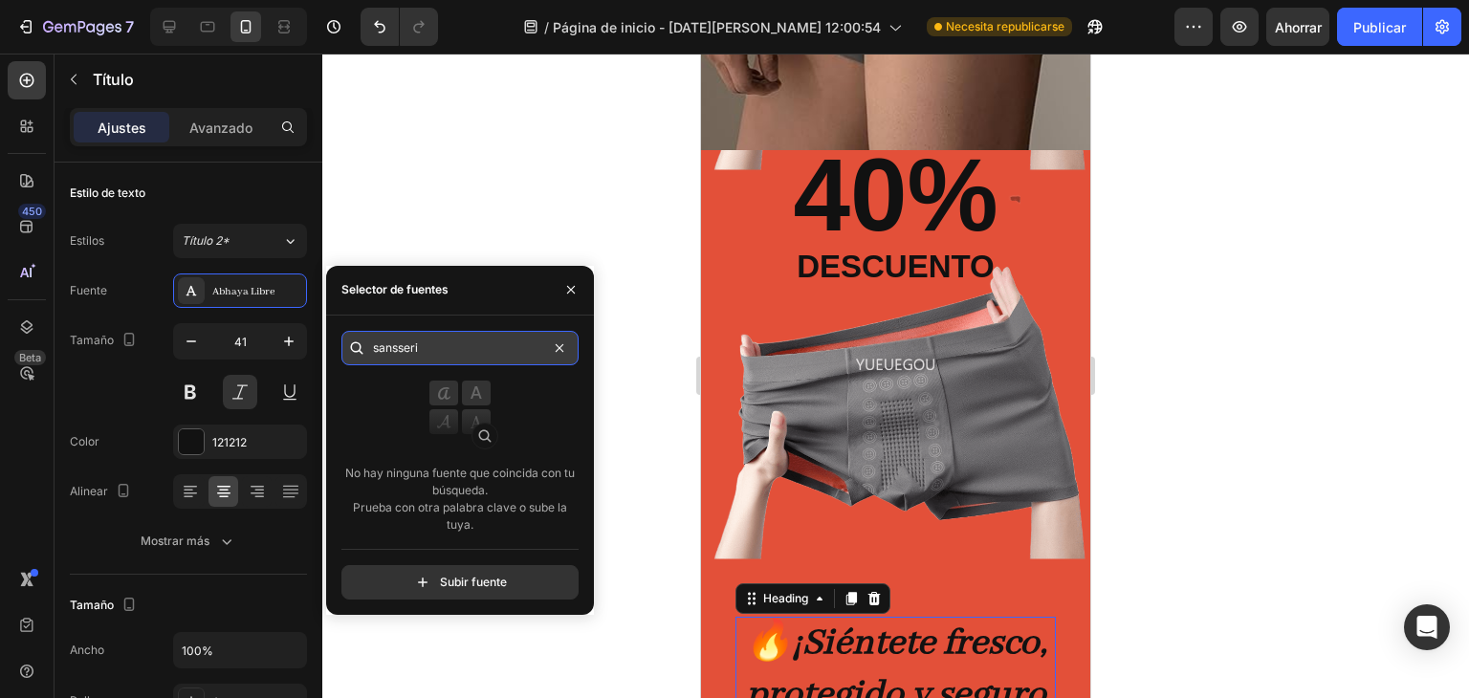
type input "sansserif"
drag, startPoint x: 470, startPoint y: 345, endPoint x: 361, endPoint y: 350, distance: 109.2
click at [361, 350] on div "sansserif" at bounding box center [460, 348] width 237 height 34
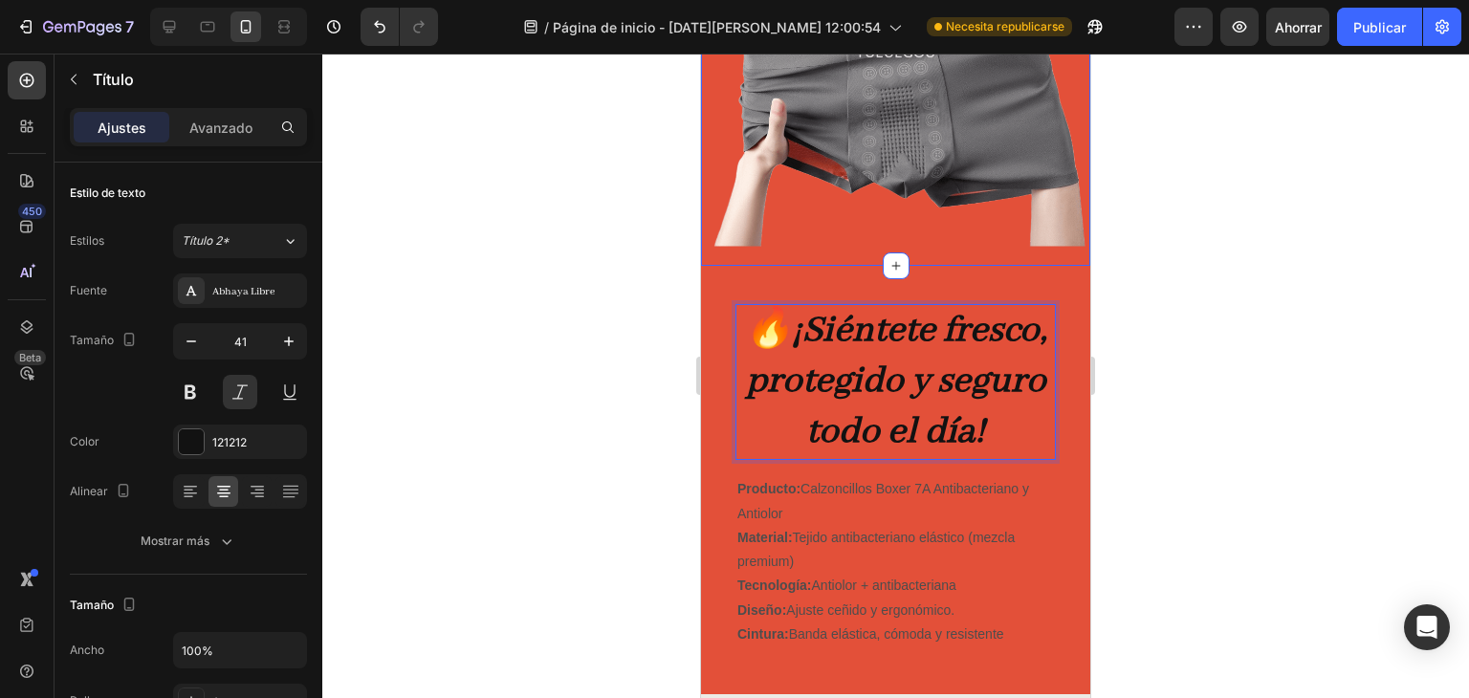
scroll to position [637, 0]
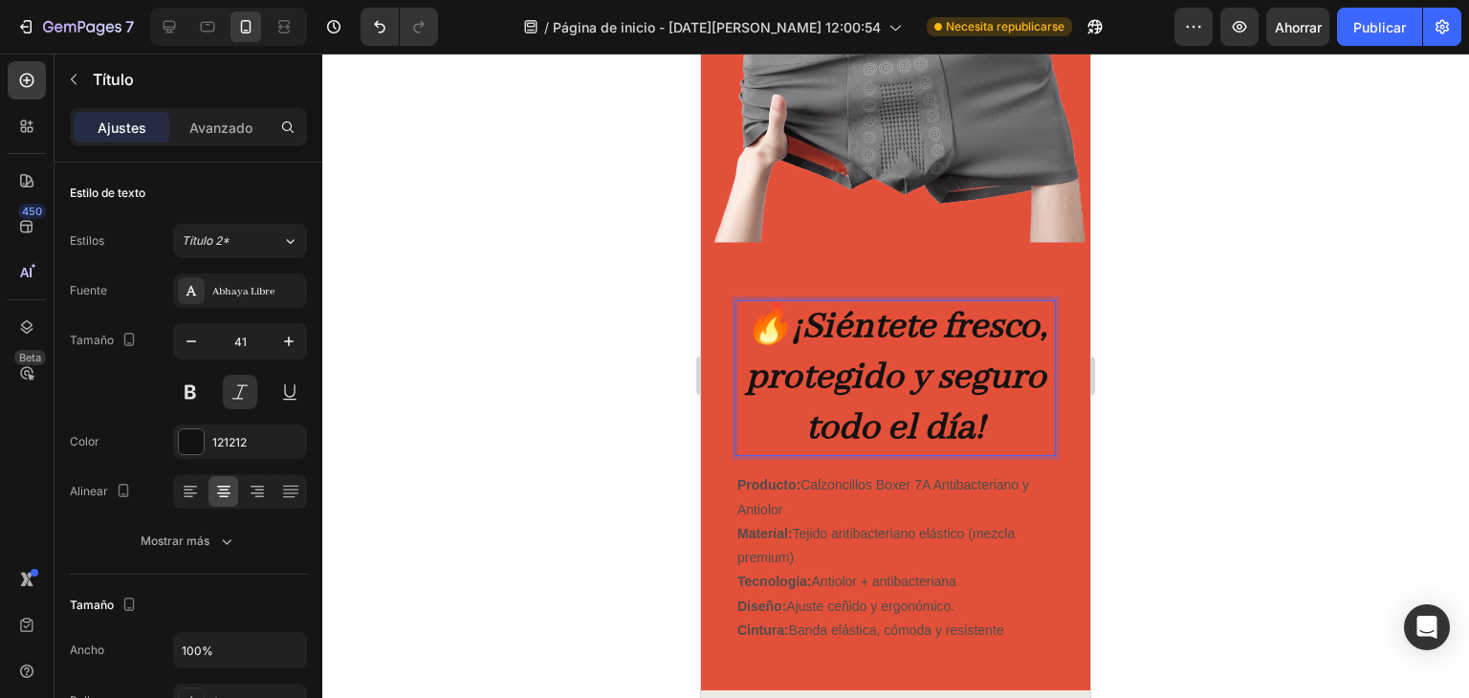
click at [999, 403] on p "🔥 ¡Siéntete fresco, protegido y seguro todo el día!" at bounding box center [896, 378] width 317 height 153
click at [1027, 429] on strong "¡Siéntete fresco, protegido y seguro todo el día!" at bounding box center [897, 378] width 302 height 148
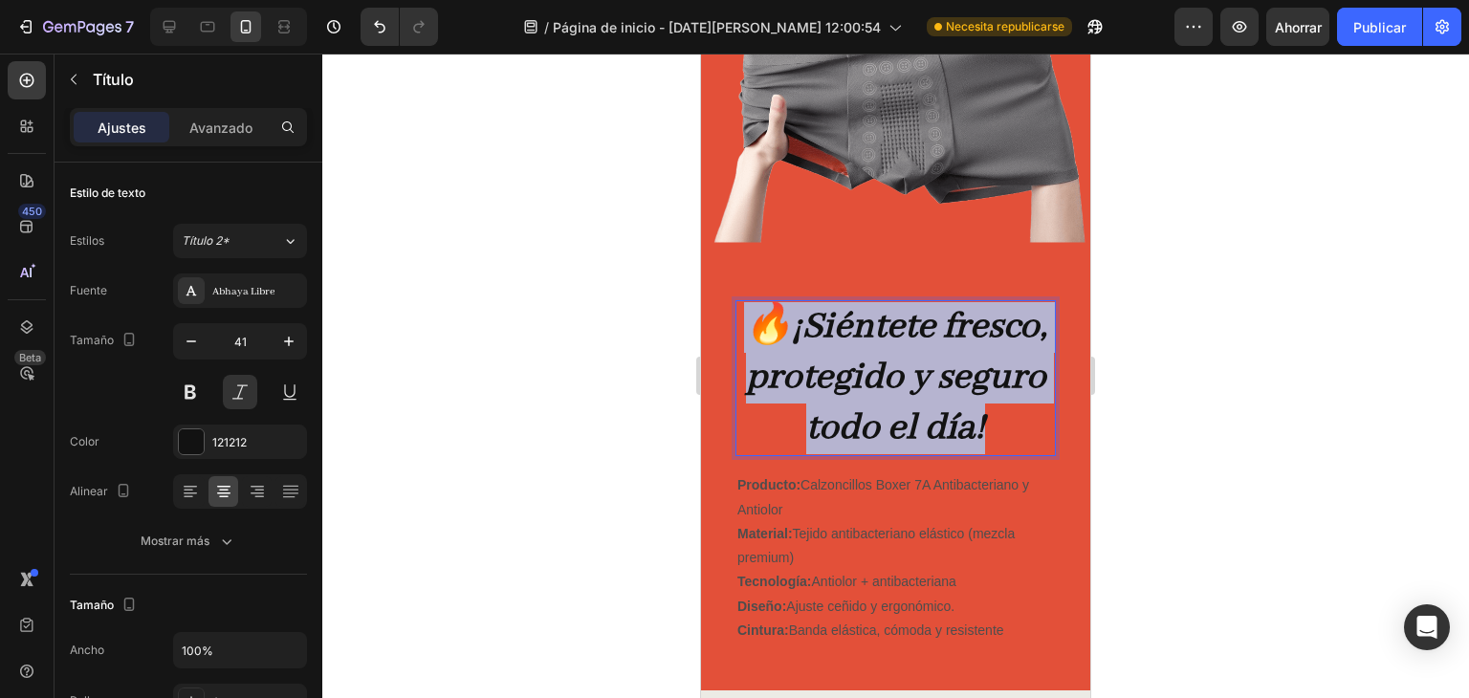
drag, startPoint x: 1033, startPoint y: 430, endPoint x: 770, endPoint y: 334, distance: 279.9
click at [770, 334] on p "🔥 ¡Siéntete fresco, protegido y seguro todo el día!" at bounding box center [896, 378] width 317 height 153
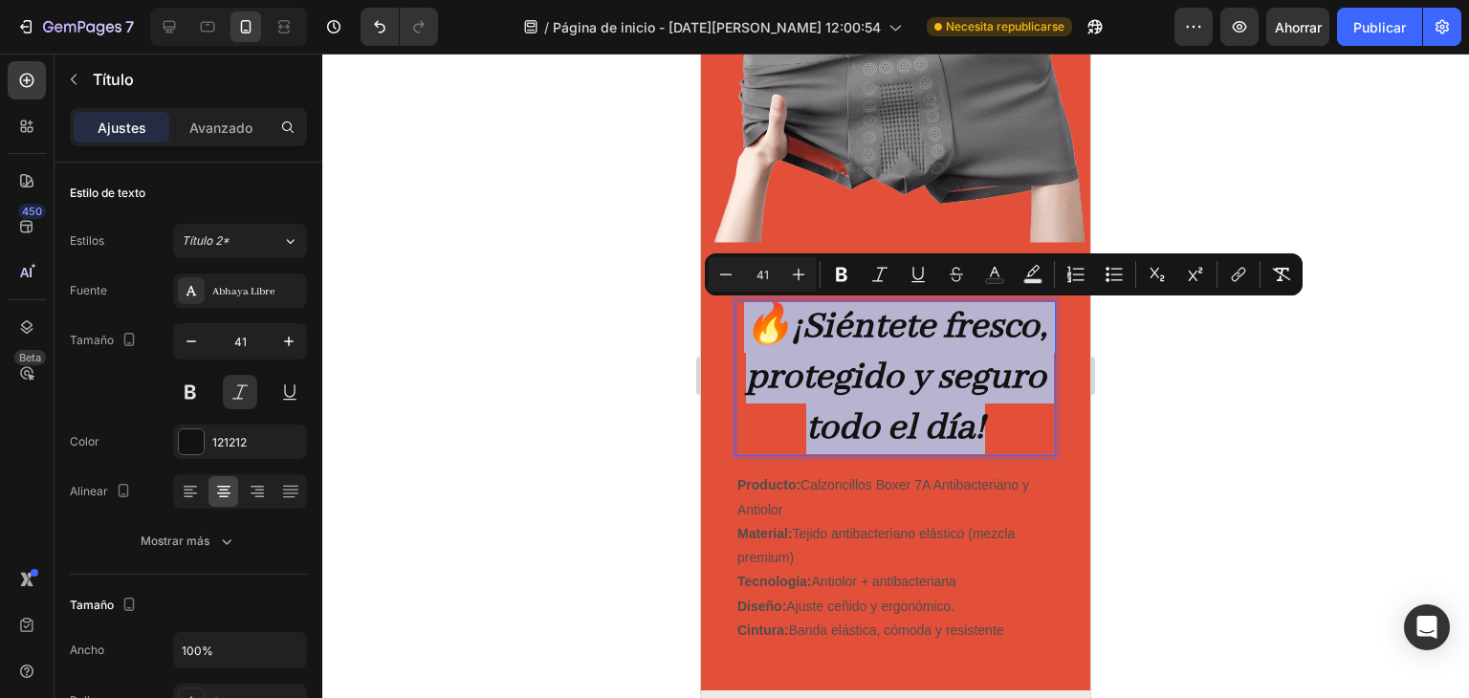
copy p "🔥 ¡Siéntete fresco, protegido y seguro todo el día!"
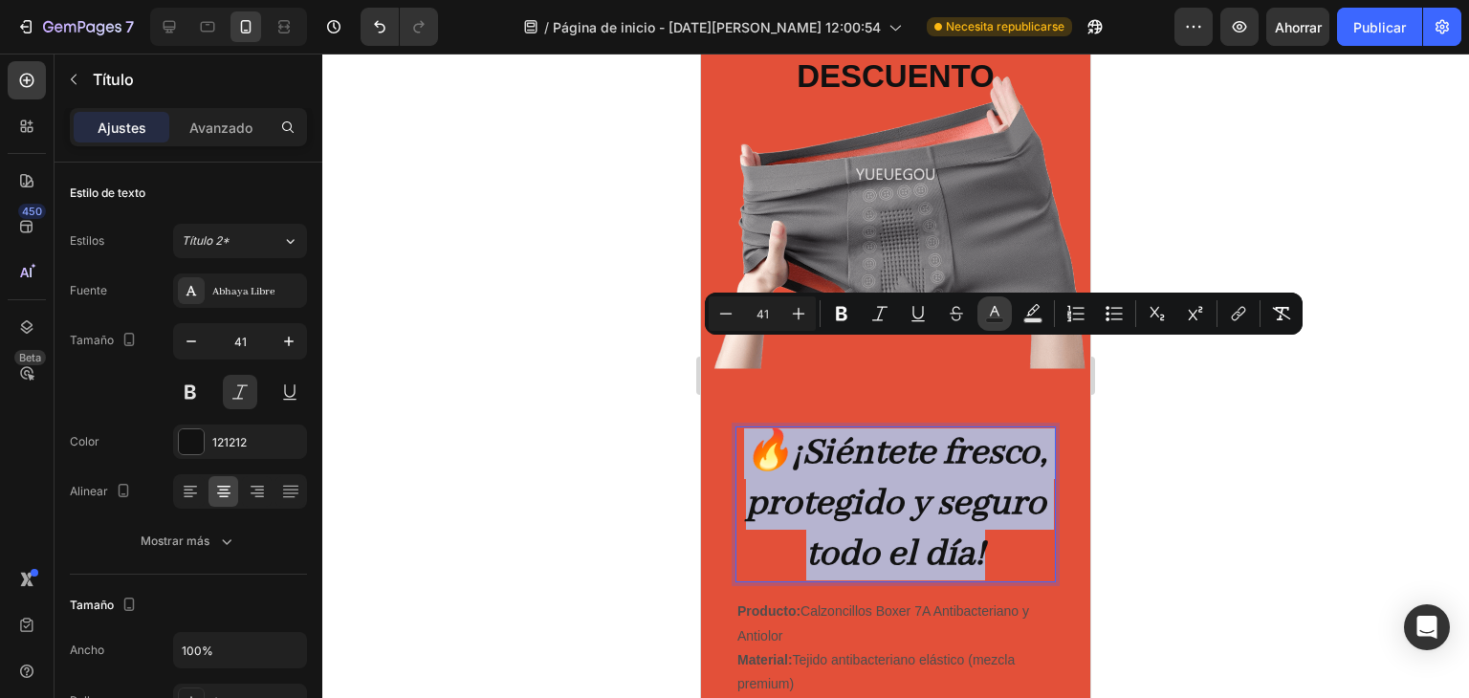
scroll to position [510, 0]
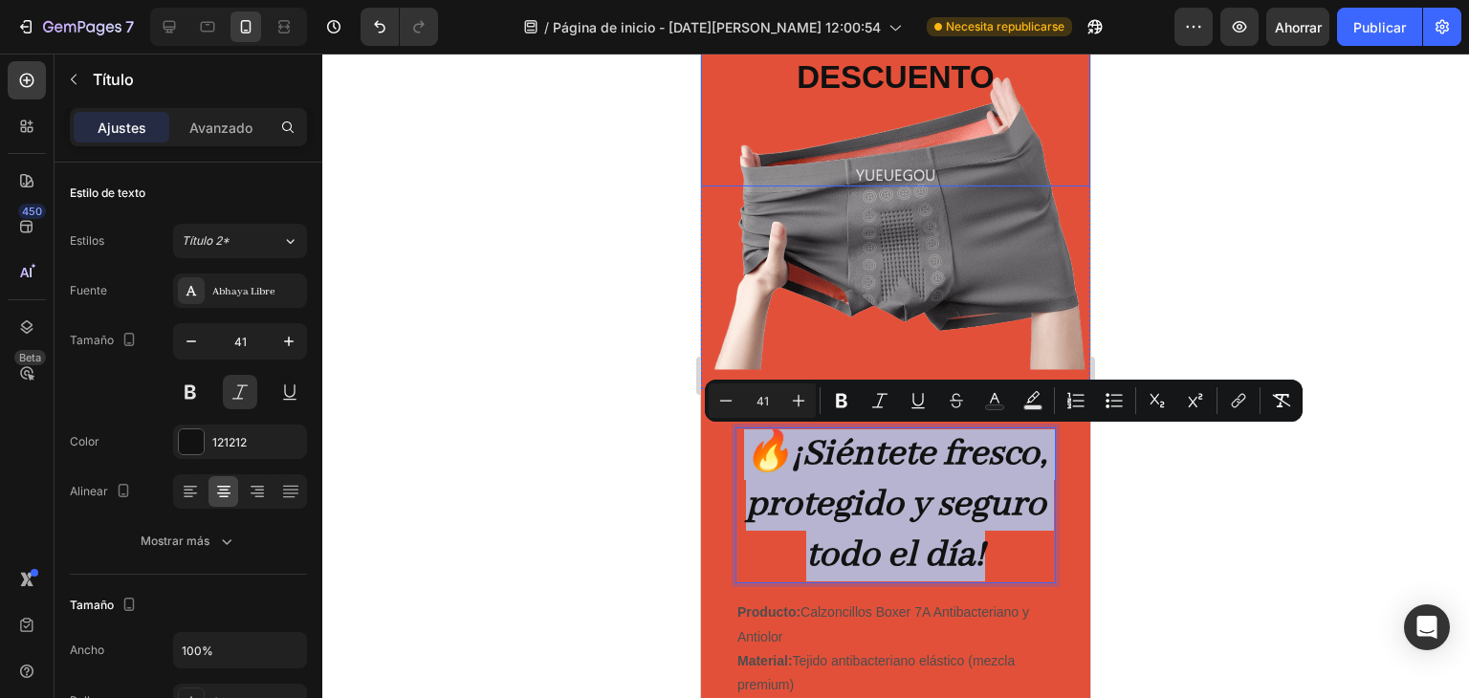
click at [856, 110] on div "40% Heading descuento Text Block" at bounding box center [895, 94] width 209 height 186
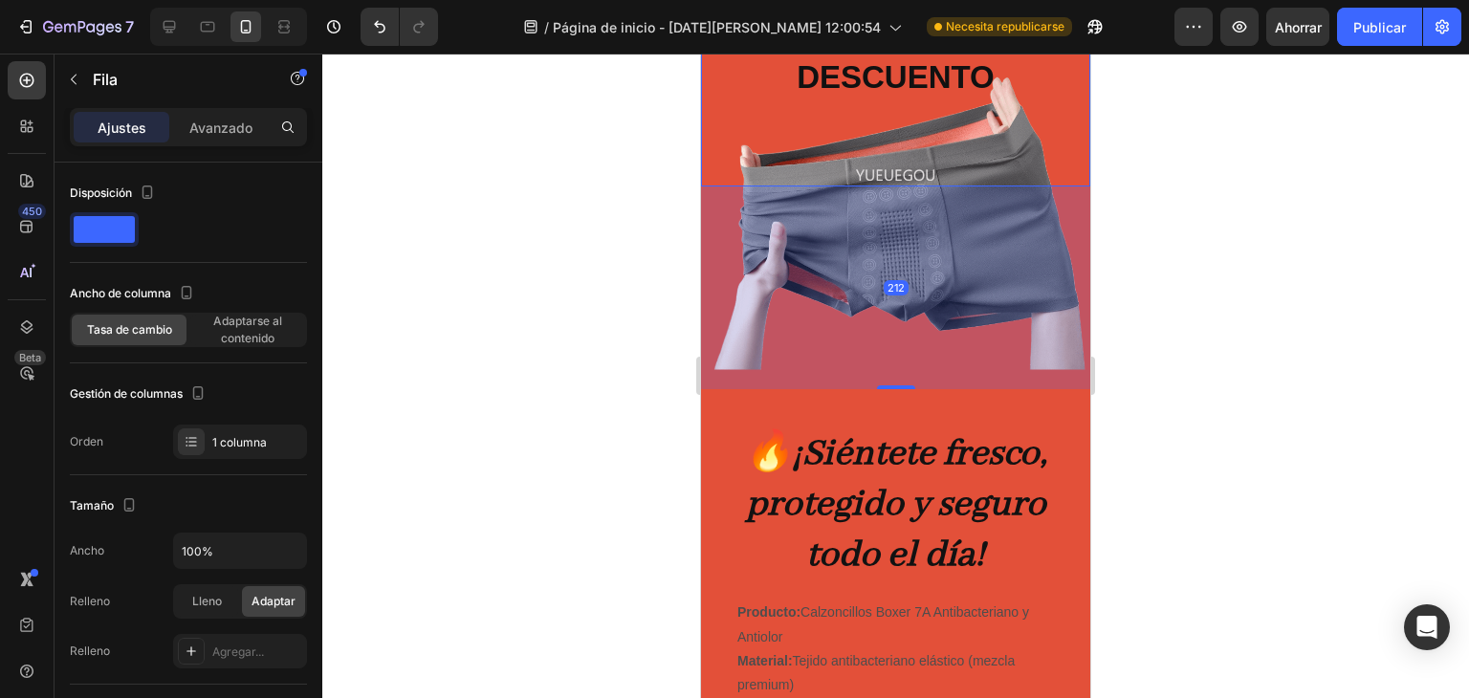
click at [888, 99] on div "40% Heading descuento Text Block" at bounding box center [895, 94] width 209 height 186
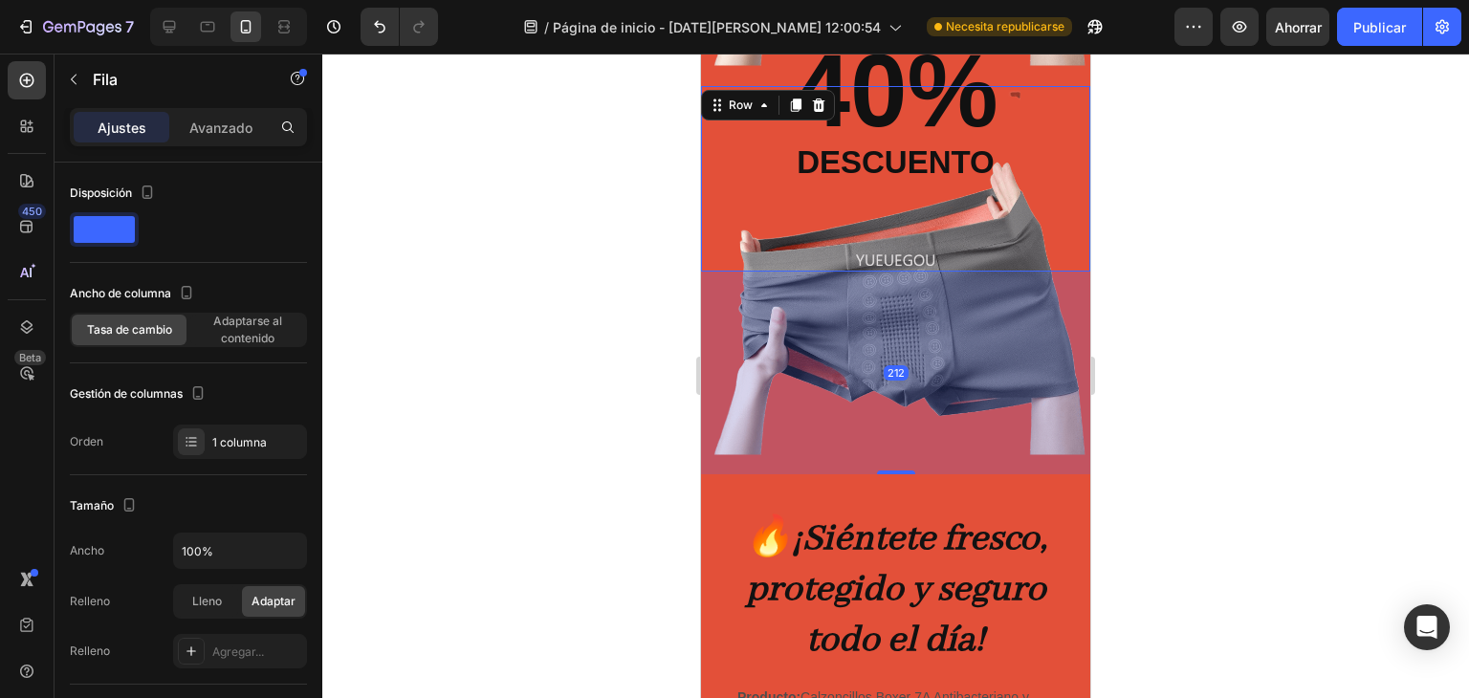
scroll to position [319, 0]
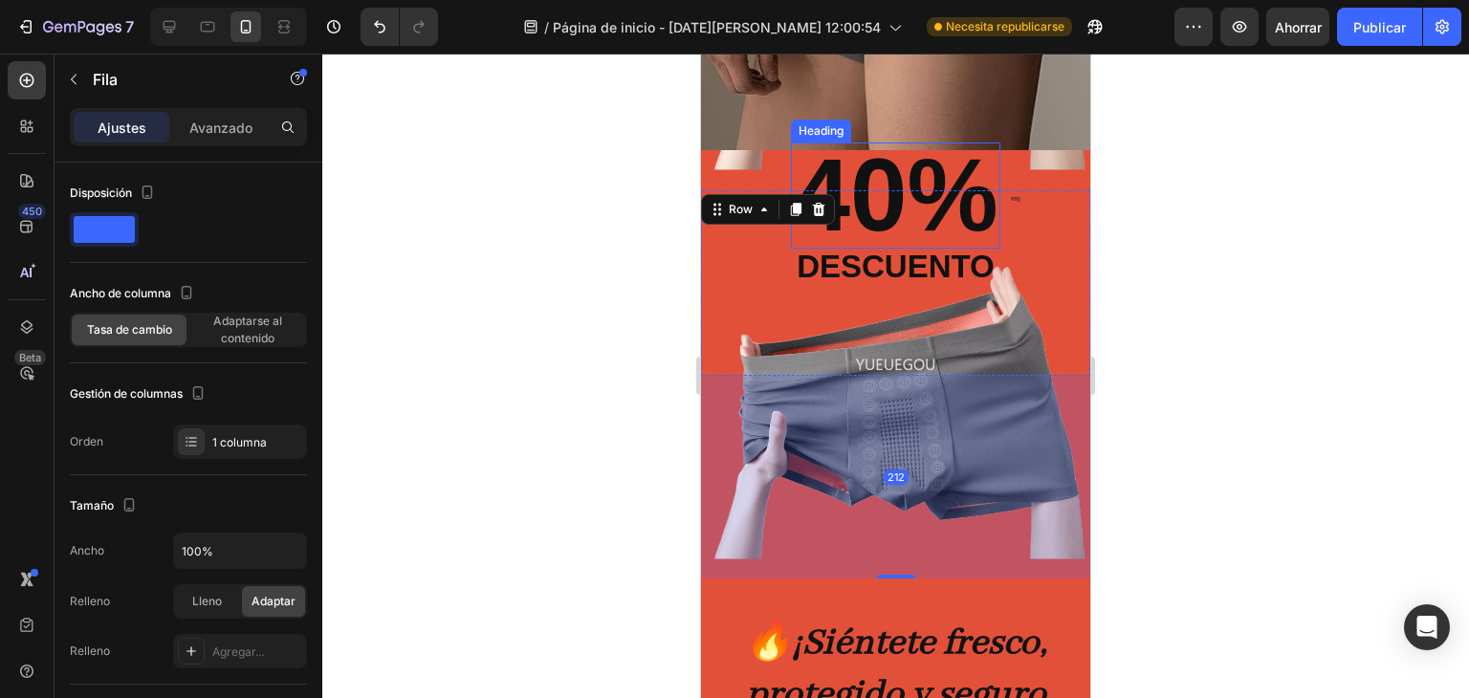
click at [888, 196] on p "40%" at bounding box center [895, 195] width 205 height 102
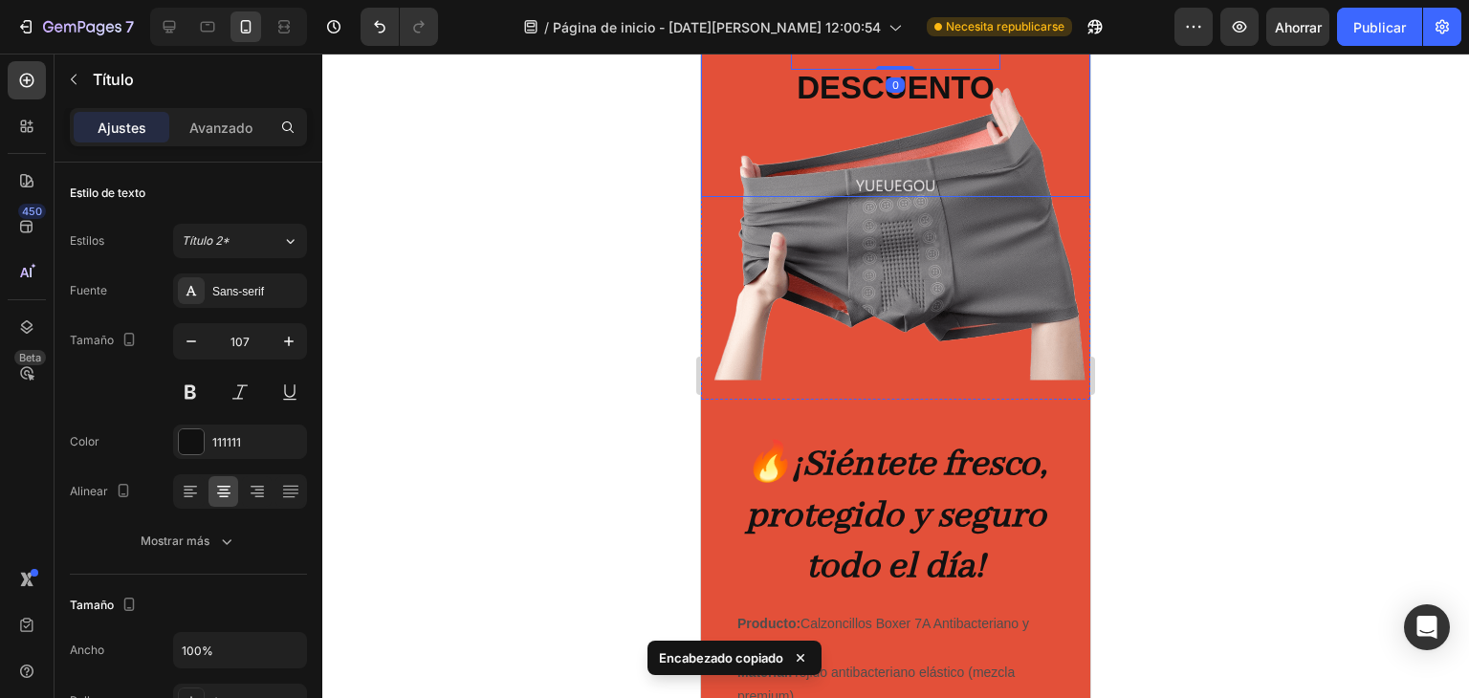
scroll to position [510, 0]
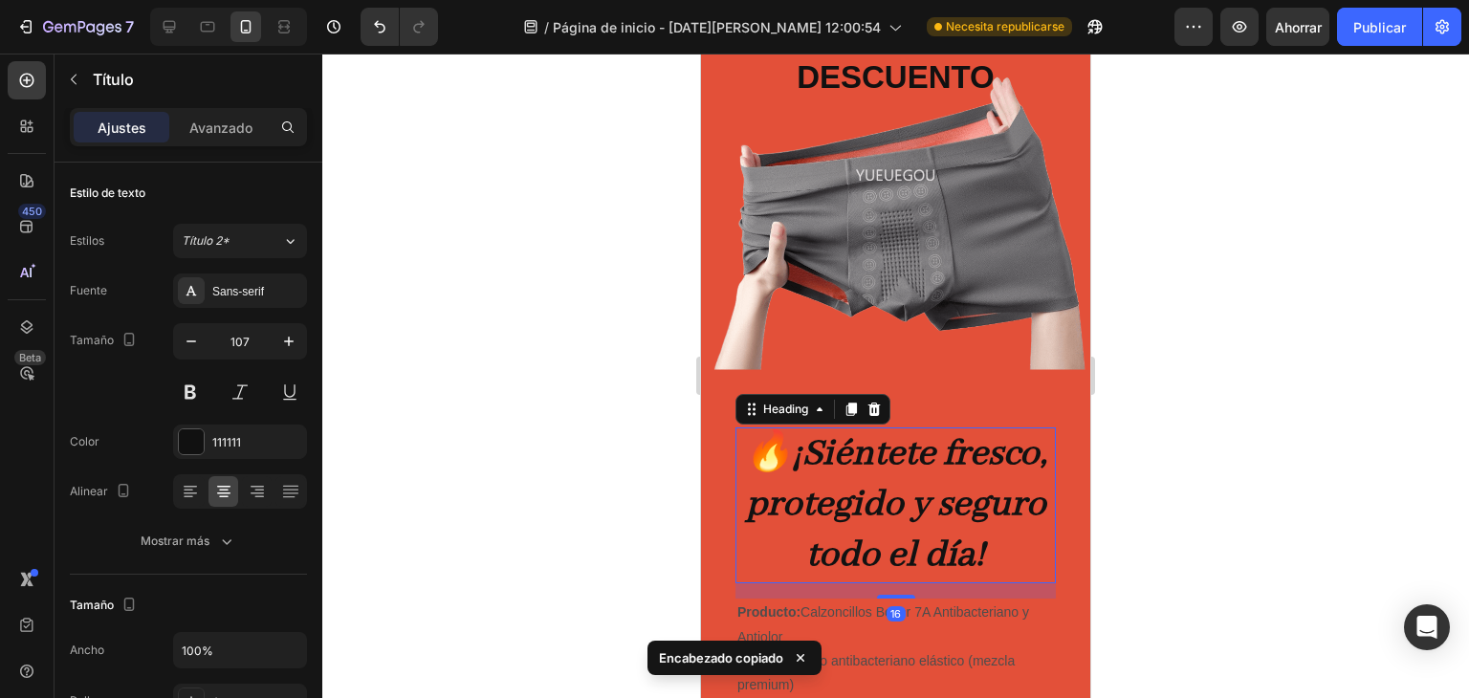
click at [876, 433] on strong "¡Siéntete fresco, protegido y seguro todo el día!" at bounding box center [897, 505] width 302 height 148
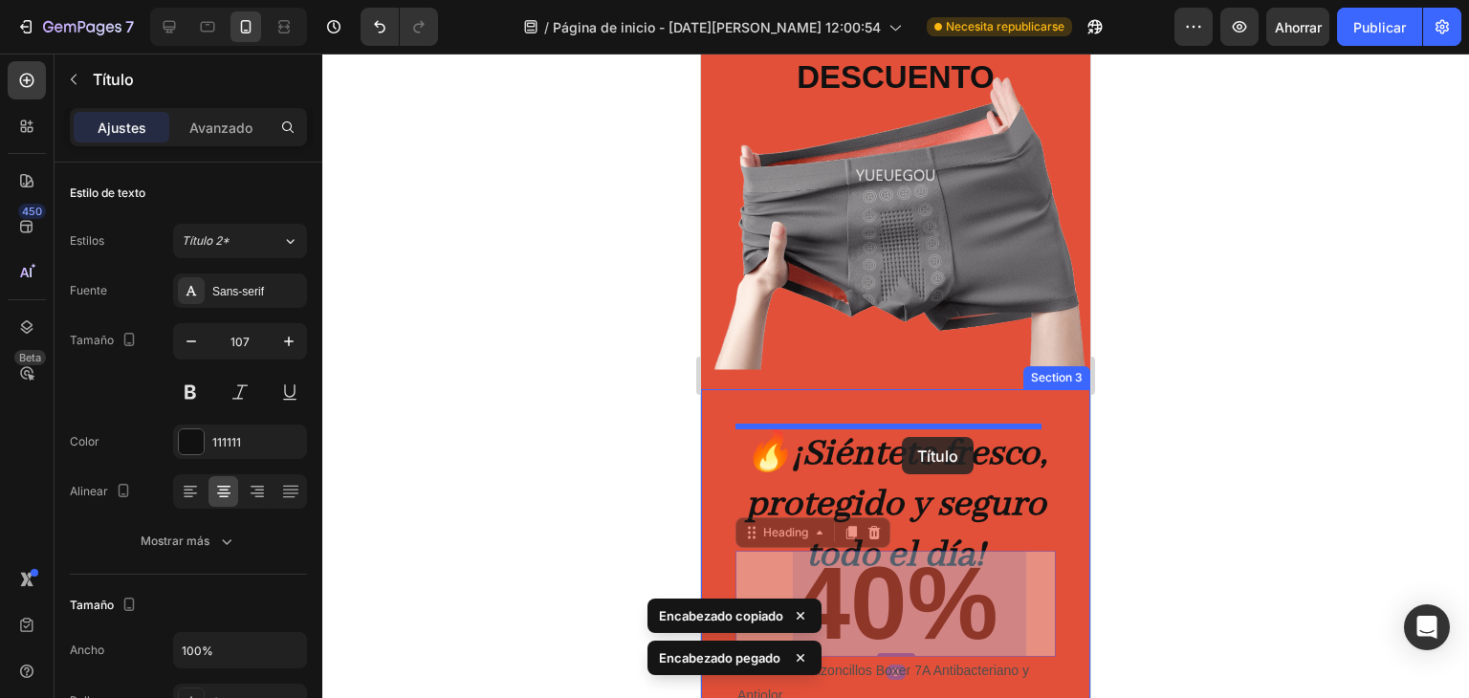
drag, startPoint x: 948, startPoint y: 601, endPoint x: 902, endPoint y: 437, distance: 169.9
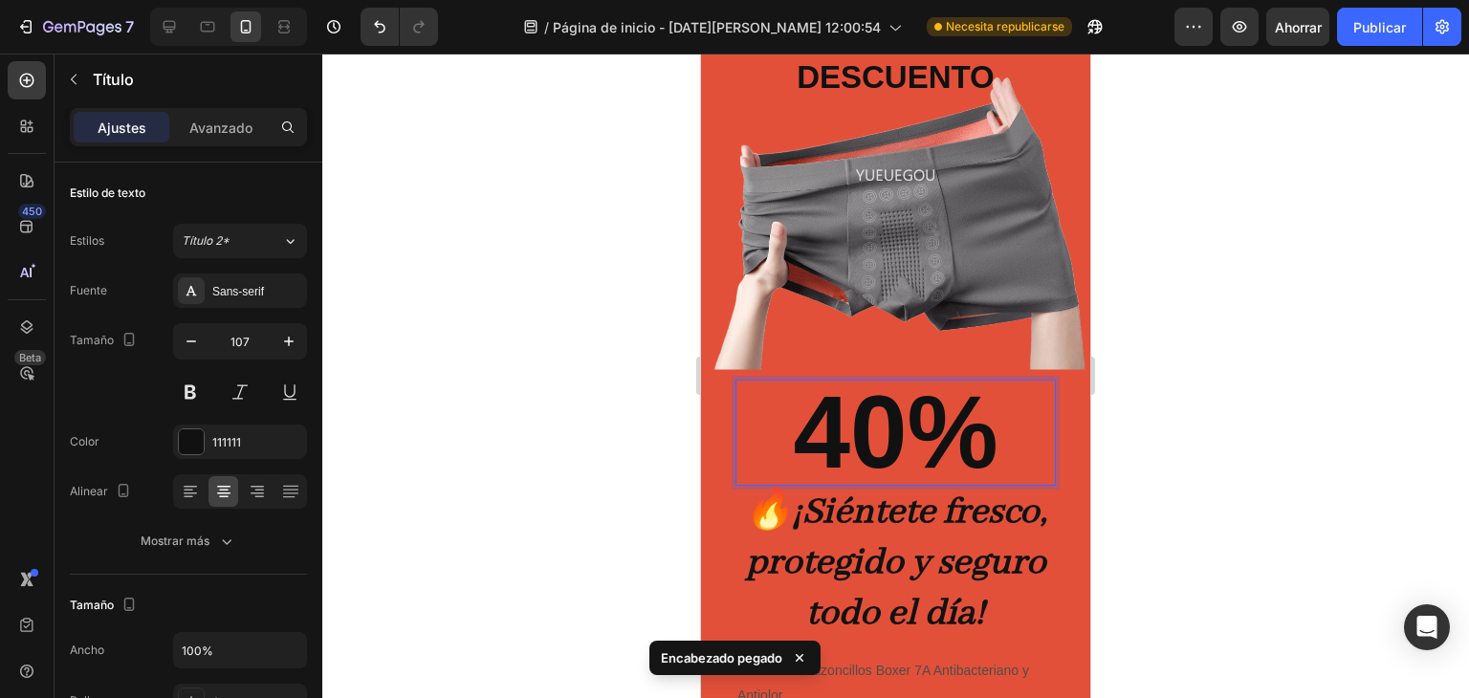
click at [904, 441] on p "40%" at bounding box center [896, 433] width 317 height 102
click at [904, 443] on p "40%" at bounding box center [896, 433] width 317 height 102
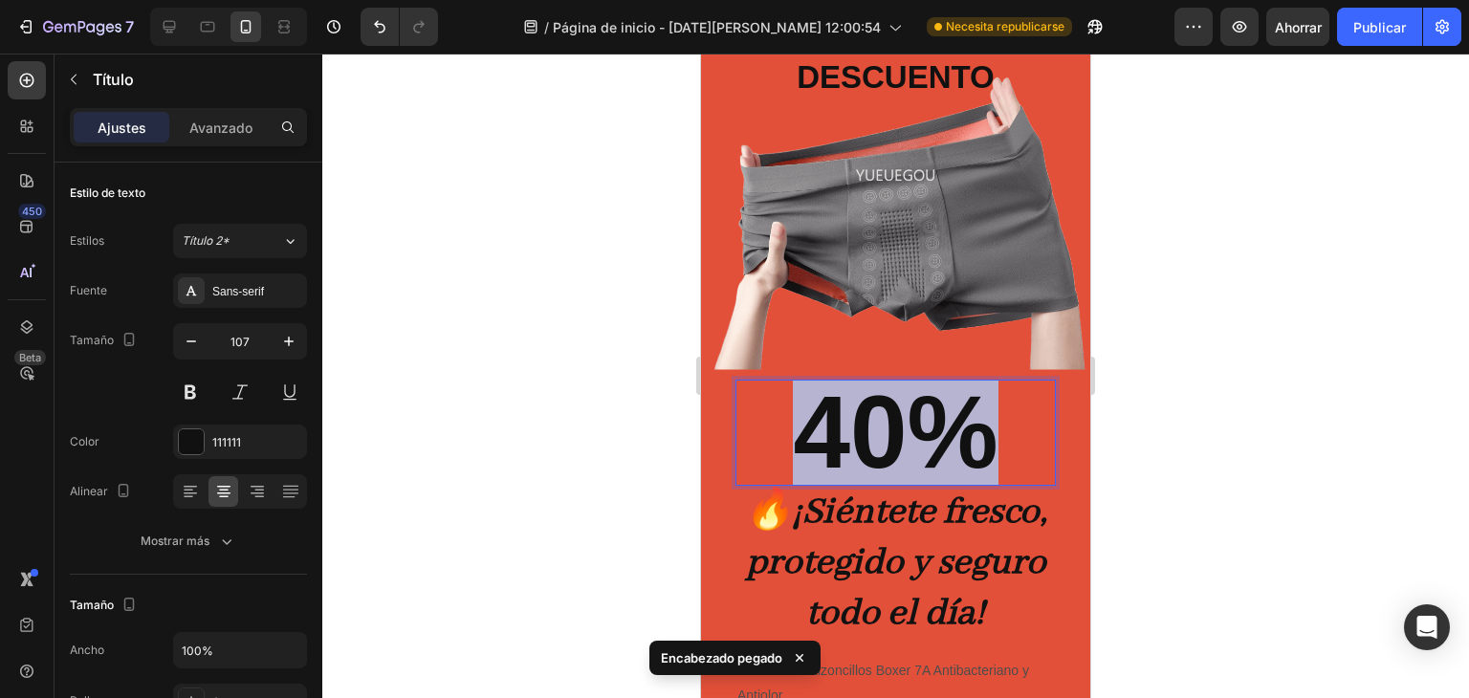
click at [904, 443] on p "40%" at bounding box center [896, 433] width 317 height 102
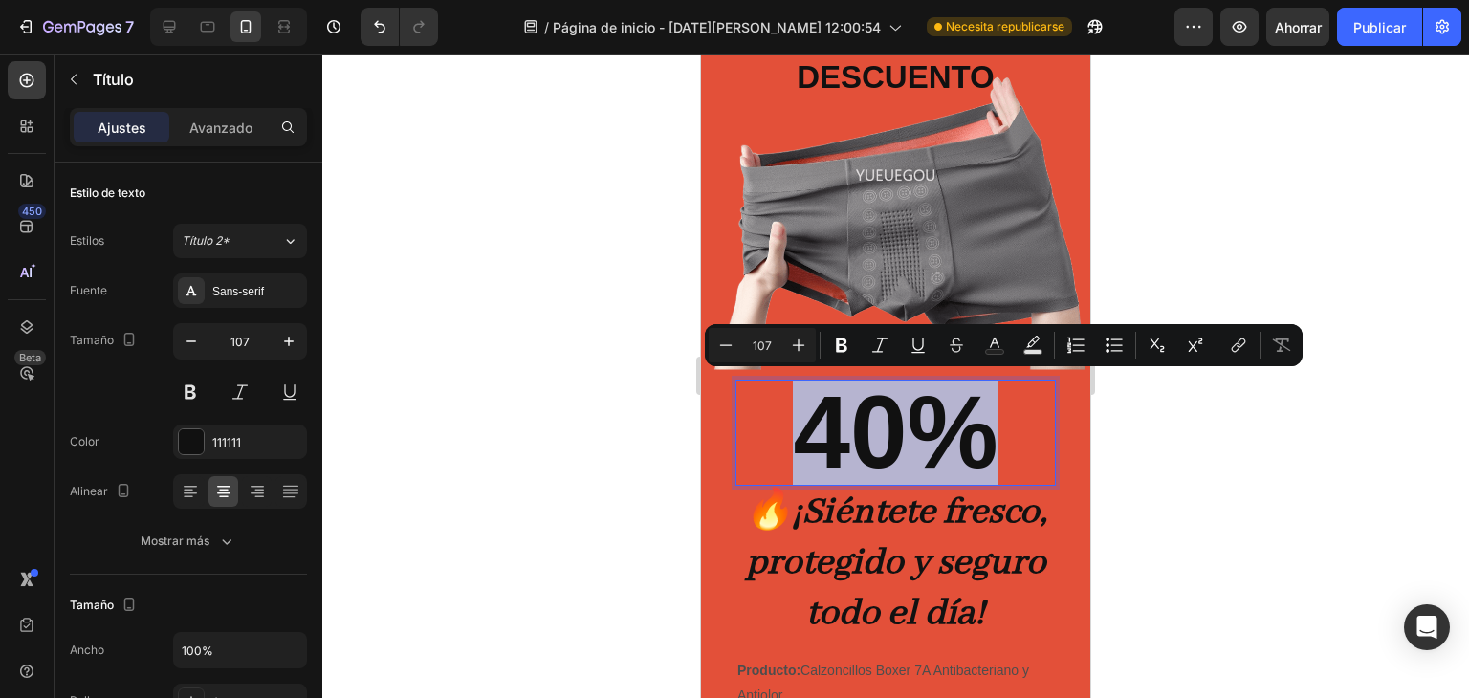
click at [907, 435] on p "40%" at bounding box center [896, 433] width 317 height 102
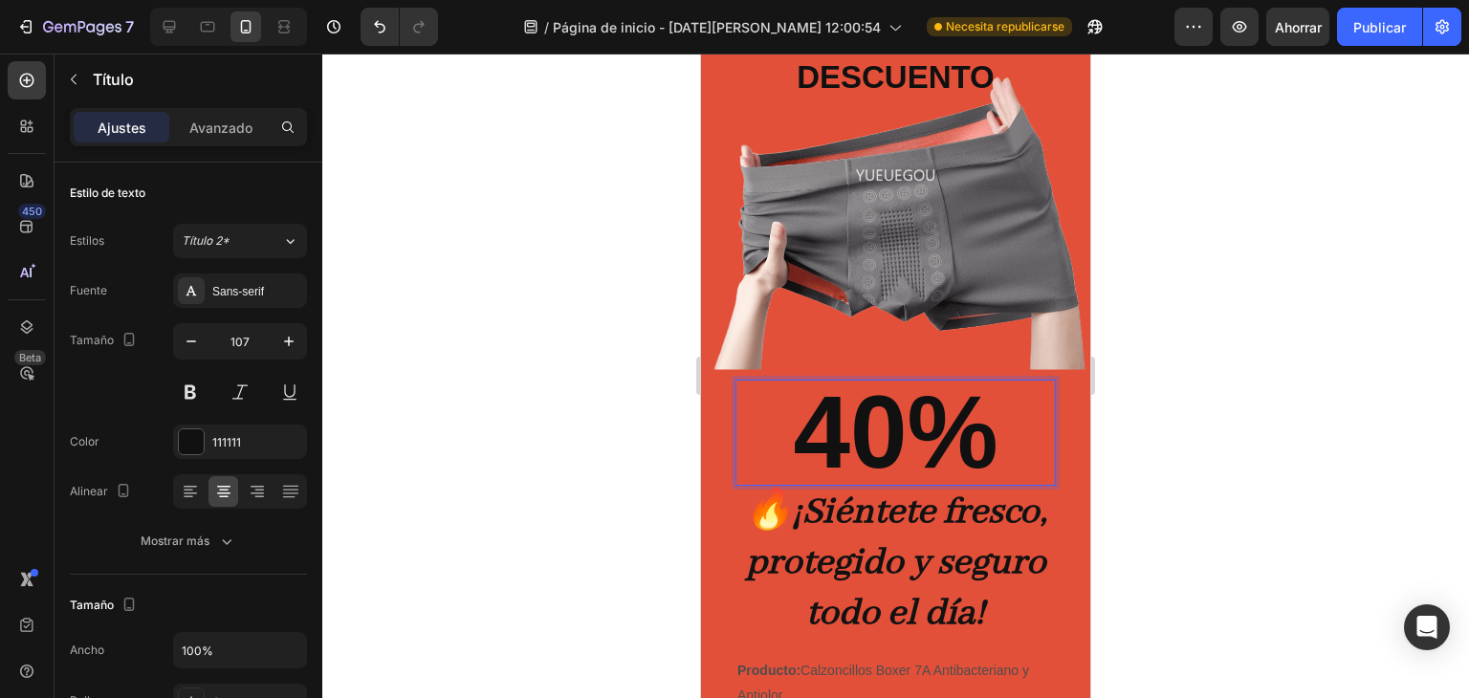
drag, startPoint x: 1014, startPoint y: 446, endPoint x: 980, endPoint y: 449, distance: 34.6
click at [987, 444] on p "40%" at bounding box center [896, 433] width 317 height 102
click at [932, 575] on strong "¡Siéntete fresco, protegido y seguro todo el día!" at bounding box center [897, 564] width 302 height 148
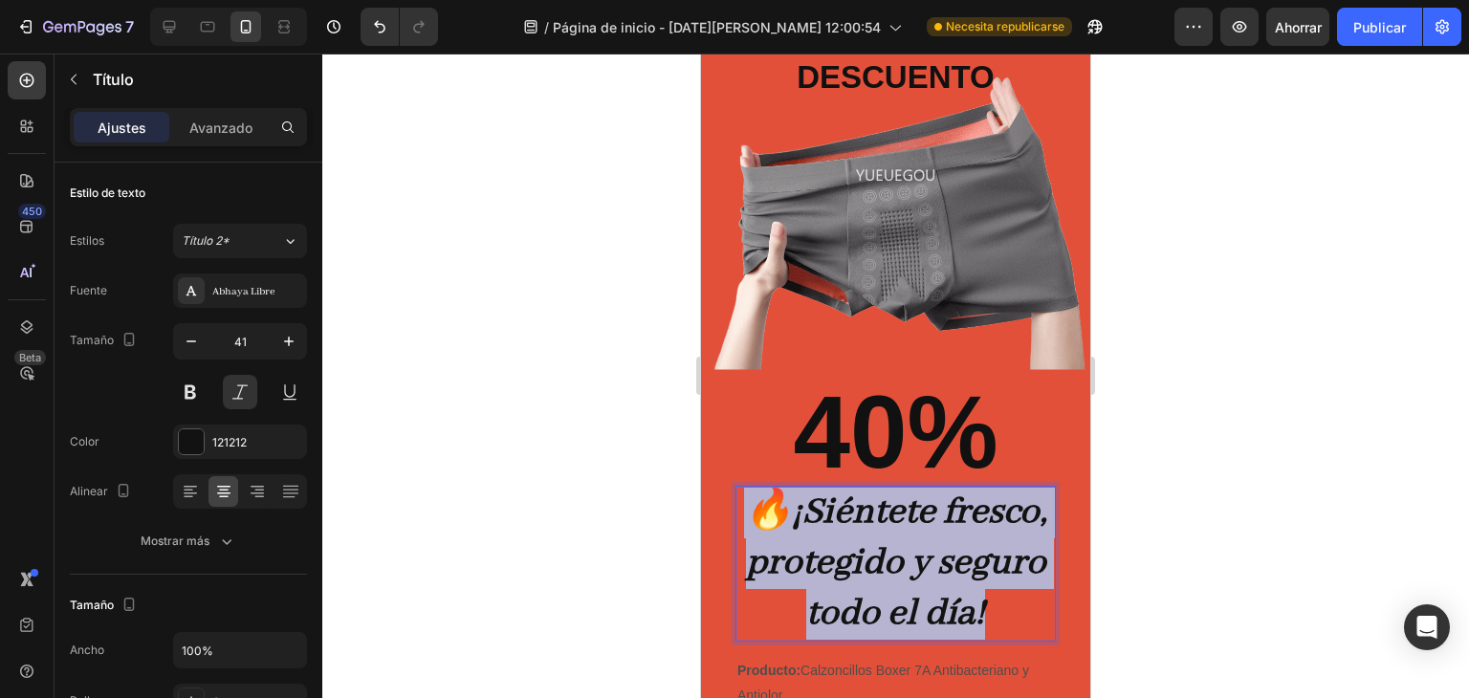
click at [932, 575] on strong "¡Siéntete fresco, protegido y seguro todo el día!" at bounding box center [897, 564] width 302 height 148
click at [931, 574] on strong "¡Siéntete fresco, protegido y seguro todo el día!" at bounding box center [897, 564] width 302 height 148
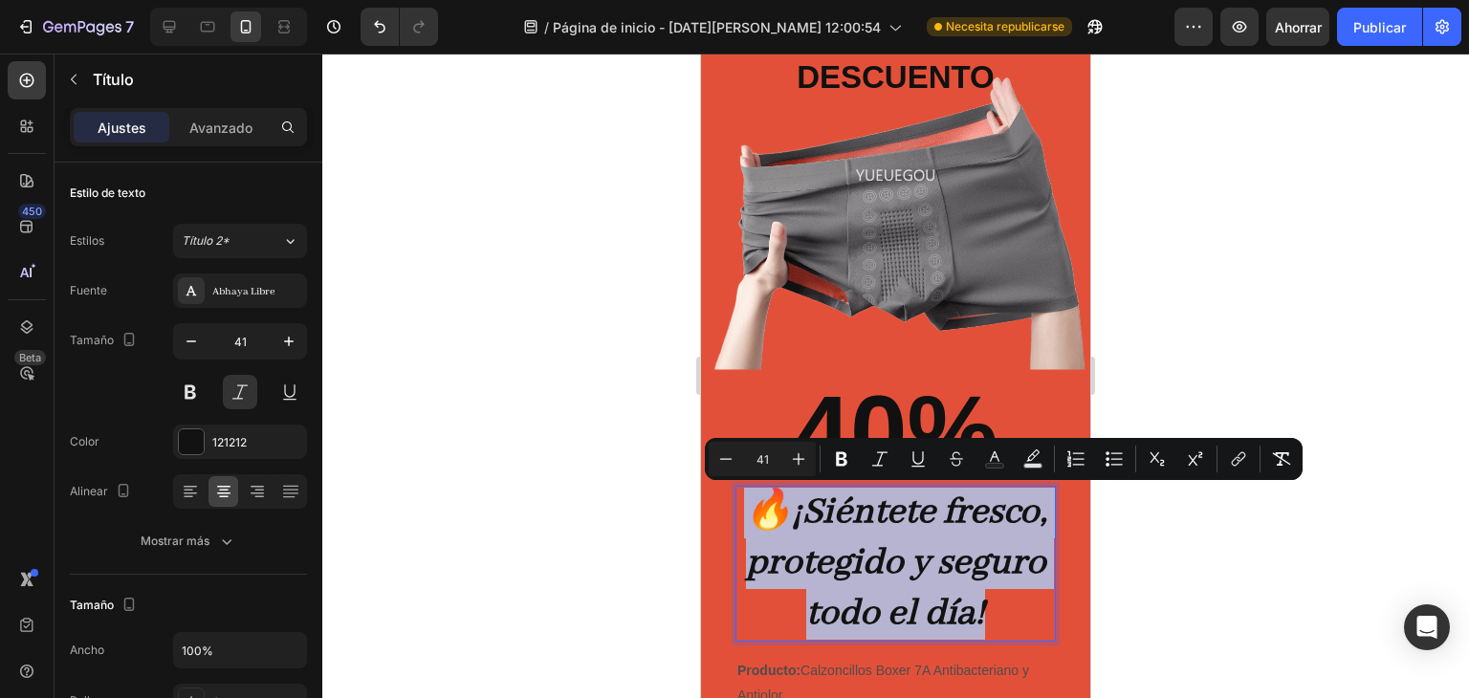
copy p "🔥 ¡Siéntete fresco, protegido y seguro todo el día!"
click at [907, 410] on p "40%" at bounding box center [896, 433] width 317 height 102
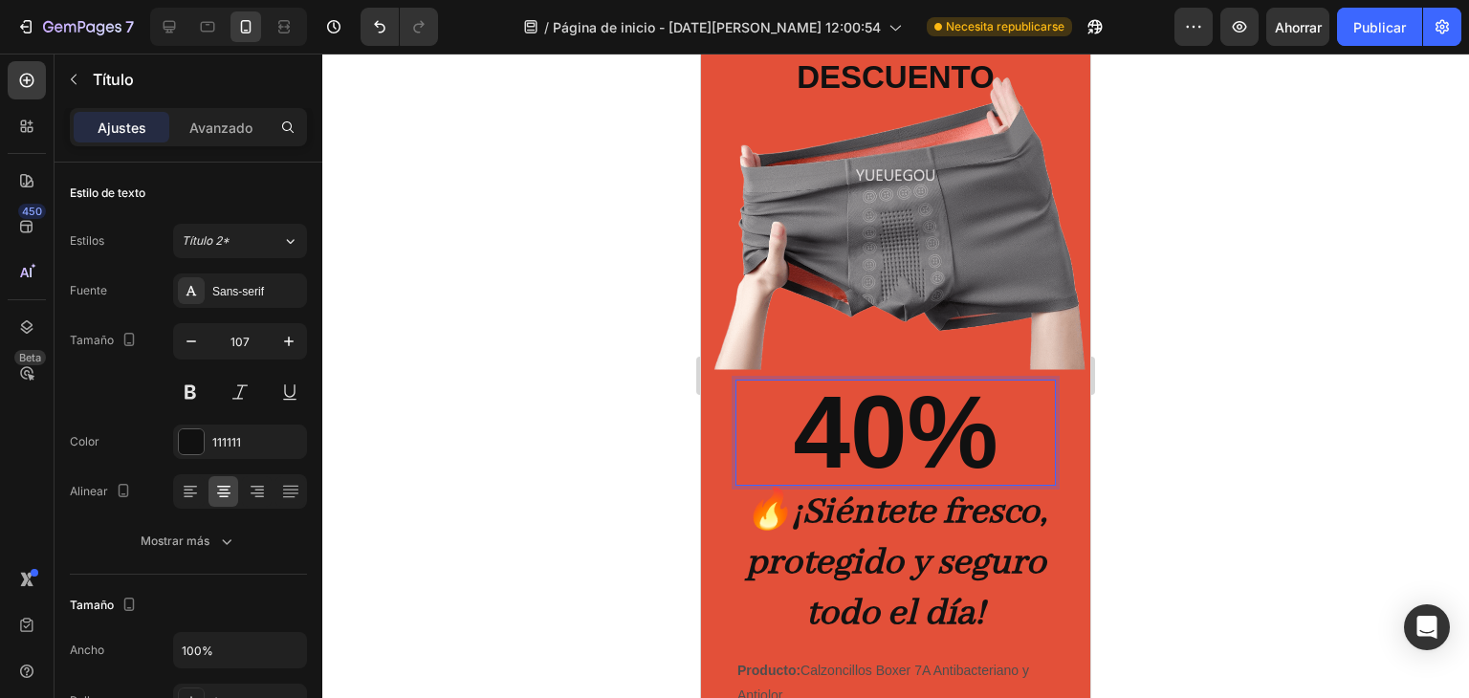
click at [907, 410] on p "40%" at bounding box center [896, 433] width 317 height 102
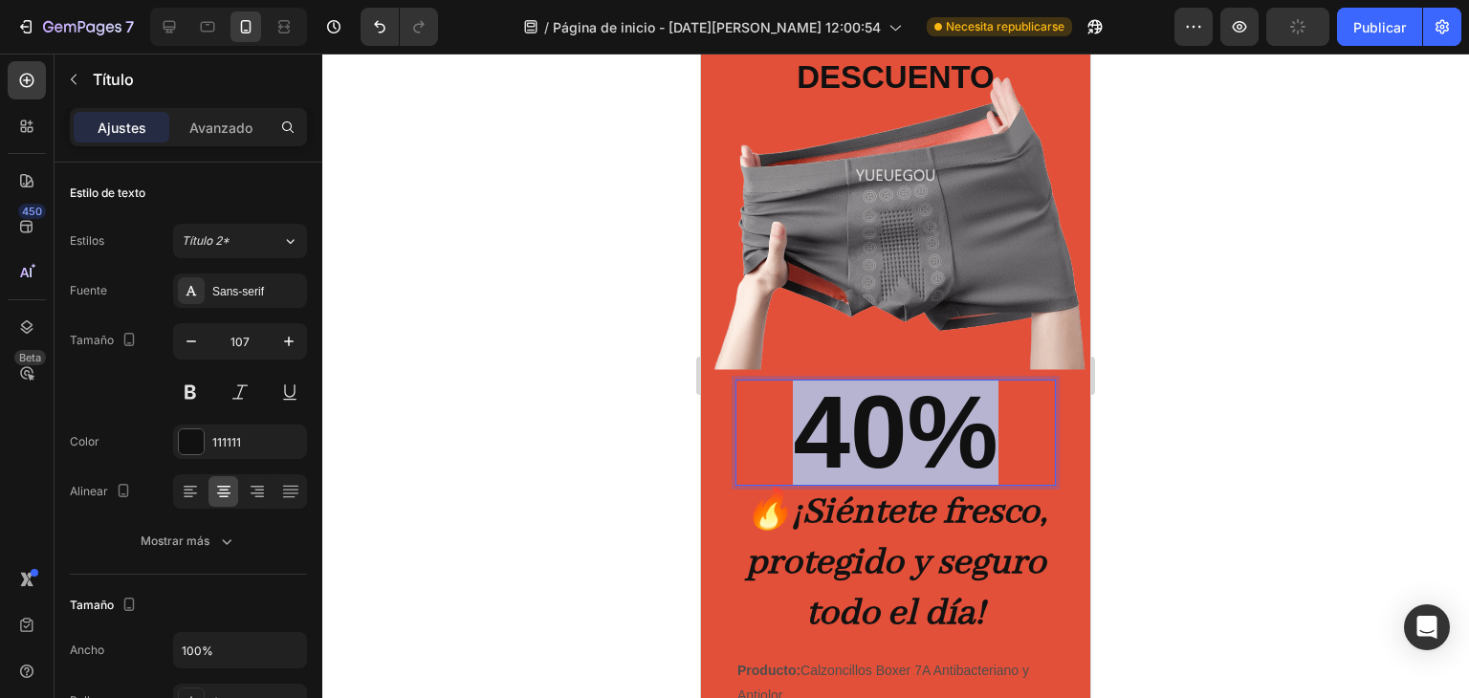
click at [907, 410] on p "40%" at bounding box center [896, 433] width 317 height 102
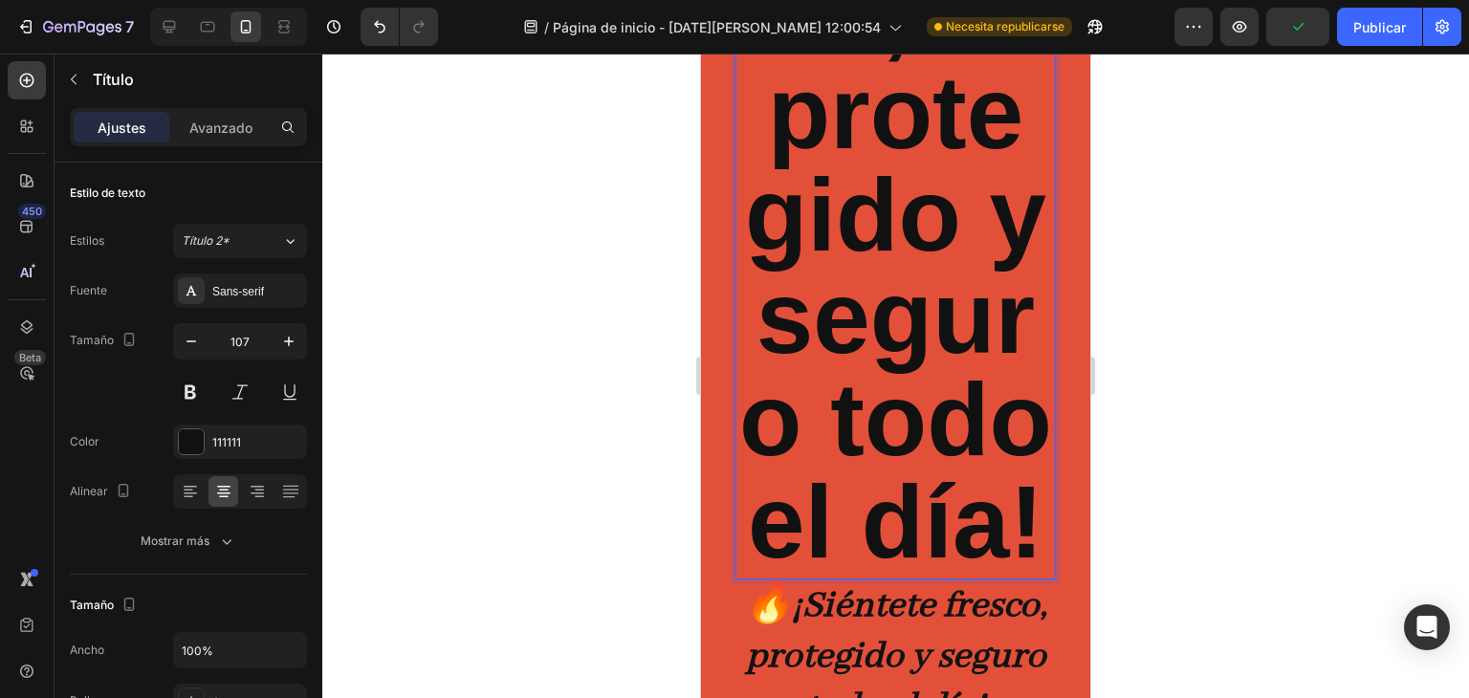
scroll to position [1339, 0]
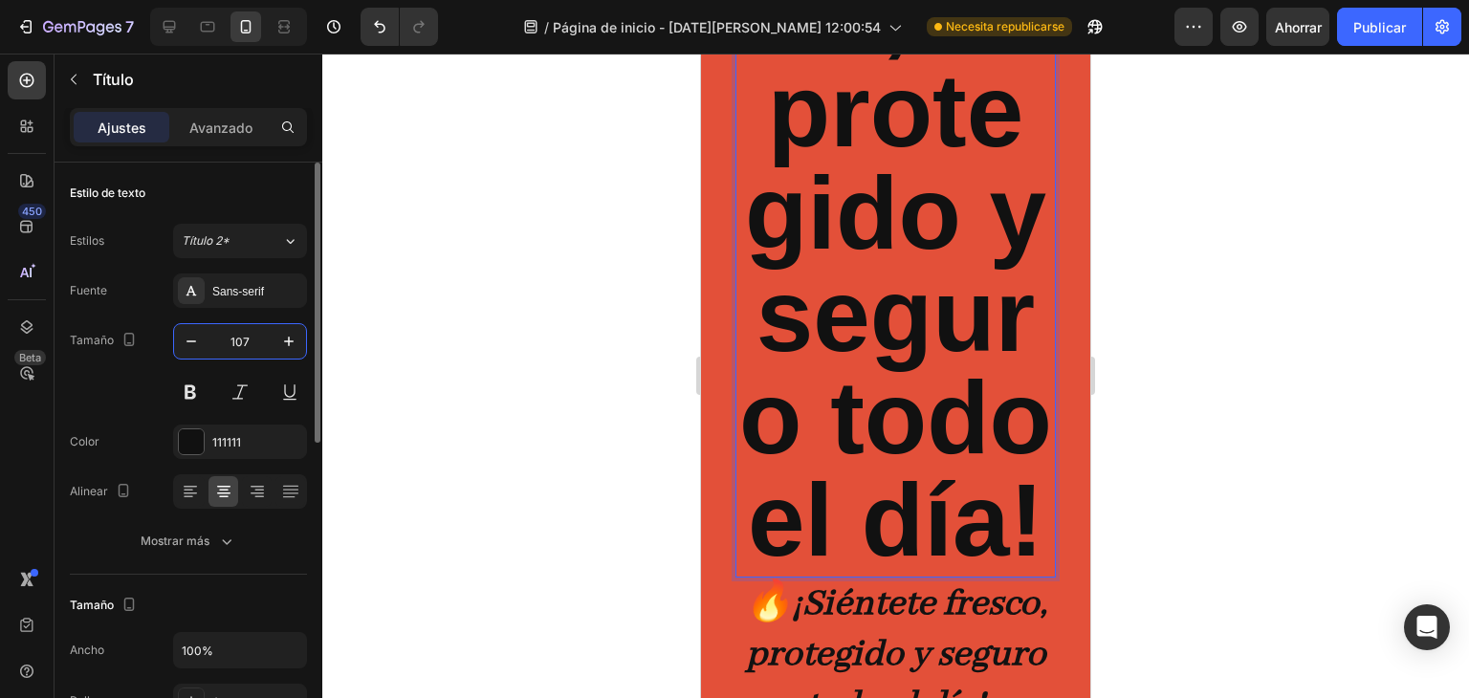
click at [236, 340] on input "107" at bounding box center [240, 341] width 63 height 34
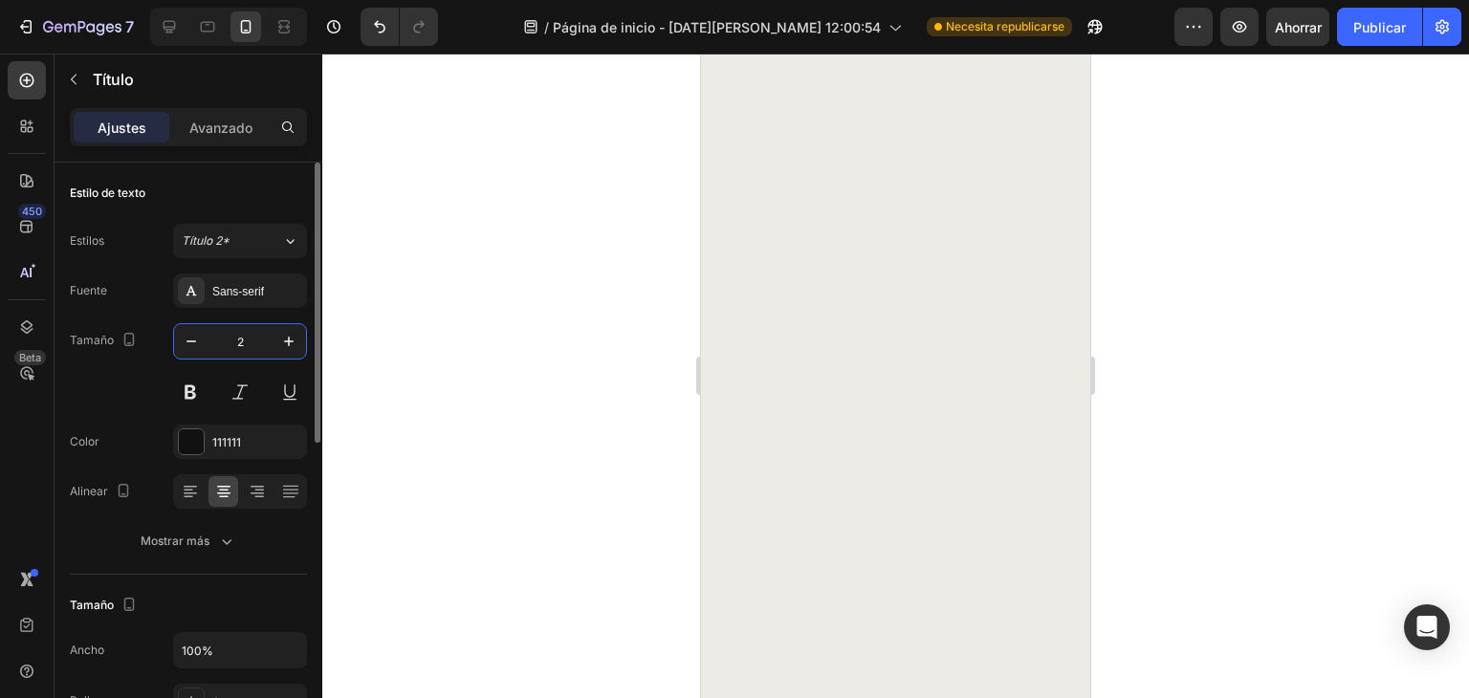
type input "20"
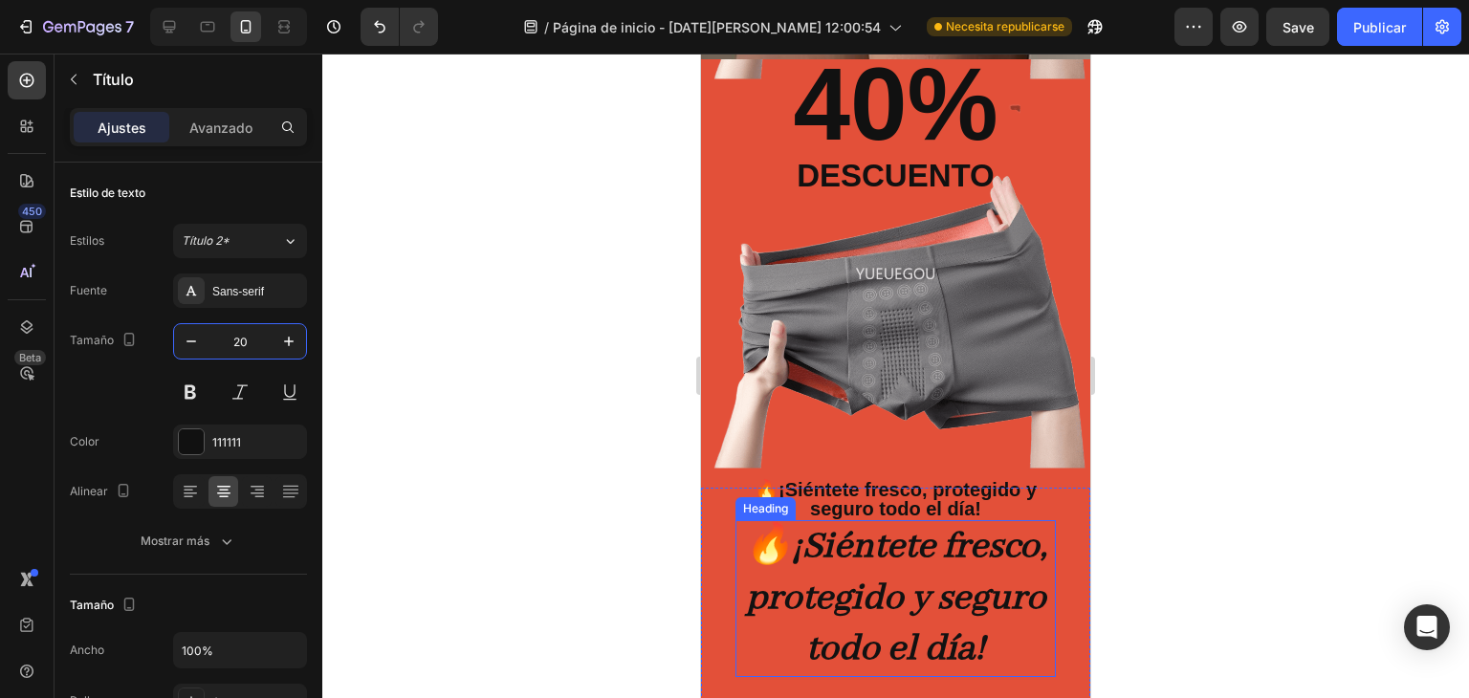
scroll to position [438, 0]
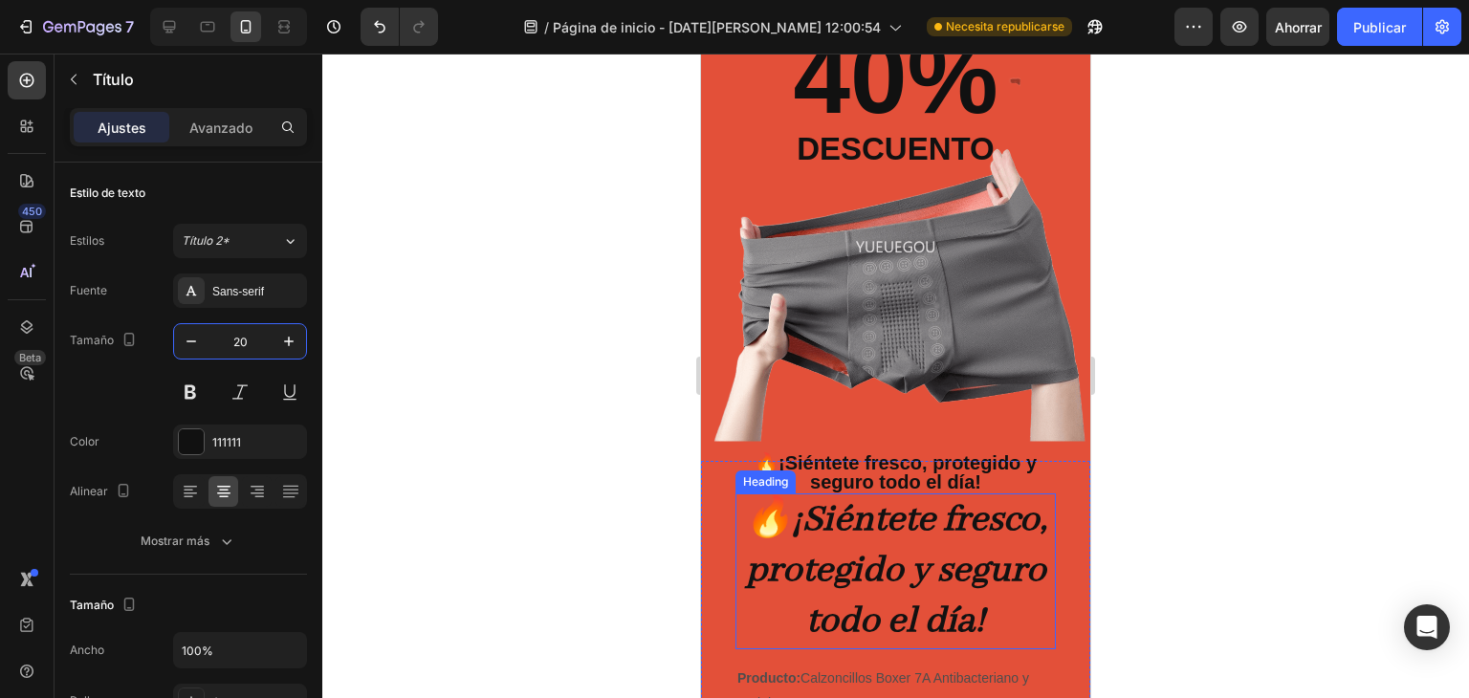
click at [960, 553] on strong "¡Siéntete fresco, protegido y seguro todo el día!" at bounding box center [897, 571] width 302 height 148
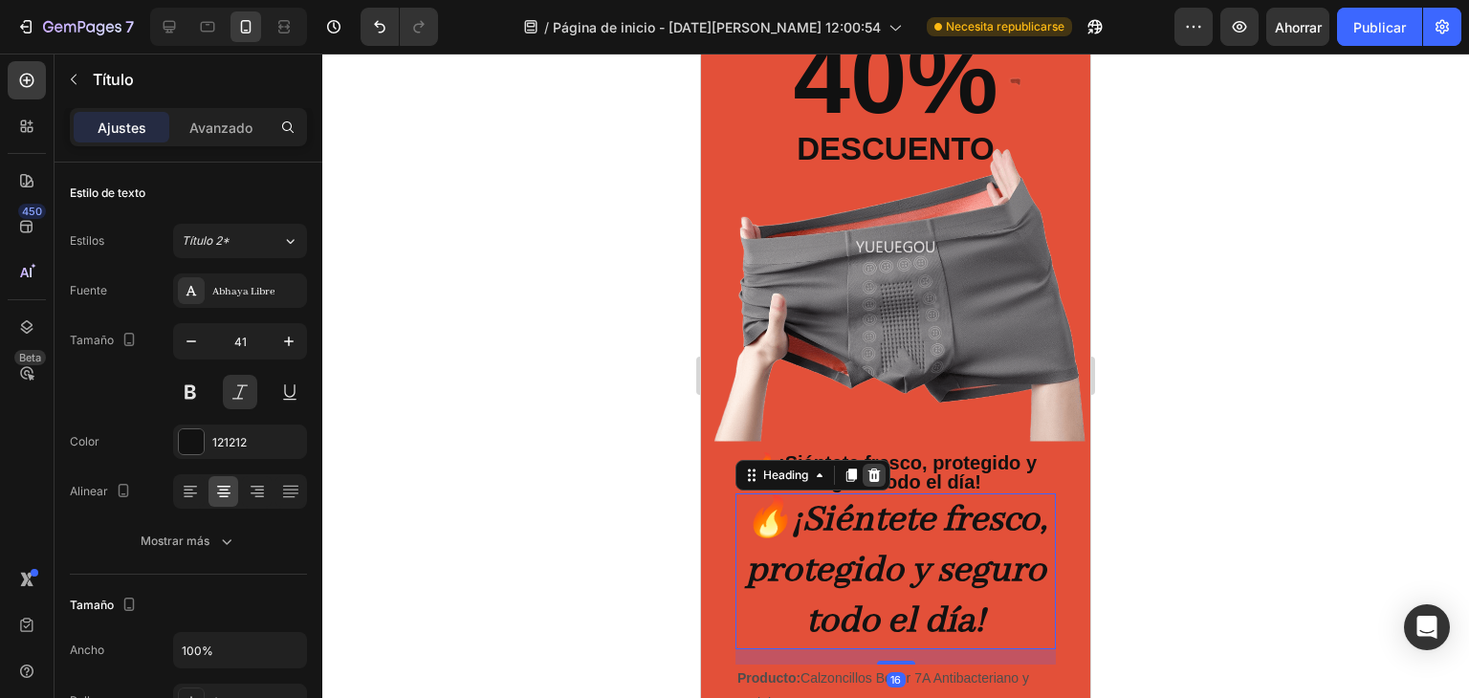
click at [880, 476] on icon at bounding box center [875, 474] width 12 height 13
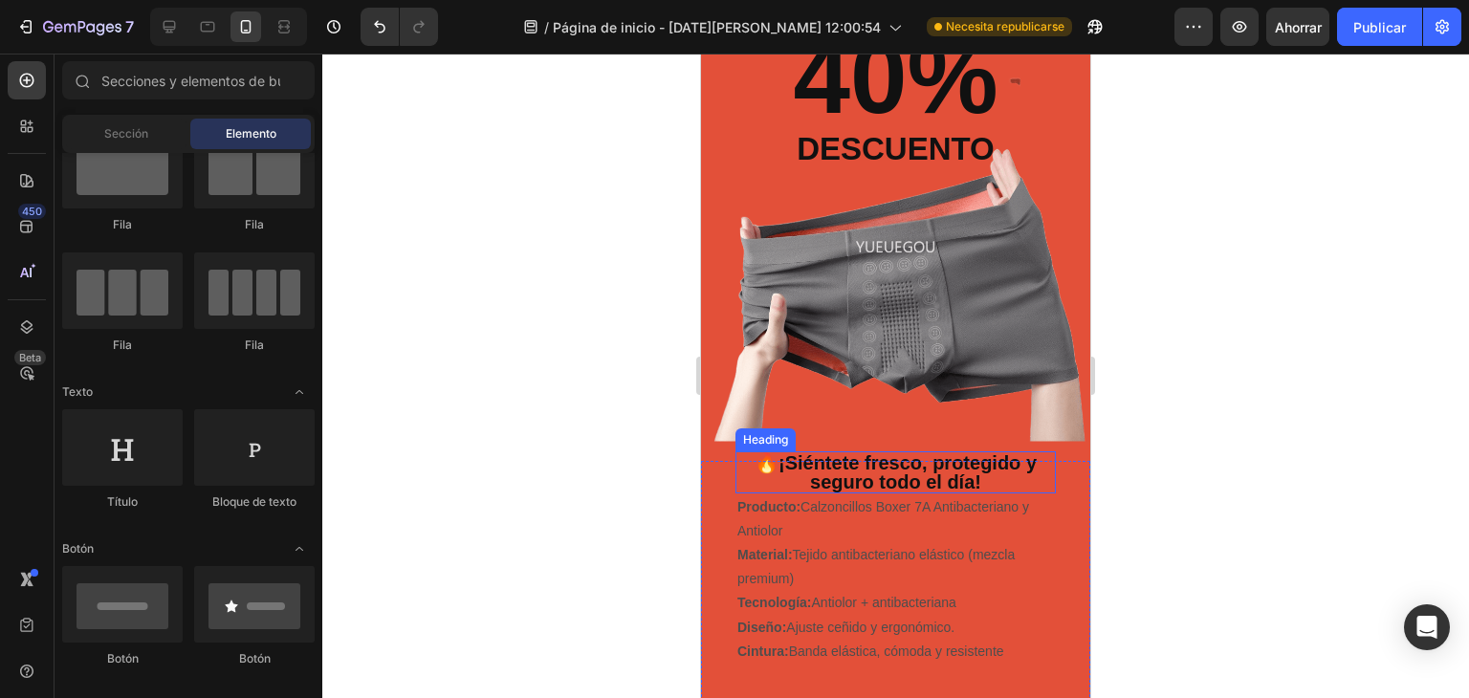
click at [931, 476] on strong "¡Siéntete fresco, protegido y seguro todo el día!" at bounding box center [908, 472] width 258 height 40
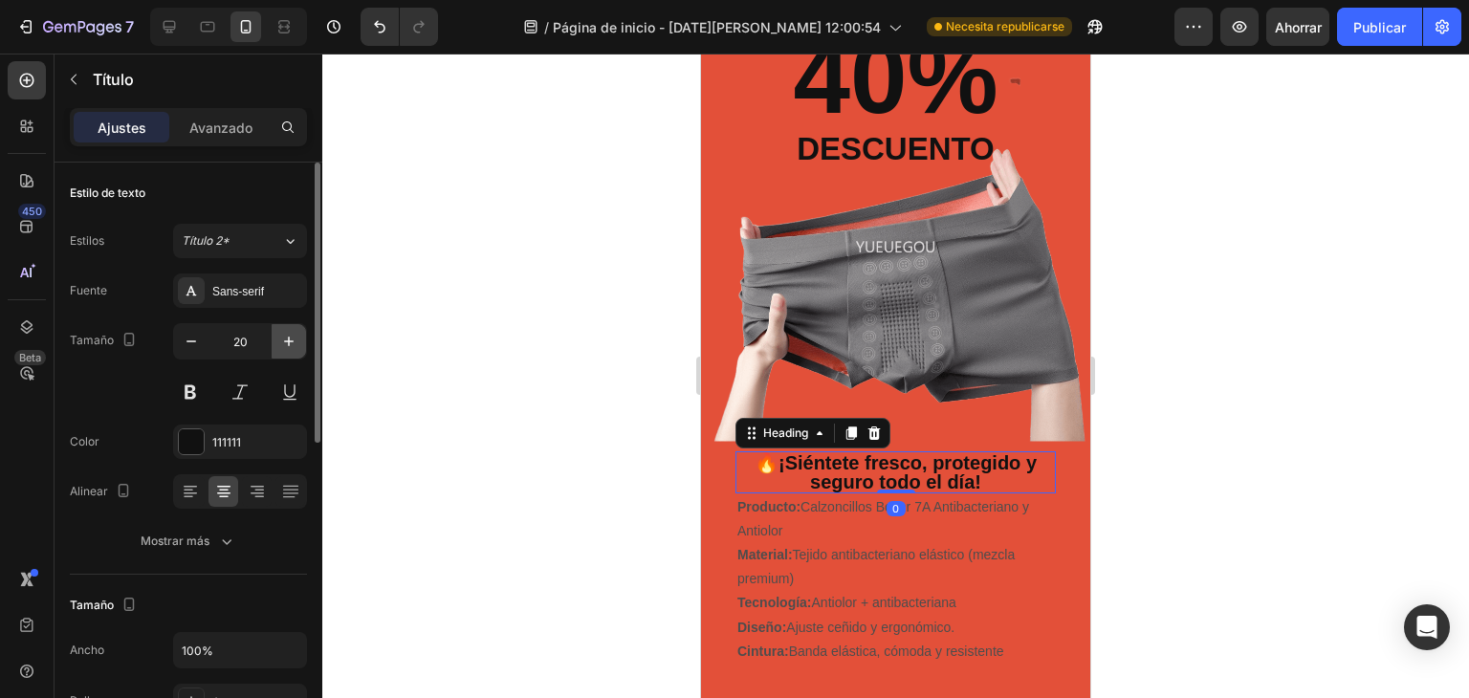
click at [279, 350] on button "button" at bounding box center [289, 341] width 34 height 34
click at [283, 345] on icon "button" at bounding box center [288, 341] width 19 height 19
click at [284, 342] on icon "button" at bounding box center [288, 341] width 19 height 19
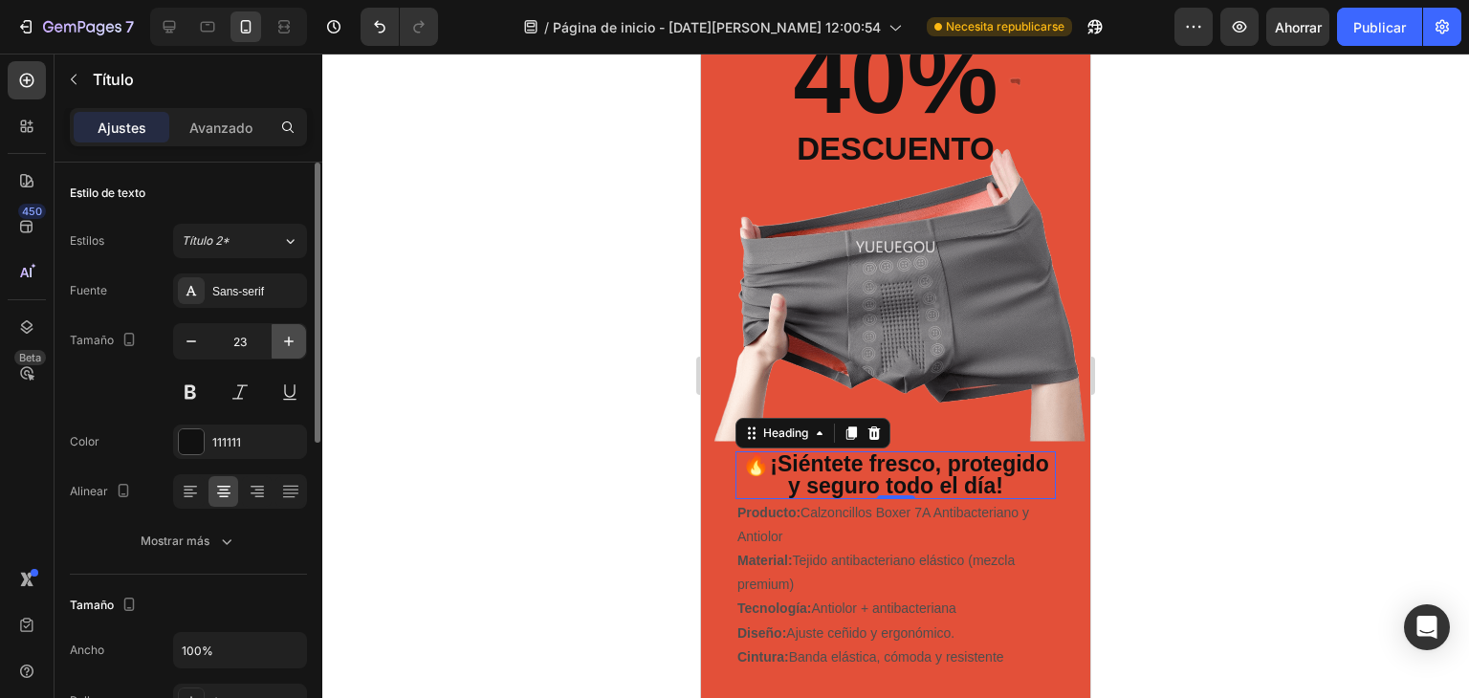
click at [284, 342] on icon "button" at bounding box center [288, 341] width 19 height 19
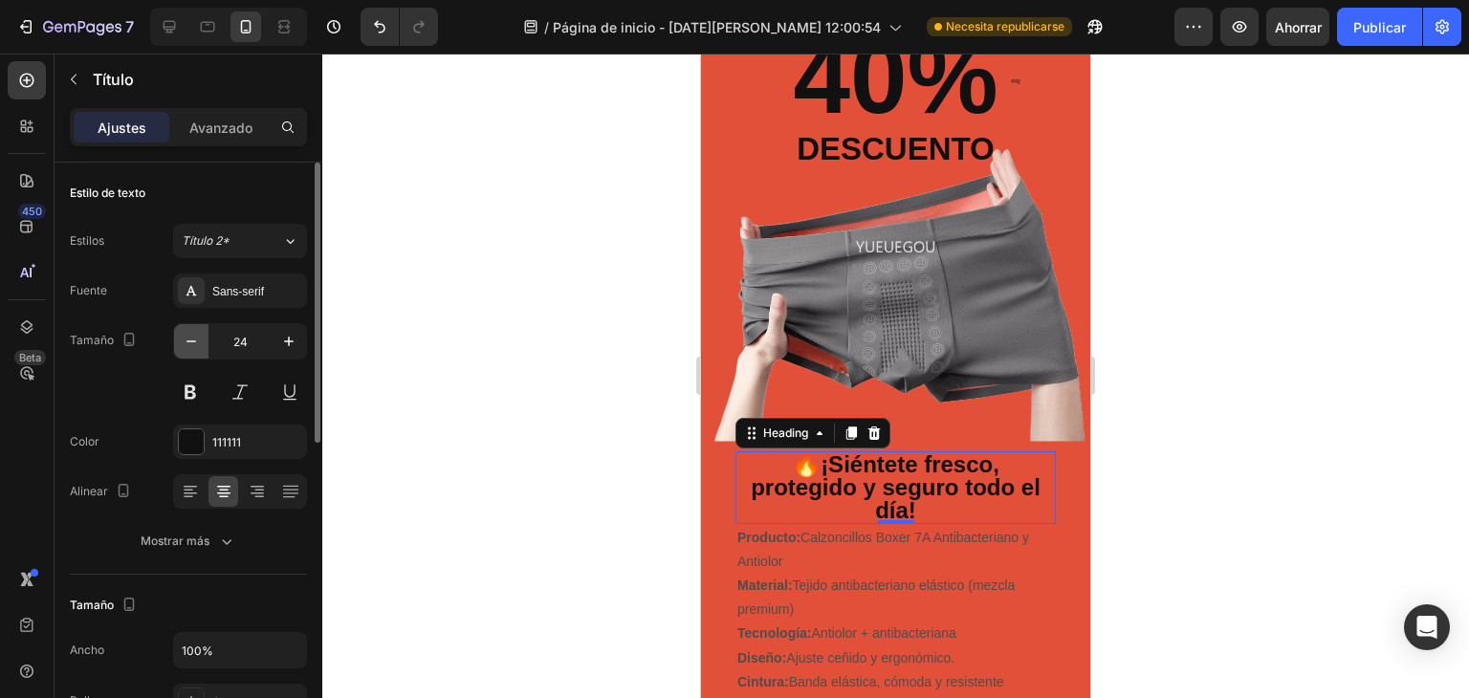
click at [203, 342] on button "button" at bounding box center [191, 341] width 34 height 34
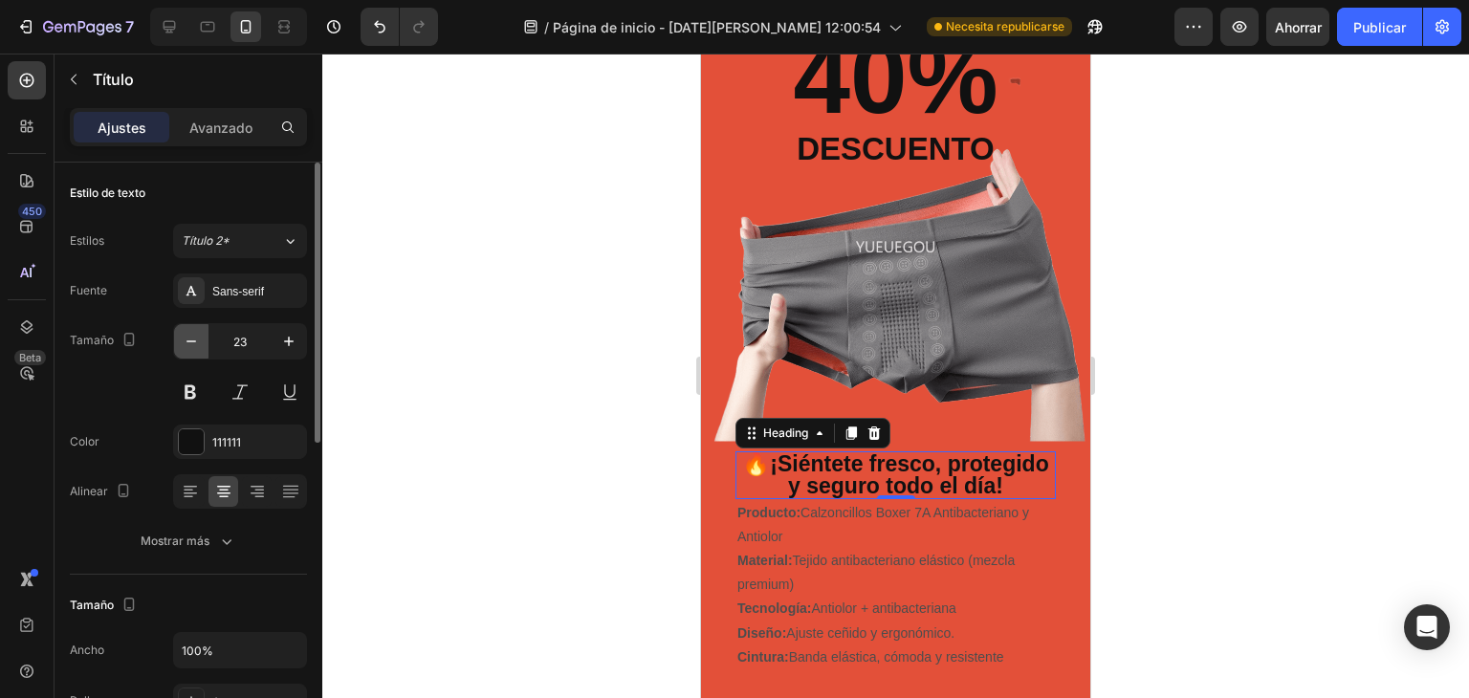
click at [199, 342] on icon "button" at bounding box center [191, 341] width 19 height 19
click at [272, 237] on div "Título 2*" at bounding box center [232, 240] width 100 height 17
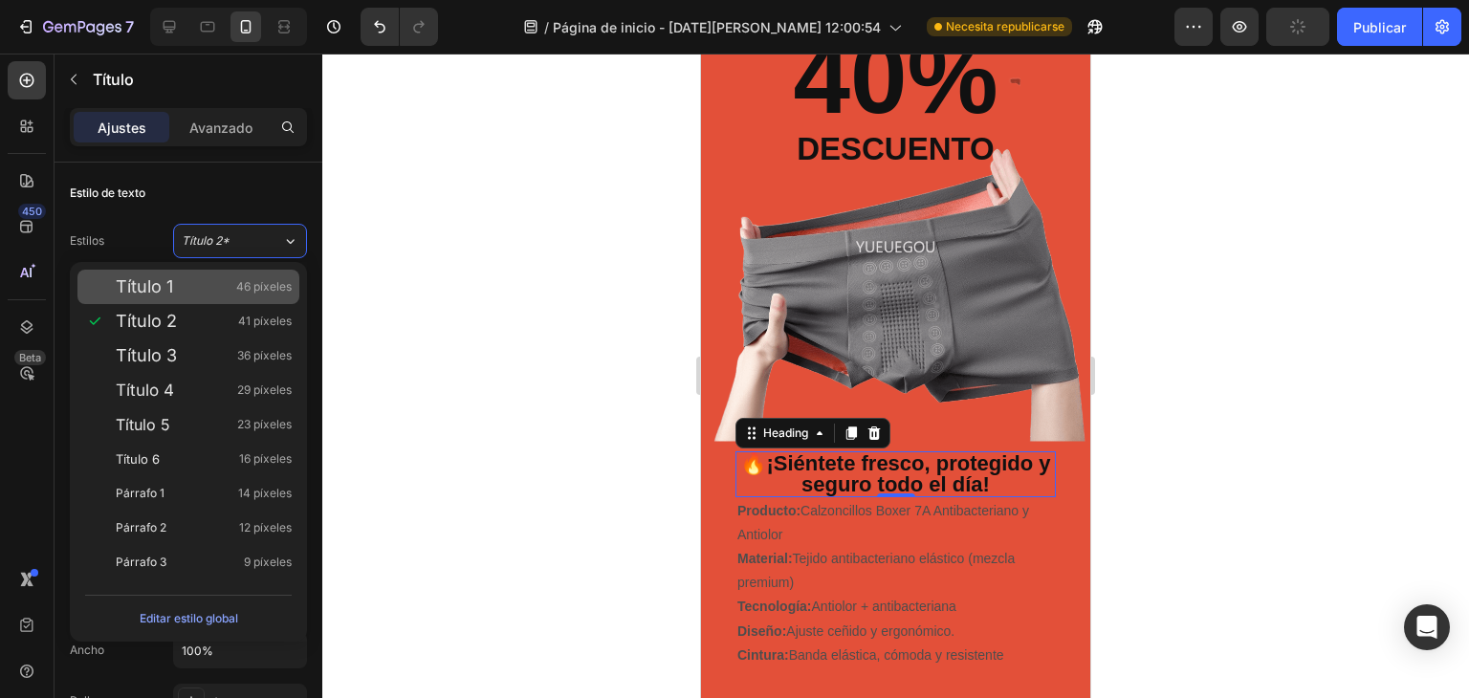
click at [184, 290] on div "Título 1 46 píxeles" at bounding box center [204, 286] width 176 height 19
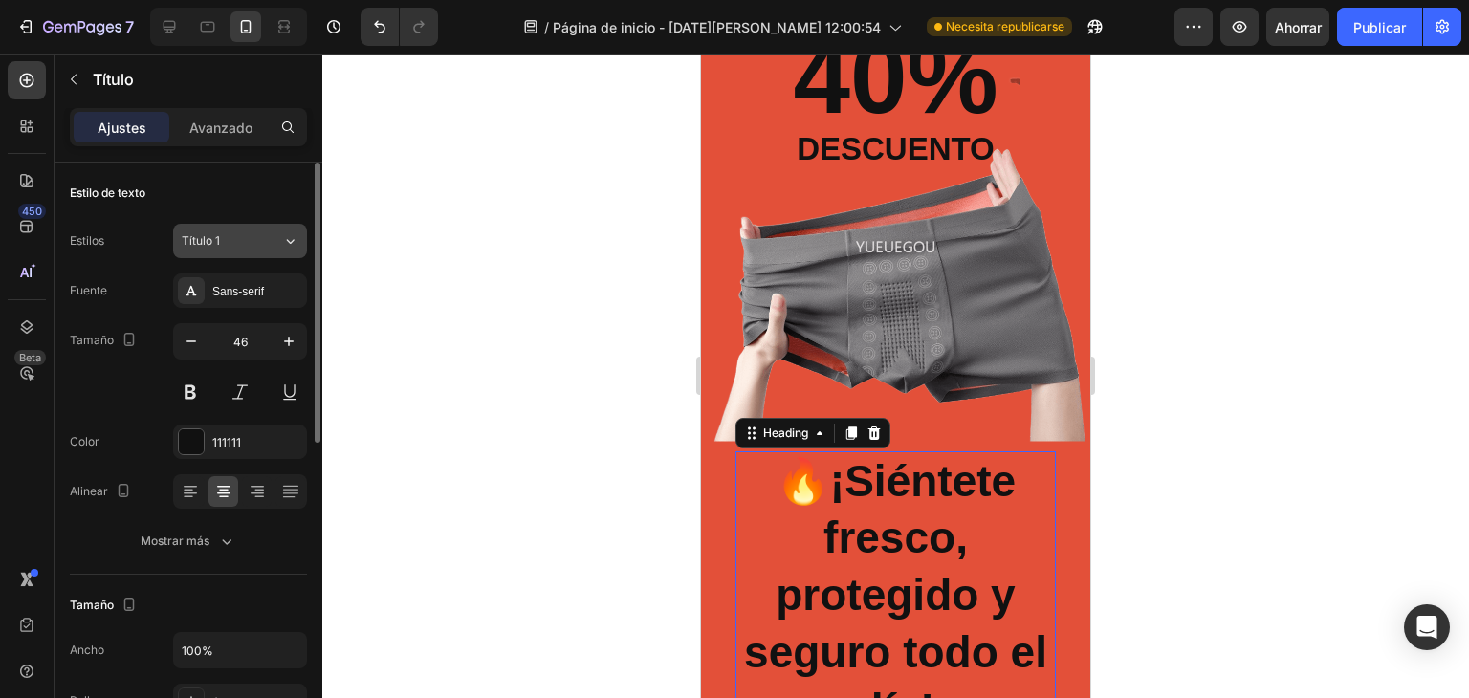
click at [253, 246] on div "Título 1" at bounding box center [220, 240] width 77 height 17
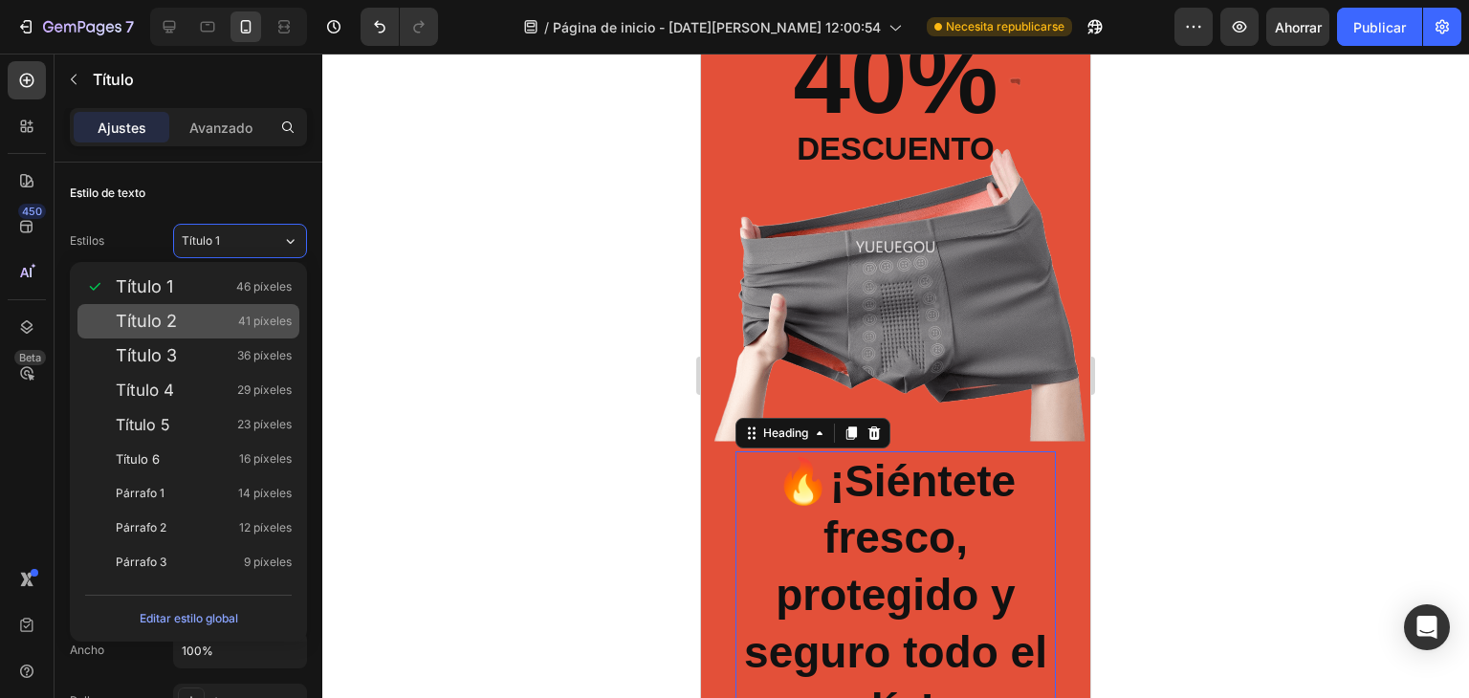
click at [207, 319] on div "Título 2 41 píxeles" at bounding box center [204, 321] width 176 height 19
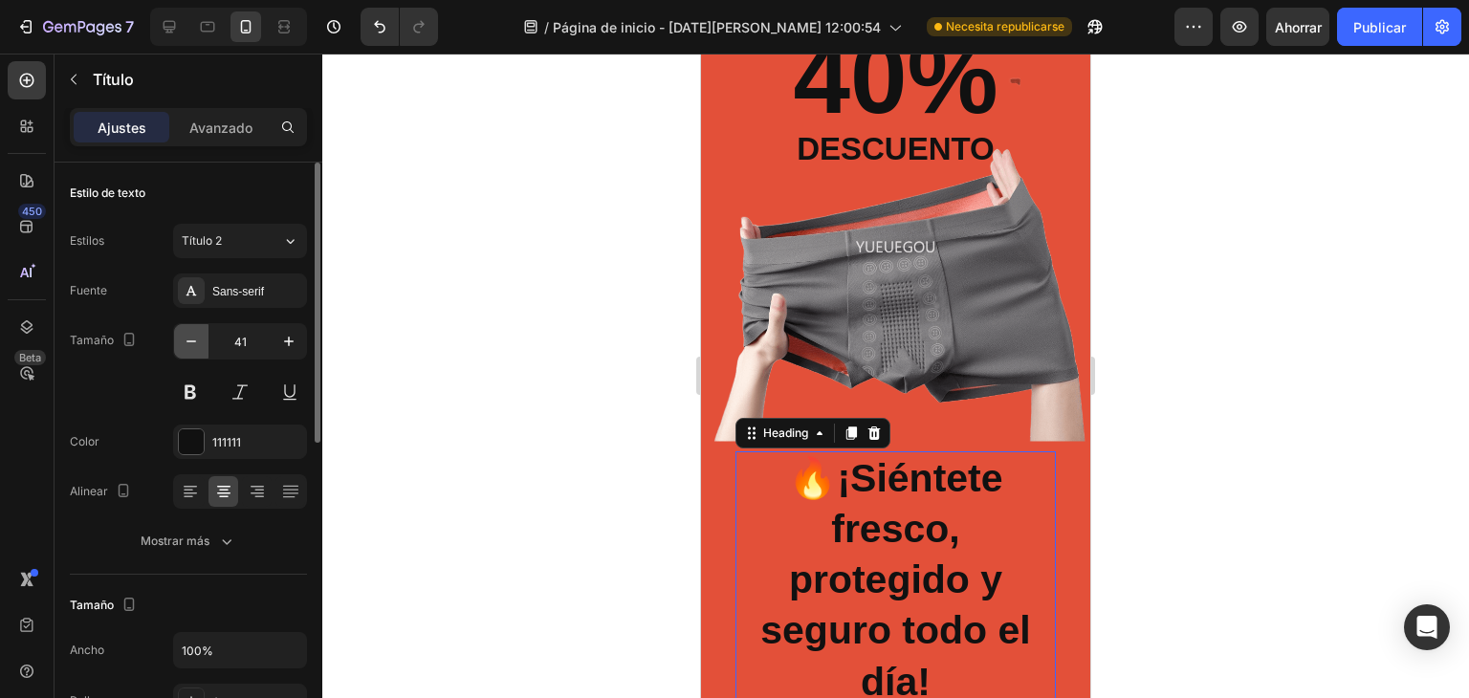
click at [198, 337] on icon "button" at bounding box center [191, 341] width 19 height 19
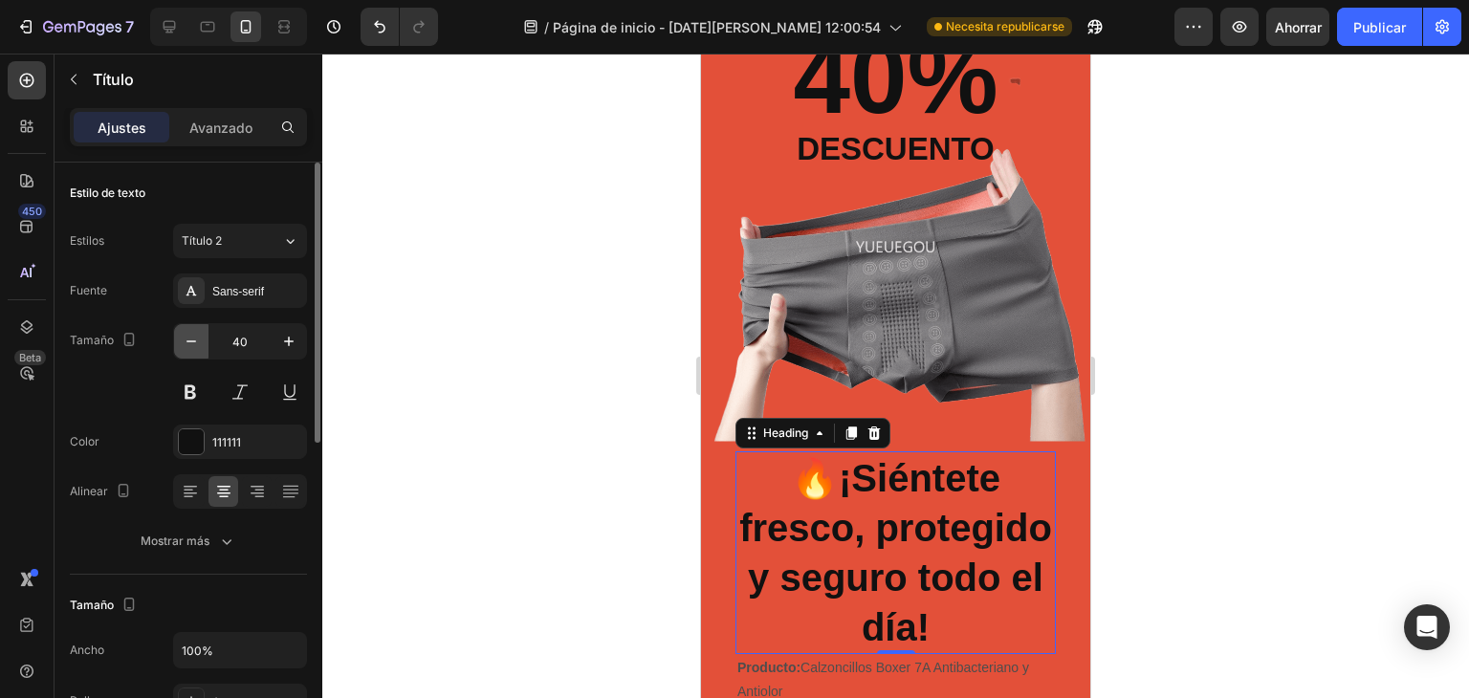
click at [198, 337] on icon "button" at bounding box center [191, 341] width 19 height 19
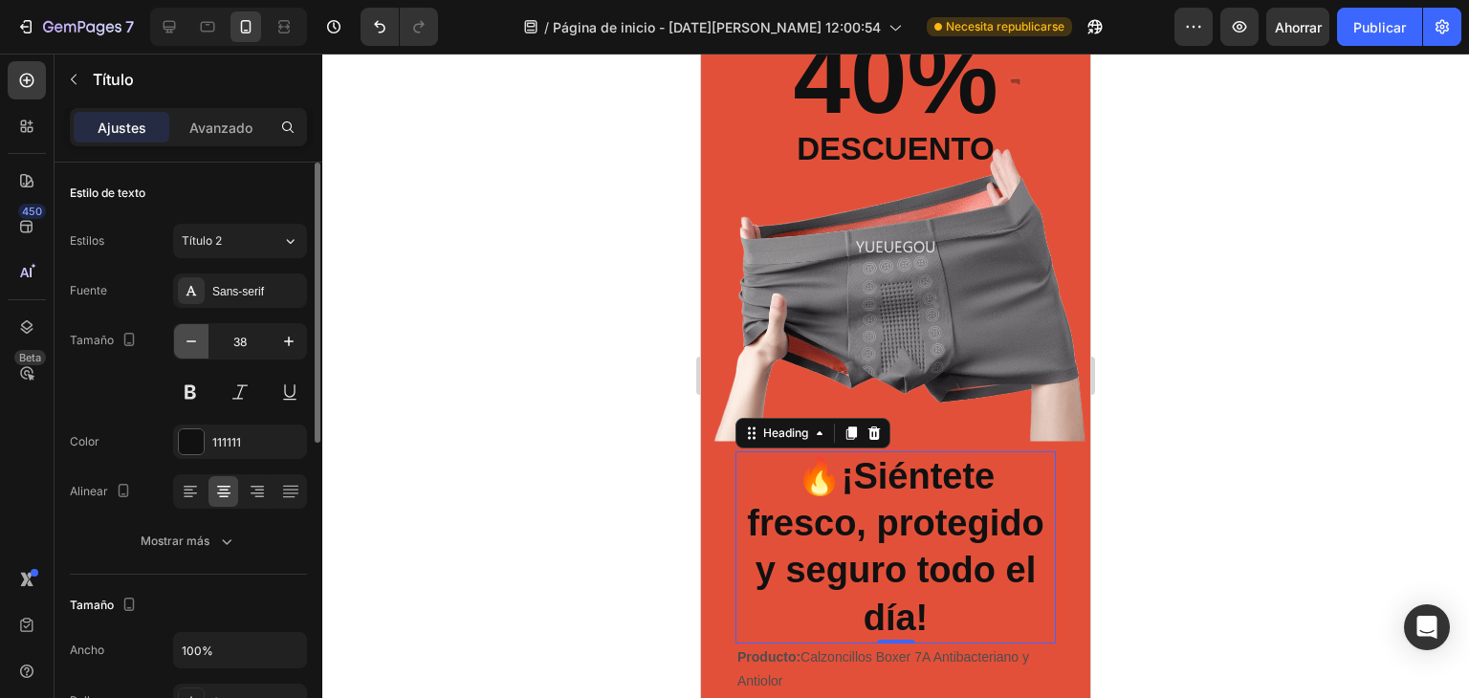
click at [198, 337] on icon "button" at bounding box center [191, 341] width 19 height 19
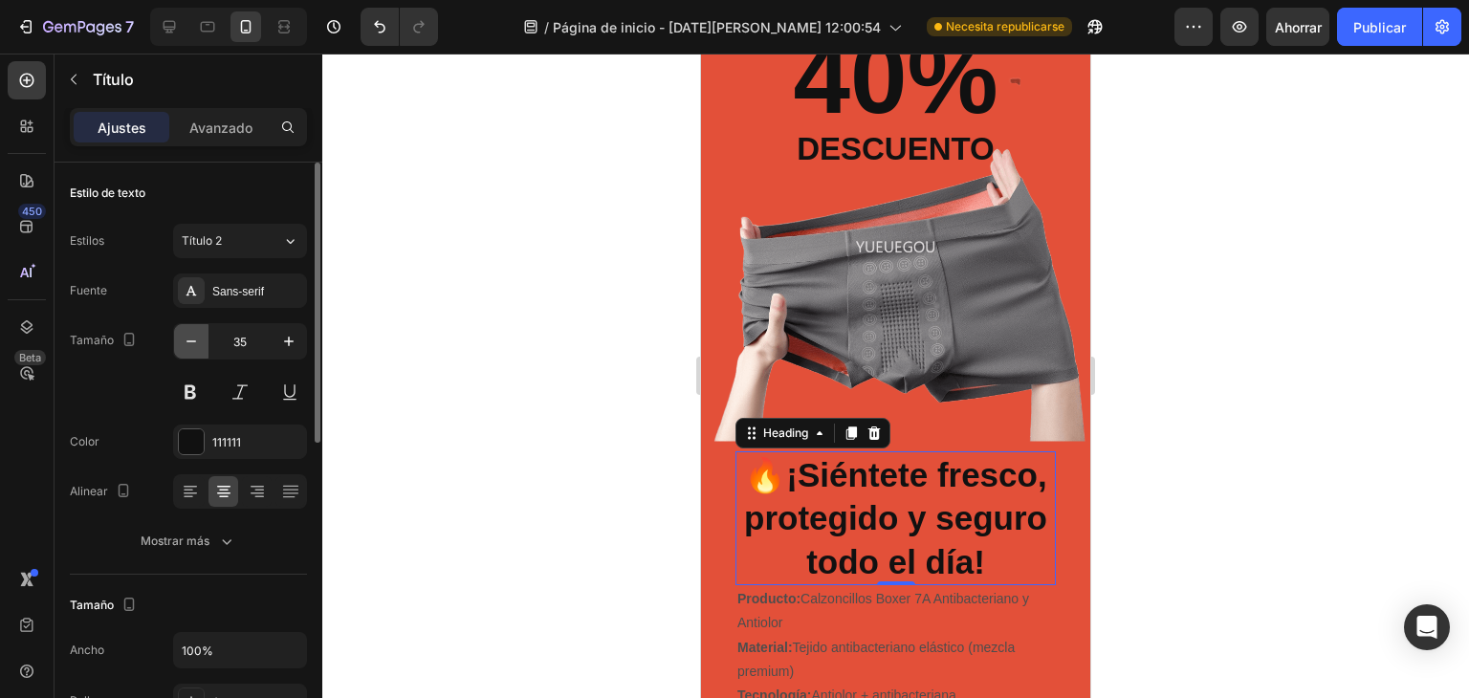
click at [198, 337] on icon "button" at bounding box center [191, 341] width 19 height 19
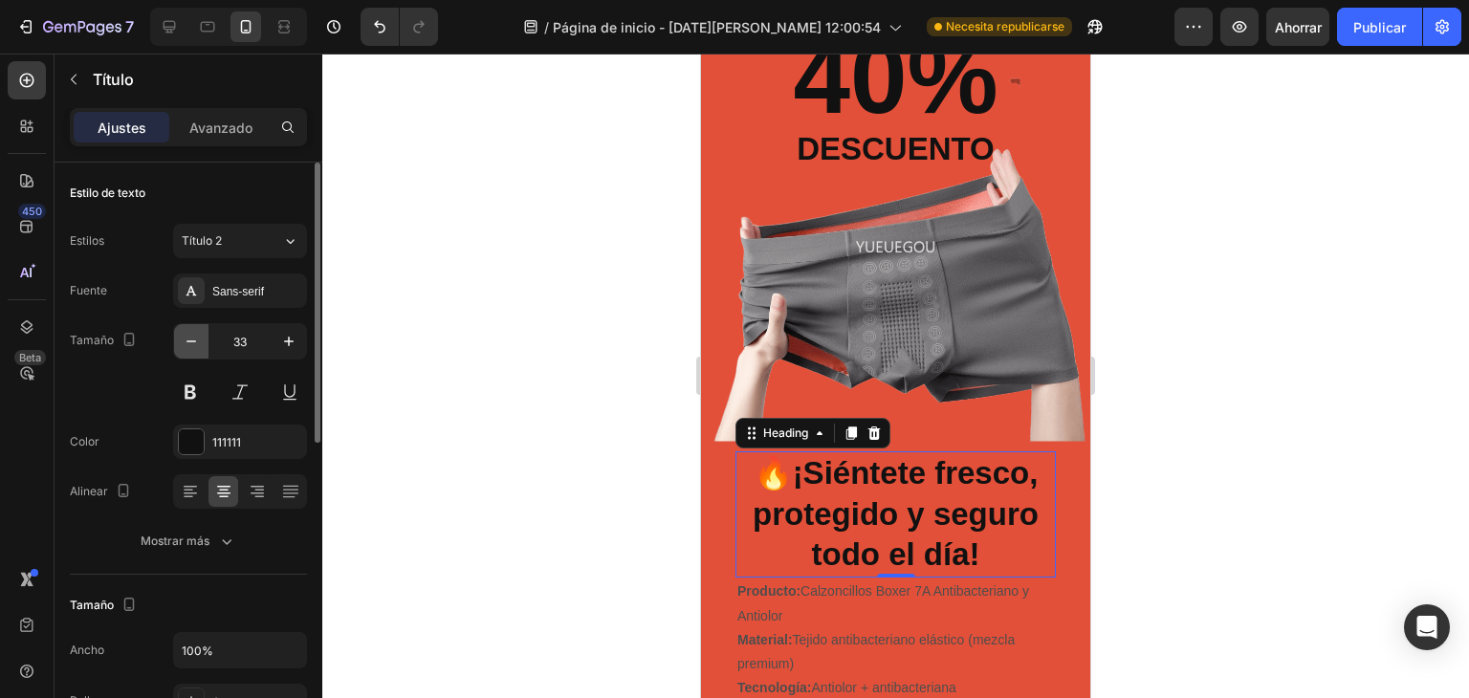
click at [198, 335] on icon "button" at bounding box center [191, 341] width 19 height 19
type input "31"
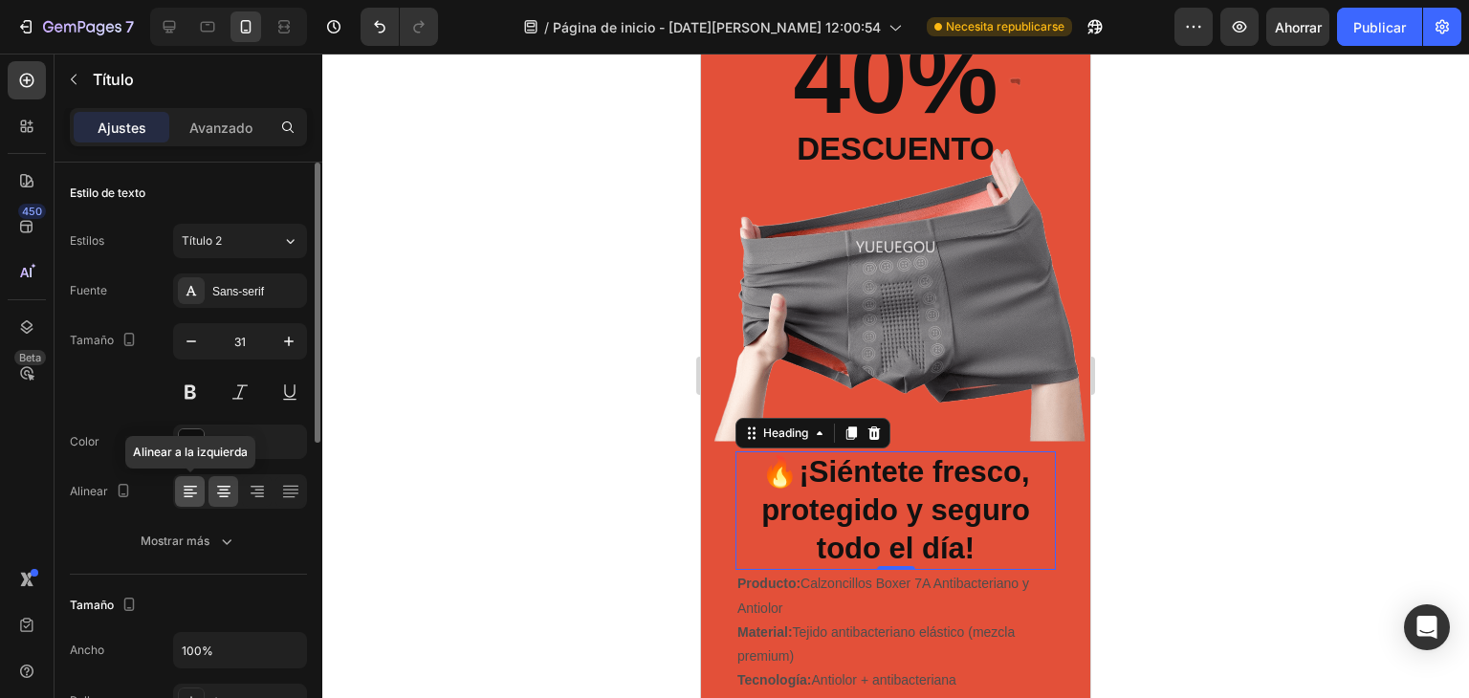
click at [187, 490] on icon at bounding box center [189, 491] width 10 height 2
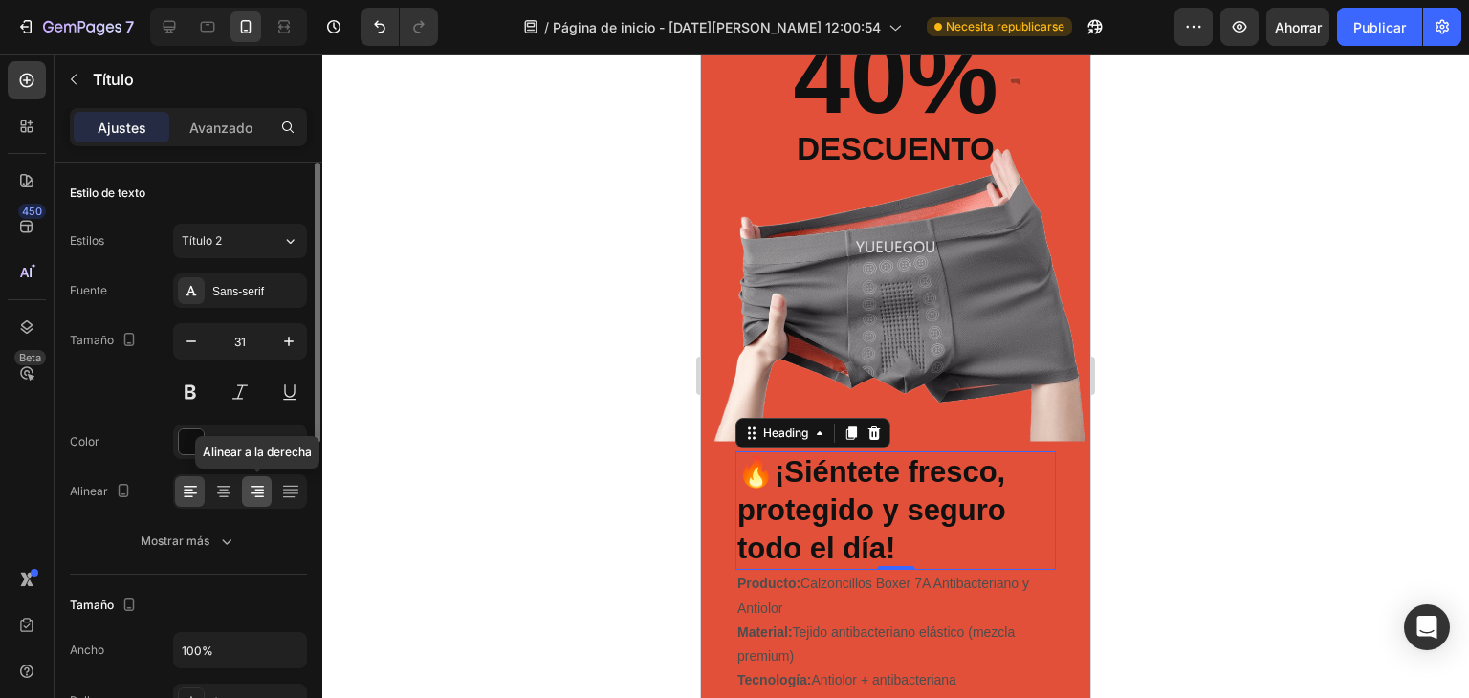
click at [260, 490] on icon at bounding box center [259, 491] width 10 height 2
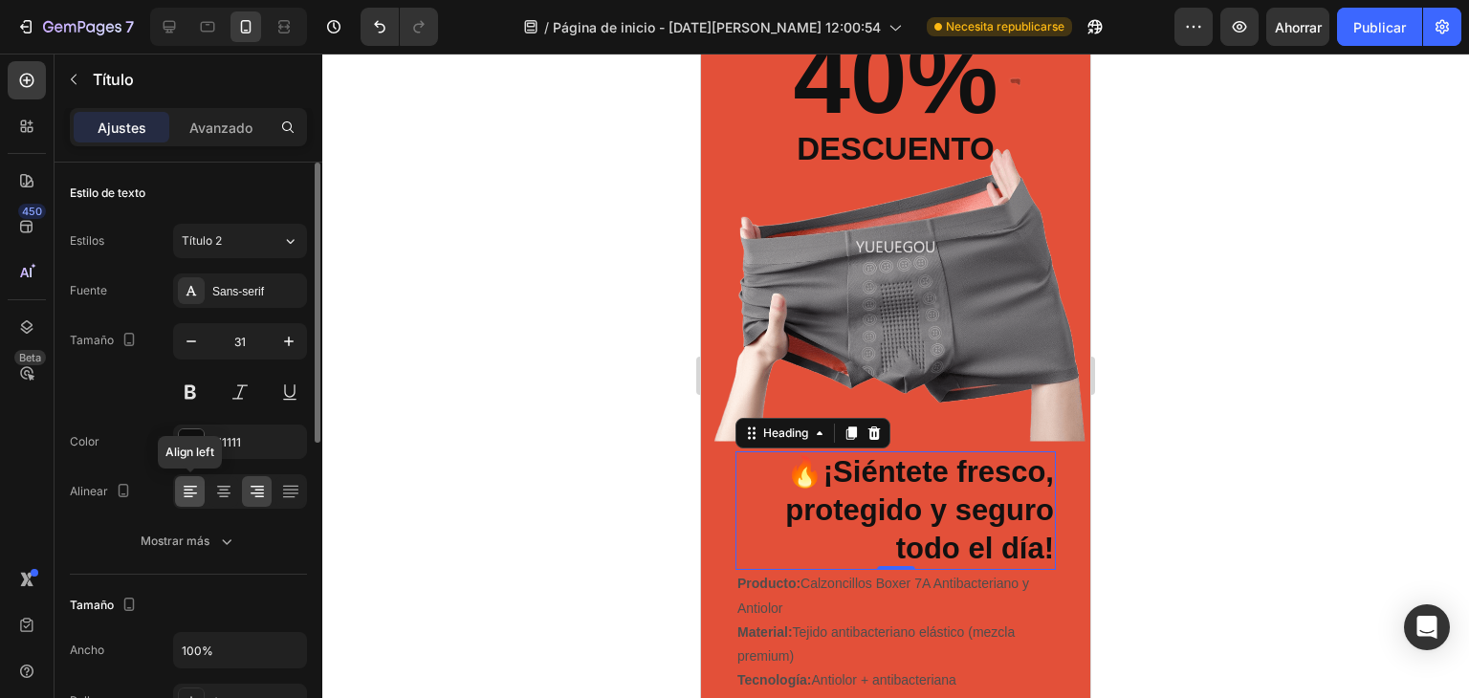
click at [191, 487] on icon at bounding box center [190, 491] width 19 height 19
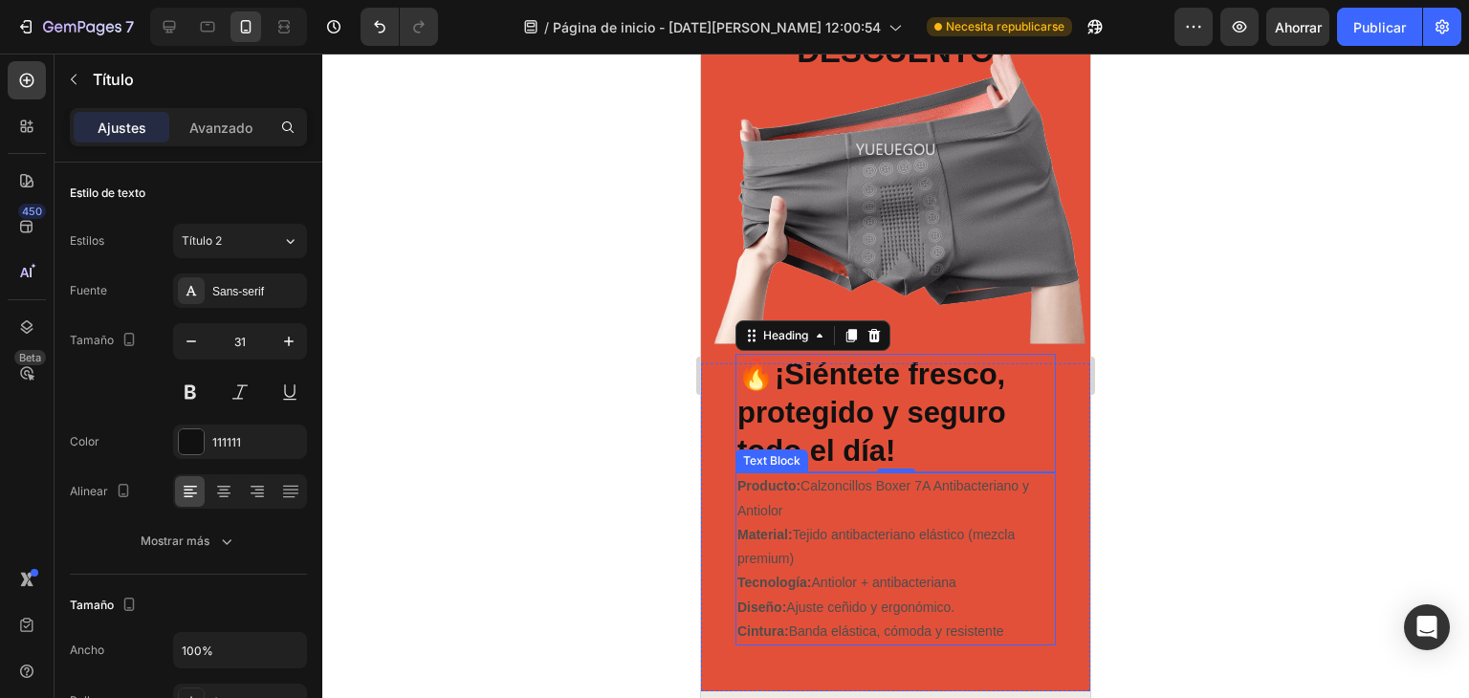
scroll to position [566, 0]
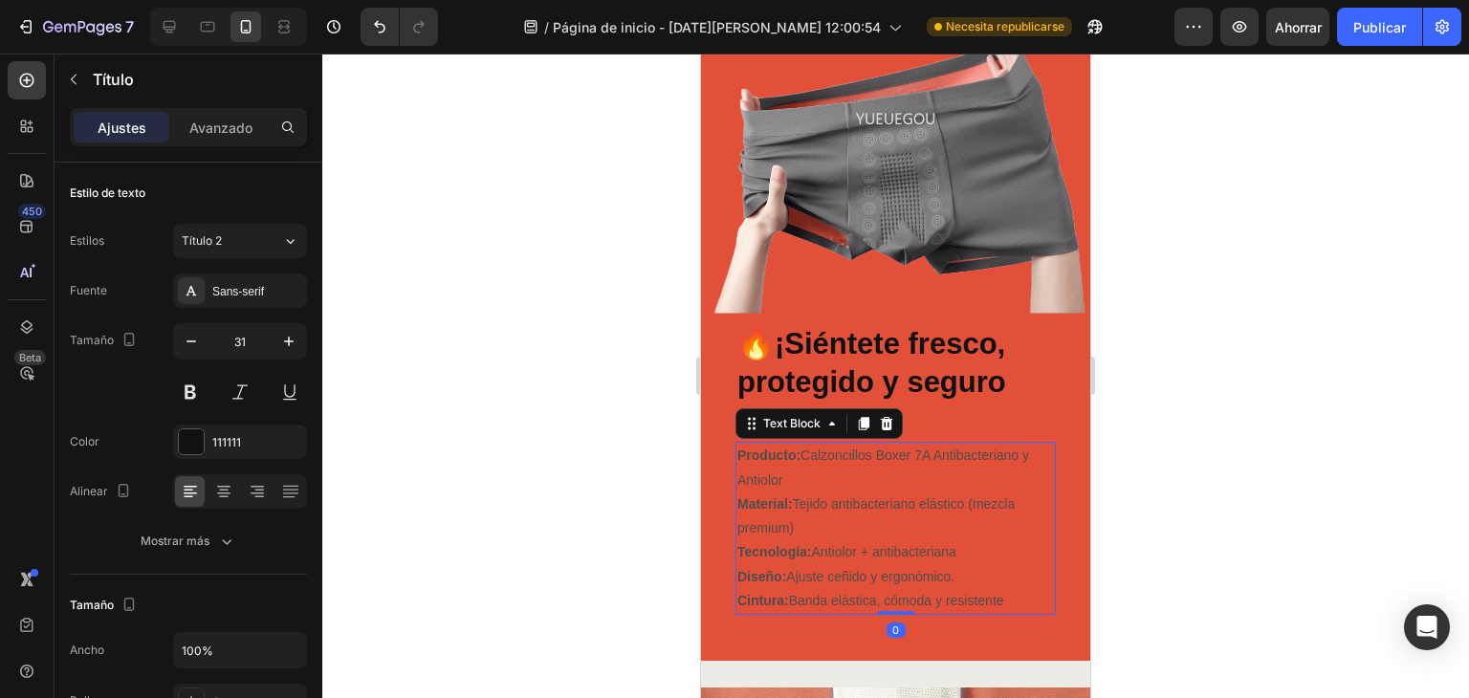
click at [941, 586] on p "Producto: Calzoncillos Boxer 7A Antibacteriano y Antiolor Material: Tejido anti…" at bounding box center [896, 528] width 317 height 168
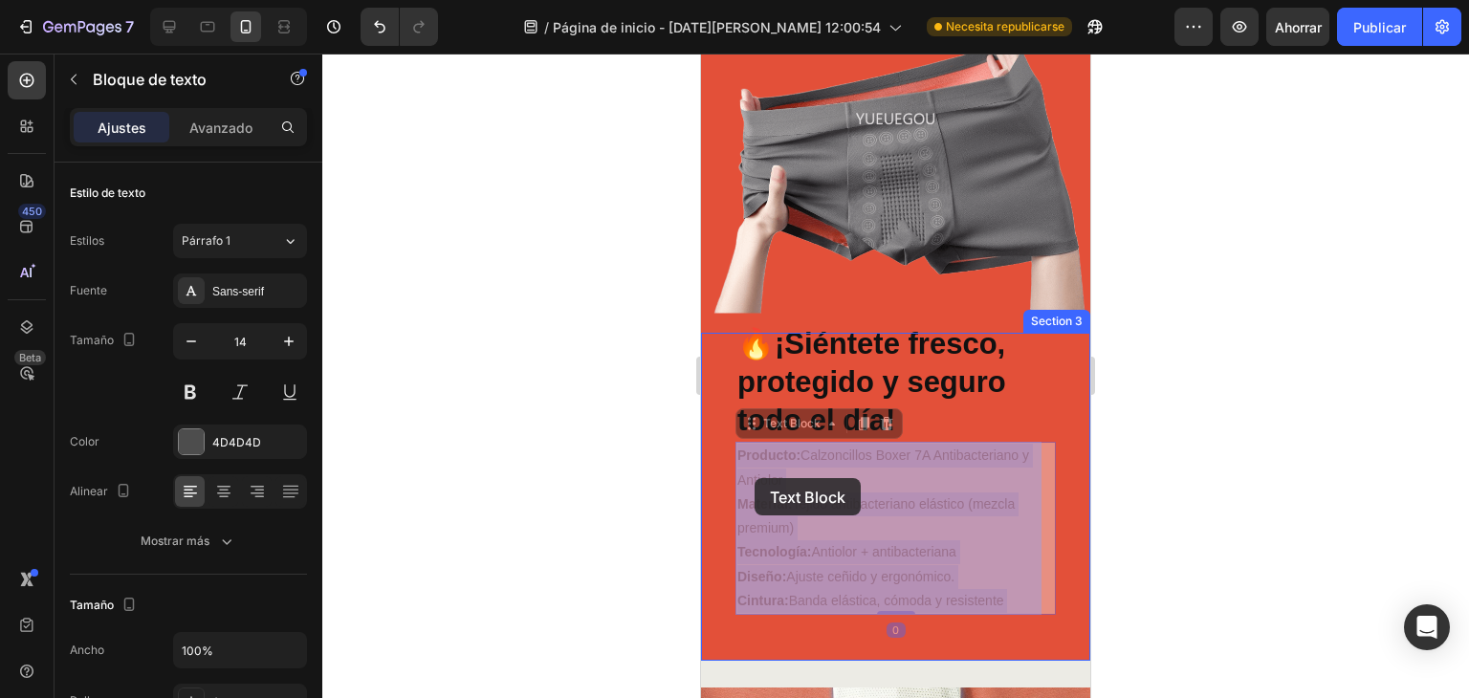
drag, startPoint x: 1000, startPoint y: 601, endPoint x: 754, endPoint y: 476, distance: 275.5
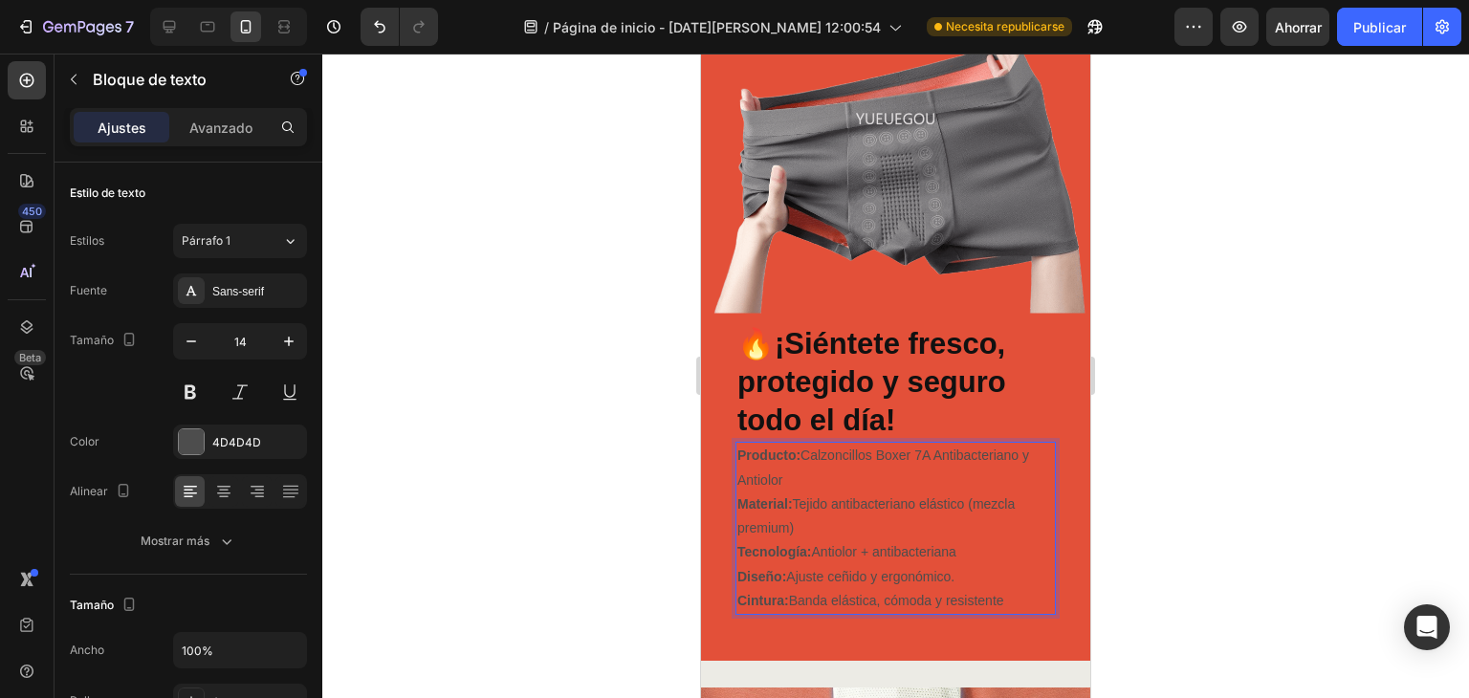
drag, startPoint x: 1010, startPoint y: 599, endPoint x: 731, endPoint y: 449, distance: 317.2
click at [731, 449] on div "🔥 ¡Siéntete fresco, protegido y seguro todo el día! Heading Producto: Calzoncil…" at bounding box center [895, 497] width 389 height 328
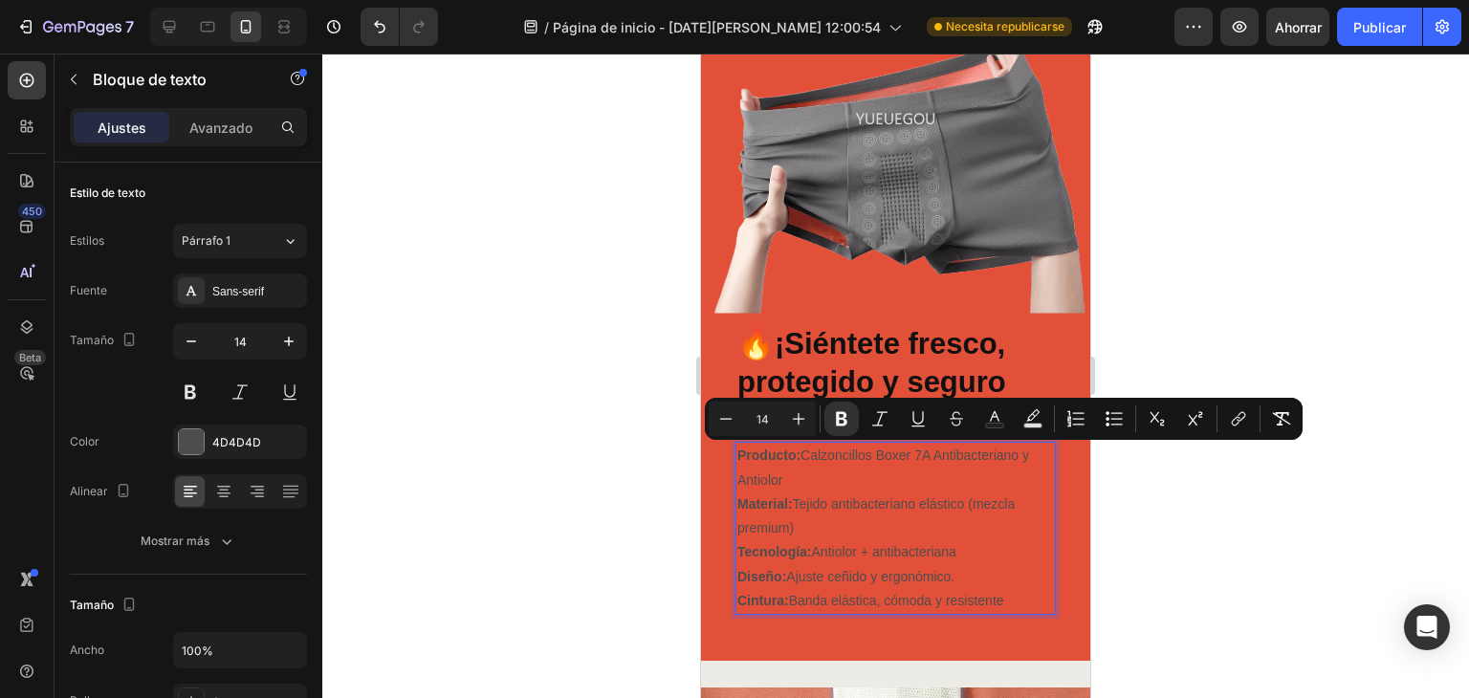
click at [141, 120] on font "Ajustes" at bounding box center [122, 128] width 49 height 16
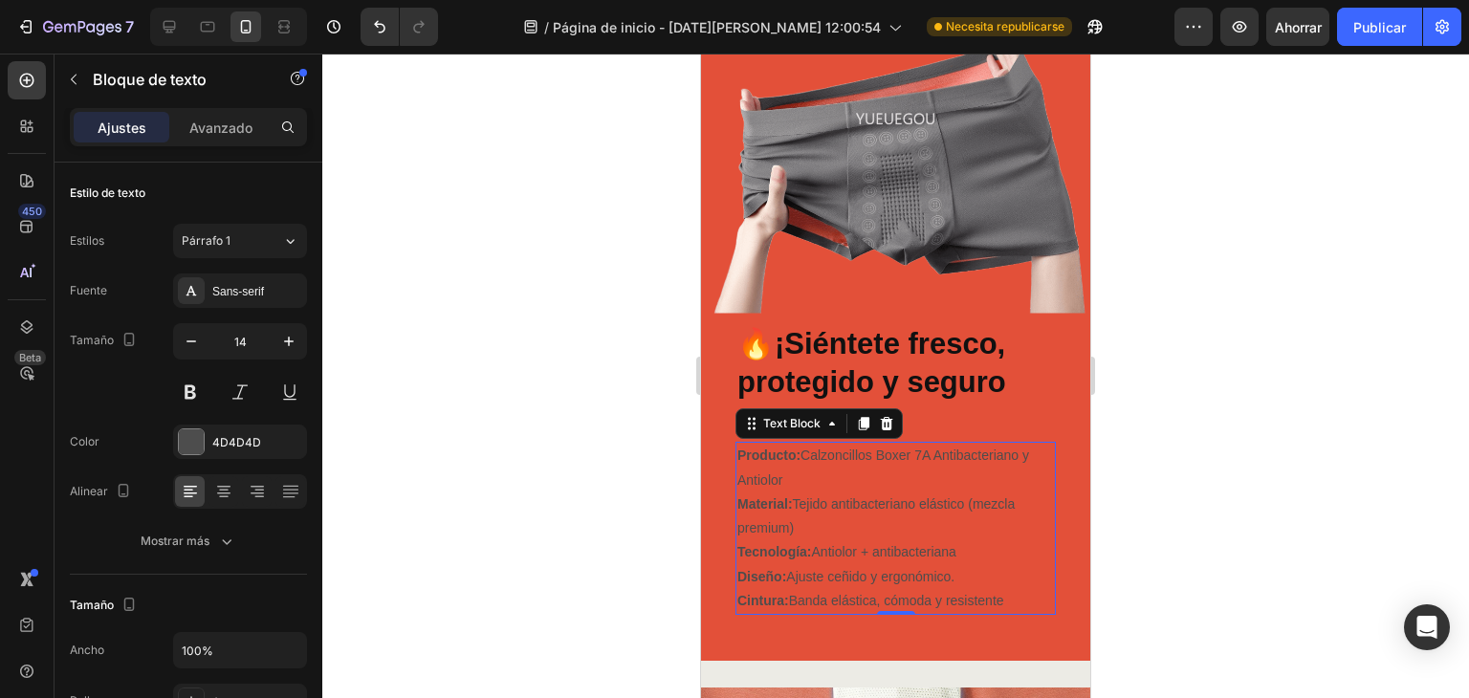
click at [135, 121] on font "Ajustes" at bounding box center [122, 128] width 49 height 16
click at [185, 123] on div "Avanzado" at bounding box center [221, 127] width 96 height 31
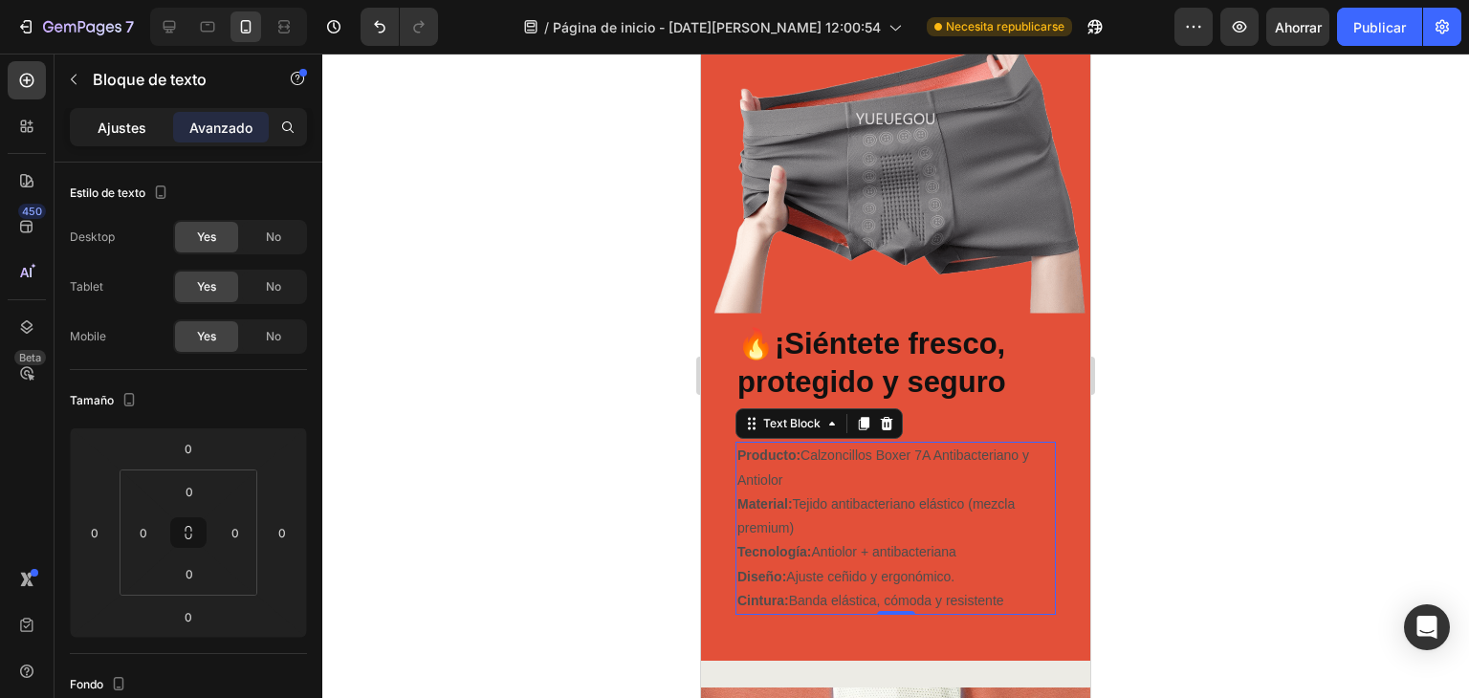
click at [122, 120] on font "Ajustes" at bounding box center [122, 128] width 49 height 16
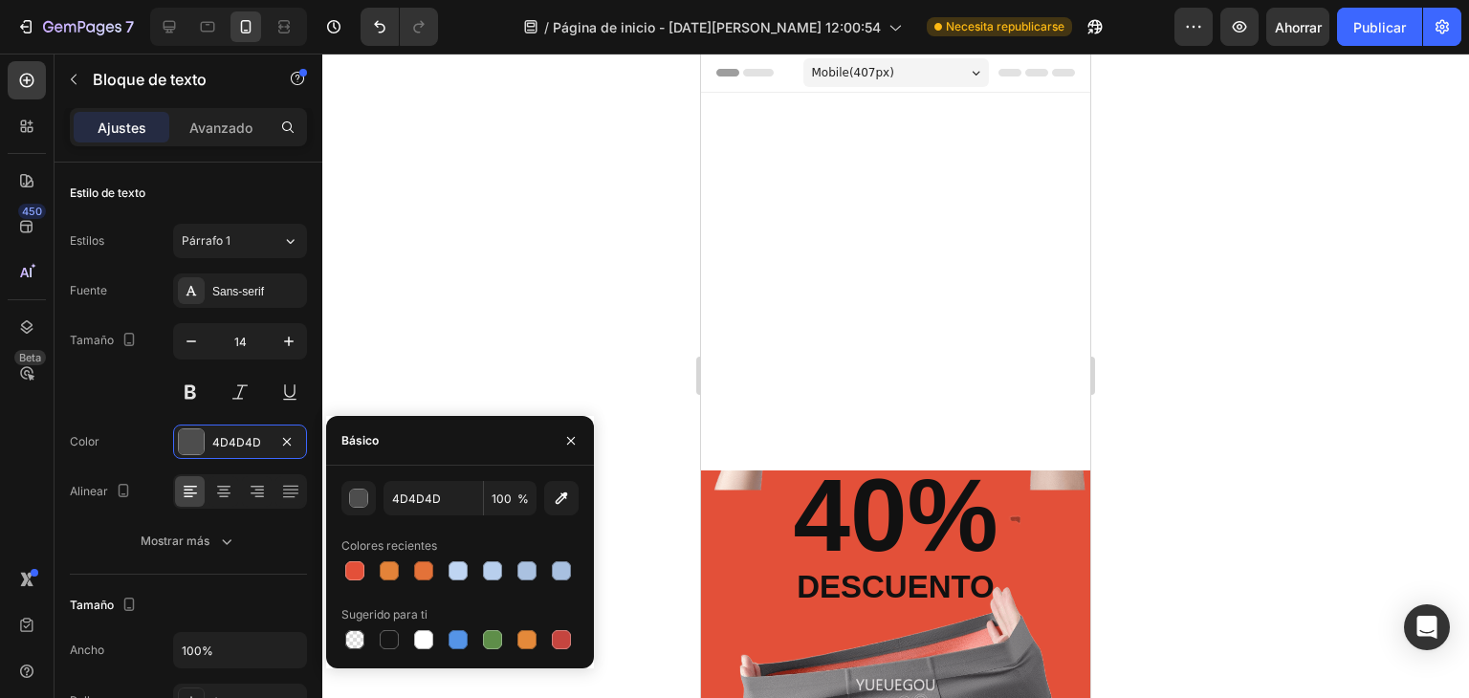
scroll to position [566, 0]
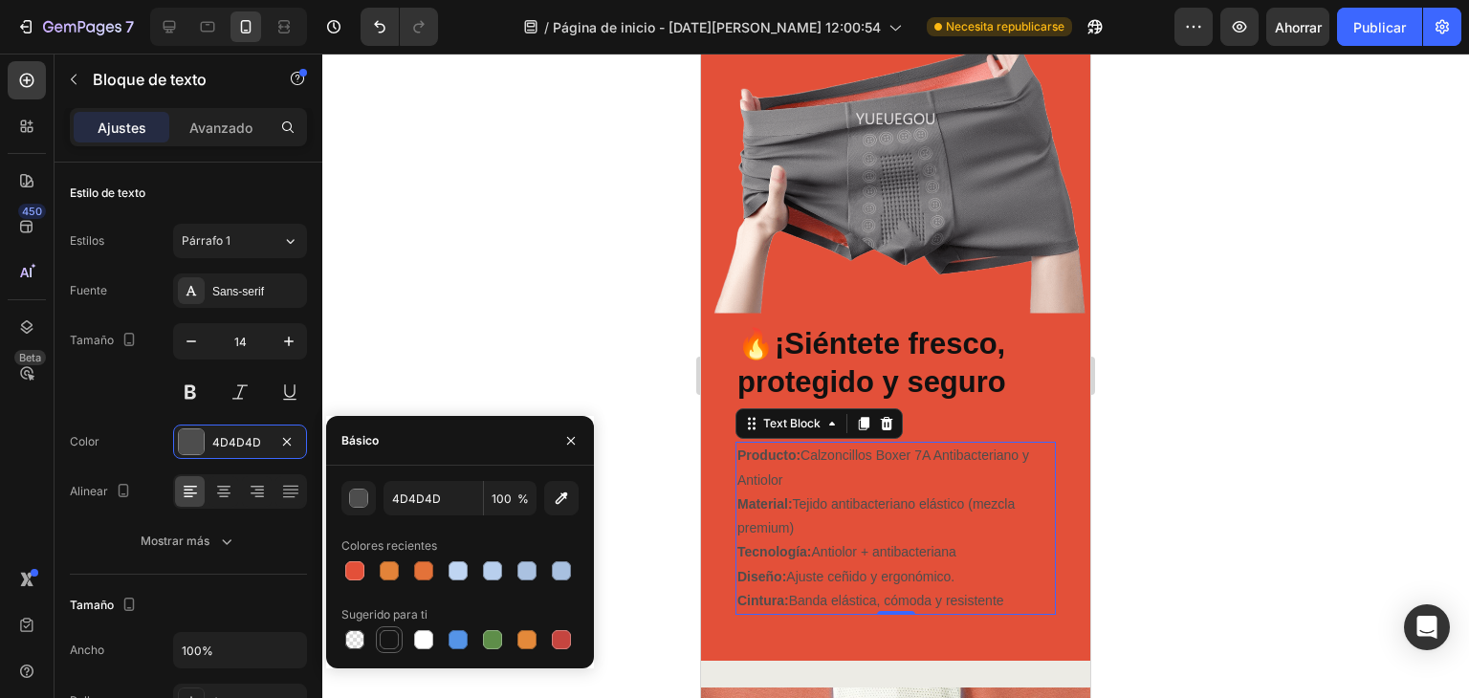
click at [394, 636] on div at bounding box center [389, 639] width 19 height 19
click at [430, 641] on div at bounding box center [423, 639] width 19 height 19
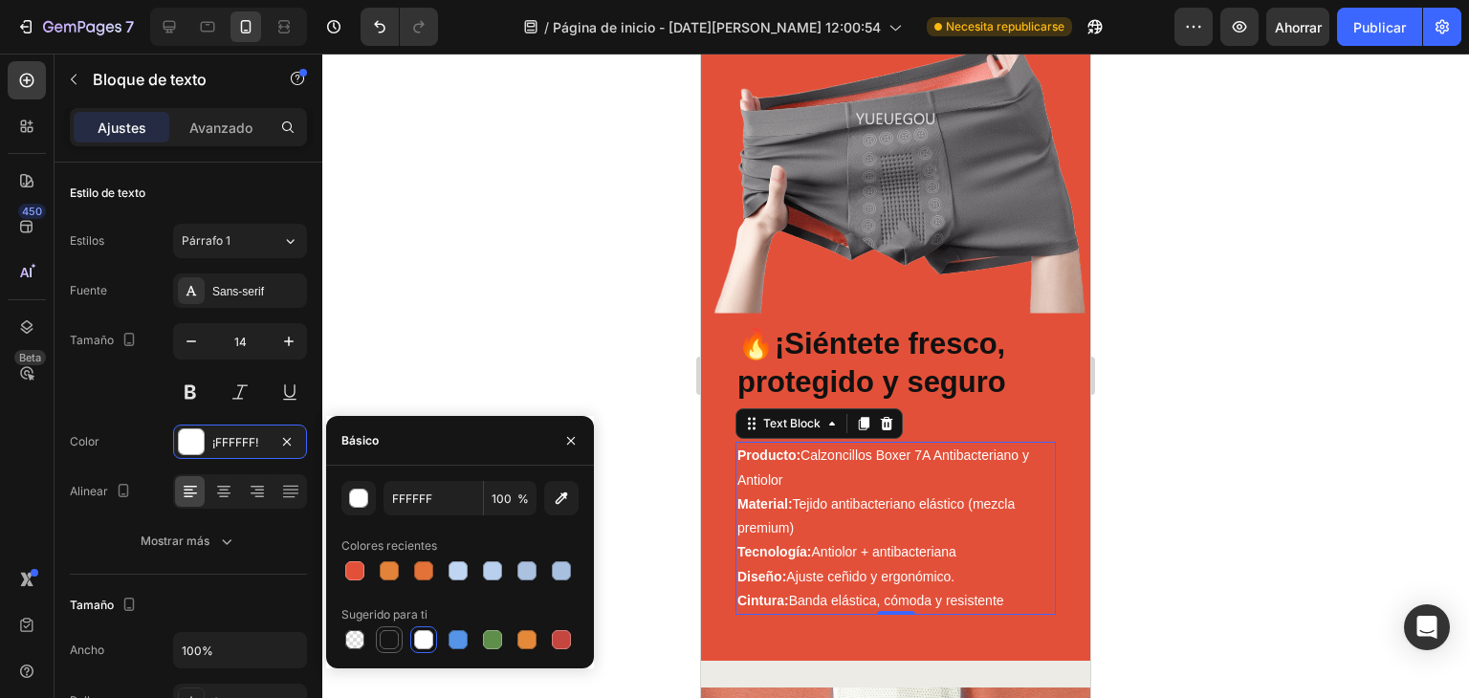
click at [397, 636] on div at bounding box center [389, 639] width 19 height 19
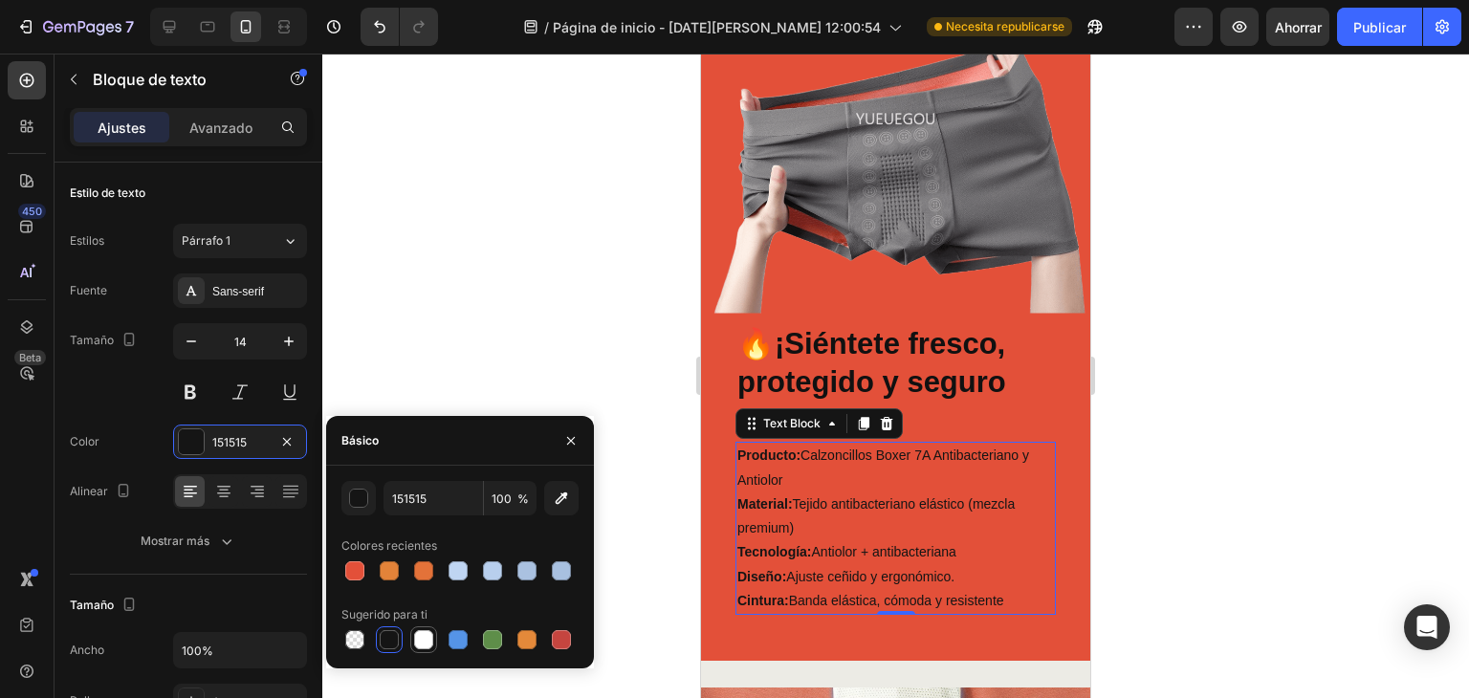
click at [429, 640] on div at bounding box center [423, 639] width 19 height 19
type input "FFFFFF"
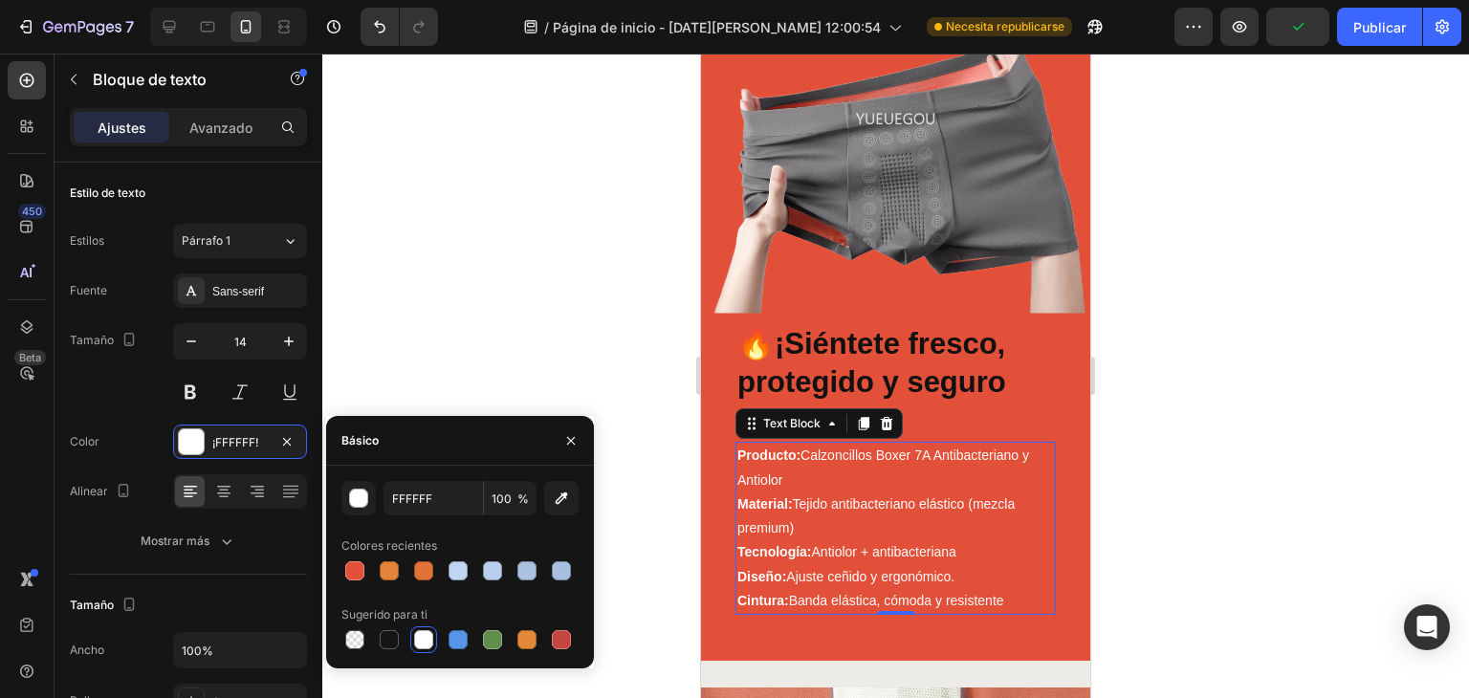
click at [490, 239] on div at bounding box center [895, 376] width 1147 height 645
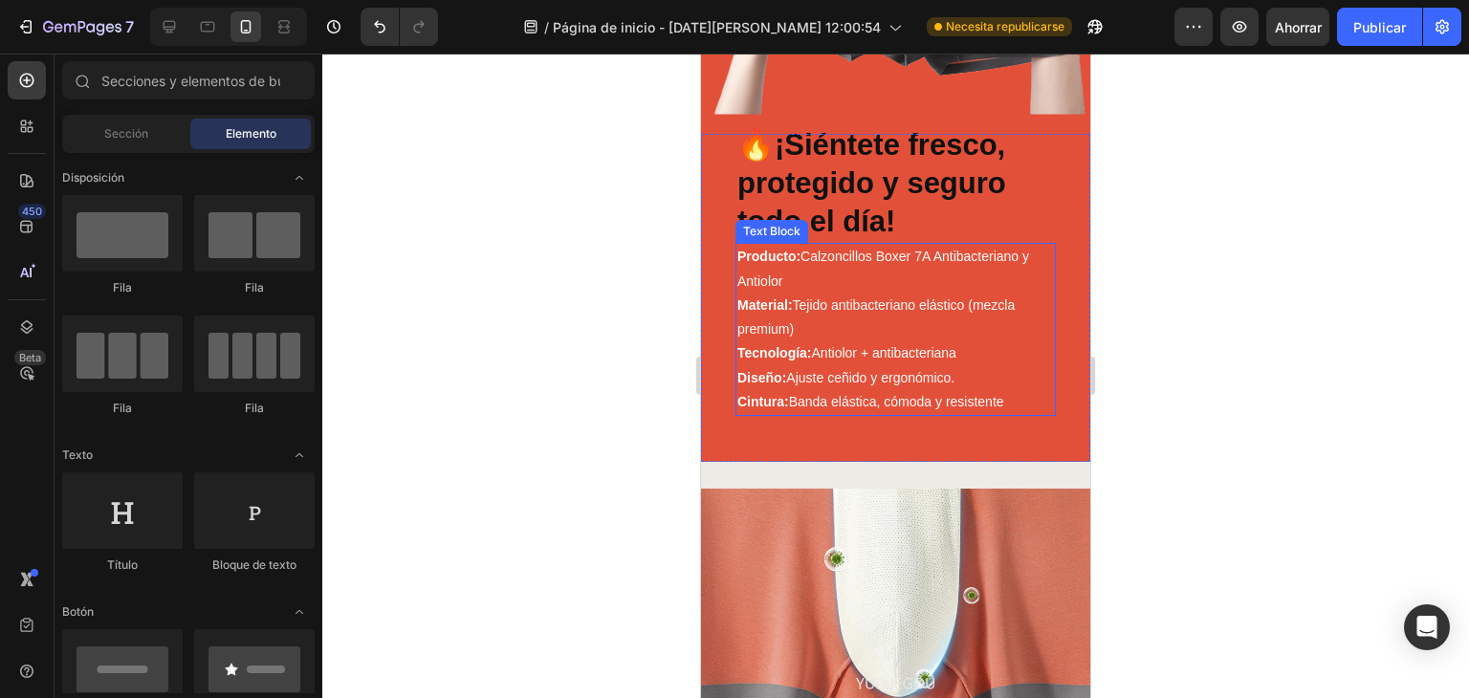
scroll to position [701, 0]
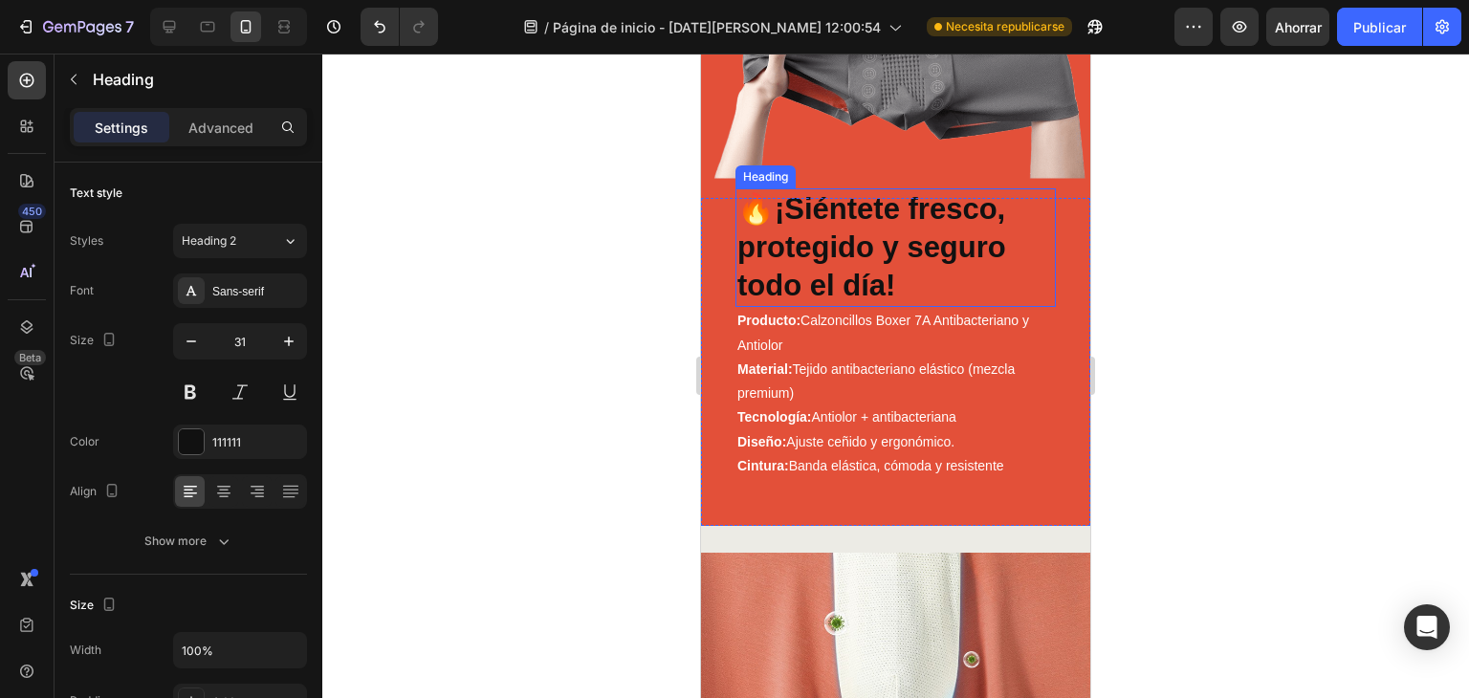
click at [881, 254] on strong "¡Siéntete fresco, protegido y seguro todo el día!" at bounding box center [872, 247] width 269 height 111
click at [738, 282] on strong "¡Siéntete fresco, protegido y seguro todo el día!" at bounding box center [872, 247] width 269 height 111
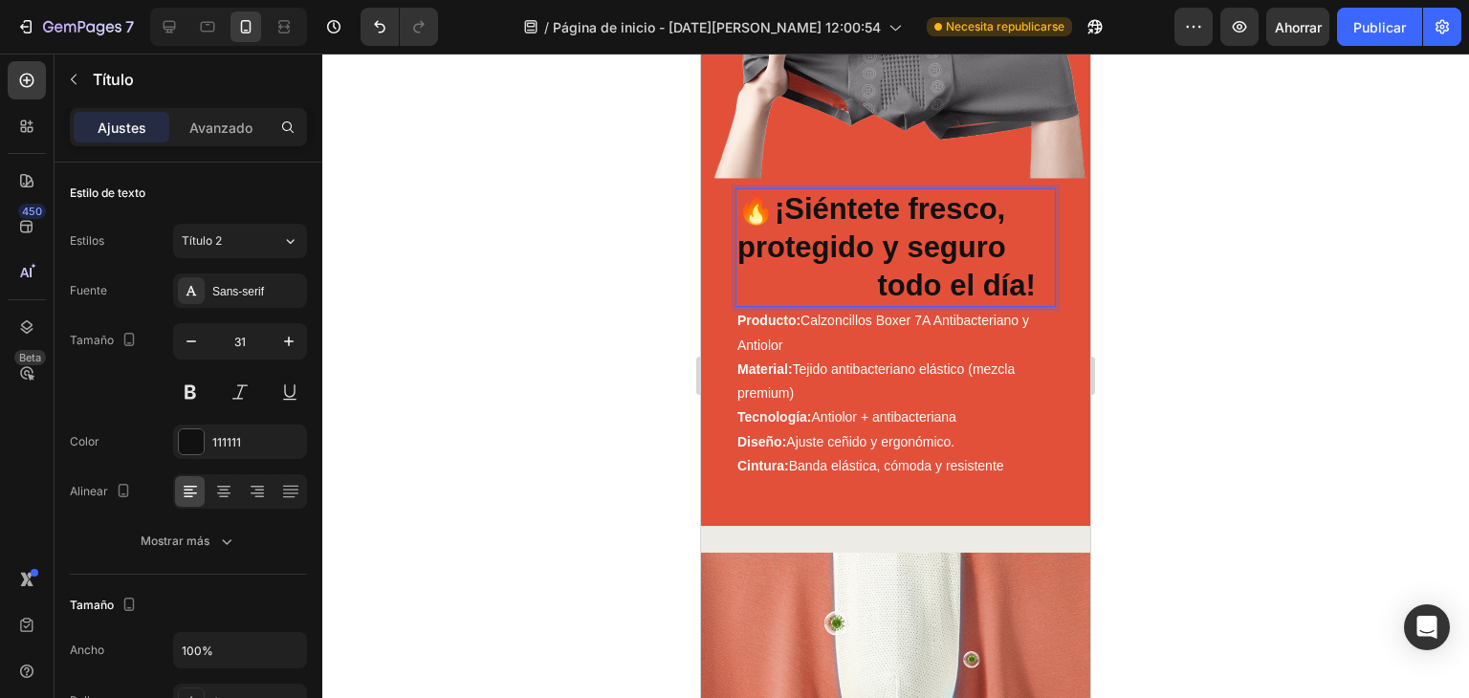
click at [744, 244] on strong "¡Siéntete fresco, protegido y seguro todo el día!" at bounding box center [888, 247] width 301 height 111
click at [901, 289] on strong "¡Siéntete fresco, protegido y seguro todo el día!" at bounding box center [893, 247] width 310 height 111
click at [880, 284] on strong "¡Siéntete fresco, protegido y seguro todo el día!" at bounding box center [893, 247] width 310 height 111
click at [739, 254] on strong "¡Siéntete fresco, protegido y seguro todo el día!" at bounding box center [893, 247] width 310 height 111
click at [861, 278] on strong "¡Siéntete fresco, protegido y seguro todo el día!" at bounding box center [893, 247] width 310 height 111
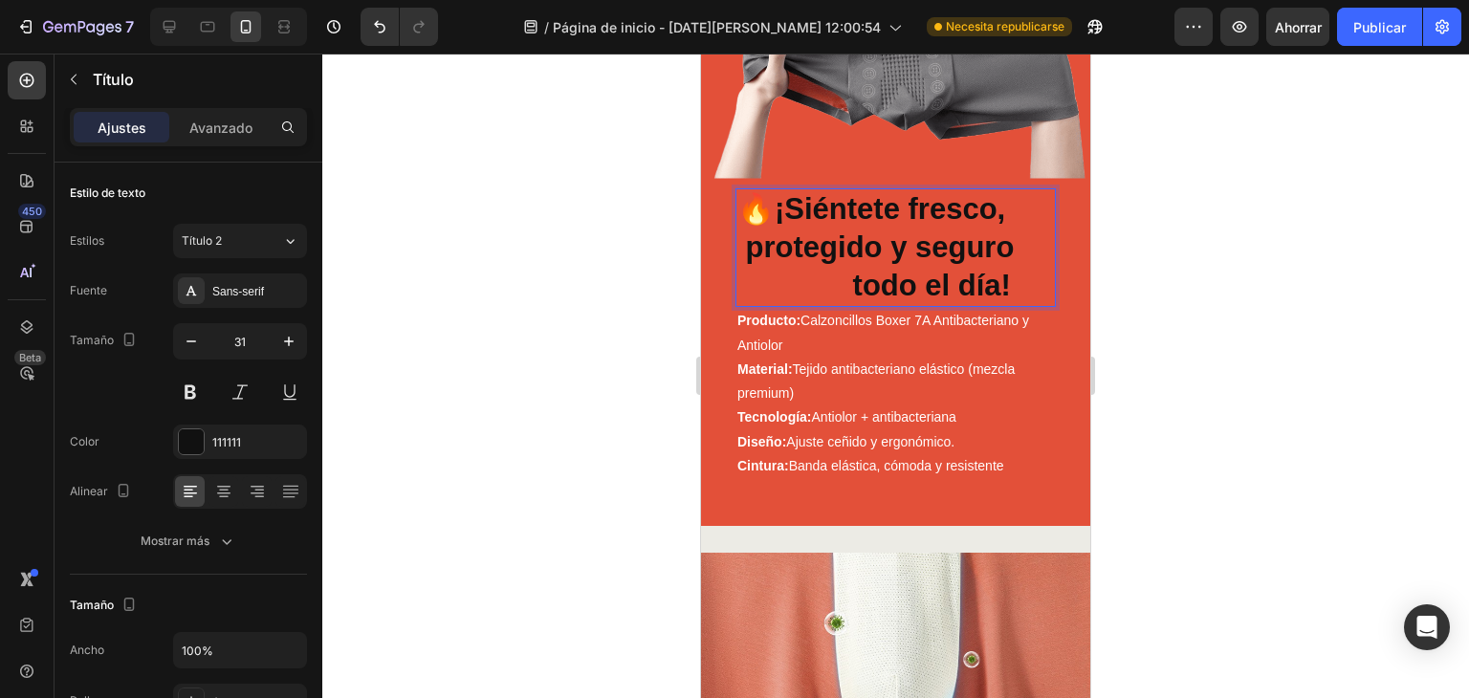
click at [876, 283] on strong "¡Siéntete fresco, protegido y seguro todo el día!" at bounding box center [893, 247] width 310 height 111
click at [1237, 280] on div at bounding box center [895, 376] width 1147 height 645
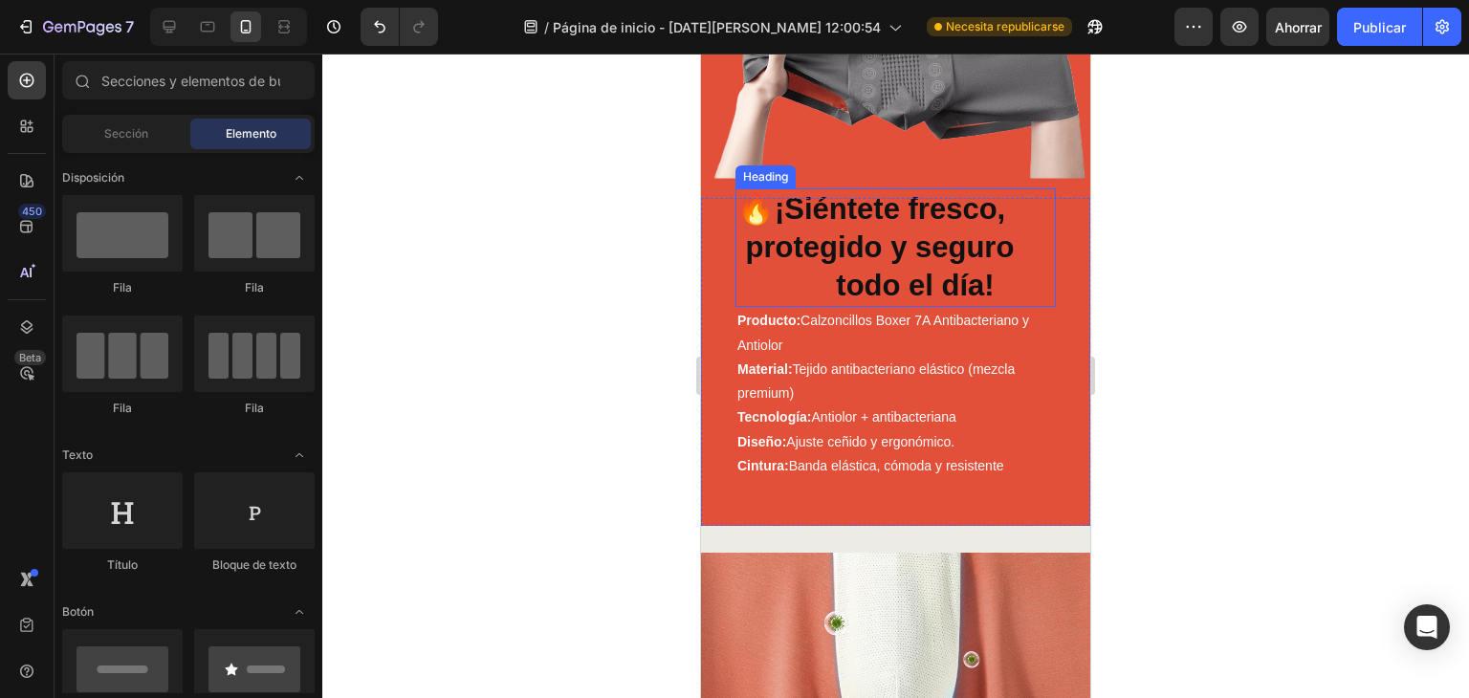
click at [866, 283] on strong "¡Siéntete fresco, protegido y seguro todo el día!" at bounding box center [893, 247] width 310 height 111
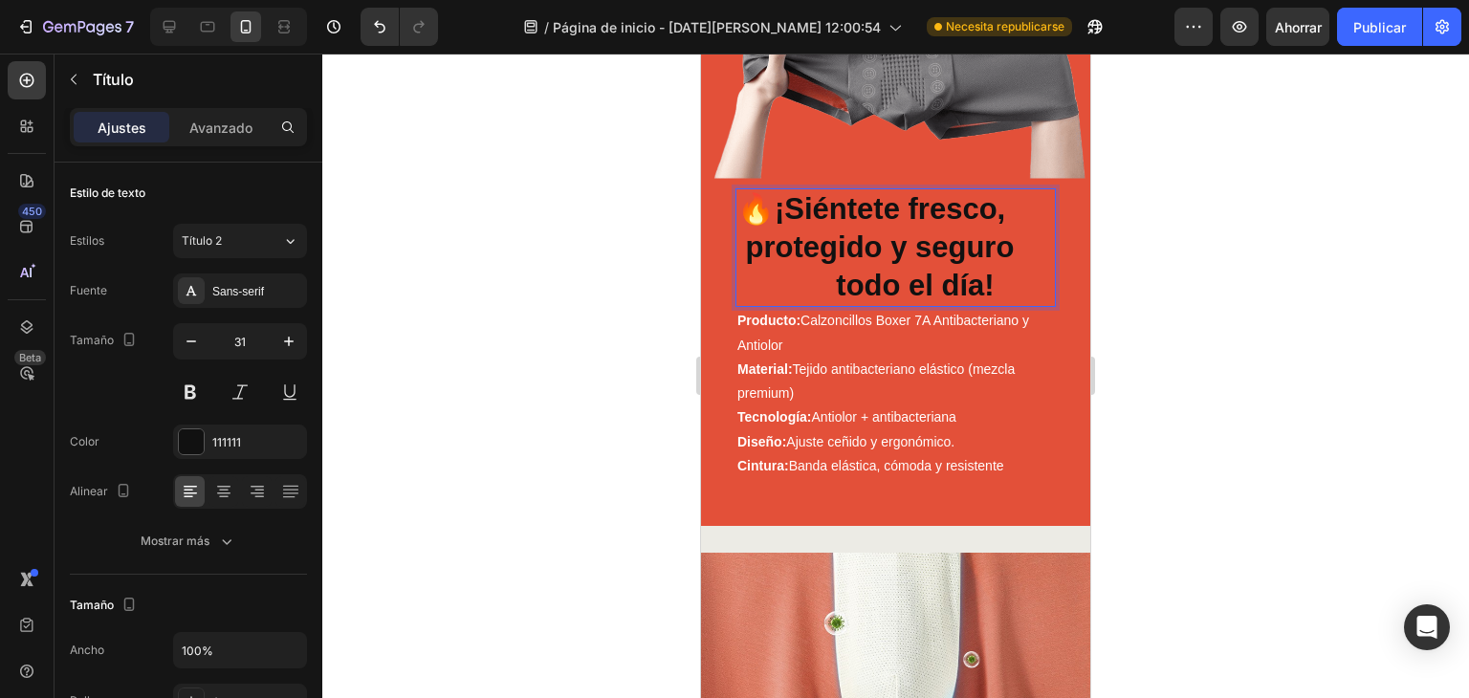
click at [869, 277] on strong "¡Siéntete fresco, protegido y seguro todo el día!" at bounding box center [893, 247] width 310 height 111
click at [869, 278] on strong "¡Siéntete fresco, protegido y seguro todo el día!" at bounding box center [893, 247] width 310 height 111
click at [850, 287] on strong "¡Siéntete fresco, protegido y seguro todo el día!" at bounding box center [893, 247] width 310 height 111
click at [1294, 235] on div at bounding box center [895, 376] width 1147 height 645
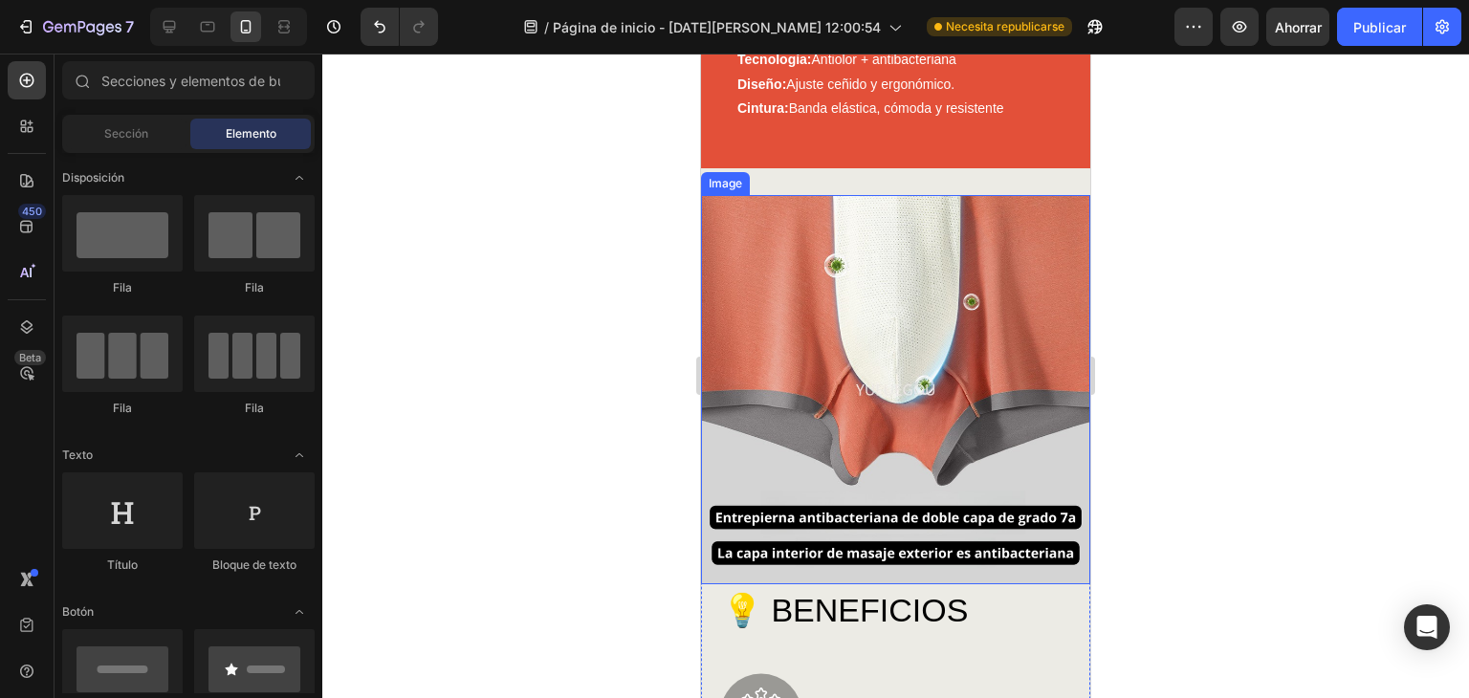
scroll to position [1084, 0]
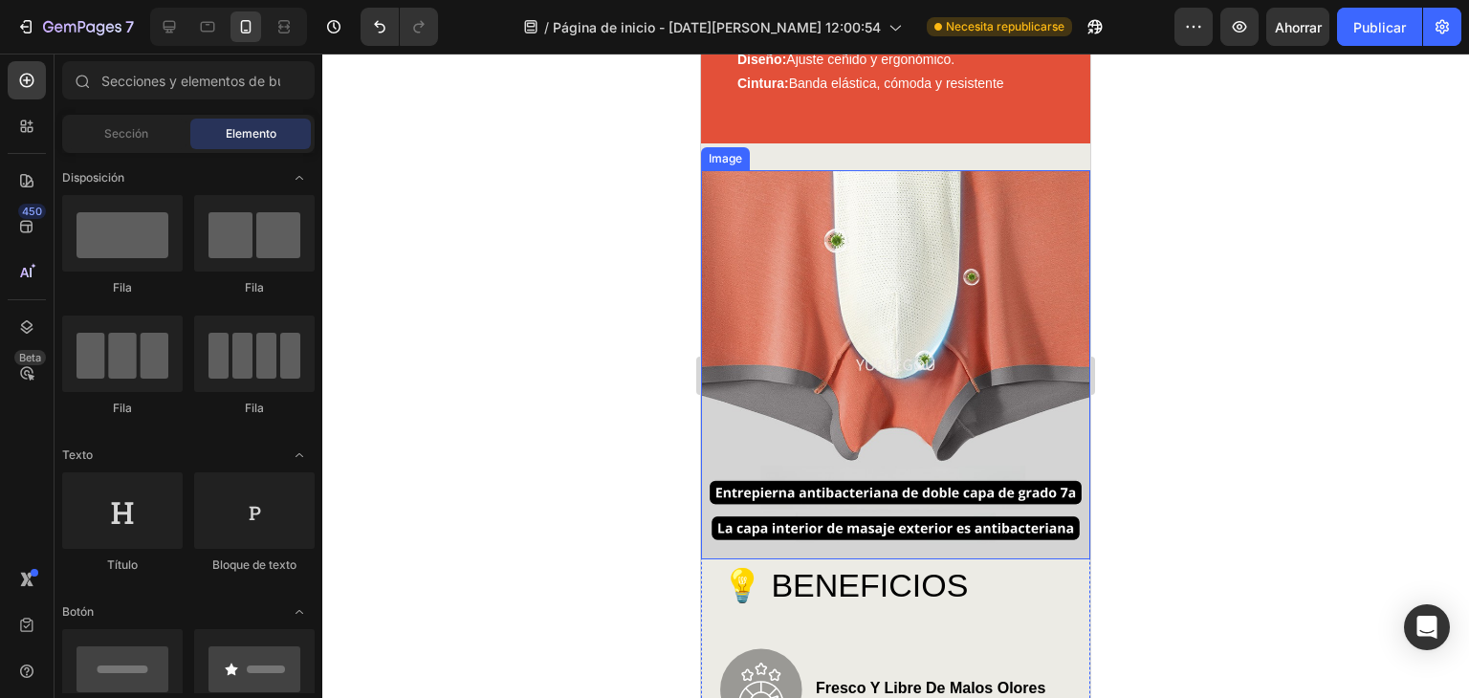
click at [962, 307] on img at bounding box center [895, 364] width 389 height 389
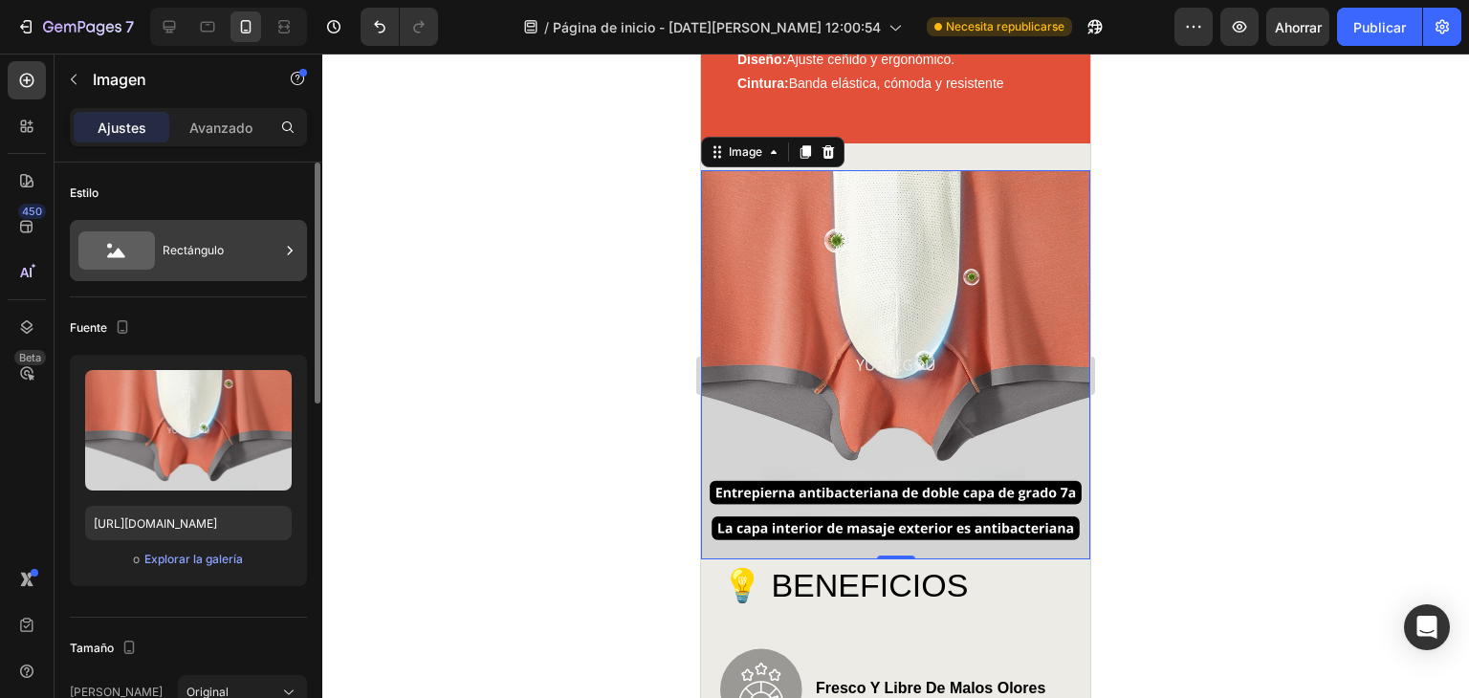
click at [227, 254] on div "Rectángulo" at bounding box center [221, 251] width 117 height 44
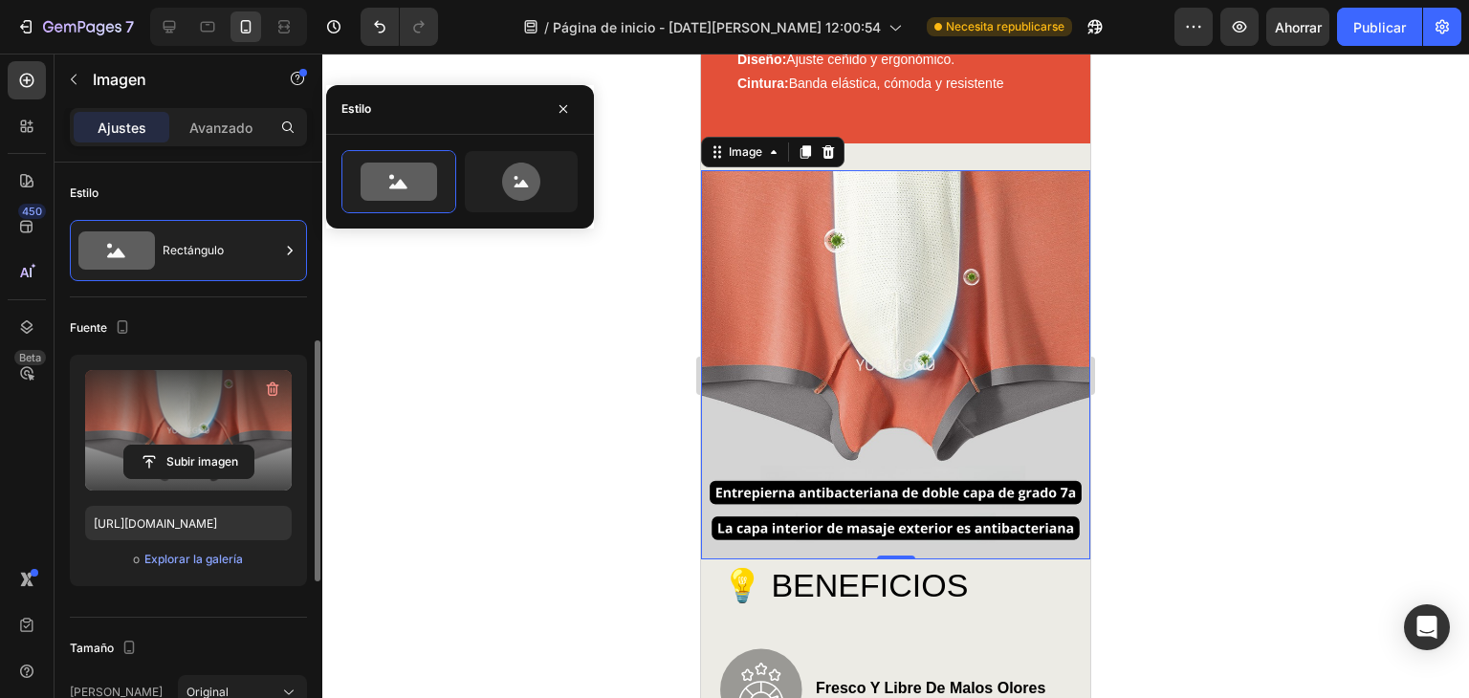
scroll to position [126, 0]
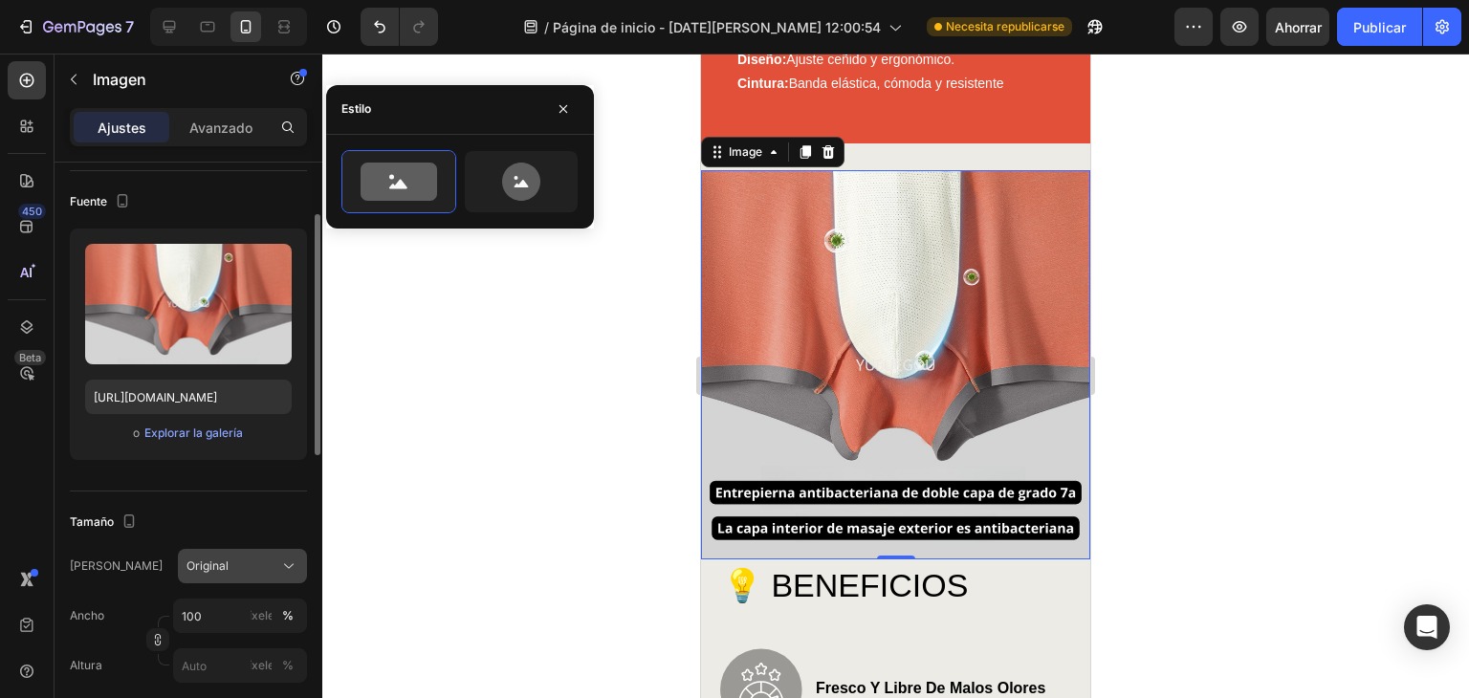
click at [272, 560] on div "Original" at bounding box center [231, 566] width 89 height 17
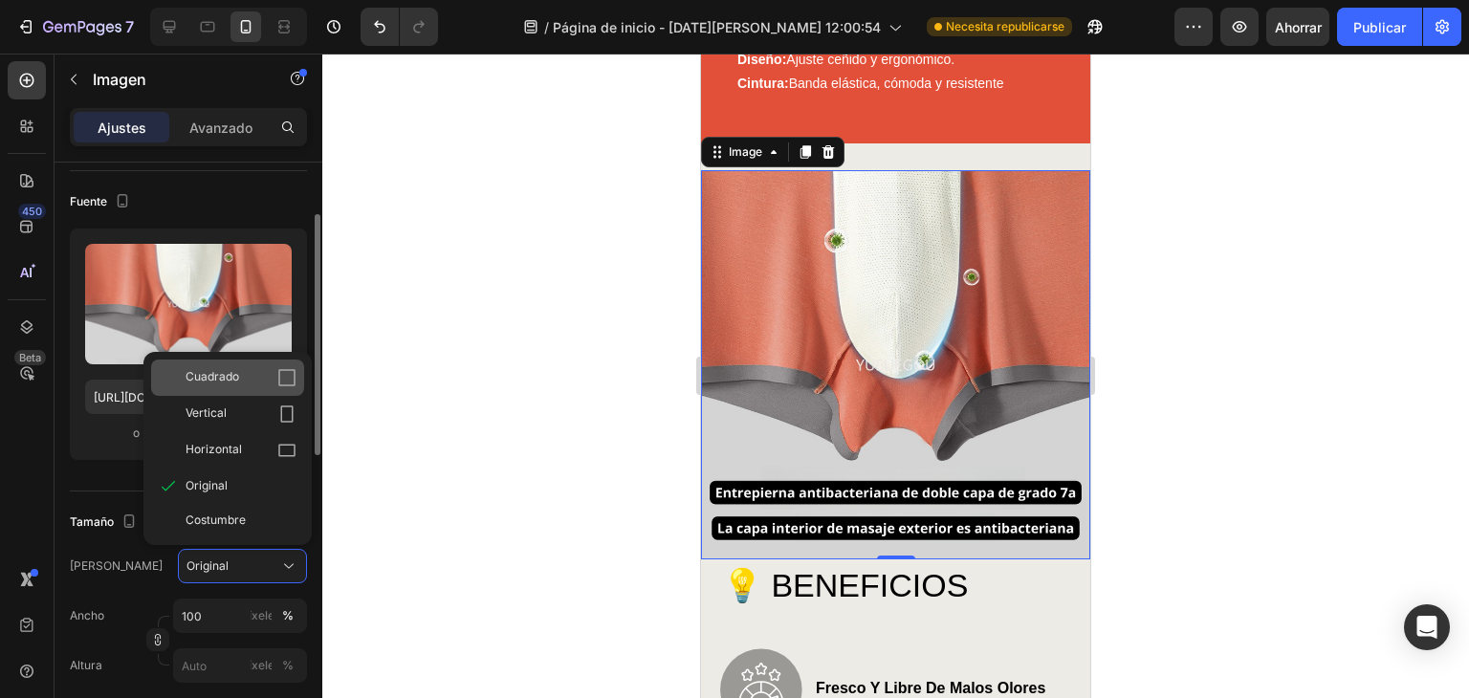
click at [277, 380] on icon at bounding box center [286, 377] width 19 height 19
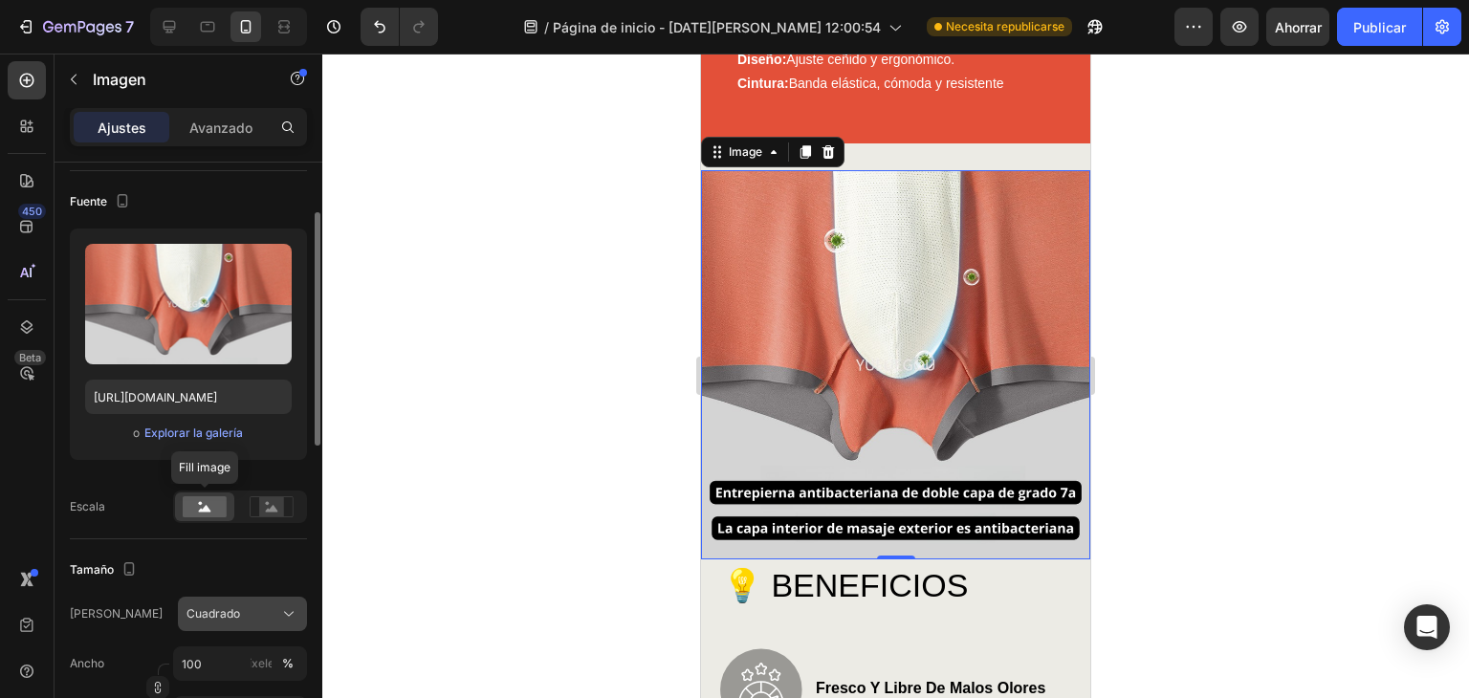
scroll to position [254, 0]
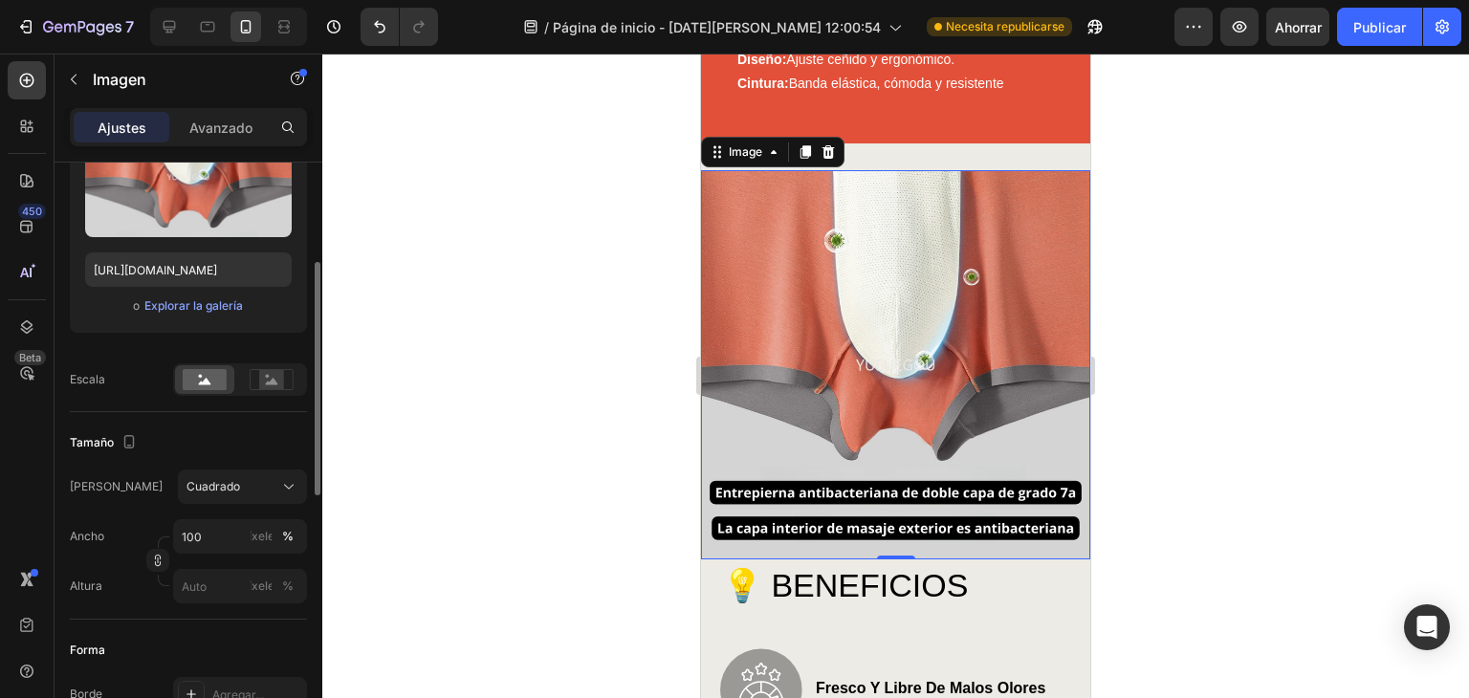
drag, startPoint x: 155, startPoint y: 560, endPoint x: 159, endPoint y: 546, distance: 13.9
click at [158, 547] on div at bounding box center [157, 562] width 23 height 50
click at [161, 556] on icon "button" at bounding box center [157, 560] width 13 height 13
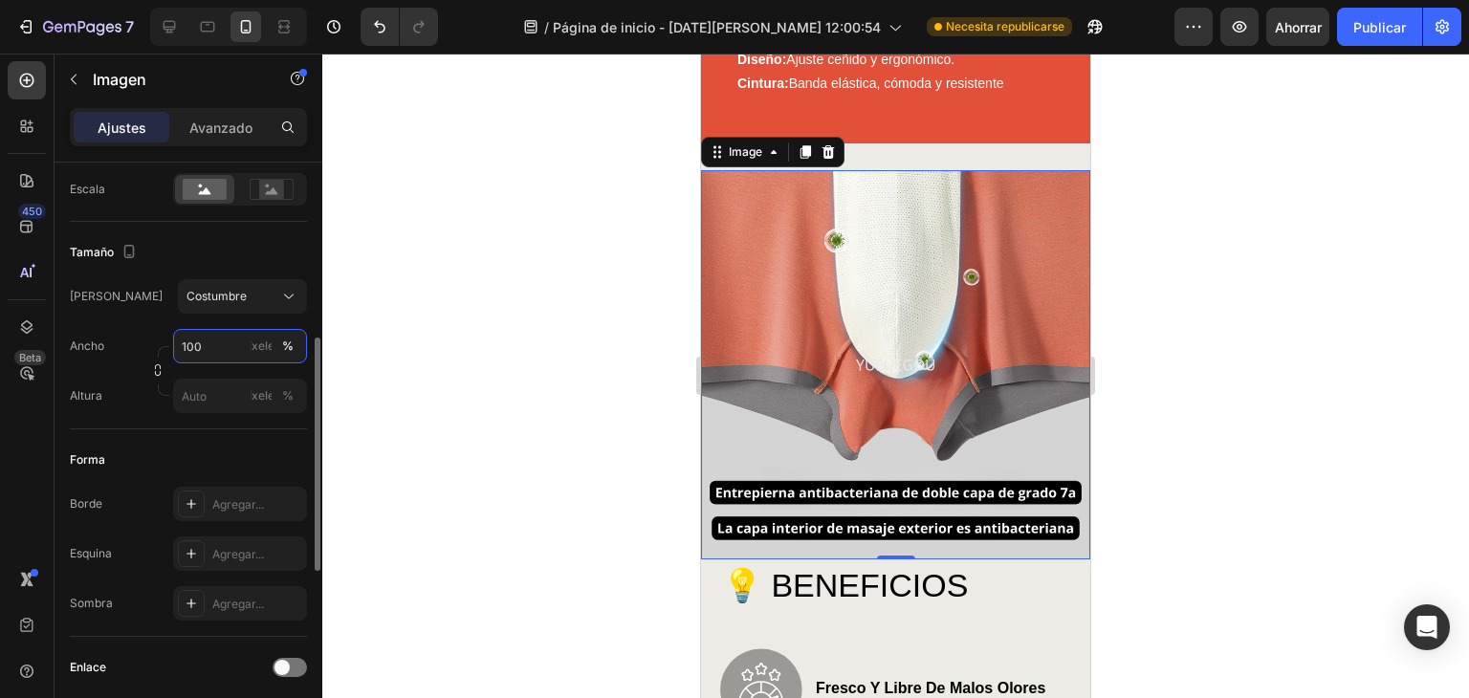
click at [205, 352] on input "100" at bounding box center [240, 346] width 134 height 34
click at [149, 384] on div "Estilo Rectángulo Fuente Subir imagen https://cdn.shopify.com/s/files/1/0707/99…" at bounding box center [188, 399] width 237 height 1361
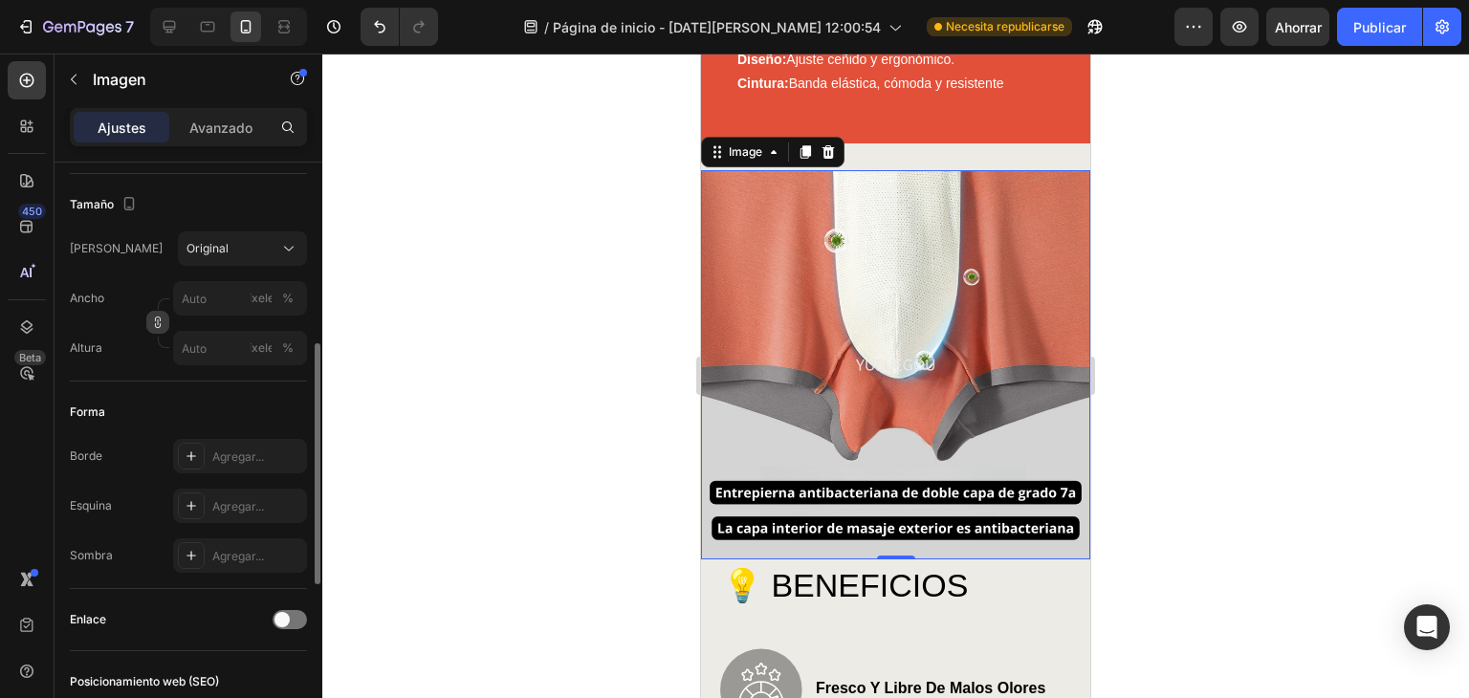
click at [164, 329] on button "button" at bounding box center [157, 322] width 23 height 23
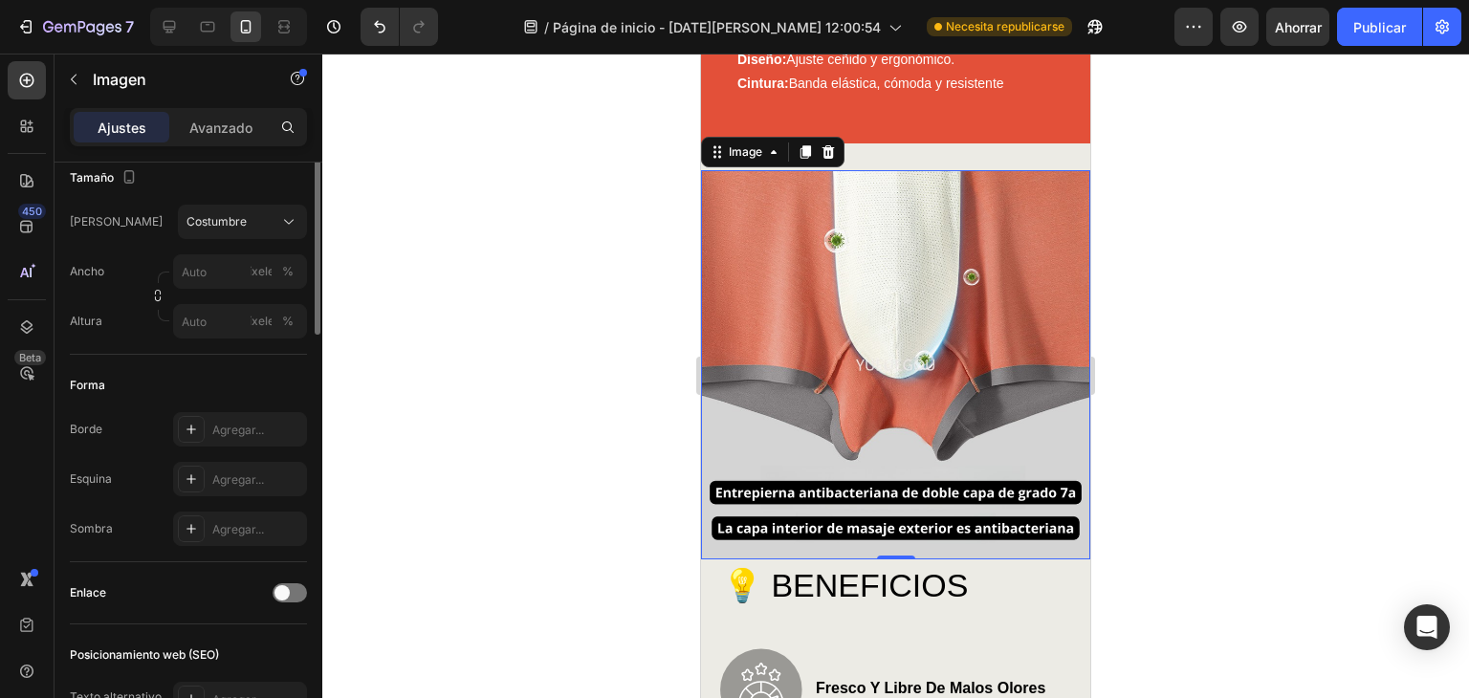
scroll to position [328, 0]
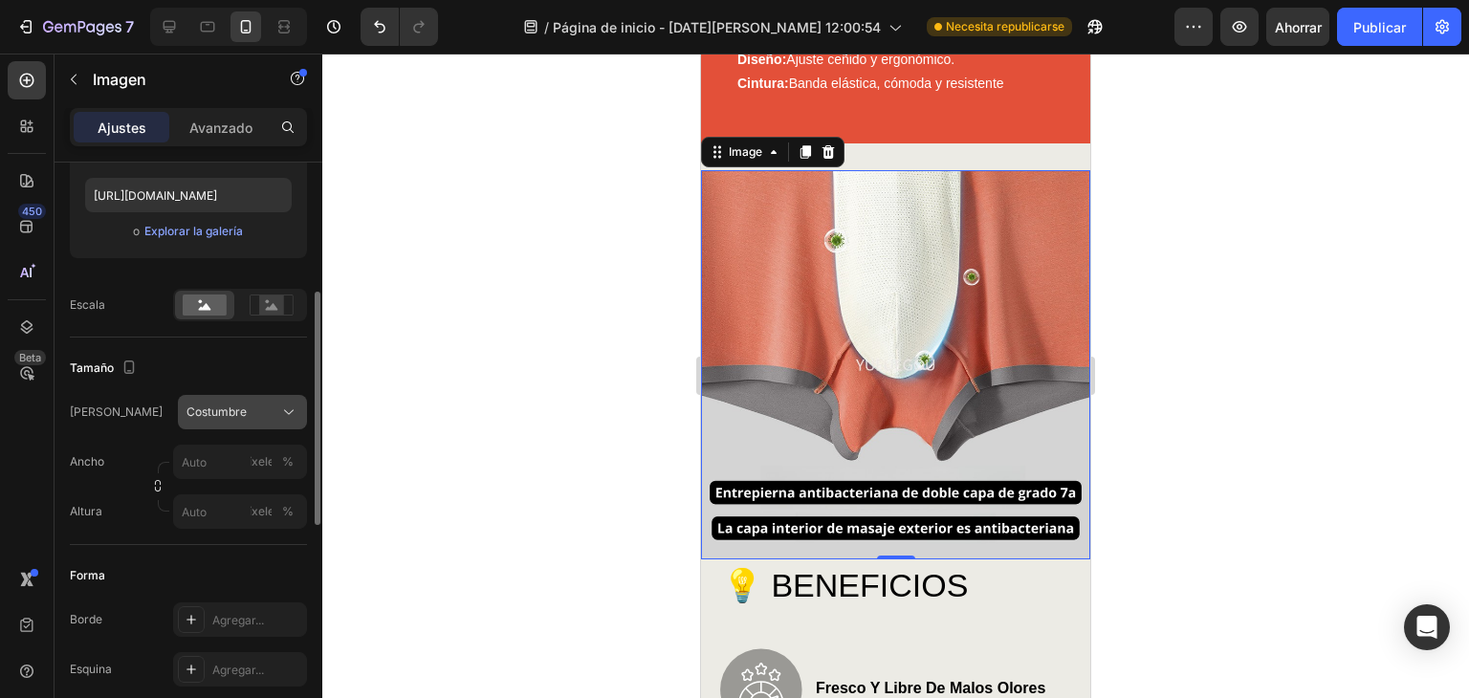
click at [276, 411] on div "Costumbre" at bounding box center [231, 412] width 89 height 17
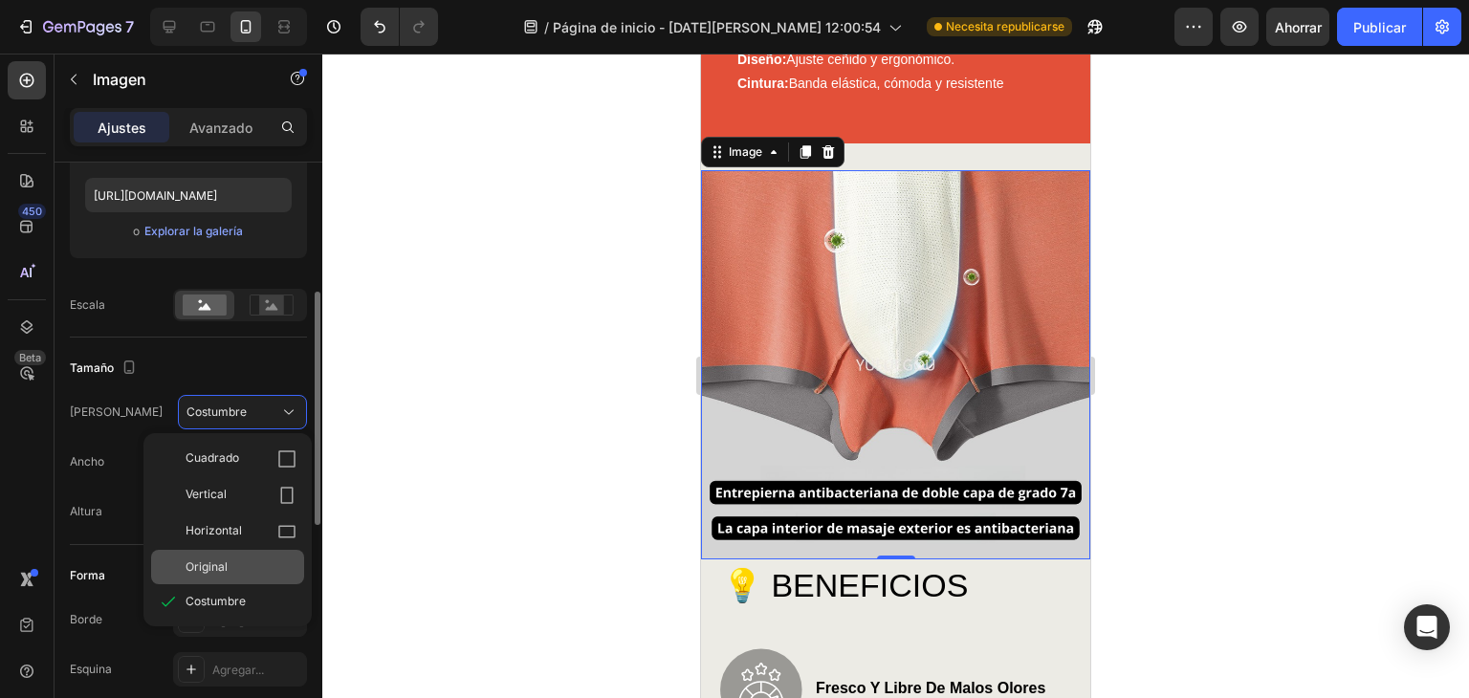
click at [241, 556] on div "Original" at bounding box center [227, 567] width 153 height 34
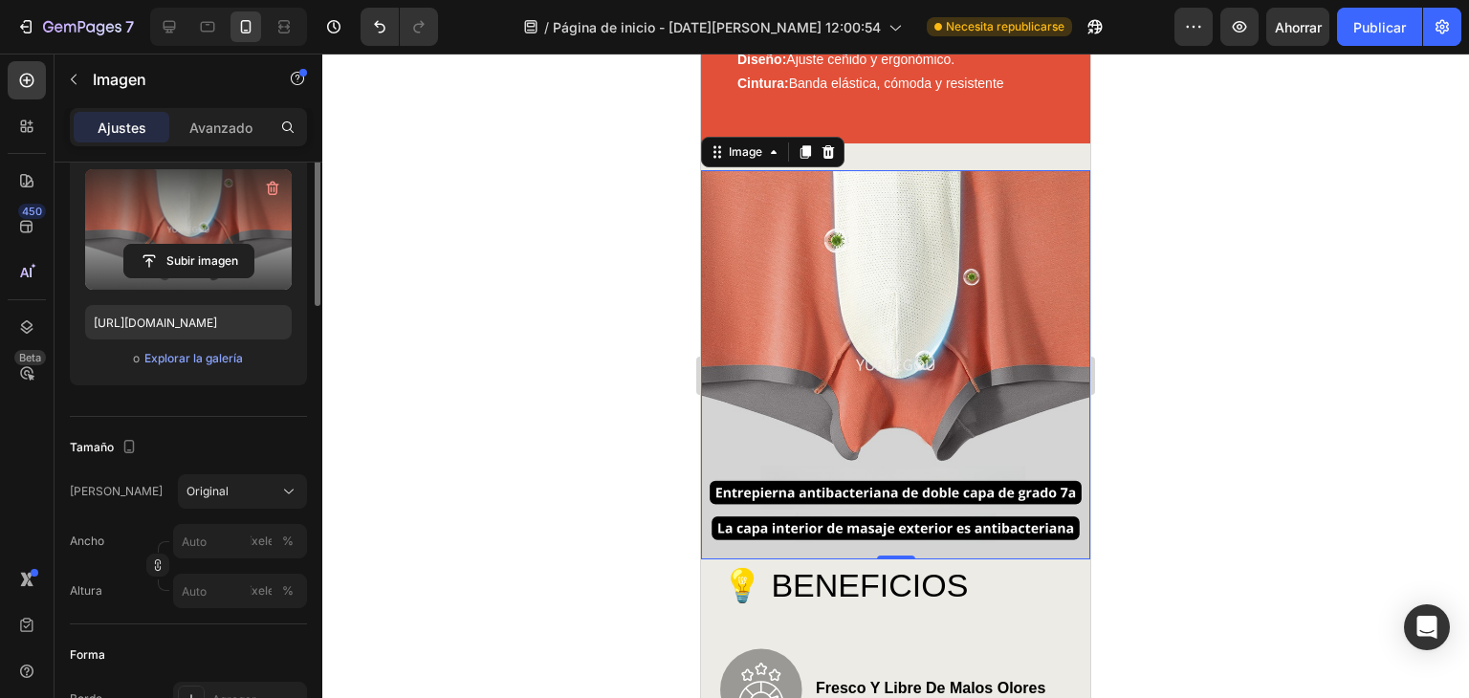
scroll to position [74, 0]
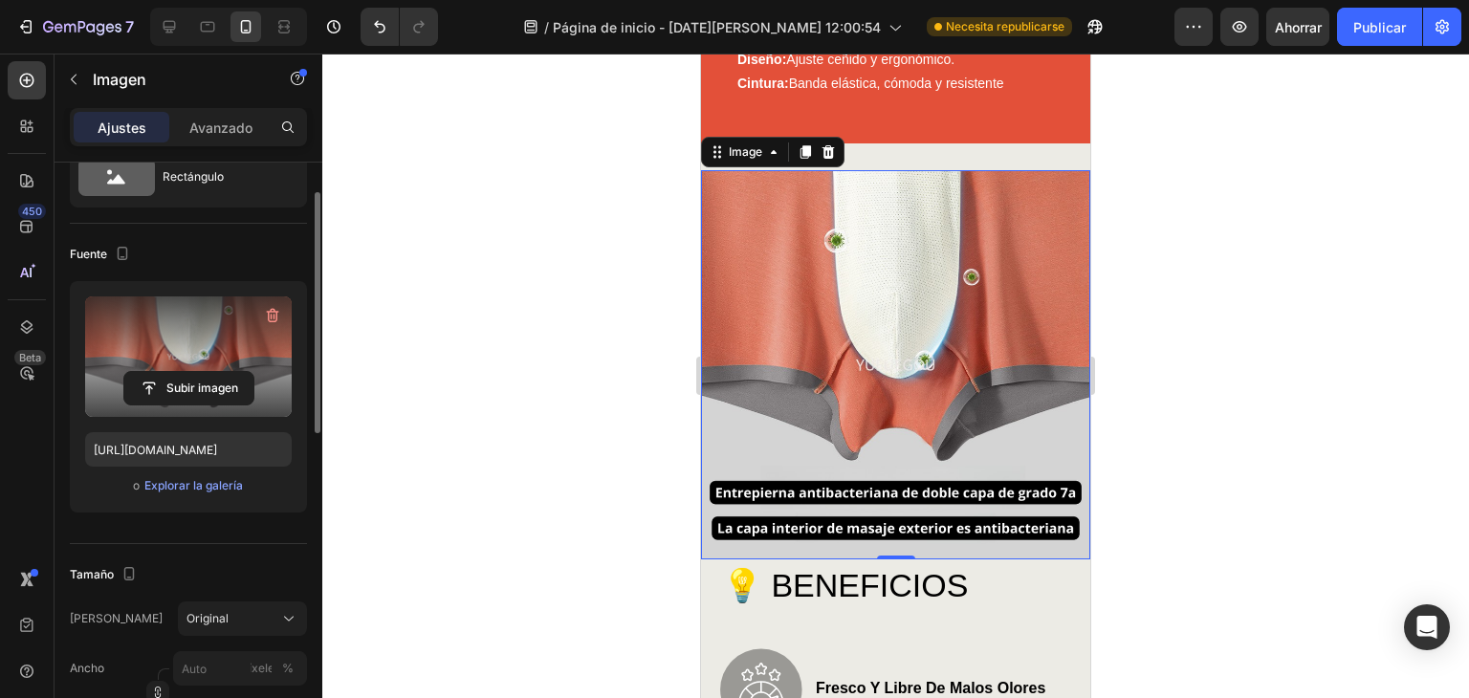
click at [191, 332] on label at bounding box center [188, 357] width 207 height 121
click at [191, 372] on input "file" at bounding box center [188, 388] width 129 height 33
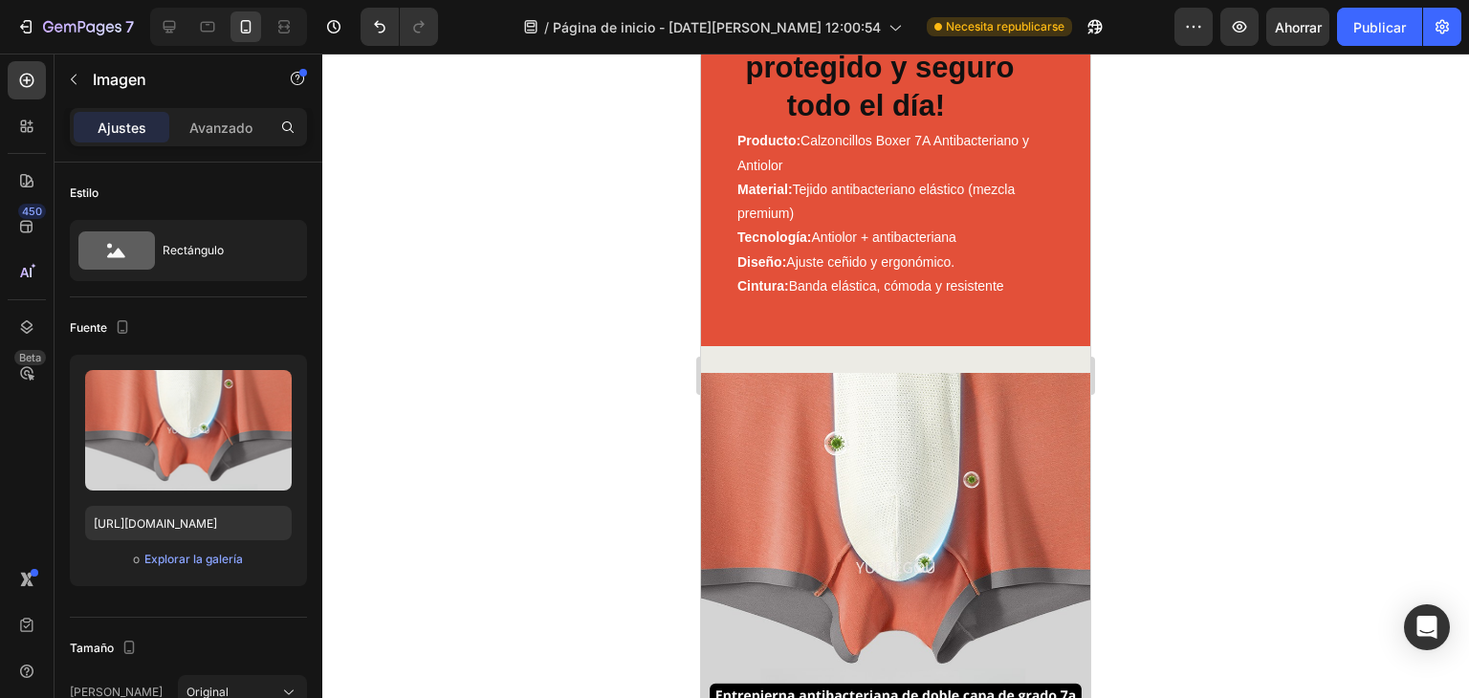
scroll to position [893, 0]
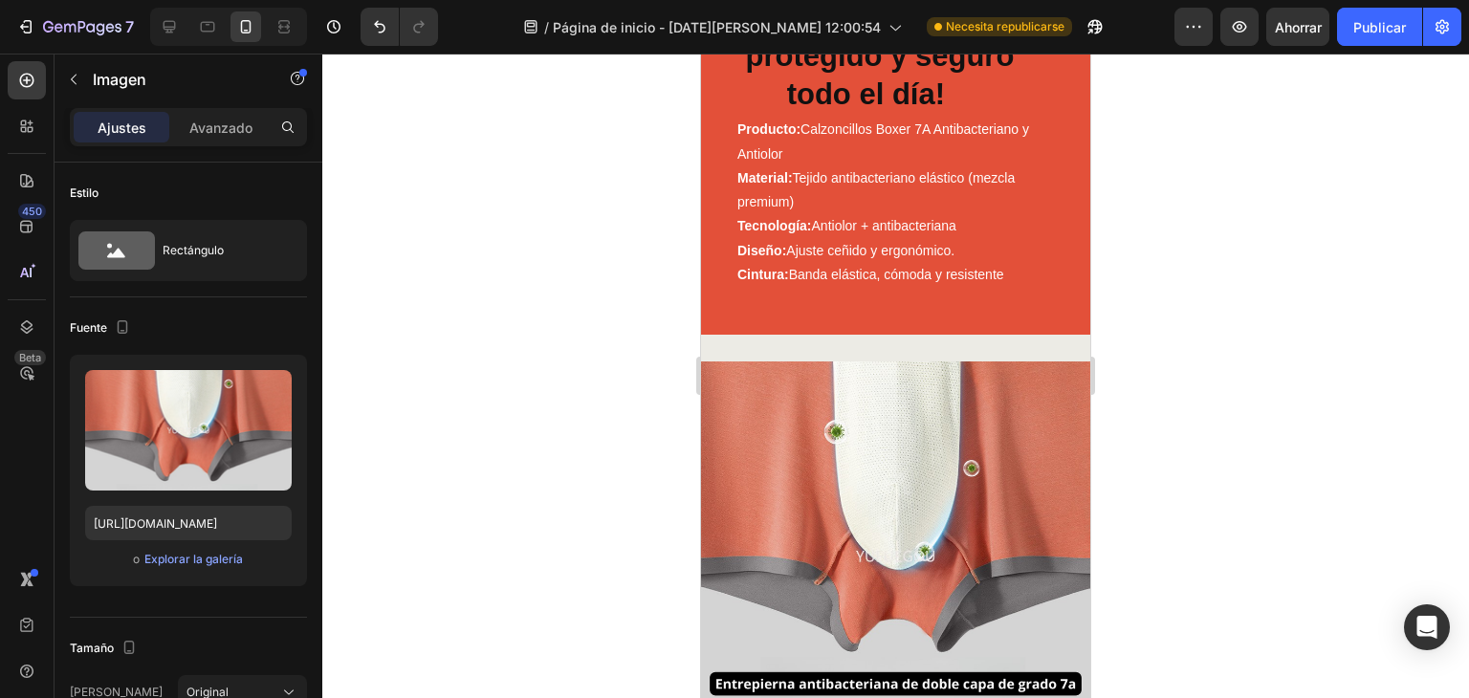
click at [918, 468] on img at bounding box center [895, 556] width 389 height 389
click at [964, 365] on img at bounding box center [895, 556] width 389 height 389
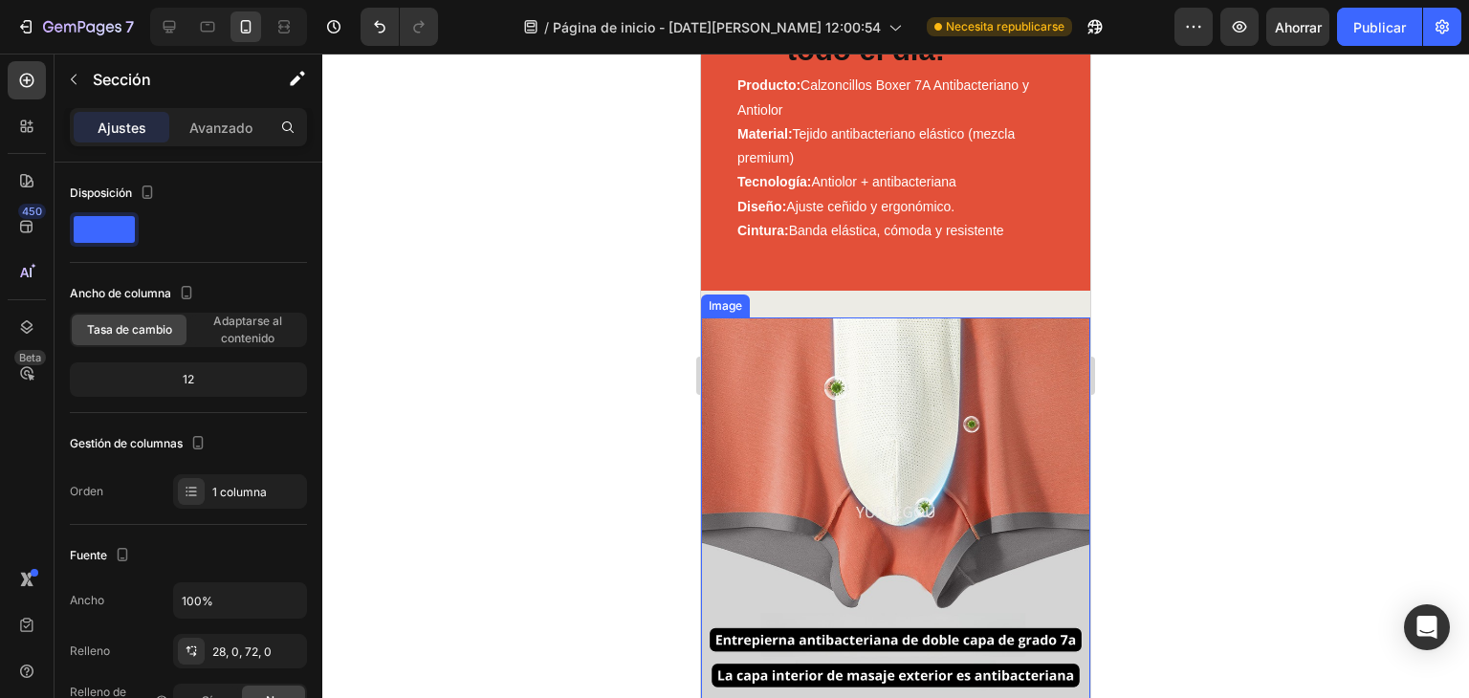
scroll to position [1020, 0]
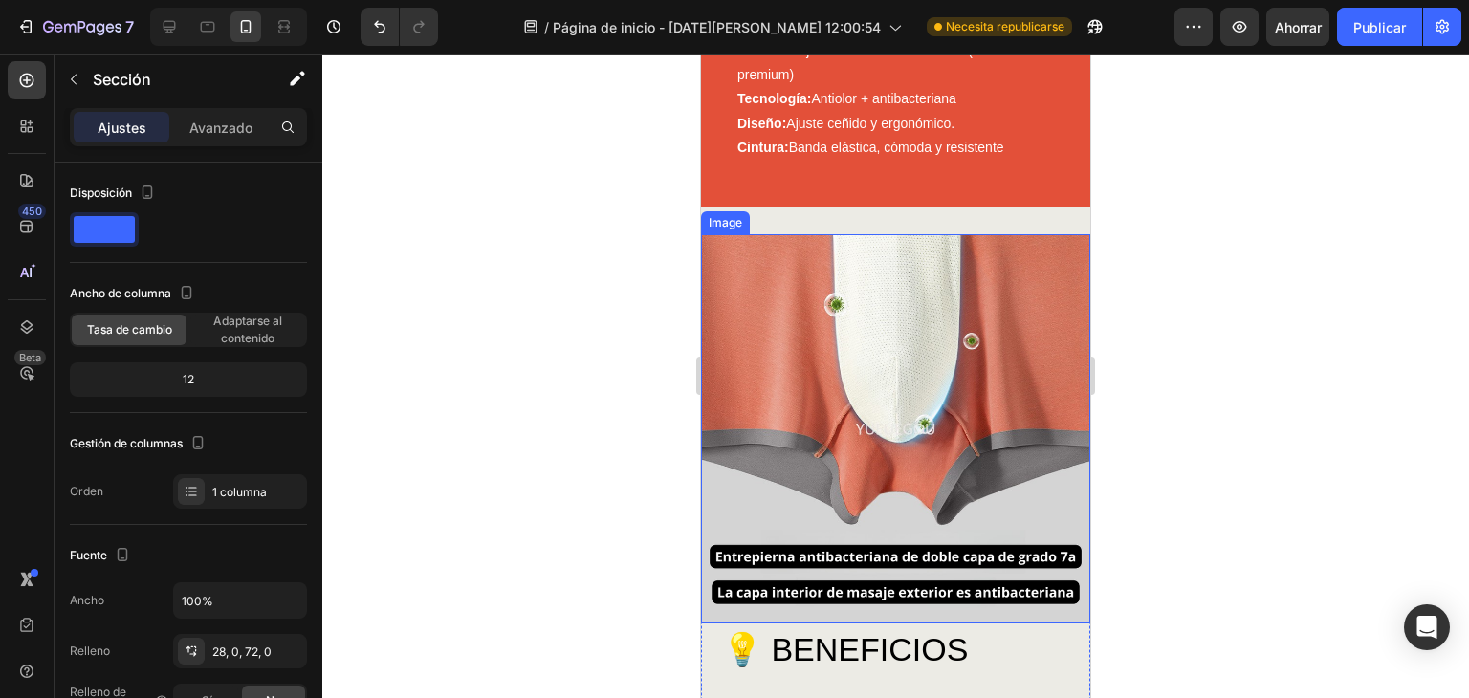
click at [975, 380] on img at bounding box center [895, 428] width 389 height 389
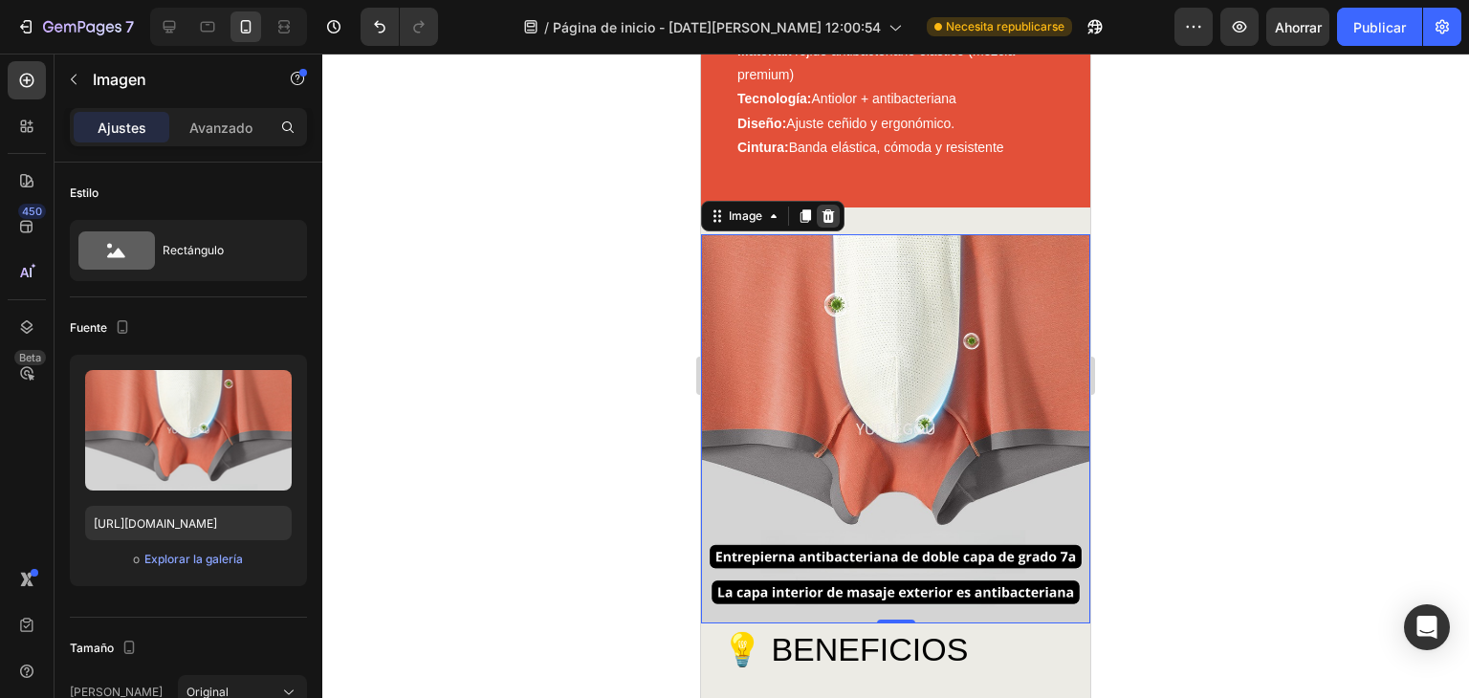
click at [834, 215] on icon at bounding box center [828, 216] width 15 height 15
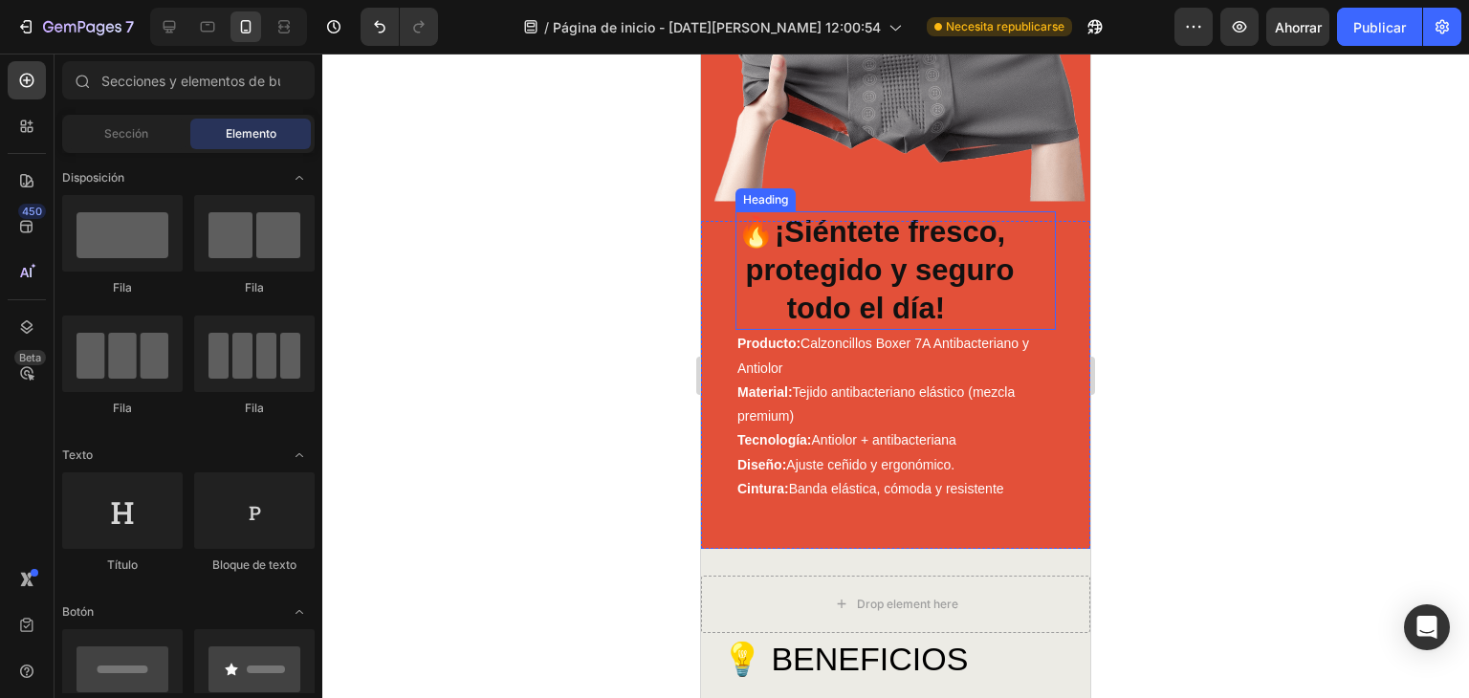
scroll to position [701, 0]
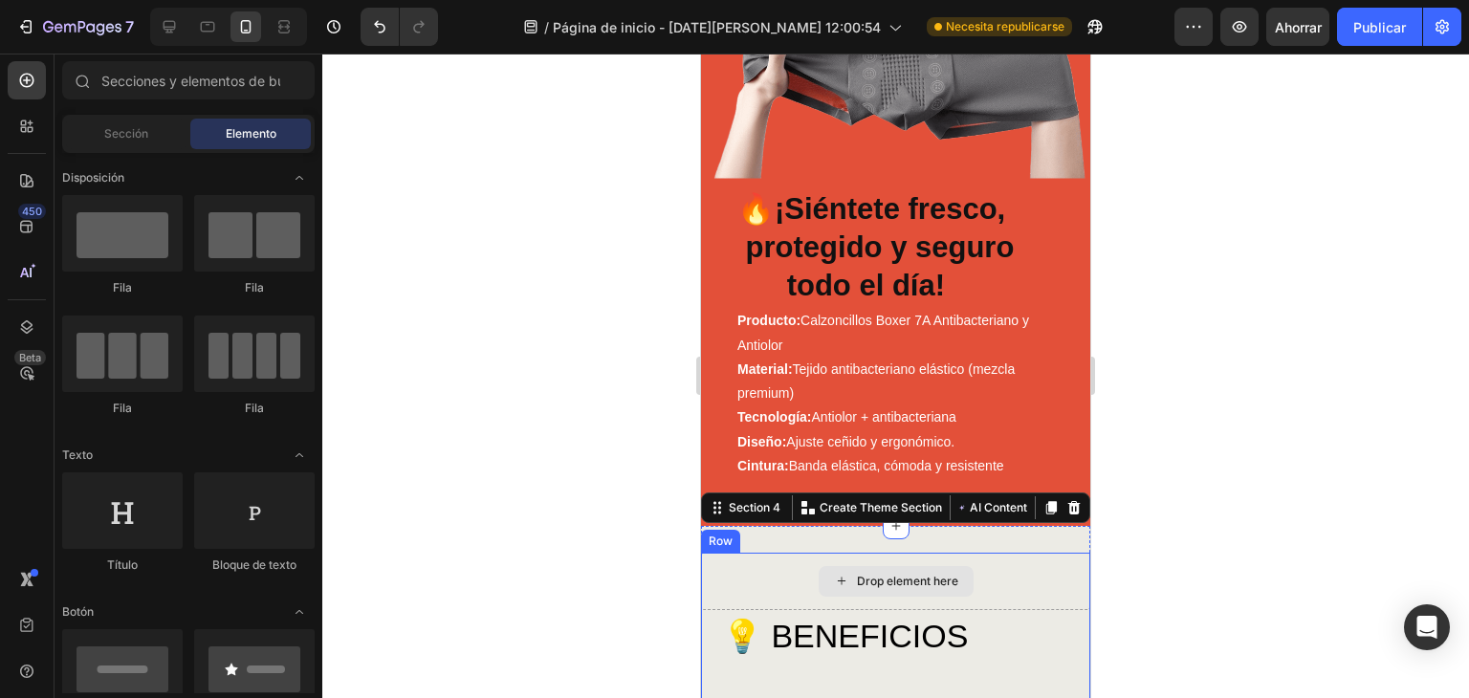
click at [876, 571] on div "Drop element here" at bounding box center [896, 581] width 155 height 31
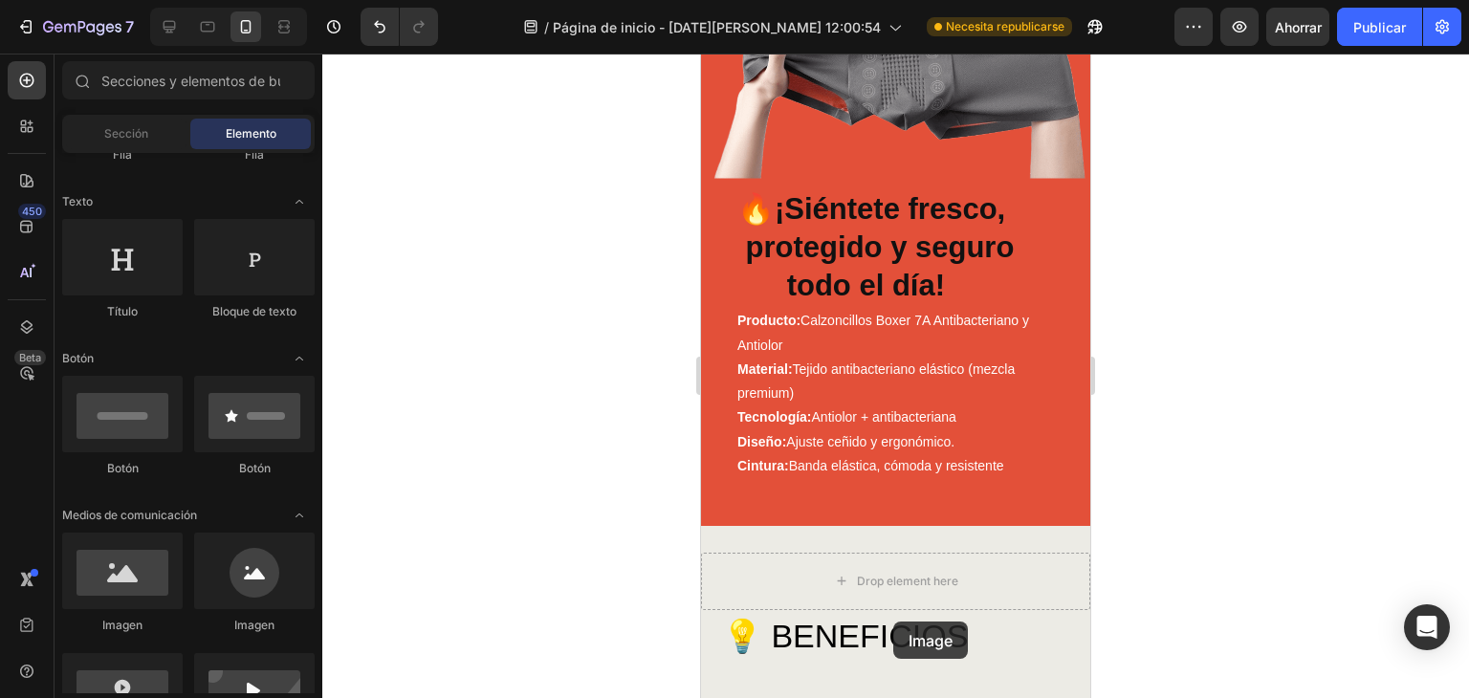
scroll to position [705, 0]
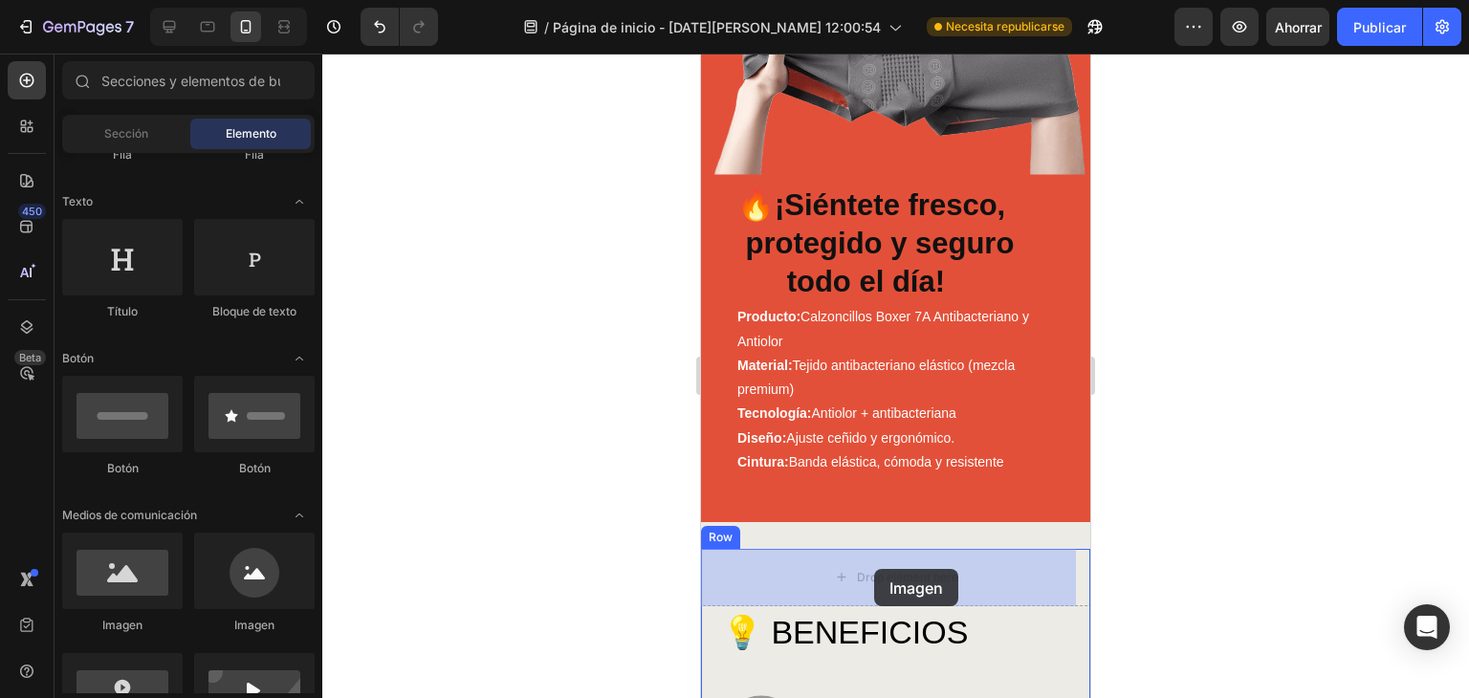
drag, startPoint x: 847, startPoint y: 630, endPoint x: 874, endPoint y: 569, distance: 67.2
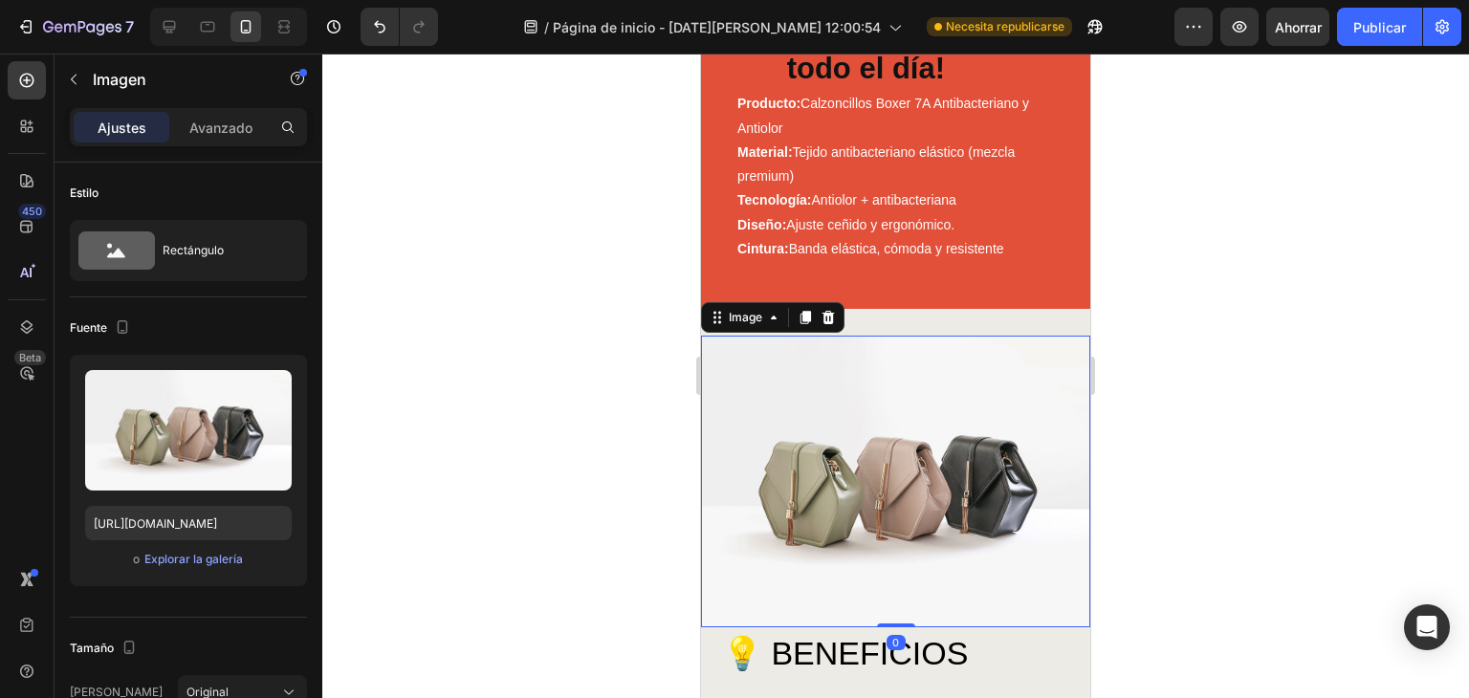
scroll to position [960, 0]
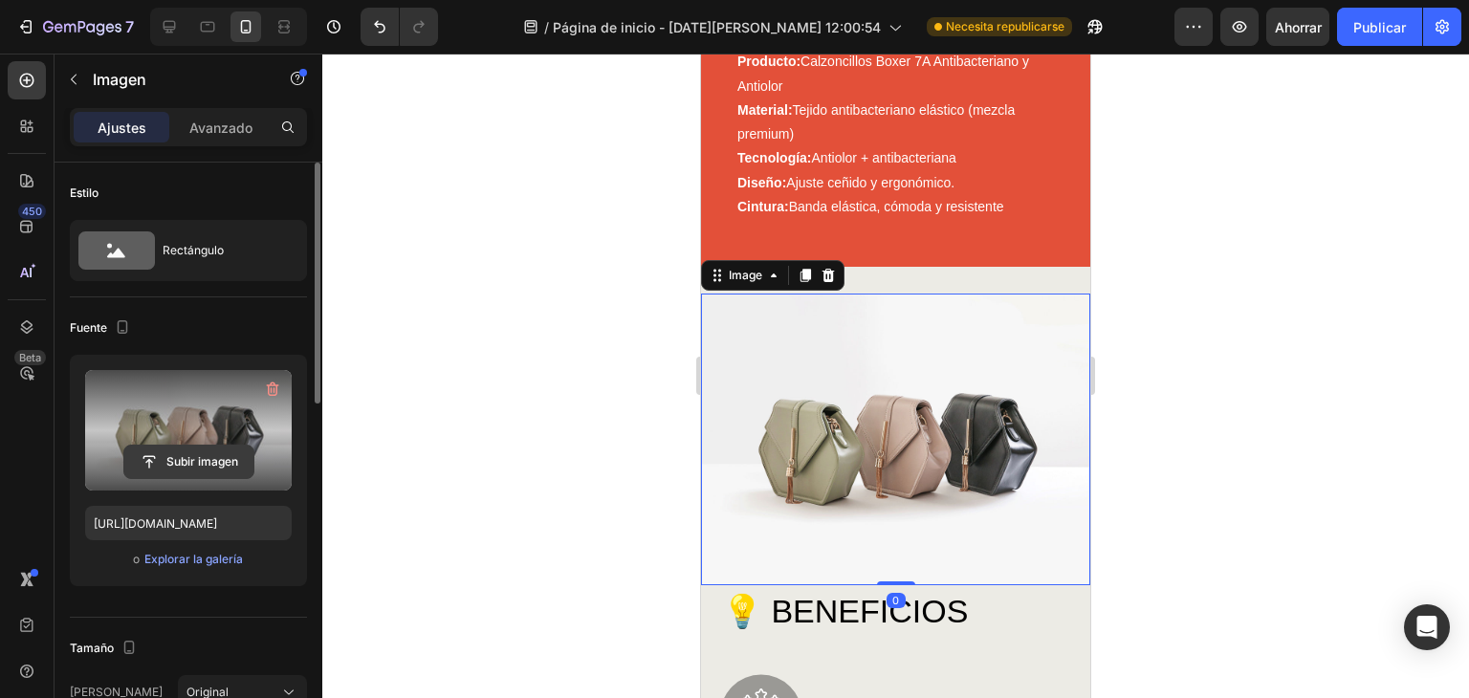
click at [208, 454] on input "file" at bounding box center [188, 462] width 129 height 33
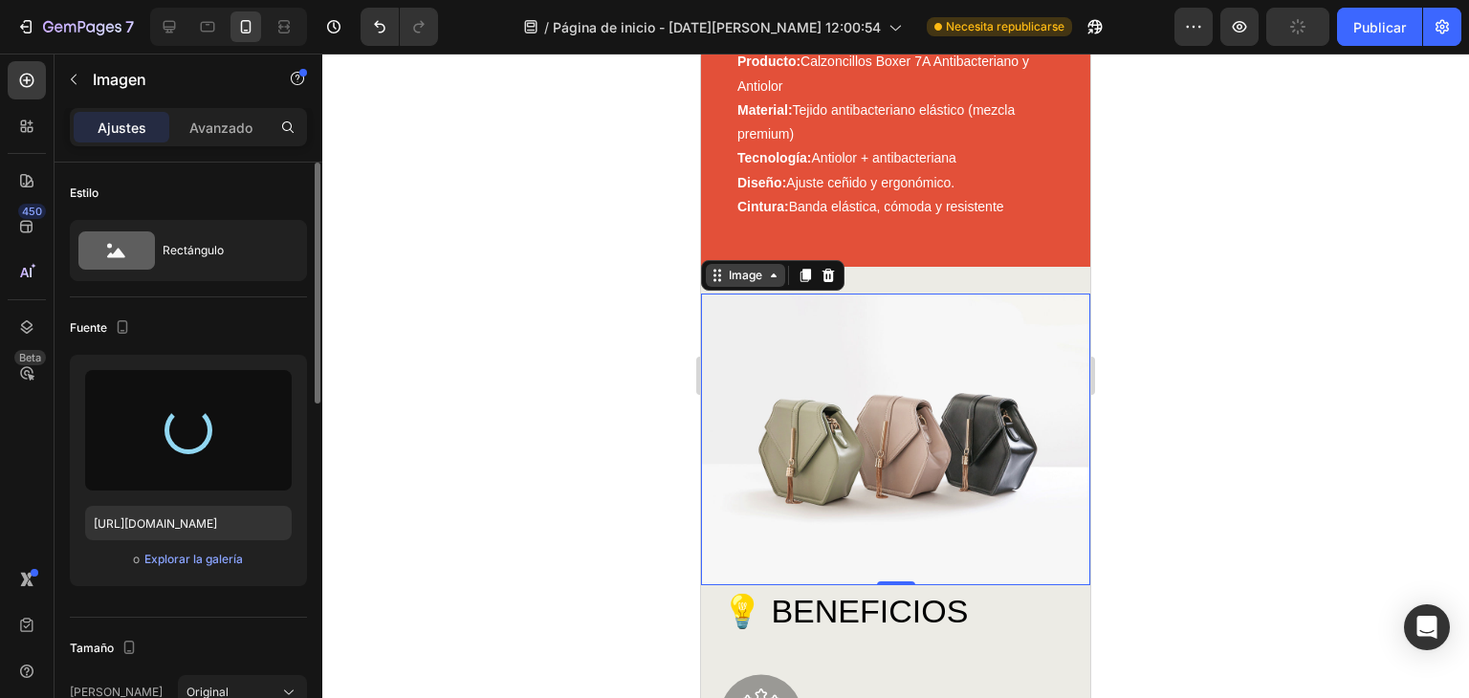
type input "https://cdn.shopify.com/s/files/1/0707/9995/0023/files/gempages_581806748881388…"
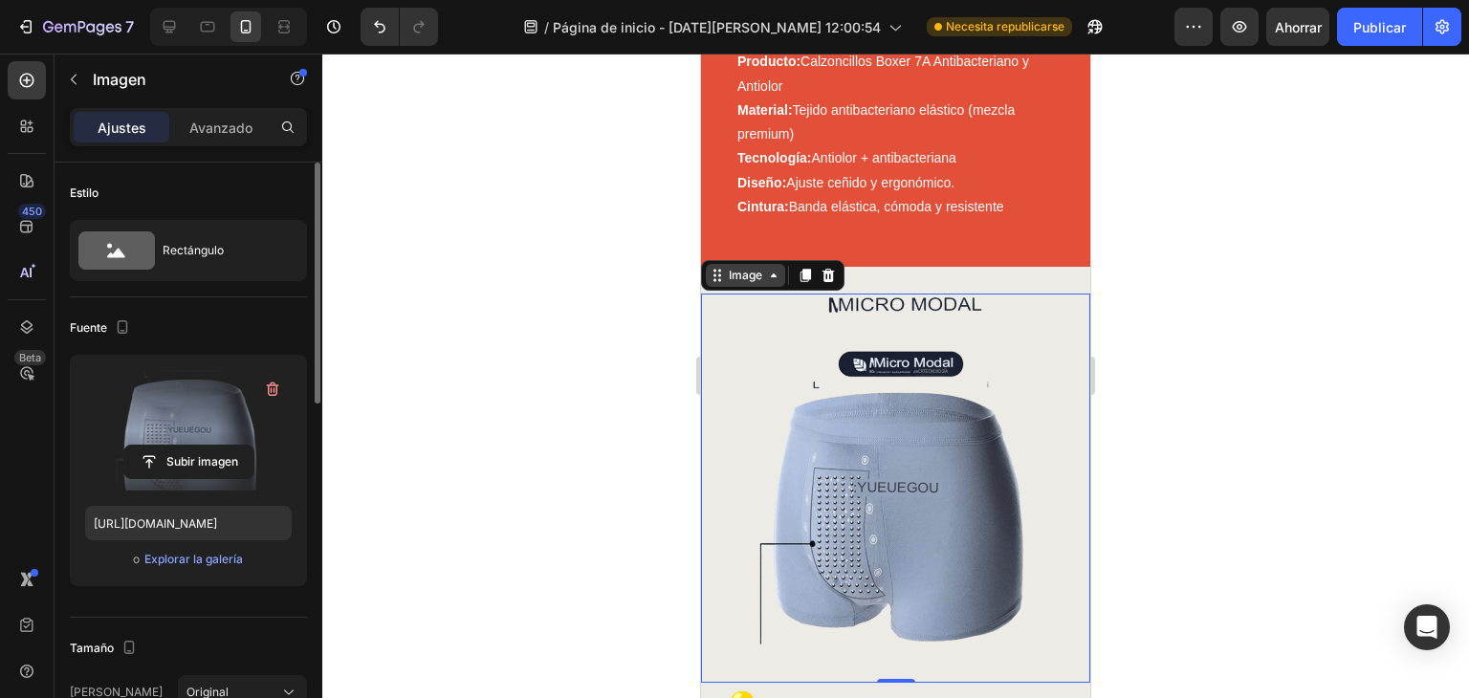
click at [758, 280] on div "Image" at bounding box center [745, 275] width 41 height 17
click at [736, 346] on img at bounding box center [895, 488] width 389 height 389
click at [742, 602] on img at bounding box center [895, 488] width 389 height 389
click at [708, 552] on img at bounding box center [895, 488] width 389 height 389
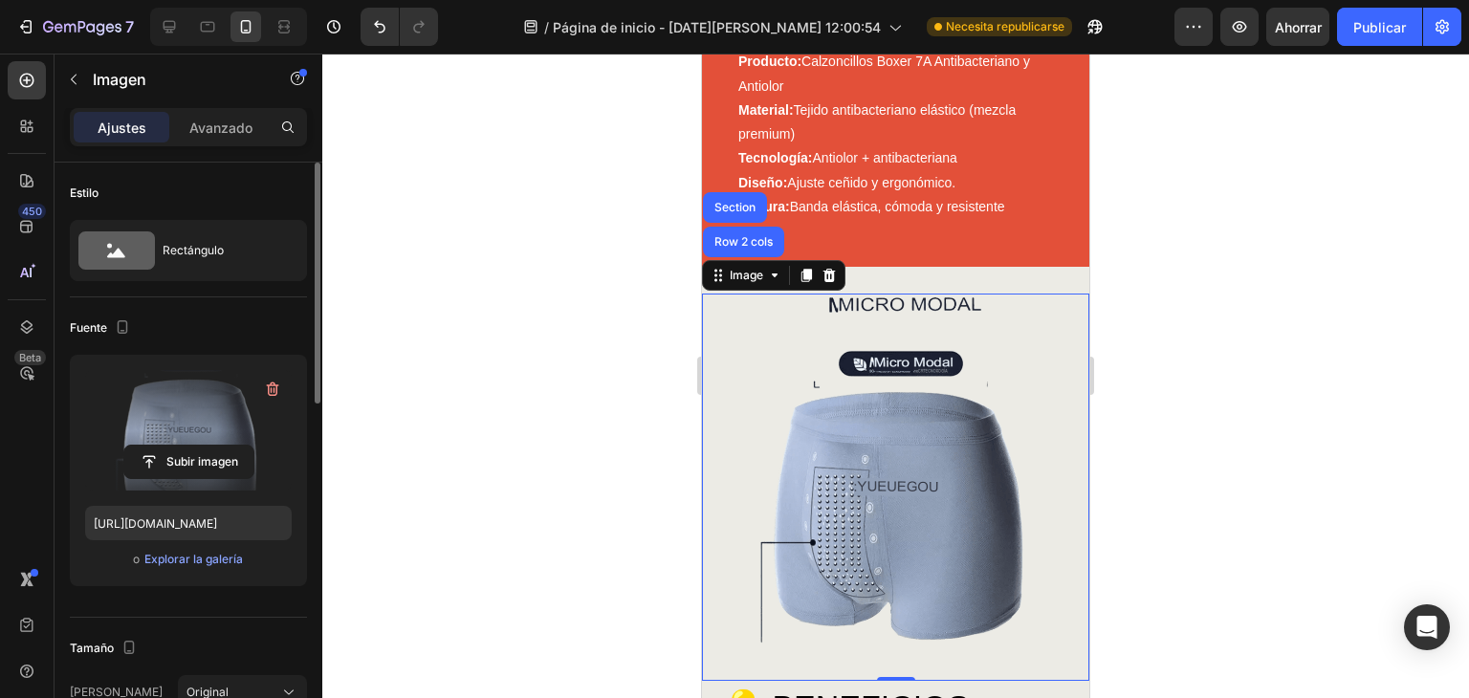
click at [716, 384] on img at bounding box center [895, 487] width 387 height 387
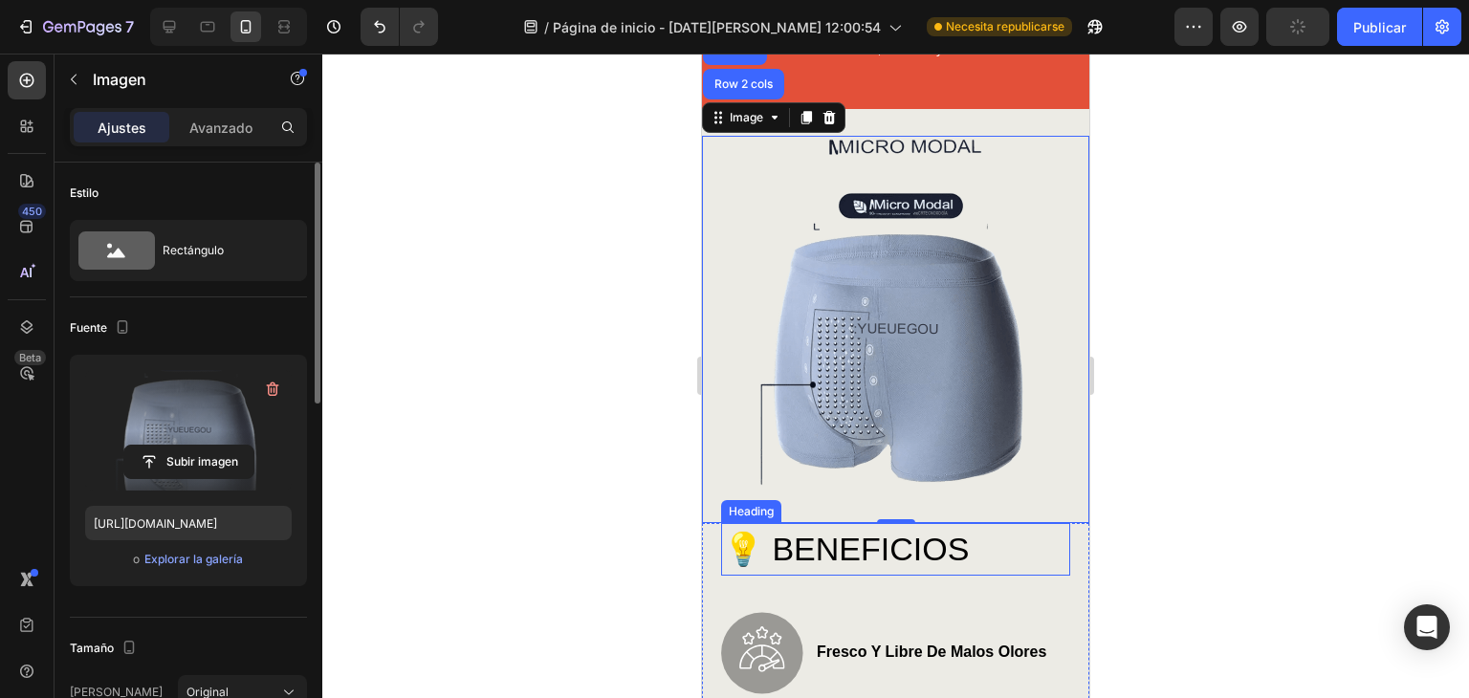
scroll to position [1152, 0]
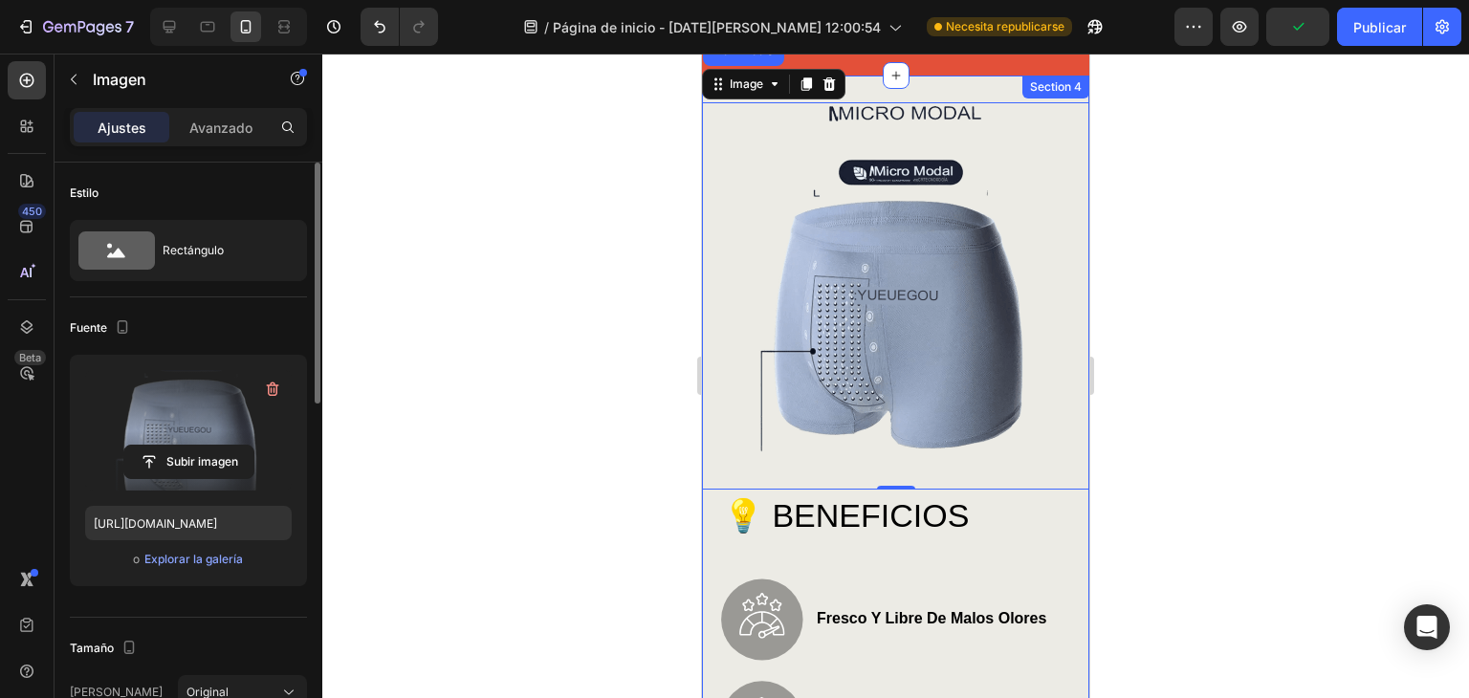
click at [1023, 89] on div "Section 4" at bounding box center [1056, 87] width 67 height 23
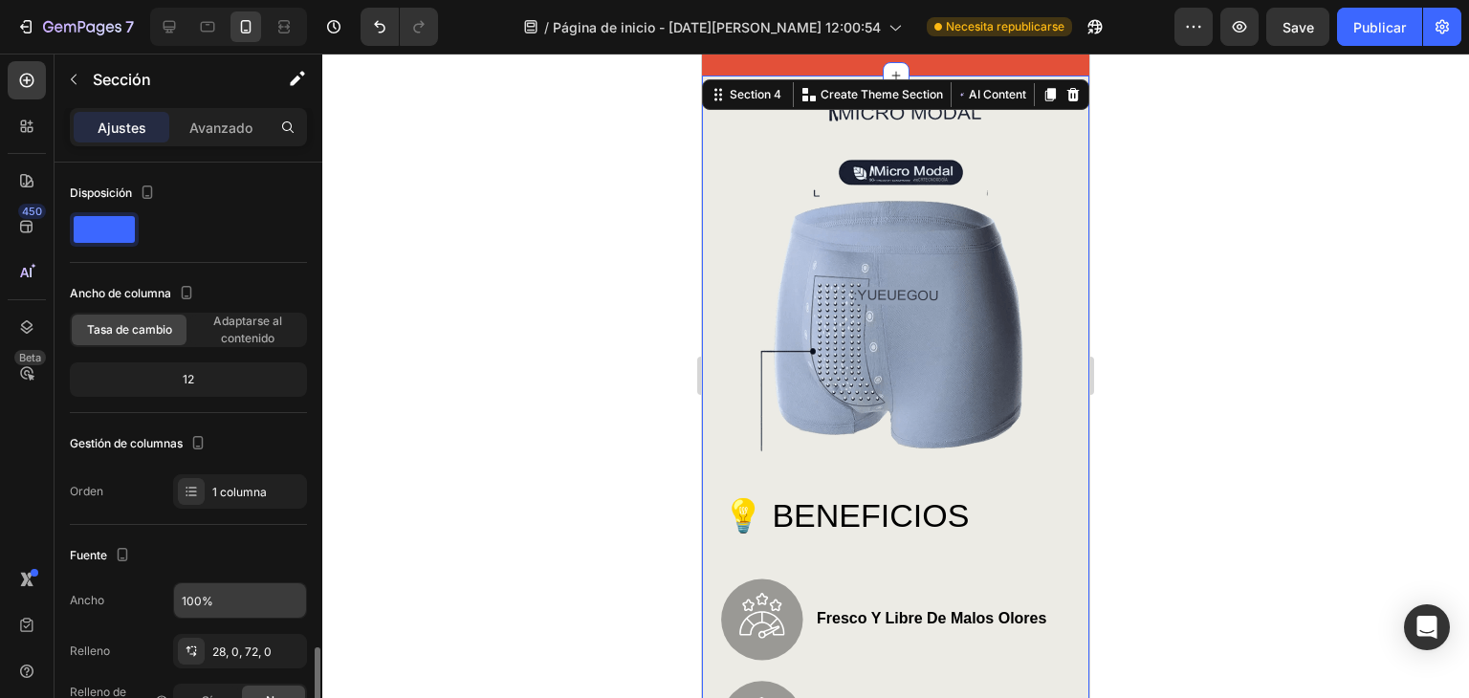
scroll to position [381, 0]
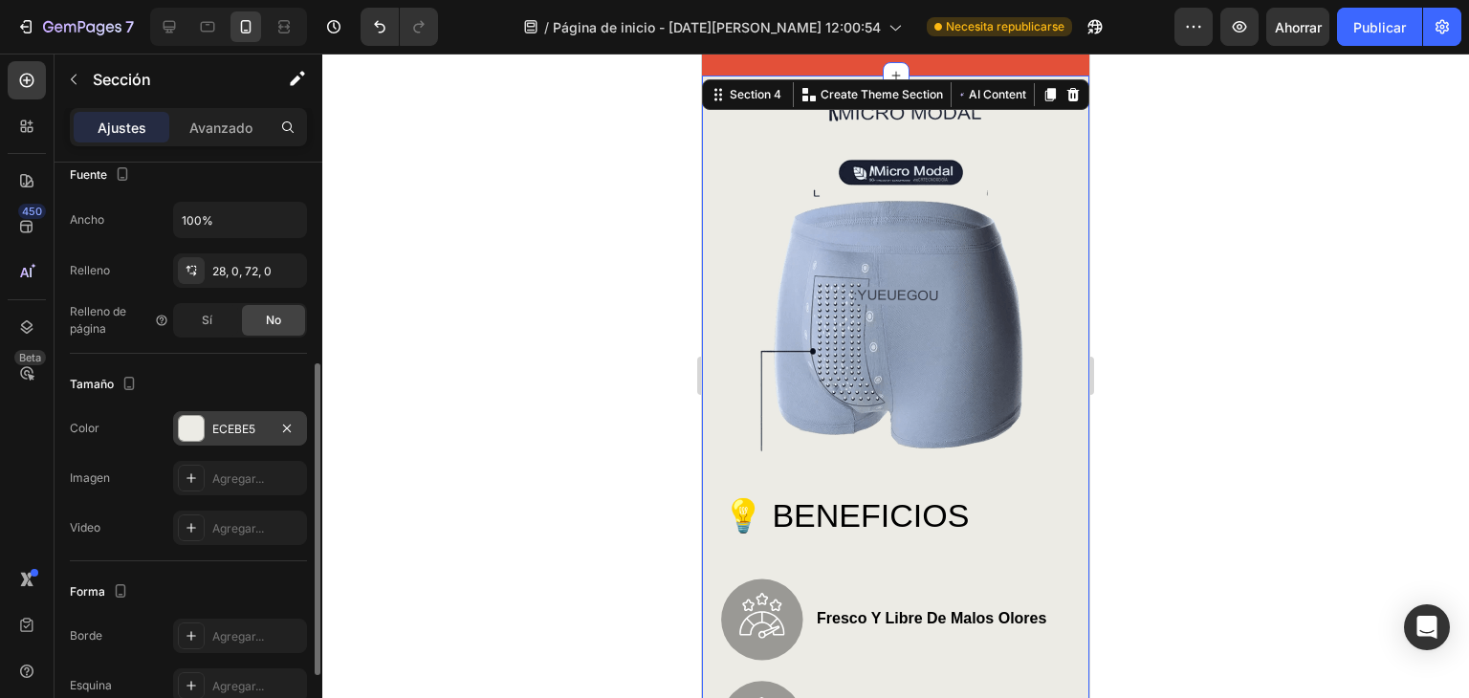
click at [201, 430] on div at bounding box center [191, 428] width 25 height 25
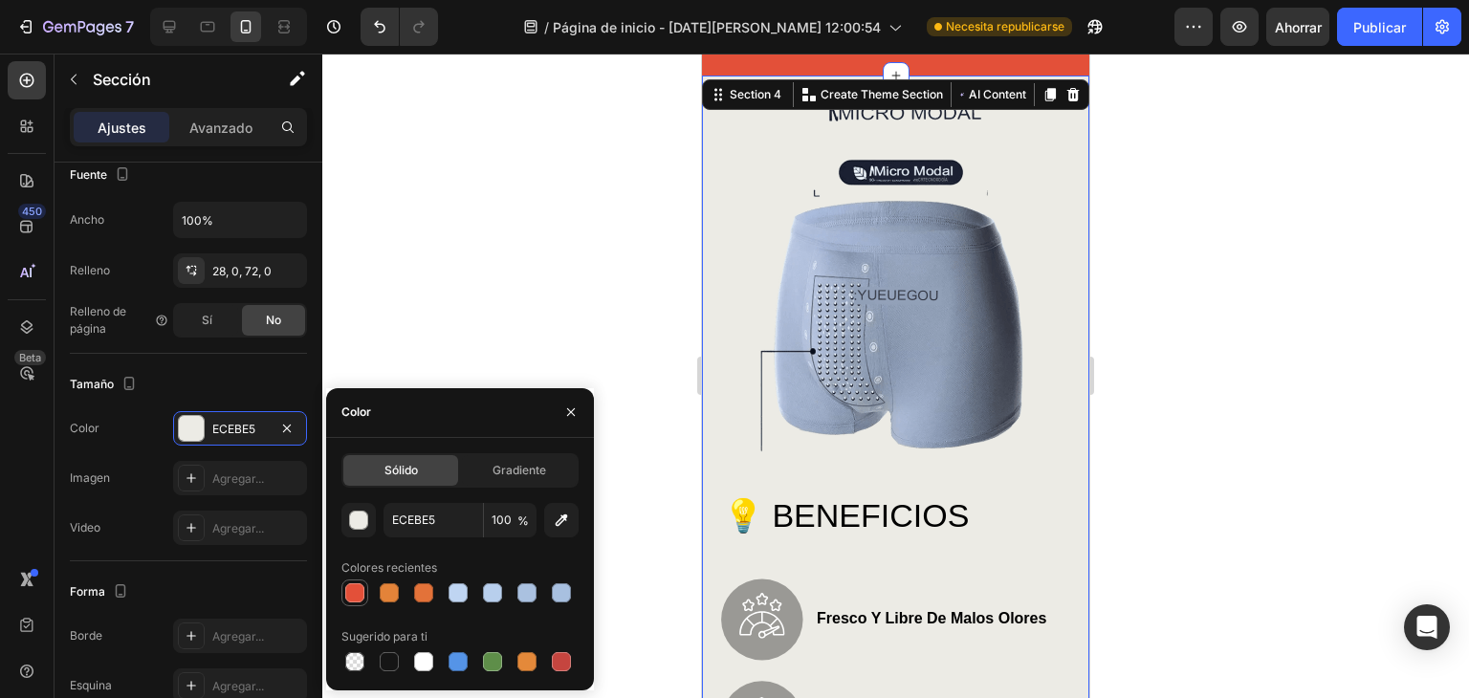
click at [359, 593] on div at bounding box center [354, 593] width 19 height 19
type input "E35039"
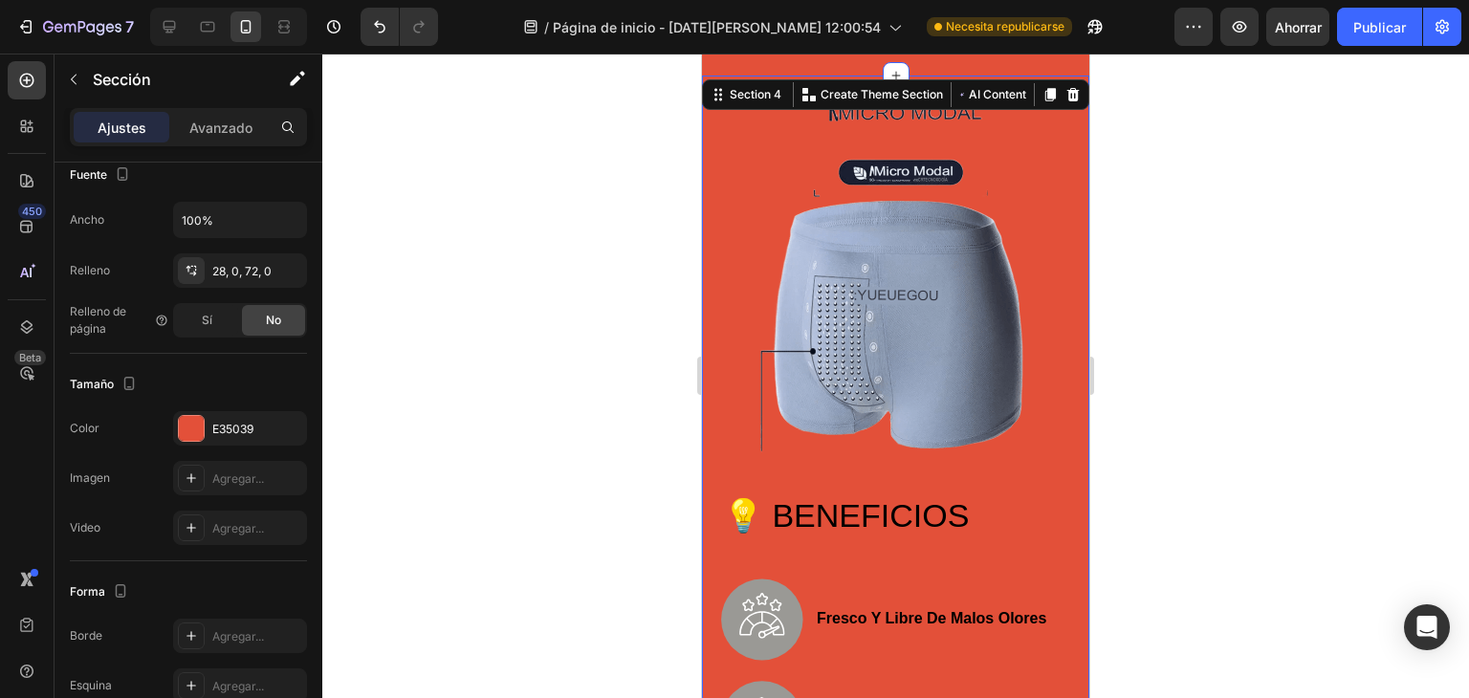
click at [566, 194] on div at bounding box center [895, 376] width 1147 height 645
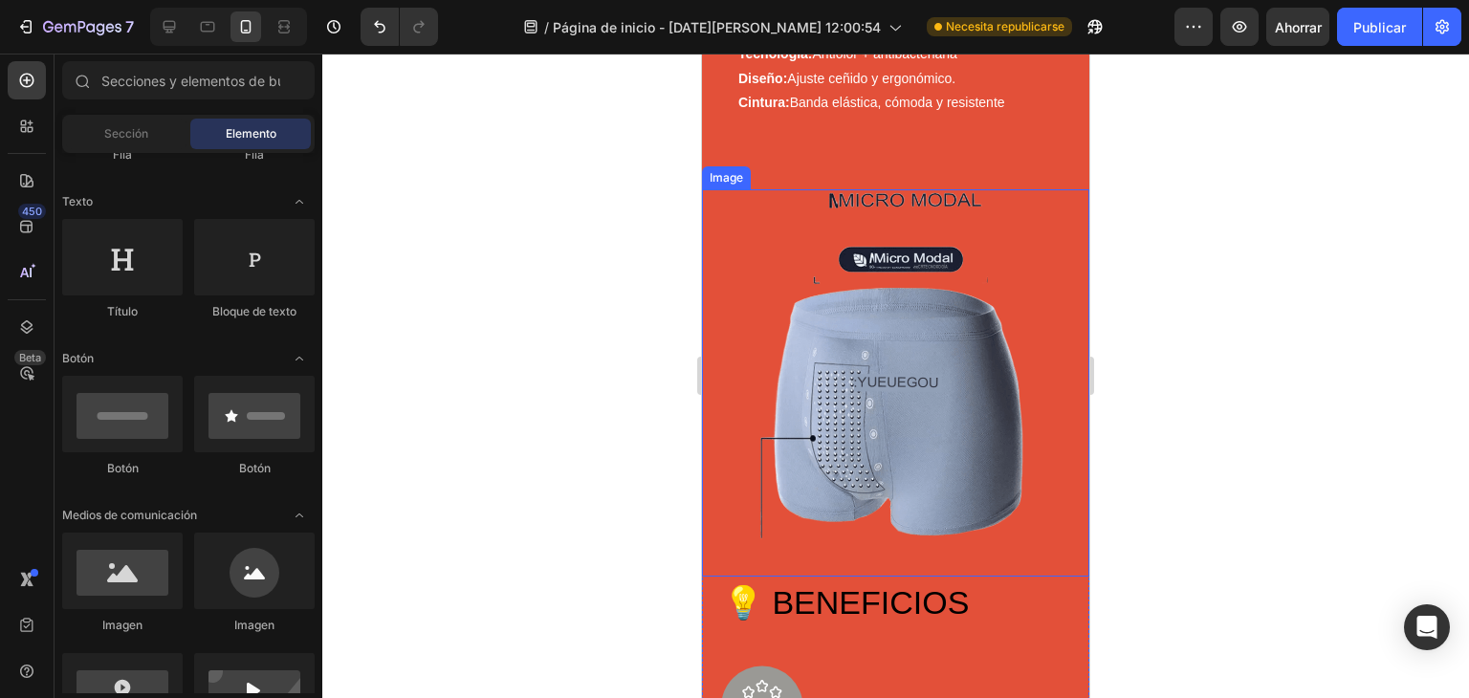
scroll to position [1088, 0]
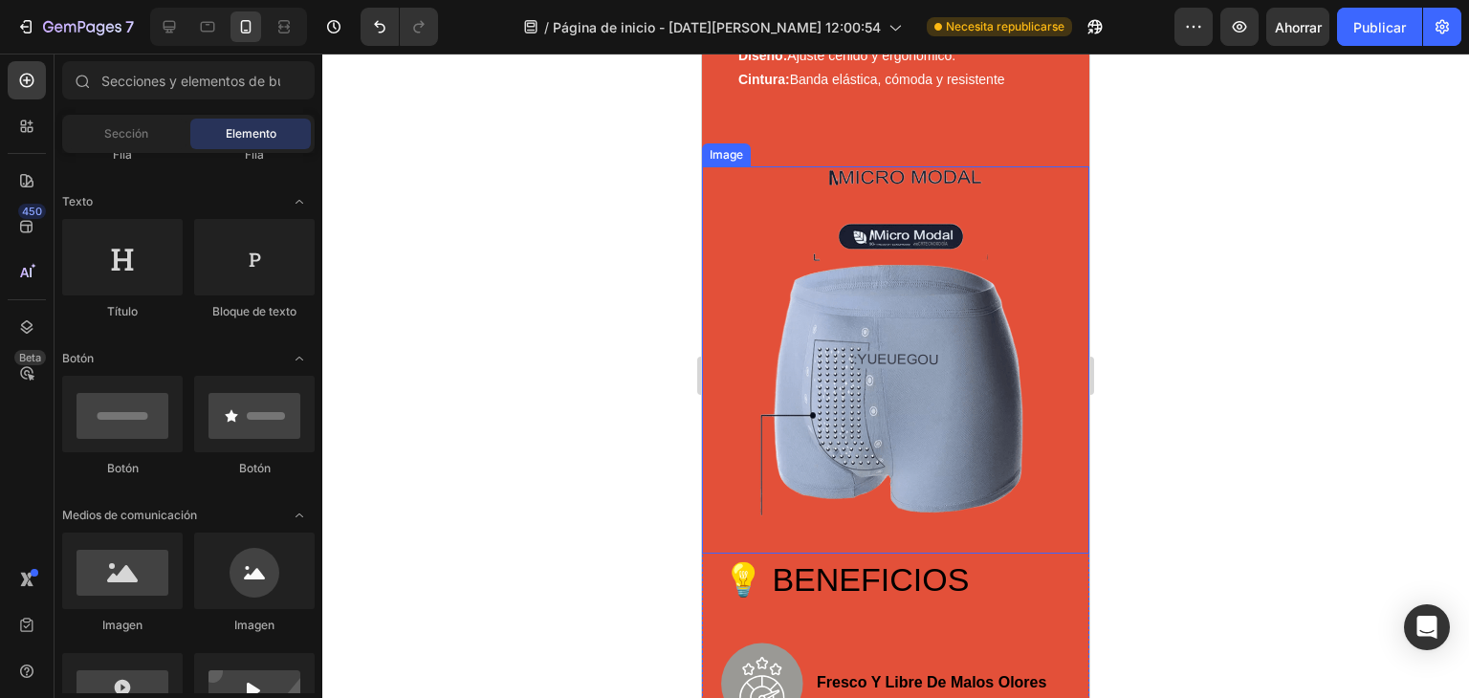
click at [980, 337] on img at bounding box center [895, 359] width 387 height 387
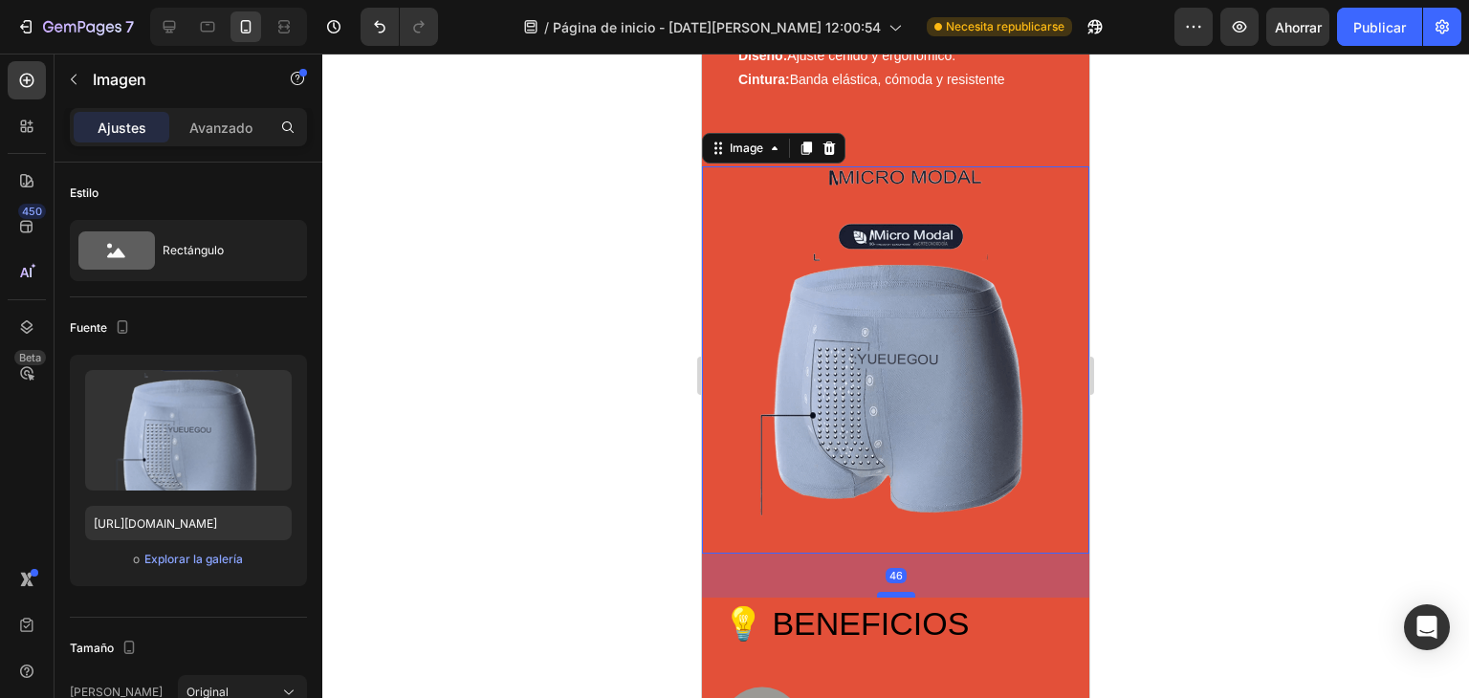
drag, startPoint x: 898, startPoint y: 533, endPoint x: 901, endPoint y: 557, distance: 24.1
click at [901, 592] on div at bounding box center [896, 595] width 38 height 6
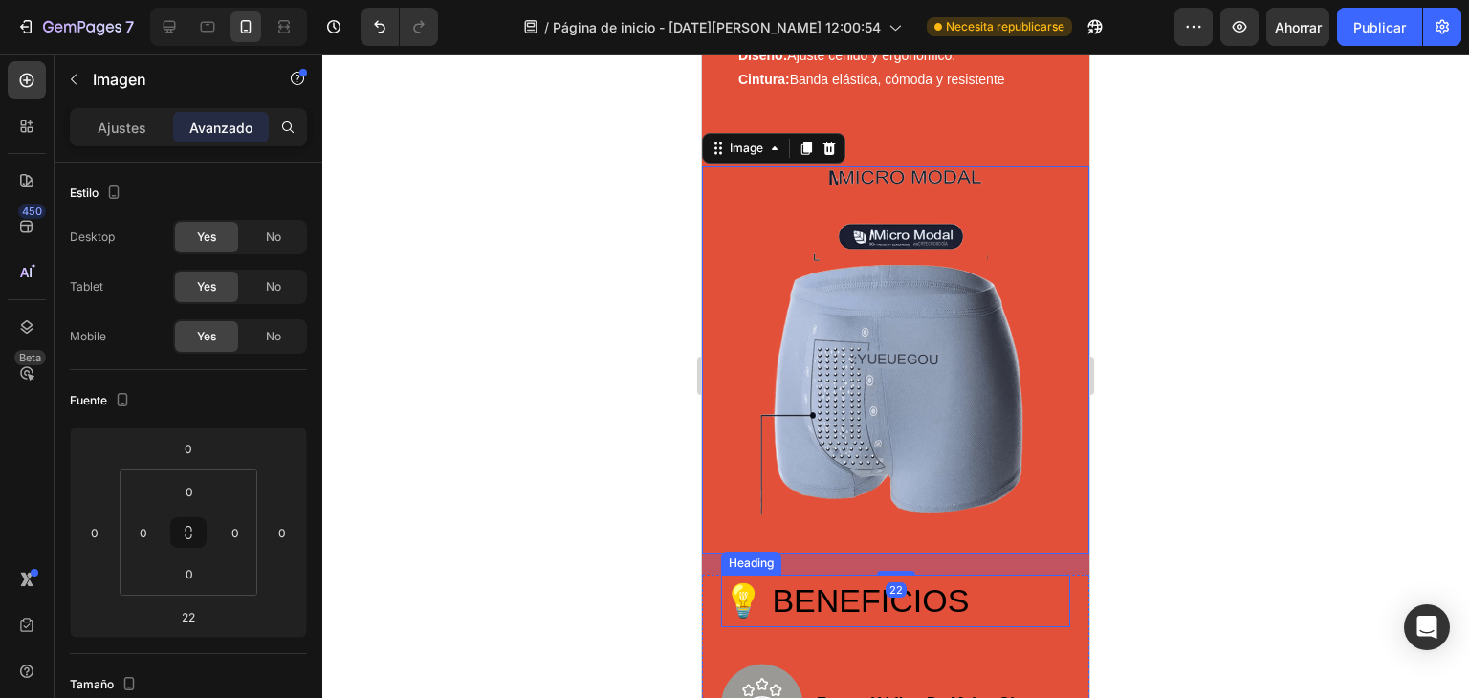
drag, startPoint x: 901, startPoint y: 557, endPoint x: 898, endPoint y: 543, distance: 13.7
click at [899, 571] on div at bounding box center [896, 573] width 38 height 4
type input "25"
click at [890, 532] on img at bounding box center [895, 359] width 387 height 387
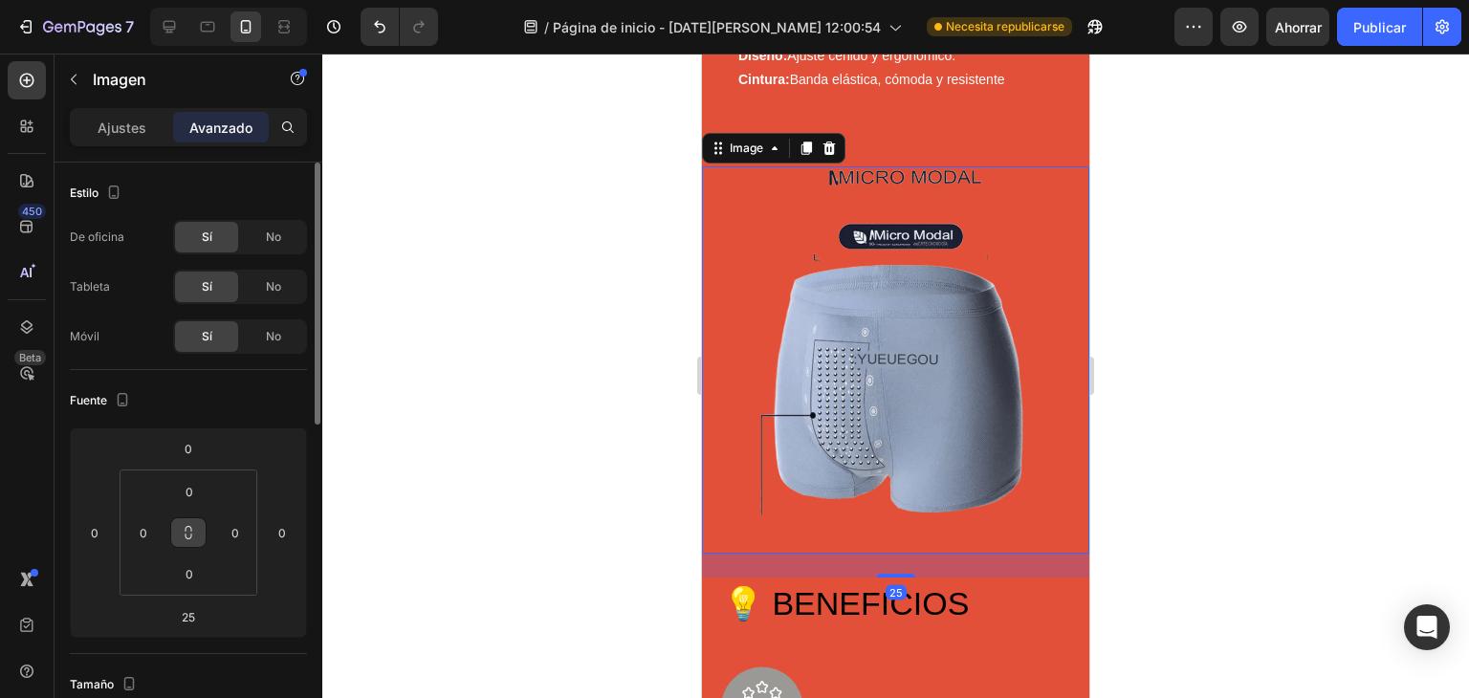
click at [192, 545] on button at bounding box center [188, 533] width 36 height 31
type input "25"
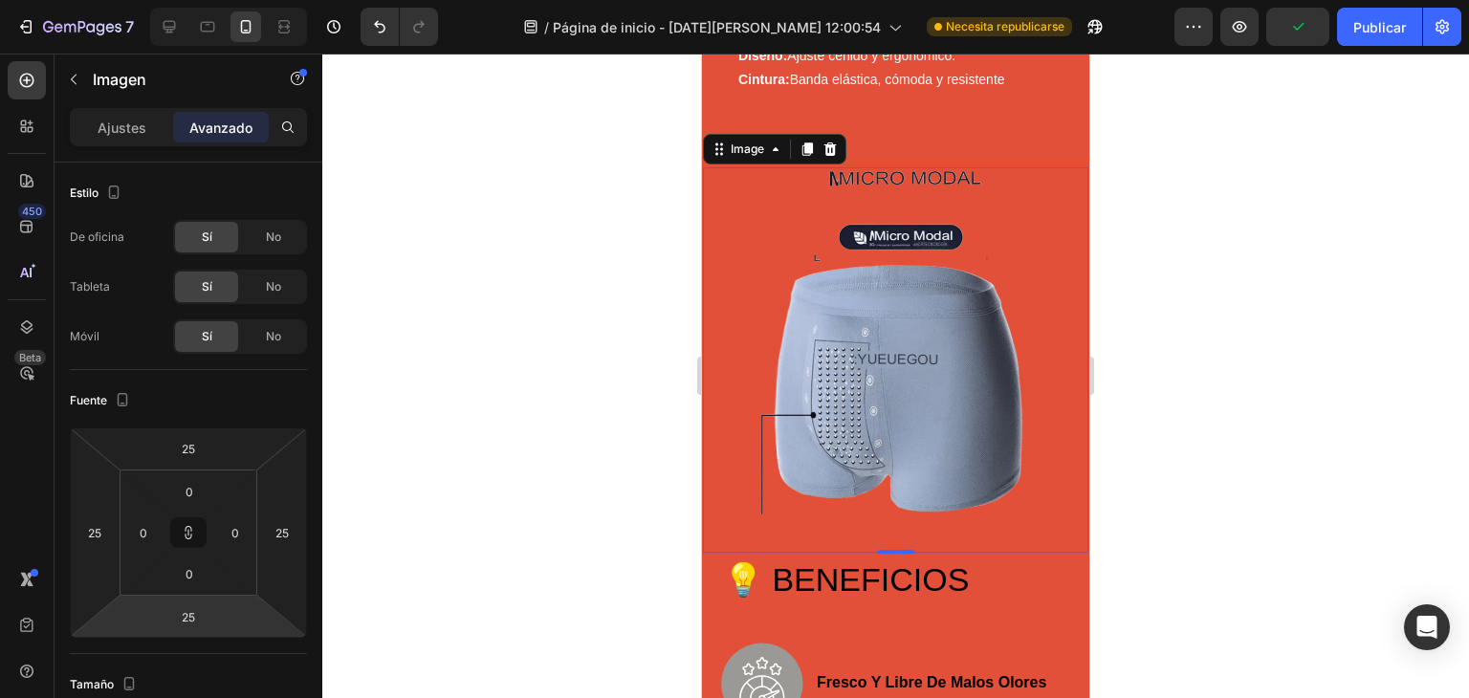
type input "-15"
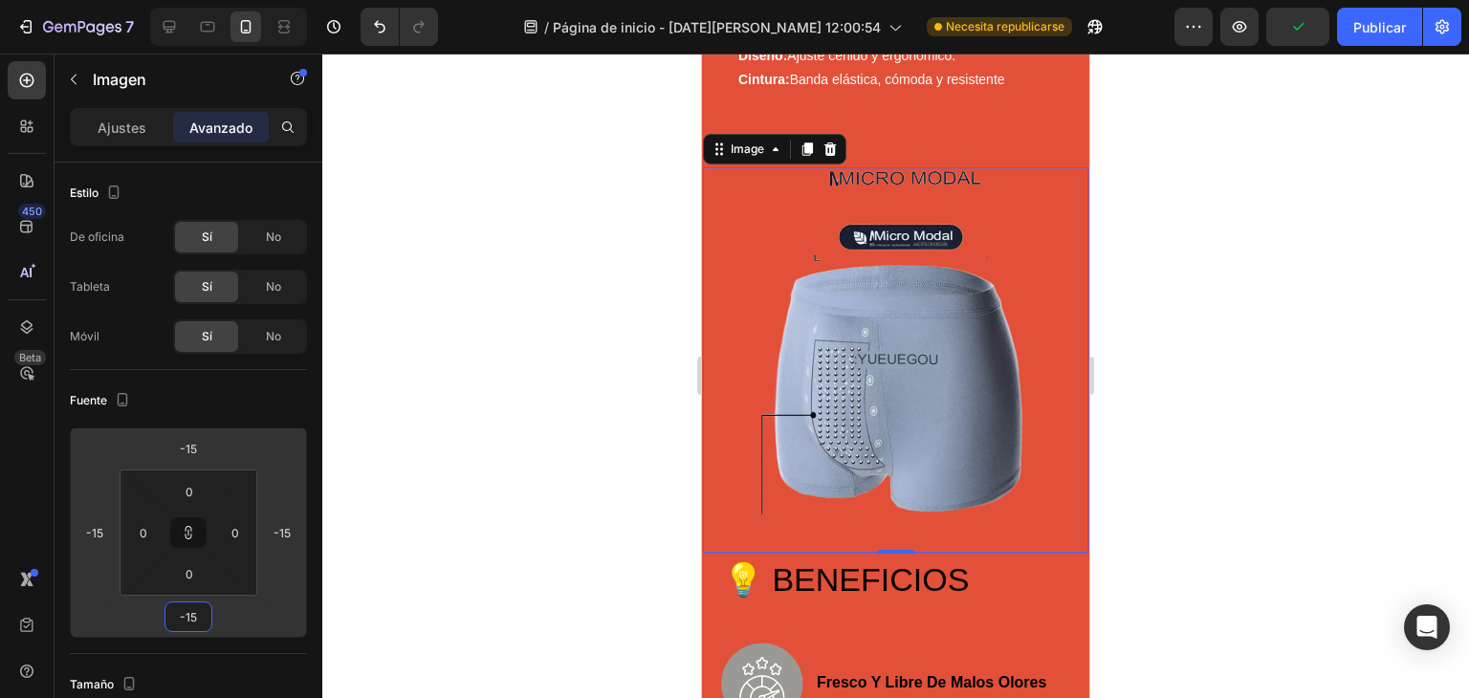
type input "-21"
type input "-29"
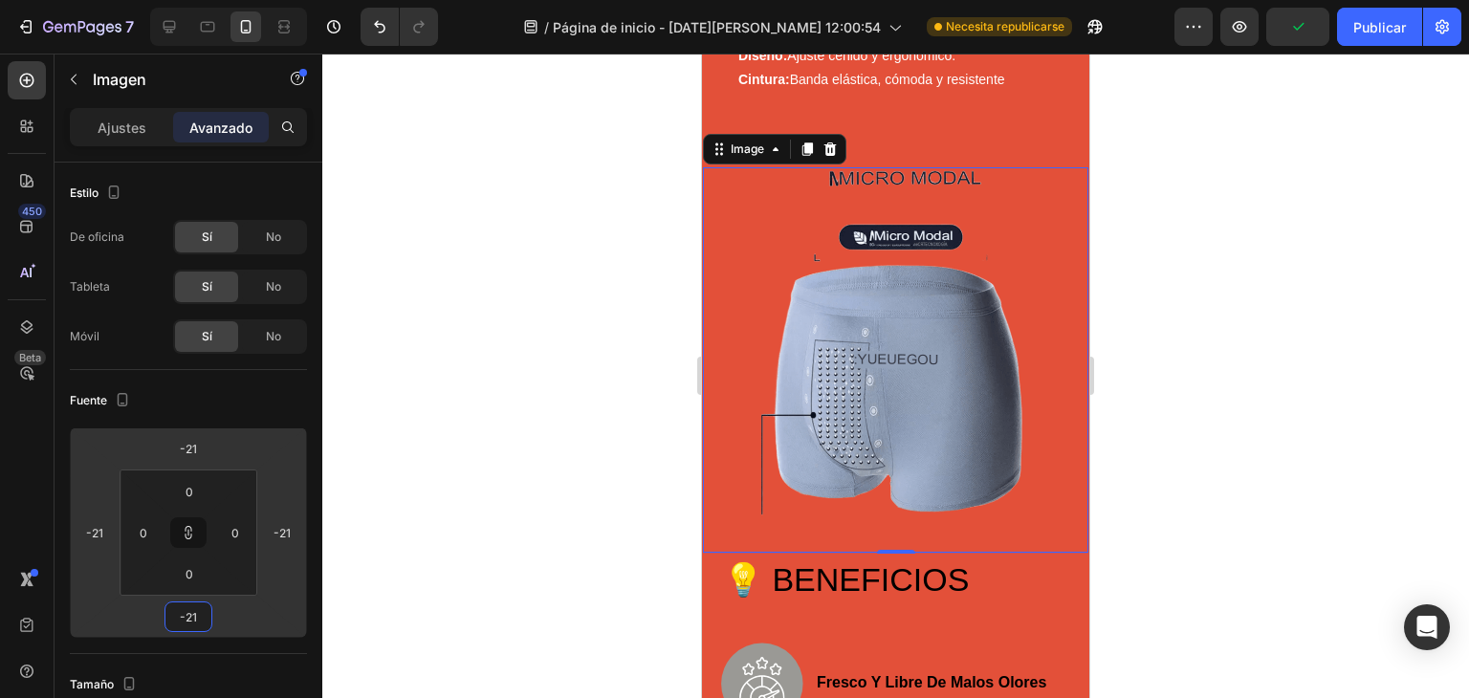
type input "-29"
type input "-37"
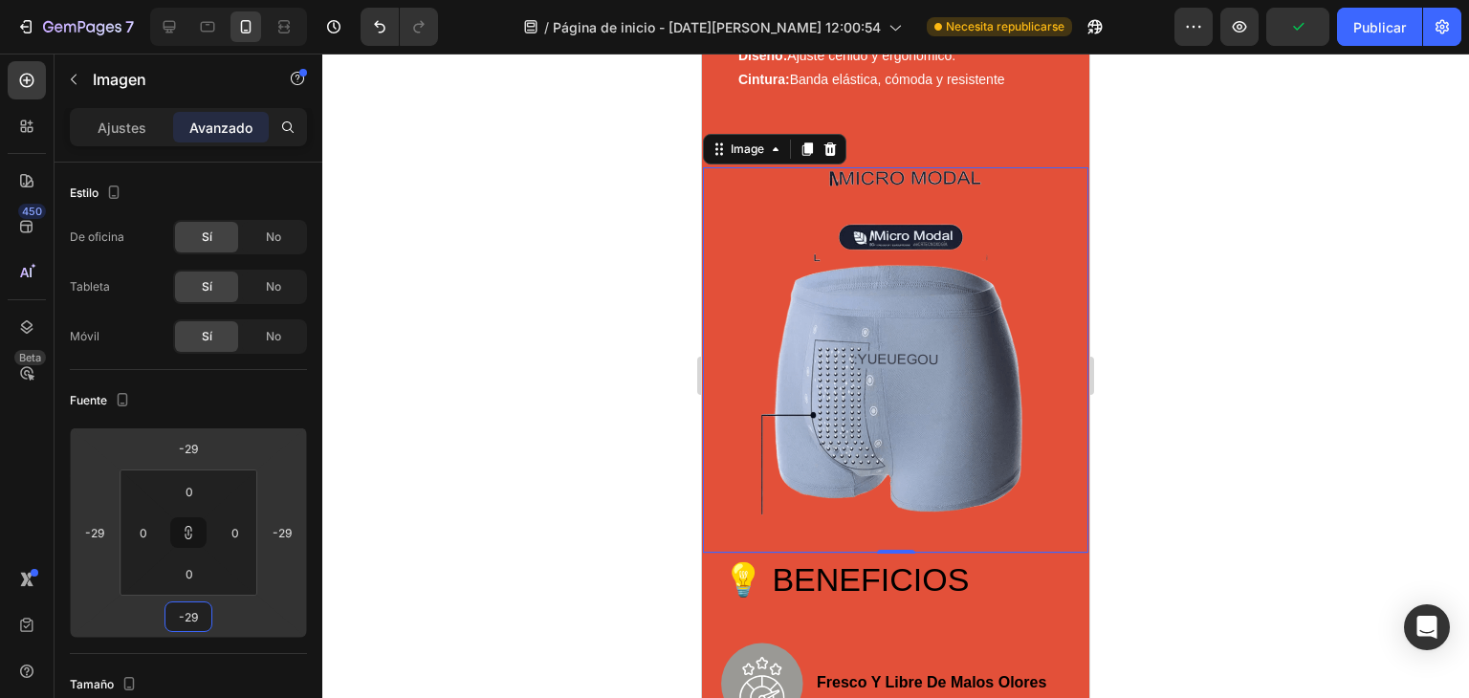
type input "-37"
type input "-41"
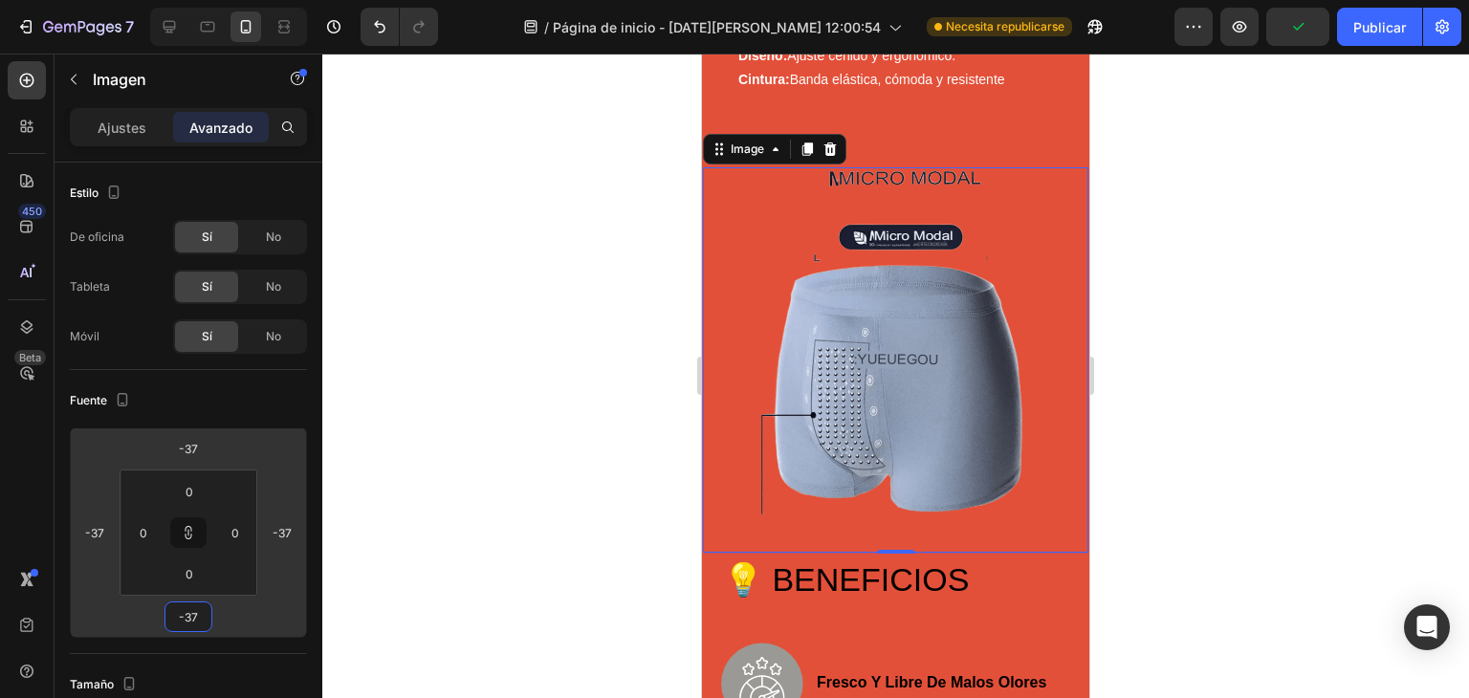
type input "-41"
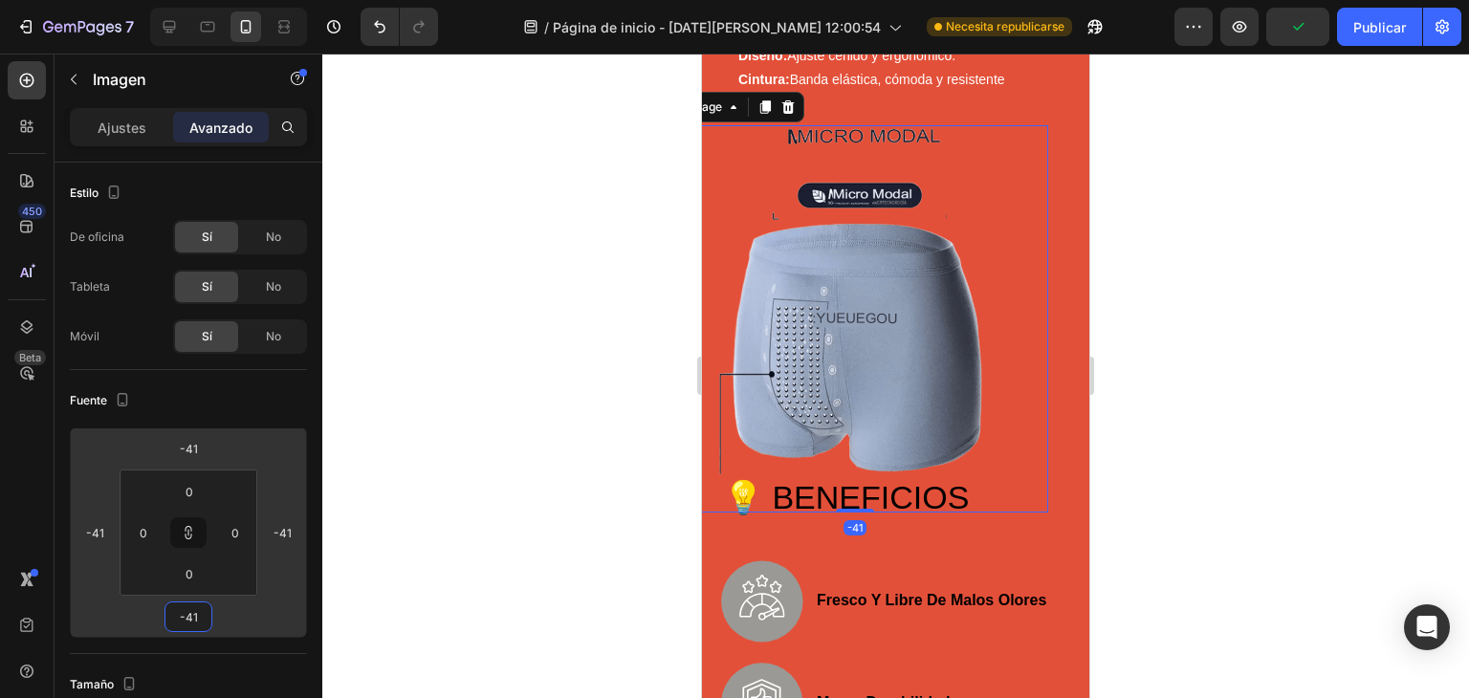
type input "-43"
type input "-45"
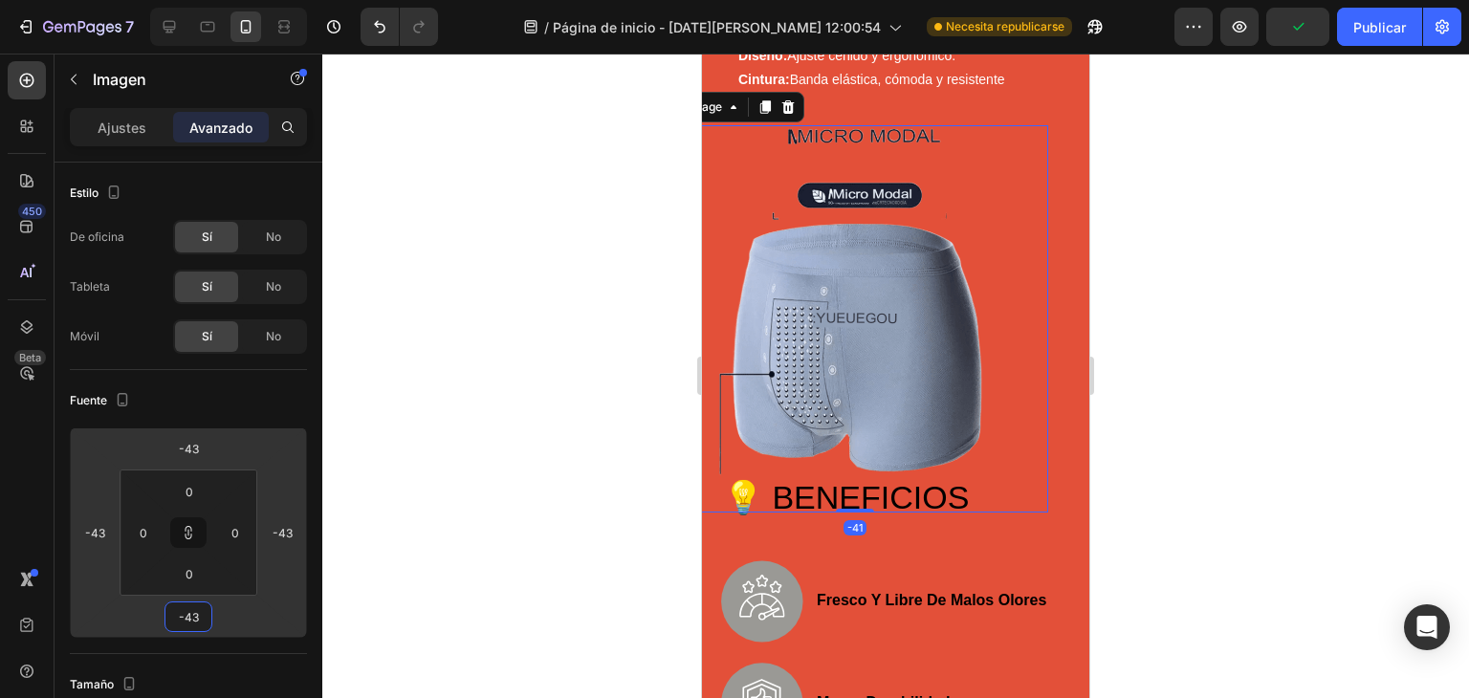
type input "-45"
type input "-49"
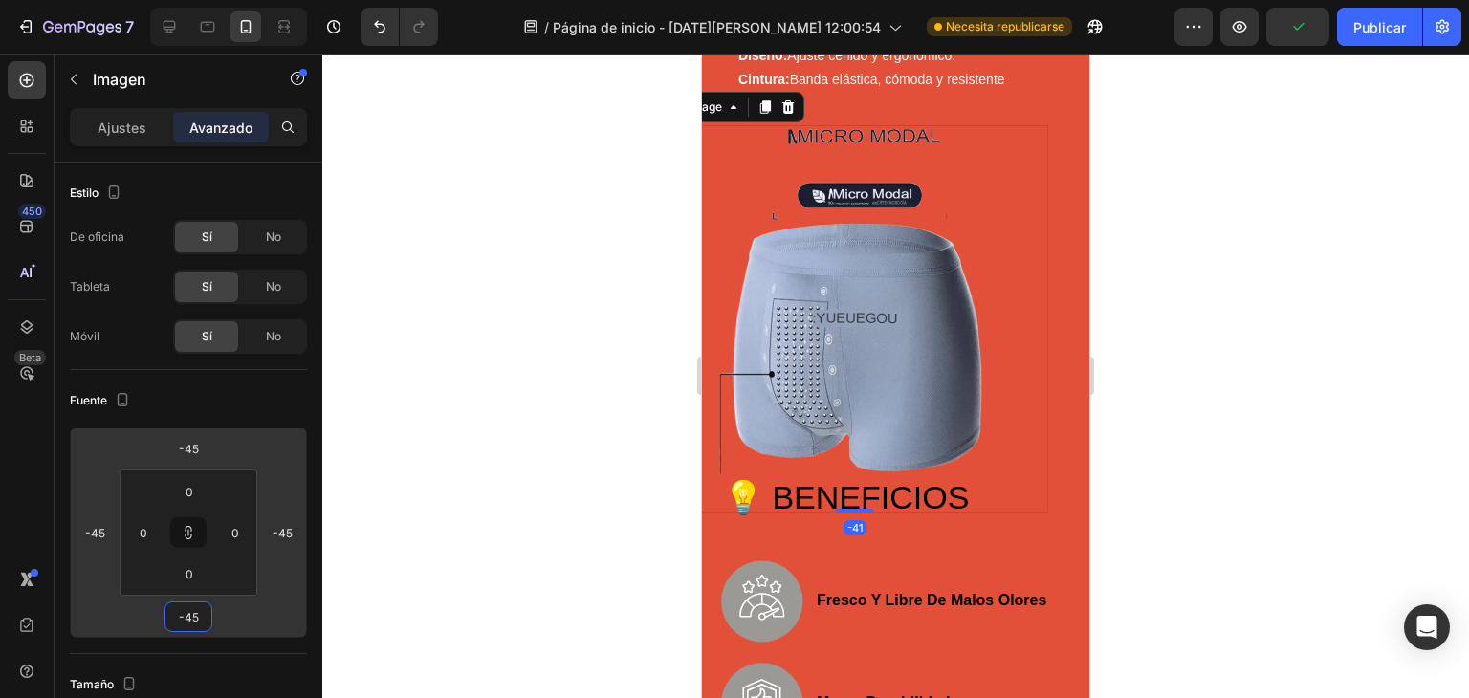
type input "-49"
type input "-47"
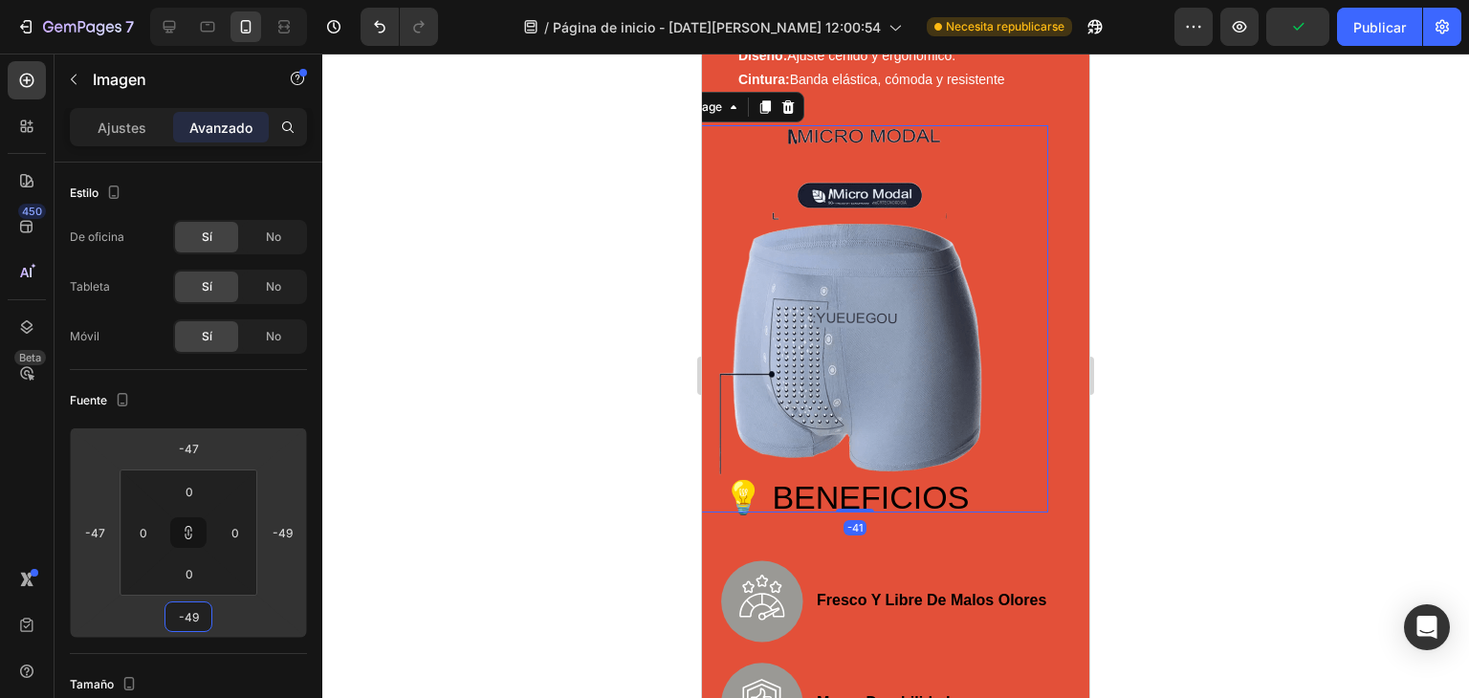
type input "-47"
type input "-43"
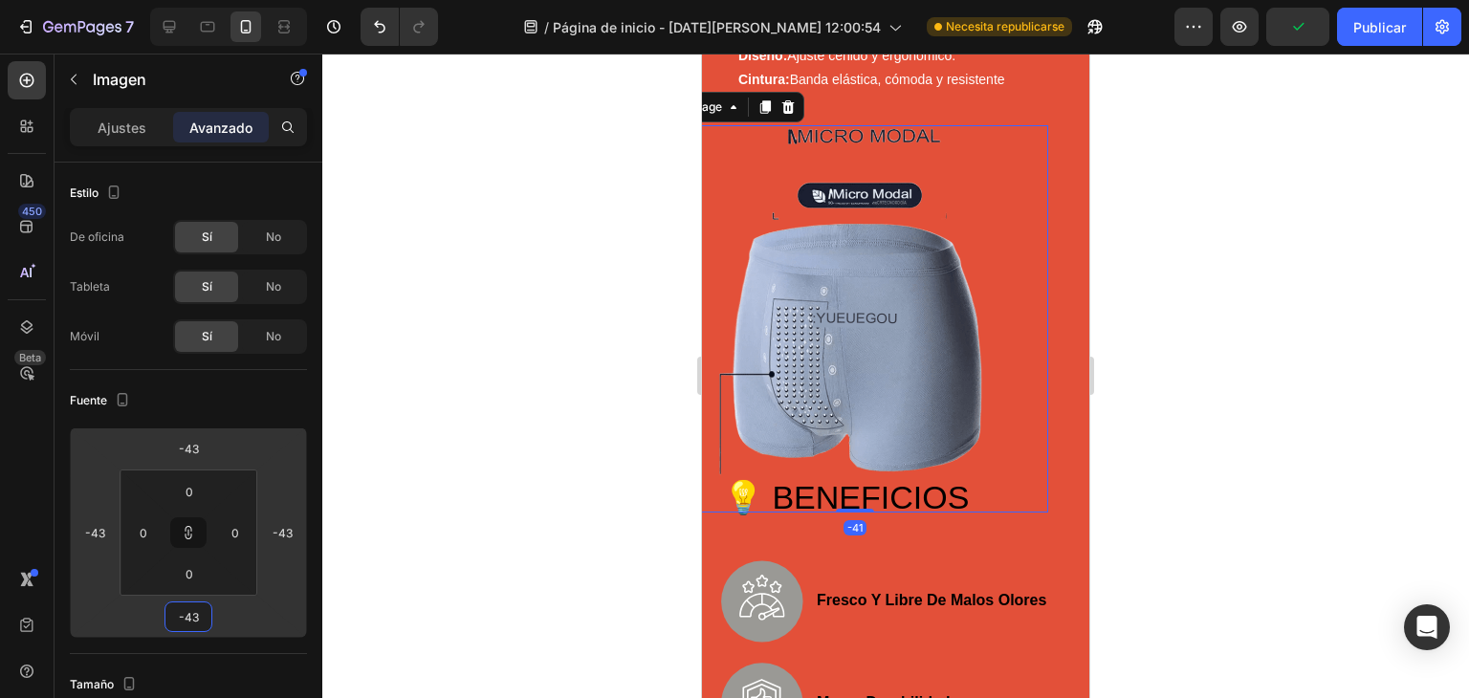
type input "-41"
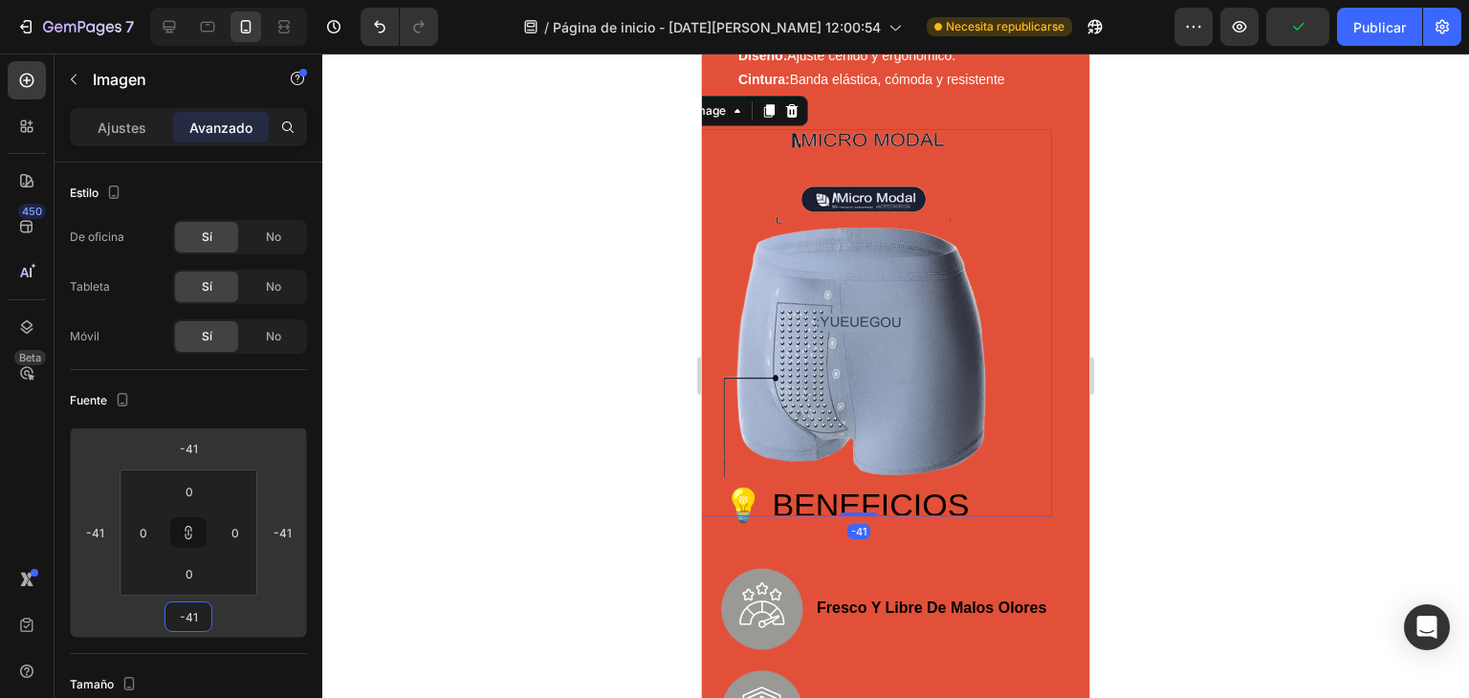
type input "-39"
type input "-29"
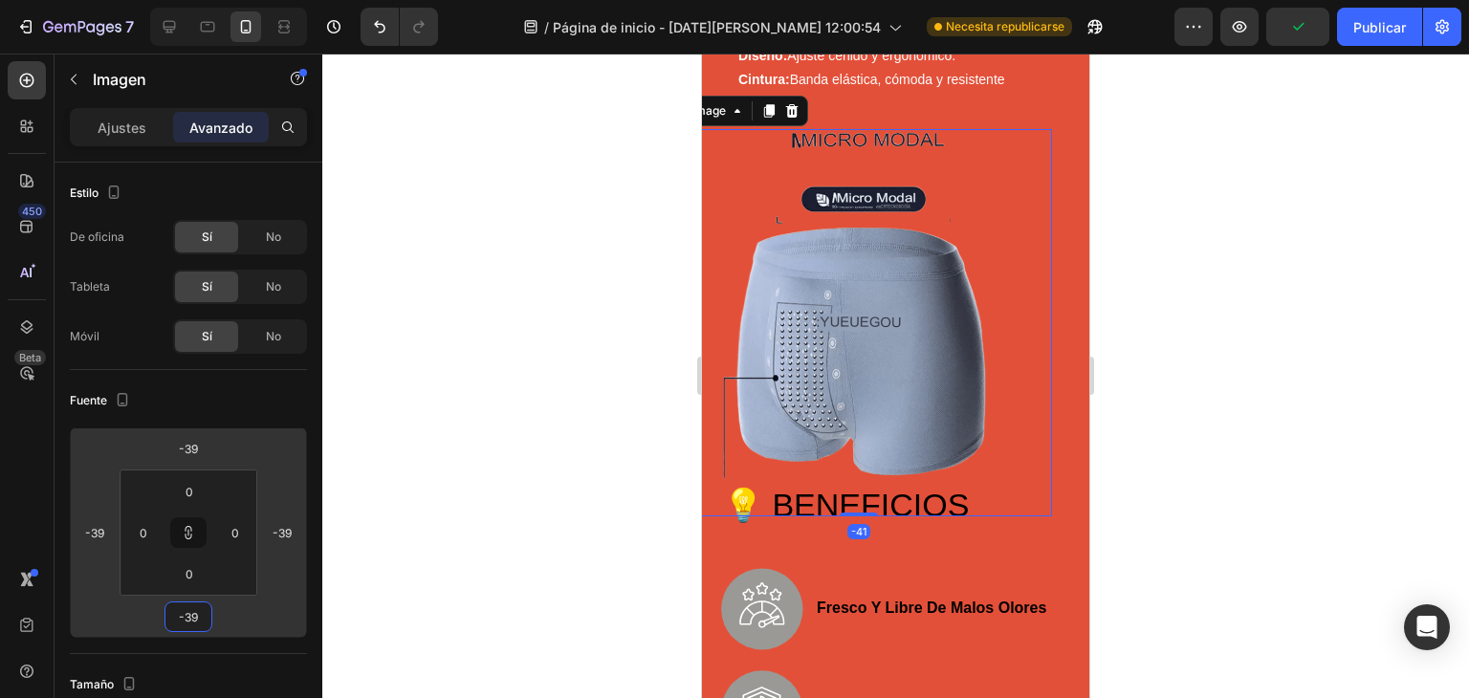
type input "-29"
type input "-11"
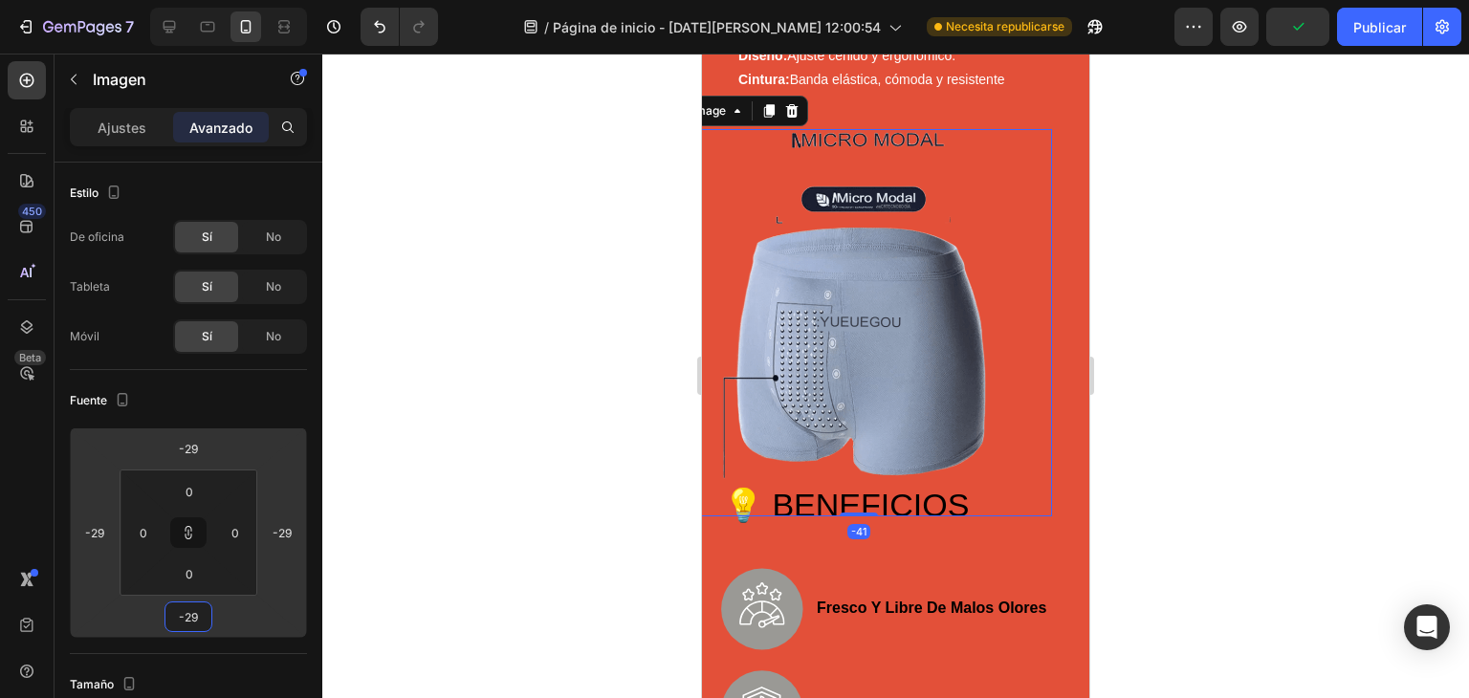
type input "-11"
type input "-5"
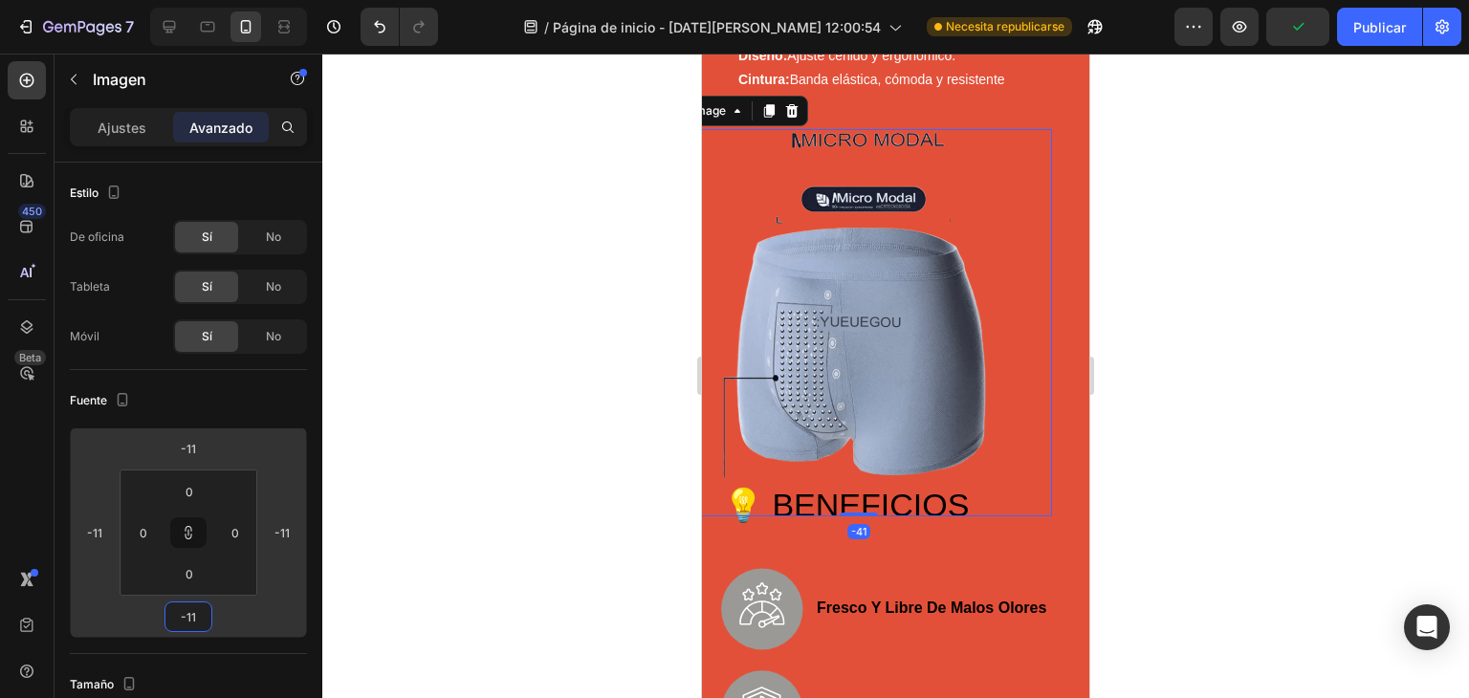
type input "-5"
type input "3"
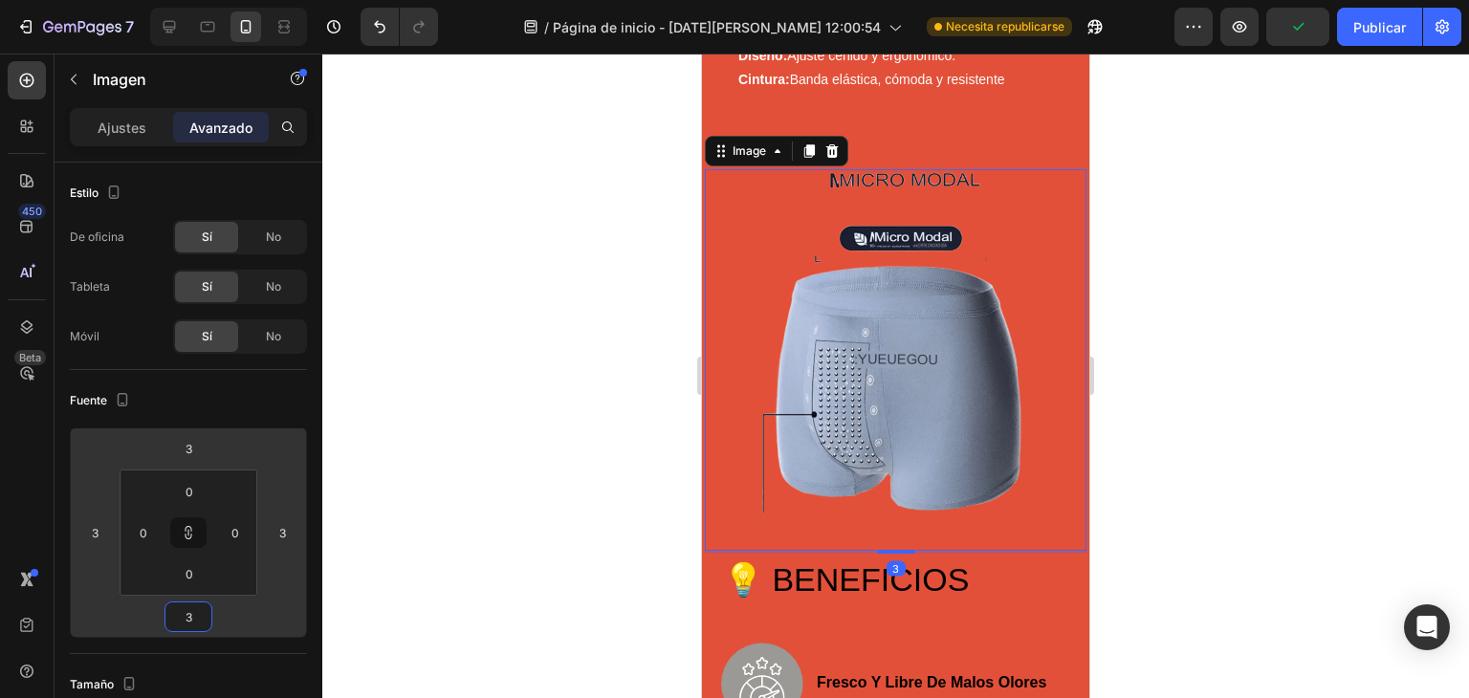
type input "9"
type input "15"
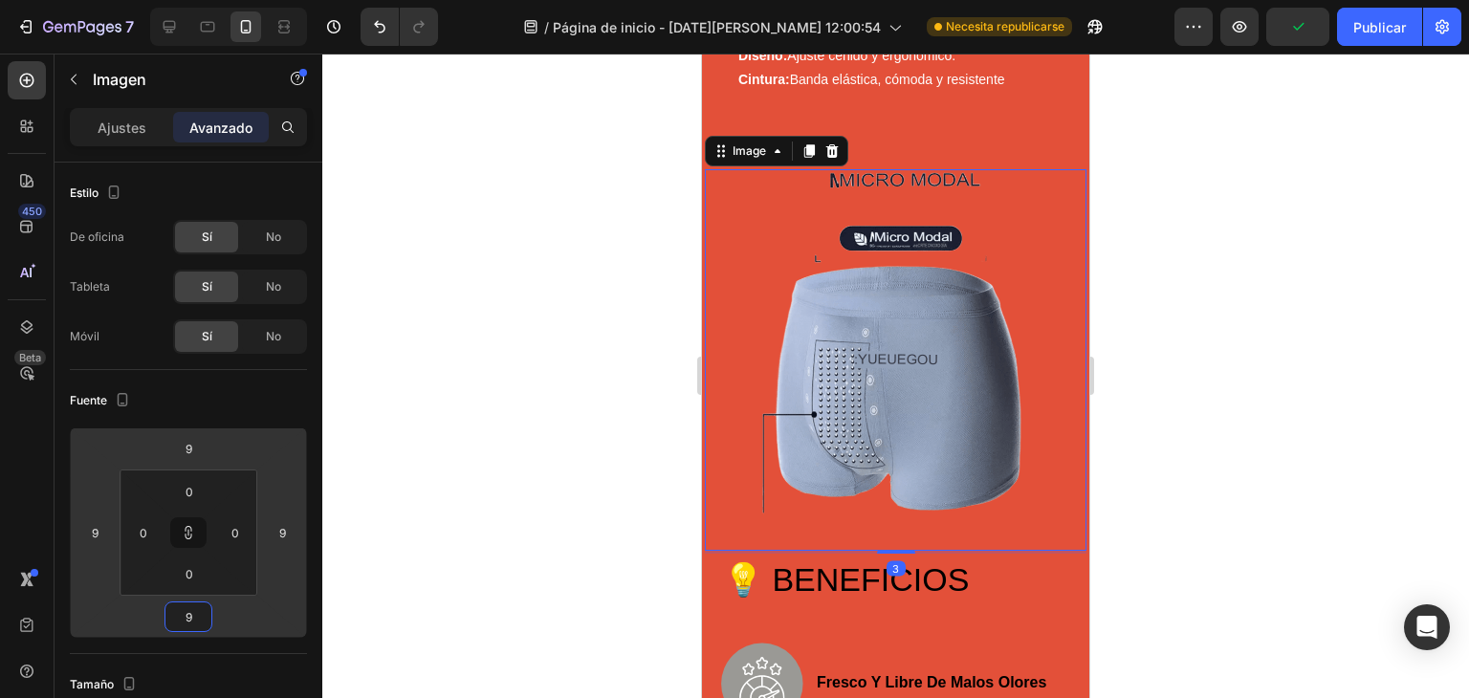
type input "15"
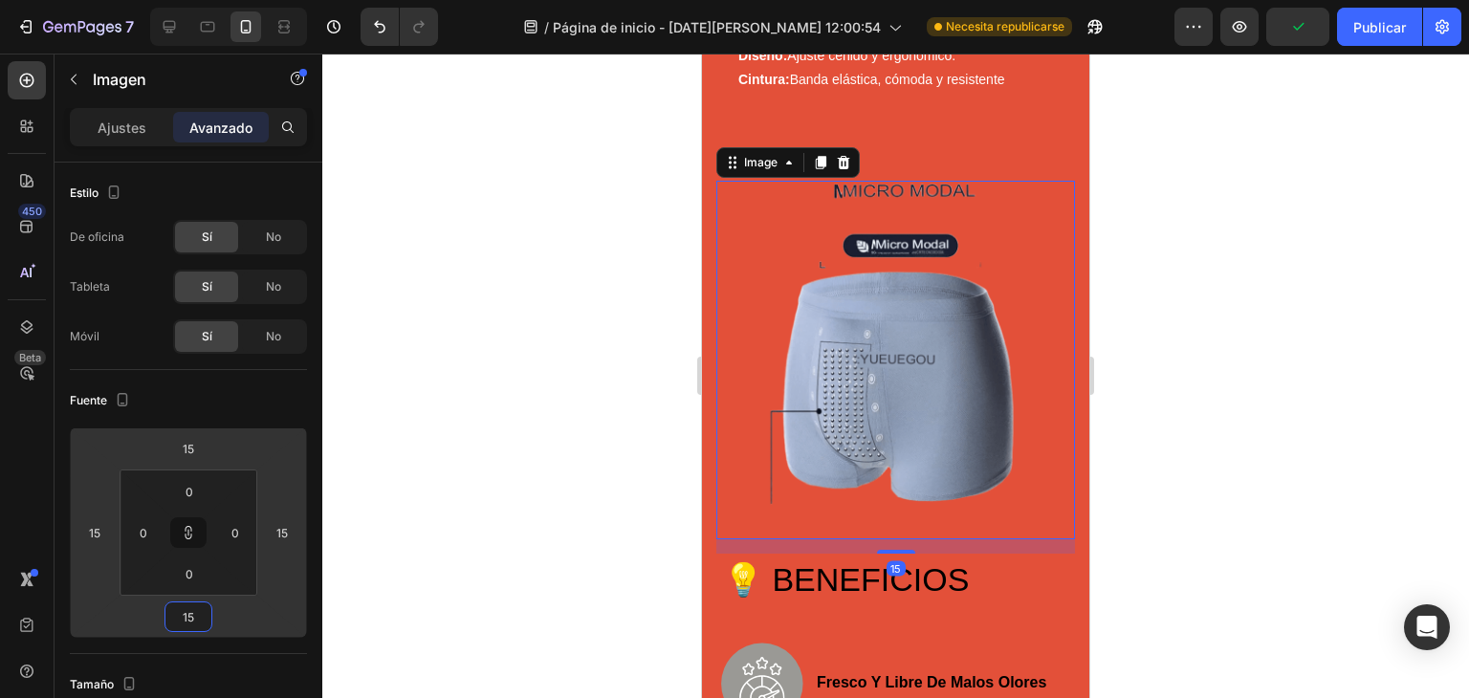
type input "21"
type input "35"
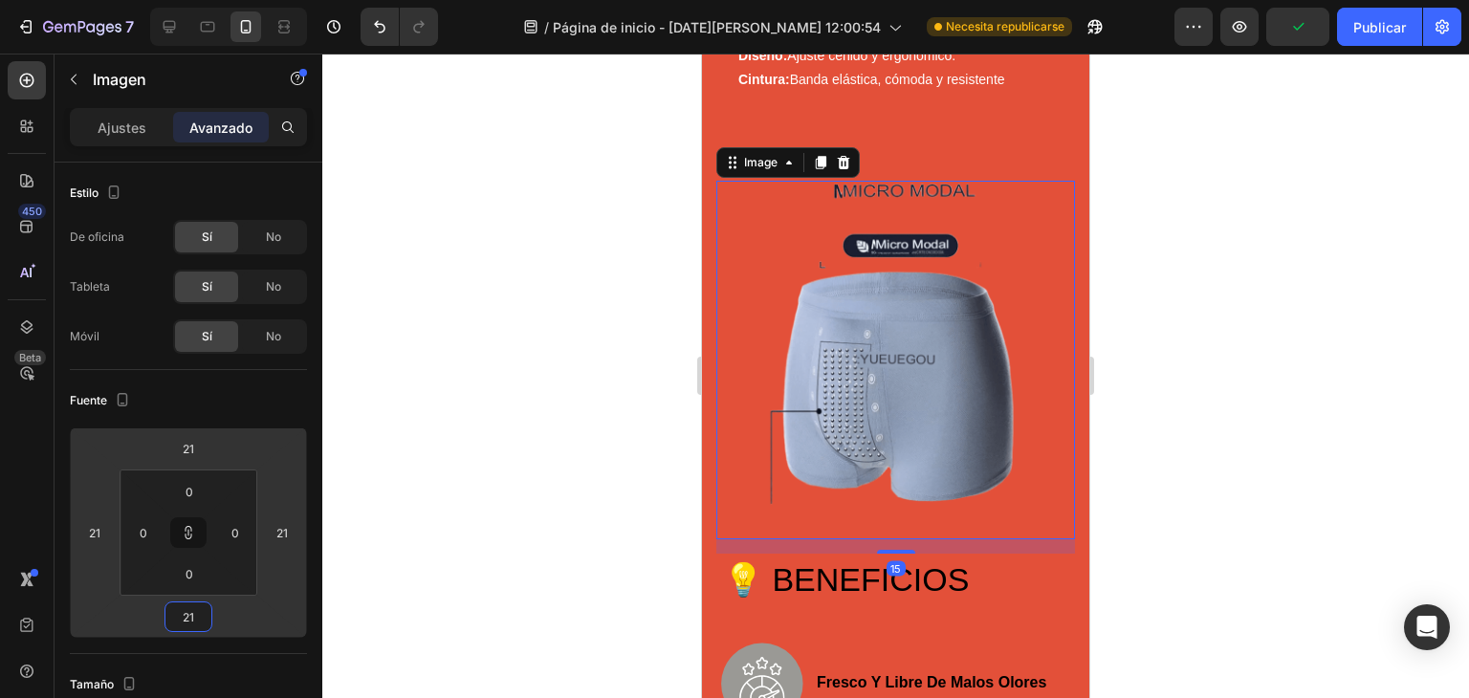
type input "35"
type input "39"
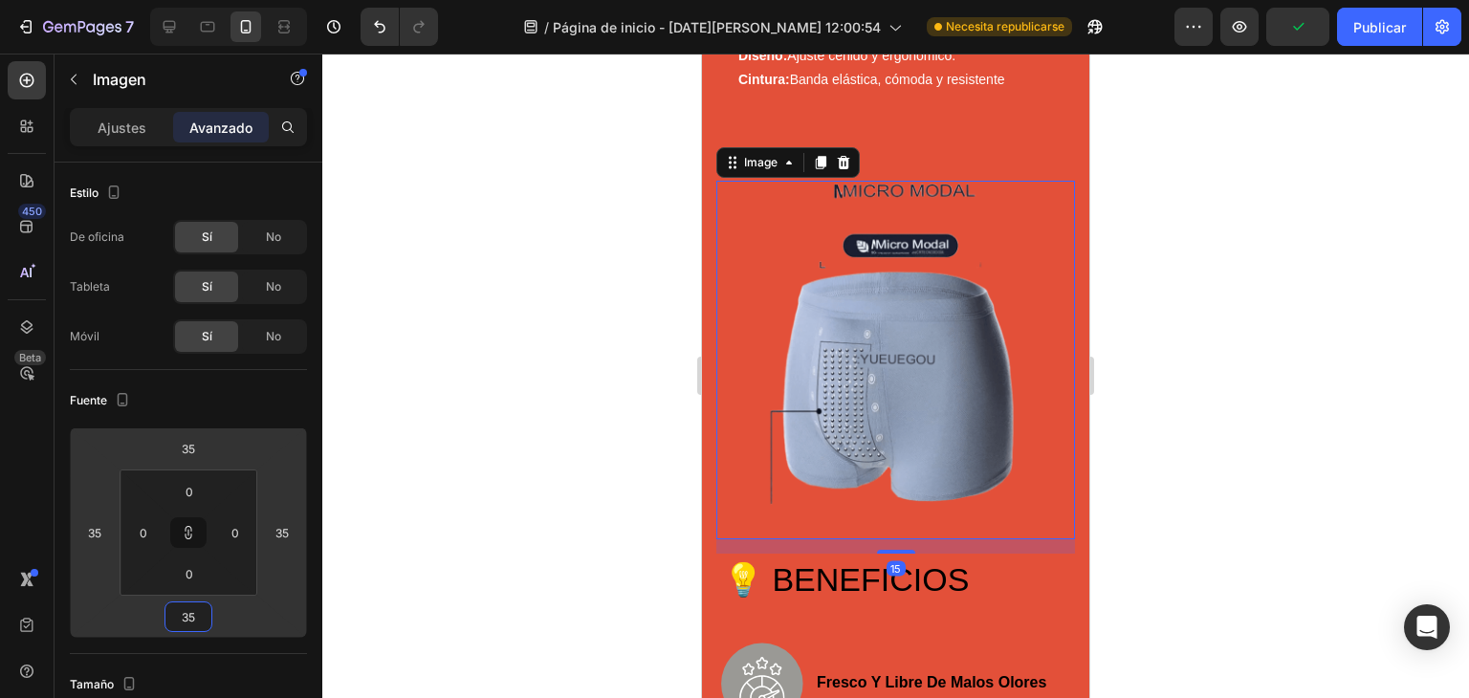
type input "39"
type input "45"
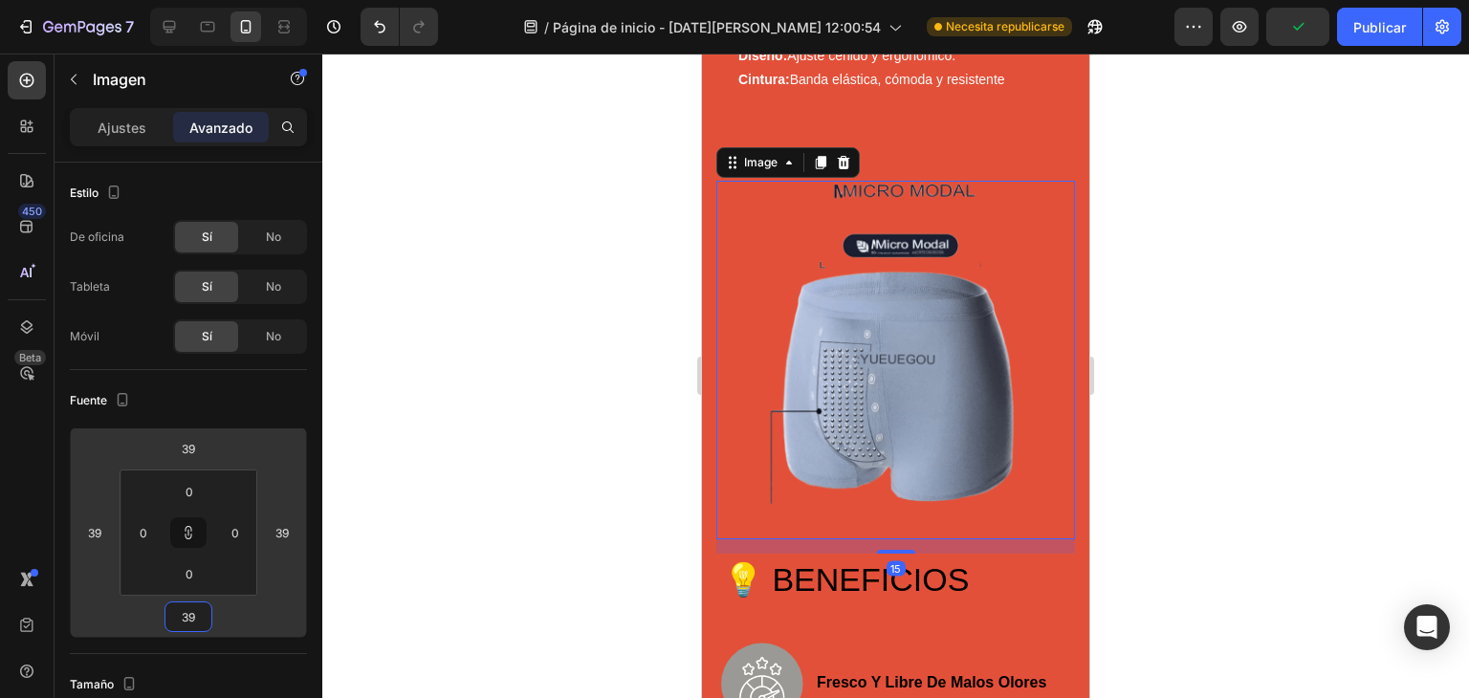
type input "45"
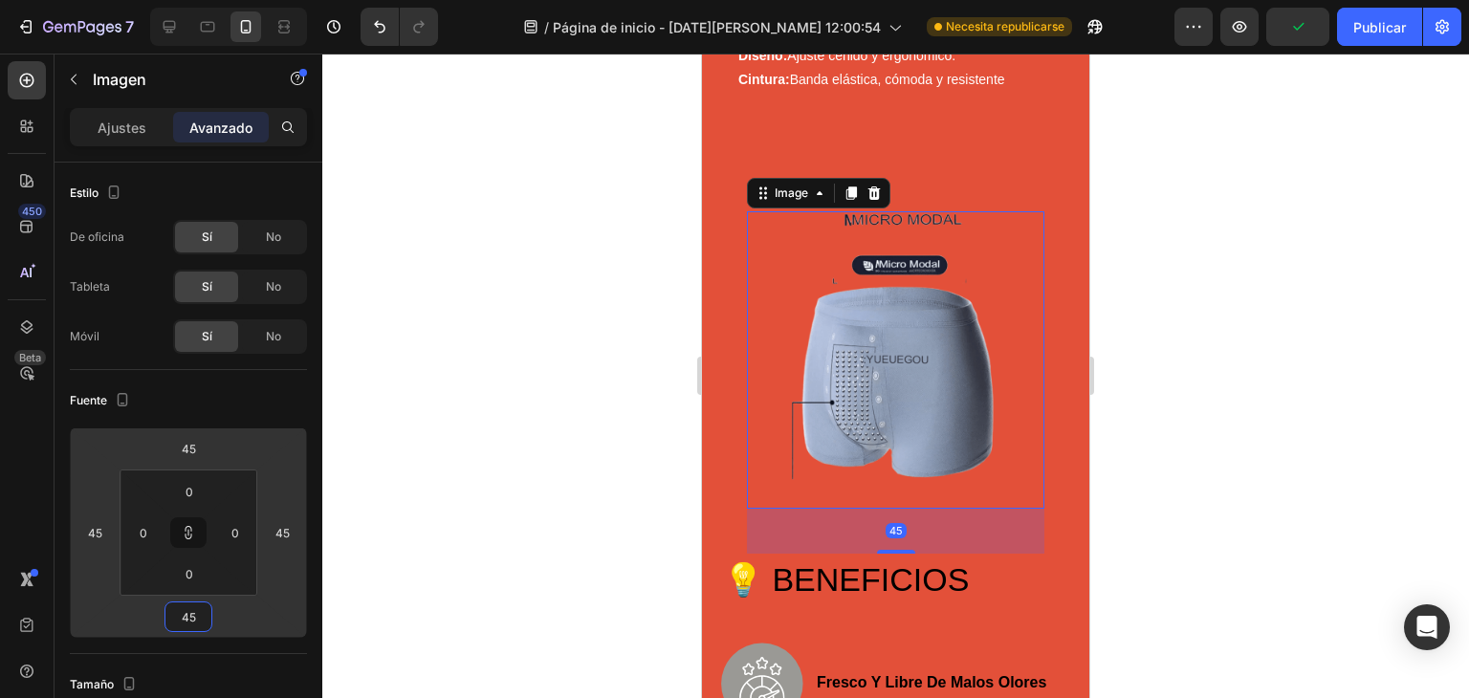
type input "47"
type input "49"
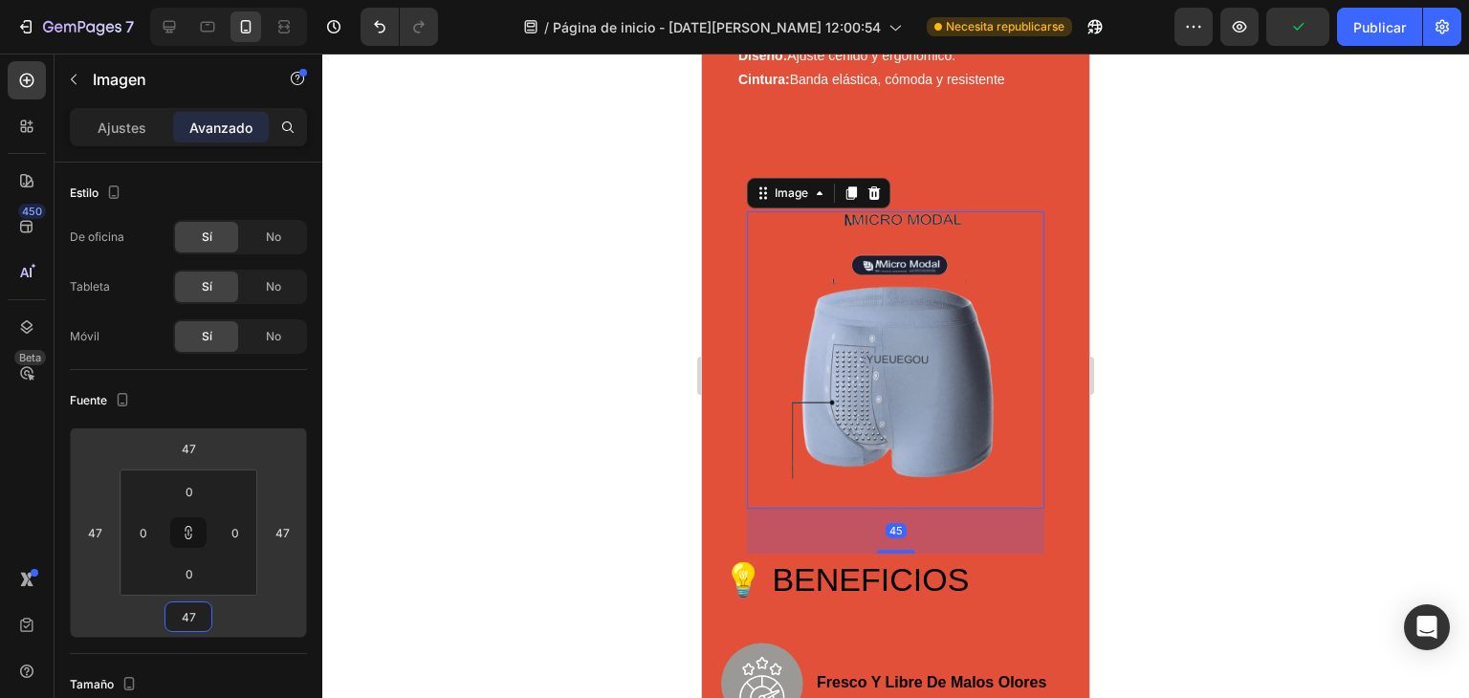
type input "49"
type input "51"
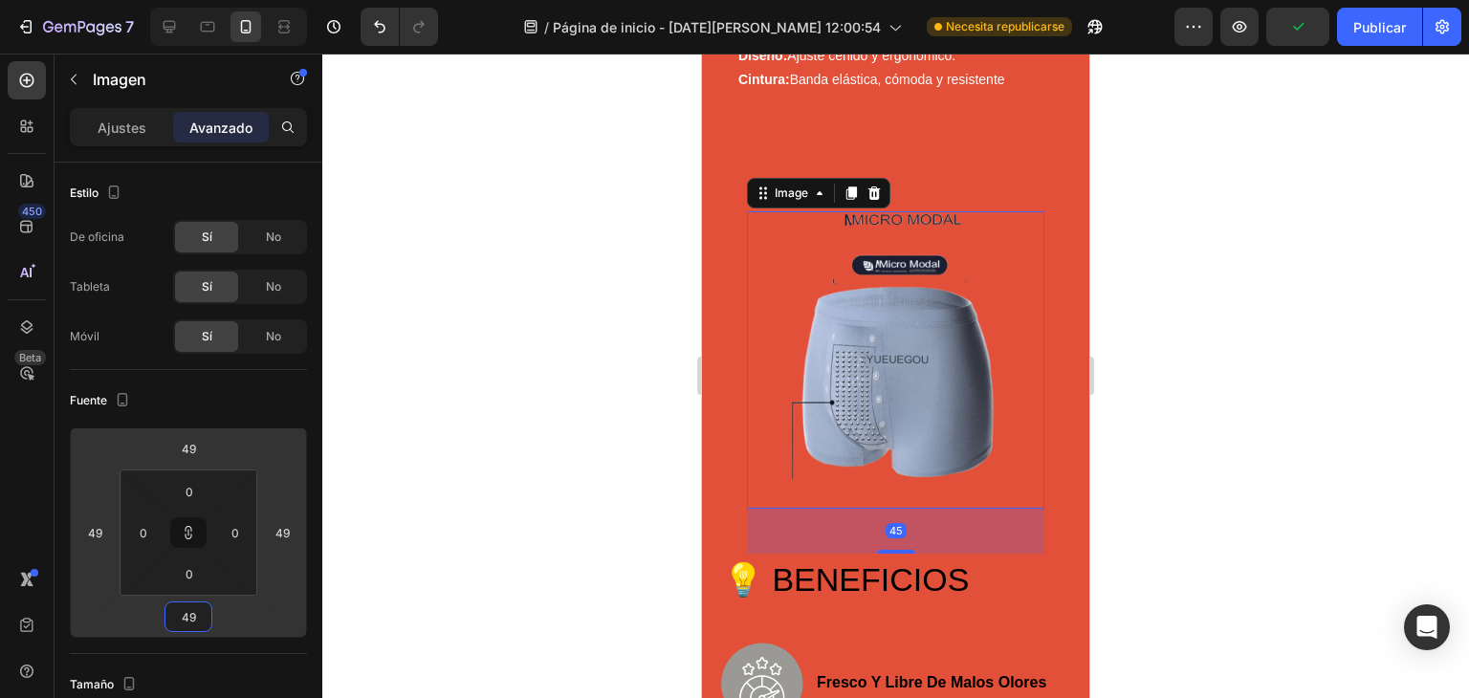
type input "51"
type input "43"
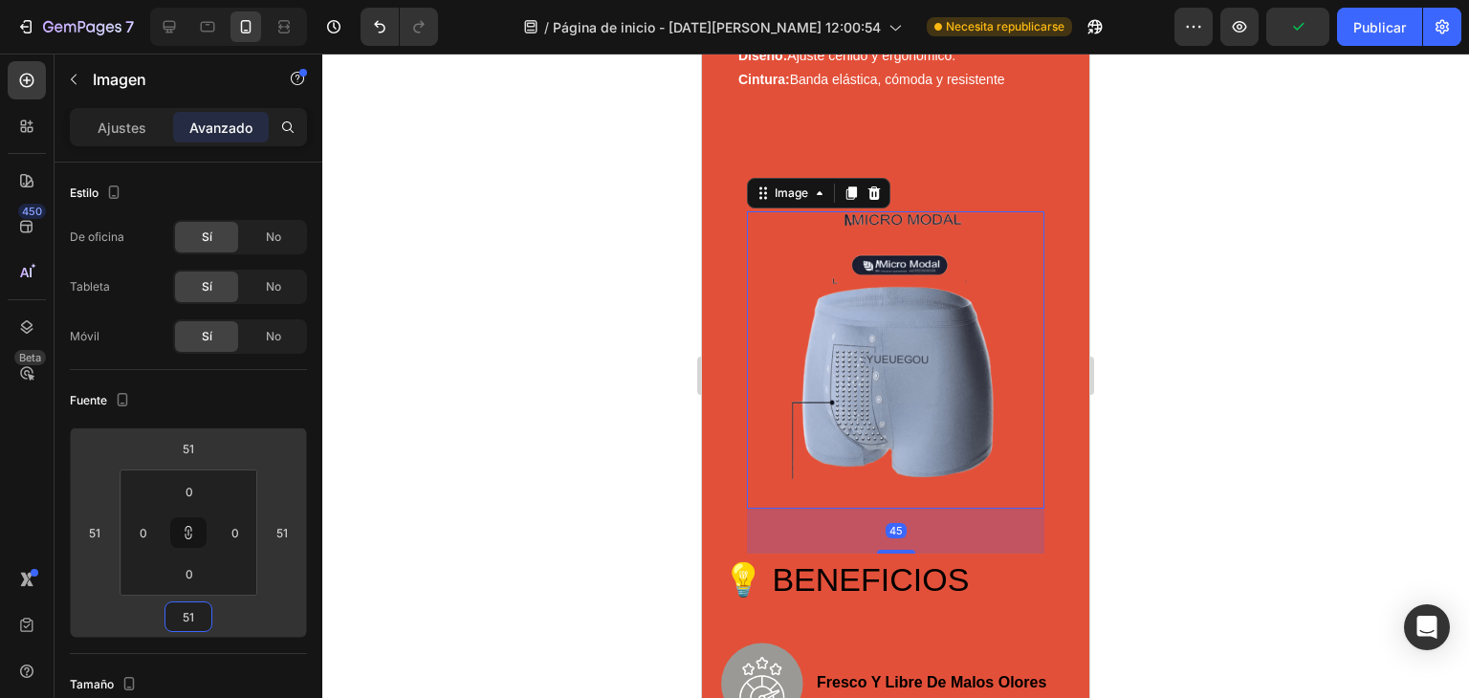
type input "43"
type input "3"
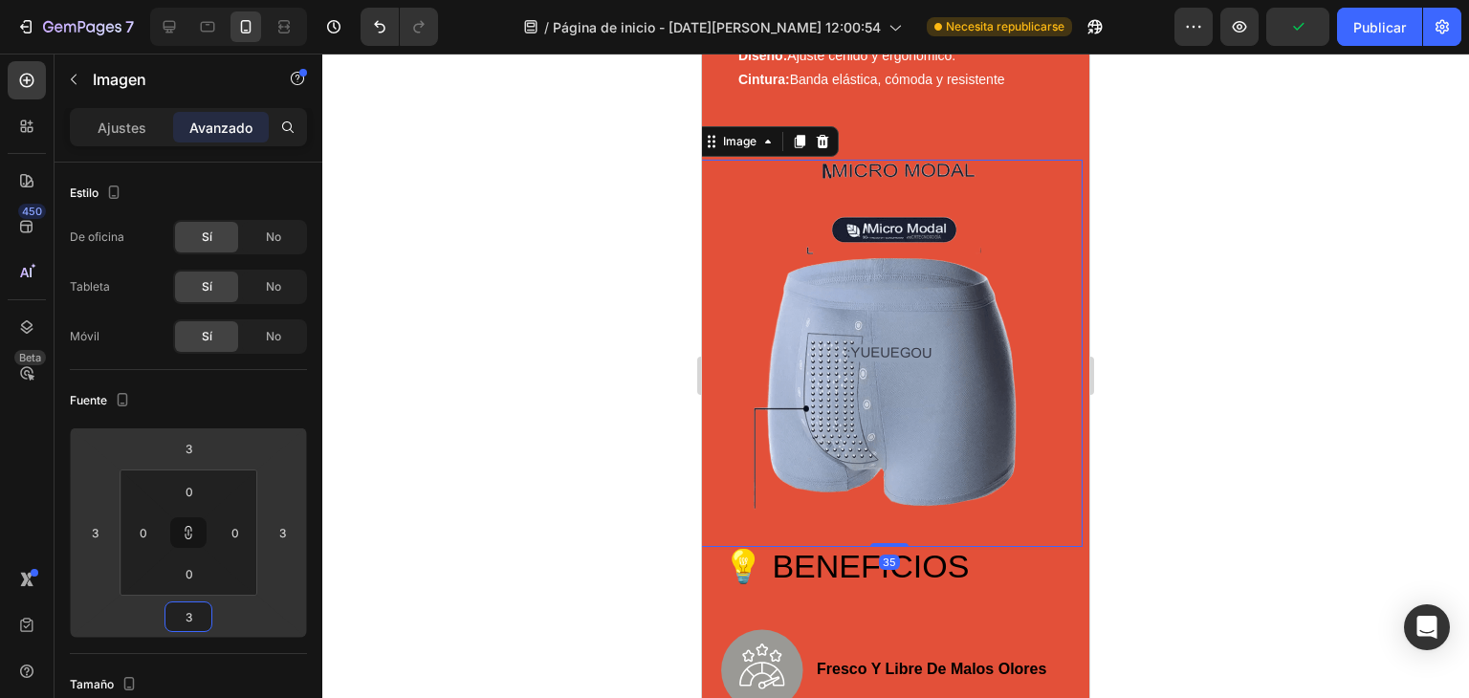
type input "-7"
type input "-15"
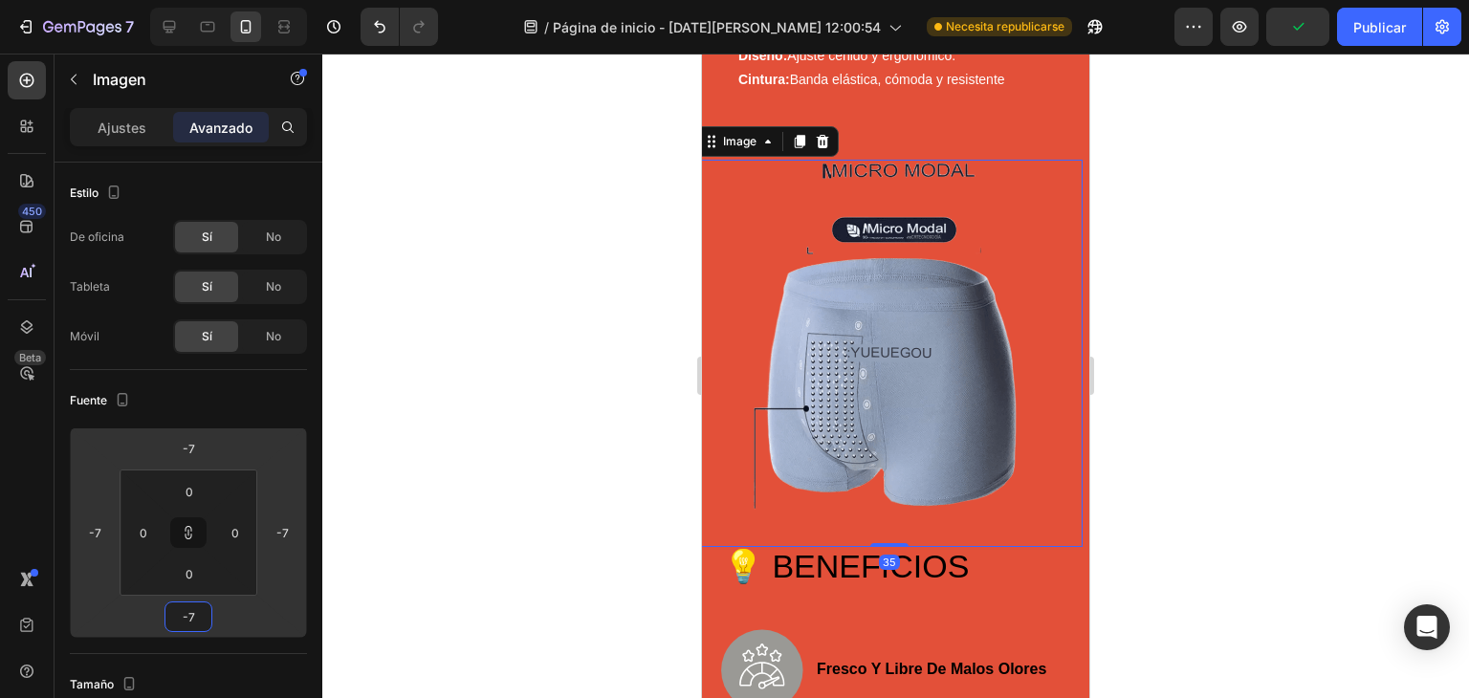
type input "-15"
type input "-21"
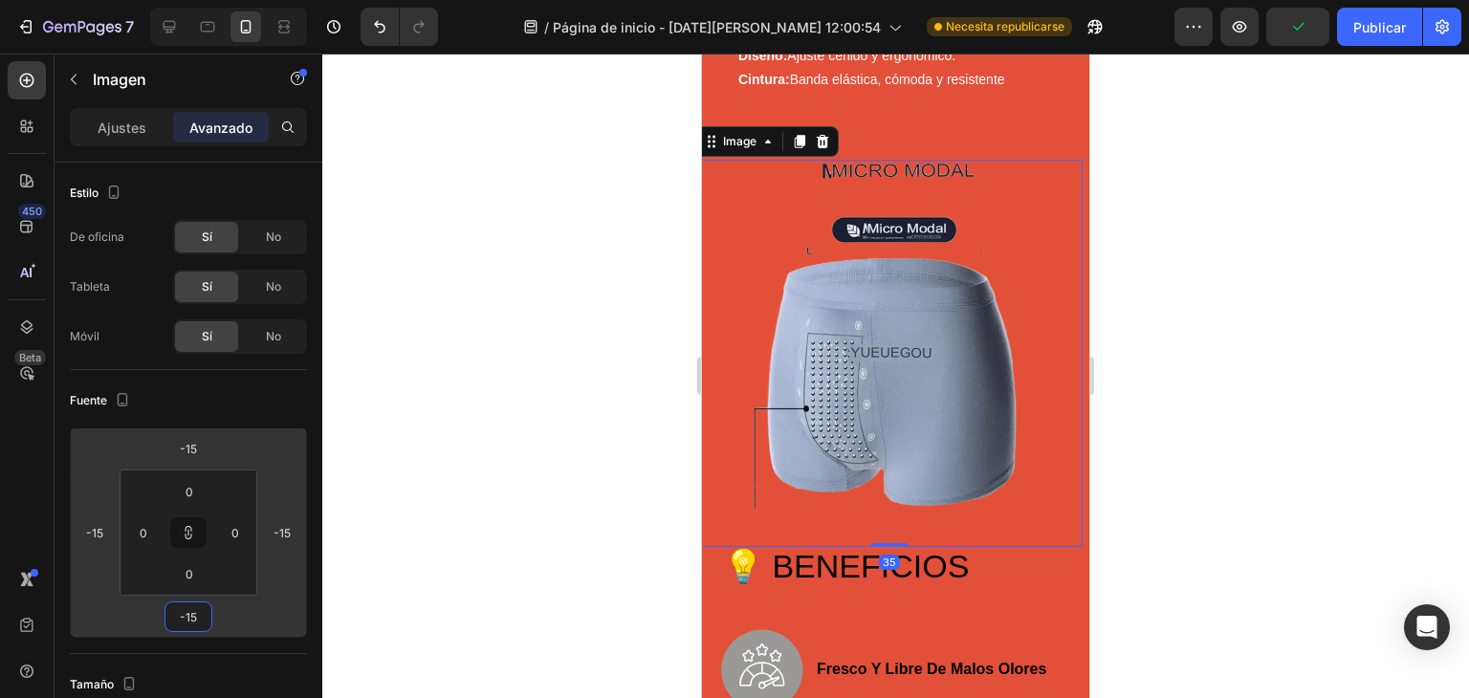
type input "-21"
type input "-35"
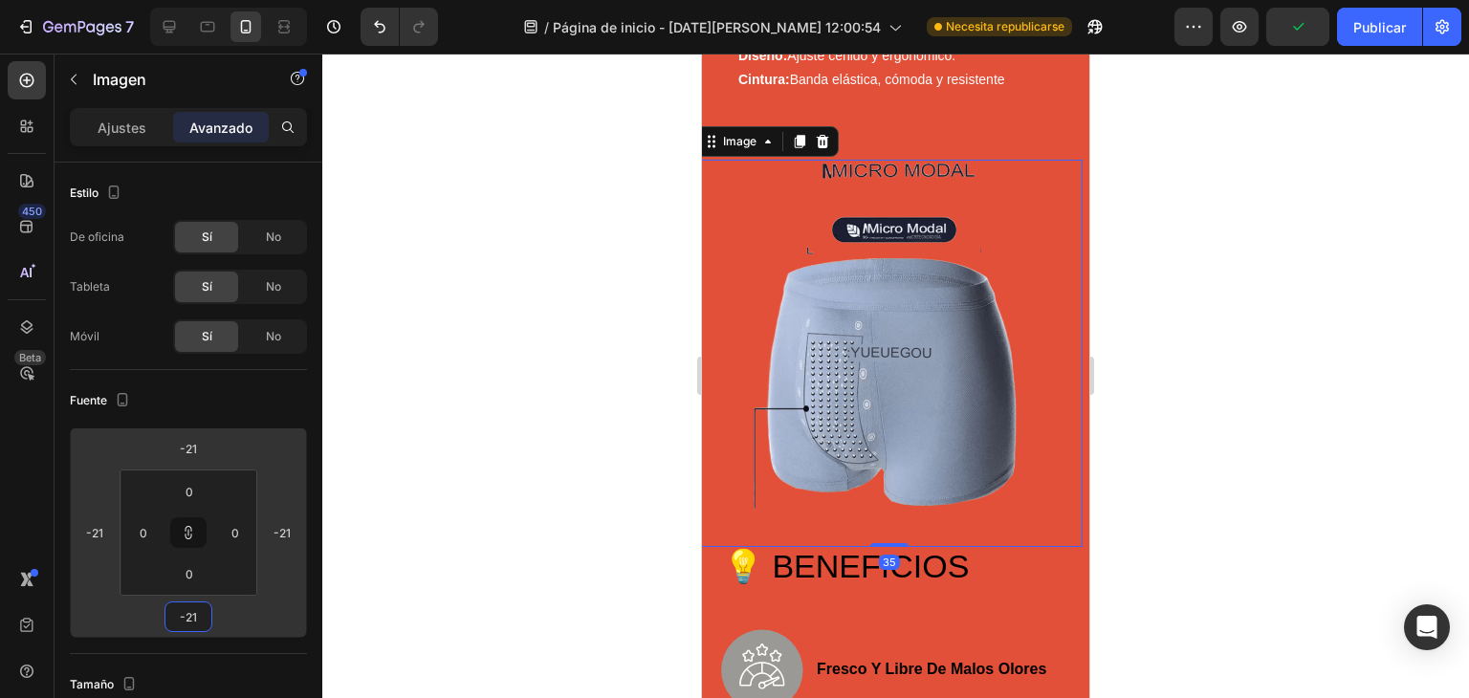
type input "-35"
type input "-41"
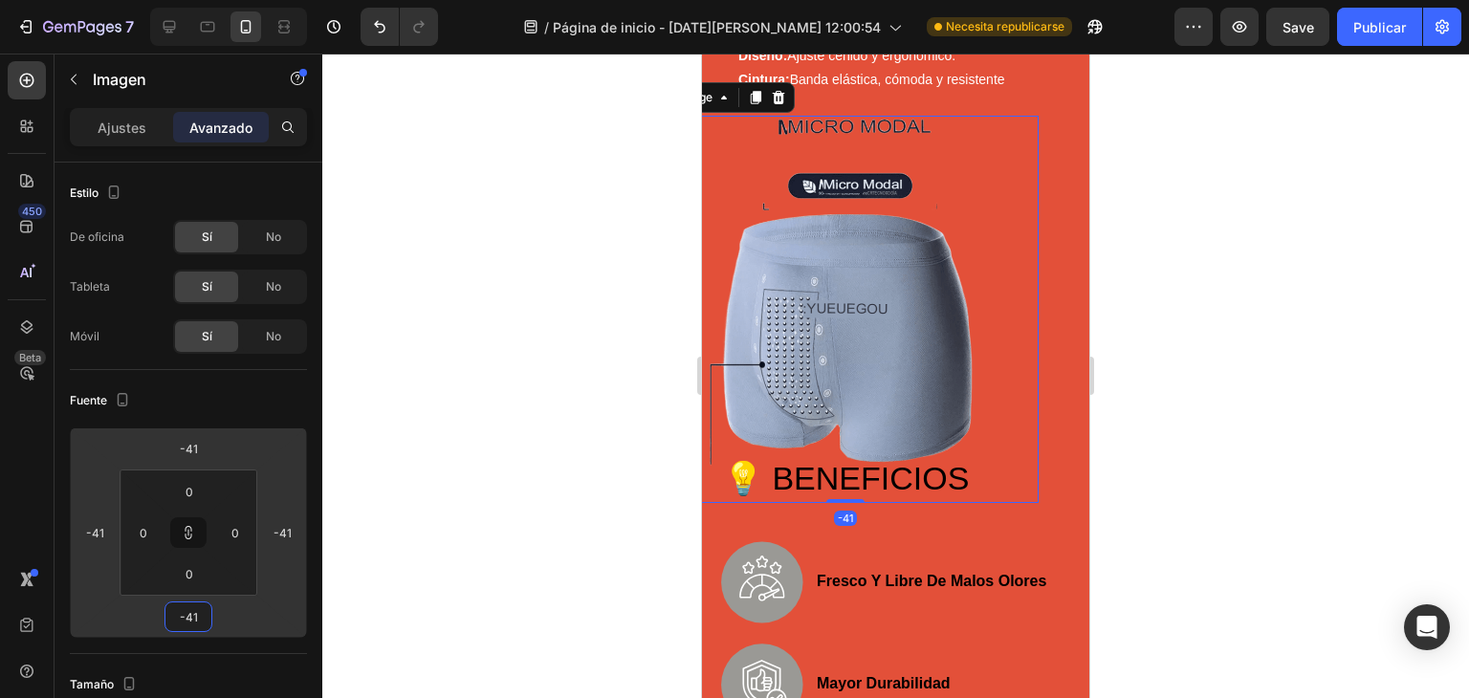
type input "-53"
type input "-57"
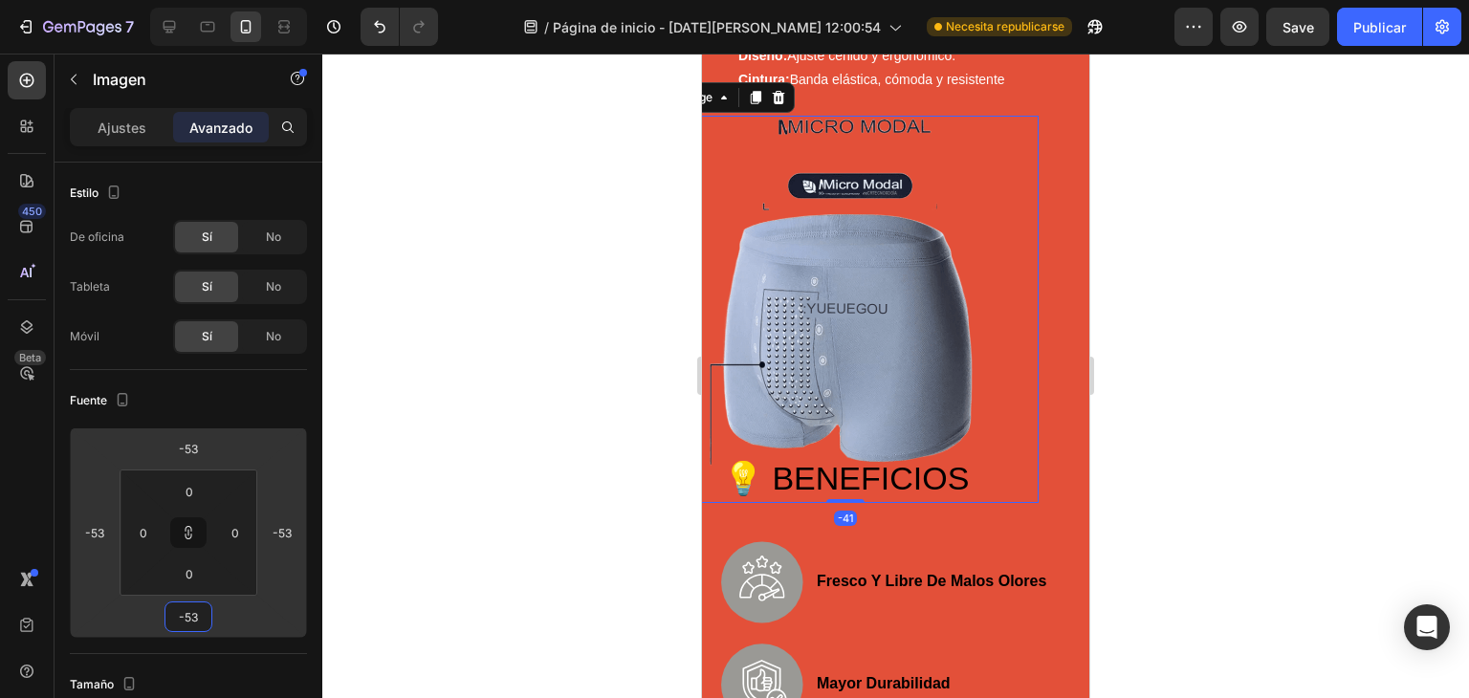
type input "-57"
type input "-67"
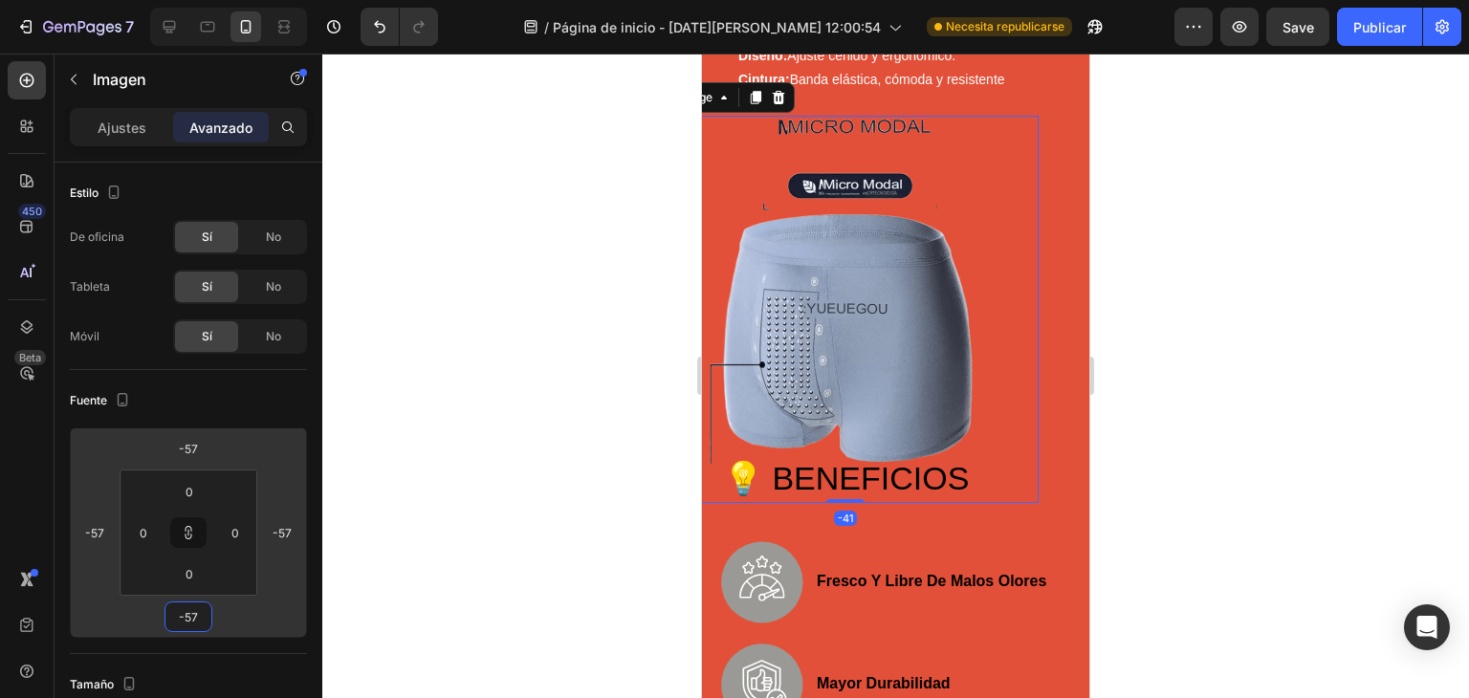
type input "-67"
type input "-69"
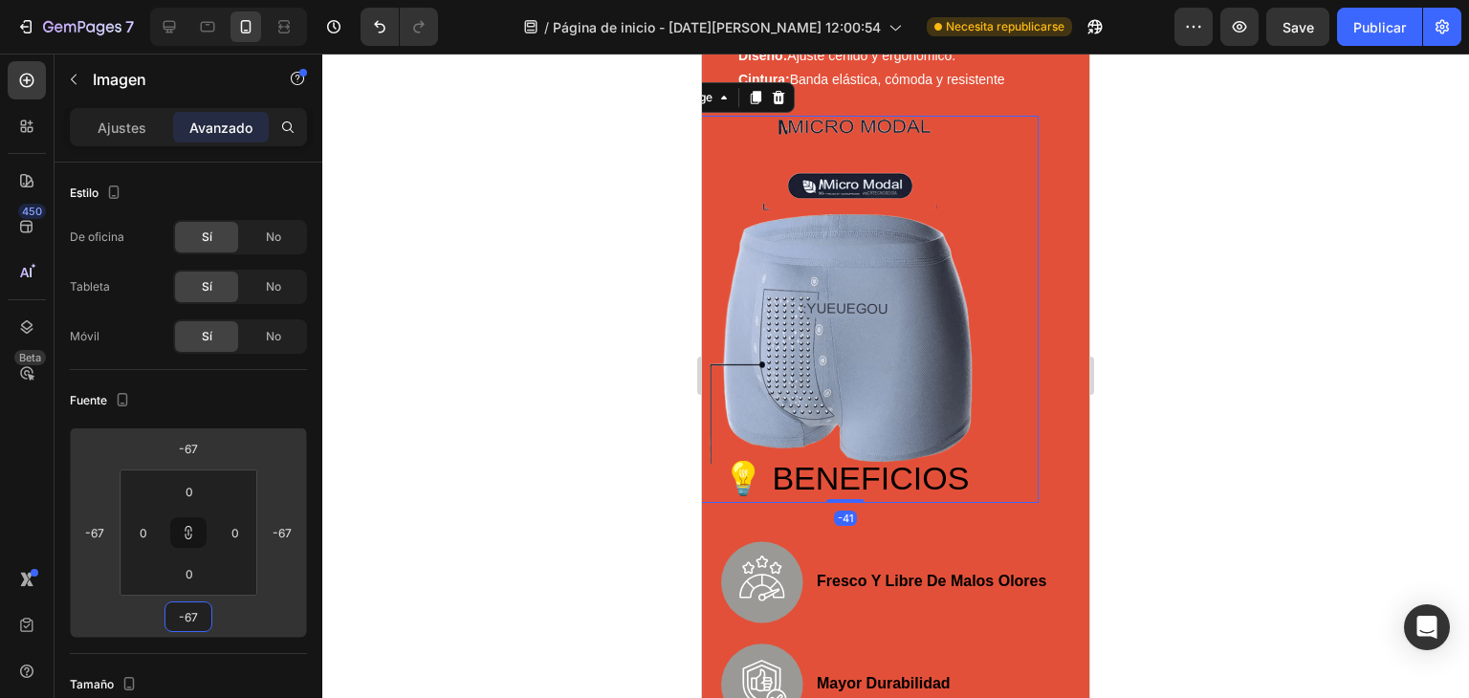
type input "-69"
type input "-71"
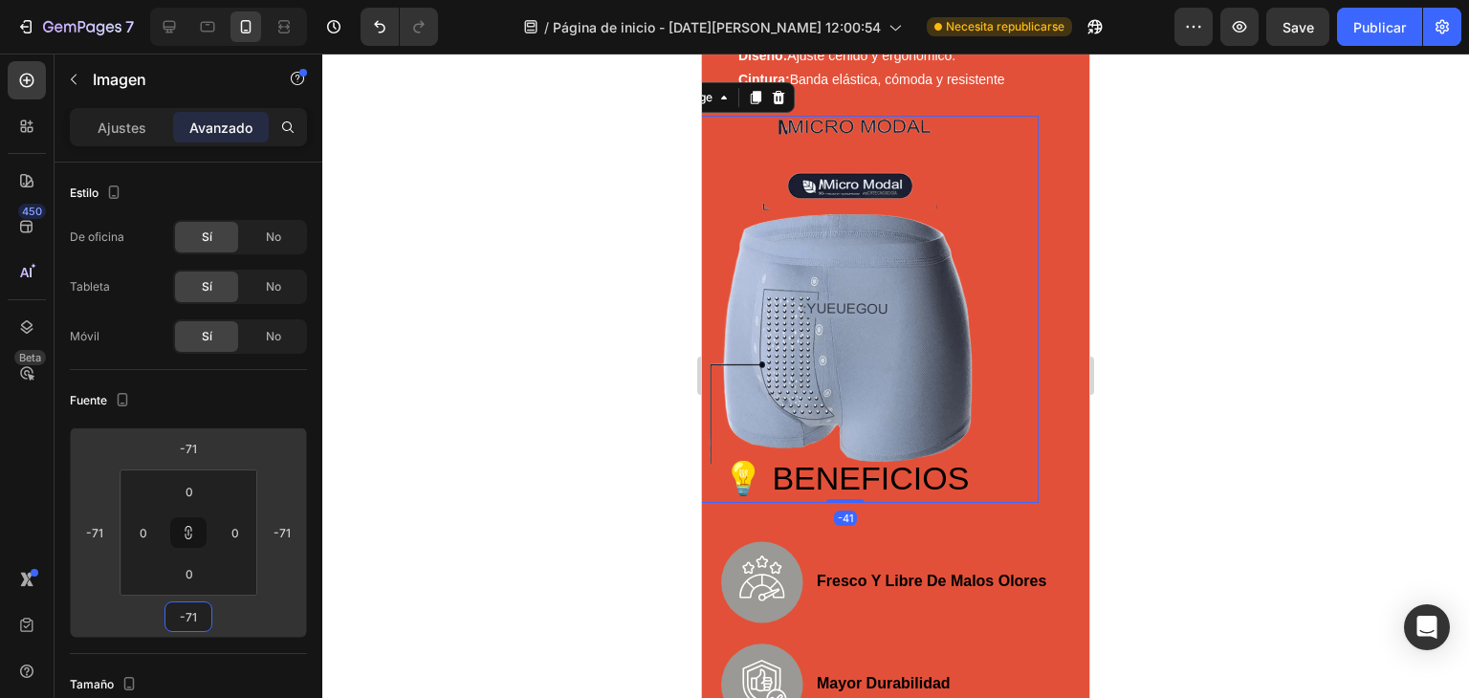
type input "-41"
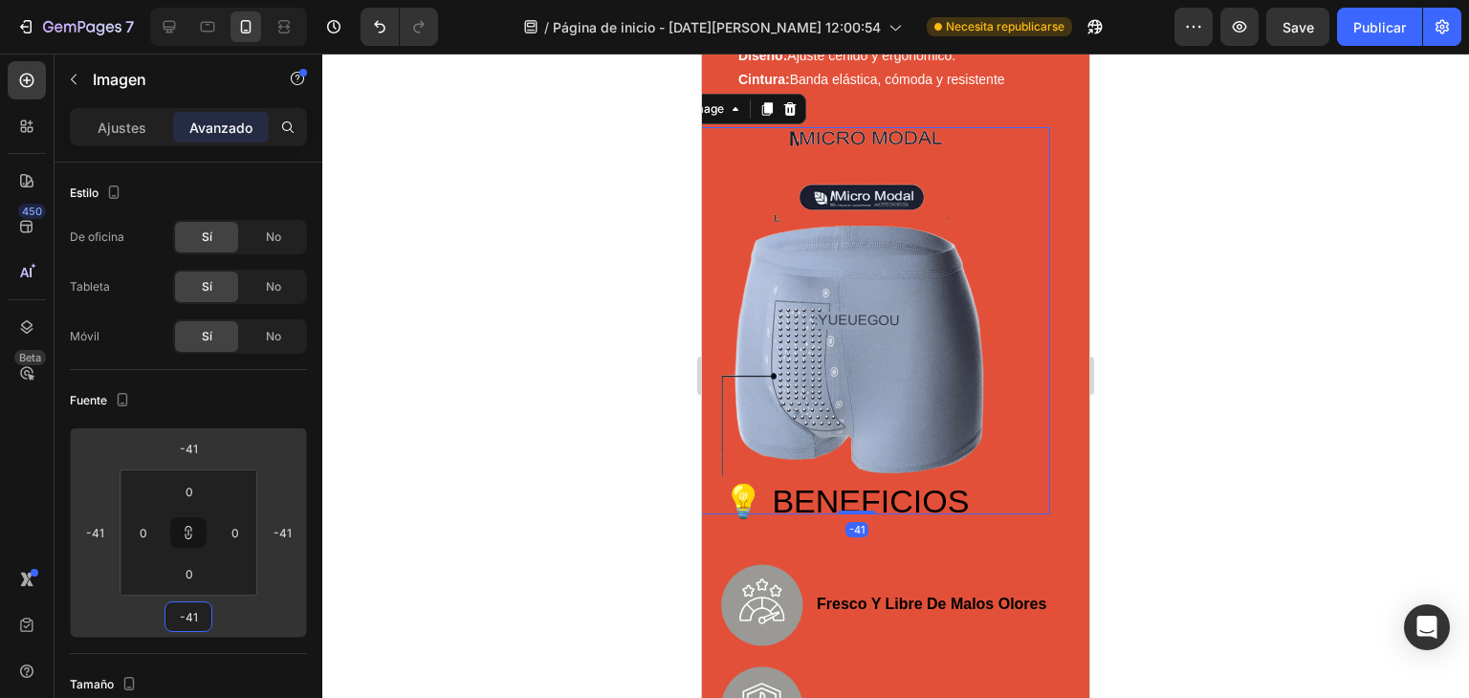
type input "-21"
type input "-17"
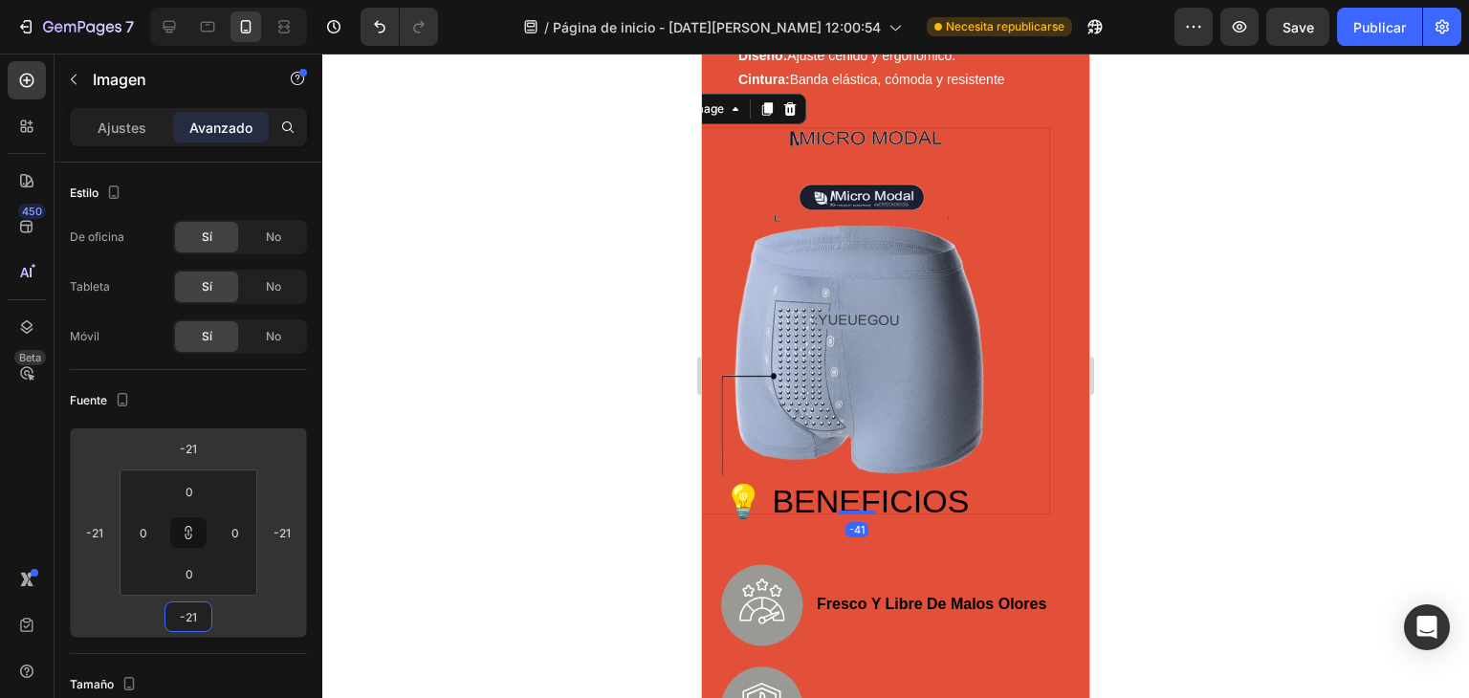
type input "-17"
type input "-15"
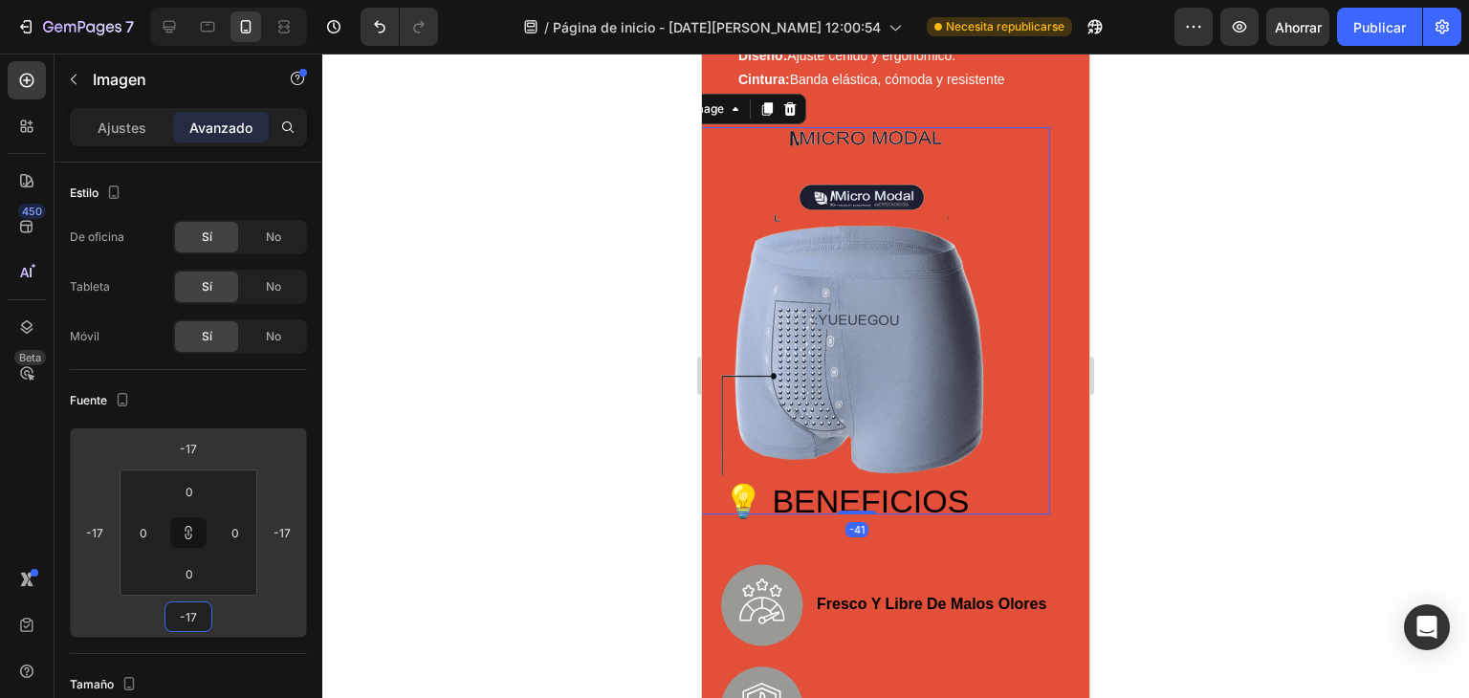
type input "-15"
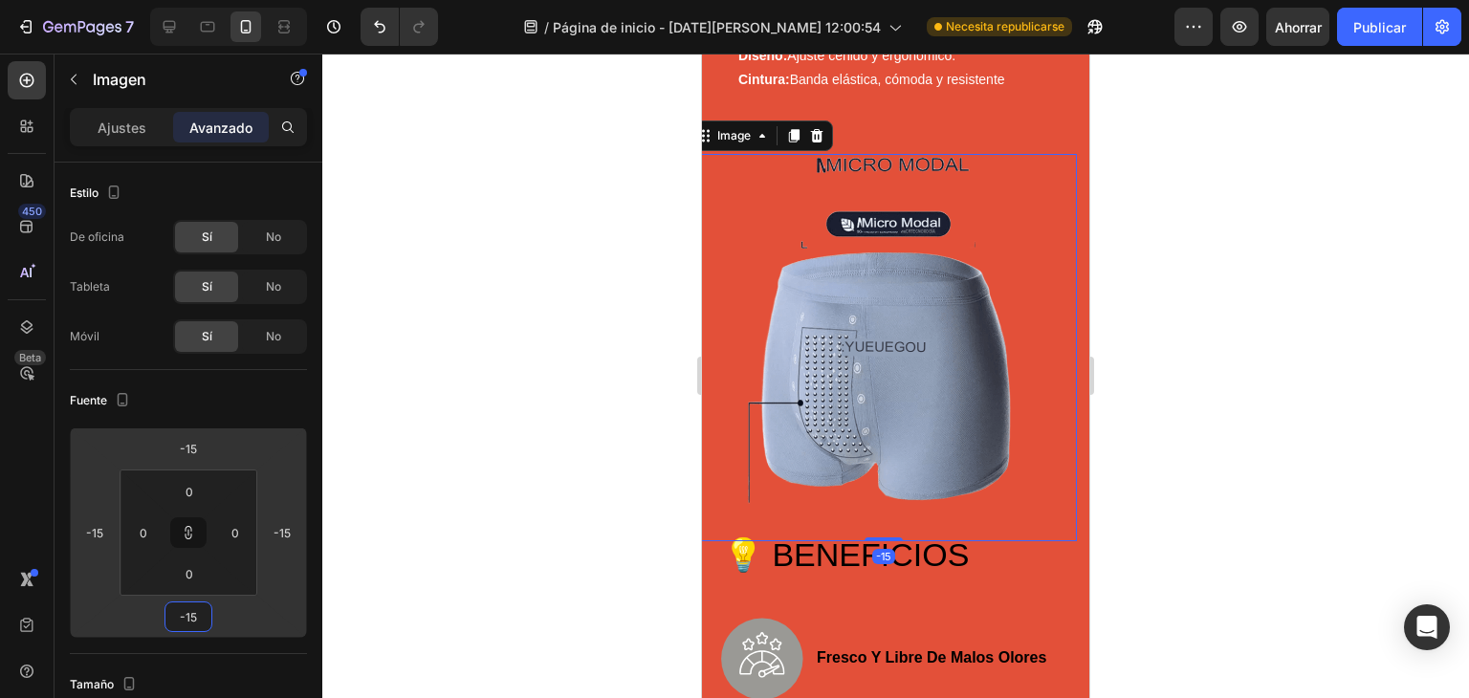
type input "-13"
type input "-11"
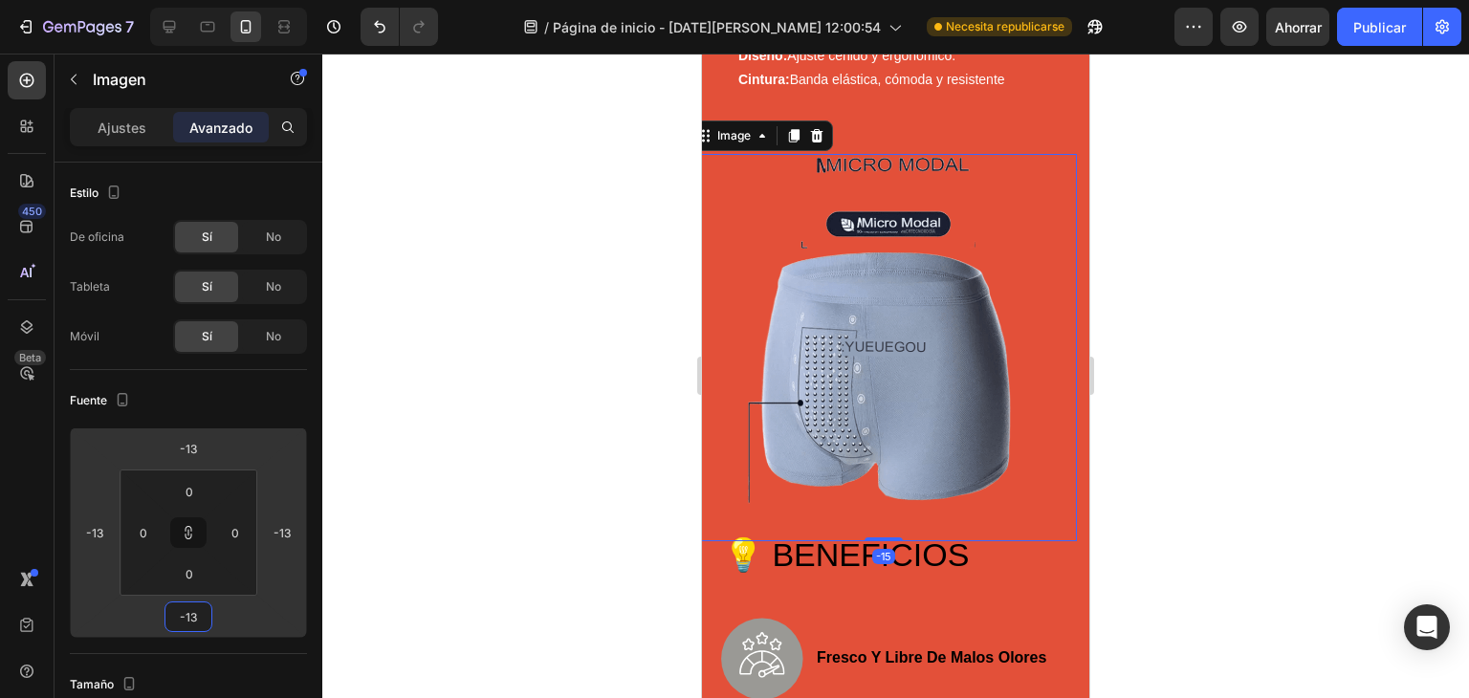
type input "-11"
type input "-9"
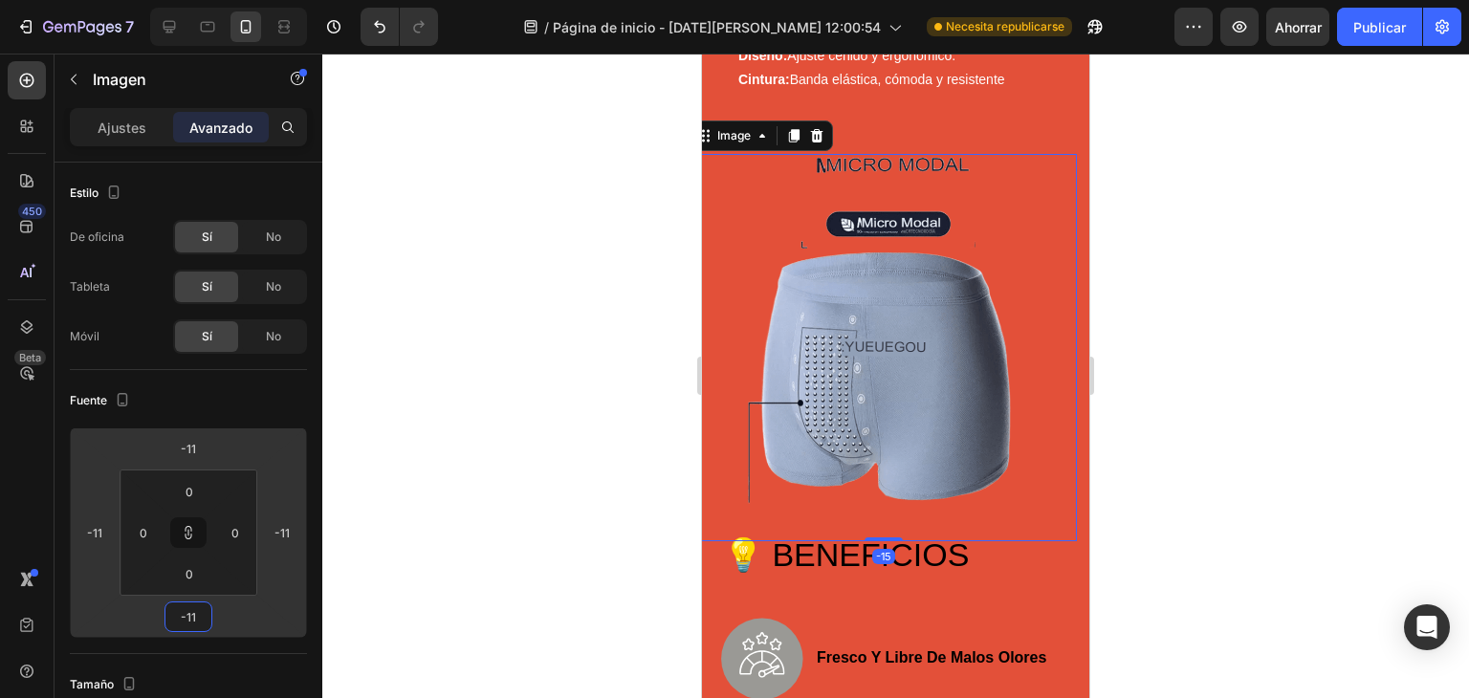
type input "-9"
type input "-7"
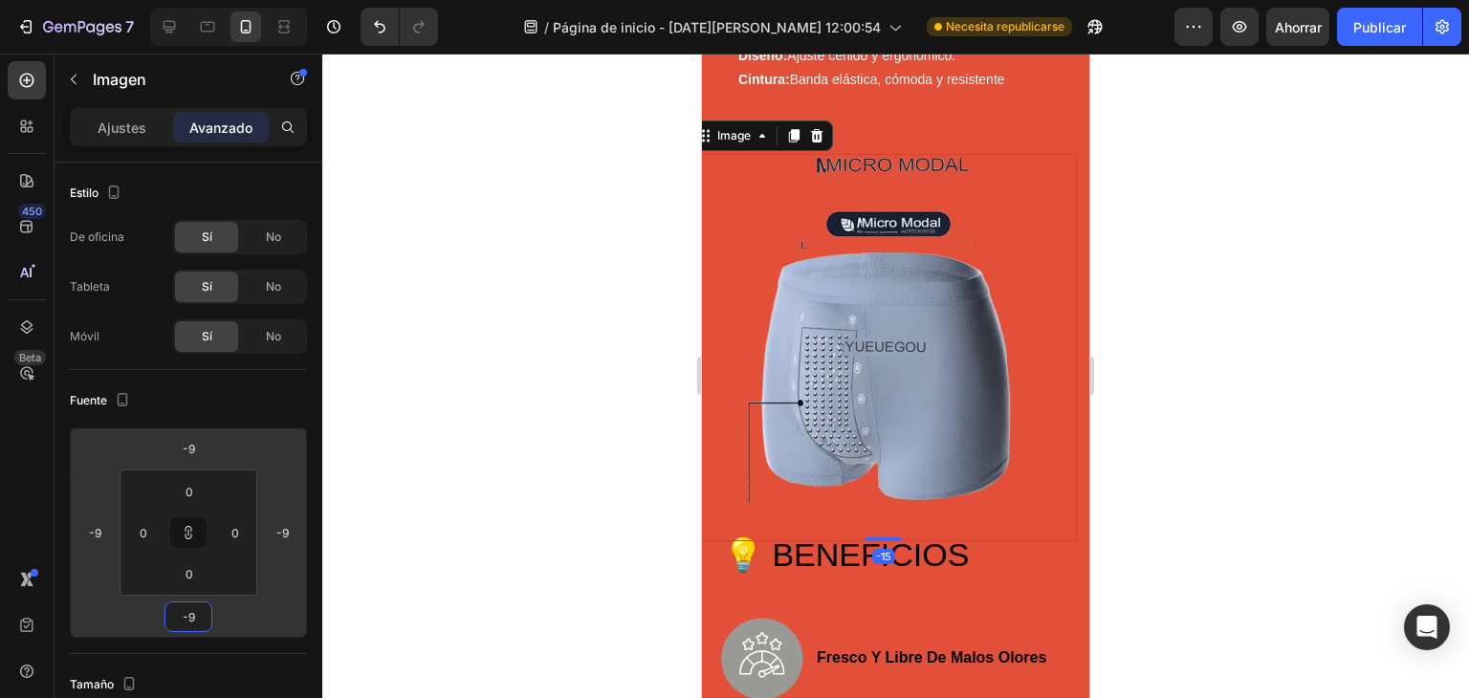
type input "-7"
type input "-5"
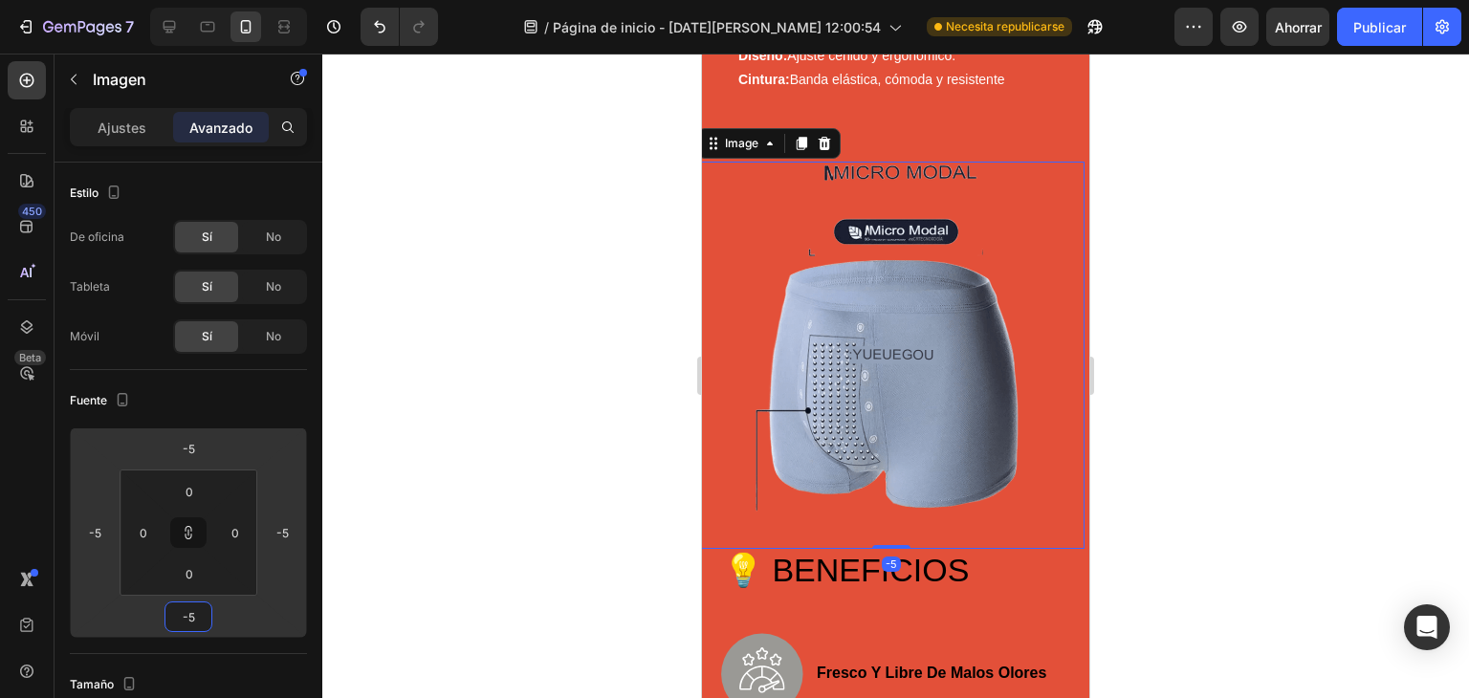
type input "-1"
type input "15"
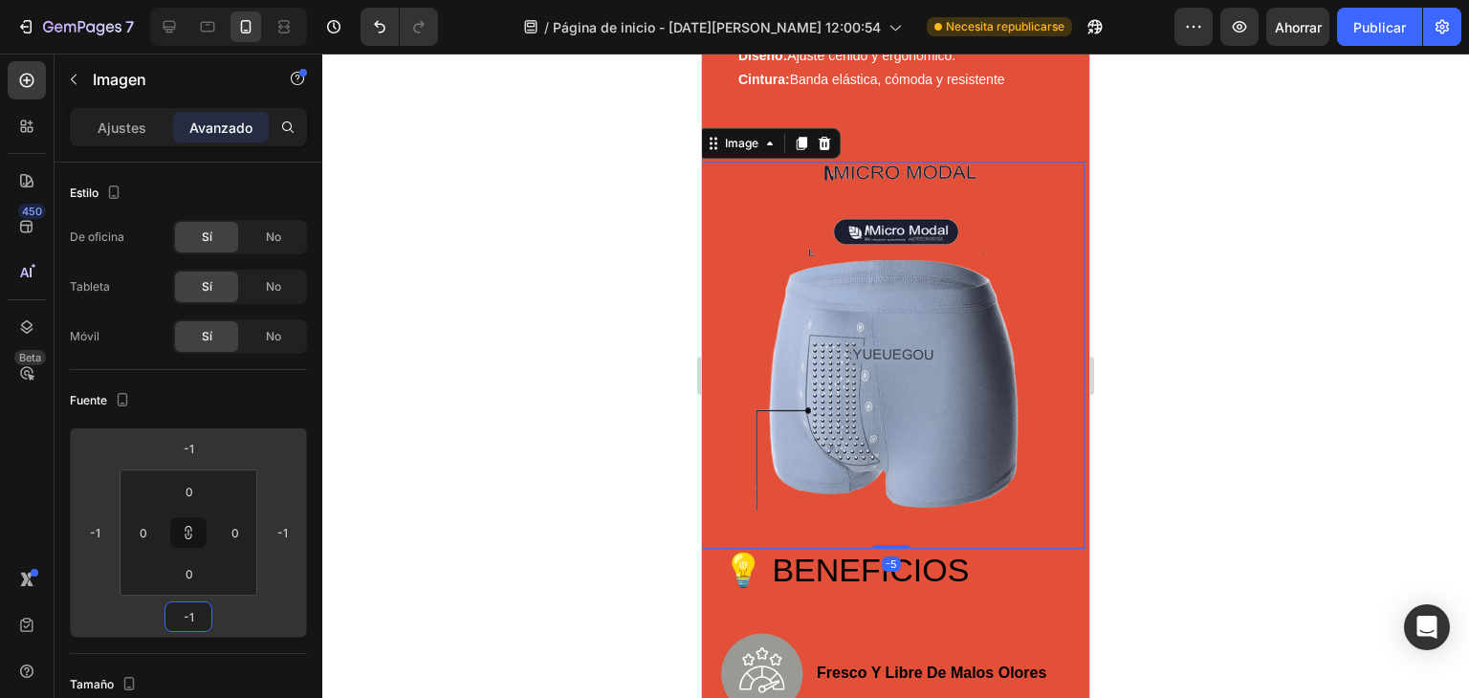
type input "15"
drag, startPoint x: 188, startPoint y: 595, endPoint x: 197, endPoint y: 609, distance: 16.7
click at [197, 0] on html "7 / Página de inicio - 27 de agosto, 12:00:54 Necesita republicarse Avance Ahor…" at bounding box center [734, 0] width 1469 height 0
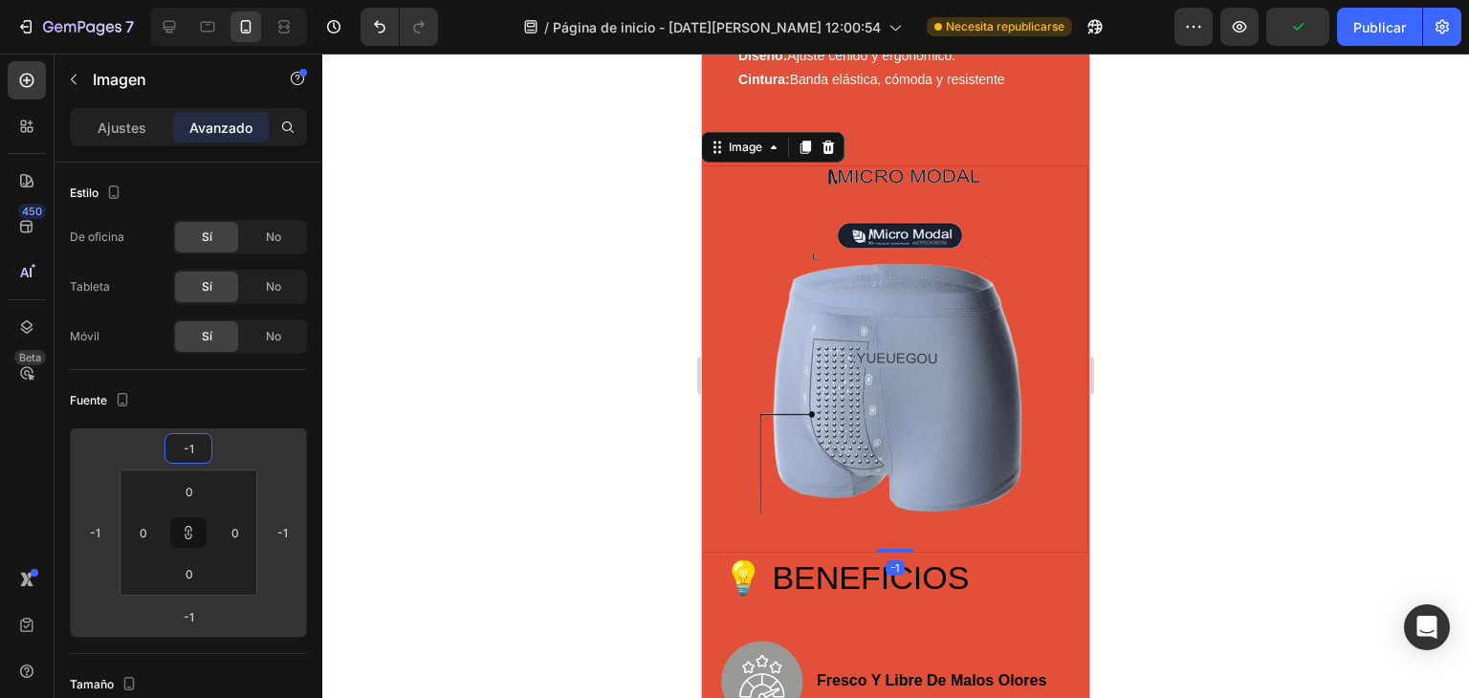
drag, startPoint x: 186, startPoint y: 430, endPoint x: 203, endPoint y: 429, distance: 17.3
click at [203, 0] on html "7 / Página de inicio - 27 de agosto, 12:00:54 Necesita republicarse Avance Publ…" at bounding box center [734, 0] width 1469 height 0
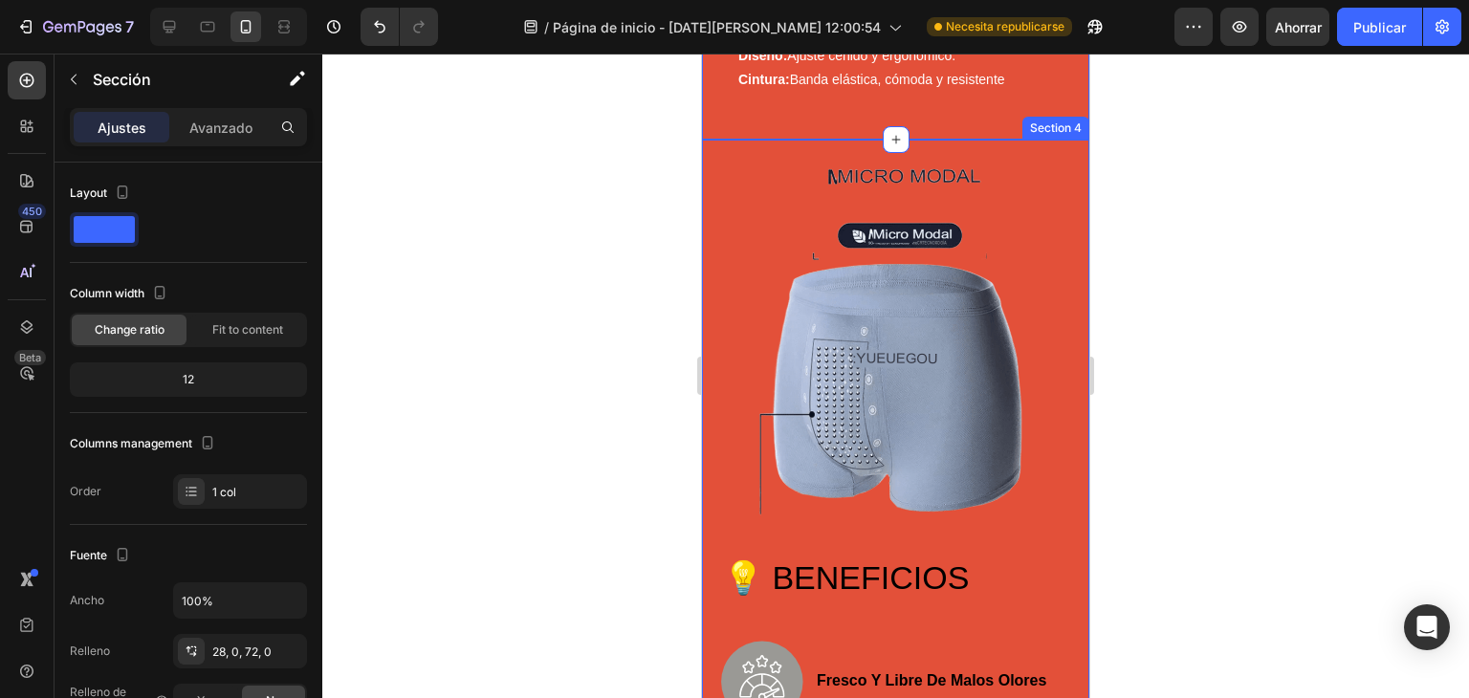
click at [1051, 131] on div "Section 4" at bounding box center [1056, 128] width 67 height 23
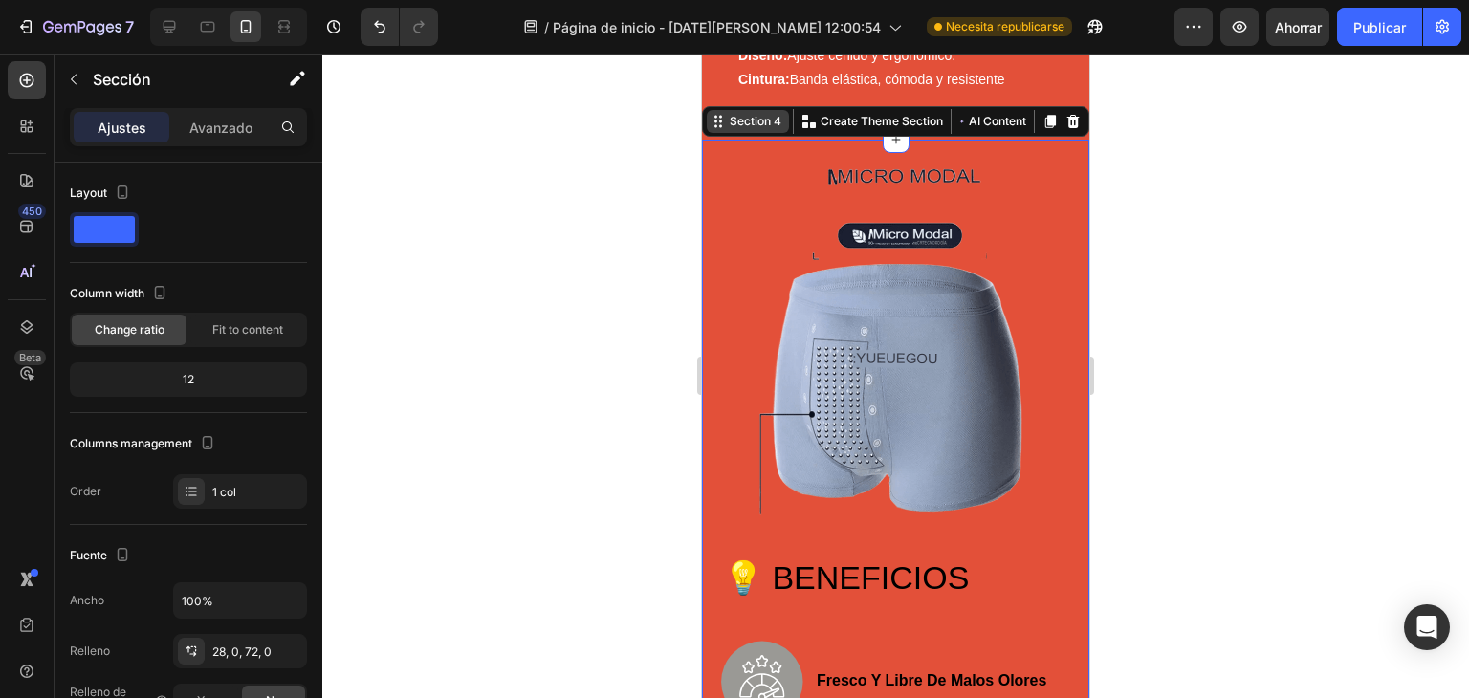
scroll to position [381, 0]
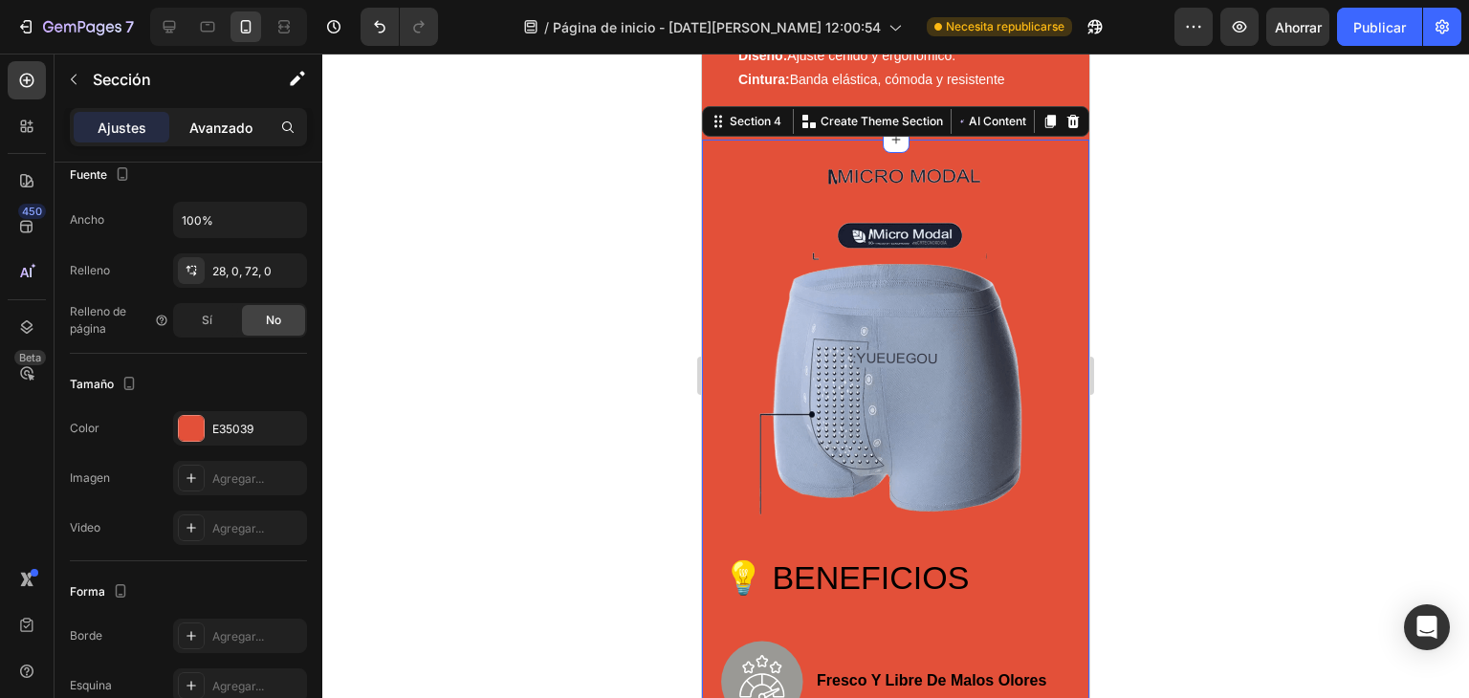
click at [232, 131] on font "Avanzado" at bounding box center [220, 128] width 63 height 16
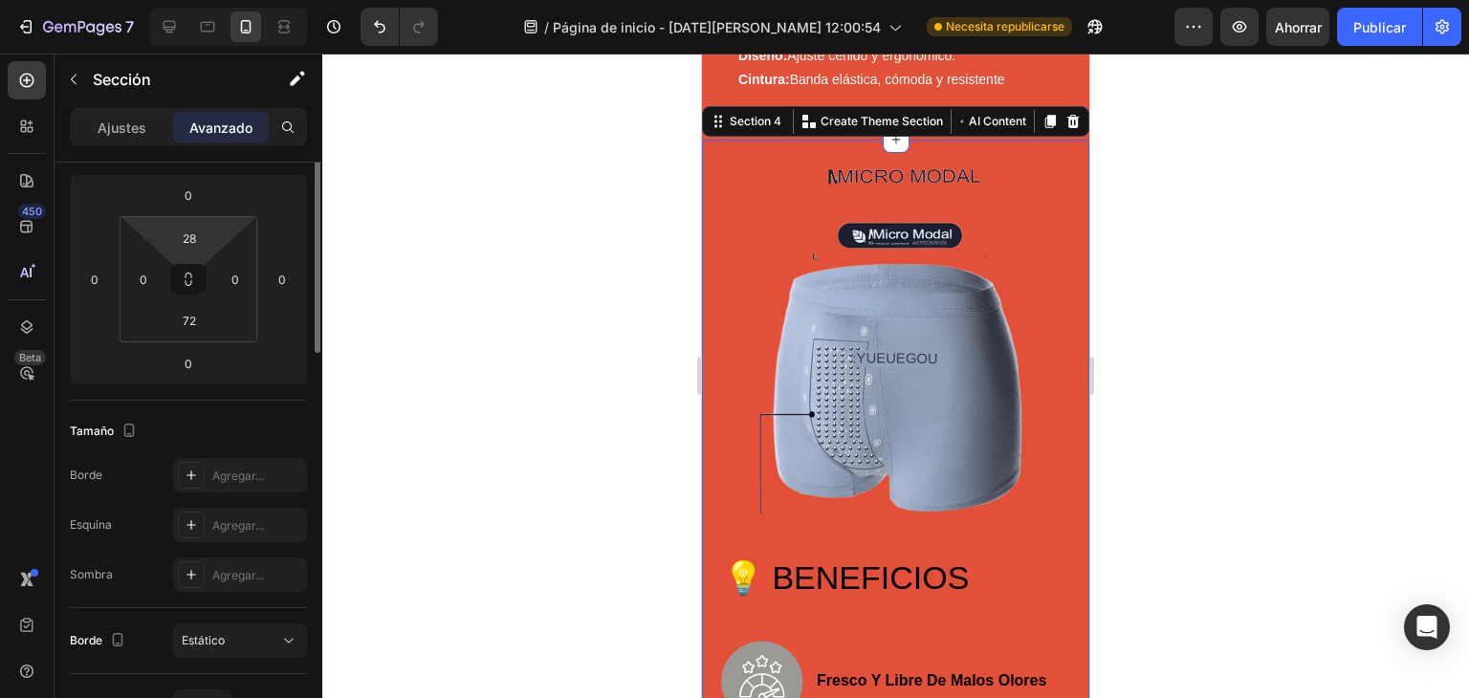
scroll to position [126, 0]
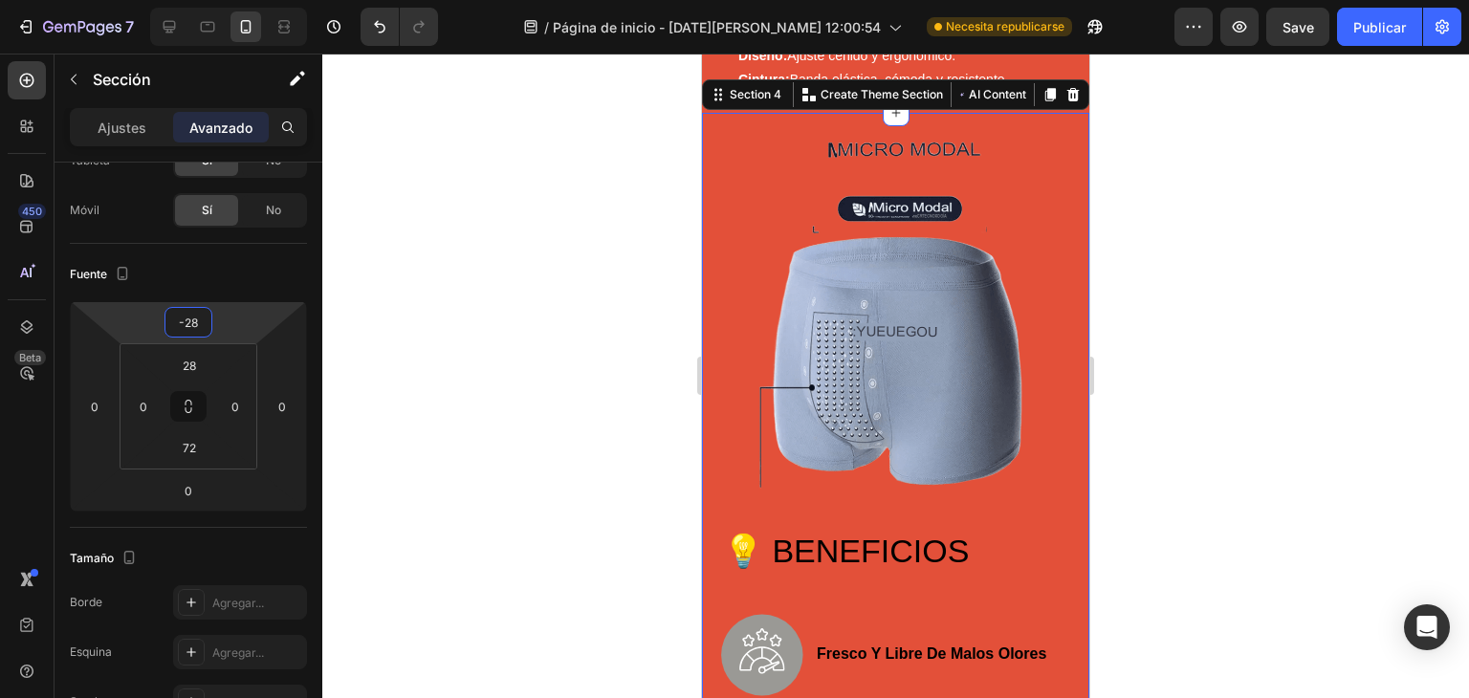
drag, startPoint x: 191, startPoint y: 301, endPoint x: 194, endPoint y: 315, distance: 13.7
click at [194, 0] on html "7 / Página de inicio - 27 de agosto, 12:00:54 Necesita republicarse Avance Save…" at bounding box center [734, 0] width 1469 height 0
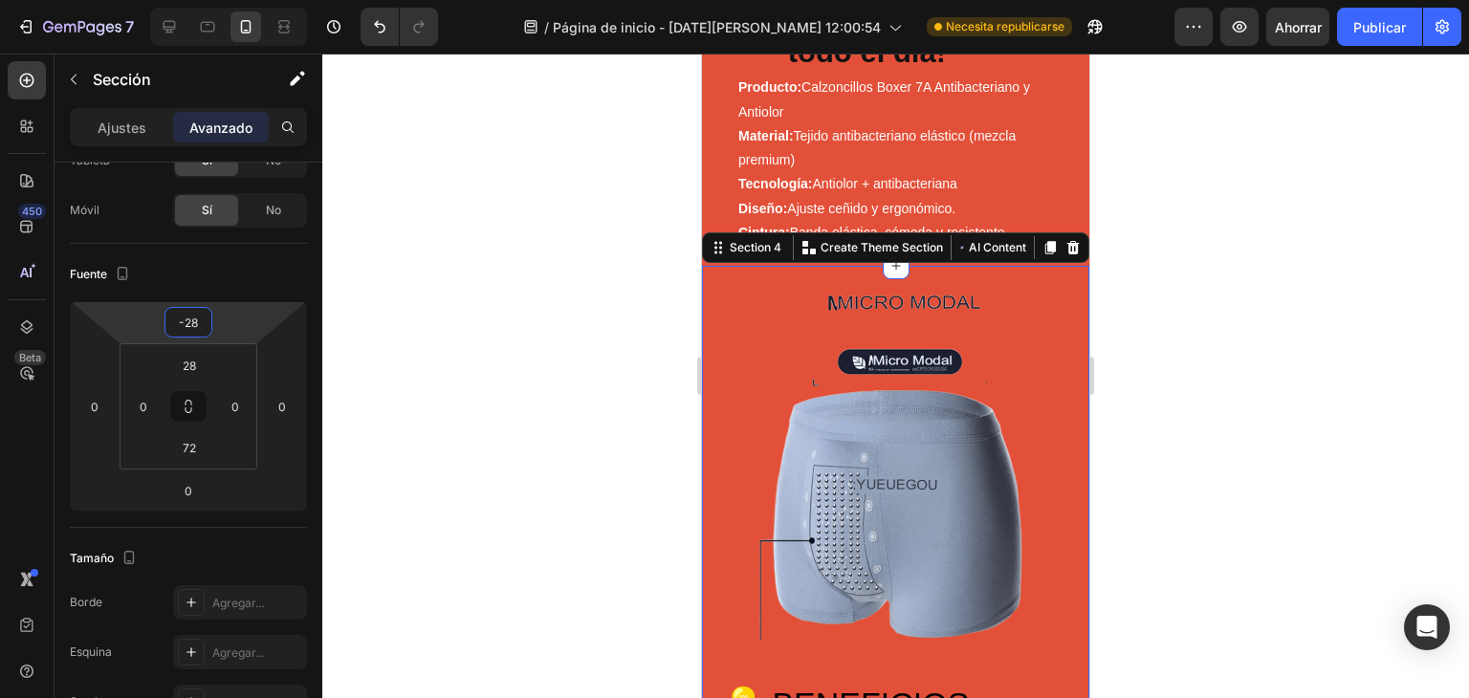
scroll to position [896, 0]
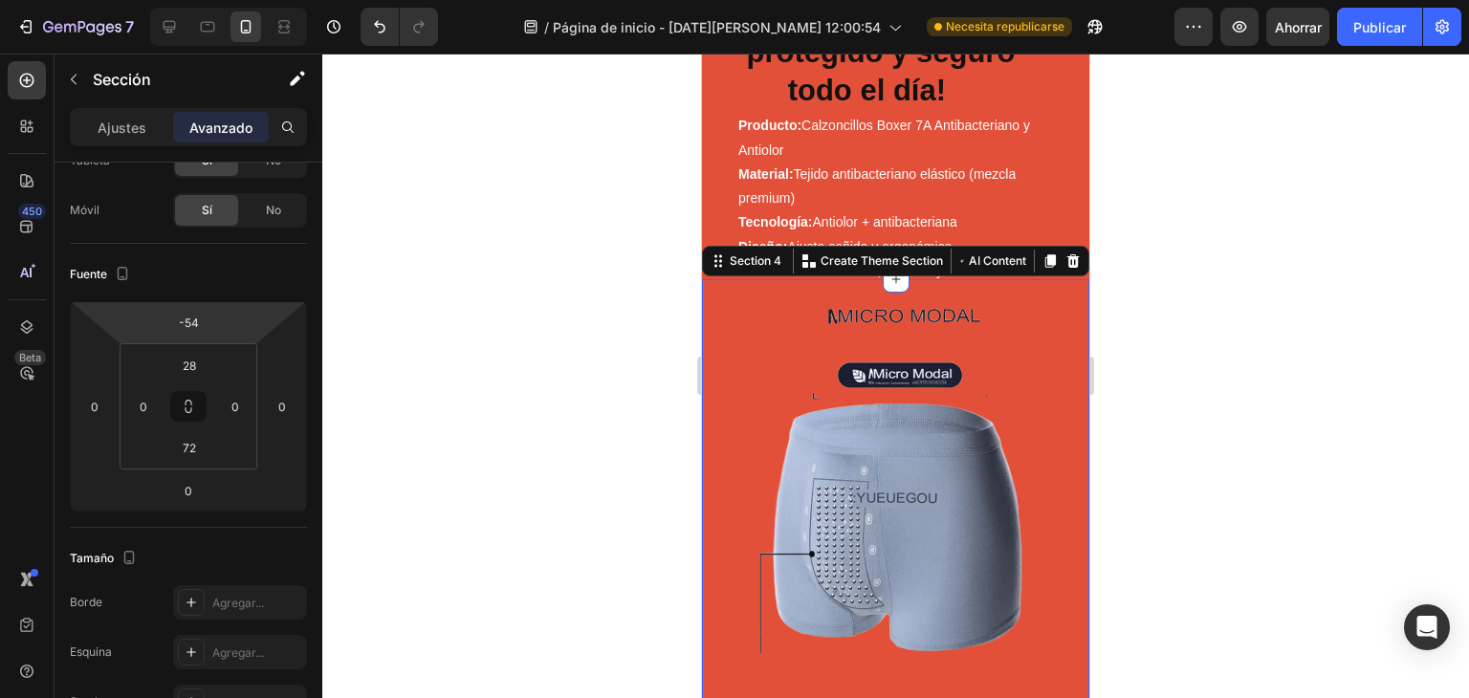
click at [199, 0] on html "7 / Página de inicio - 27 de agosto, 12:00:54 Necesita republicarse Avance Ahor…" at bounding box center [734, 0] width 1469 height 0
click at [1347, 296] on div at bounding box center [895, 376] width 1147 height 645
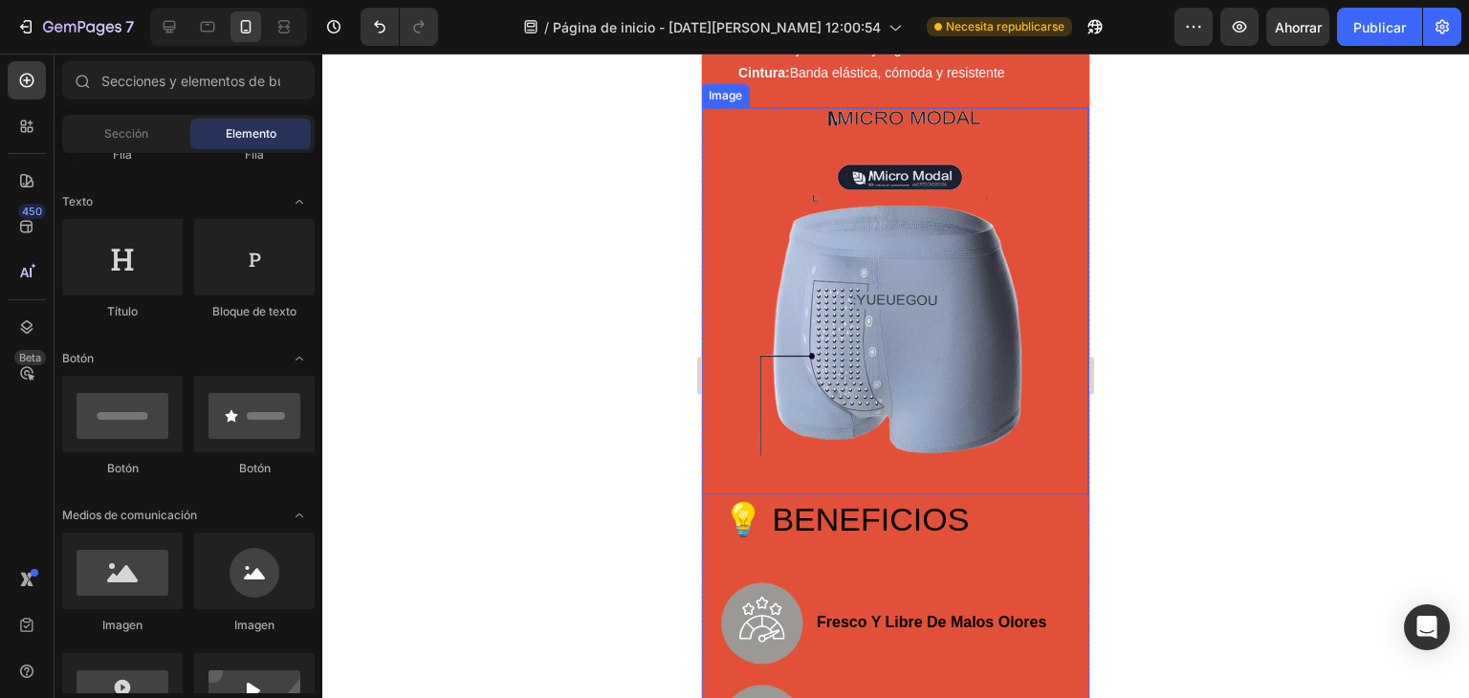
scroll to position [1084, 0]
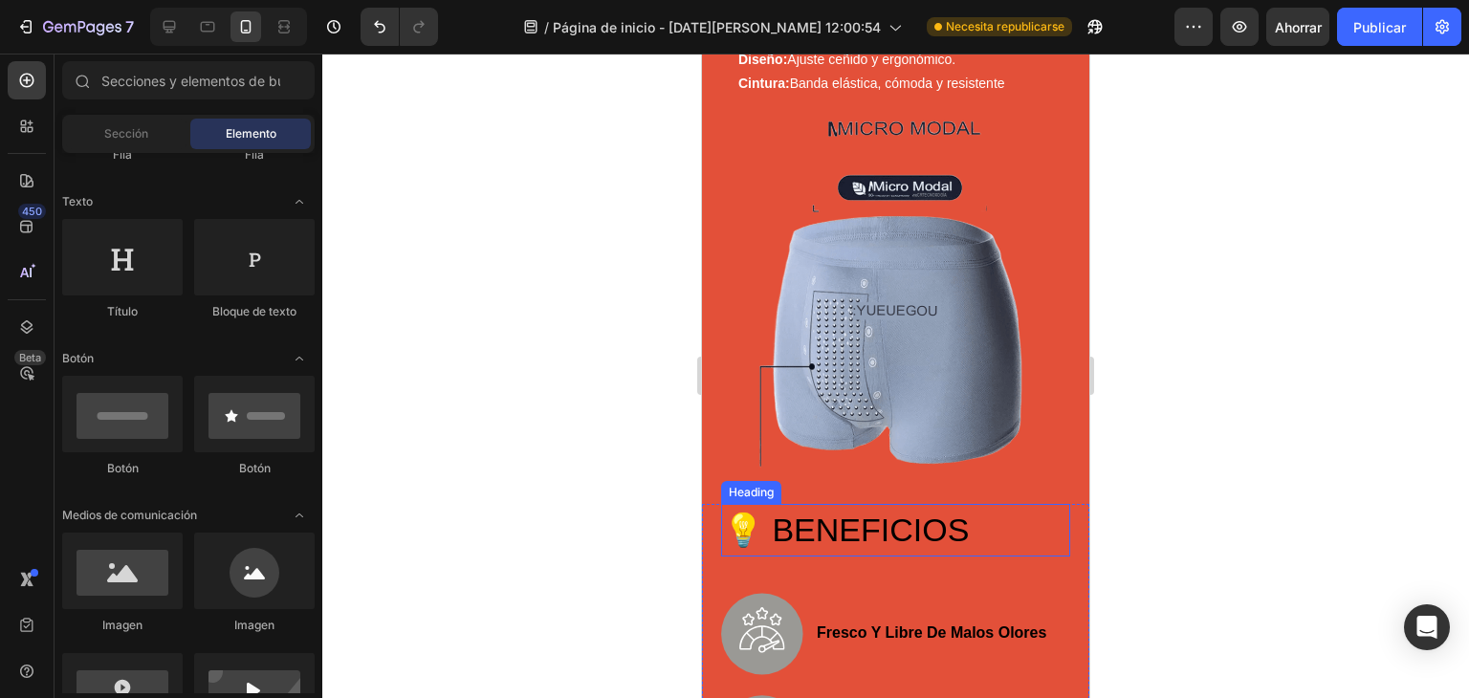
click at [827, 545] on h2 "💡 BENEFICIOS" at bounding box center [895, 530] width 349 height 53
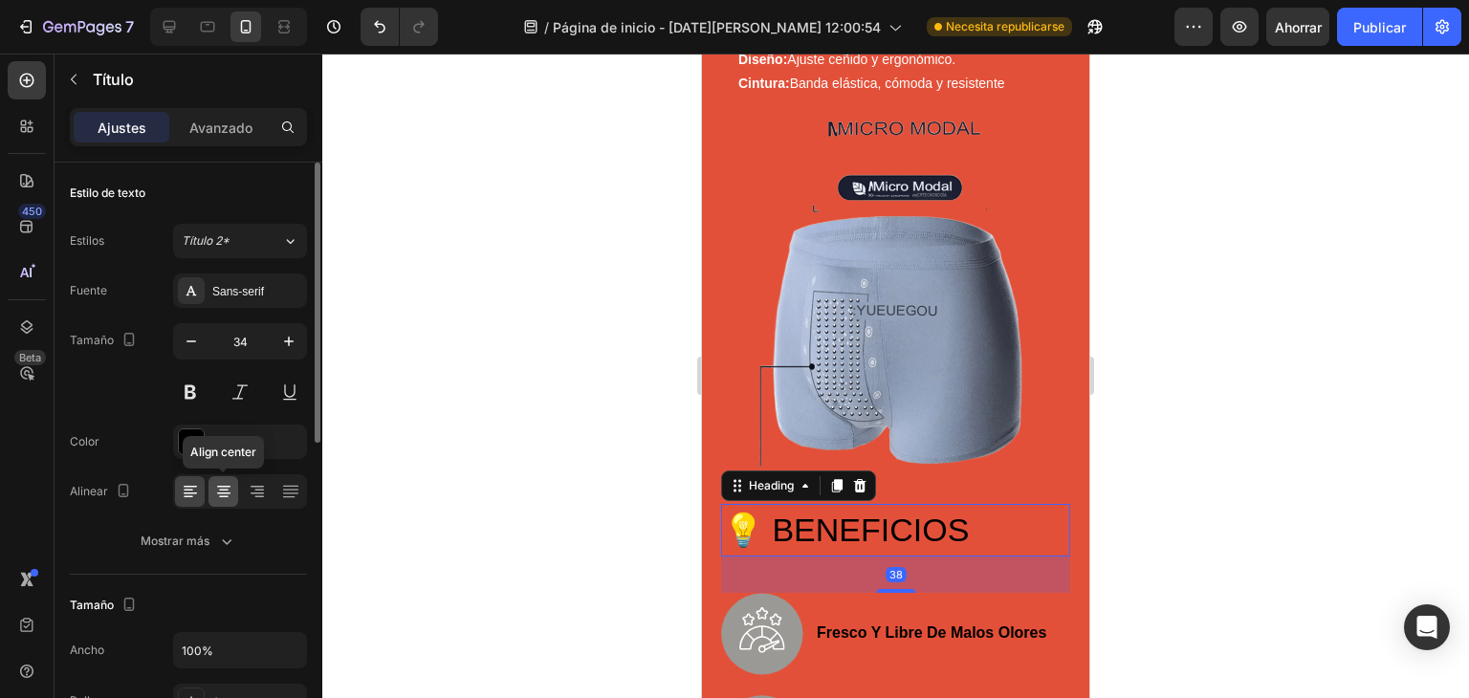
click at [226, 493] on icon at bounding box center [223, 494] width 13 height 2
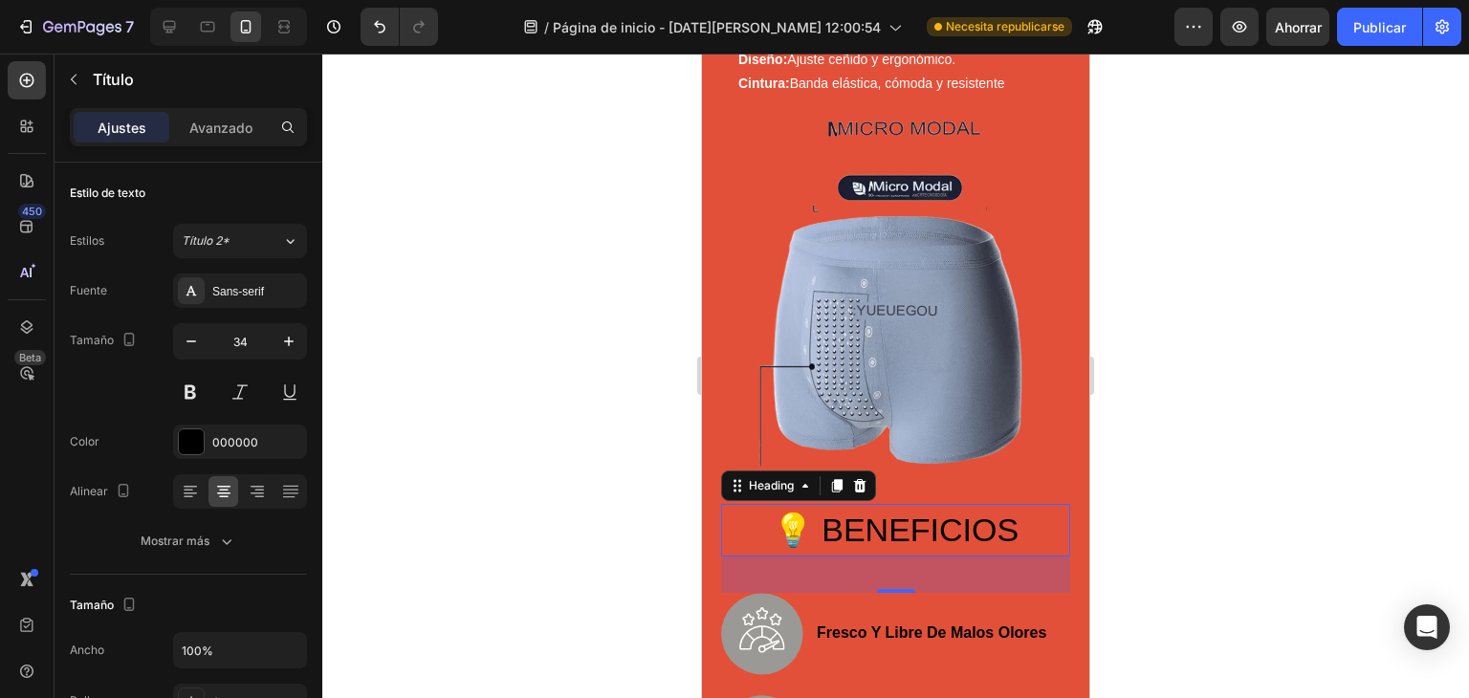
click at [908, 512] on h2 "💡 BENEFICIOS" at bounding box center [895, 530] width 349 height 53
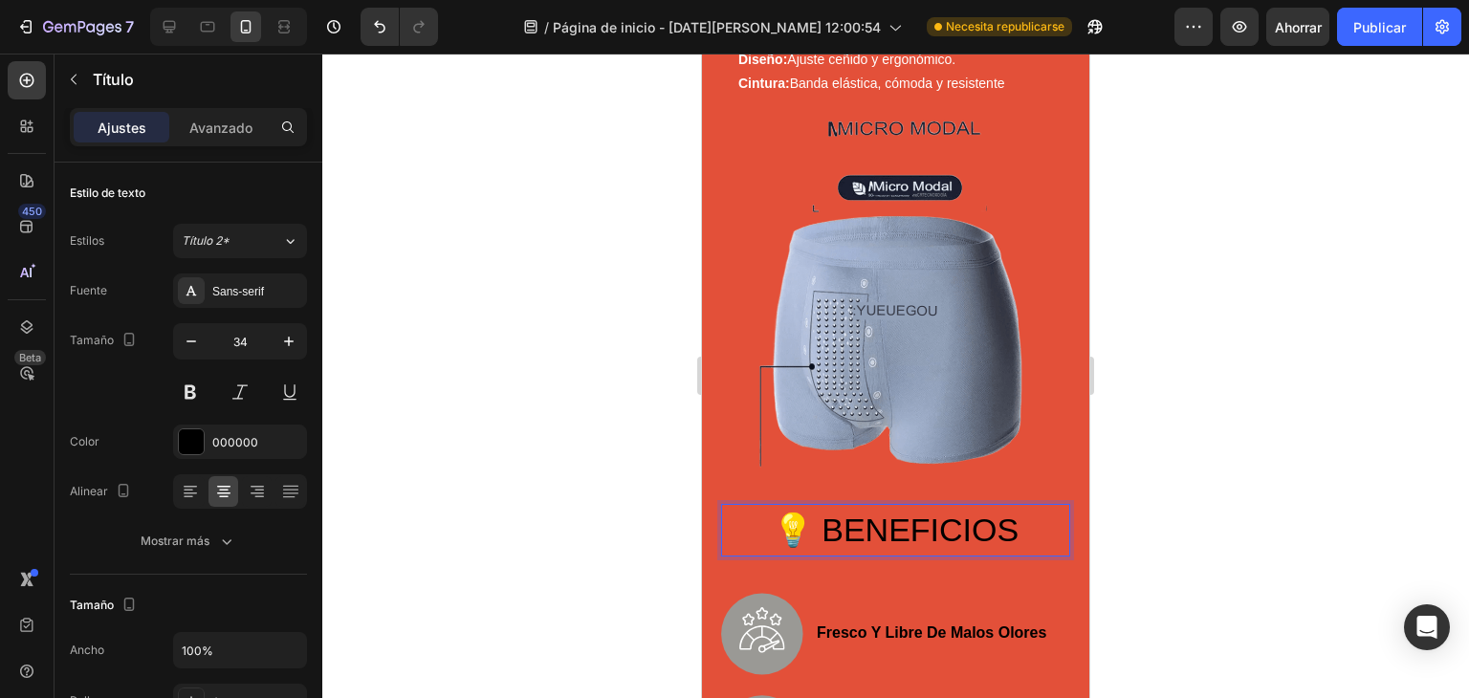
click at [1315, 447] on div at bounding box center [895, 376] width 1147 height 645
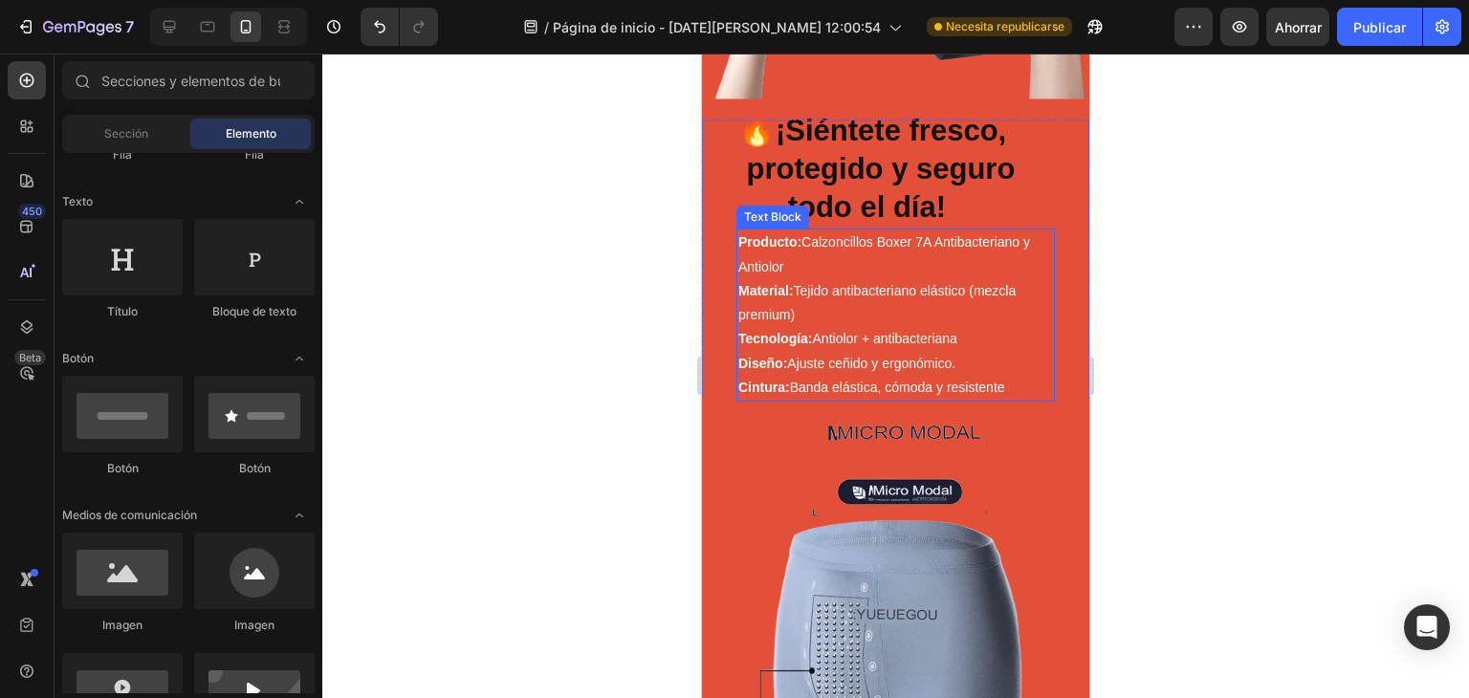
scroll to position [701, 0]
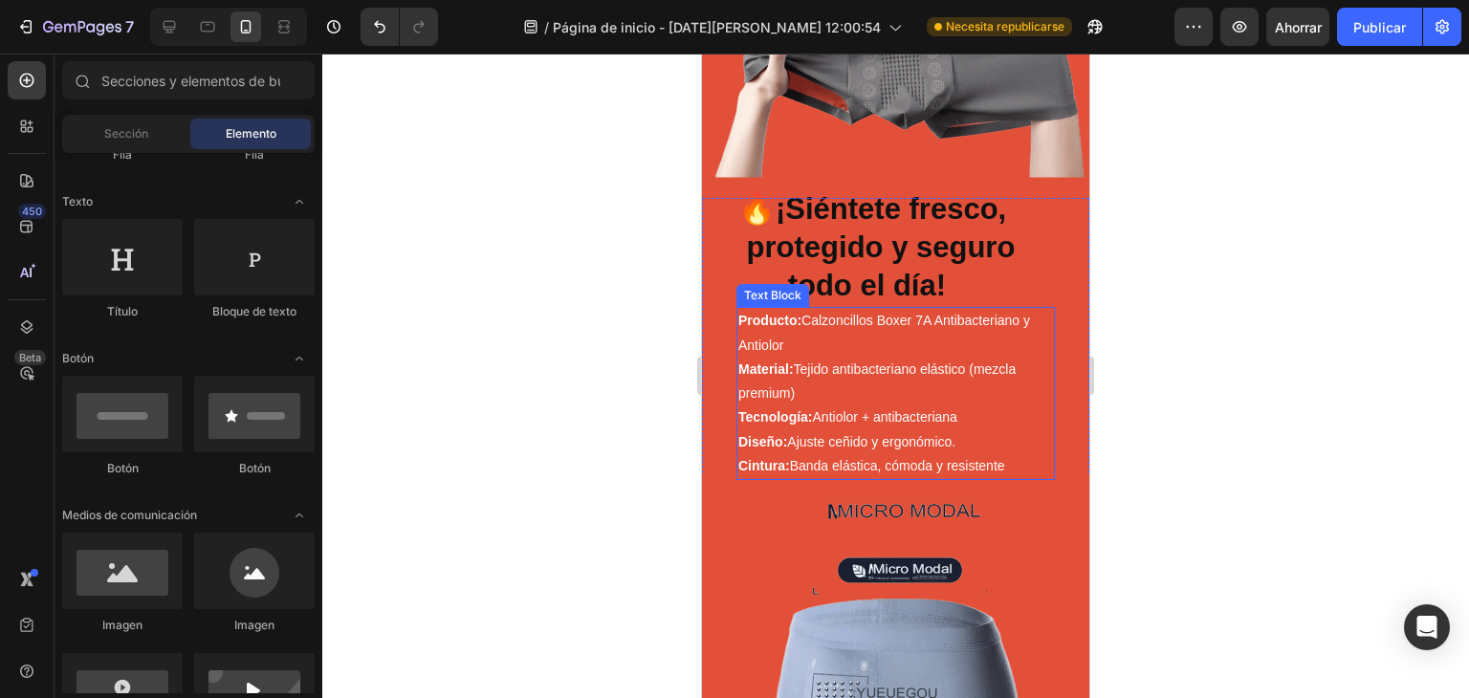
click at [804, 414] on strong "Tecnología:" at bounding box center [776, 416] width 75 height 15
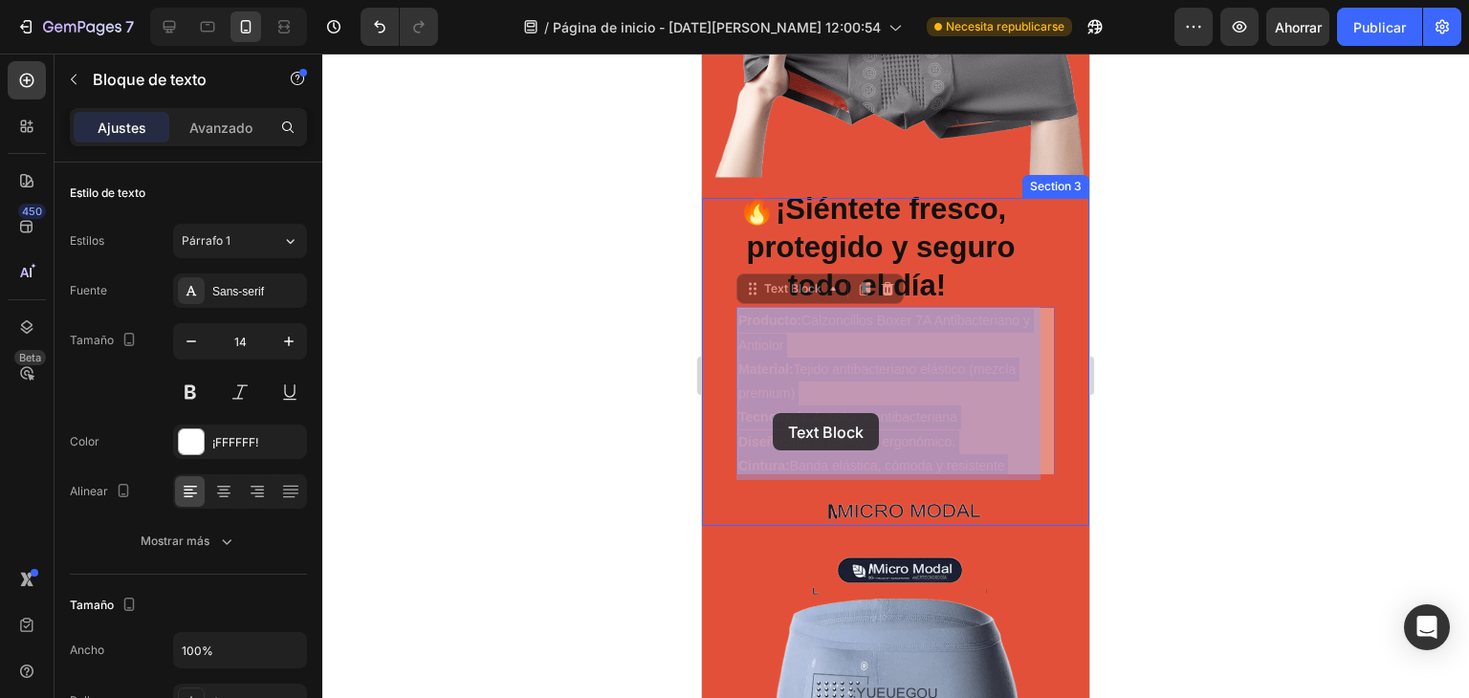
drag, startPoint x: 957, startPoint y: 411, endPoint x: 804, endPoint y: 408, distance: 153.1
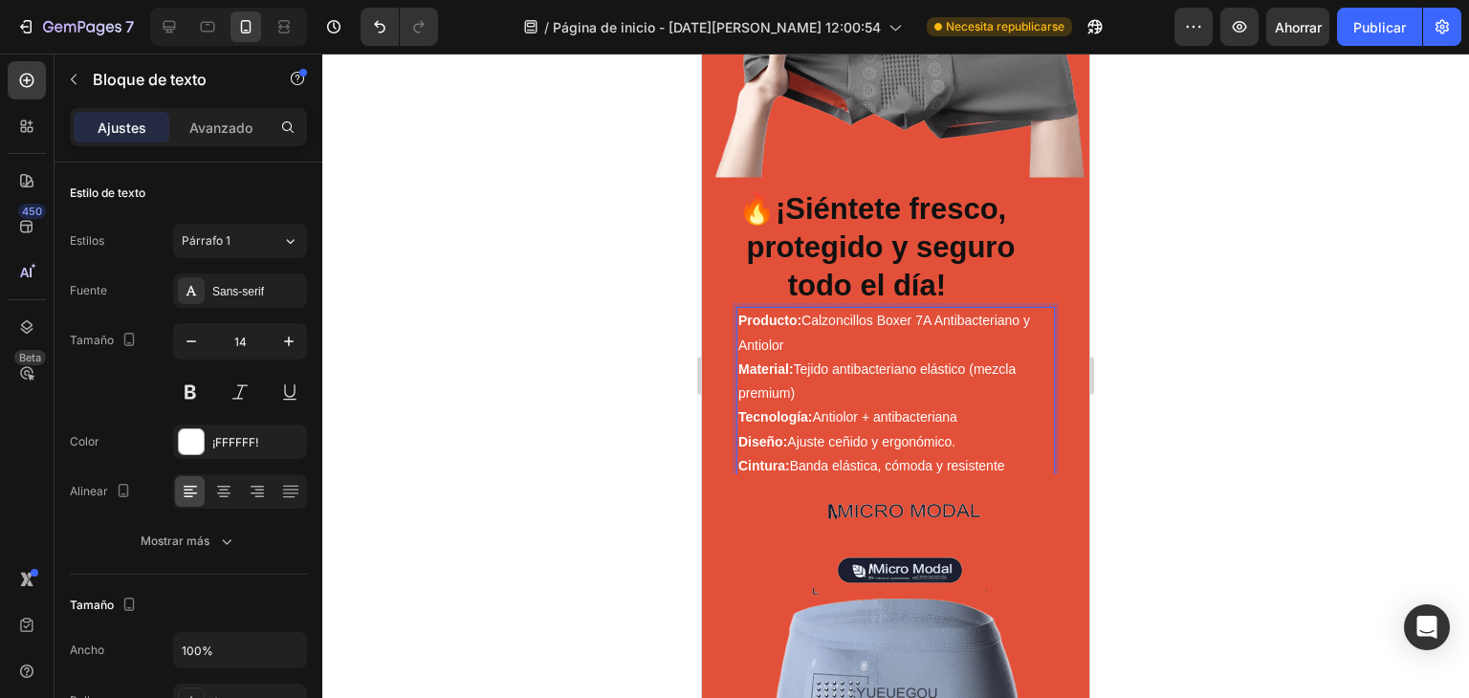
drag, startPoint x: 966, startPoint y: 409, endPoint x: 739, endPoint y: 414, distance: 227.7
click at [739, 414] on p "Producto: Calzoncillos Boxer 7A Antibacteriano y Antiolor Material: Tejido anti…" at bounding box center [896, 393] width 315 height 168
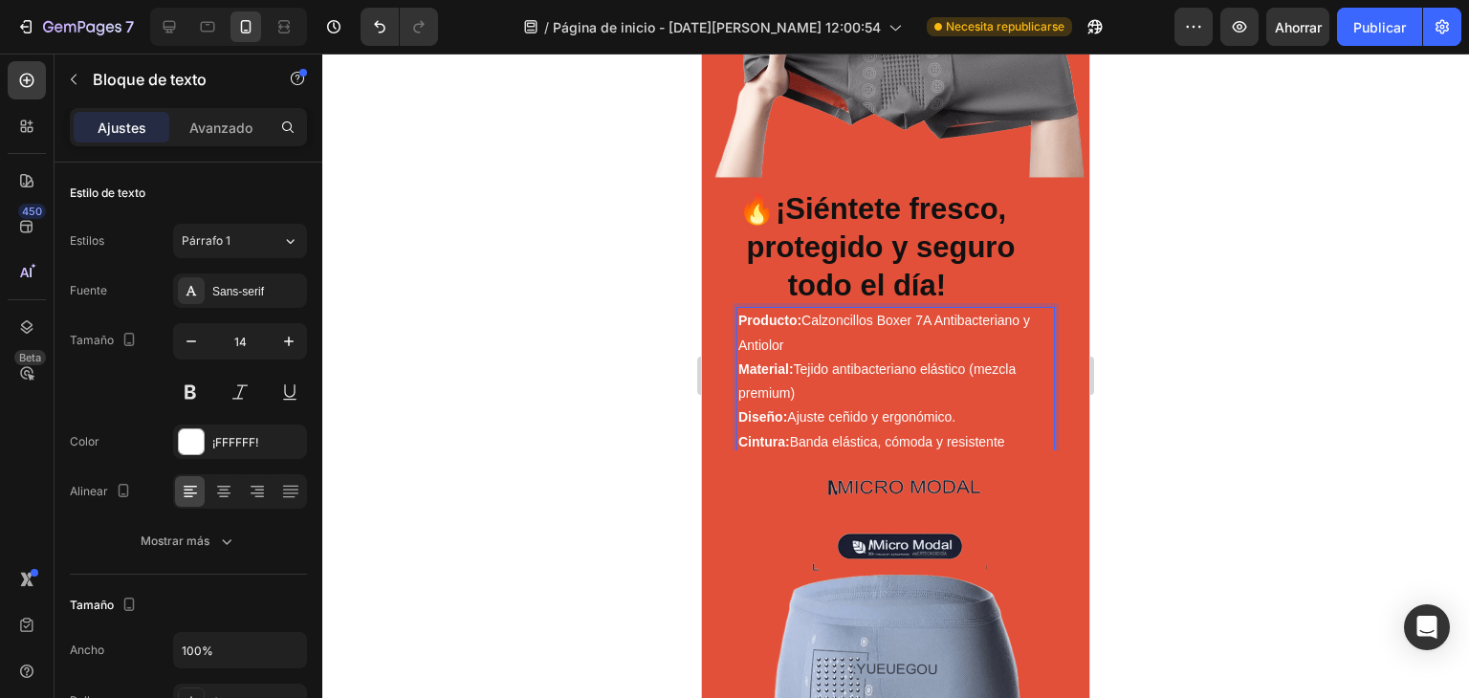
click at [1040, 414] on div "Producto: Calzoncillos Boxer 7A Antibacteriano y Antiolor Material: Tejido anti…" at bounding box center [896, 381] width 319 height 148
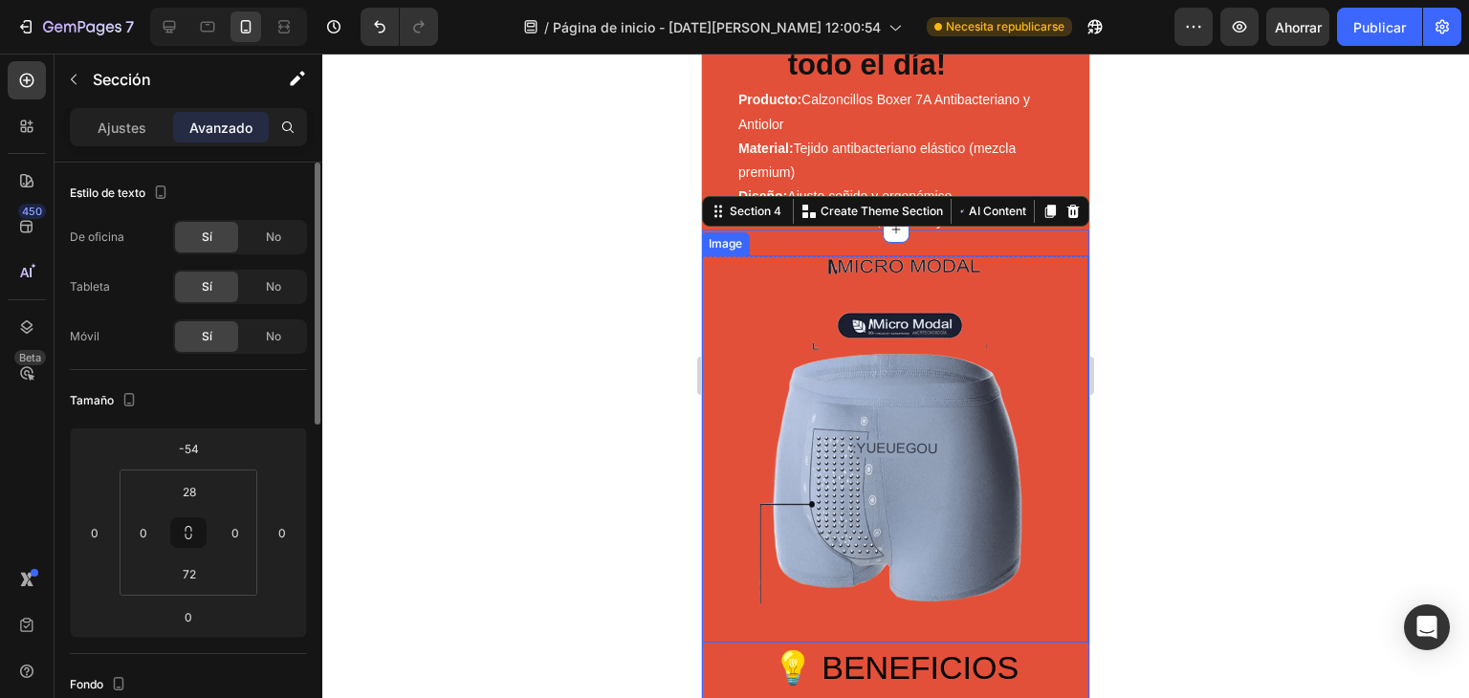
scroll to position [957, 0]
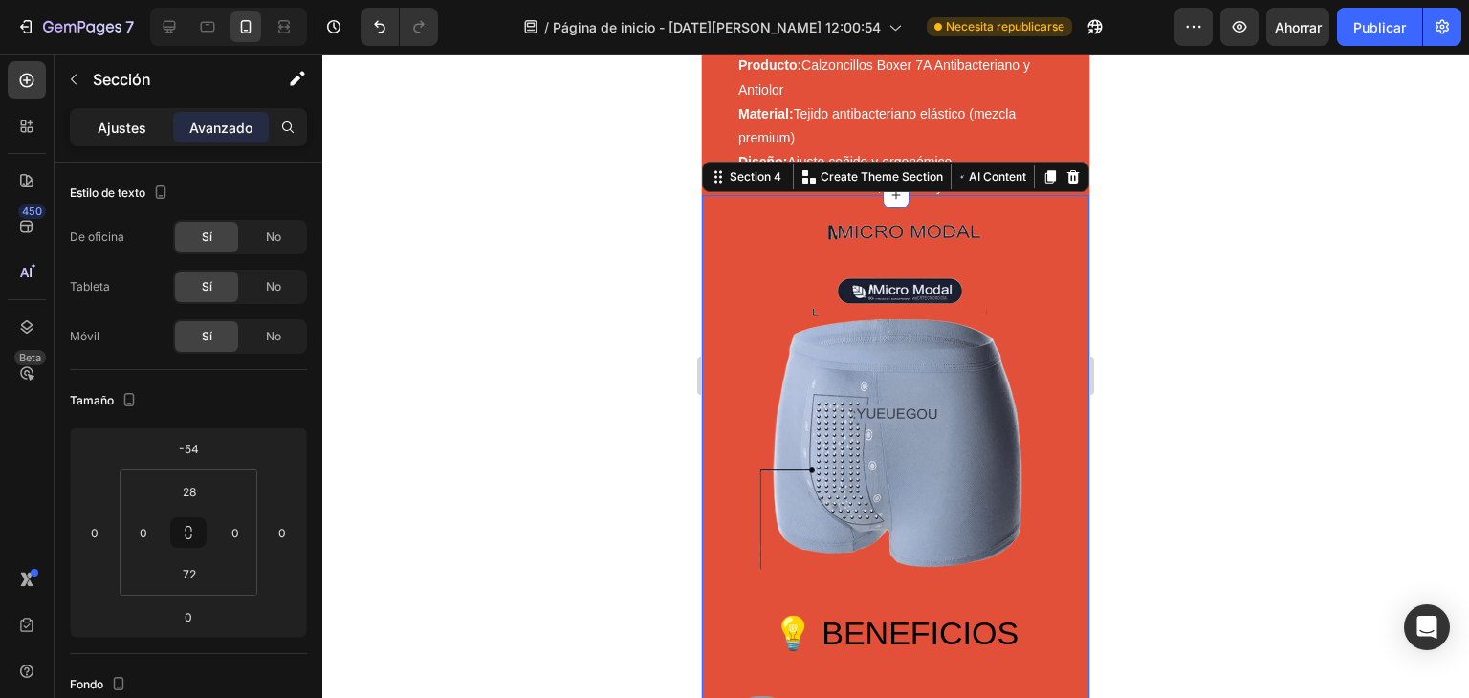
click at [126, 136] on p "Ajustes" at bounding box center [122, 128] width 49 height 20
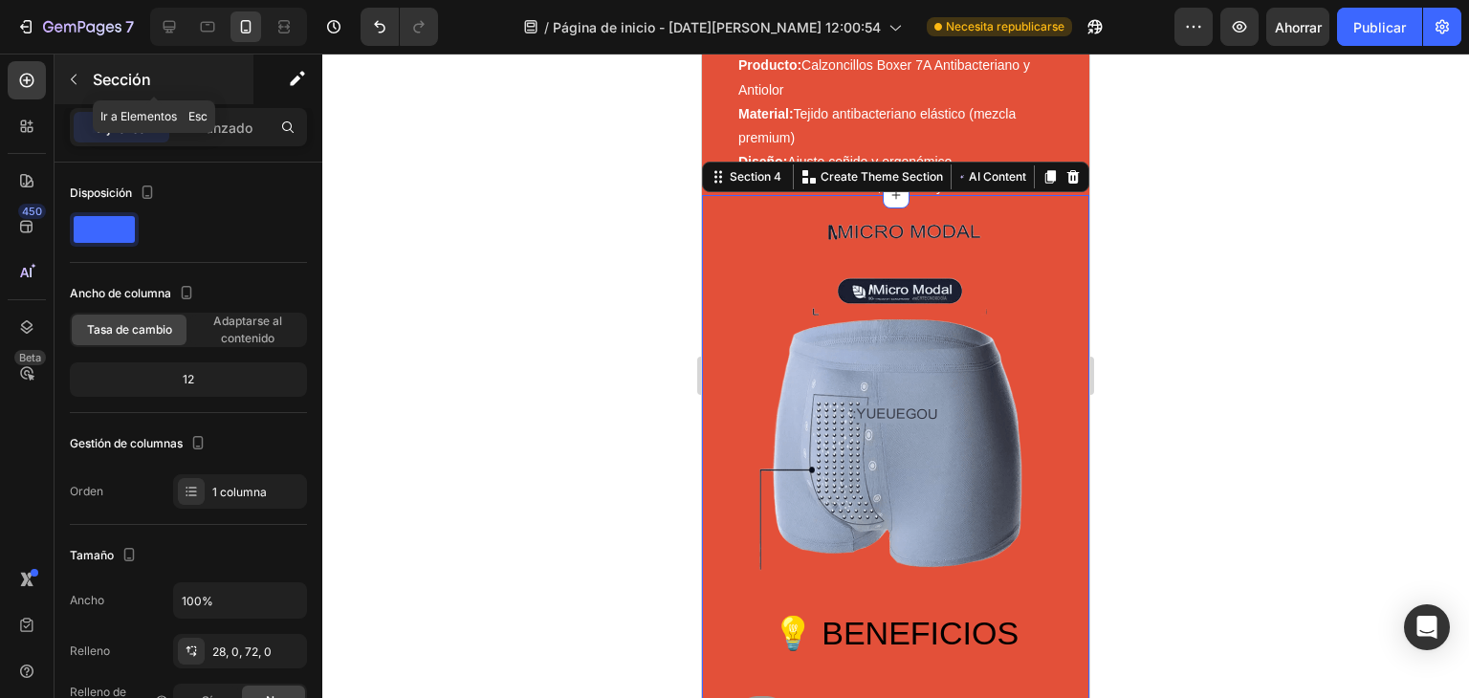
click at [80, 75] on icon "button" at bounding box center [73, 79] width 15 height 15
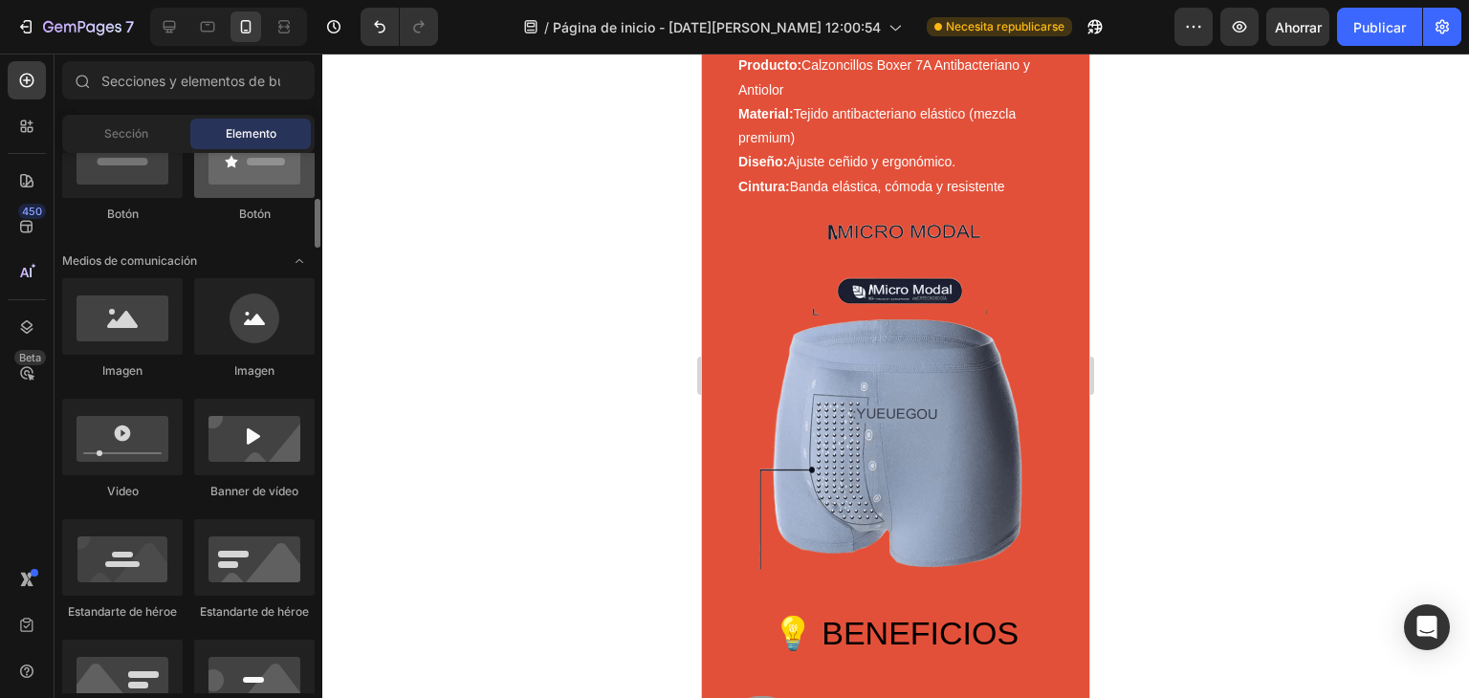
scroll to position [318, 0]
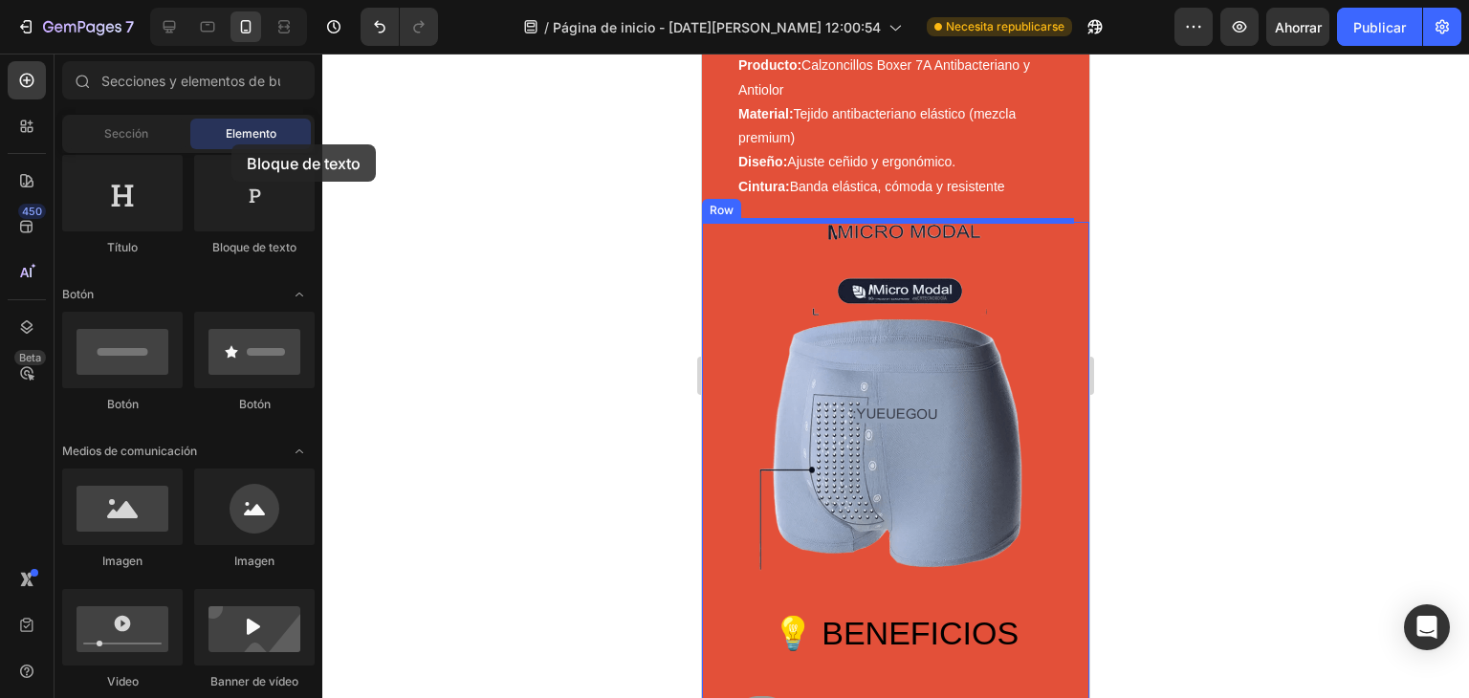
drag, startPoint x: 260, startPoint y: 215, endPoint x: 232, endPoint y: 144, distance: 76.4
click at [232, 144] on div "Sections(18) Elementos(83) Sección Elemento Hero Section Product Detail Brands …" at bounding box center [189, 377] width 268 height 632
drag, startPoint x: 809, startPoint y: 268, endPoint x: 892, endPoint y: 239, distance: 87.1
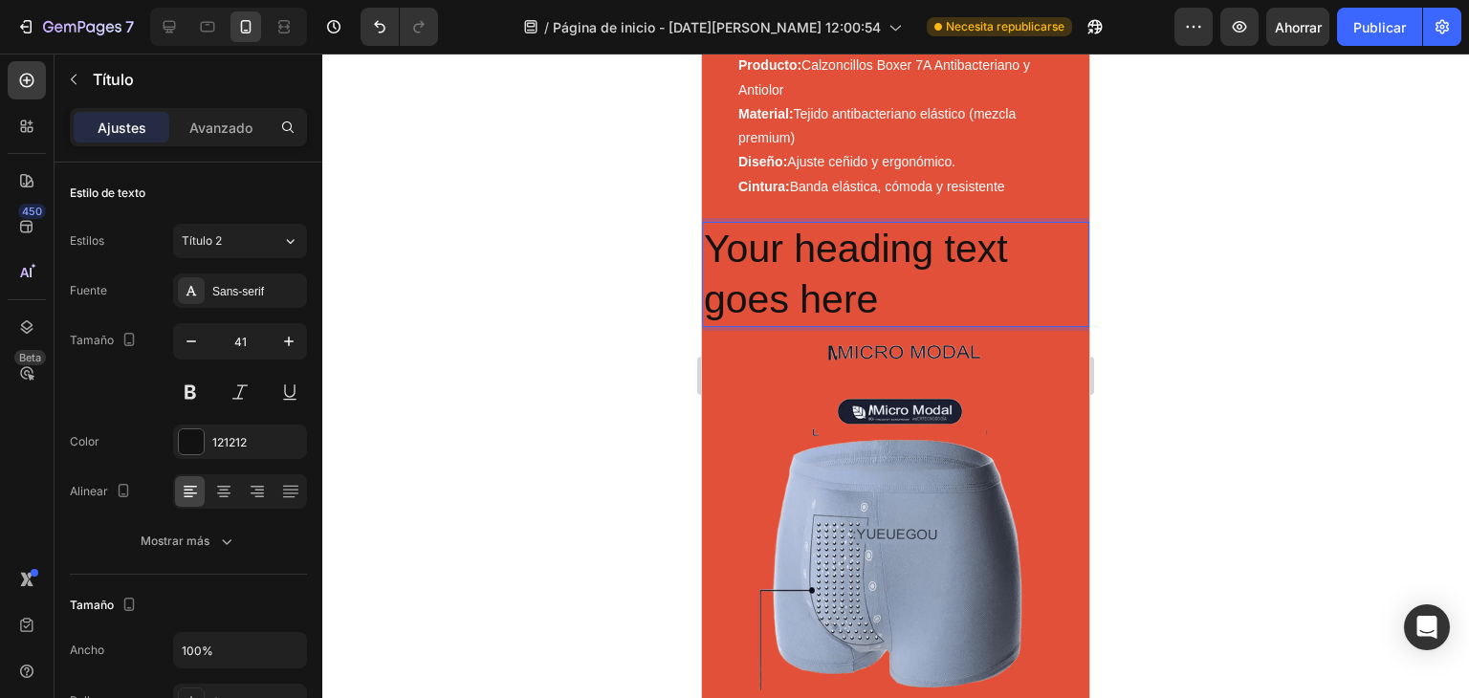
click at [911, 296] on h2 "Your heading text goes here" at bounding box center [895, 275] width 387 height 106
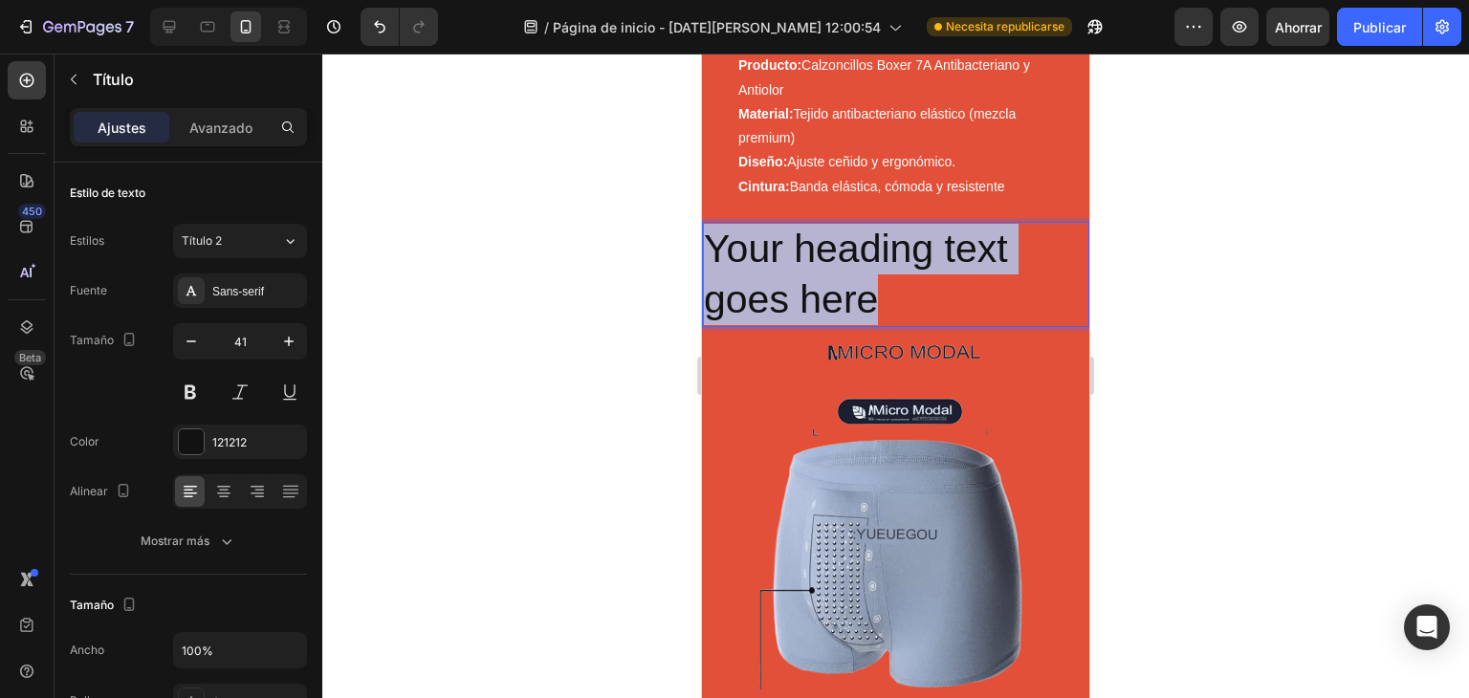
drag, startPoint x: 907, startPoint y: 303, endPoint x: 671, endPoint y: 237, distance: 245.3
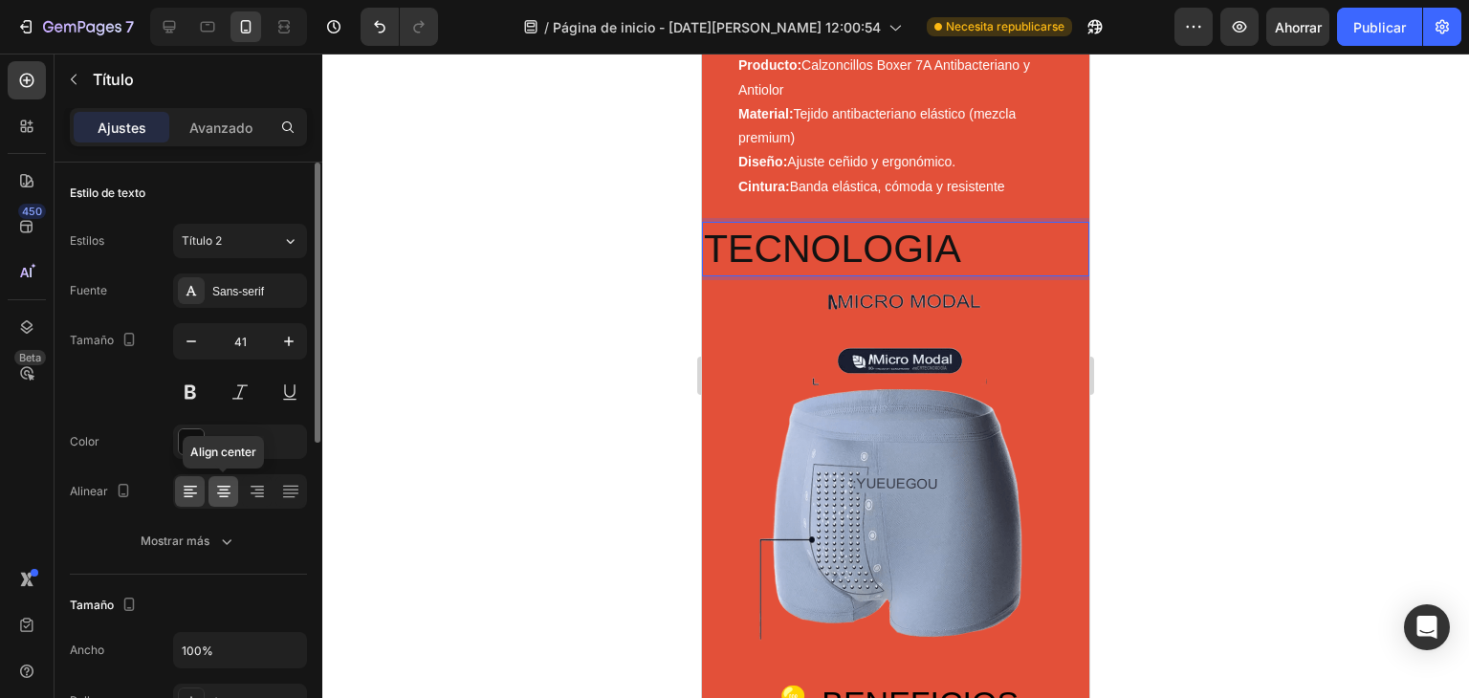
click at [229, 488] on icon at bounding box center [223, 491] width 19 height 19
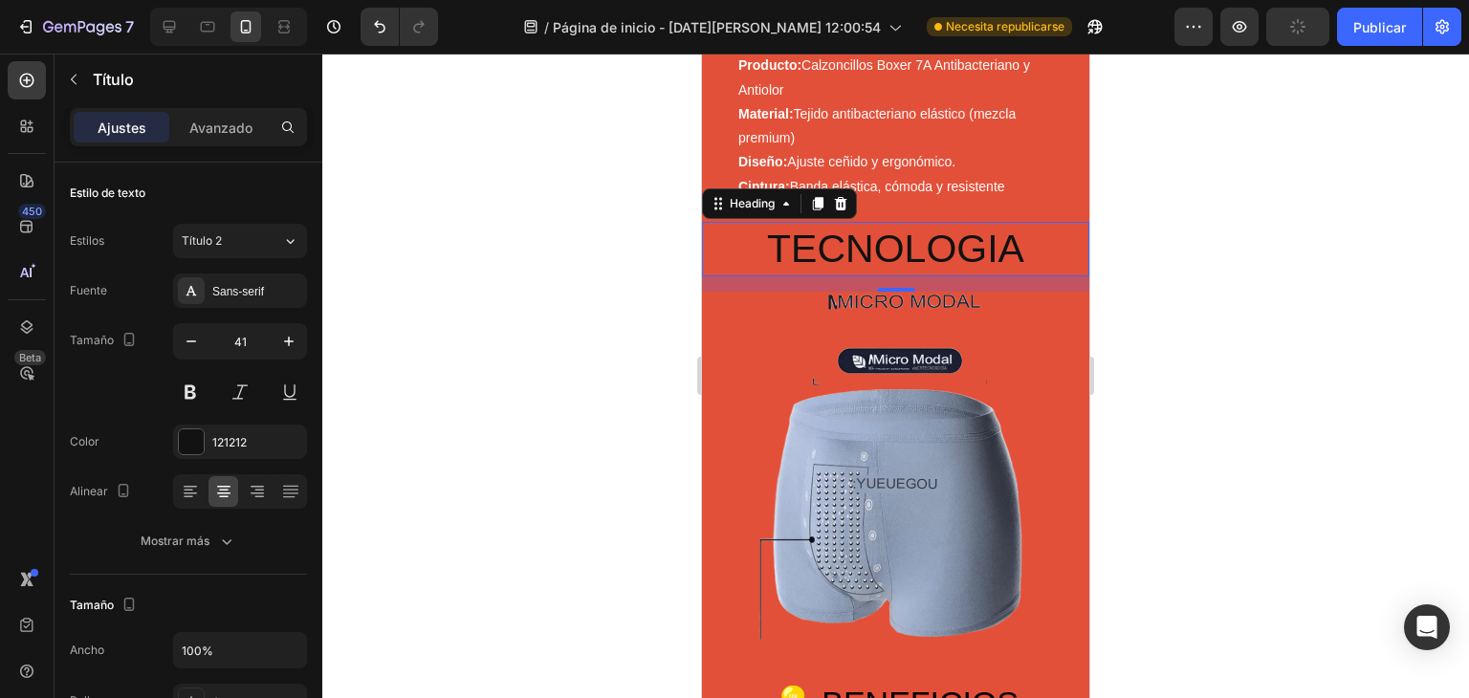
click at [1301, 298] on div at bounding box center [895, 376] width 1147 height 645
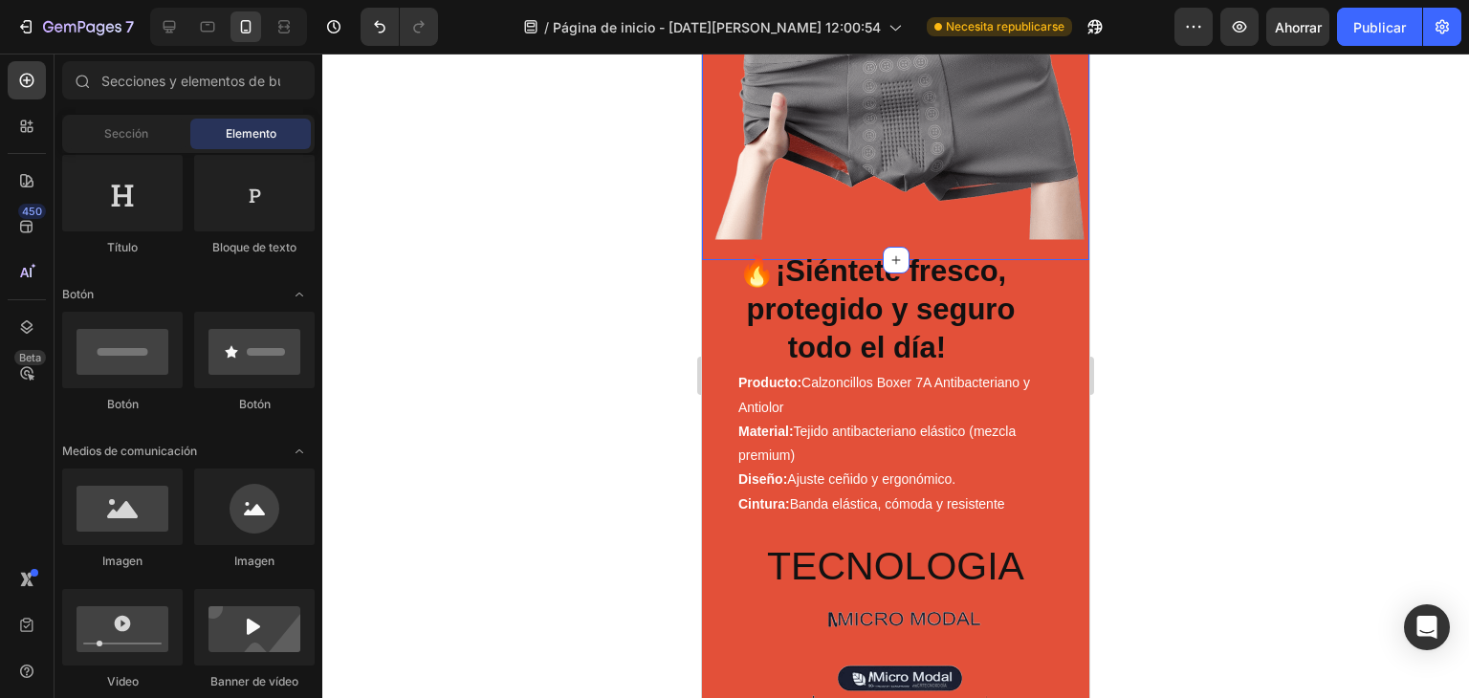
scroll to position [765, 0]
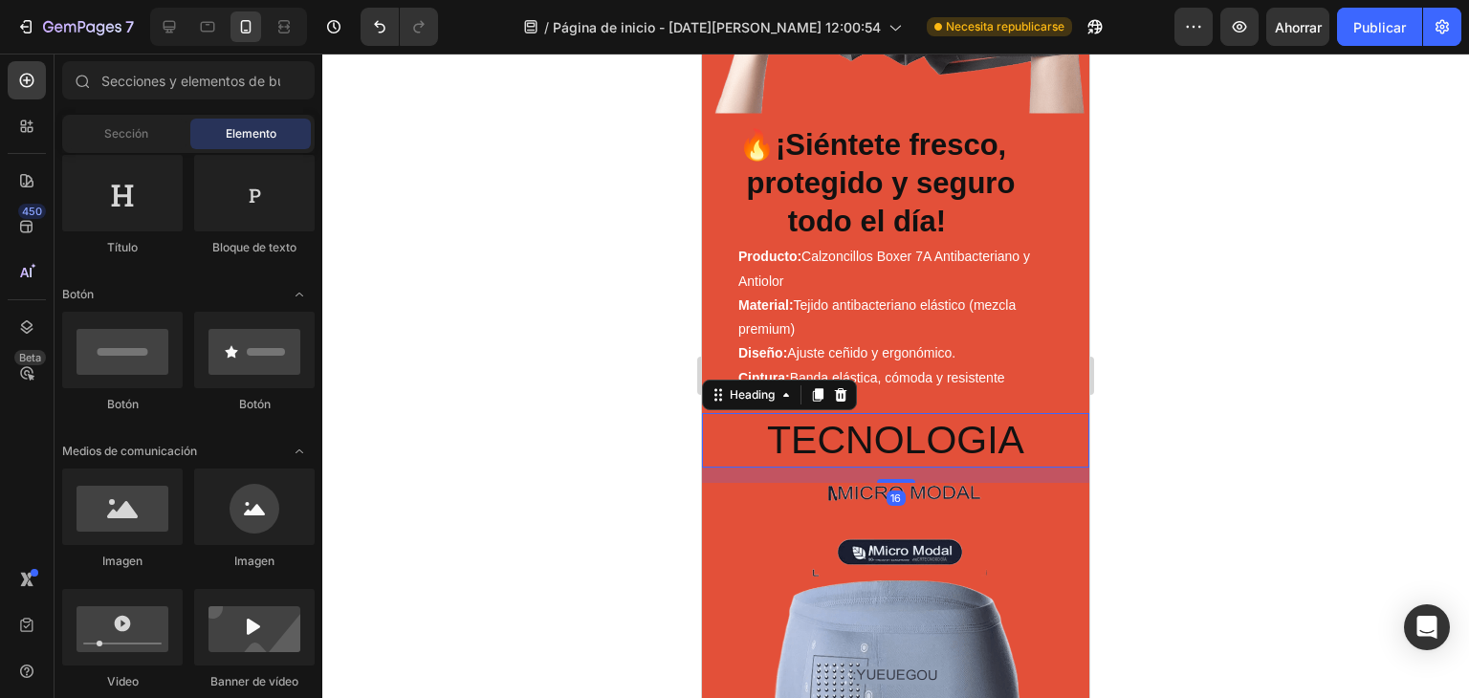
click at [1026, 433] on h2 "TECNOLOGIA" at bounding box center [895, 440] width 387 height 55
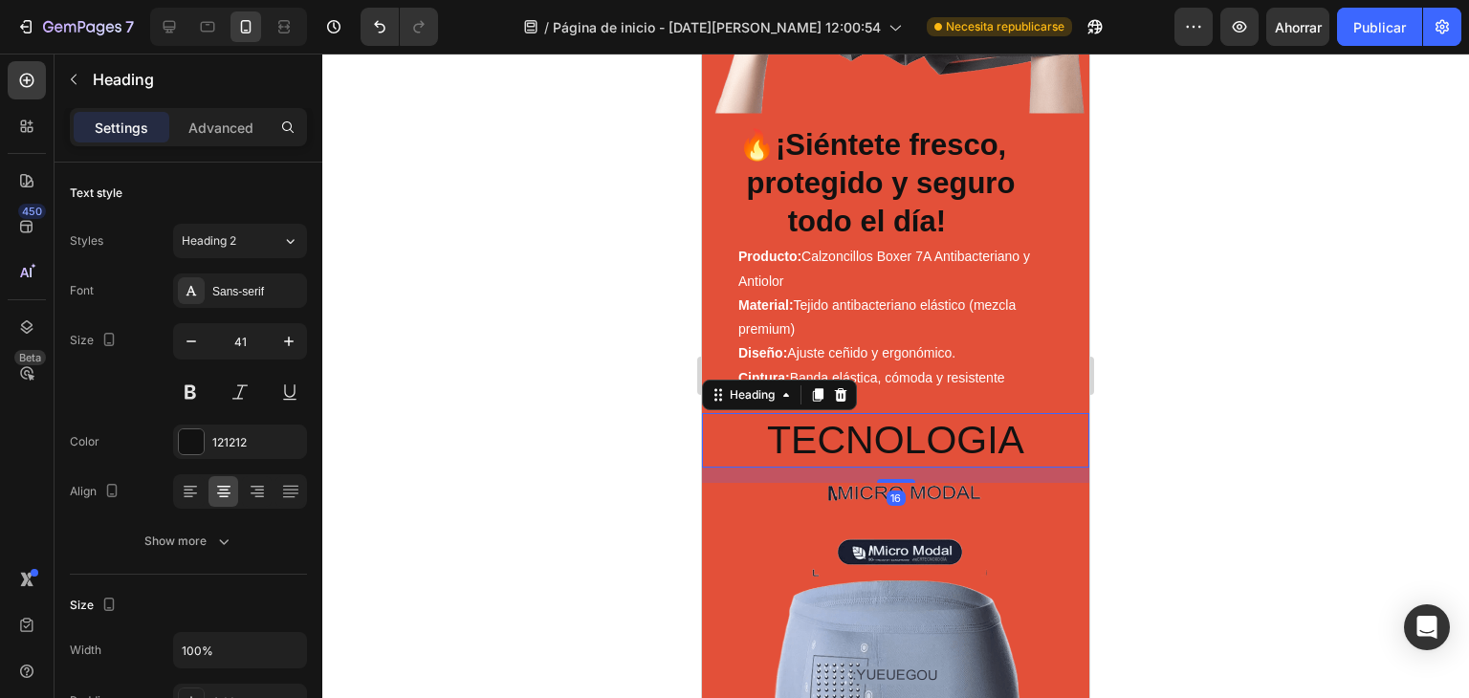
click at [1026, 433] on h2 "TECNOLOGIA" at bounding box center [895, 440] width 387 height 55
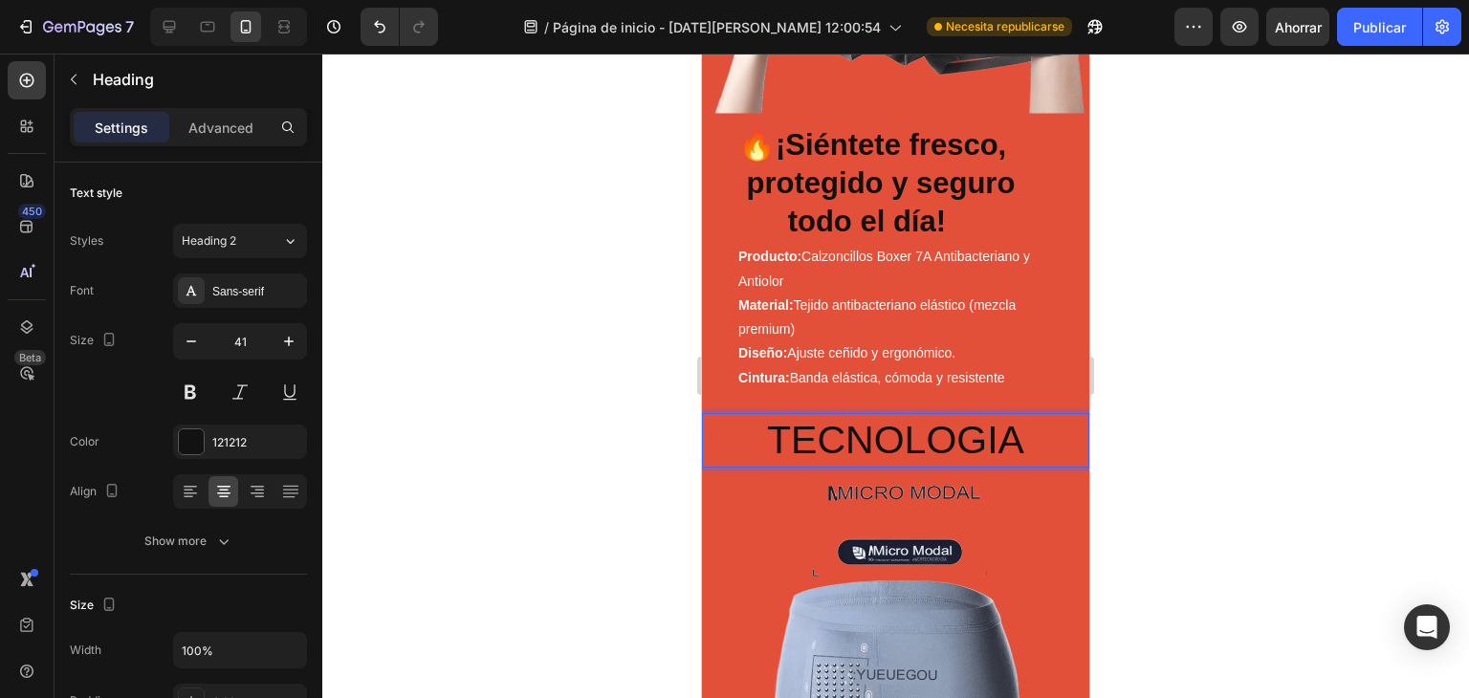
click at [1026, 433] on p "TECNOLOGIA" at bounding box center [896, 440] width 384 height 51
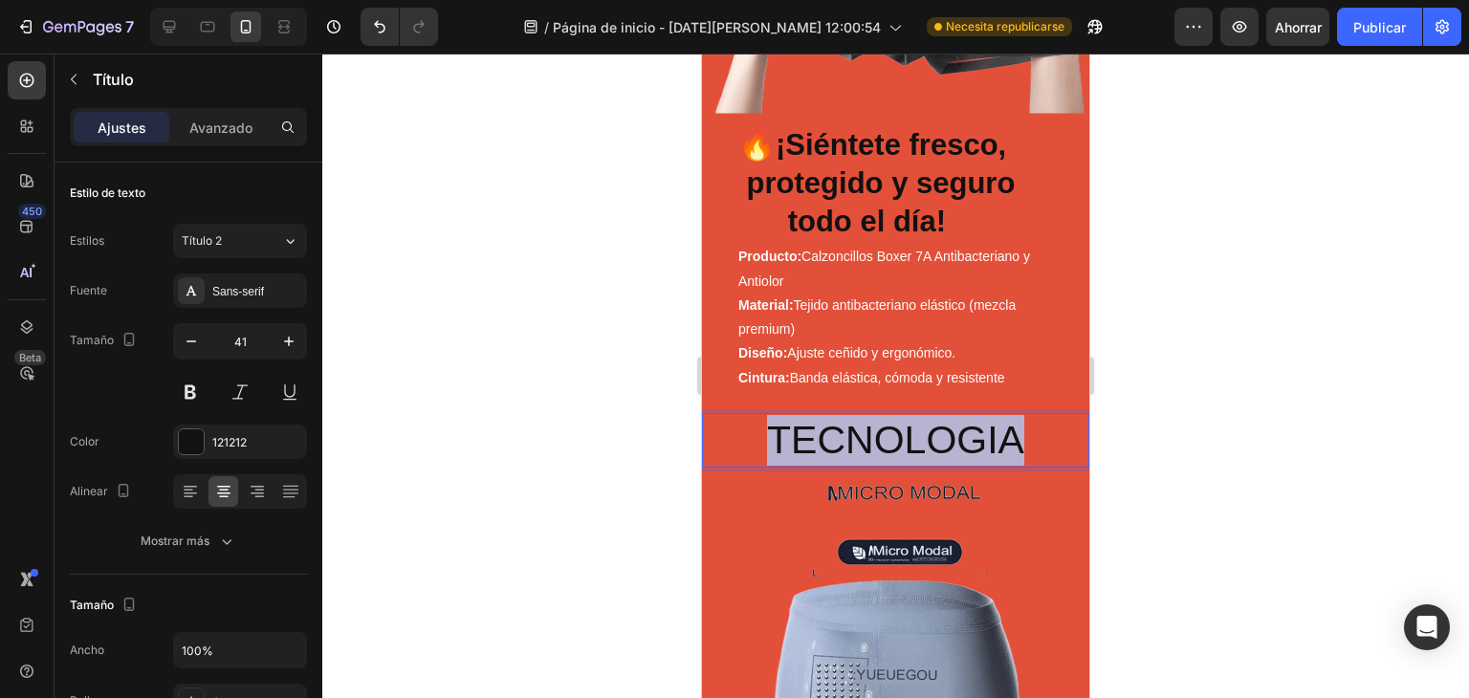
click at [1026, 433] on p "TECNOLOGIA" at bounding box center [896, 440] width 384 height 51
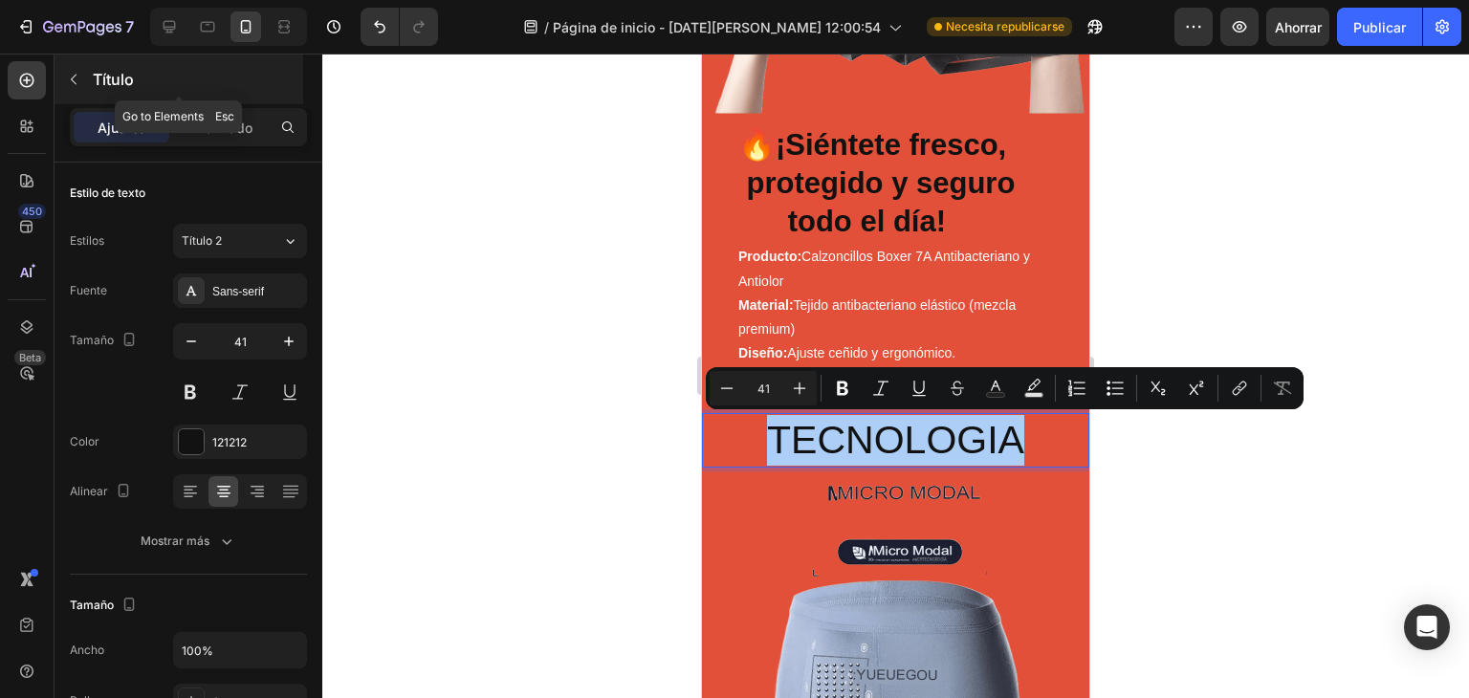
click at [77, 84] on icon "button" at bounding box center [73, 79] width 15 height 15
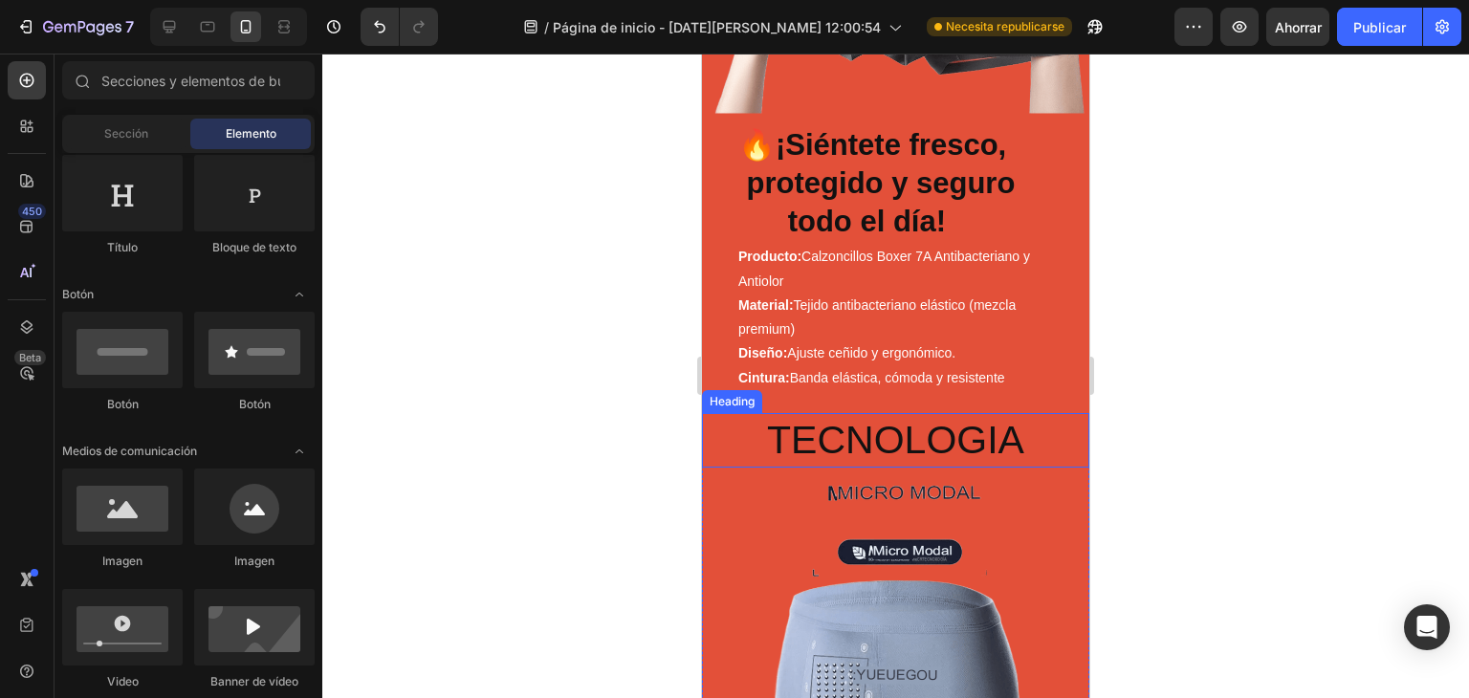
click at [869, 441] on p "TECNOLOGIA" at bounding box center [896, 440] width 384 height 51
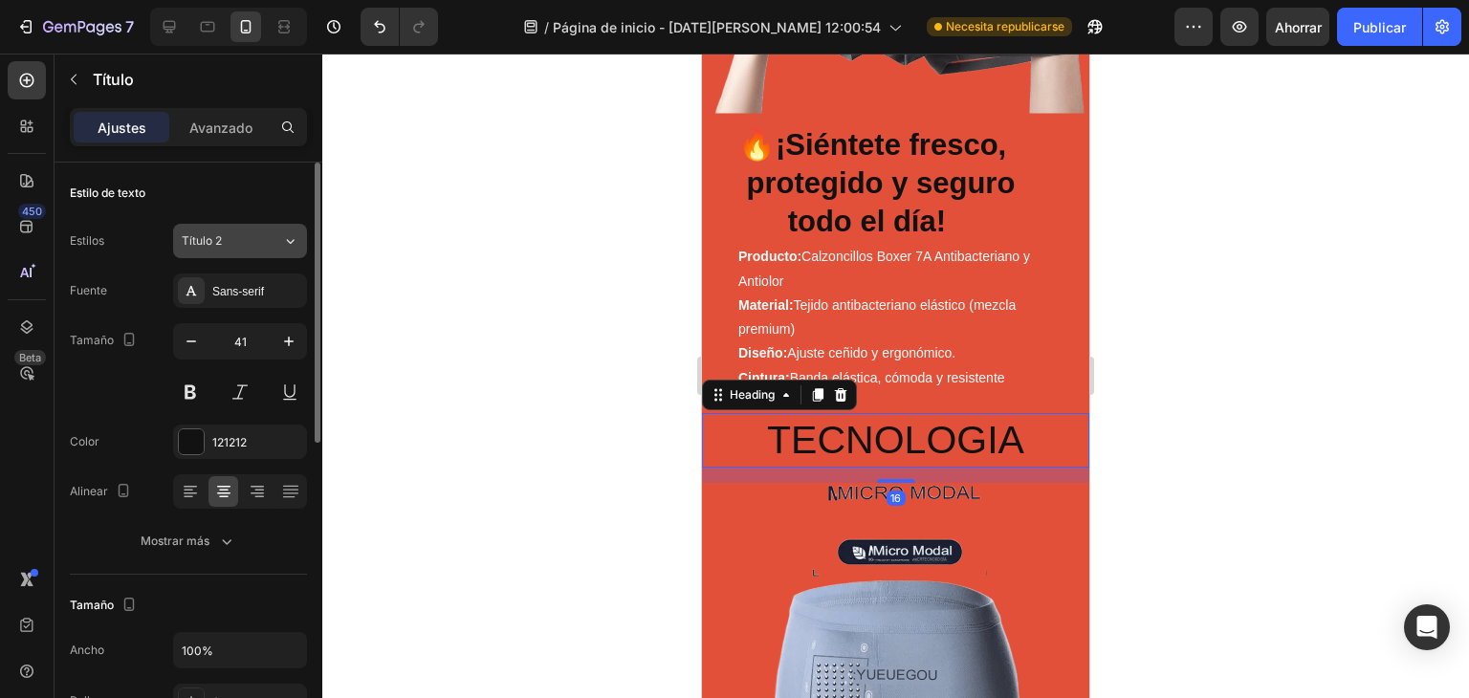
click at [268, 246] on div "Título 2" at bounding box center [232, 240] width 100 height 17
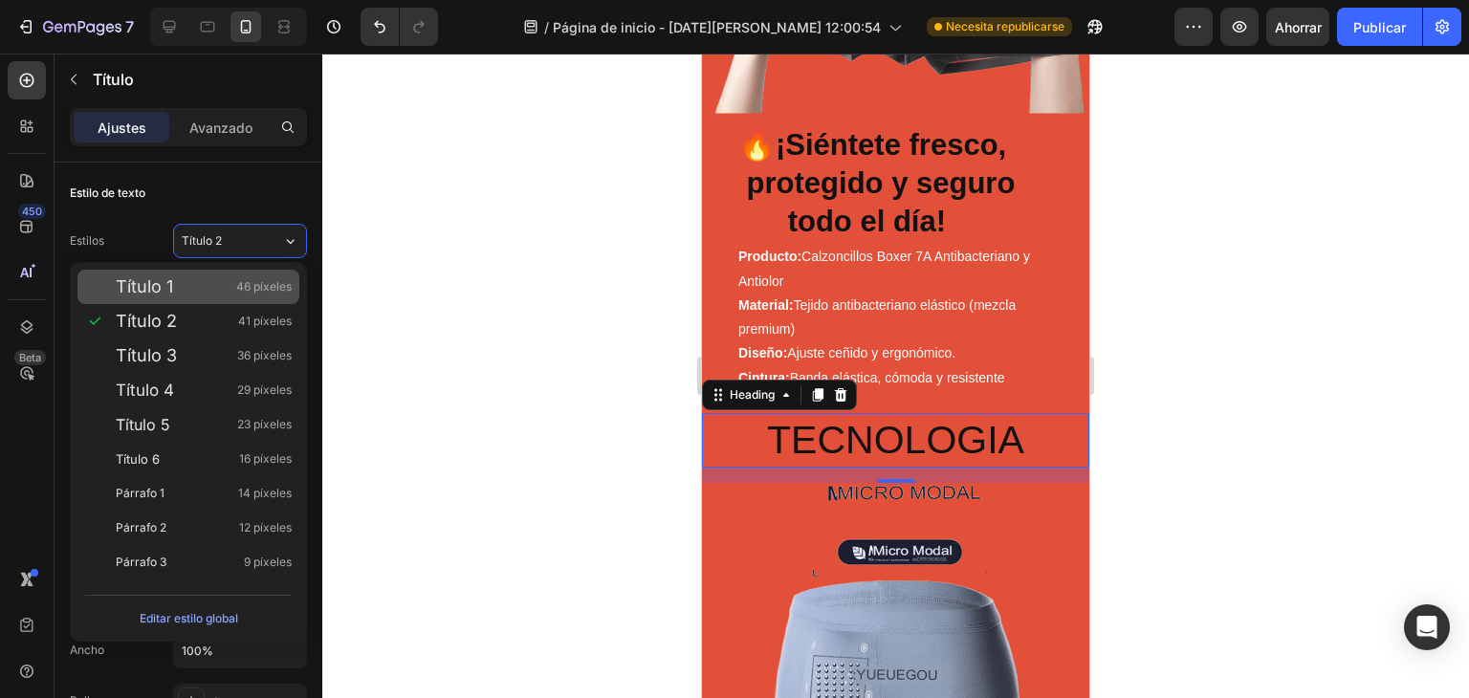
click at [199, 288] on div "Título 1 46 píxeles" at bounding box center [204, 286] width 176 height 19
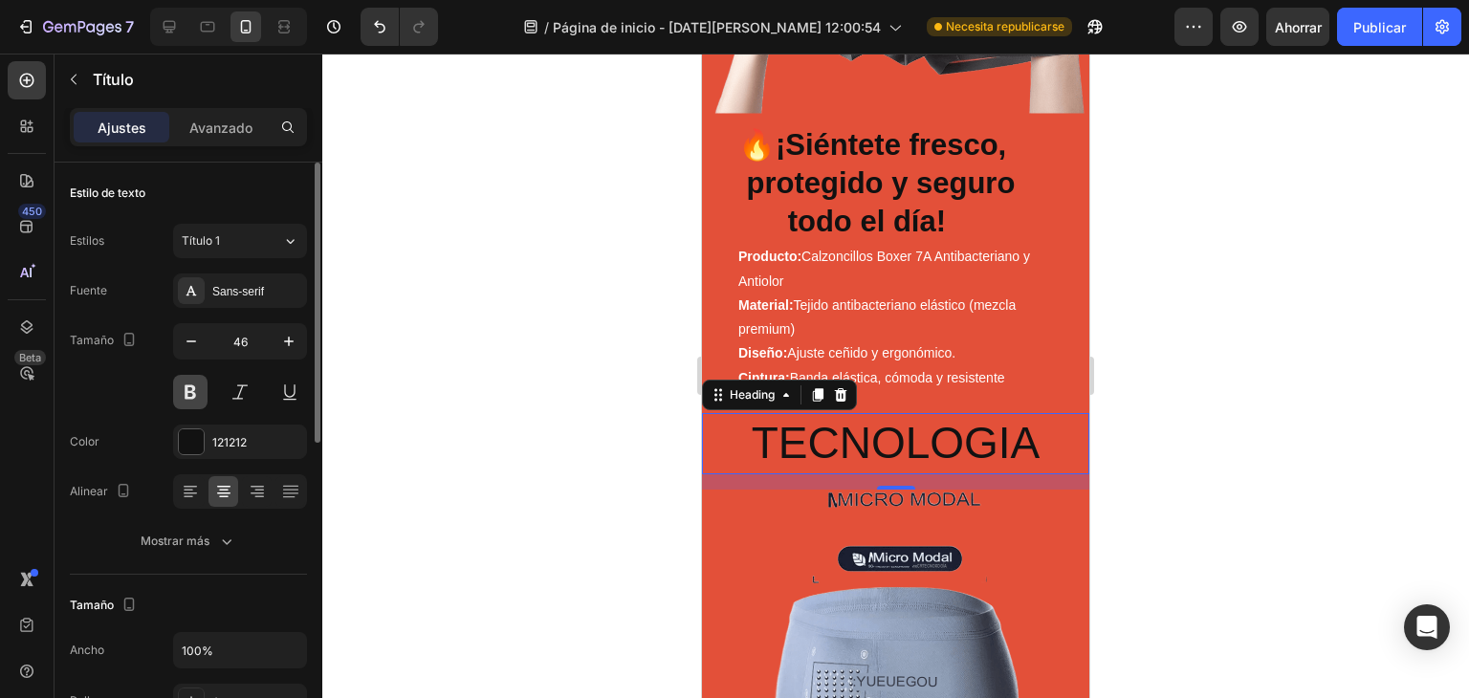
click at [199, 388] on button at bounding box center [190, 392] width 34 height 34
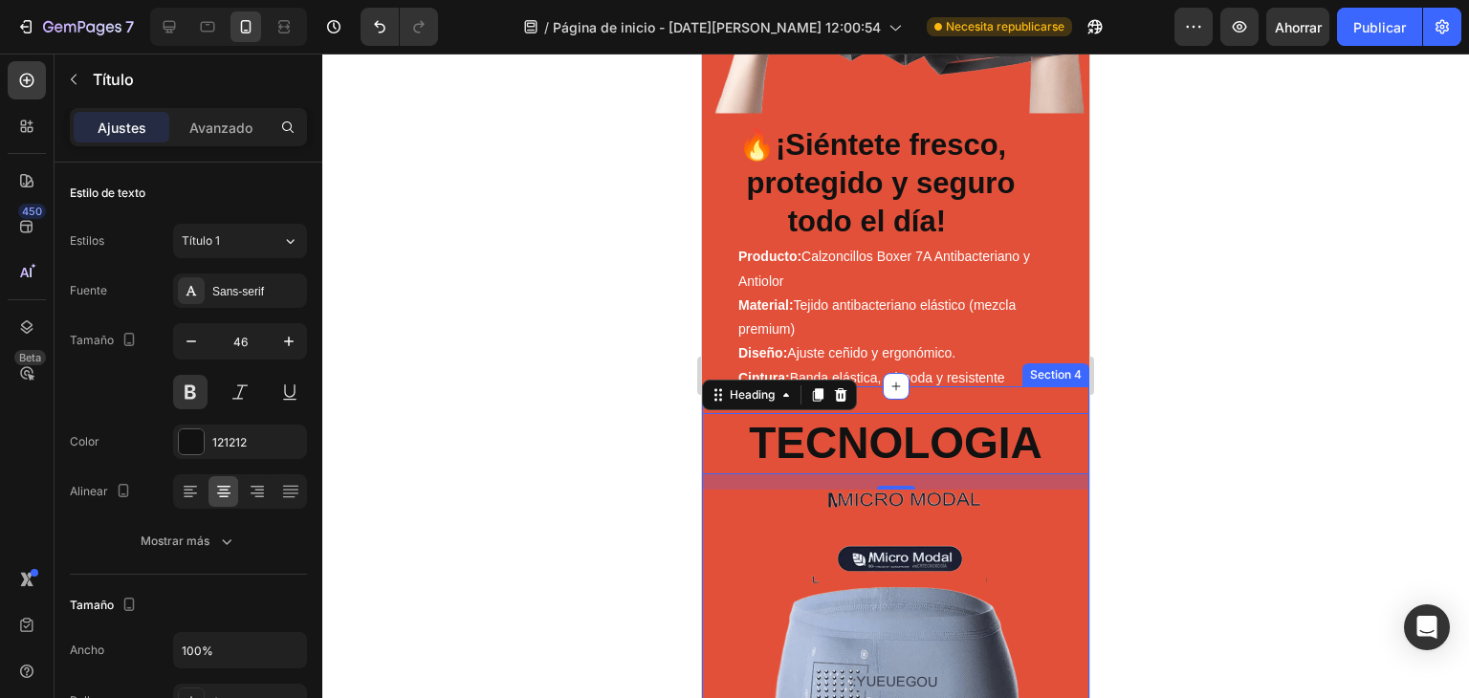
click at [1316, 332] on div at bounding box center [895, 376] width 1147 height 645
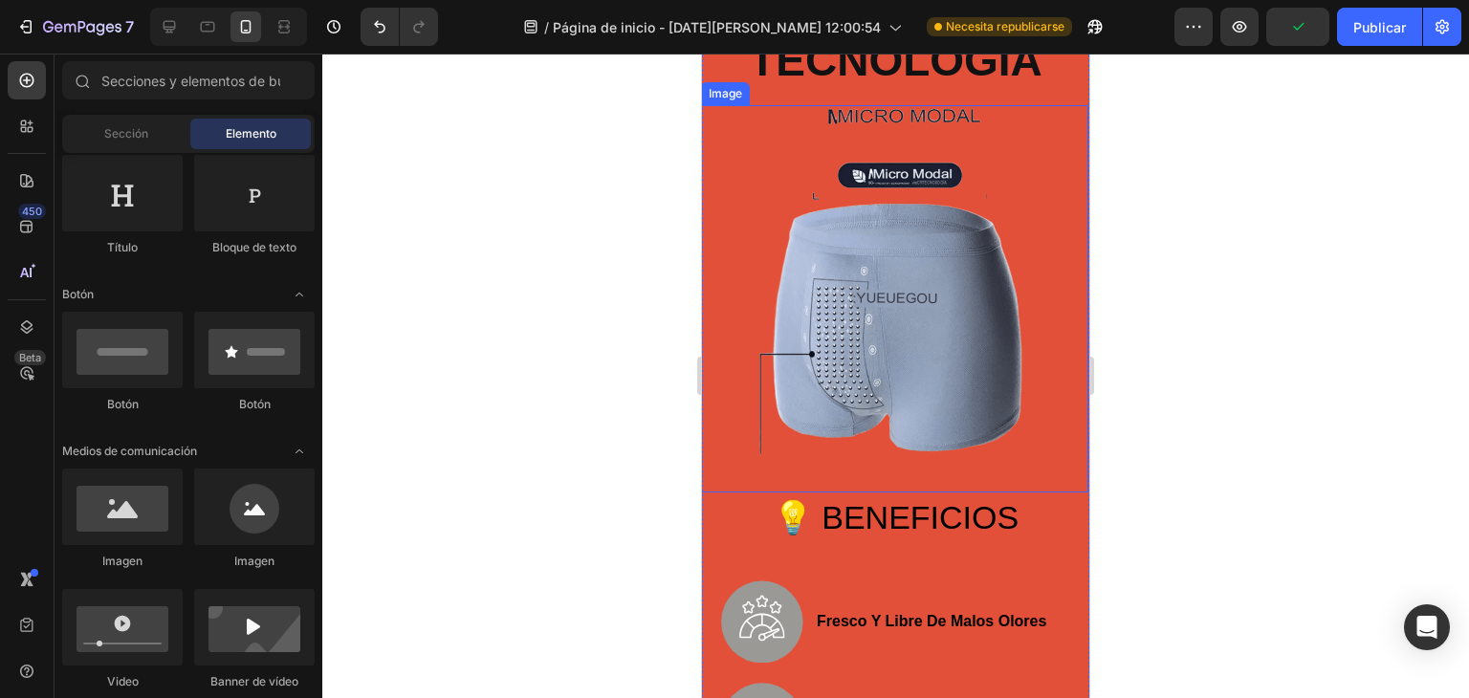
scroll to position [1211, 0]
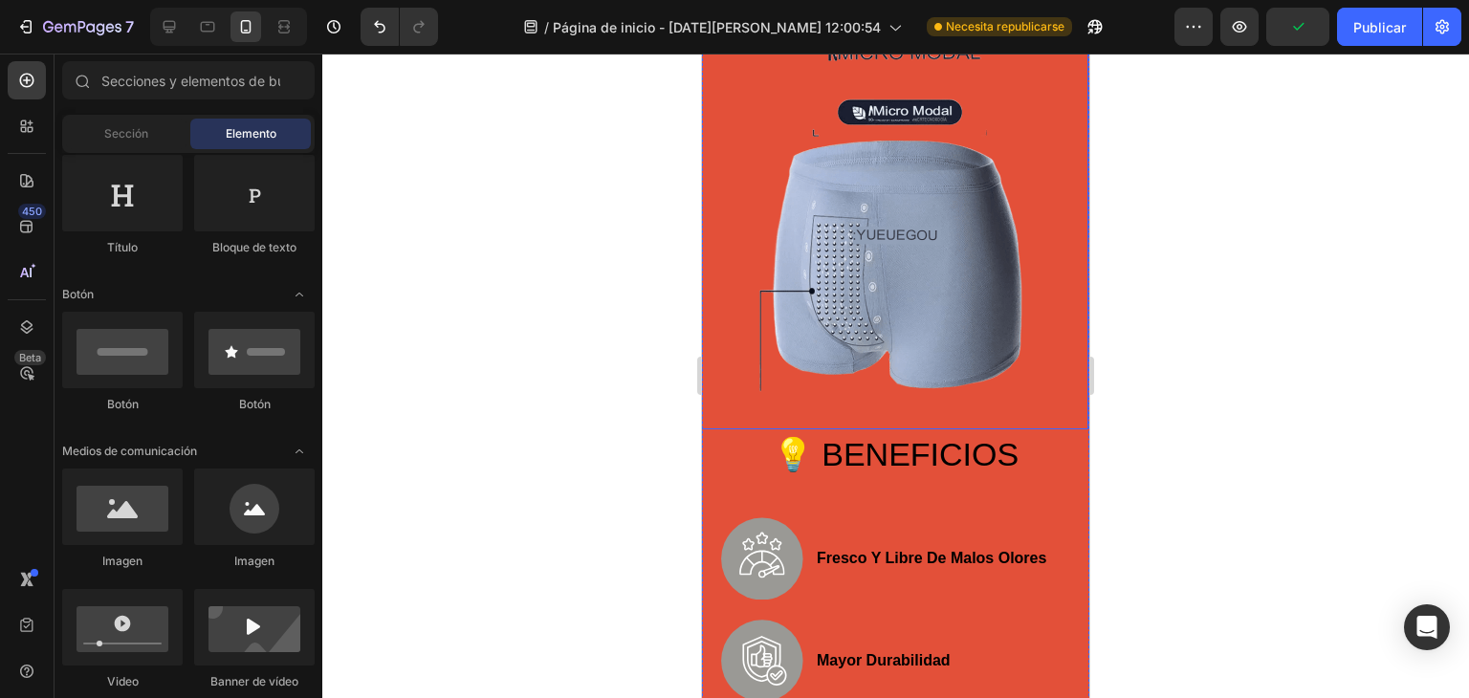
click at [874, 262] on img at bounding box center [894, 235] width 387 height 387
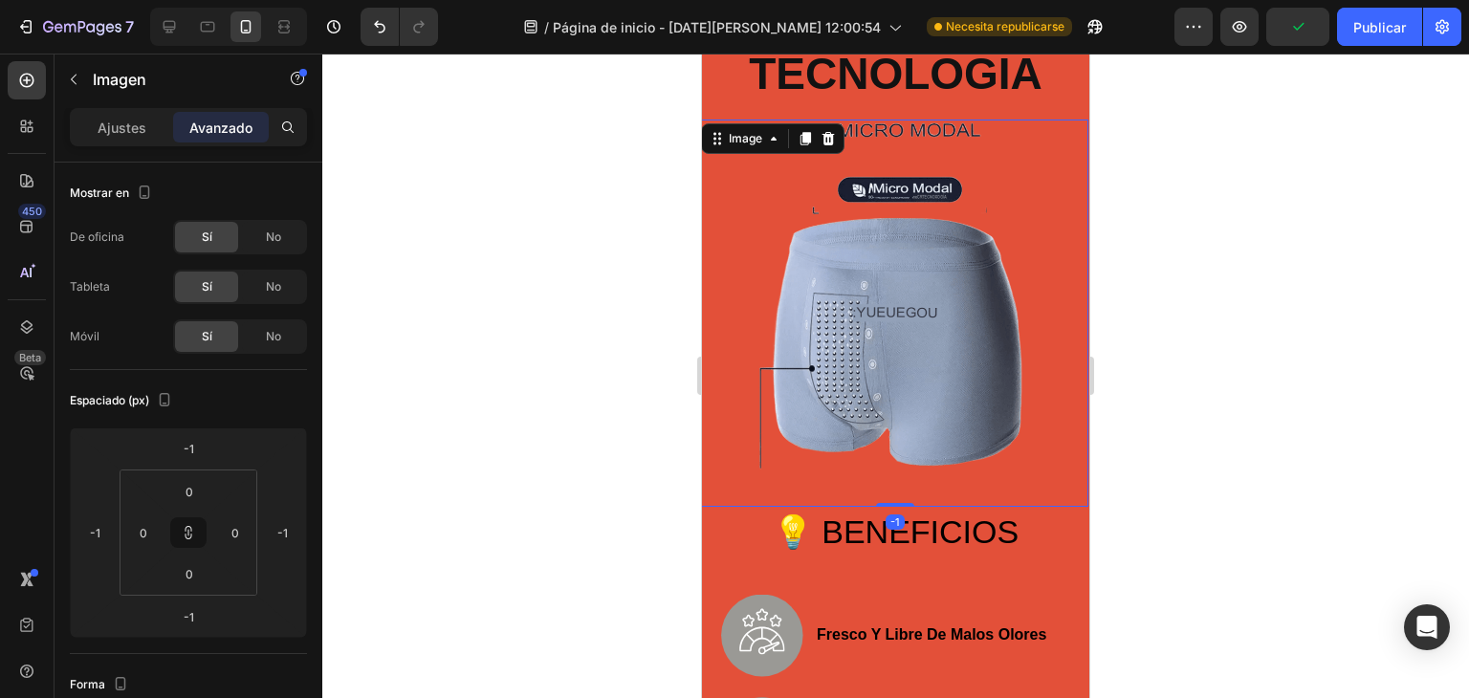
scroll to position [957, 0]
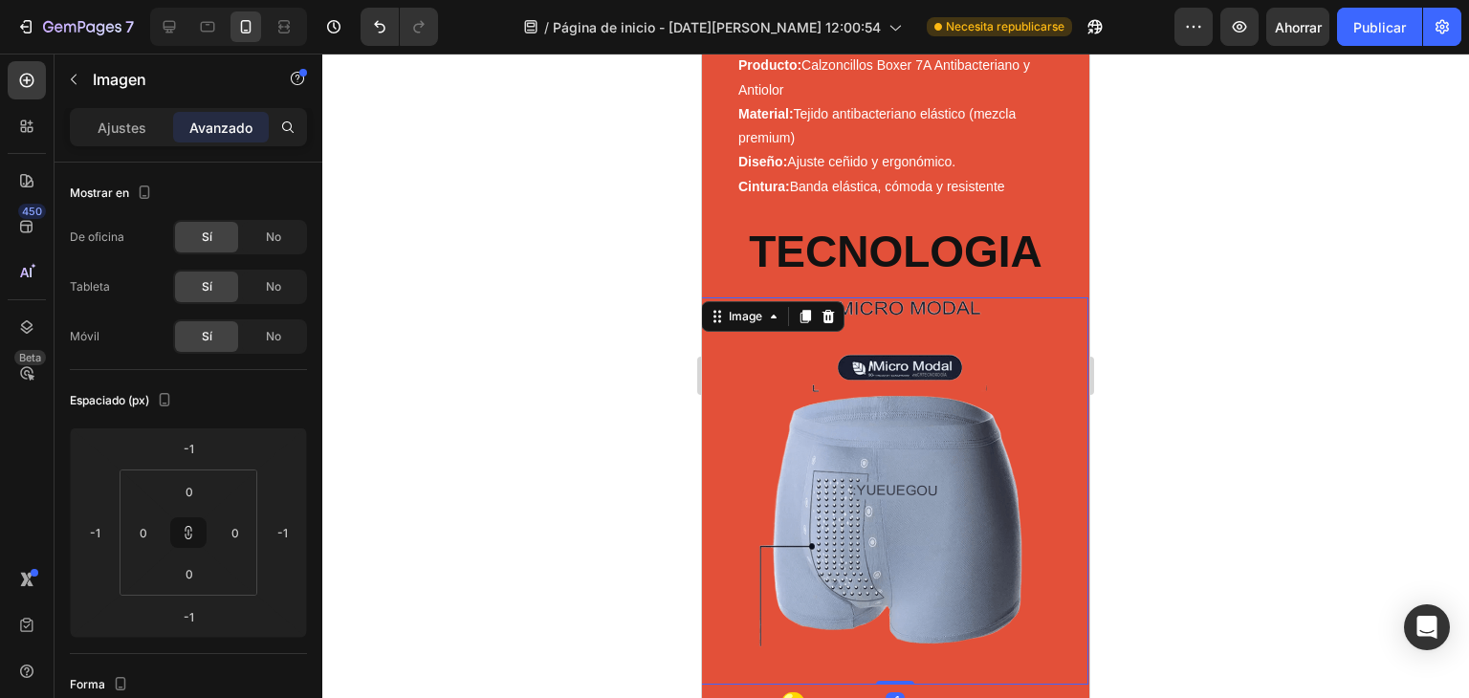
click at [979, 415] on img at bounding box center [894, 491] width 387 height 387
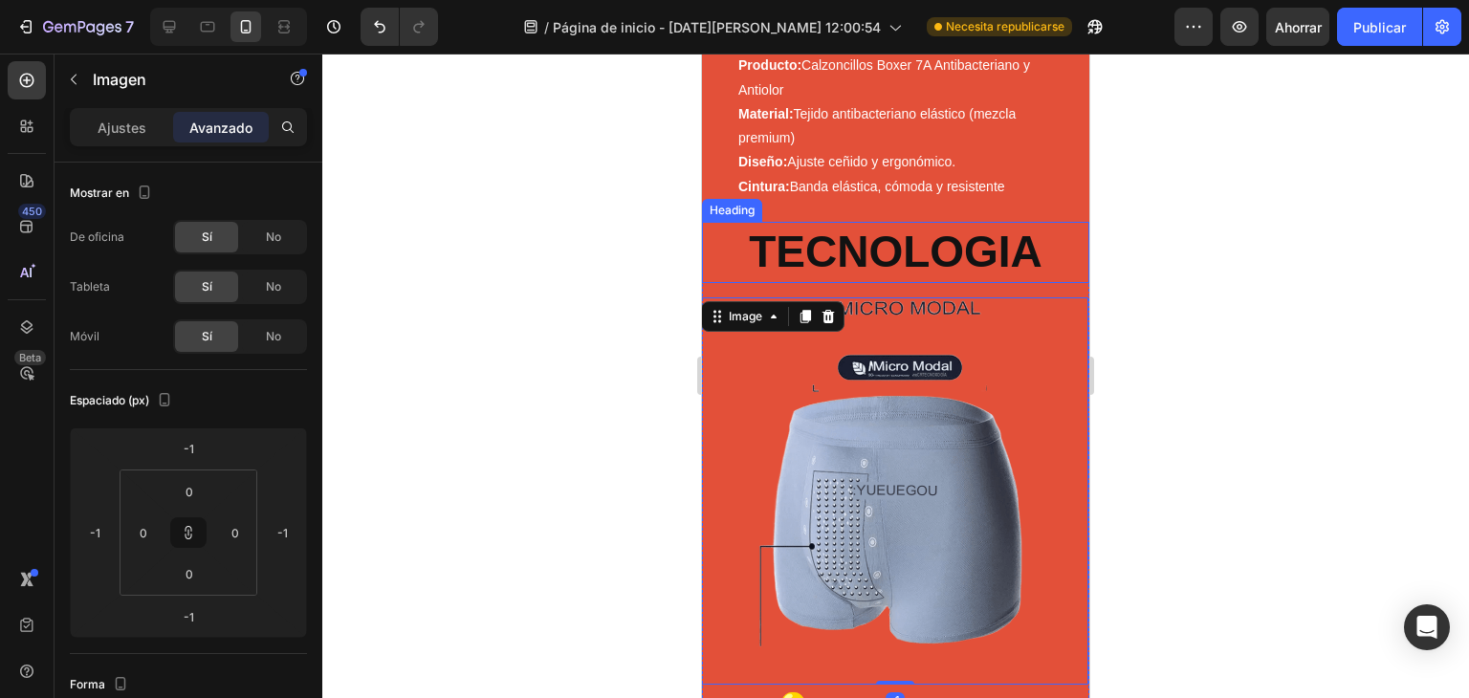
click at [1269, 286] on div at bounding box center [895, 376] width 1147 height 645
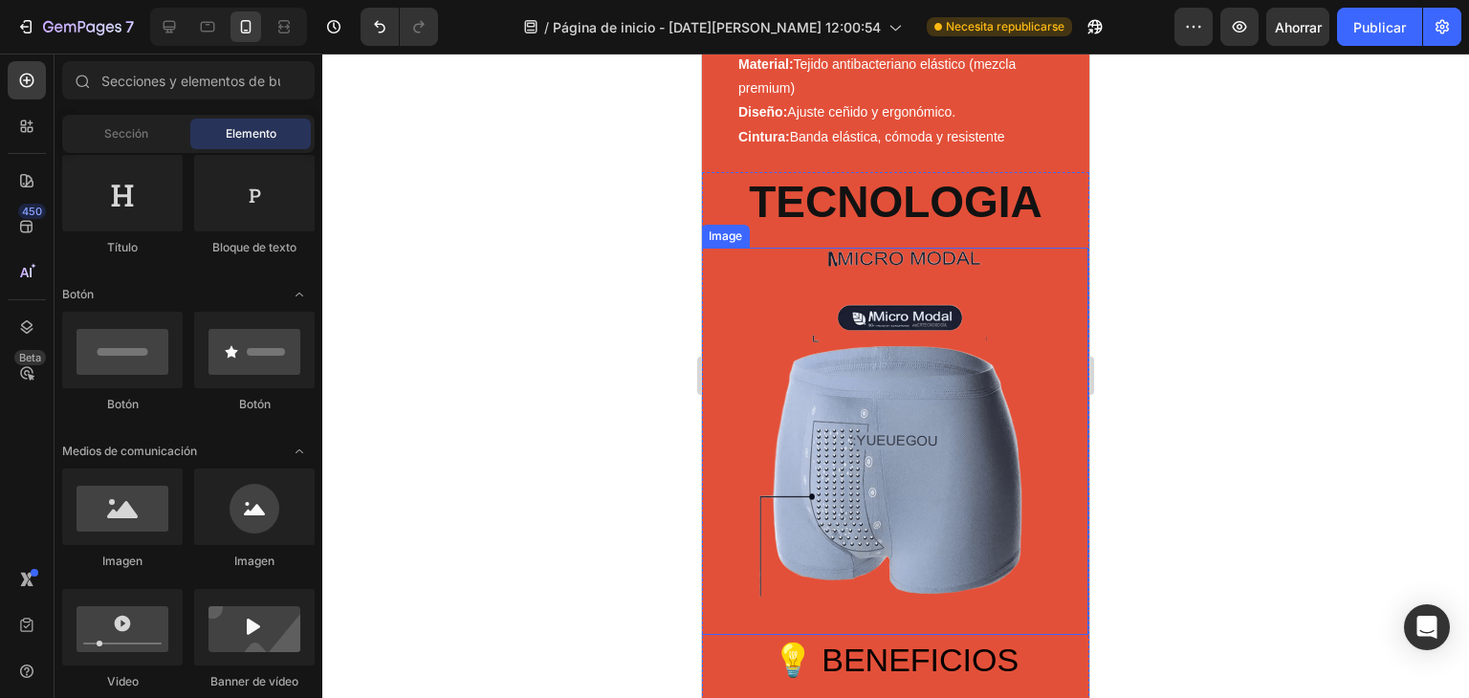
scroll to position [1020, 0]
